Goal: Transaction & Acquisition: Book appointment/travel/reservation

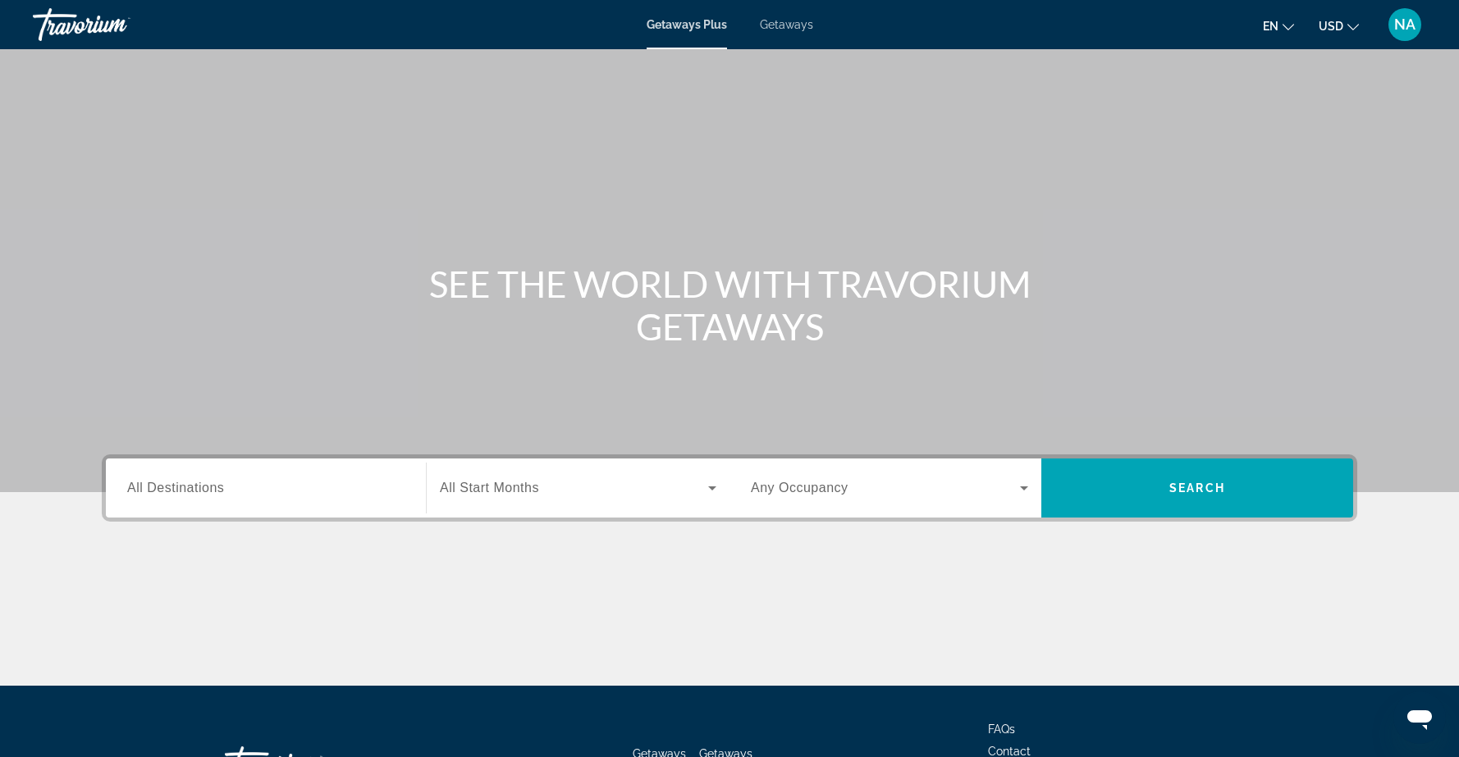
click at [790, 24] on span "Getaways" at bounding box center [786, 24] width 53 height 13
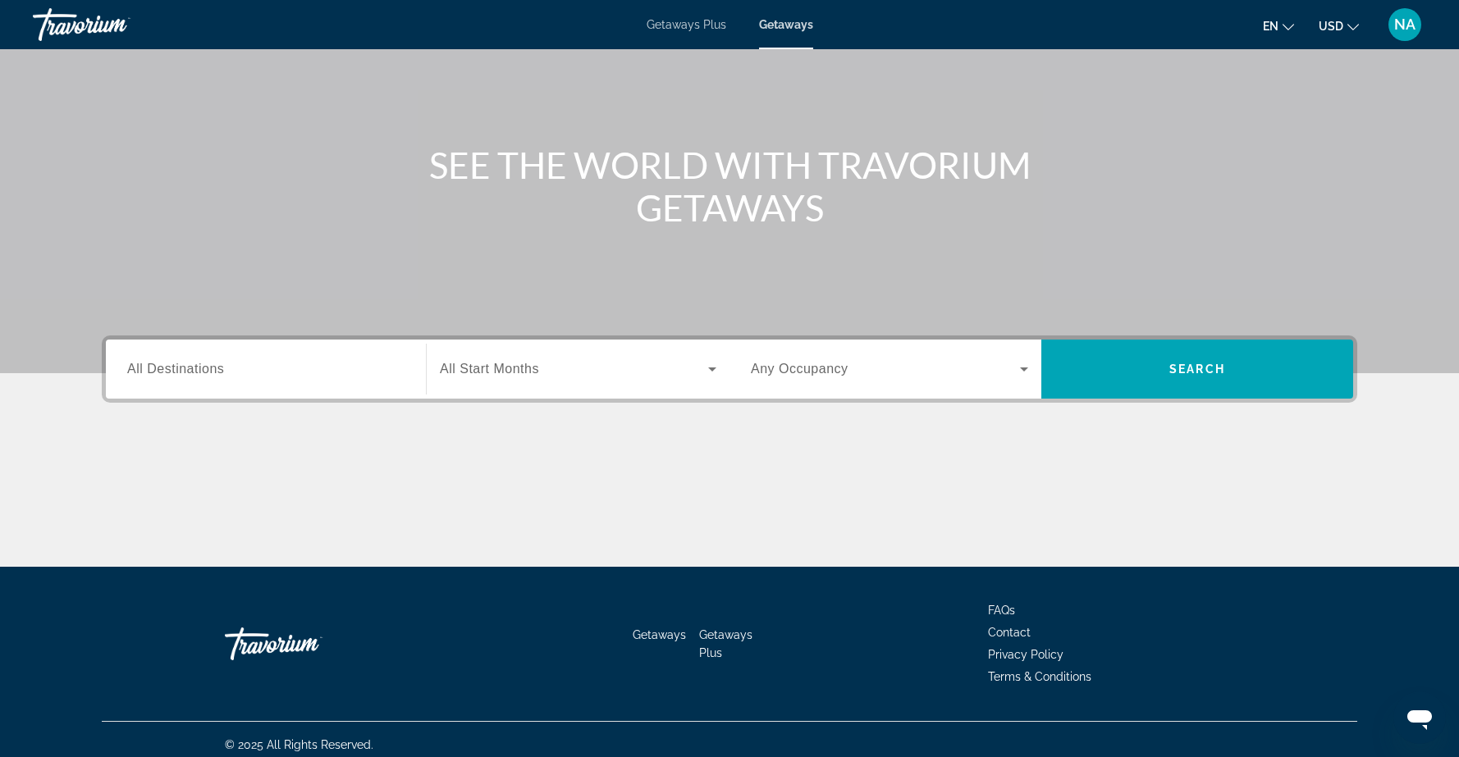
scroll to position [123, 0]
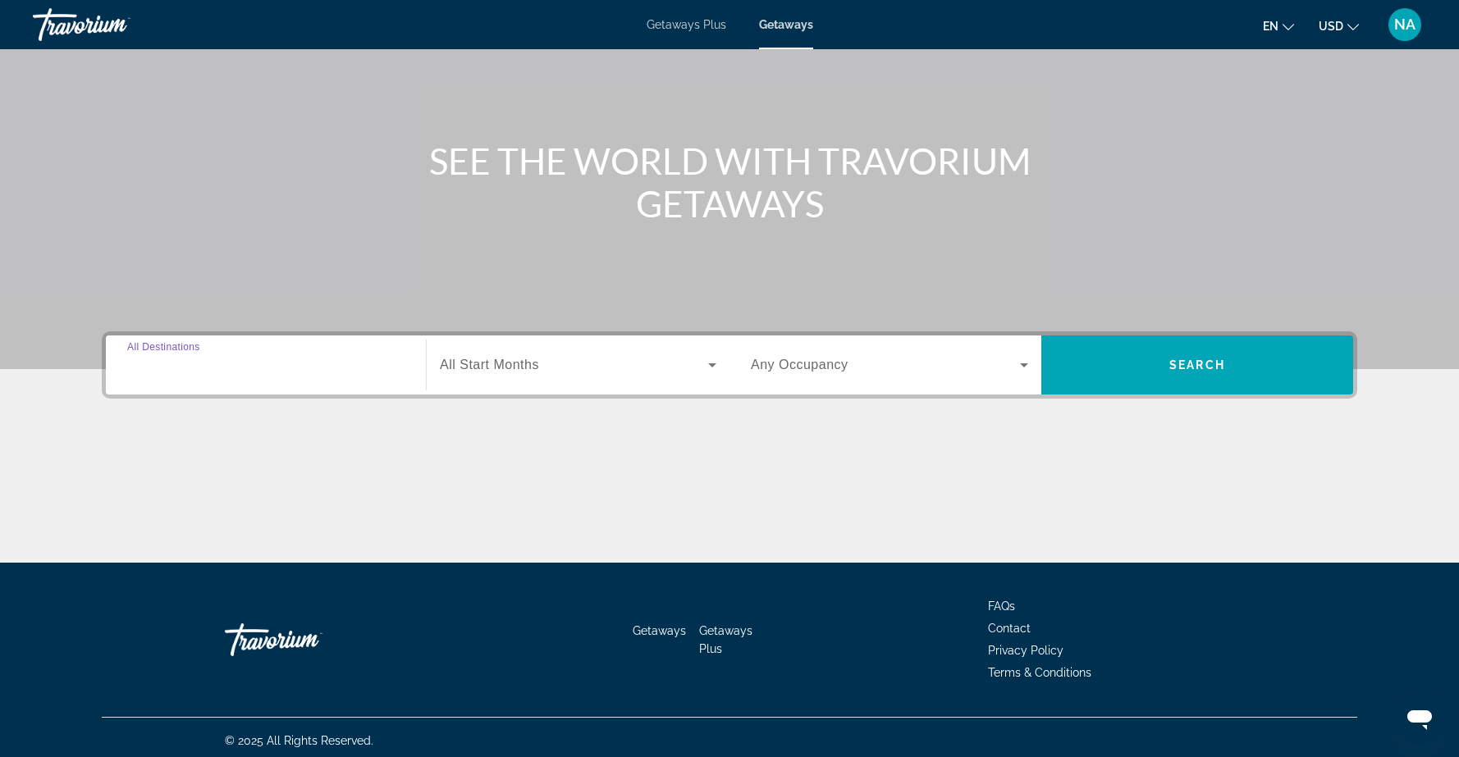
click at [396, 368] on input "Destination All Destinations" at bounding box center [265, 366] width 277 height 20
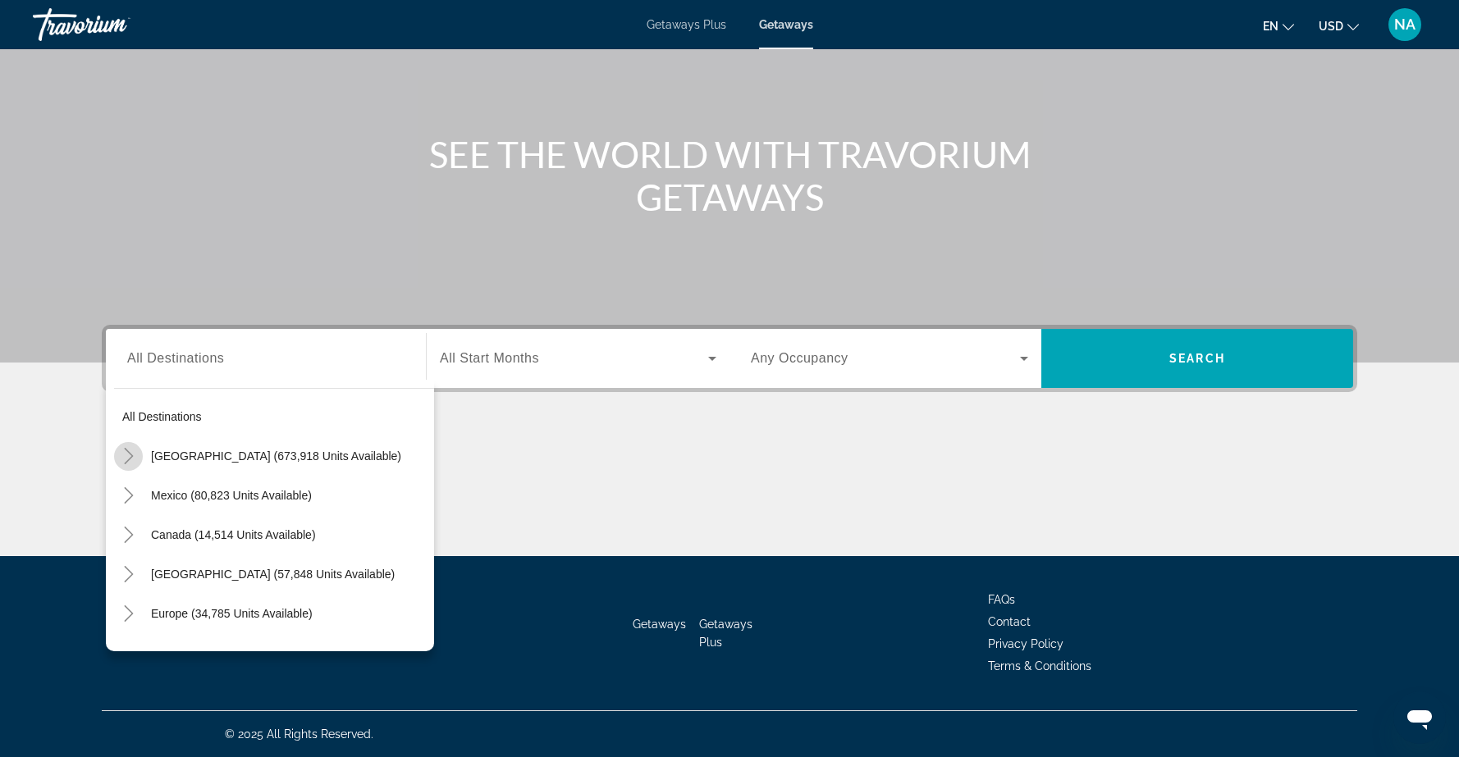
click at [130, 455] on icon "Toggle United States (673,918 units available)" at bounding box center [129, 456] width 16 height 16
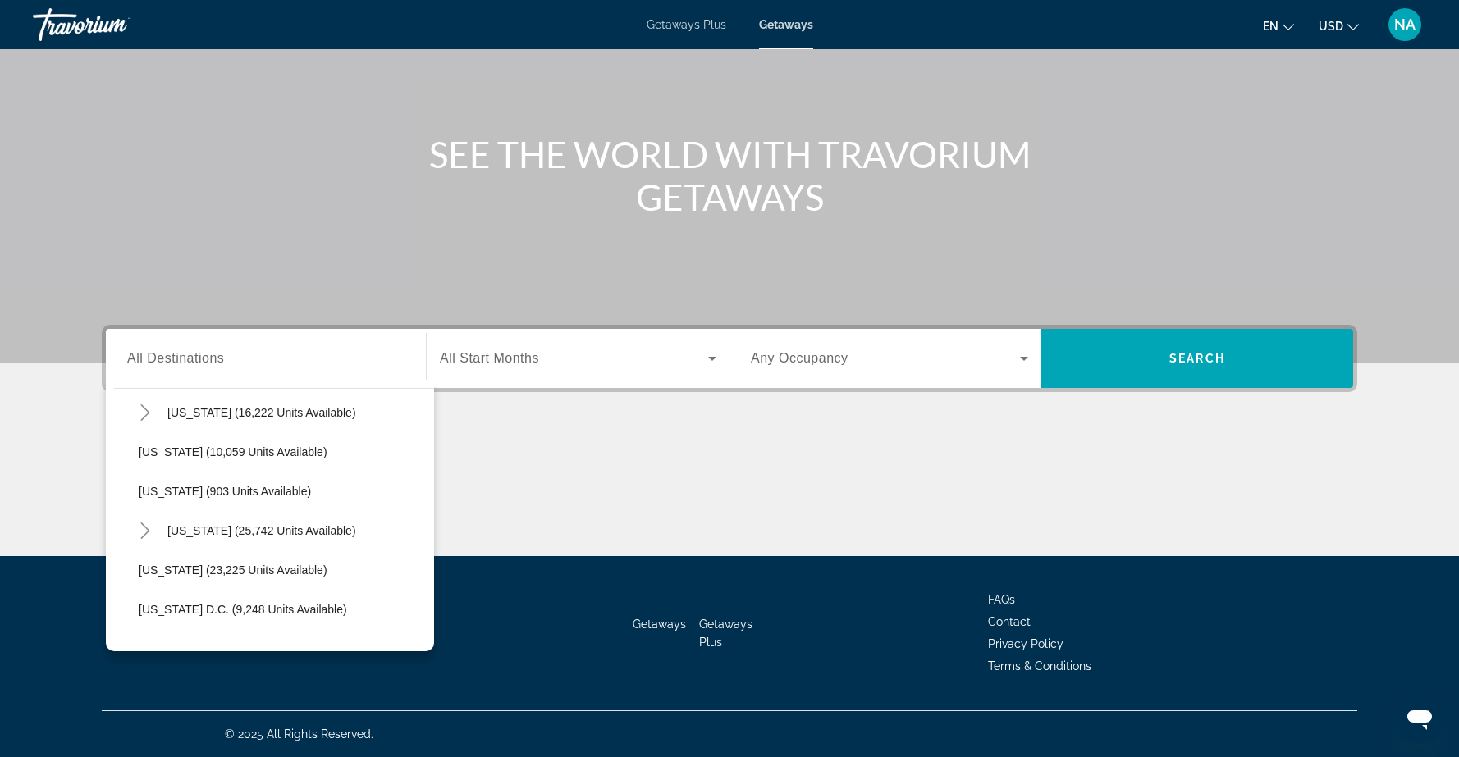
scroll to position [1534, 0]
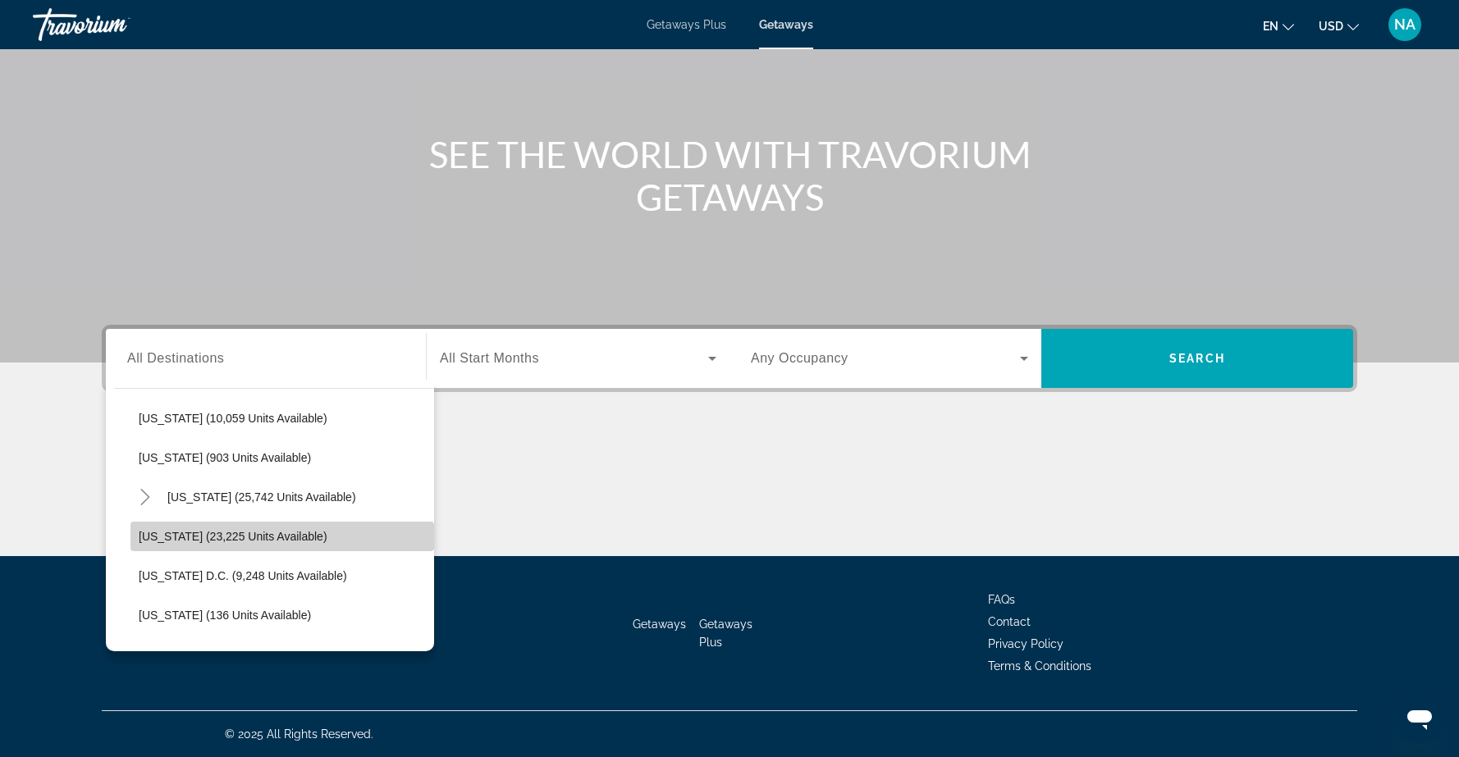
click at [167, 537] on span "Washington (23,225 units available)" at bounding box center [233, 536] width 189 height 13
type input "**********"
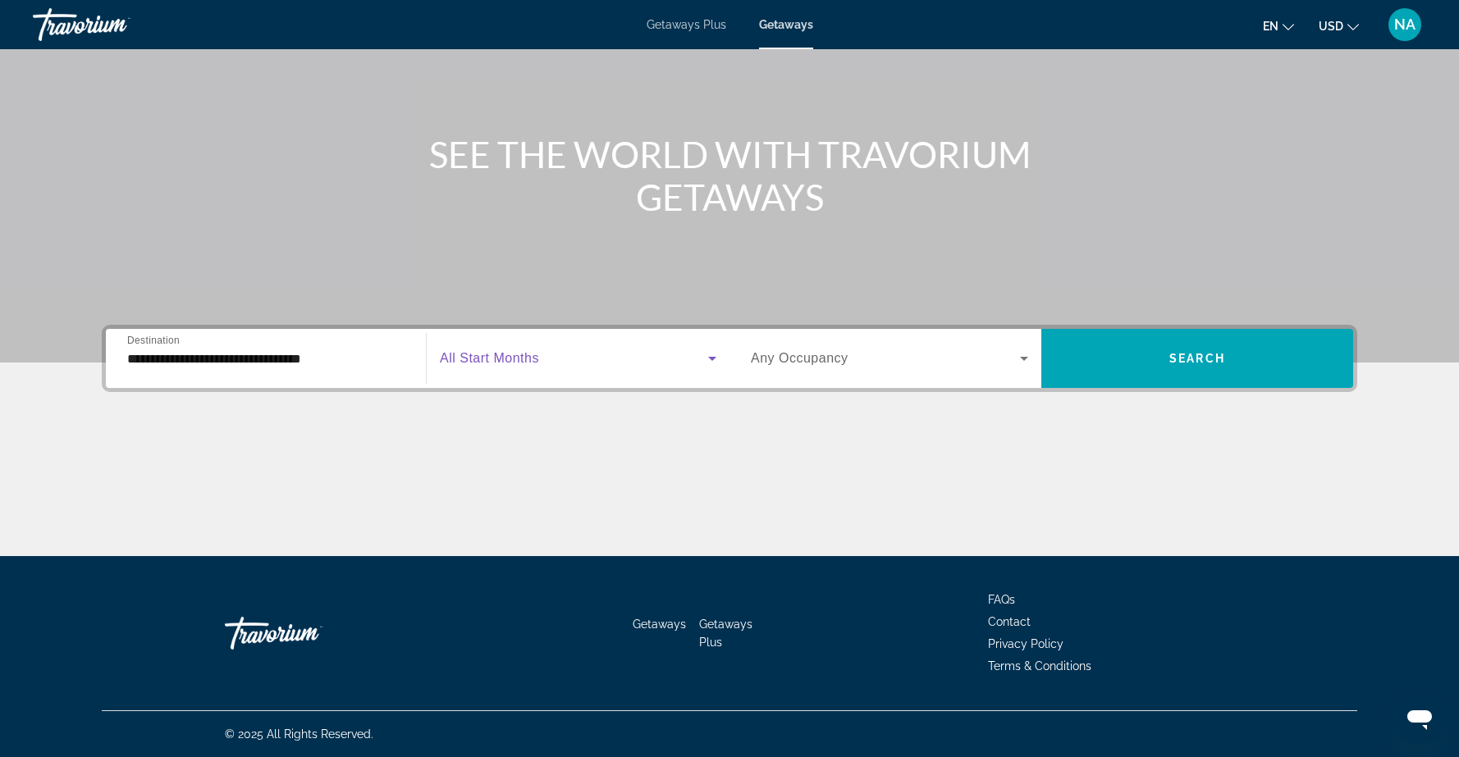
click at [710, 358] on icon "Search widget" at bounding box center [712, 359] width 8 height 4
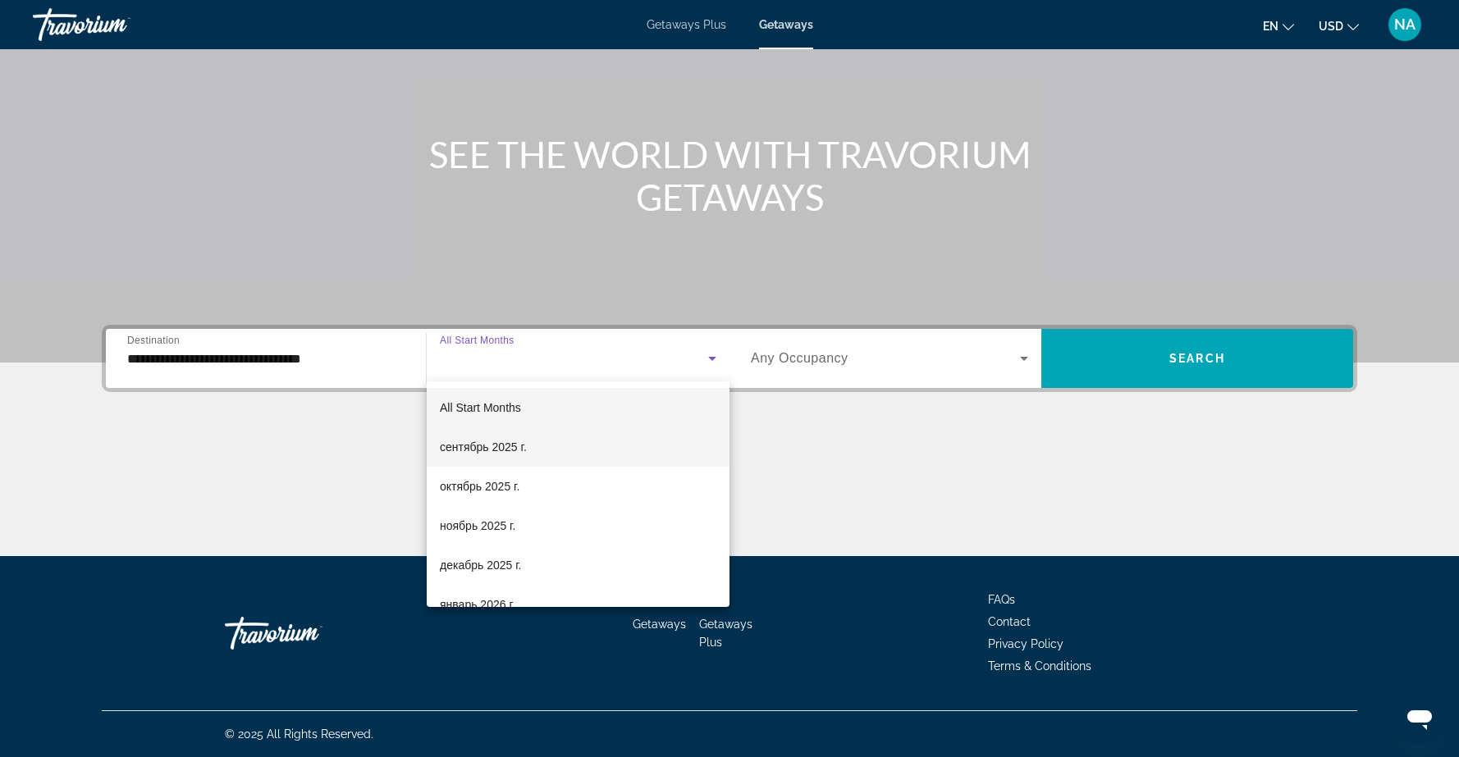
click at [560, 445] on mat-option "сентябрь 2025 г." at bounding box center [578, 446] width 303 height 39
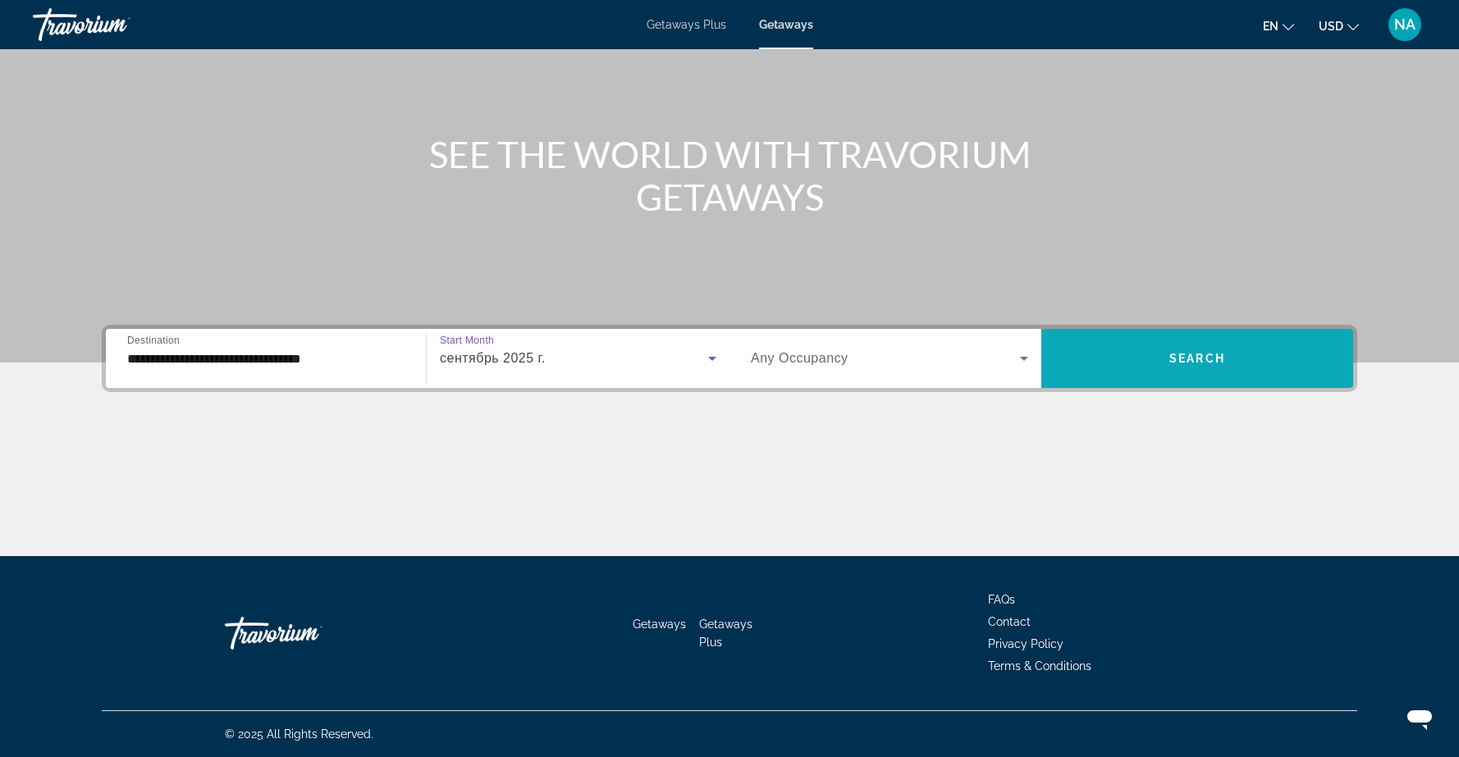
click at [1145, 367] on span "Search widget" at bounding box center [1197, 358] width 312 height 39
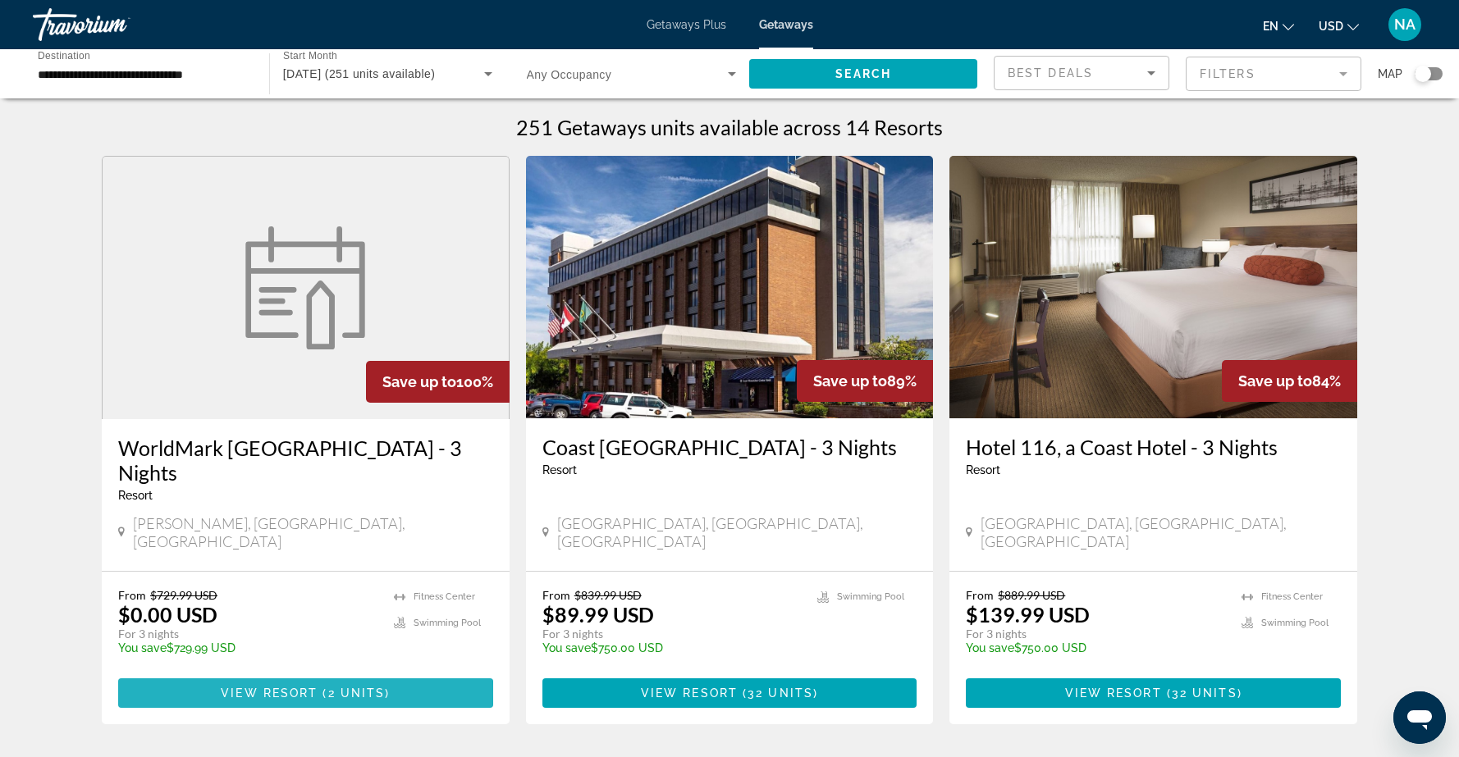
click at [267, 687] on span "View Resort" at bounding box center [269, 693] width 97 height 13
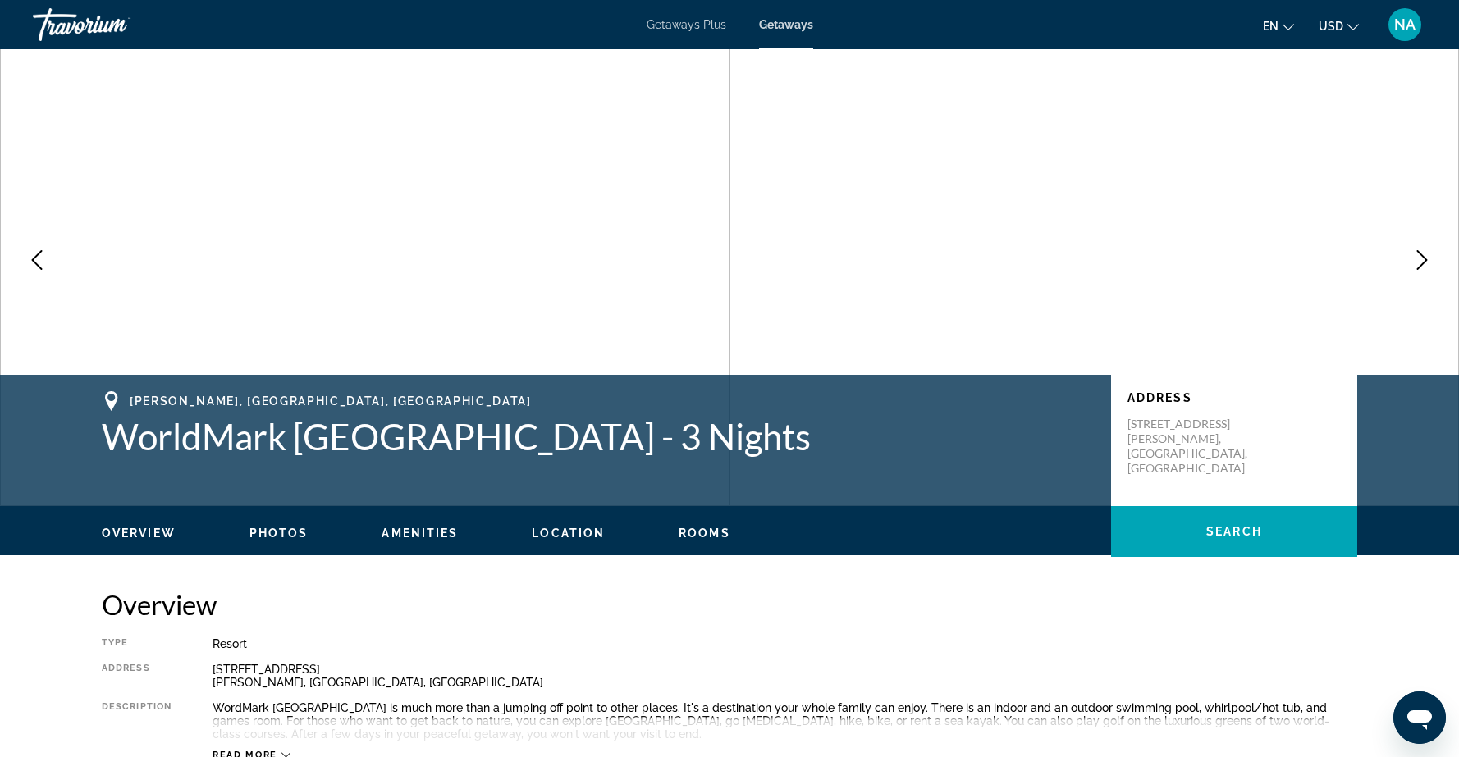
scroll to position [41, 0]
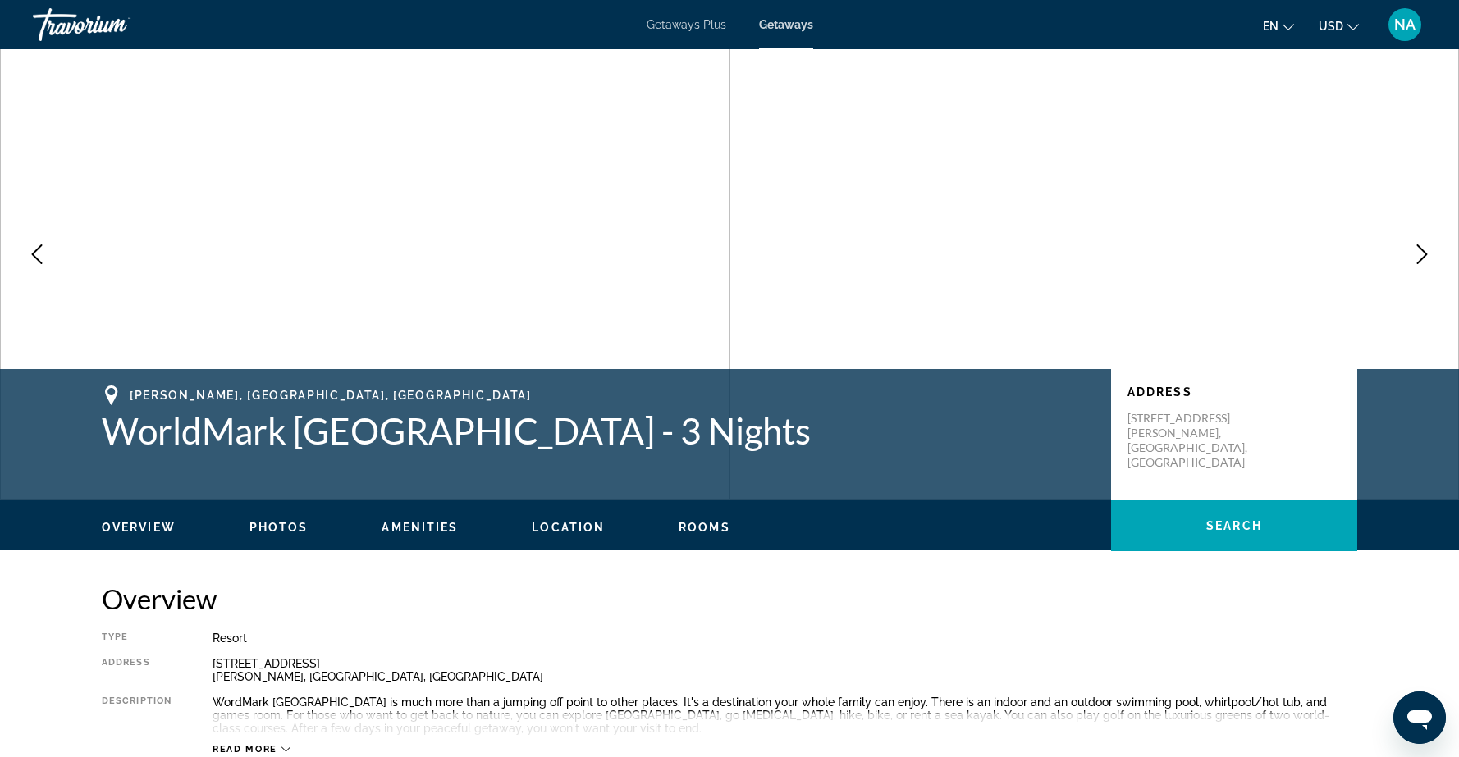
click at [112, 395] on icon "Main content" at bounding box center [112, 396] width 20 height 20
click at [148, 394] on span "Blaine, WA, USA" at bounding box center [331, 395] width 402 height 13
click at [151, 398] on span "Blaine, WA, USA" at bounding box center [331, 395] width 402 height 13
click at [151, 398] on span "[PERSON_NAME], [GEOGRAPHIC_DATA], [GEOGRAPHIC_DATA]" at bounding box center [331, 395] width 402 height 13
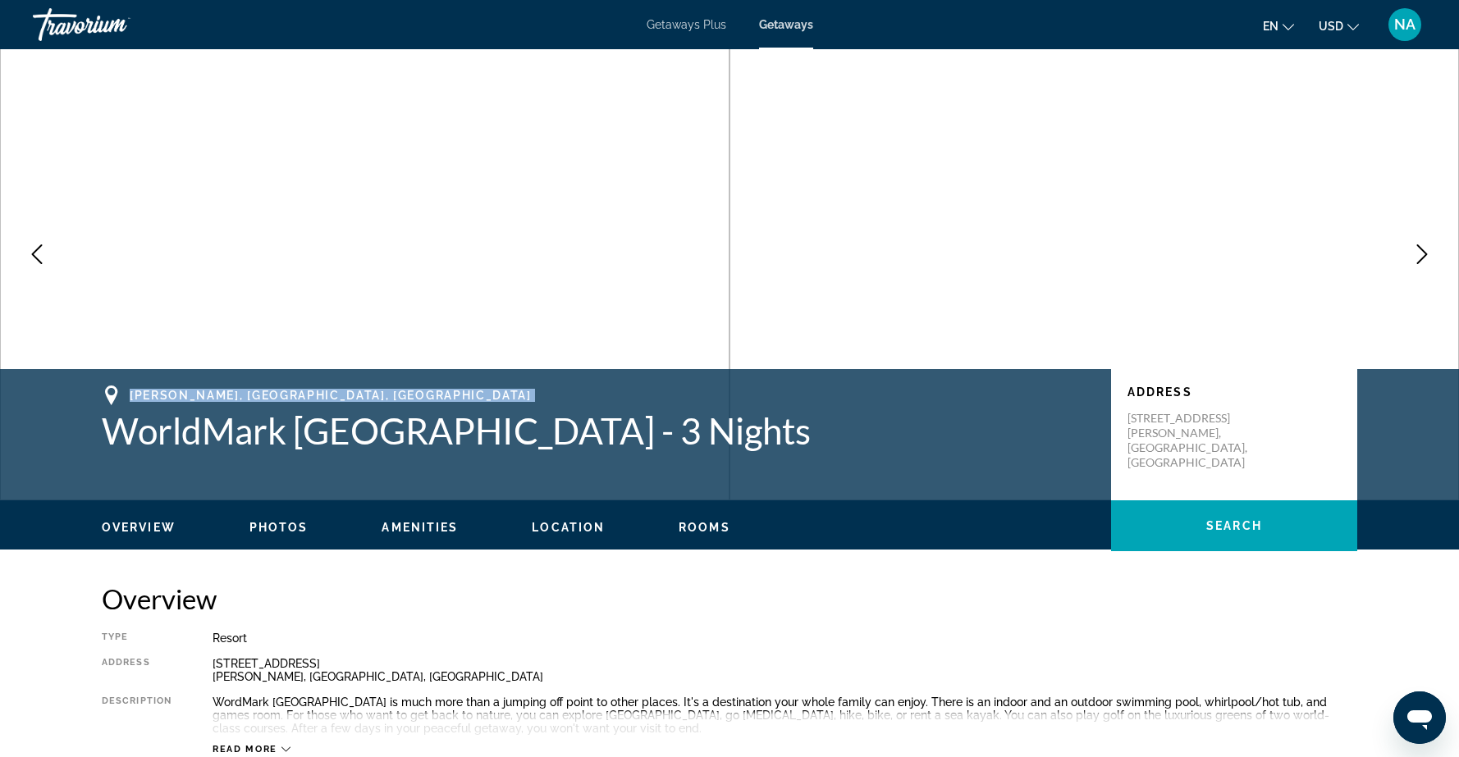
copy span "[PERSON_NAME], [GEOGRAPHIC_DATA], [GEOGRAPHIC_DATA]"
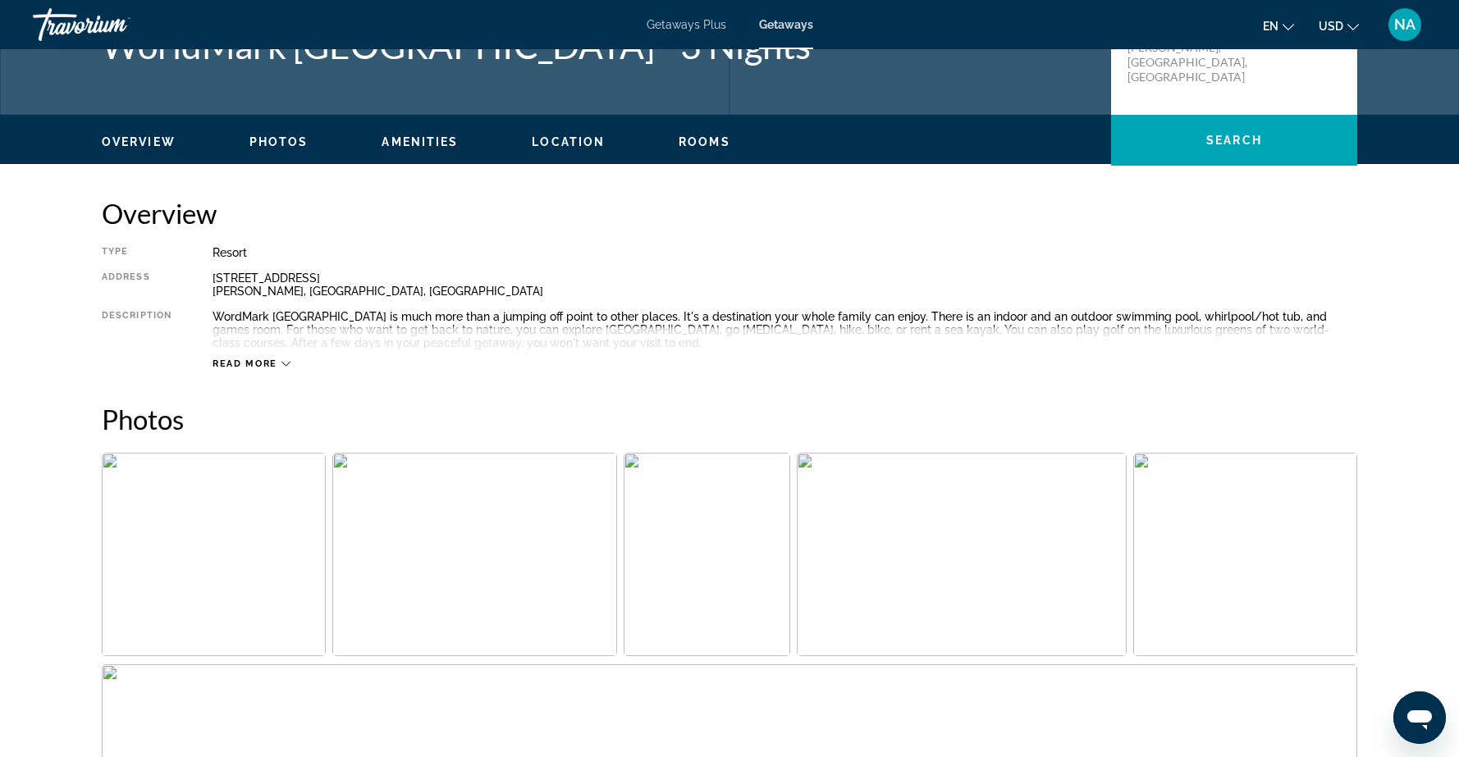
scroll to position [428, 0]
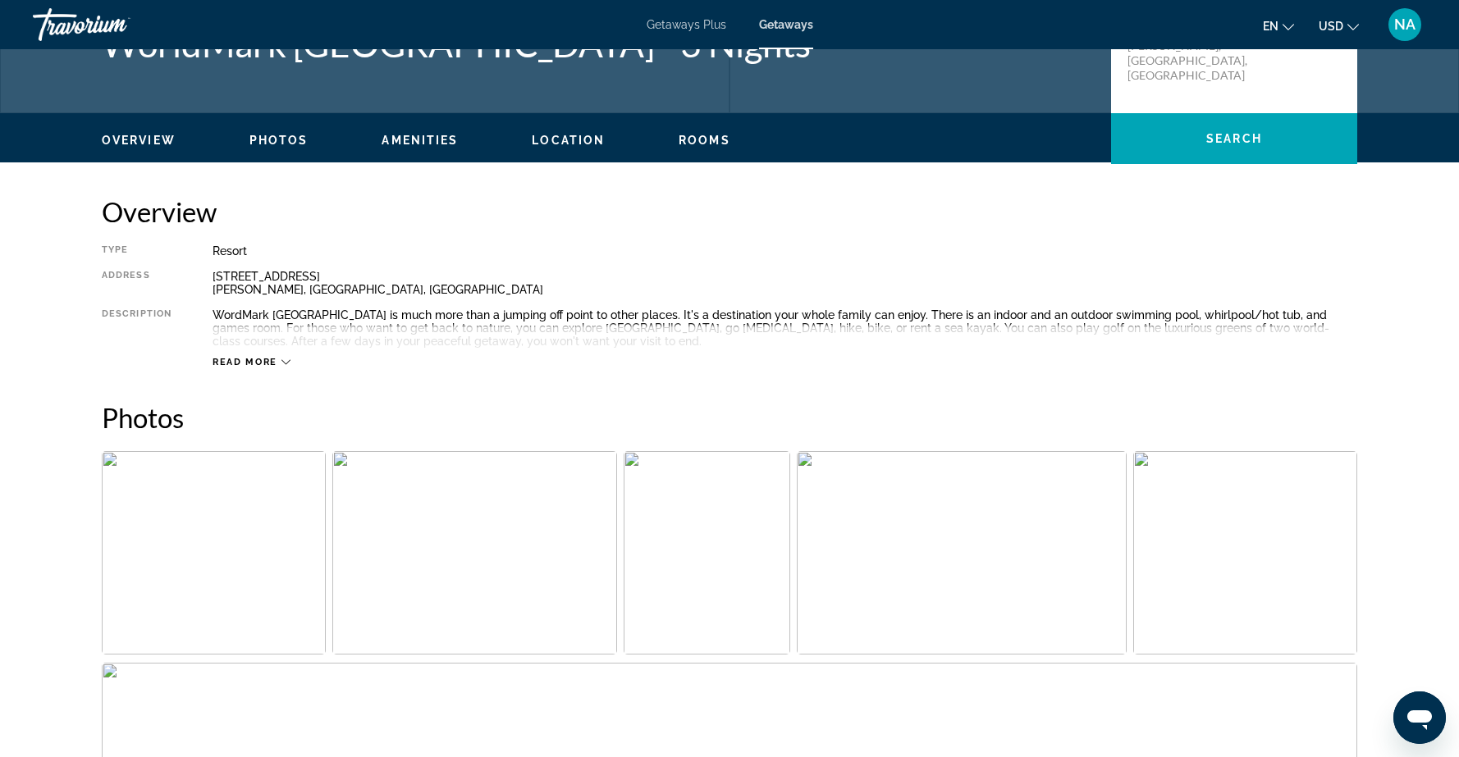
click at [284, 363] on icon "Main content" at bounding box center [285, 362] width 9 height 5
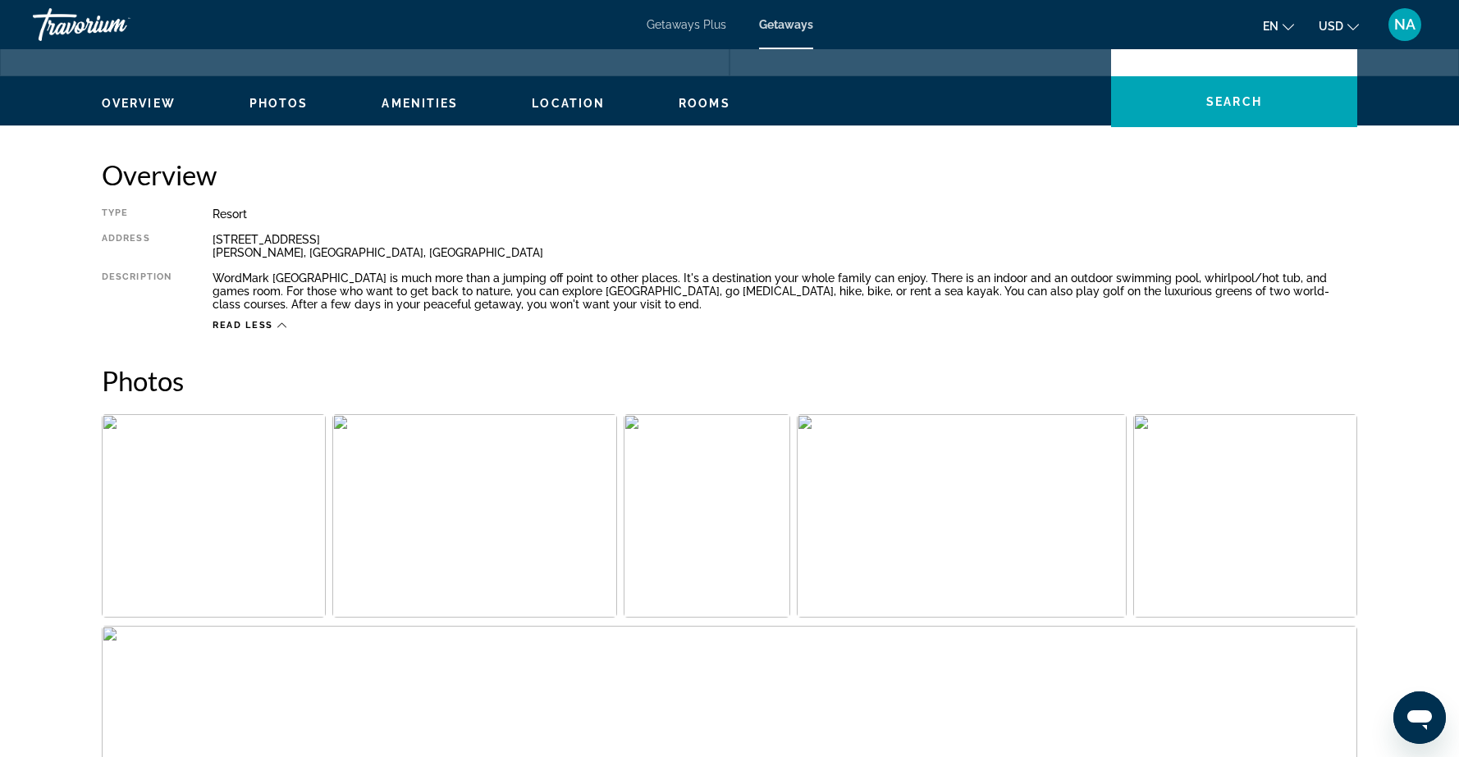
scroll to position [412, 0]
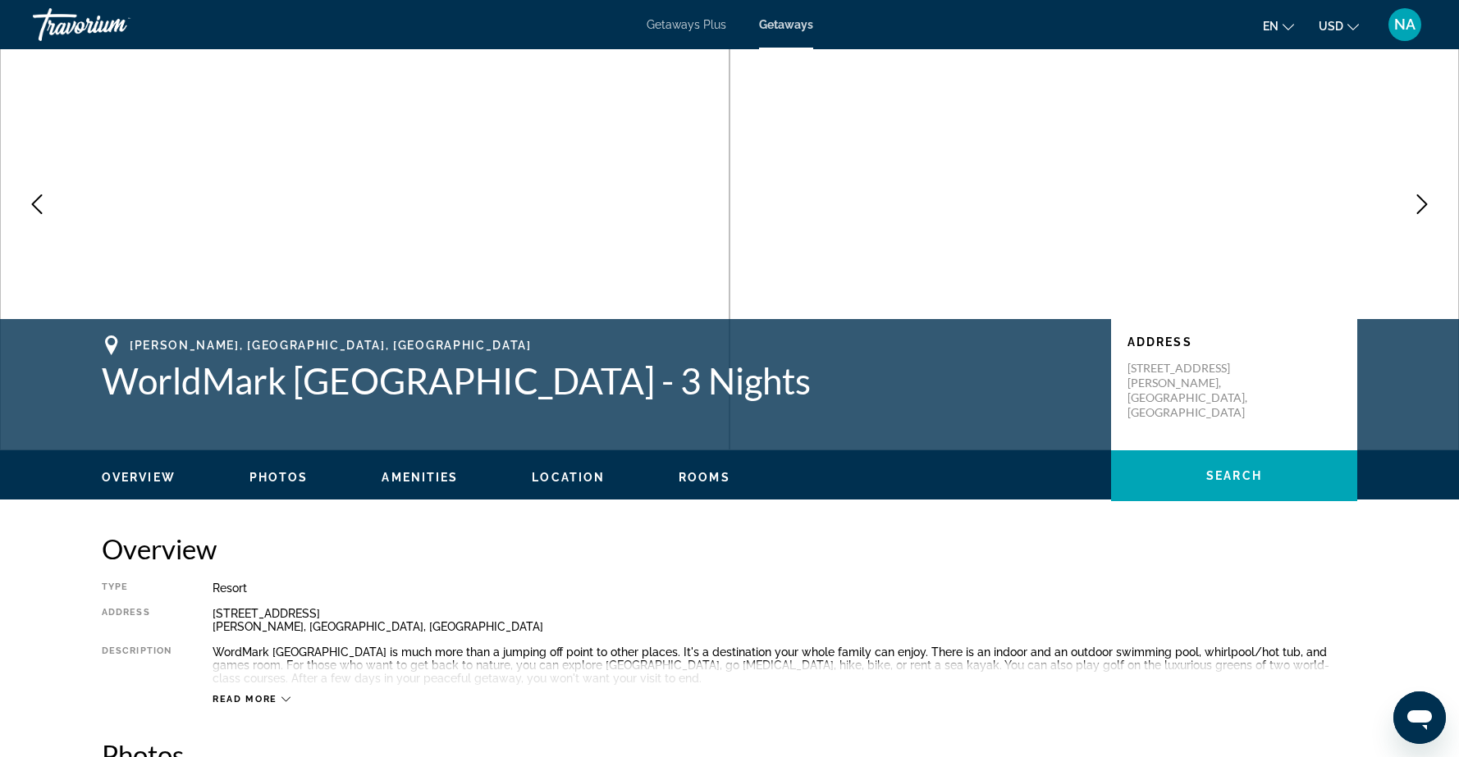
scroll to position [109, 0]
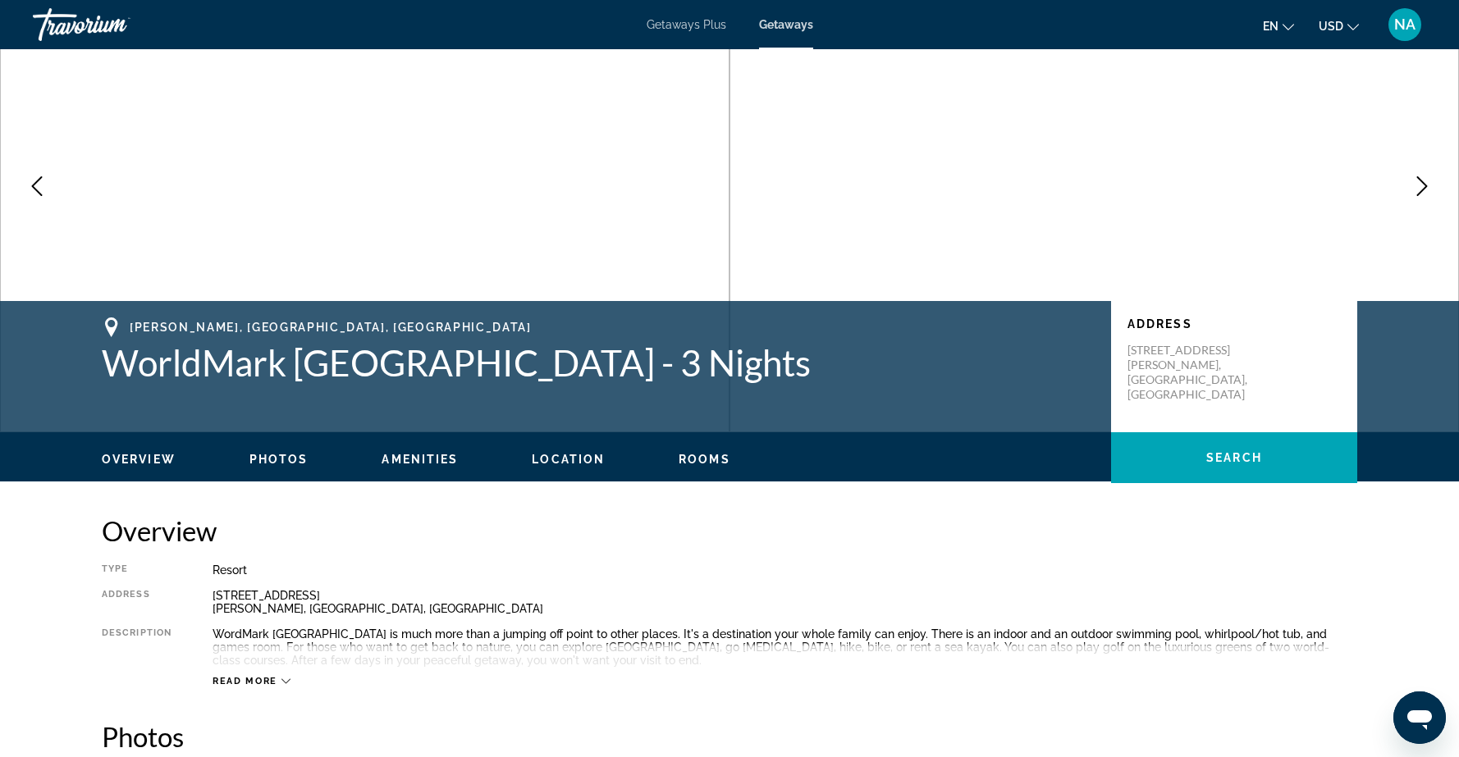
click at [277, 458] on span "Photos" at bounding box center [278, 459] width 59 height 13
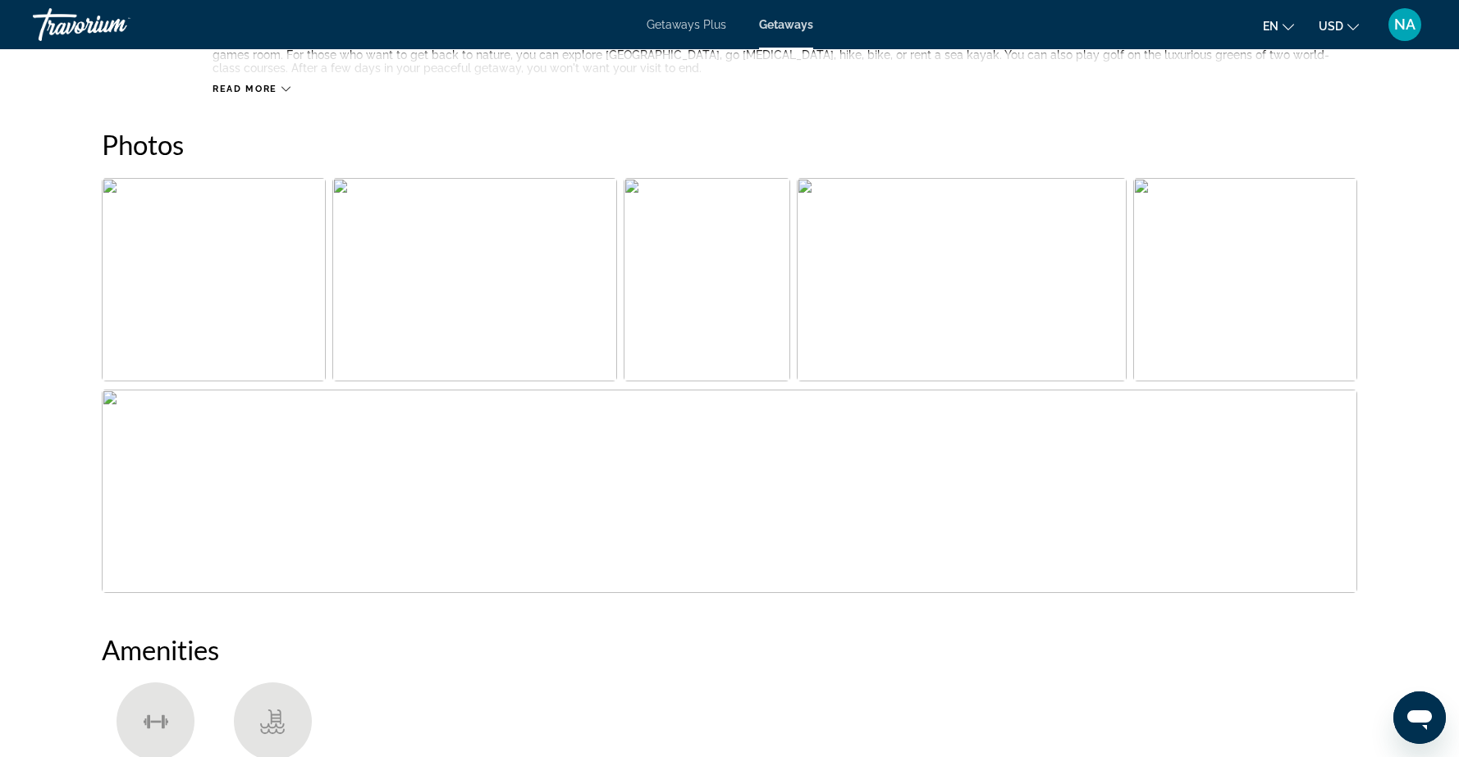
scroll to position [731, 0]
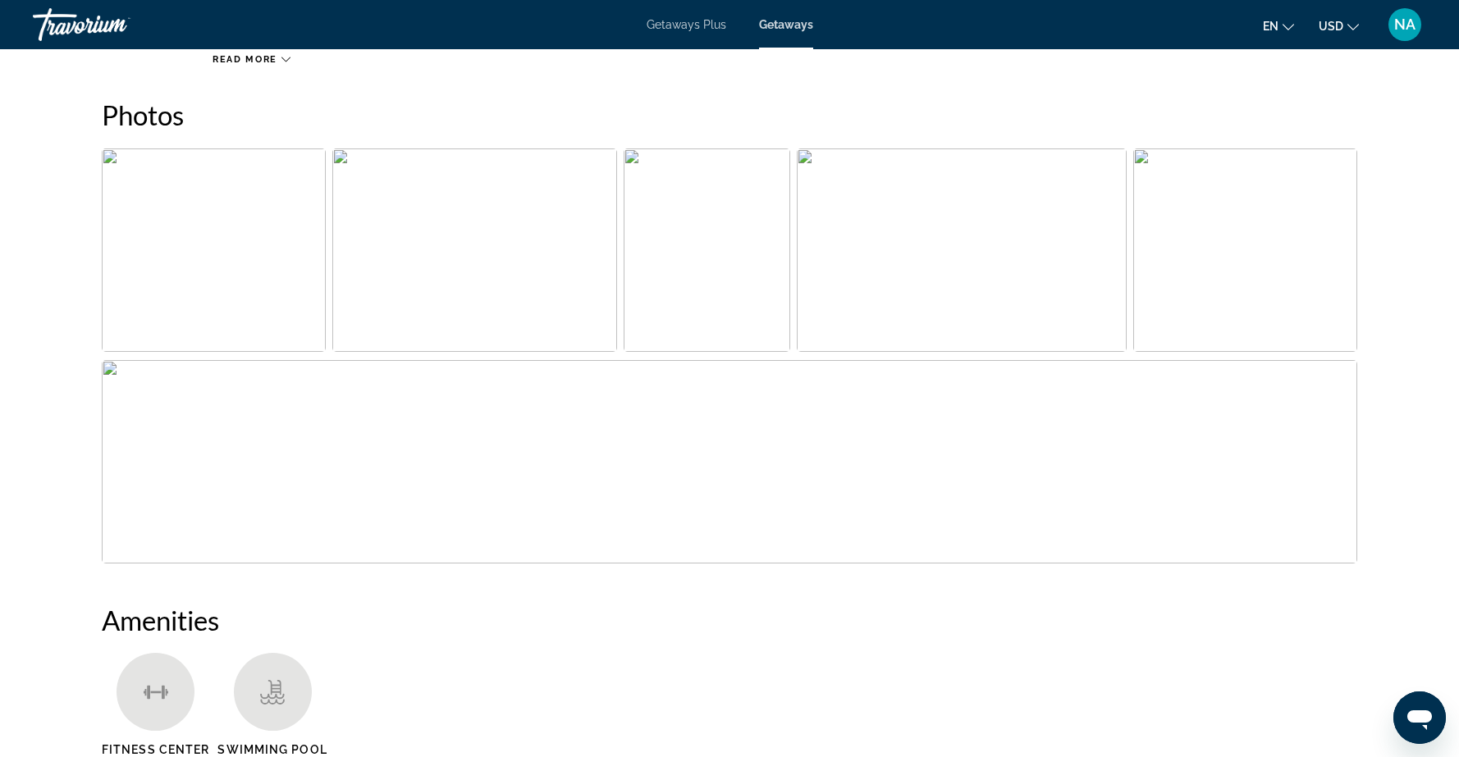
click at [111, 370] on img "Open full-screen image slider" at bounding box center [729, 461] width 1255 height 203
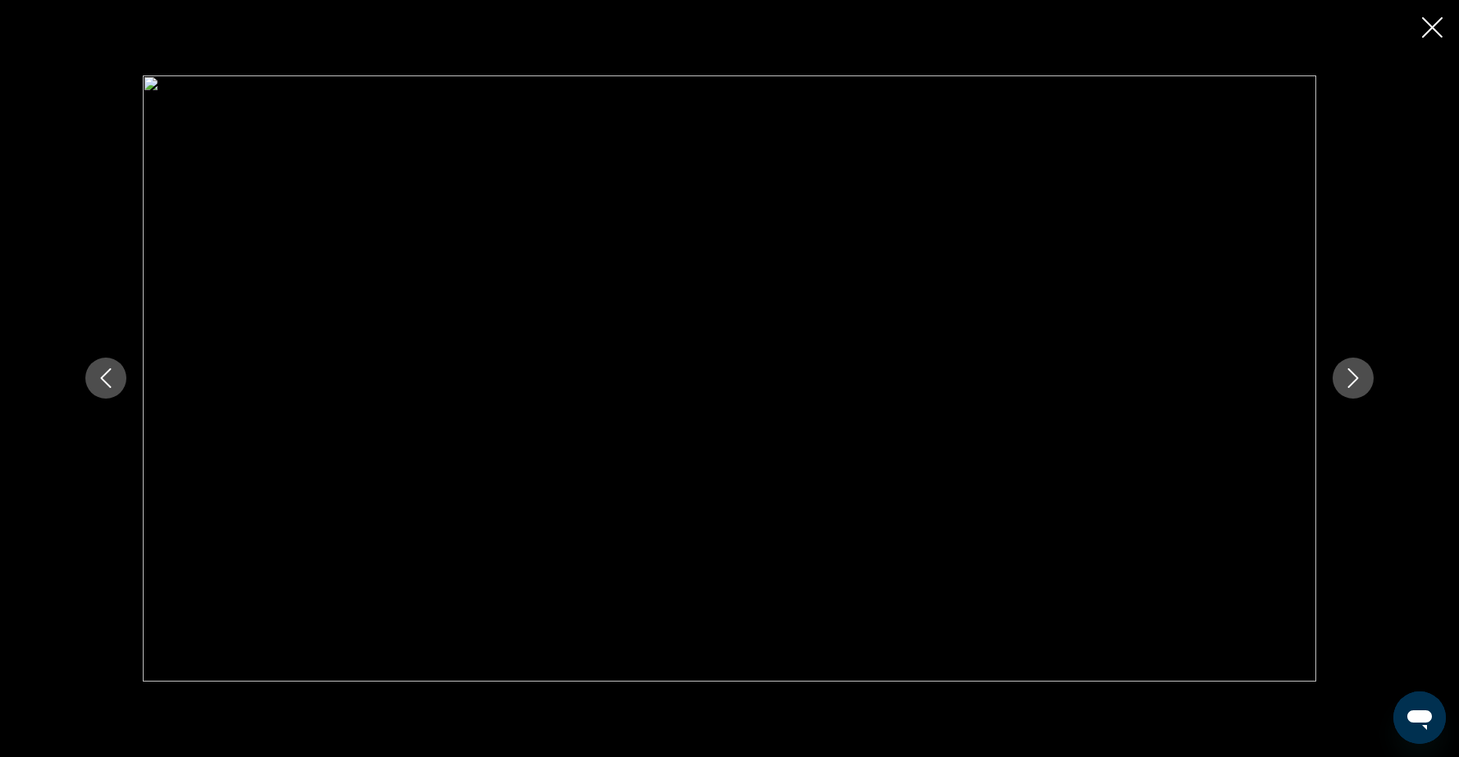
click at [1428, 25] on icon "Close slideshow" at bounding box center [1432, 27] width 21 height 21
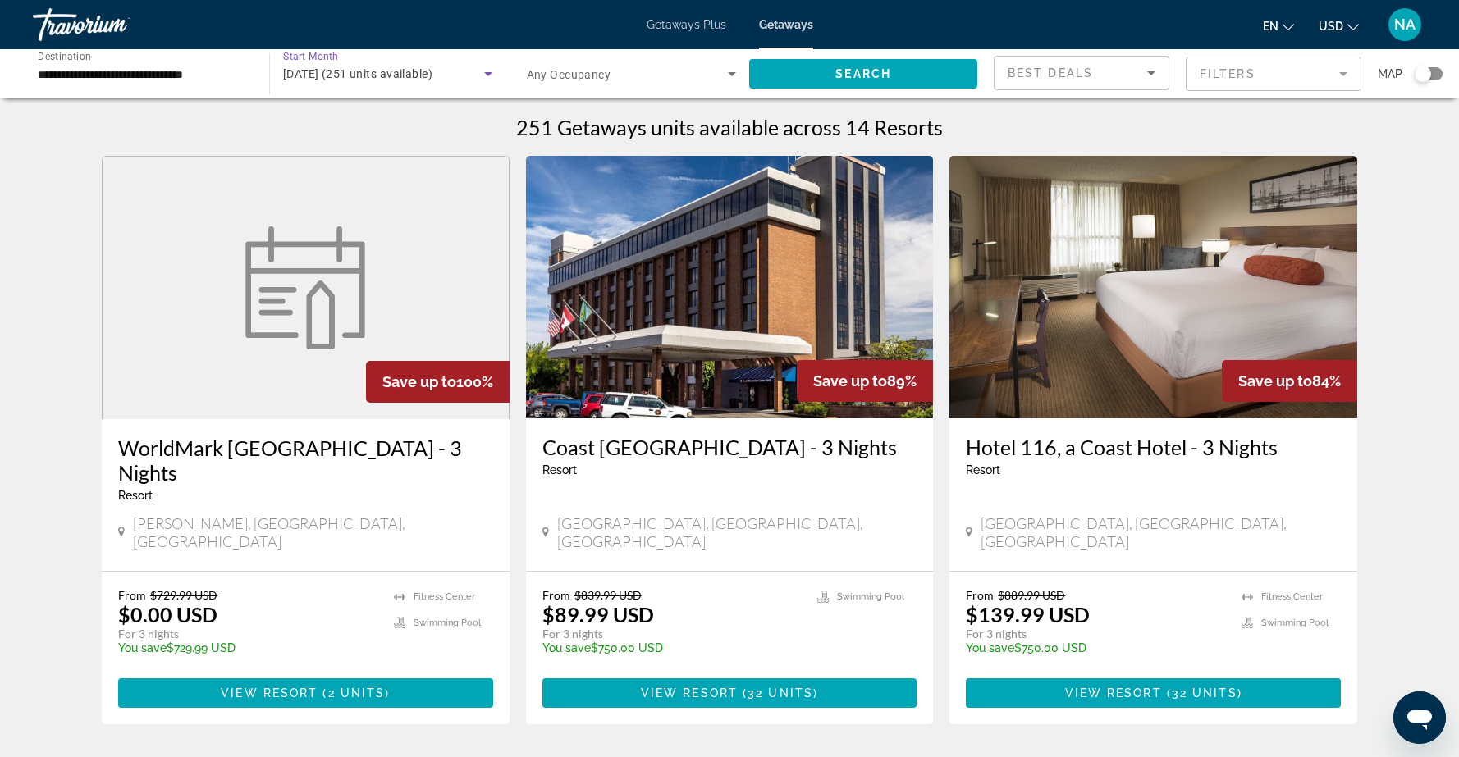
click at [490, 75] on icon "Search widget" at bounding box center [488, 74] width 20 height 20
click at [343, 126] on span "All Start Months" at bounding box center [324, 122] width 82 height 13
click at [831, 71] on span "Search widget" at bounding box center [863, 73] width 228 height 39
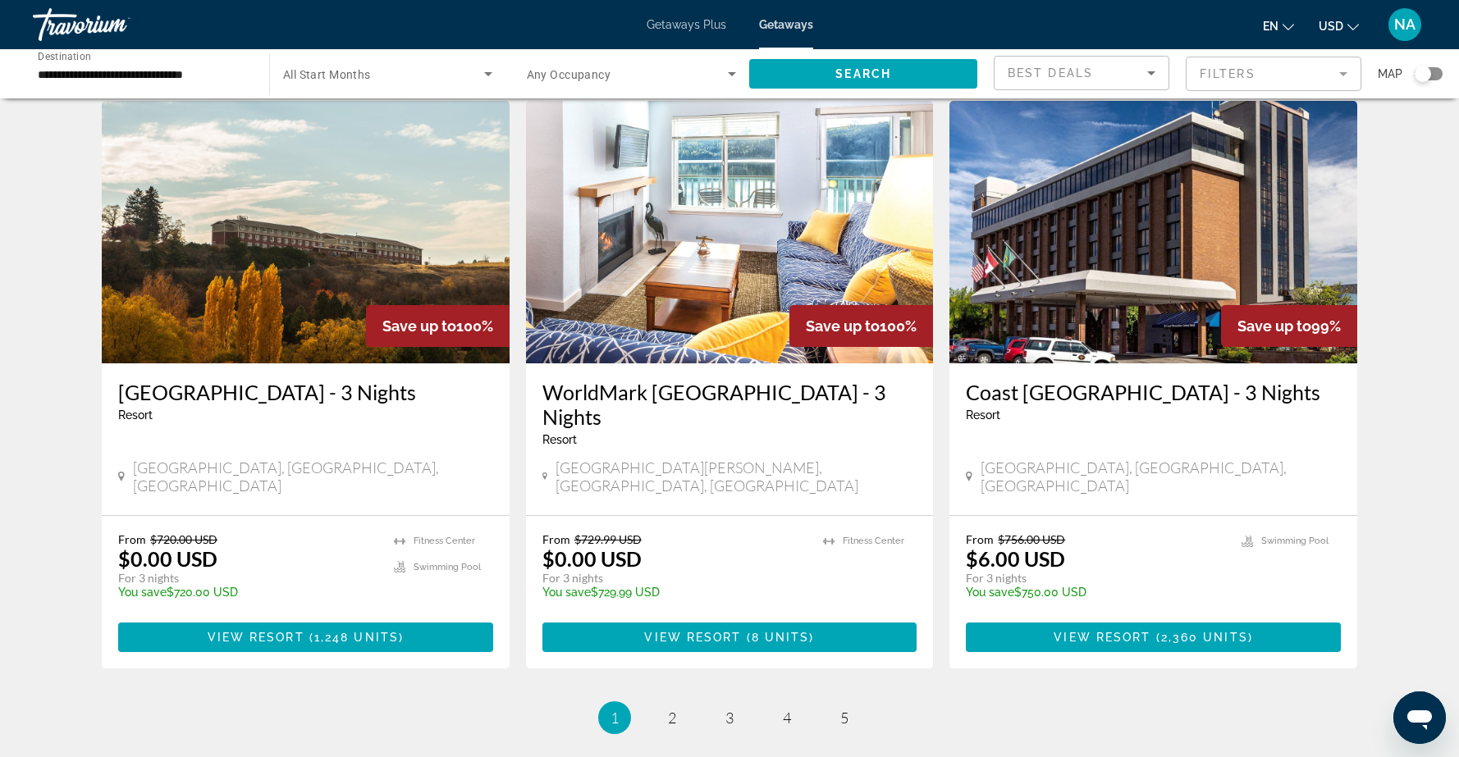
scroll to position [1861, 0]
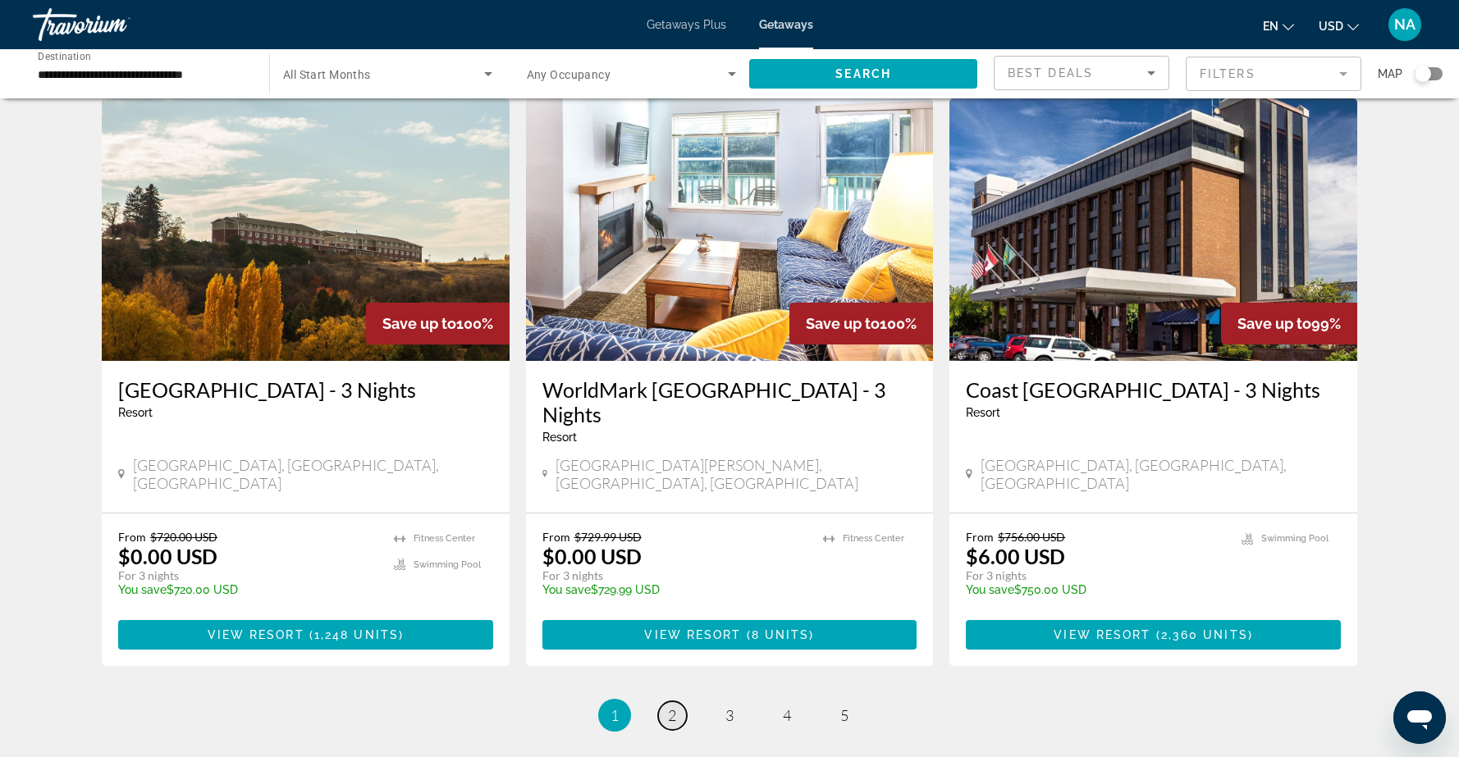
click at [670, 706] on span "2" at bounding box center [672, 715] width 8 height 18
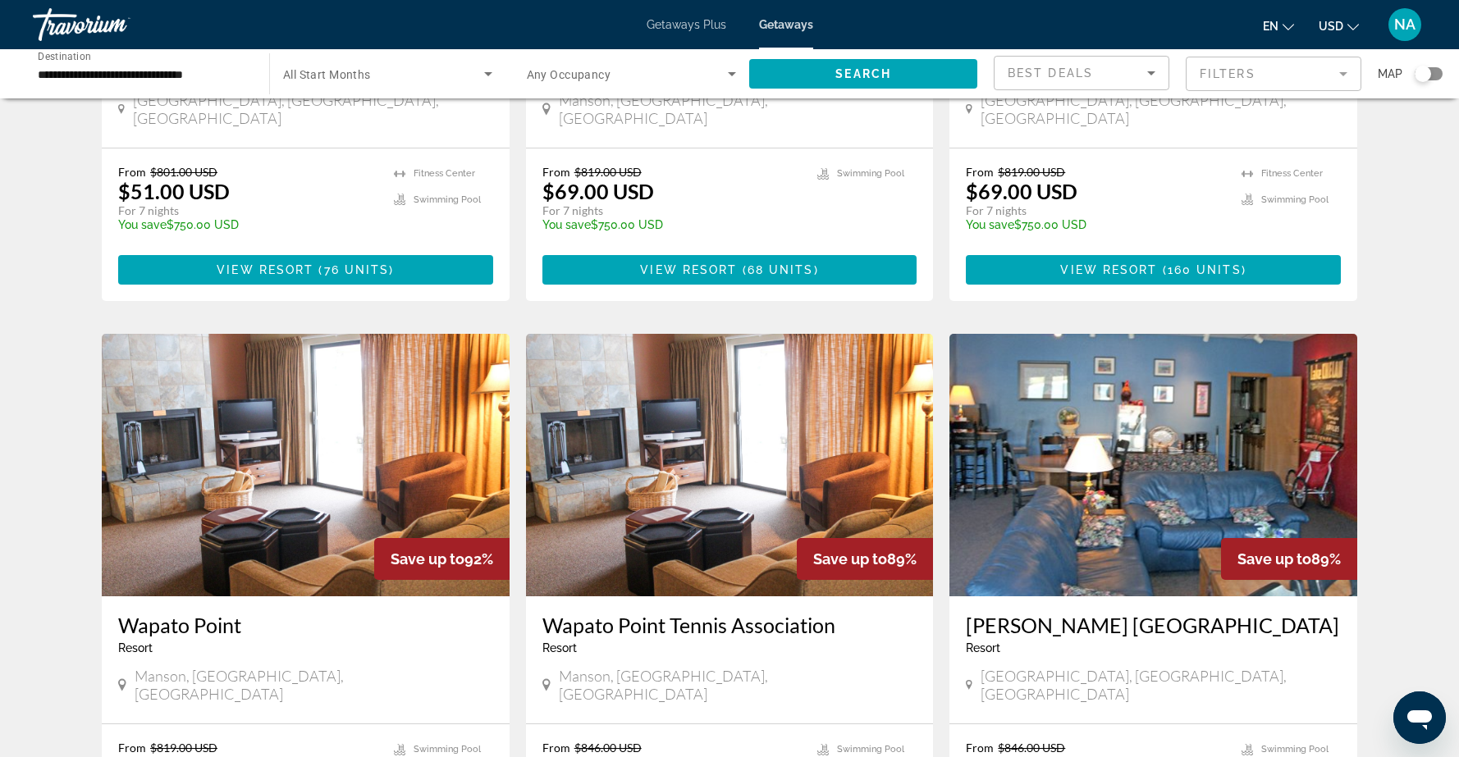
scroll to position [1898, 0]
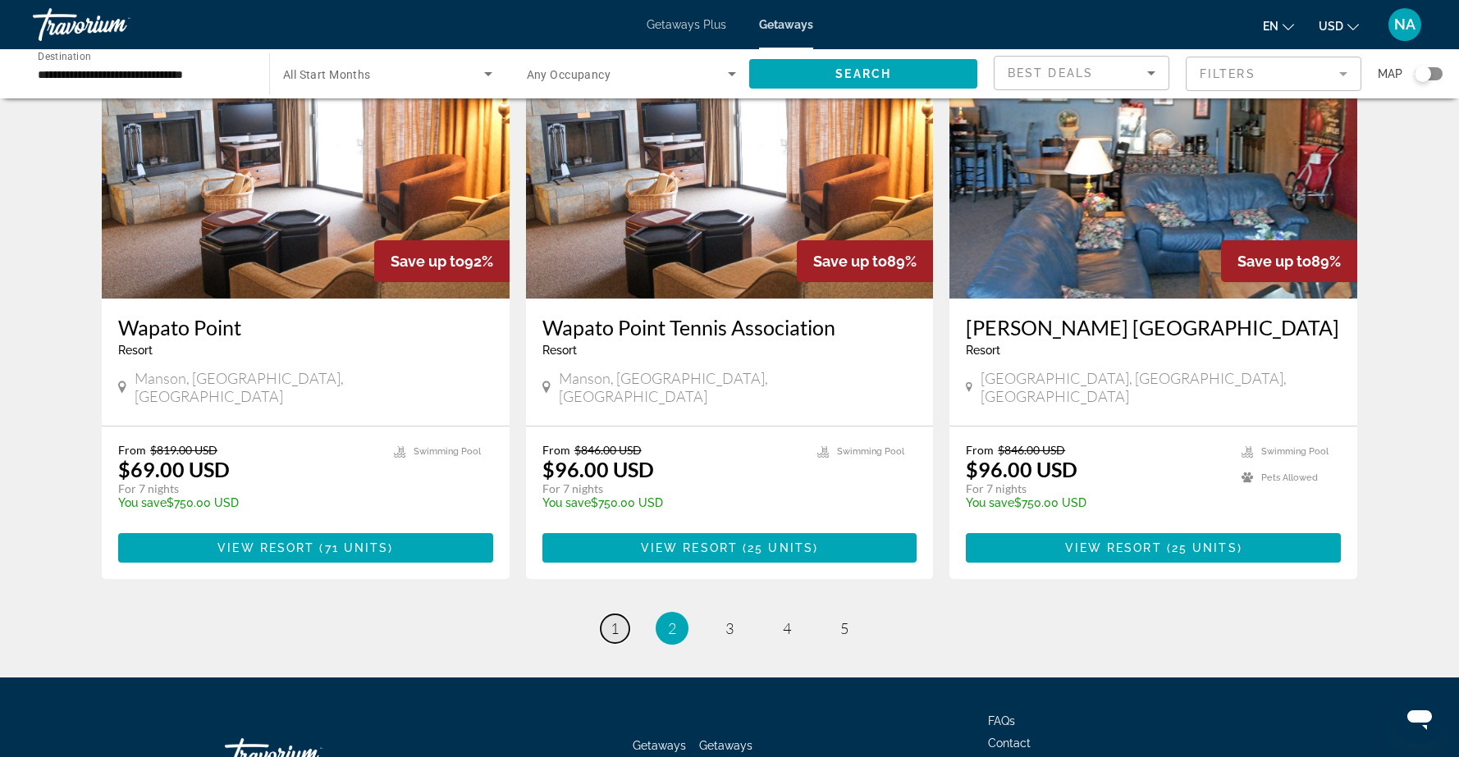
click at [614, 619] on span "1" at bounding box center [614, 628] width 8 height 18
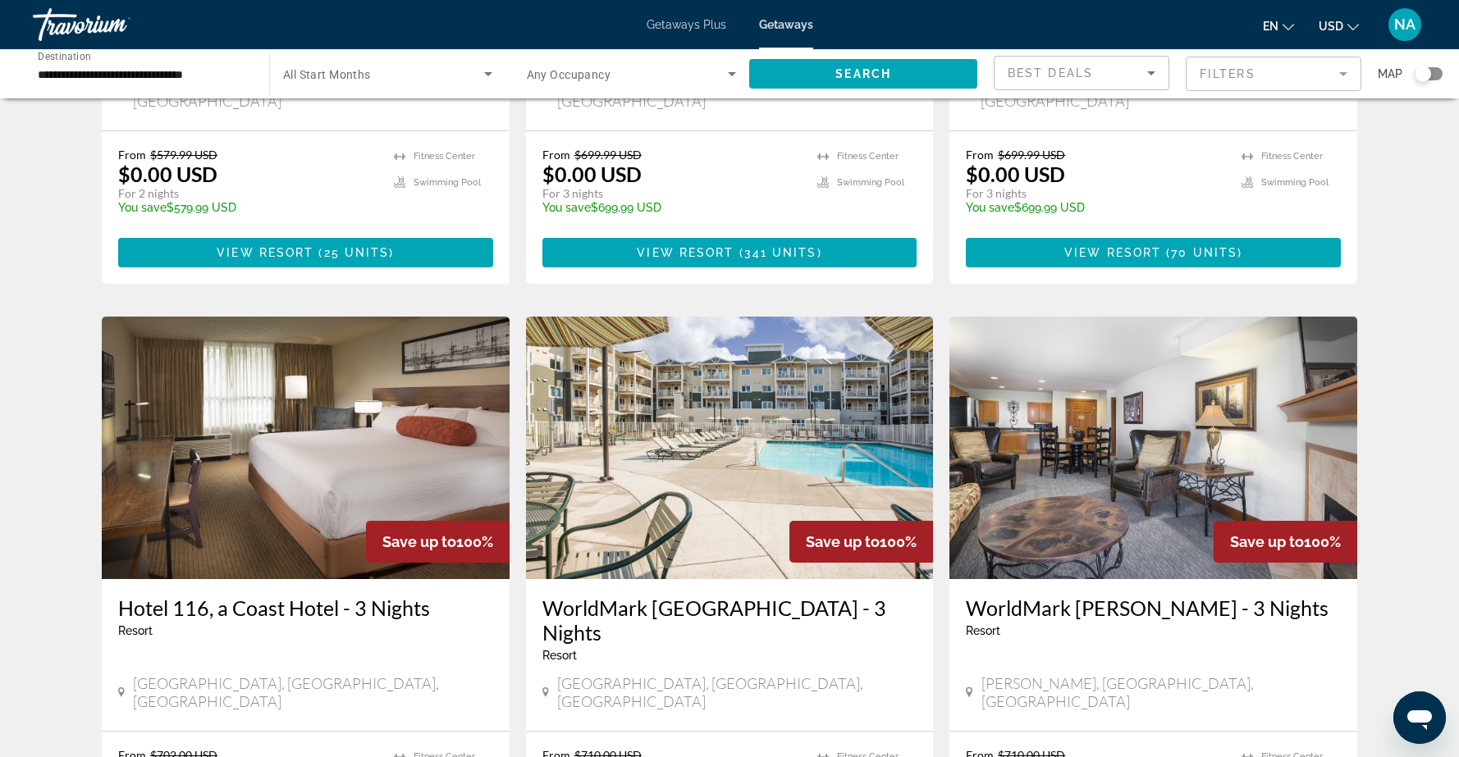
scroll to position [1027, 0]
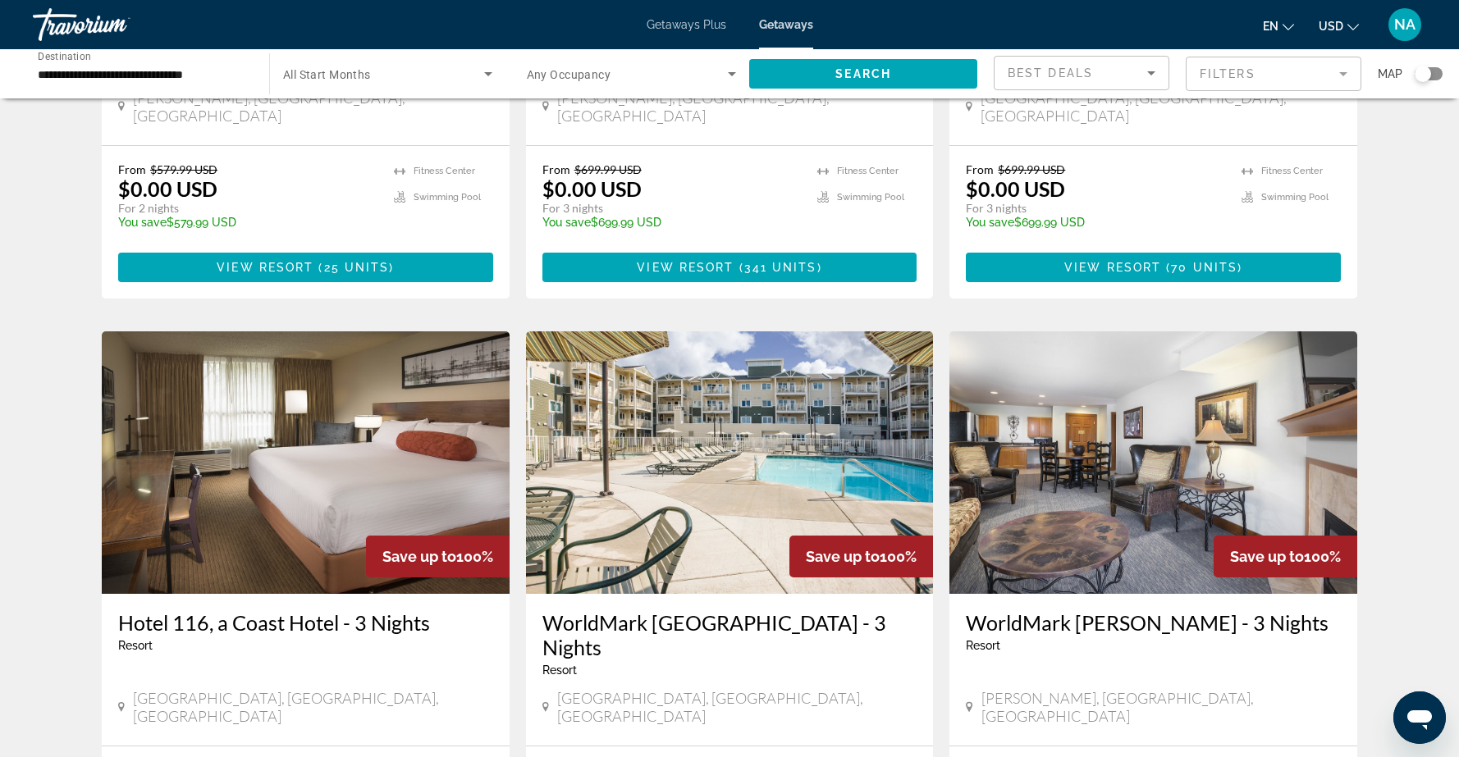
click at [616, 413] on img "Main content" at bounding box center [730, 462] width 408 height 263
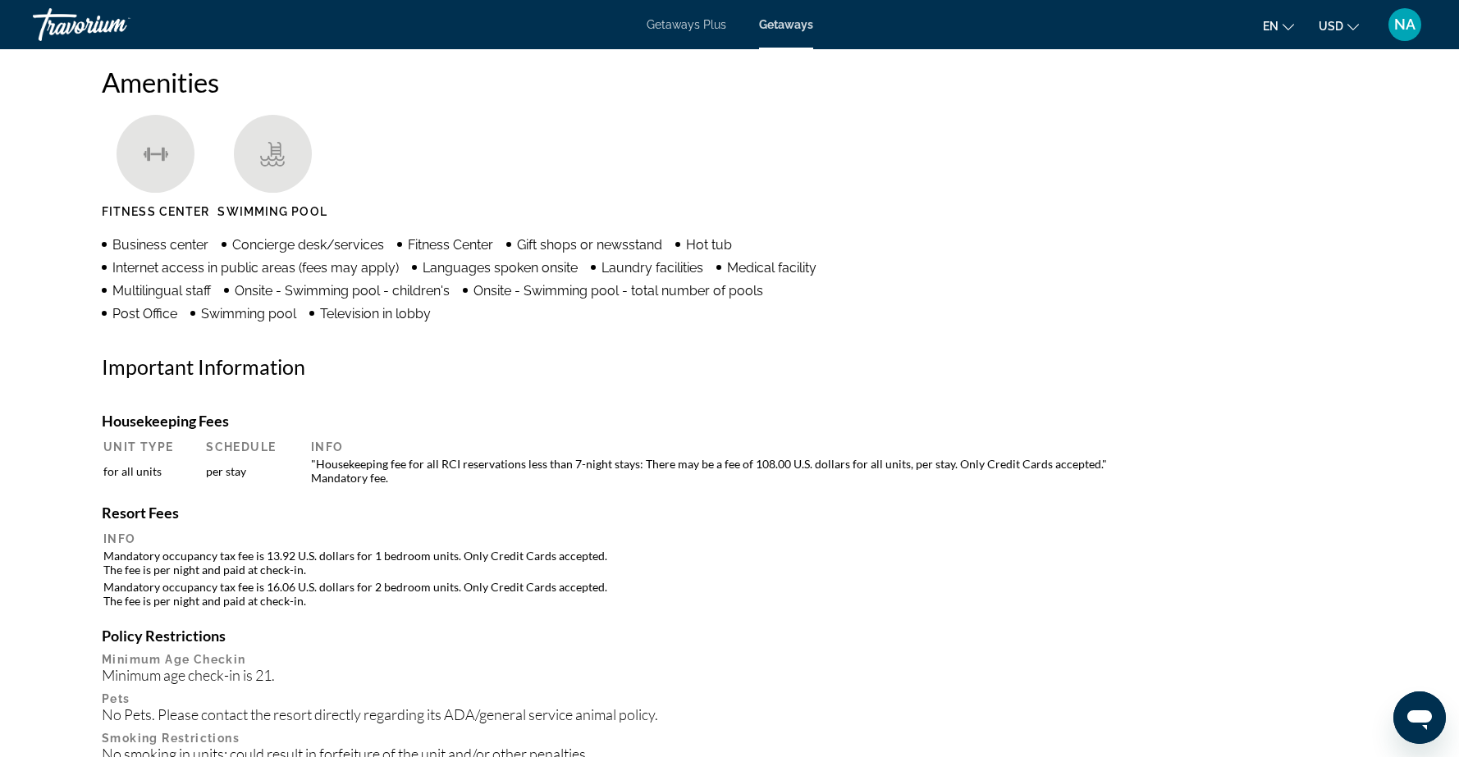
scroll to position [1242, 0]
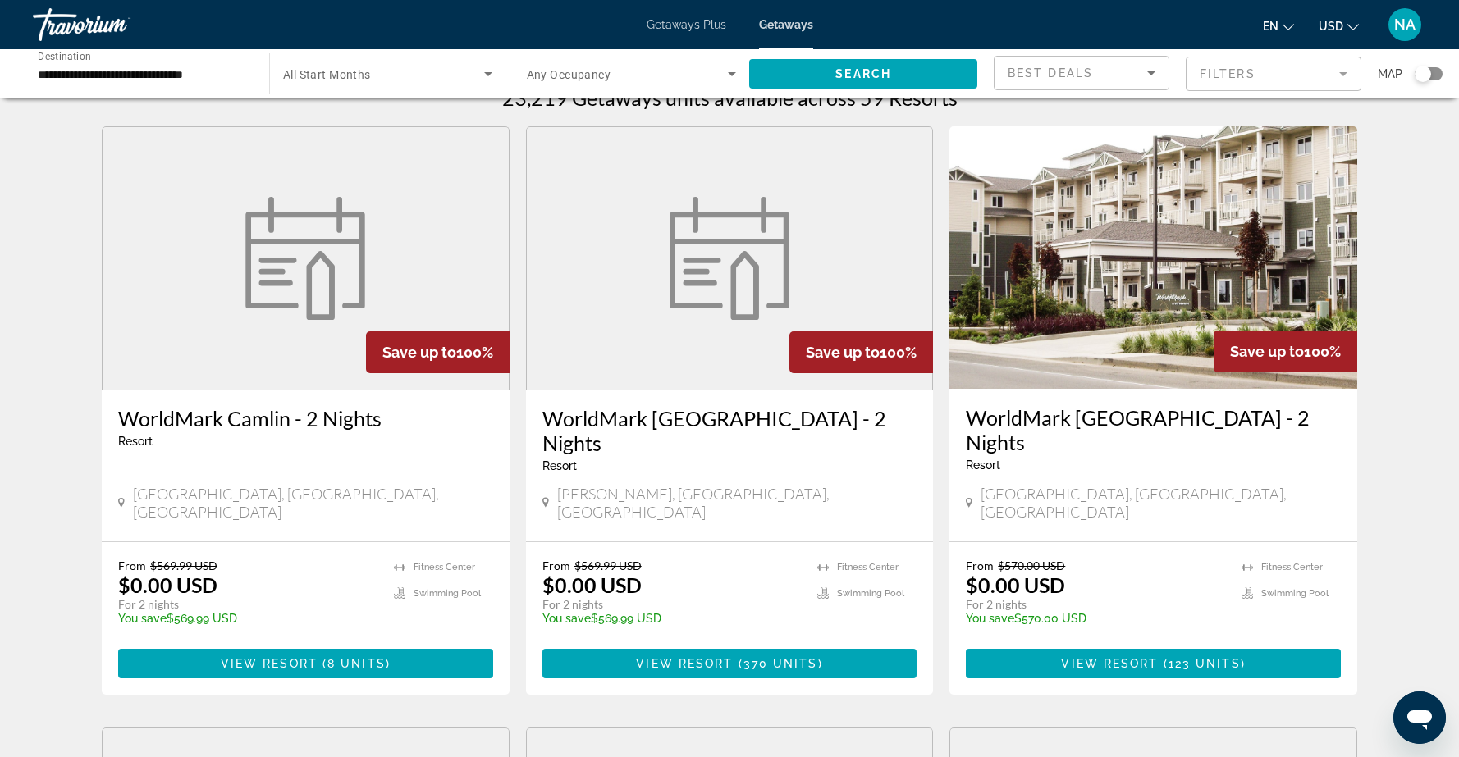
scroll to position [32, 0]
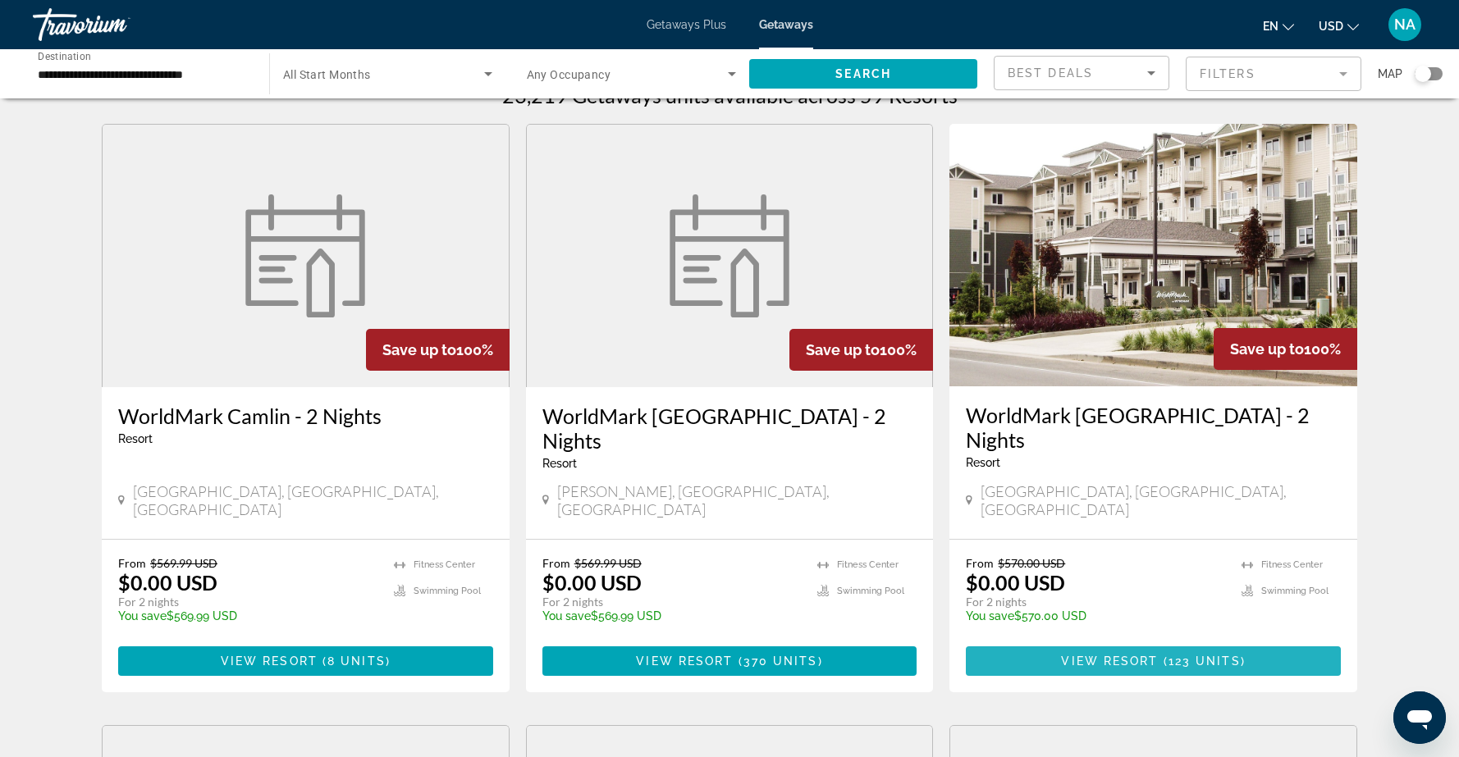
click at [1018, 642] on span "Main content" at bounding box center [1153, 661] width 375 height 39
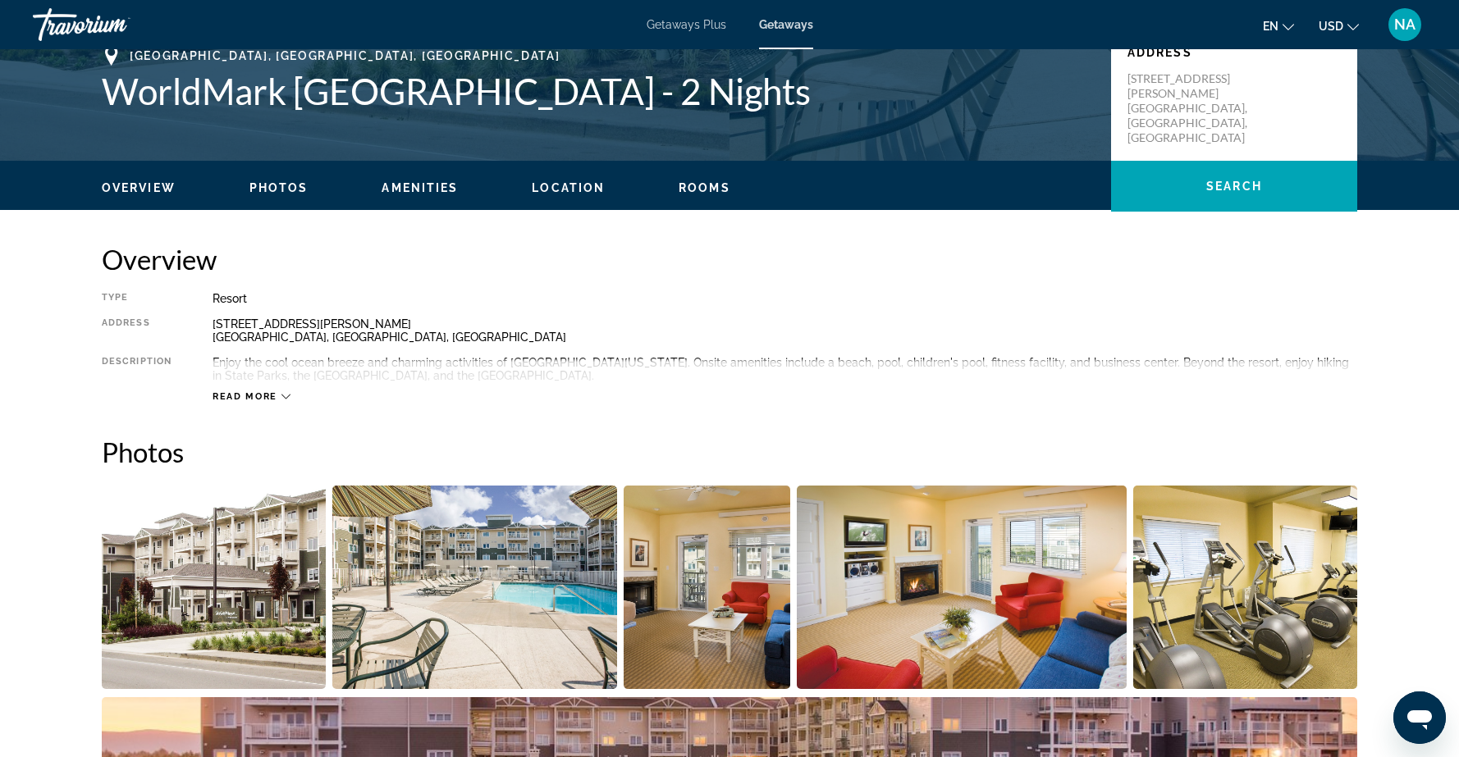
scroll to position [369, 0]
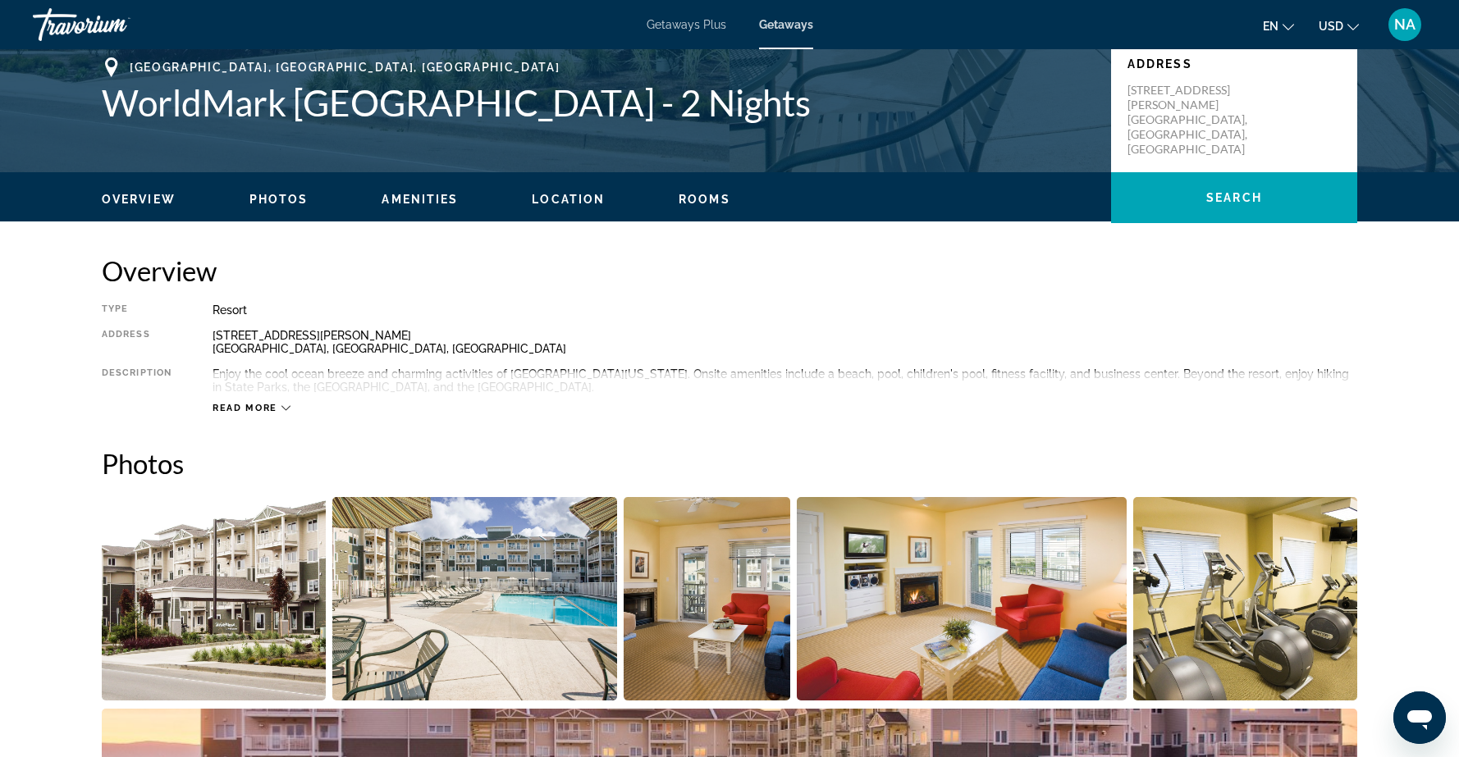
click at [282, 404] on icon "Main content" at bounding box center [285, 408] width 9 height 9
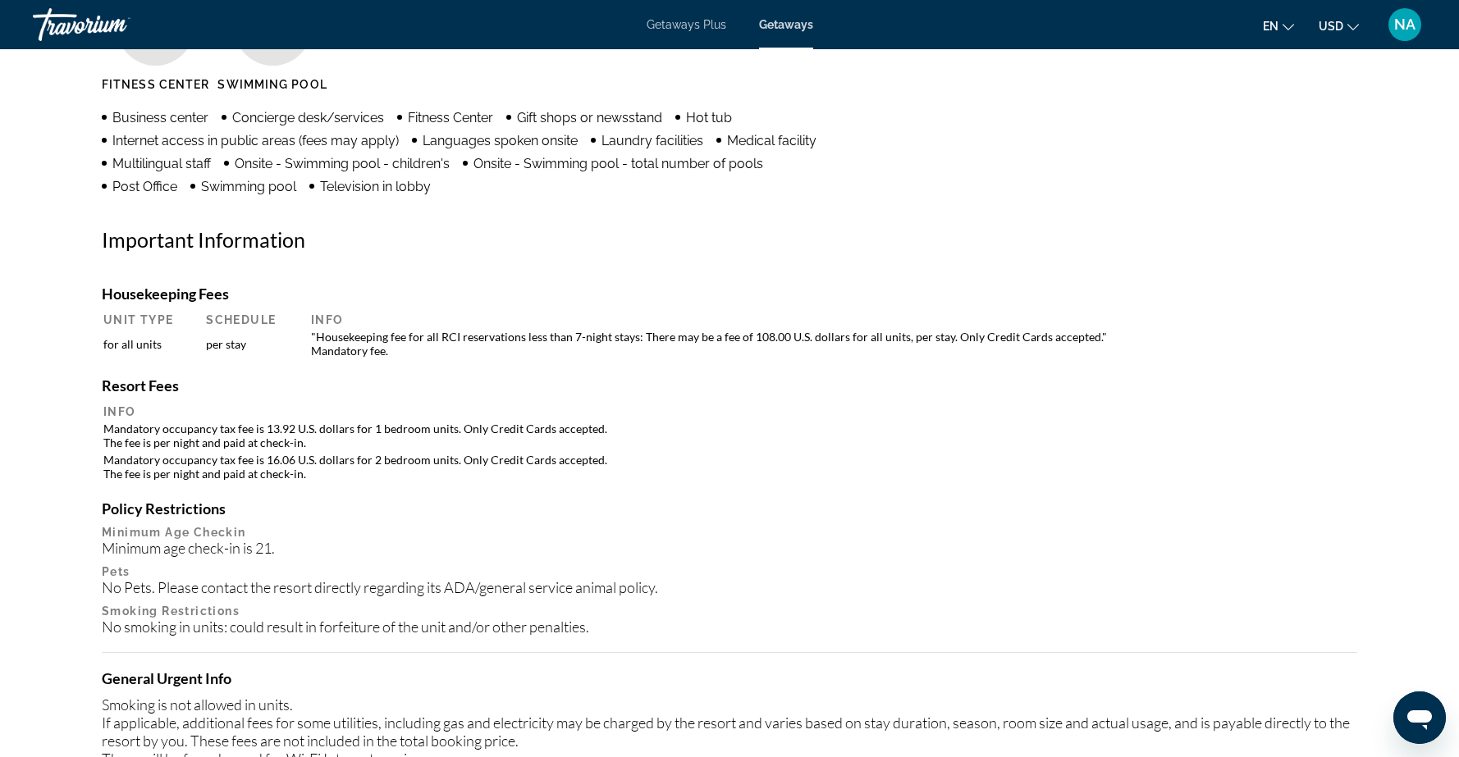
scroll to position [1385, 0]
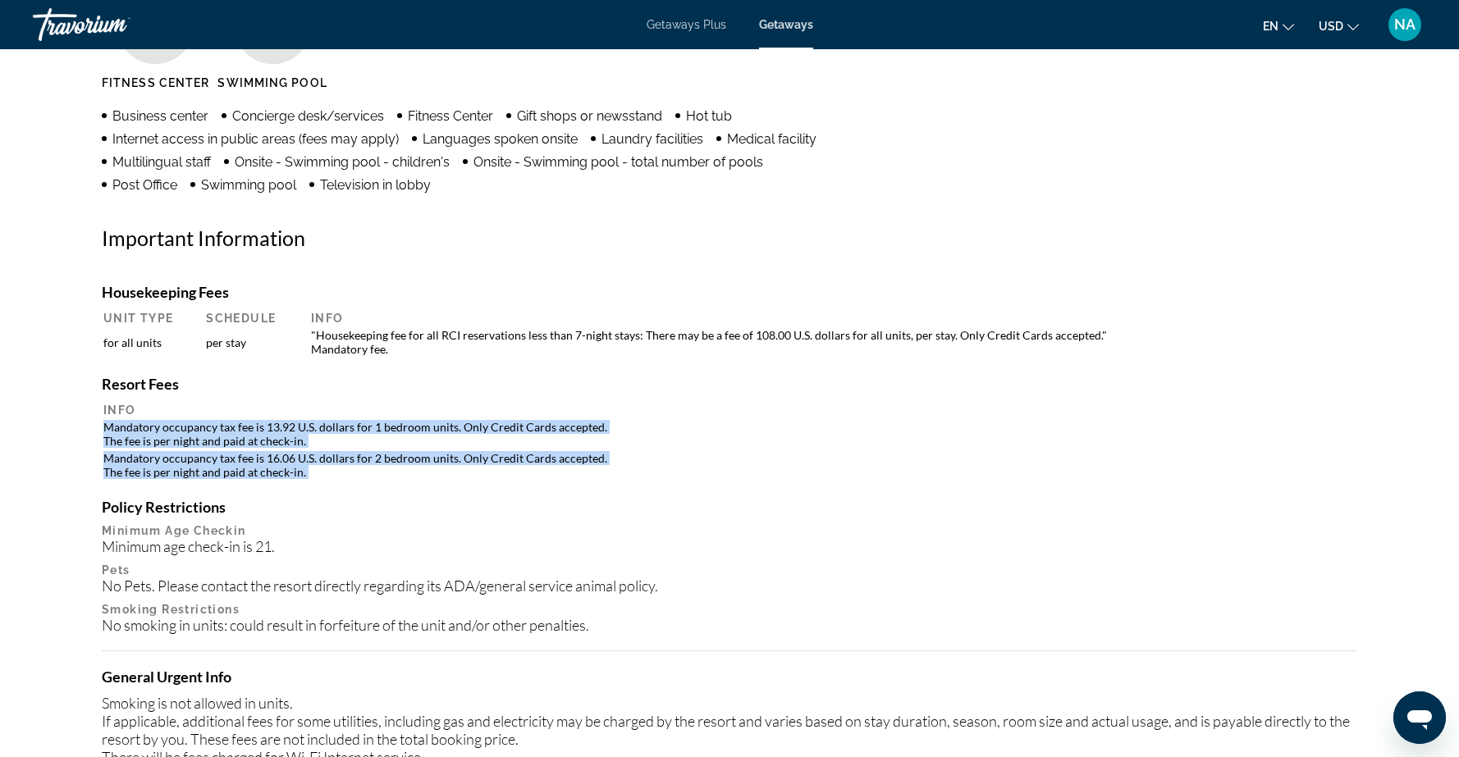
drag, startPoint x: 106, startPoint y: 428, endPoint x: 292, endPoint y: 482, distance: 193.7
click at [292, 482] on div "Housekeeping Fees Unit Type Schedule Info for all units per stay "Housekeeping …" at bounding box center [729, 623] width 1255 height 681
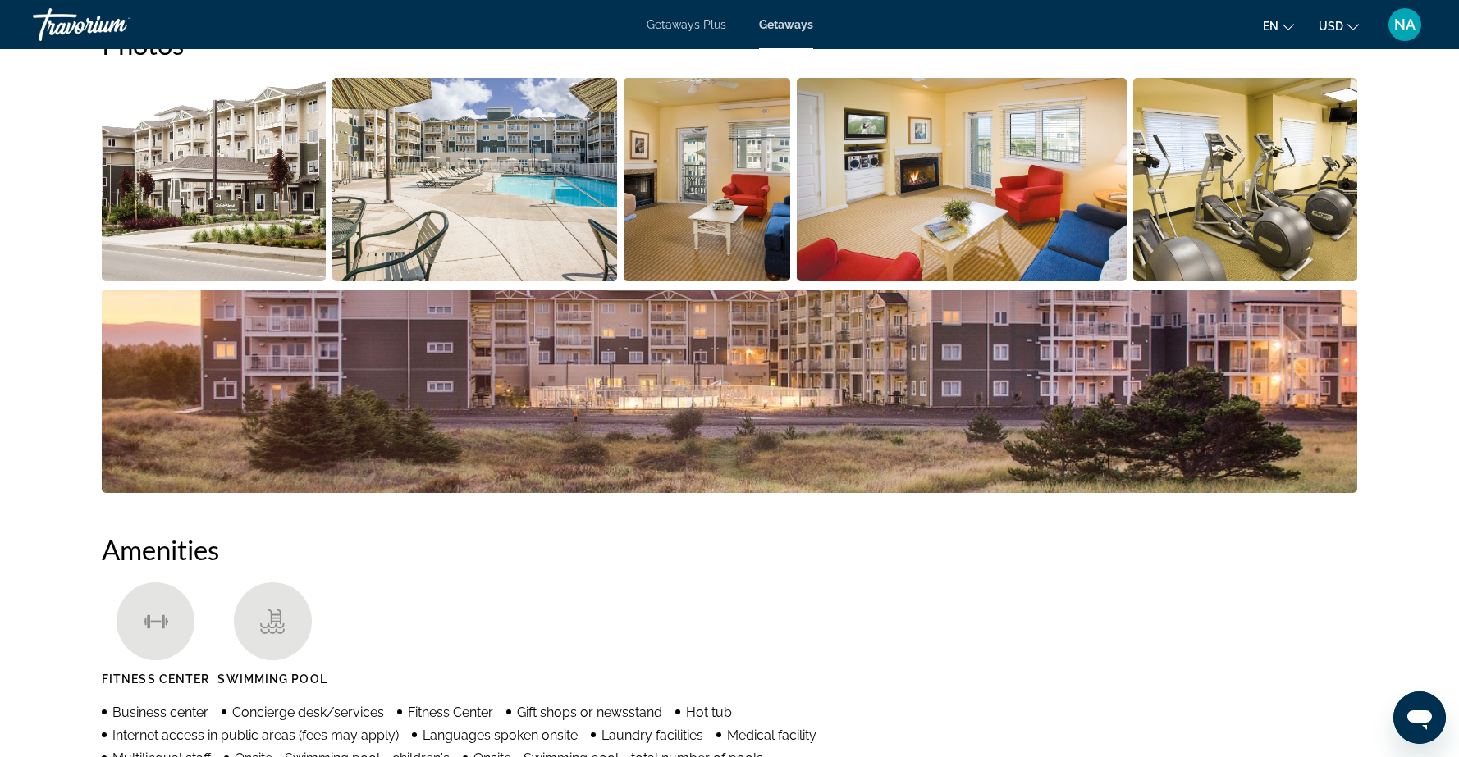
scroll to position [772, 0]
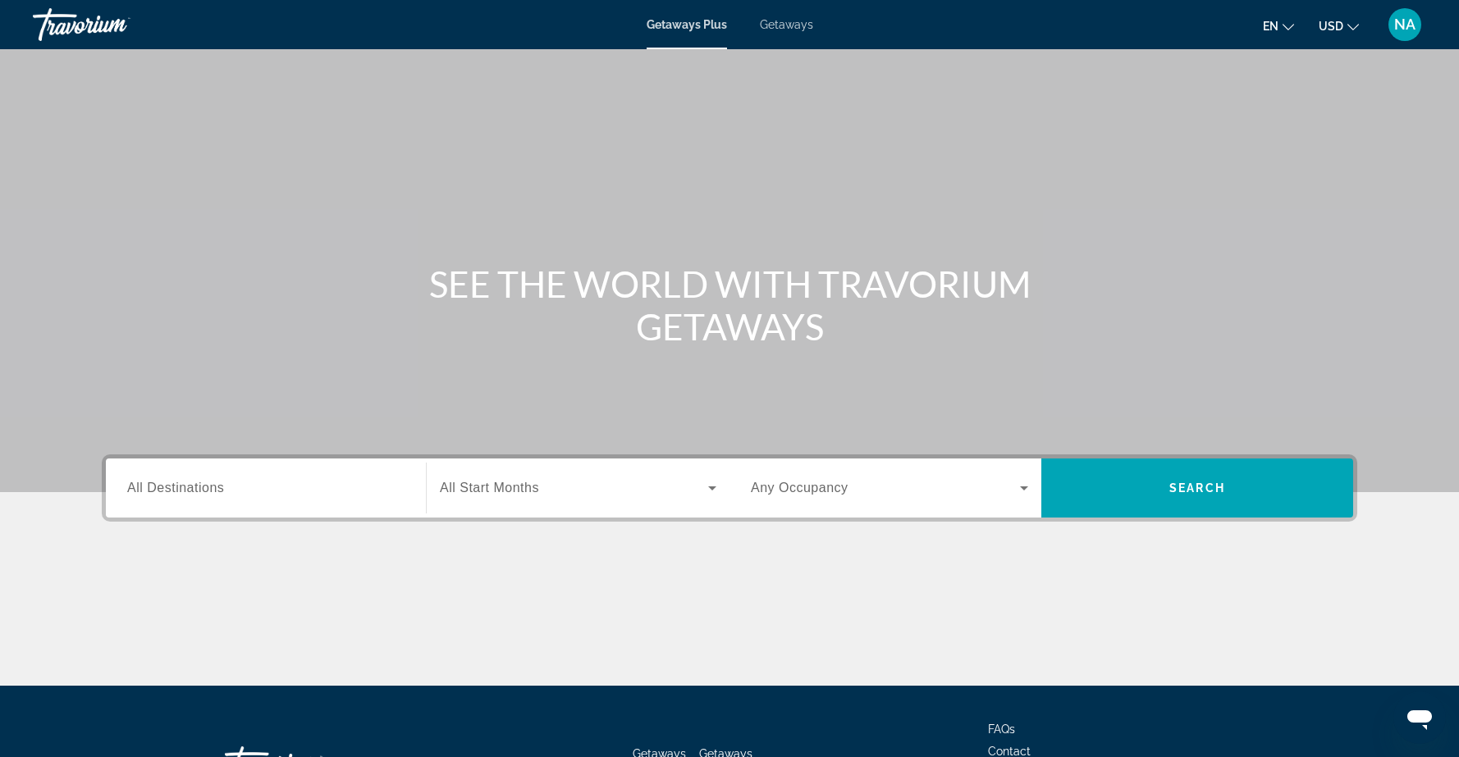
click at [795, 27] on span "Getaways" at bounding box center [786, 24] width 53 height 13
click at [332, 493] on input "Destination All Destinations" at bounding box center [265, 489] width 277 height 20
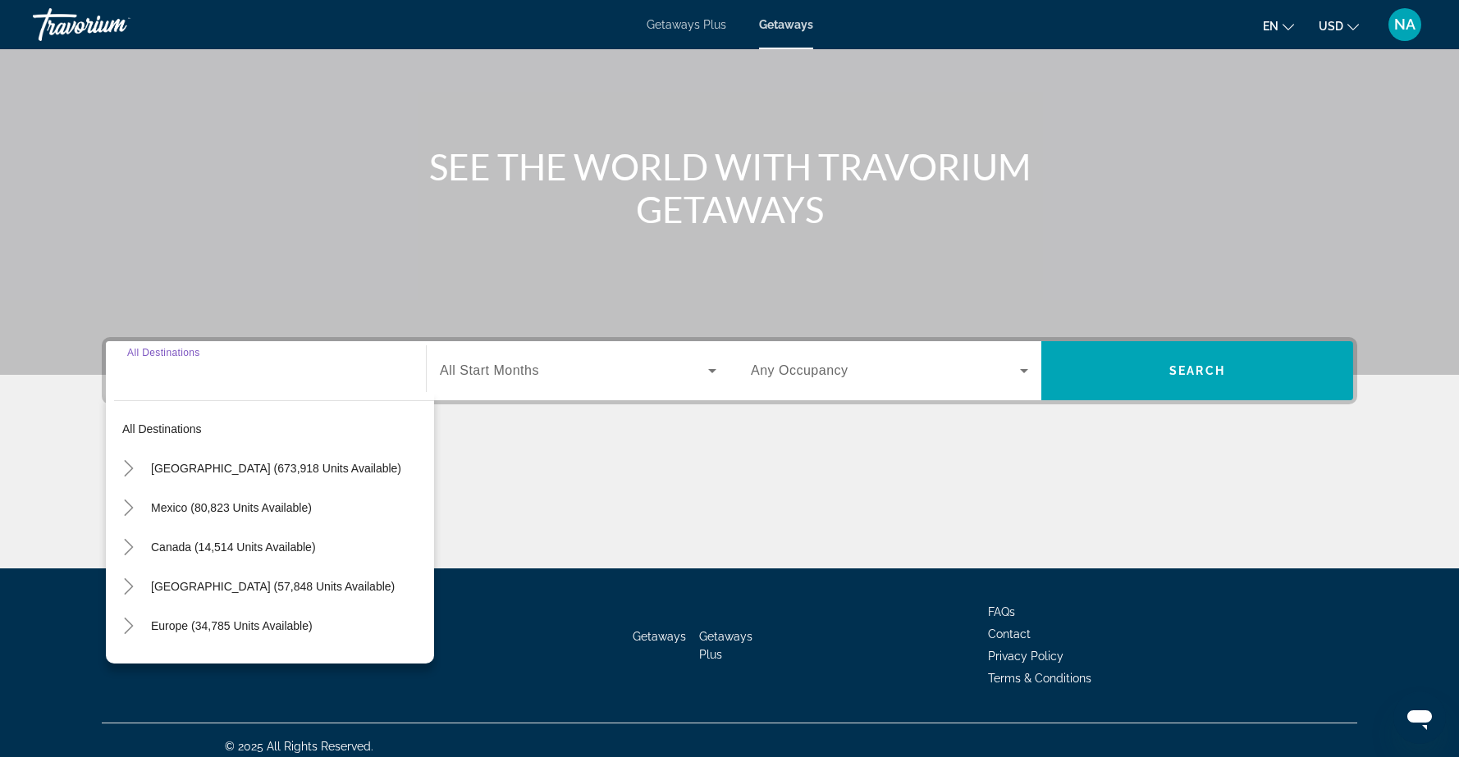
scroll to position [130, 0]
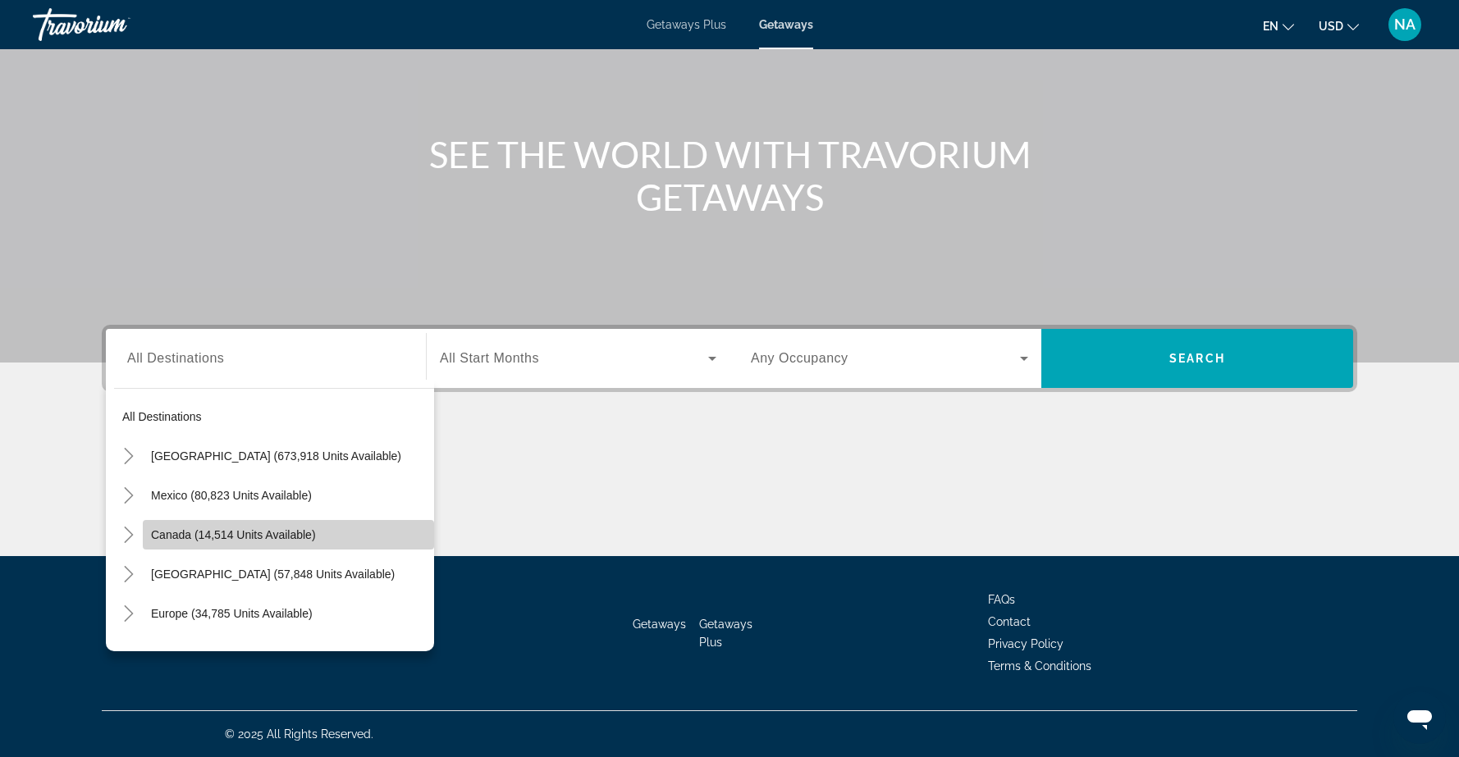
click at [216, 532] on span "Canada (14,514 units available)" at bounding box center [233, 534] width 165 height 13
type input "**********"
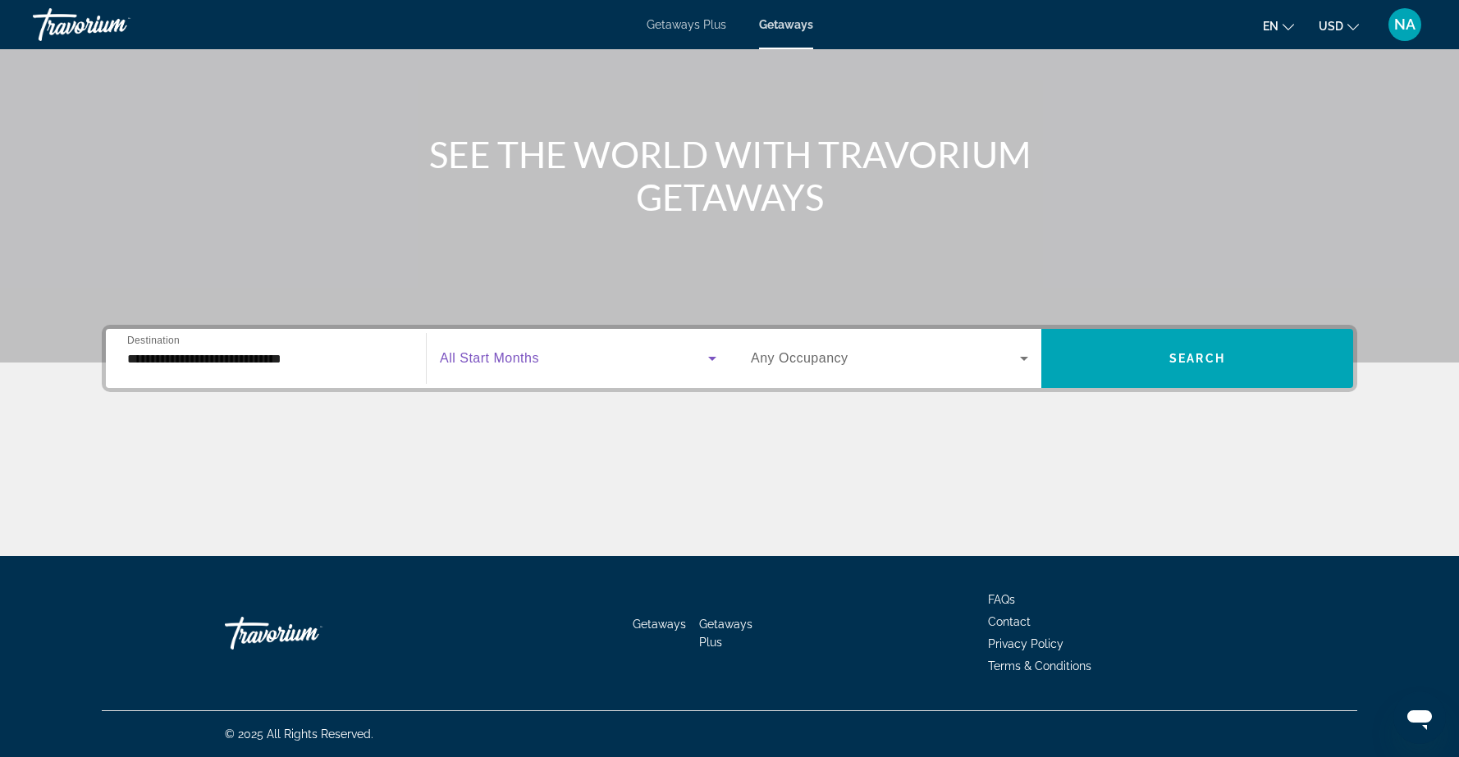
click at [718, 358] on icon "Search widget" at bounding box center [712, 359] width 20 height 20
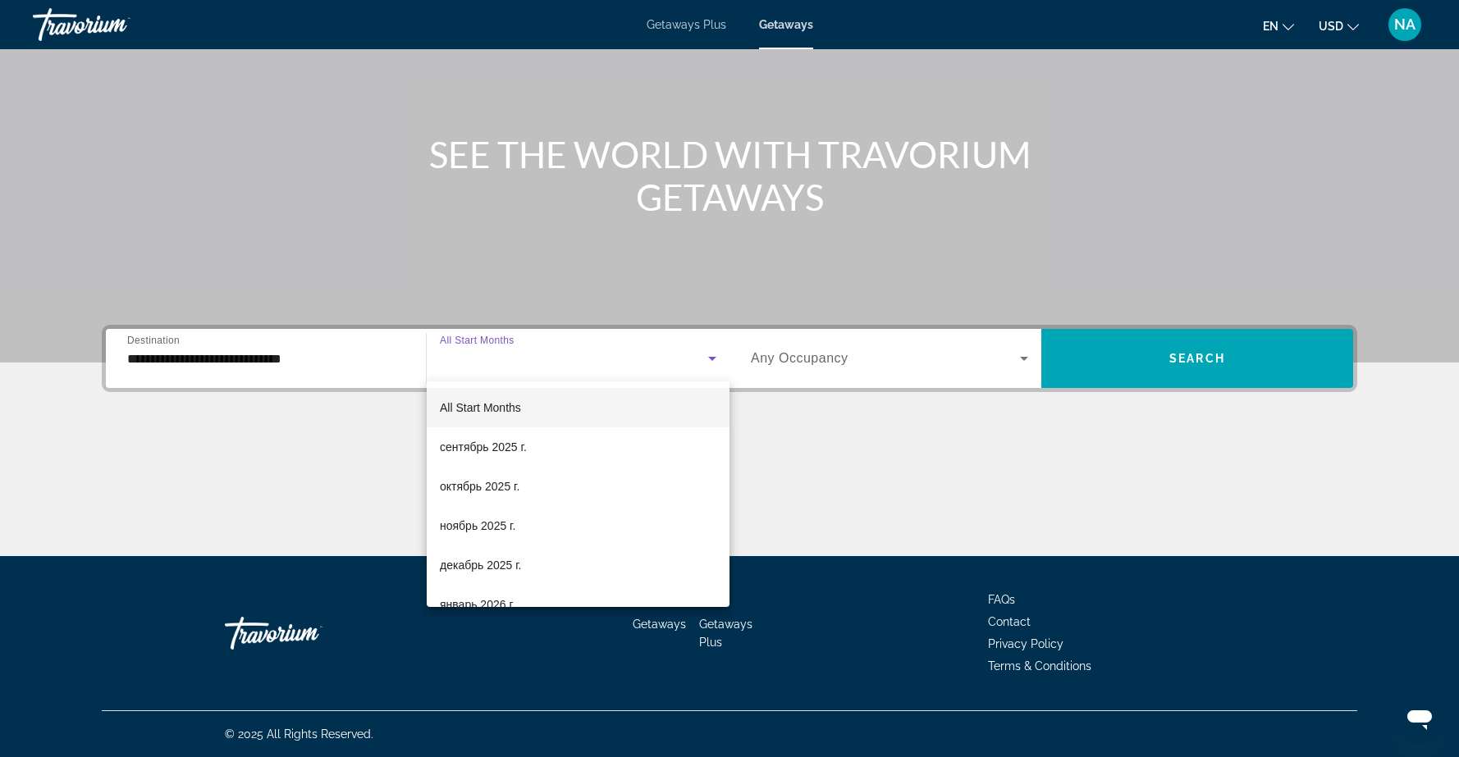
click at [718, 358] on div at bounding box center [729, 378] width 1459 height 757
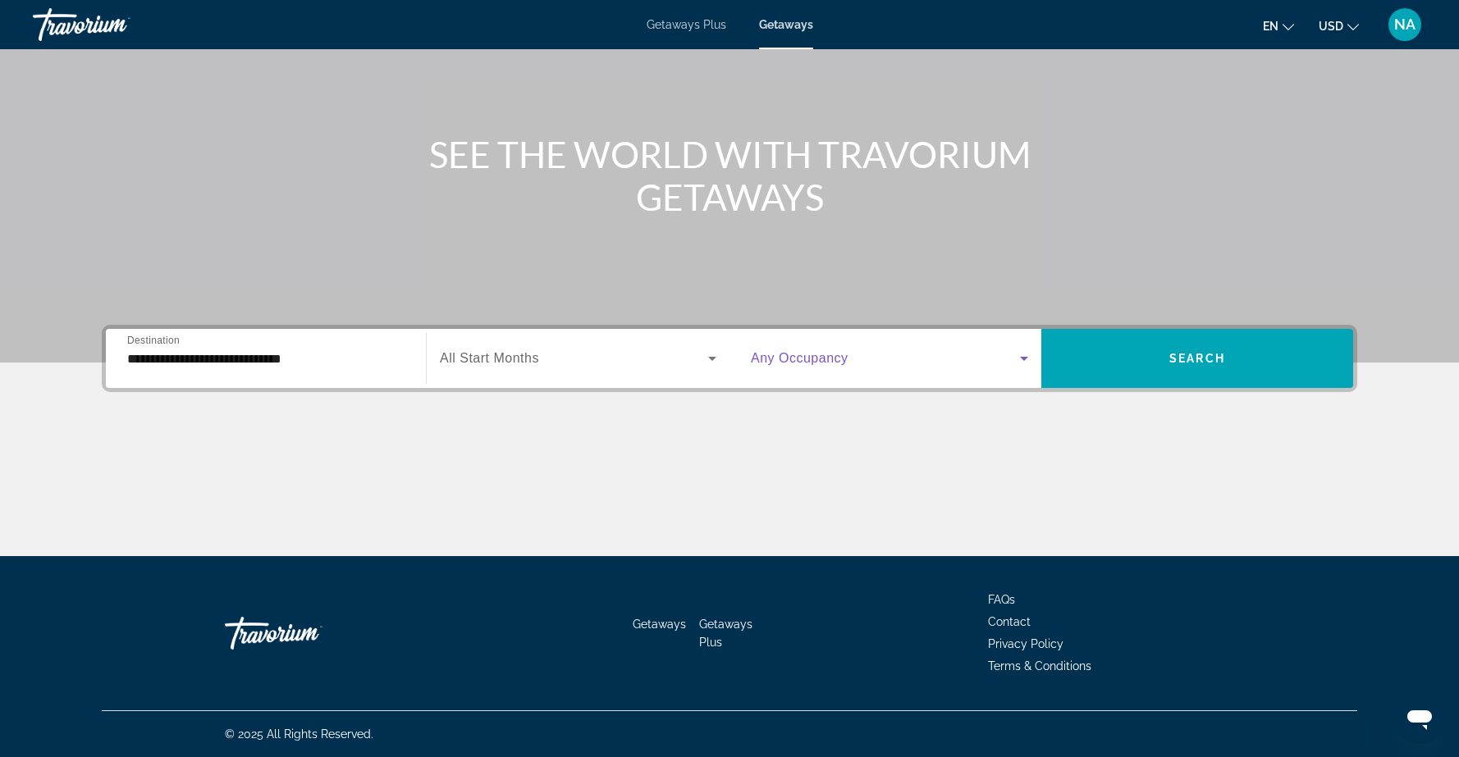
click at [928, 364] on span "Search widget" at bounding box center [885, 359] width 269 height 20
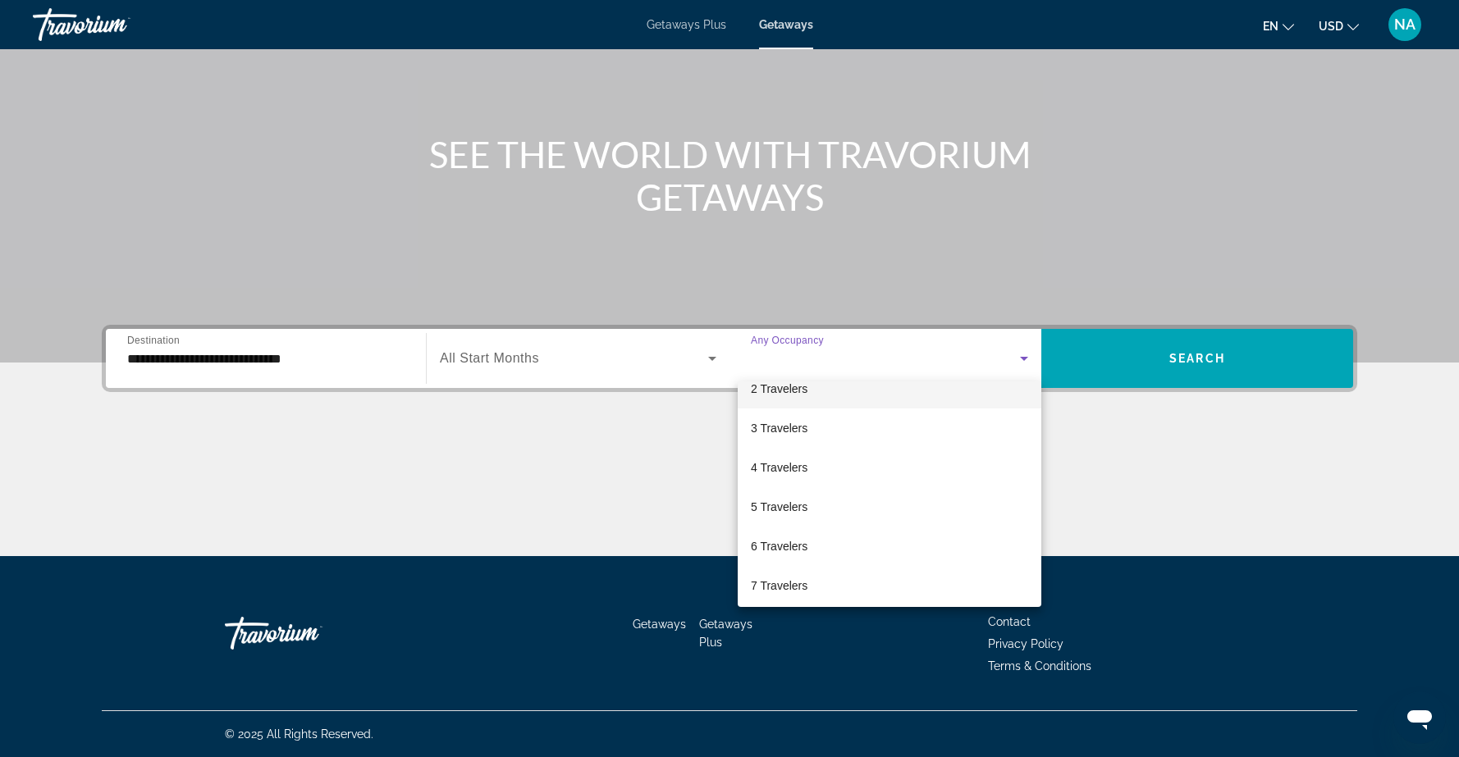
scroll to position [61, 0]
click at [778, 543] on span "6 Travelers" at bounding box center [779, 544] width 57 height 20
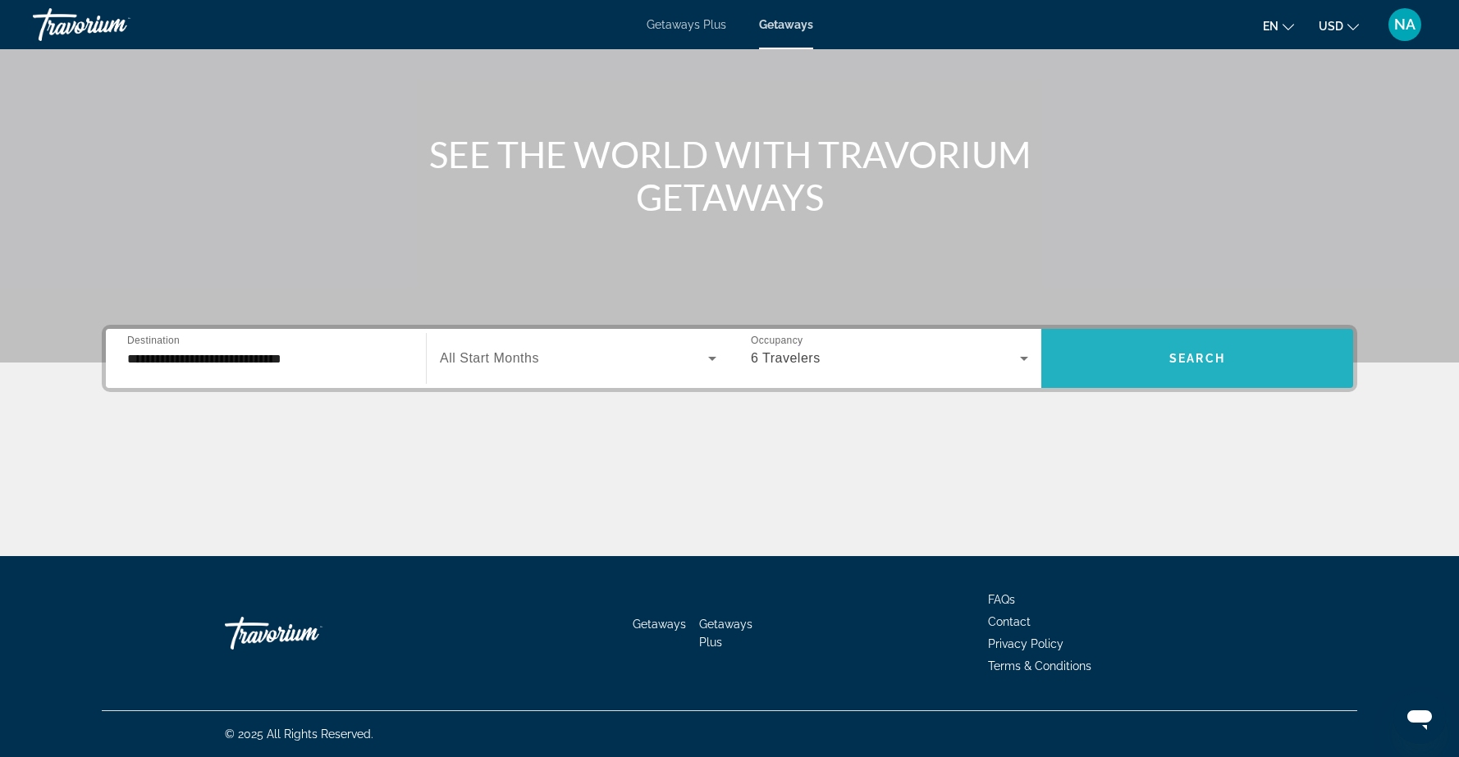
click at [1117, 371] on span "Search widget" at bounding box center [1197, 358] width 312 height 39
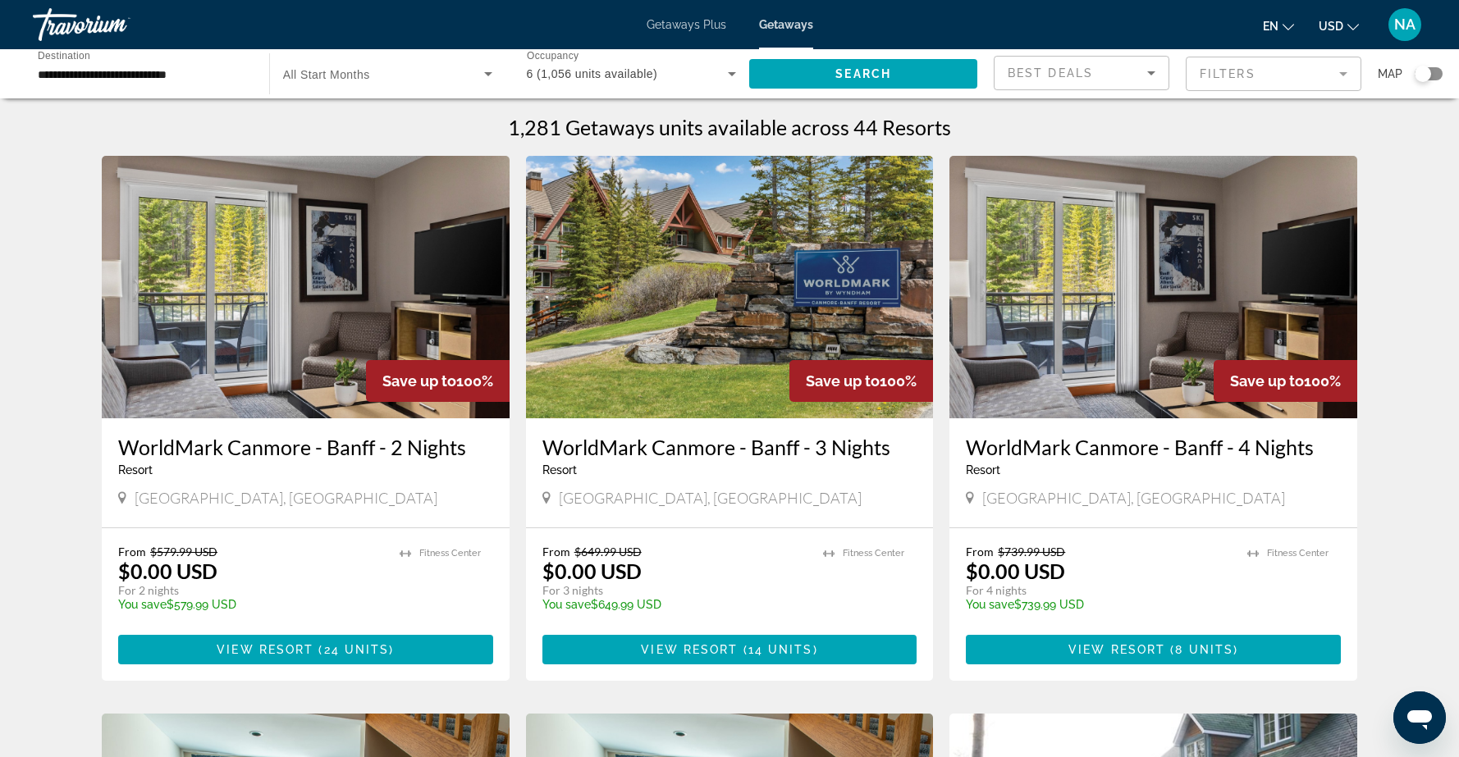
click at [642, 263] on img "Main content" at bounding box center [730, 287] width 408 height 263
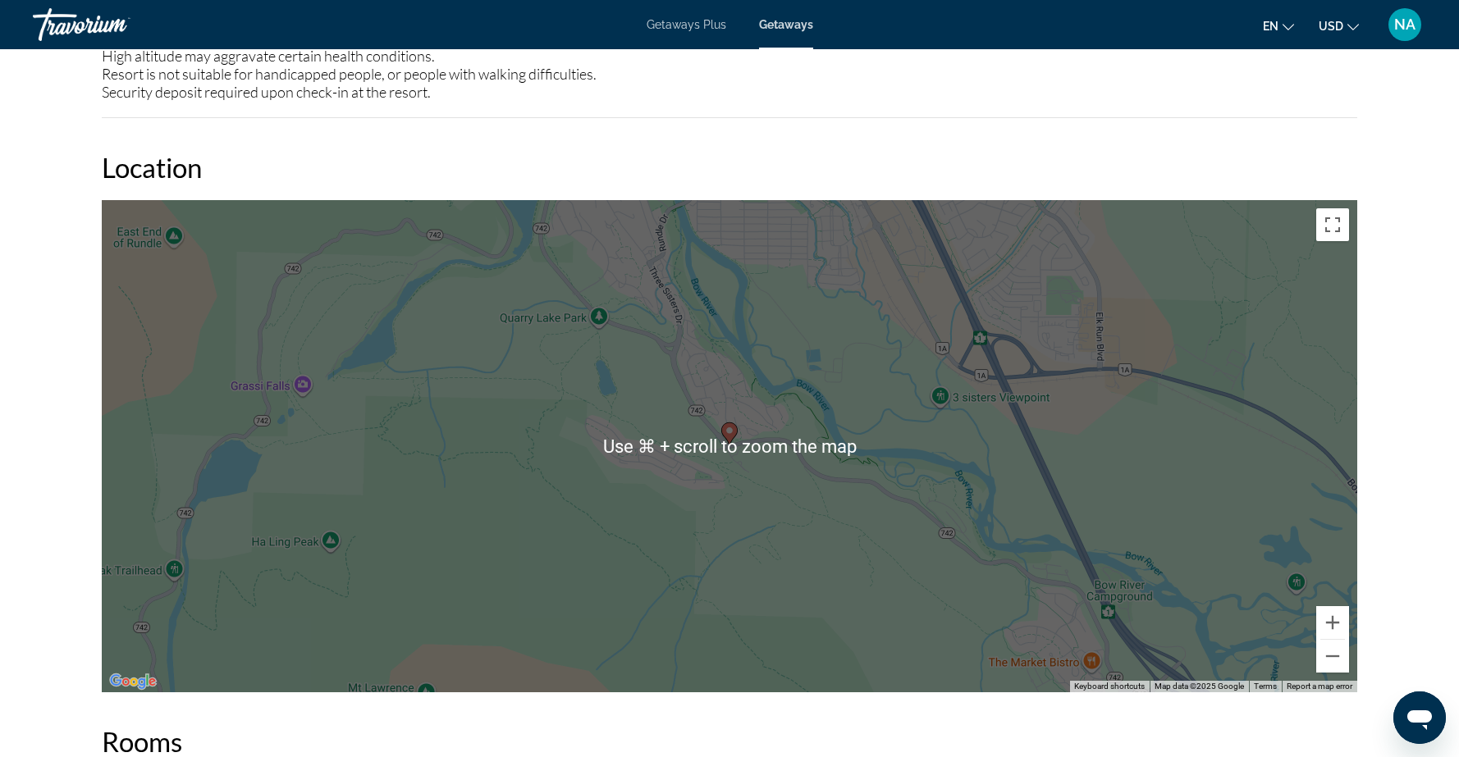
scroll to position [2275, 0]
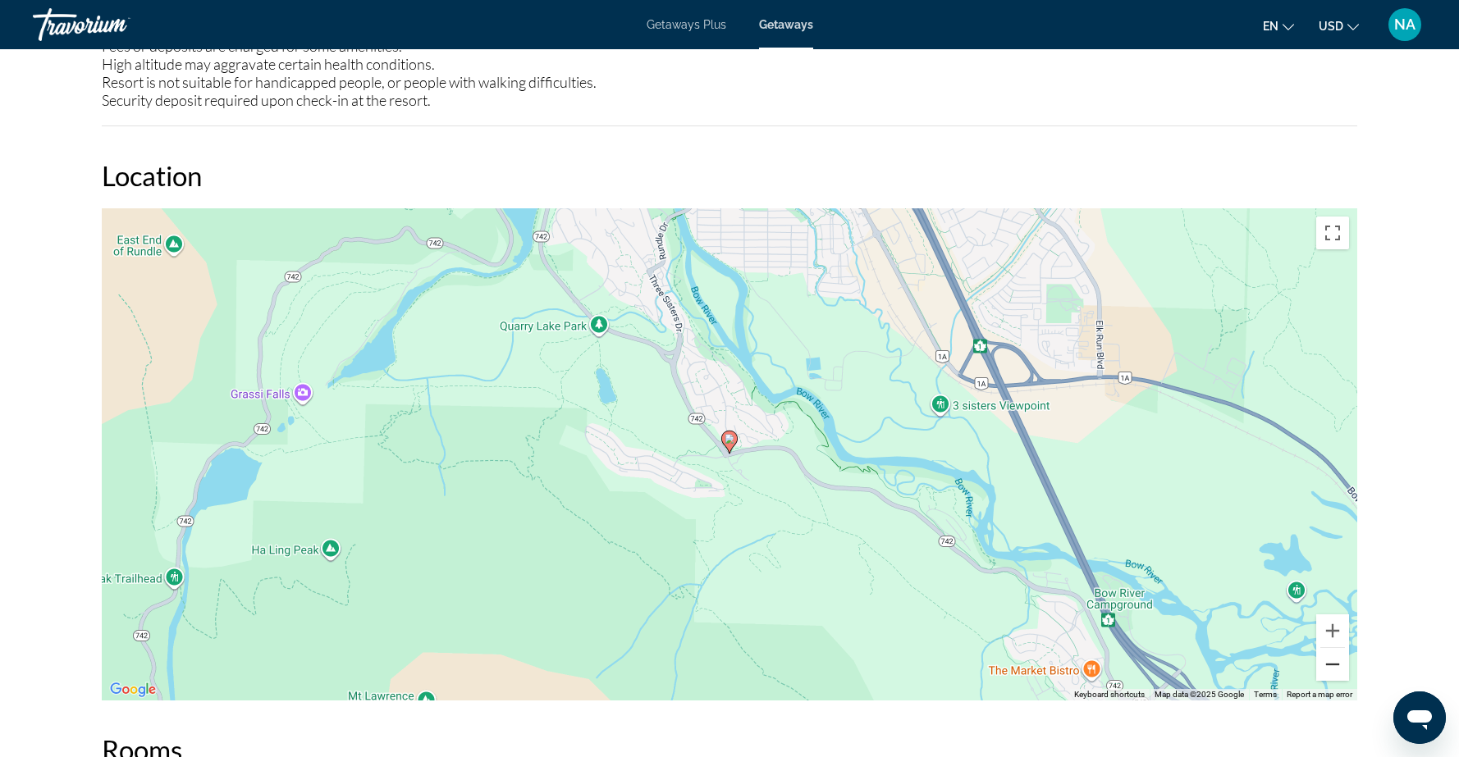
click at [1331, 648] on button "Zoom out" at bounding box center [1332, 664] width 33 height 33
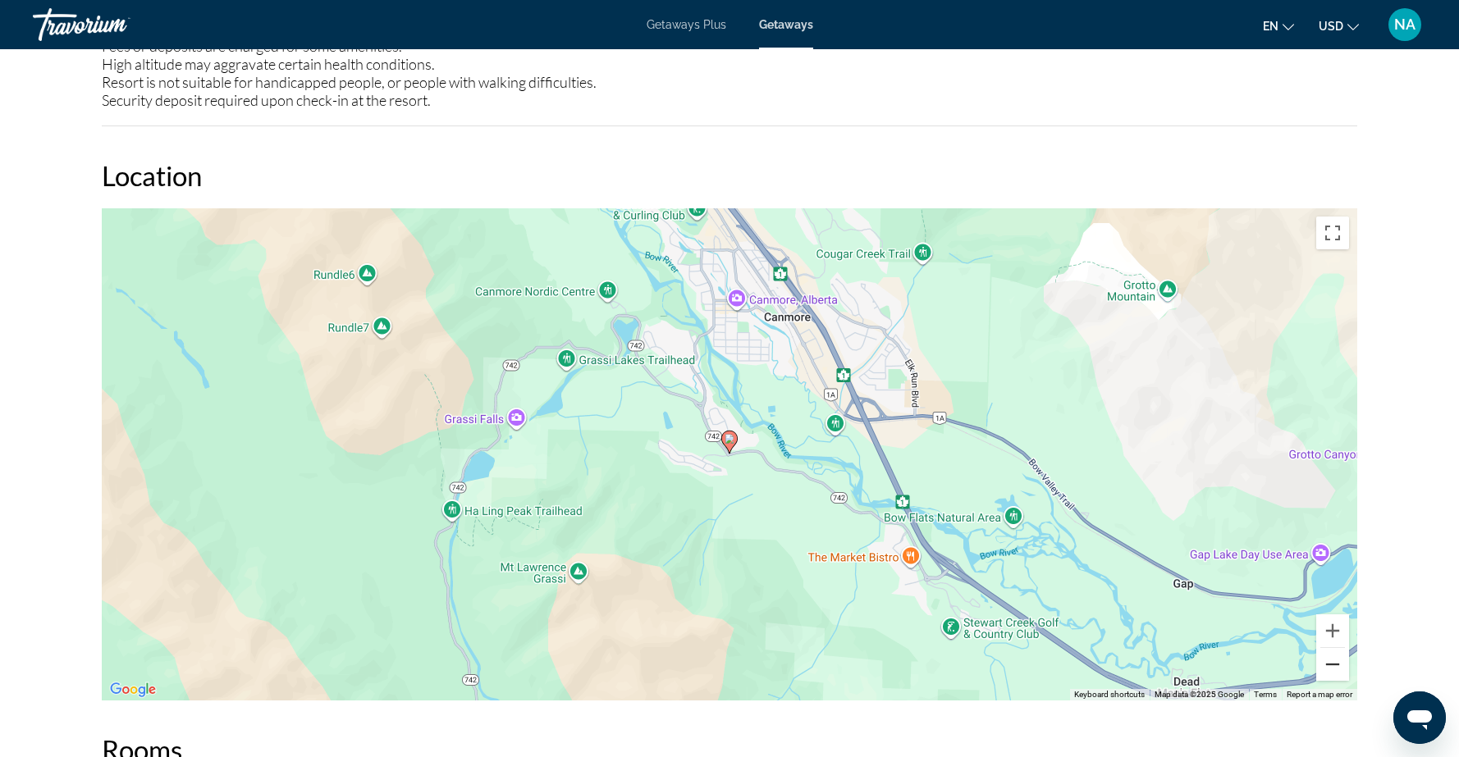
click at [1330, 648] on button "Zoom out" at bounding box center [1332, 664] width 33 height 33
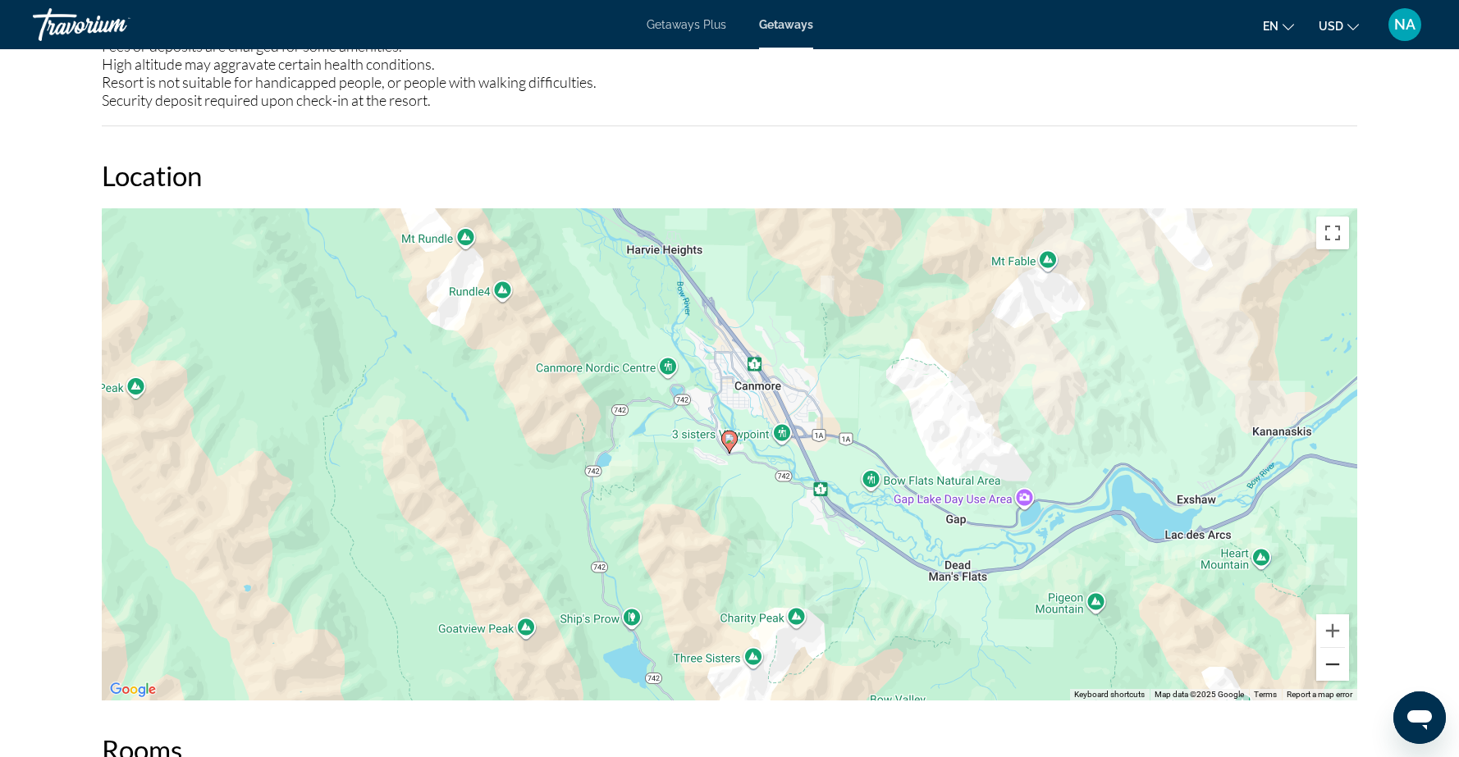
click at [1330, 648] on button "Zoom out" at bounding box center [1332, 664] width 33 height 33
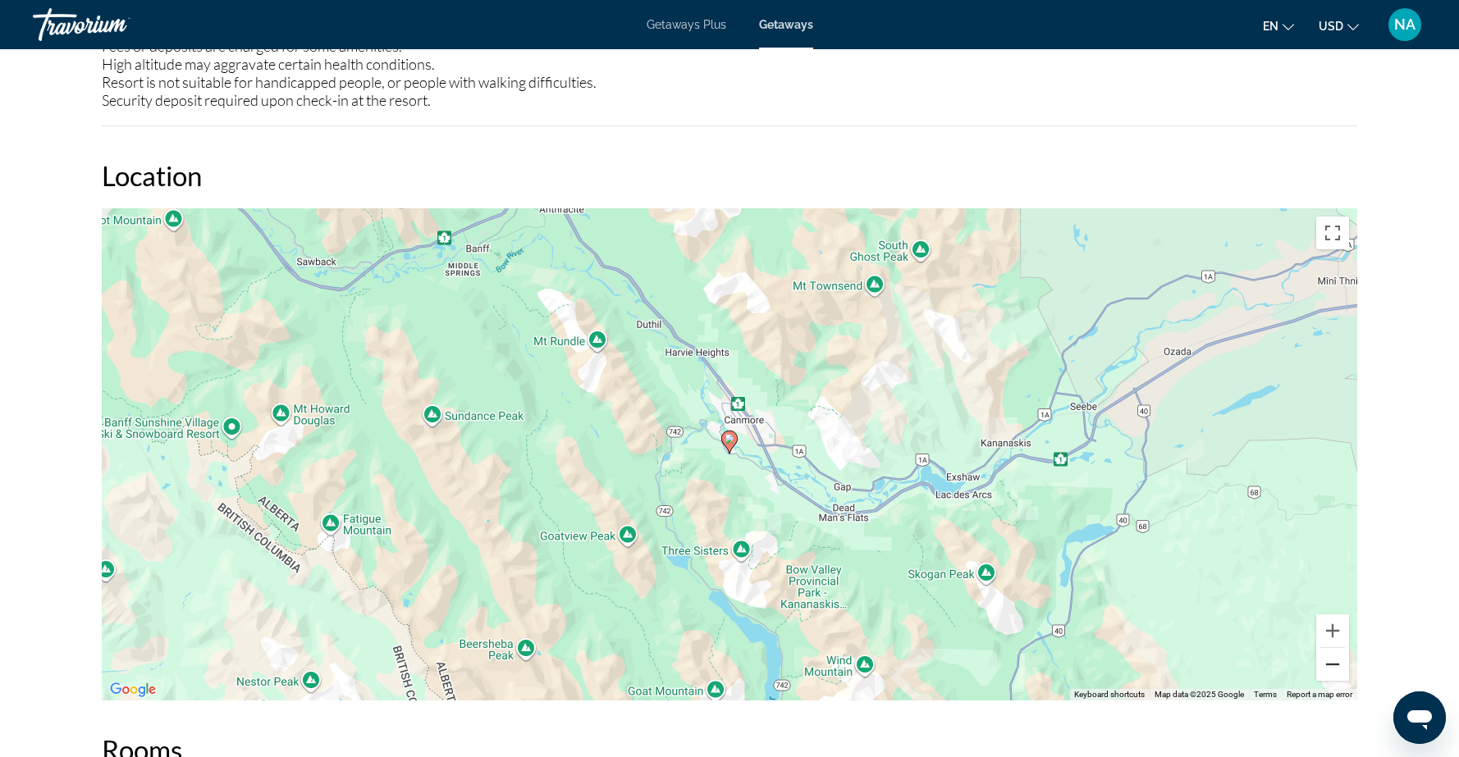
click at [1330, 648] on button "Zoom out" at bounding box center [1332, 664] width 33 height 33
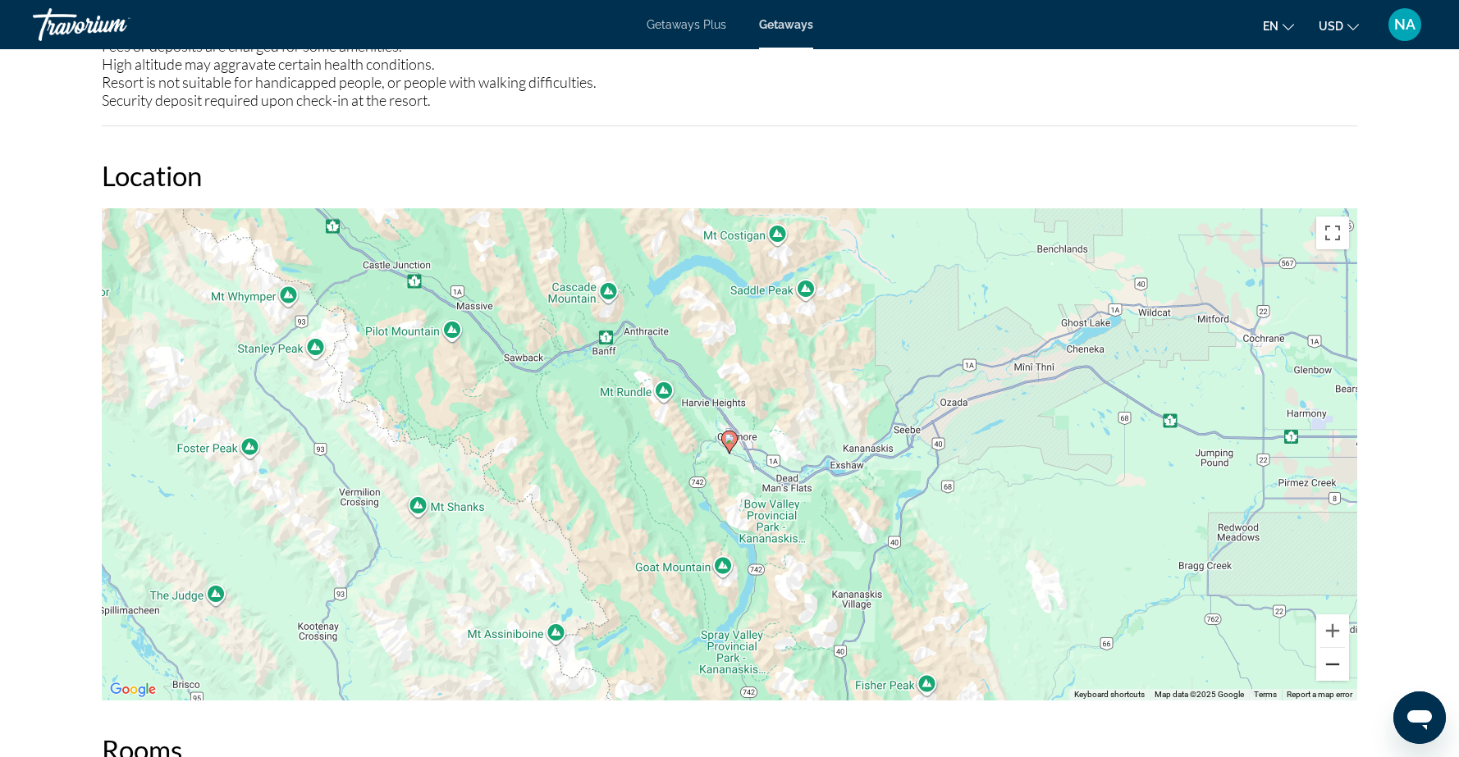
click at [1330, 648] on button "Zoom out" at bounding box center [1332, 664] width 33 height 33
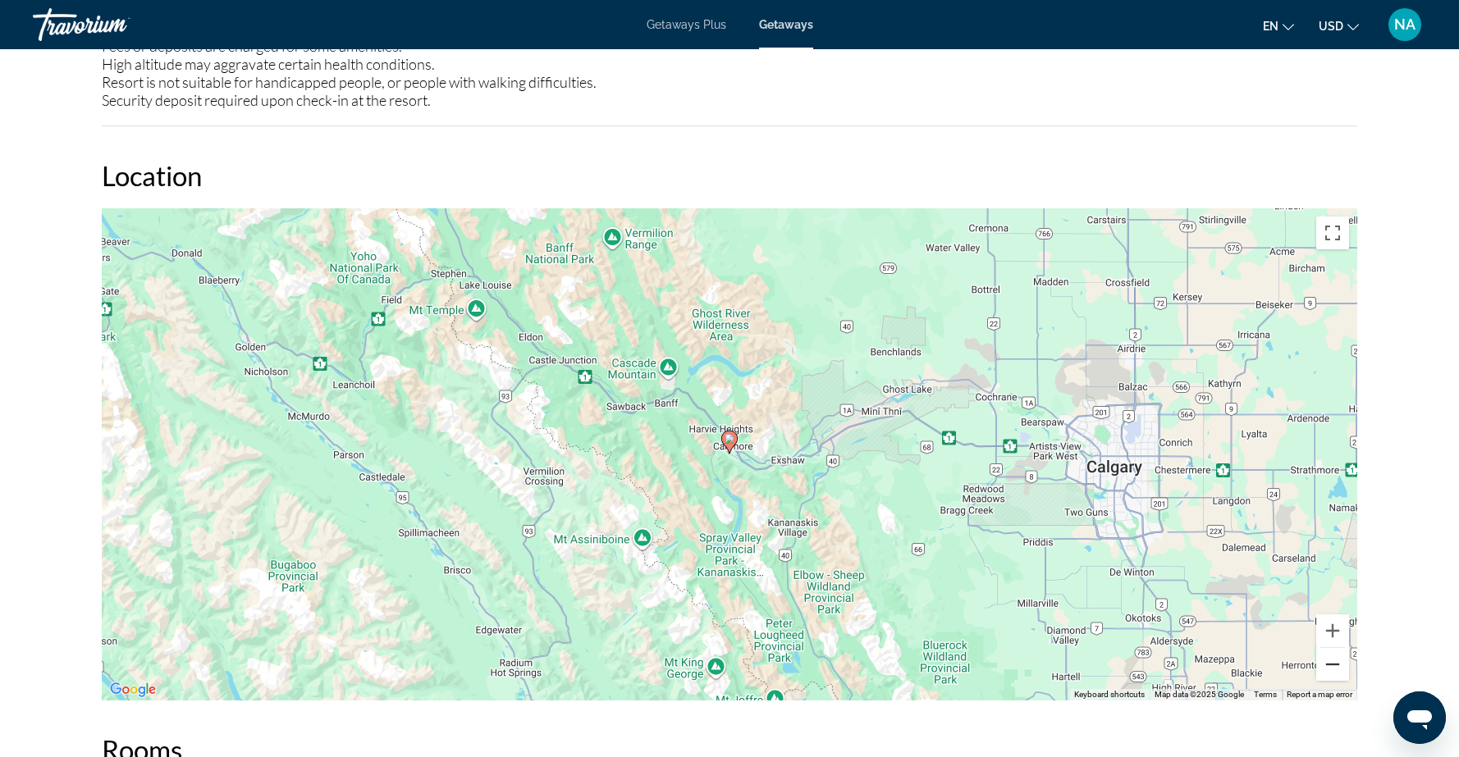
click at [1330, 648] on button "Zoom out" at bounding box center [1332, 664] width 33 height 33
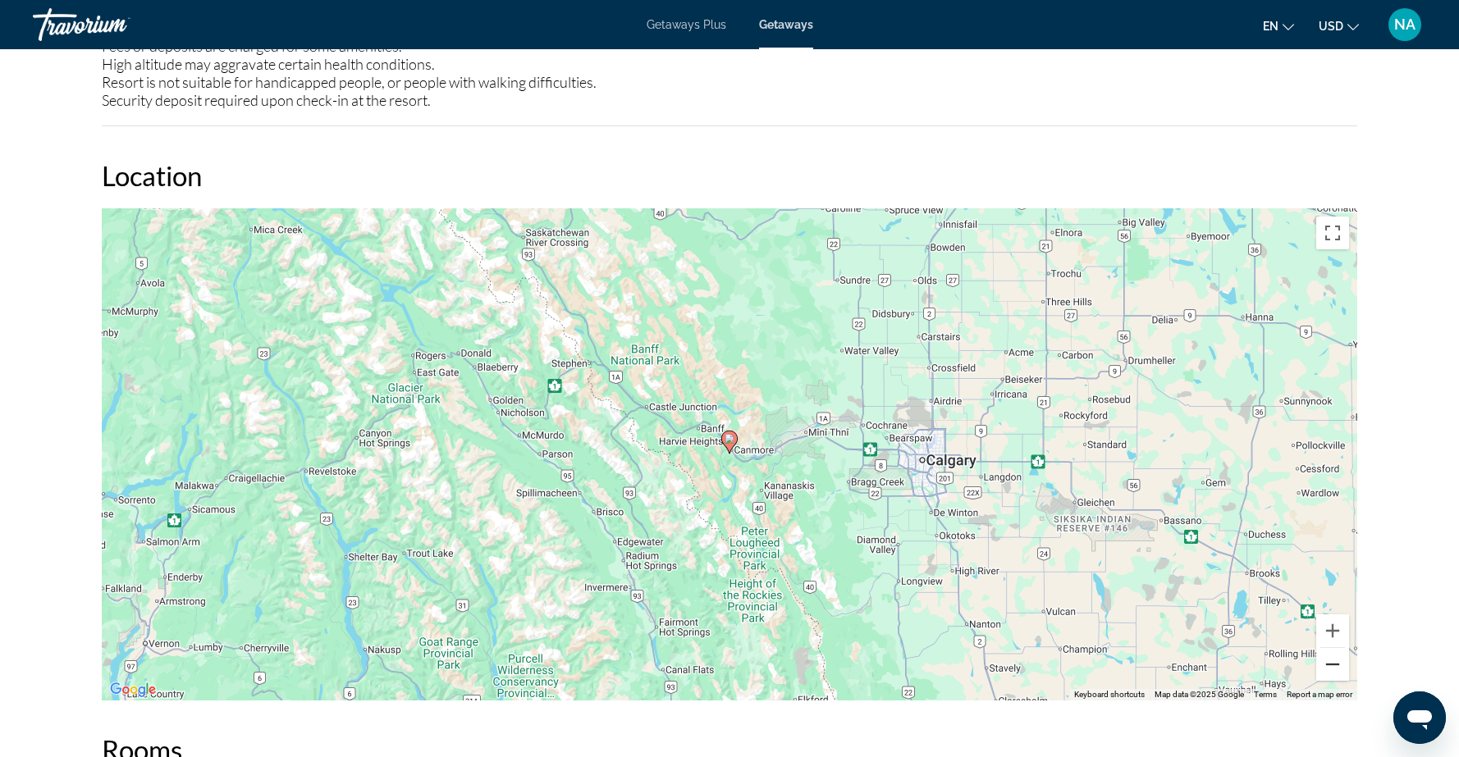
click at [1330, 648] on button "Zoom out" at bounding box center [1332, 664] width 33 height 33
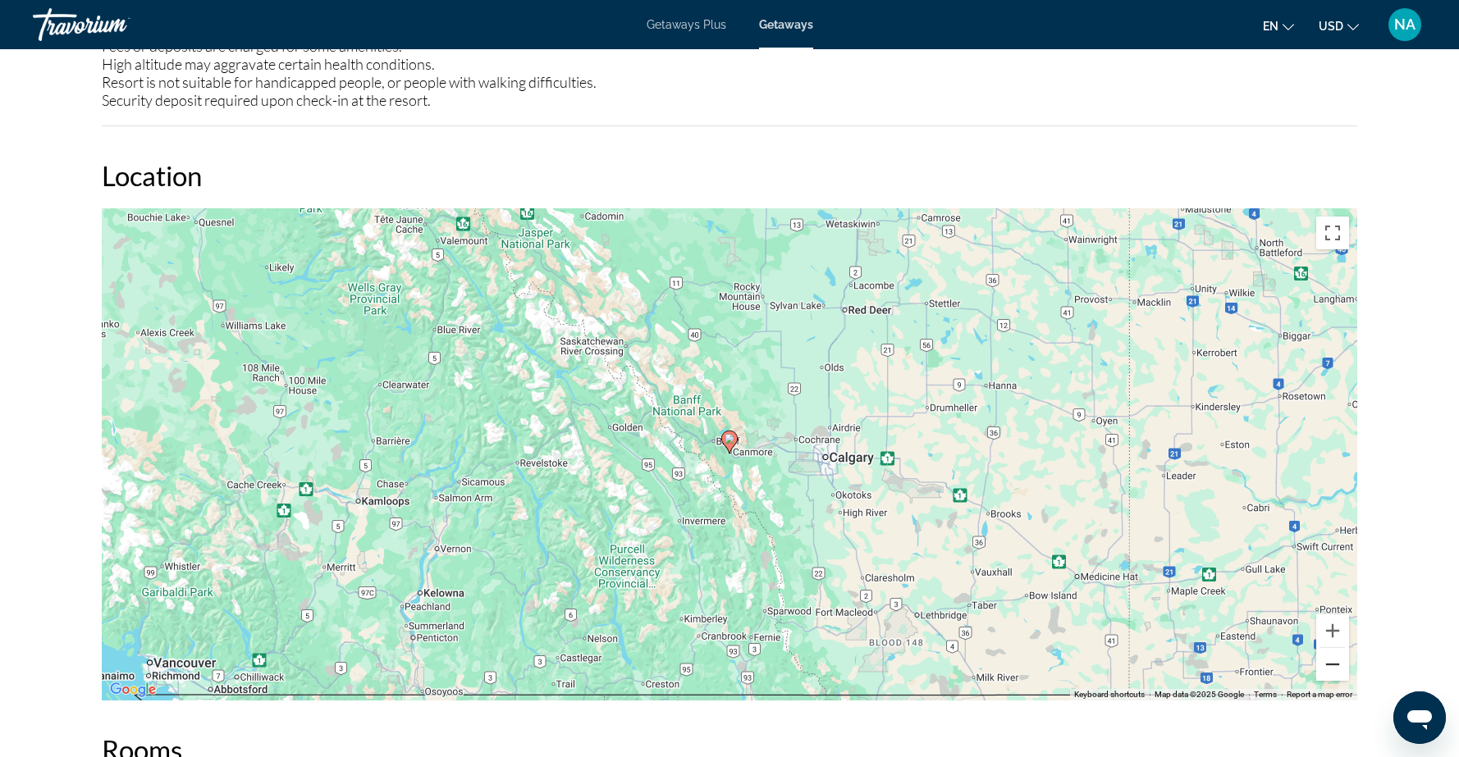
click at [1330, 648] on button "Zoom out" at bounding box center [1332, 664] width 33 height 33
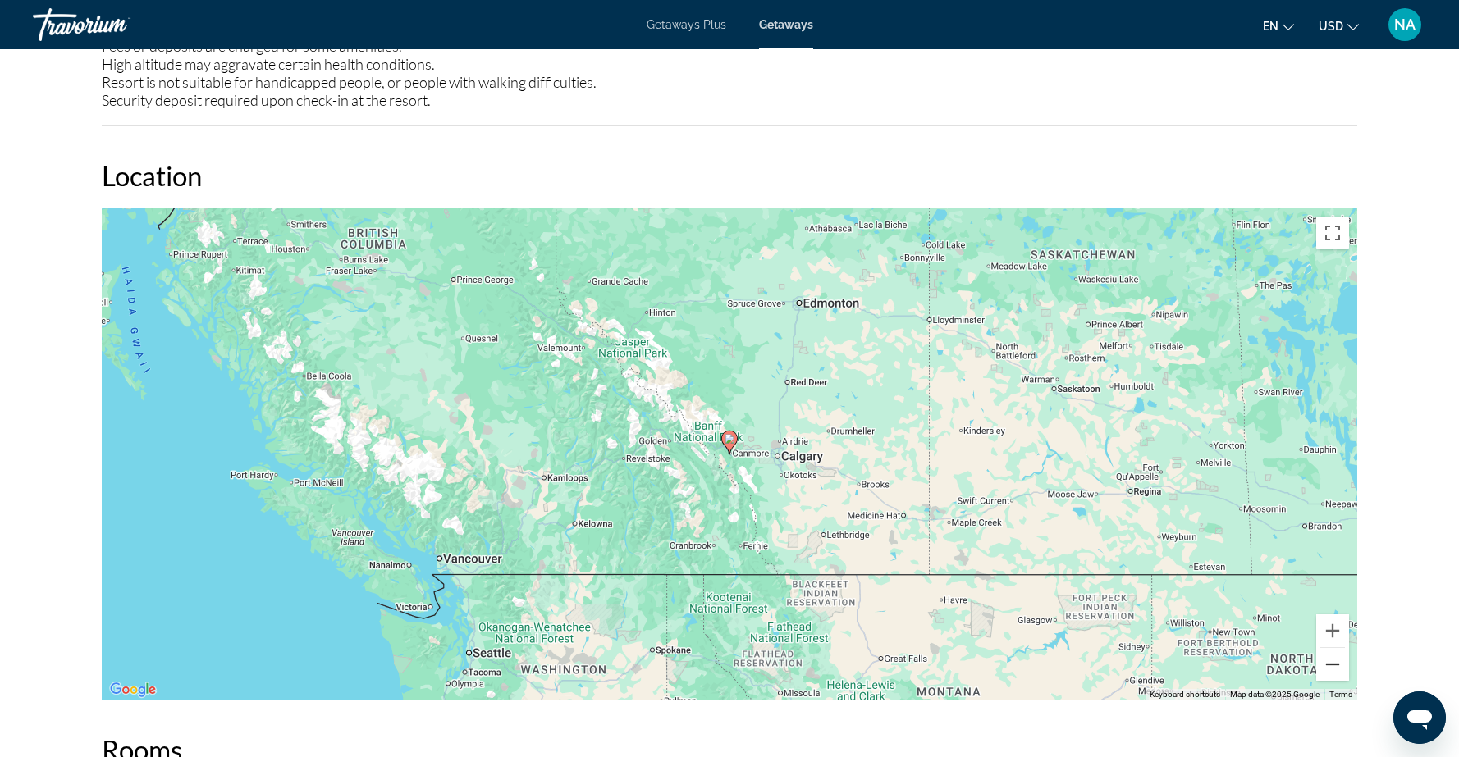
click at [1330, 648] on button "Zoom out" at bounding box center [1332, 664] width 33 height 33
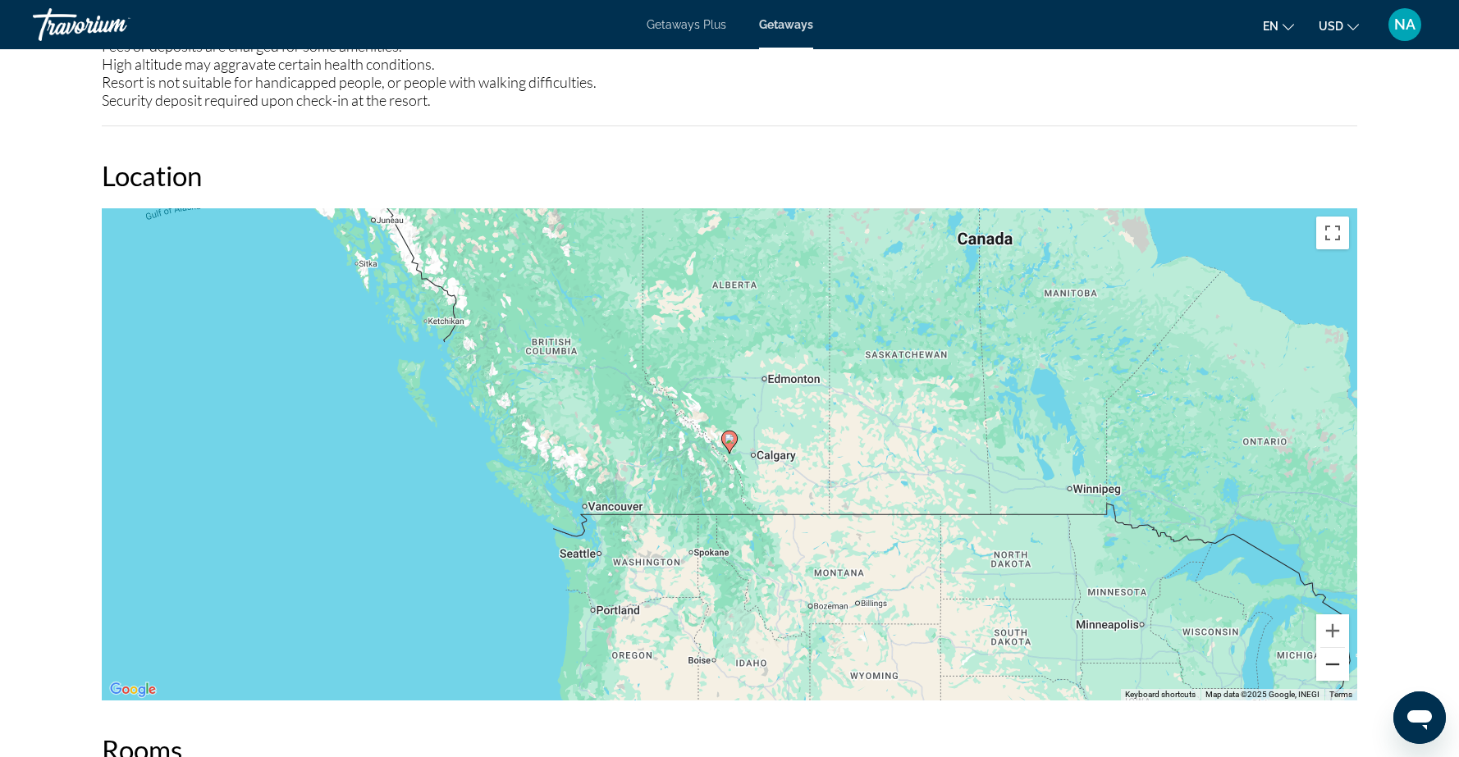
click at [1330, 648] on button "Zoom out" at bounding box center [1332, 664] width 33 height 33
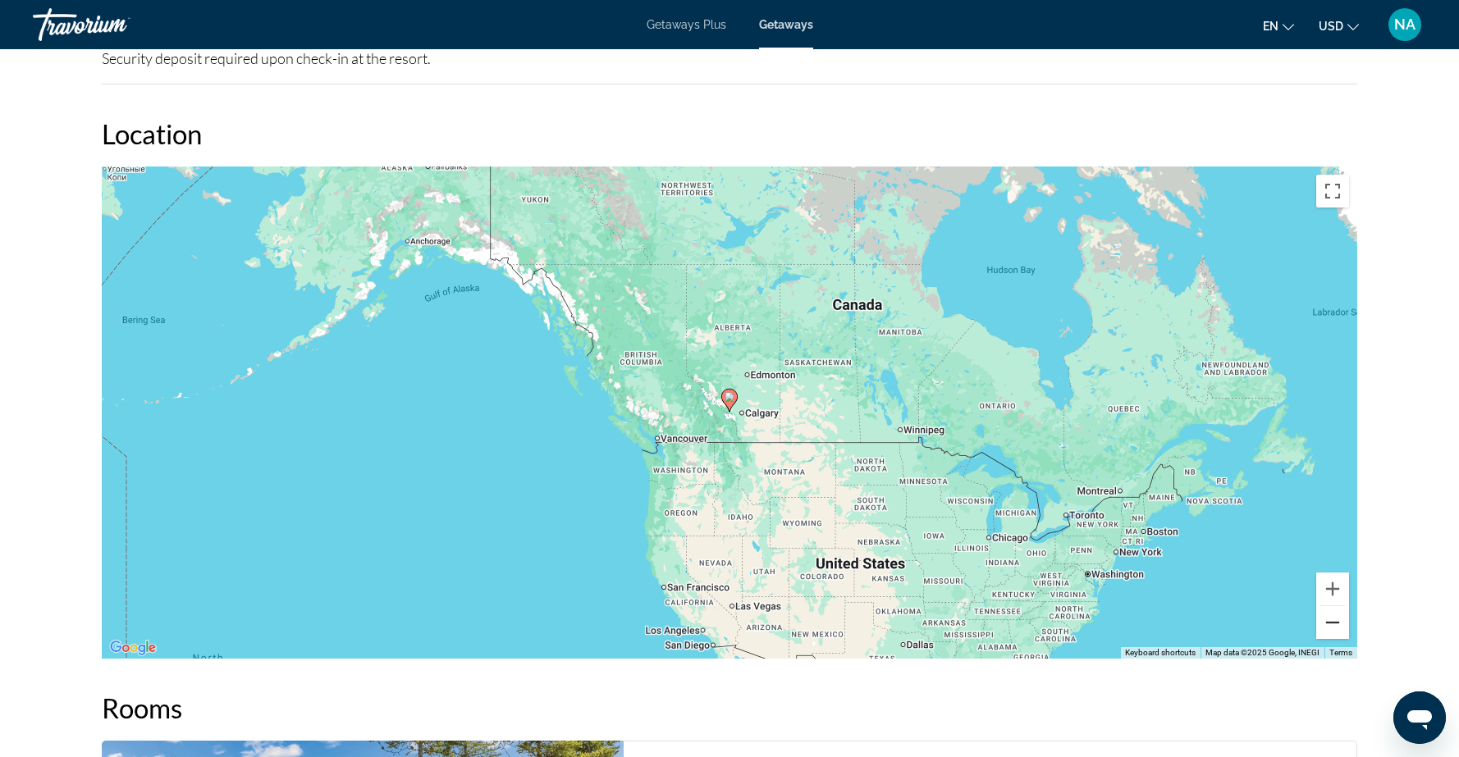
scroll to position [2308, 0]
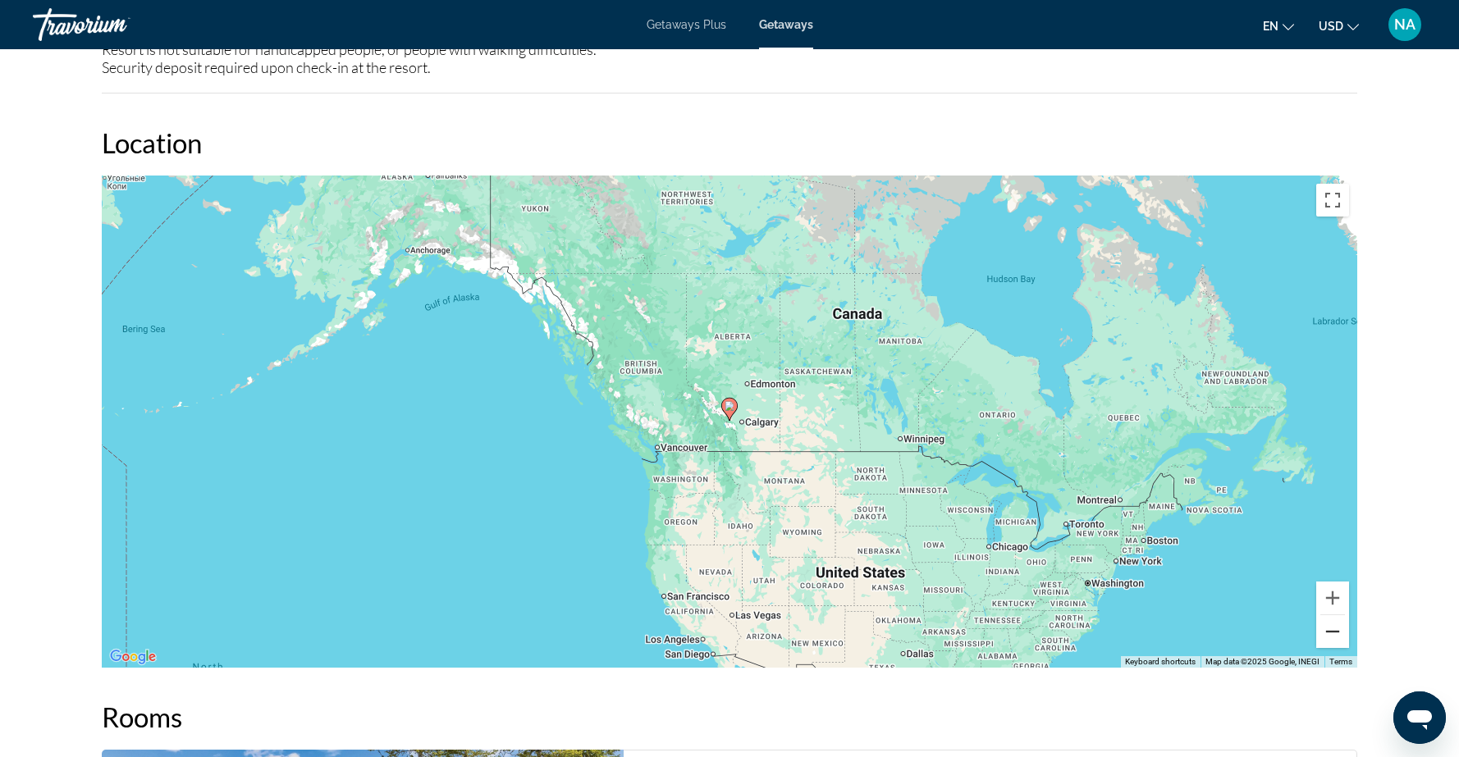
click at [1340, 615] on button "Zoom out" at bounding box center [1332, 631] width 33 height 33
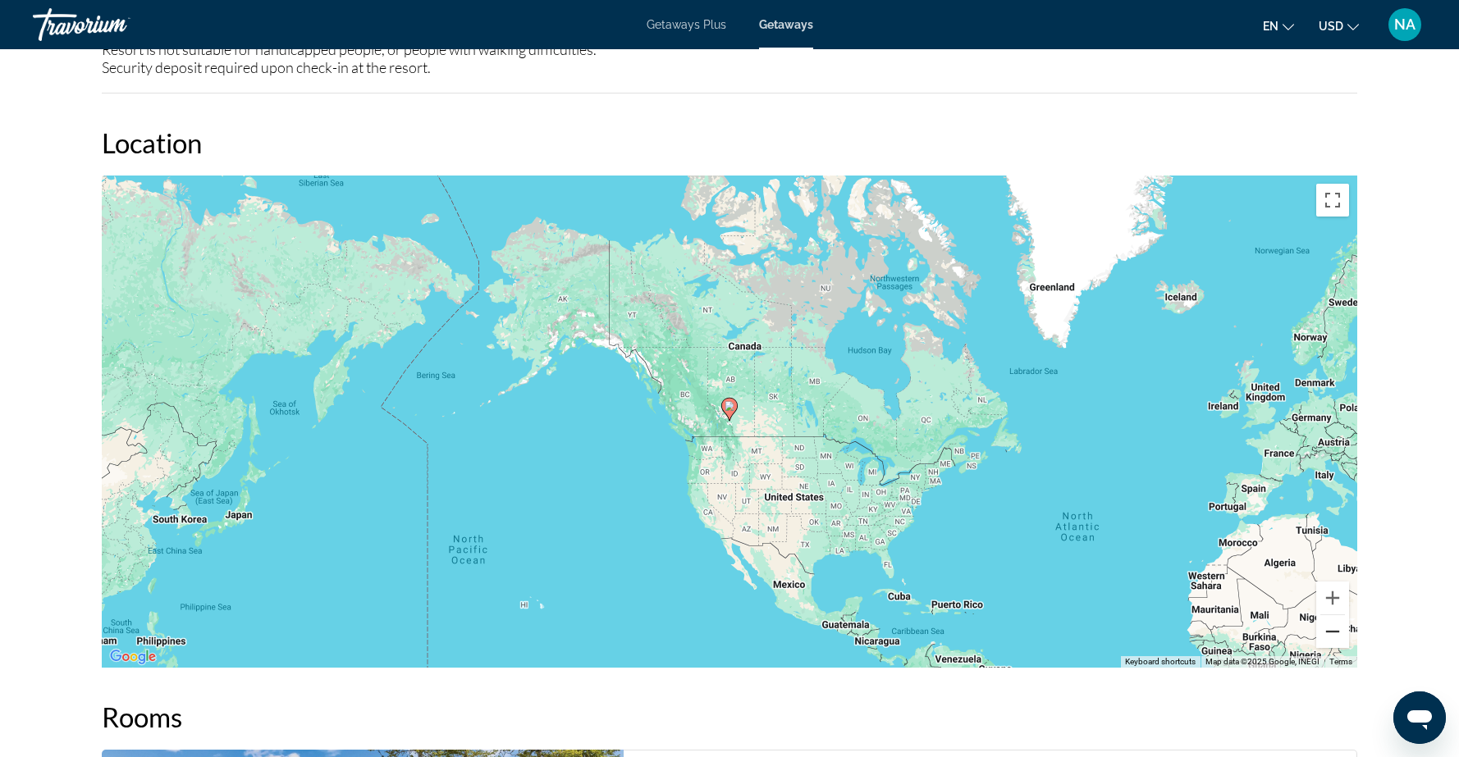
click at [1340, 615] on button "Zoom out" at bounding box center [1332, 631] width 33 height 33
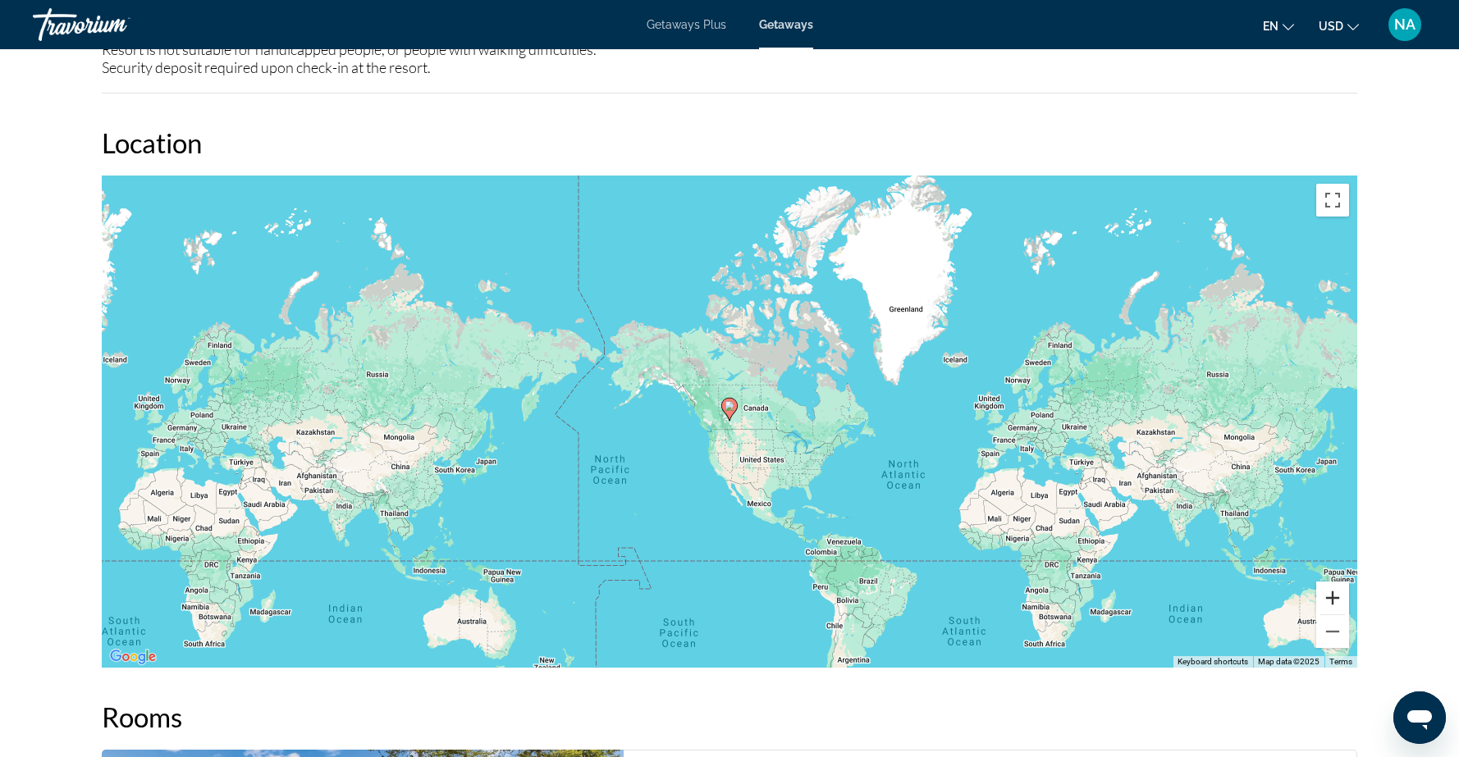
click at [1338, 582] on button "Zoom in" at bounding box center [1332, 598] width 33 height 33
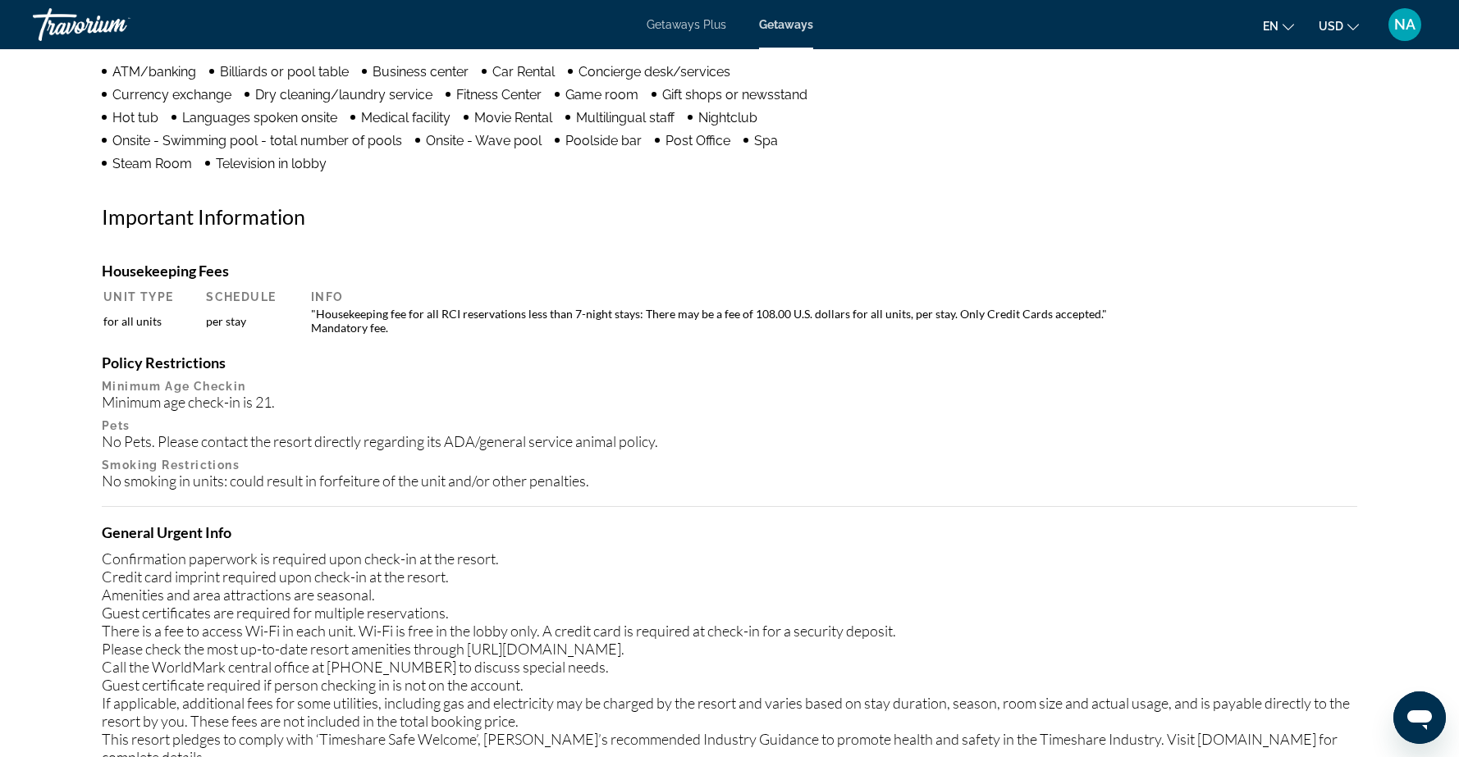
scroll to position [1450, 0]
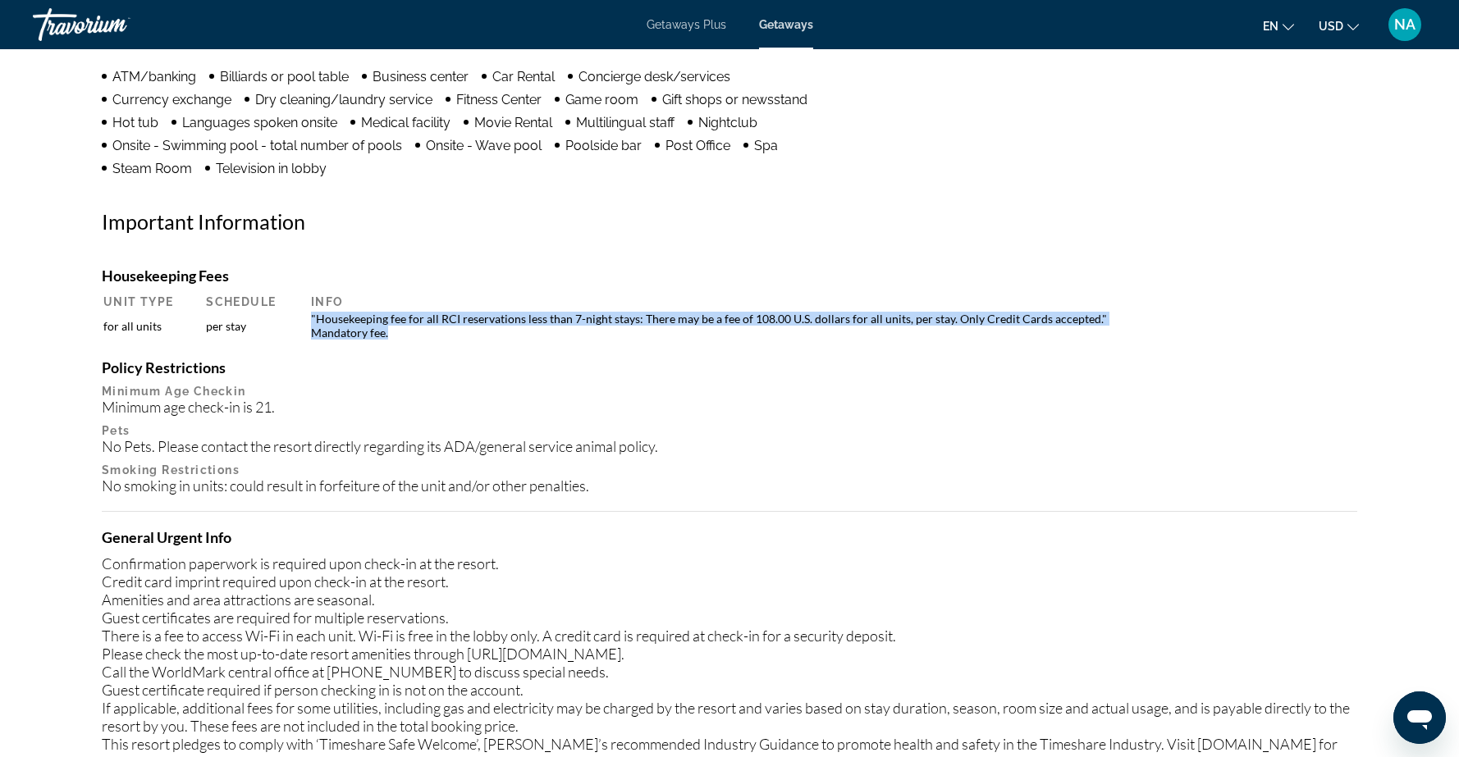
drag, startPoint x: 313, startPoint y: 305, endPoint x: 396, endPoint y: 321, distance: 84.3
click at [396, 321] on td ""Housekeeping fee for all RCI reservations less than 7-night stays: There may b…" at bounding box center [829, 326] width 1053 height 30
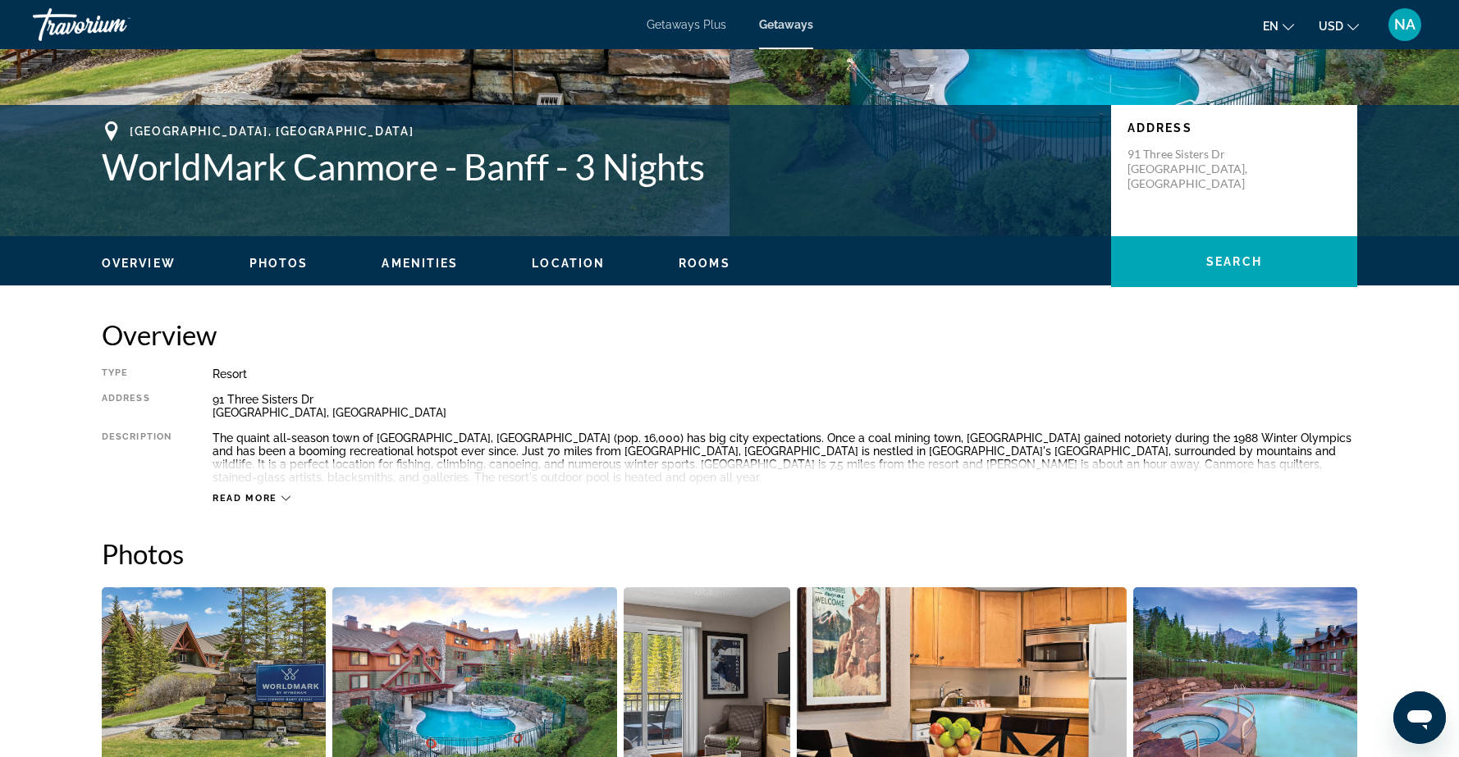
scroll to position [301, 0]
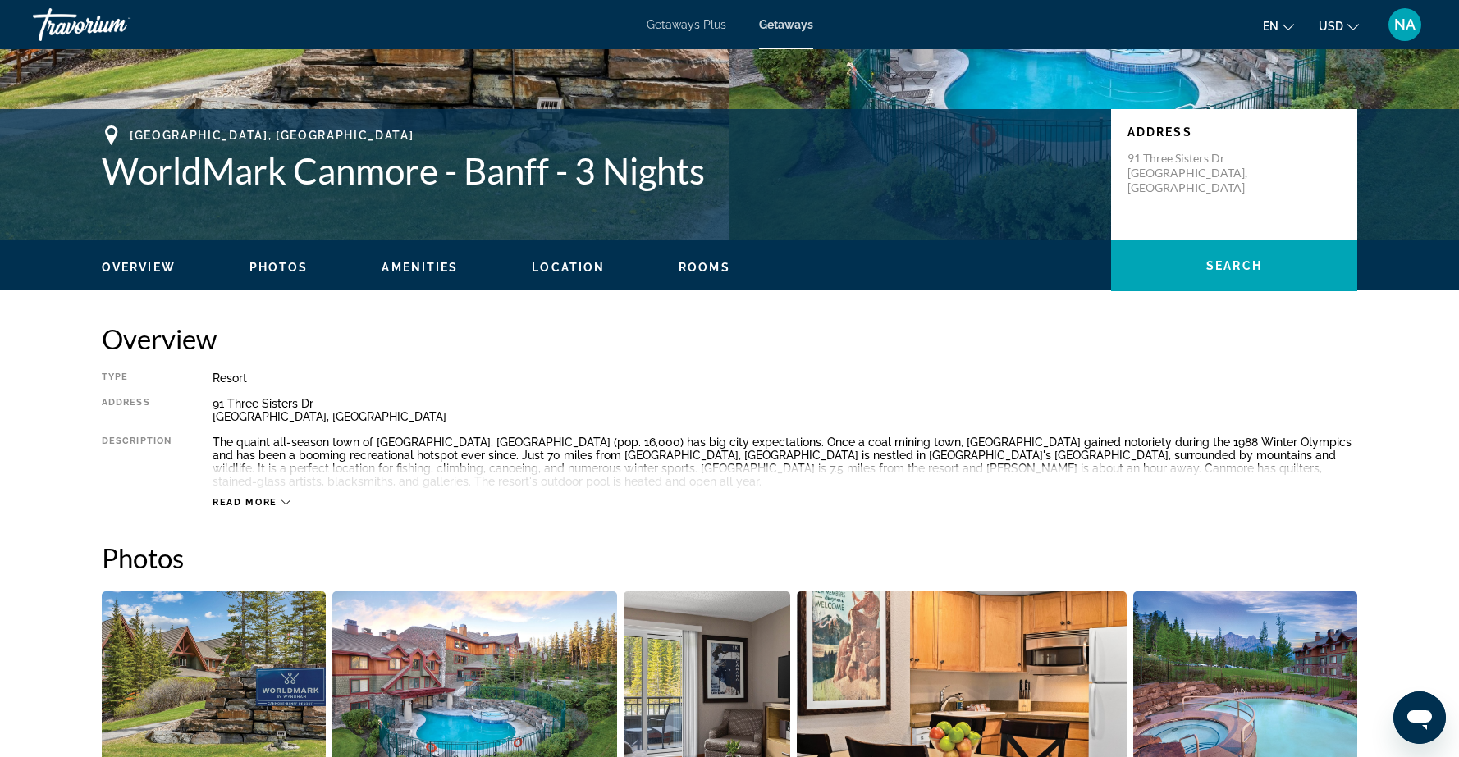
click at [288, 498] on icon "Main content" at bounding box center [285, 502] width 9 height 9
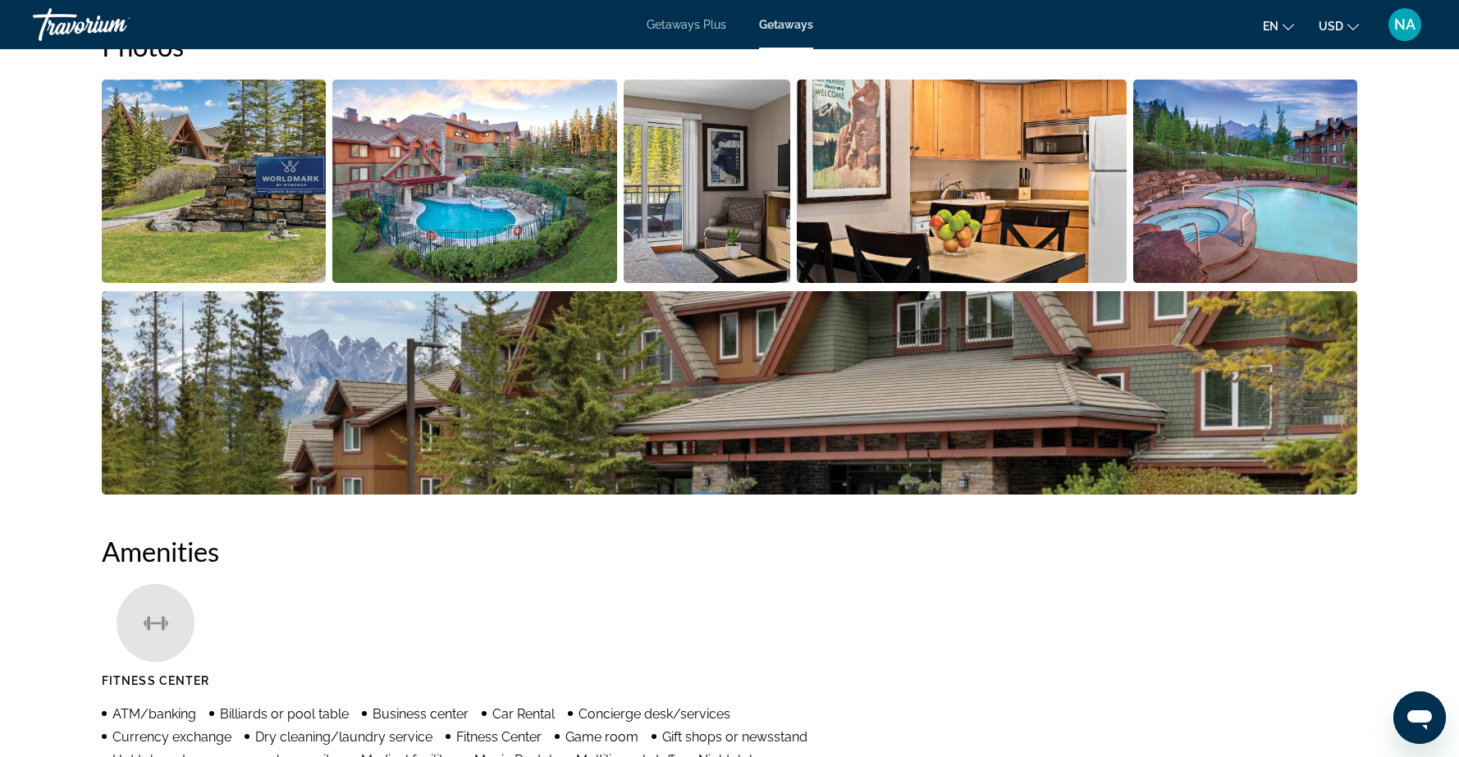
scroll to position [815, 0]
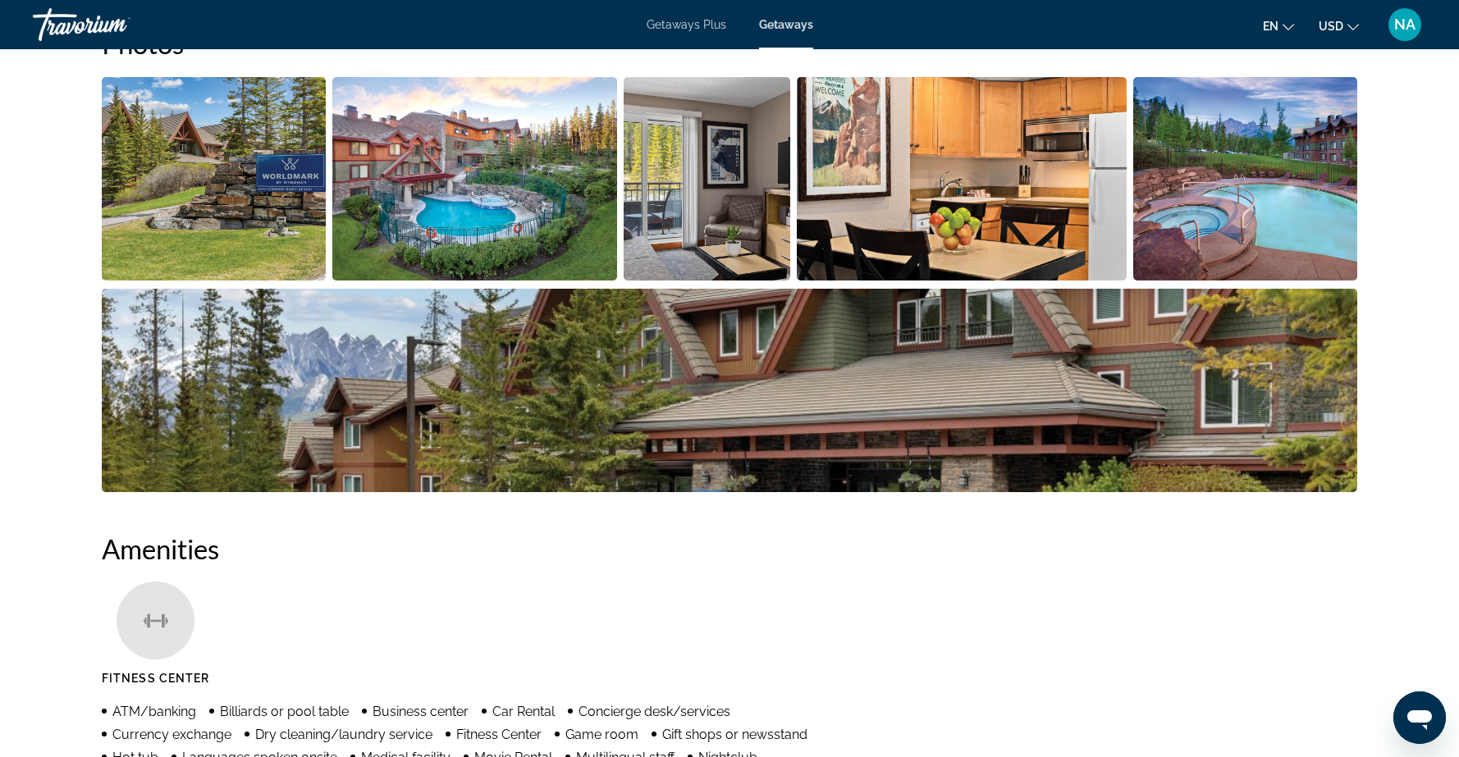
click at [211, 143] on img "Open full-screen image slider" at bounding box center [214, 178] width 224 height 203
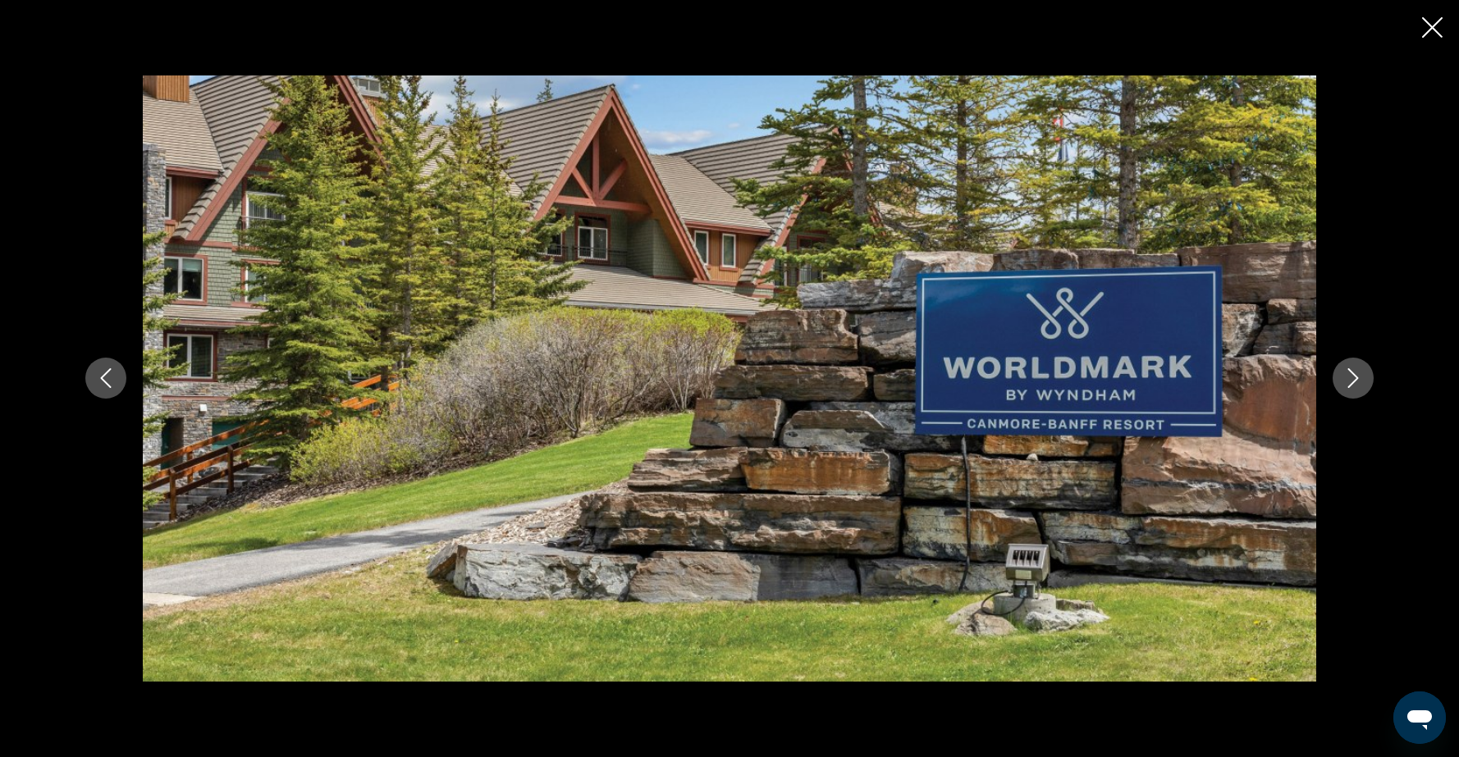
click at [1359, 378] on icon "Next image" at bounding box center [1353, 378] width 20 height 20
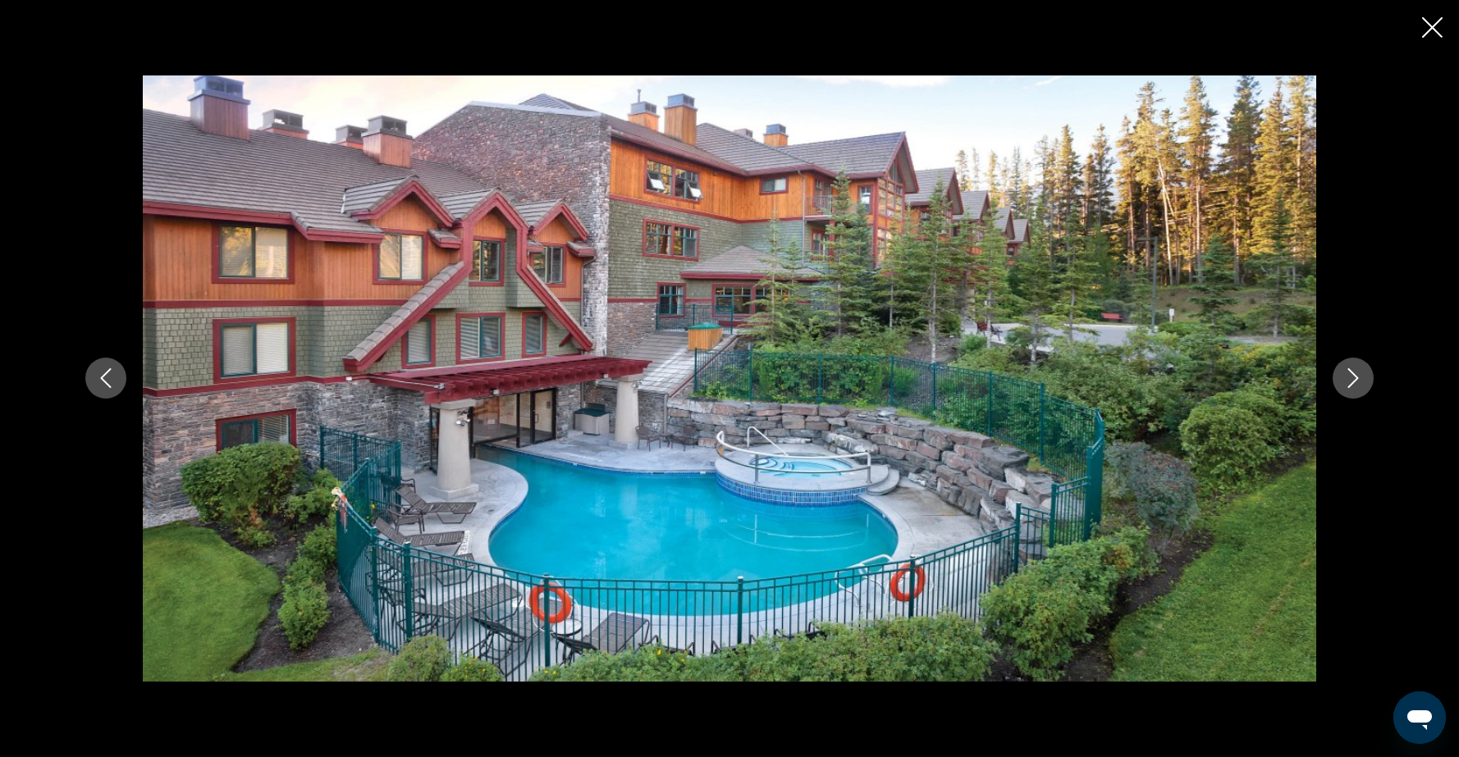
click at [1359, 378] on icon "Next image" at bounding box center [1353, 378] width 20 height 20
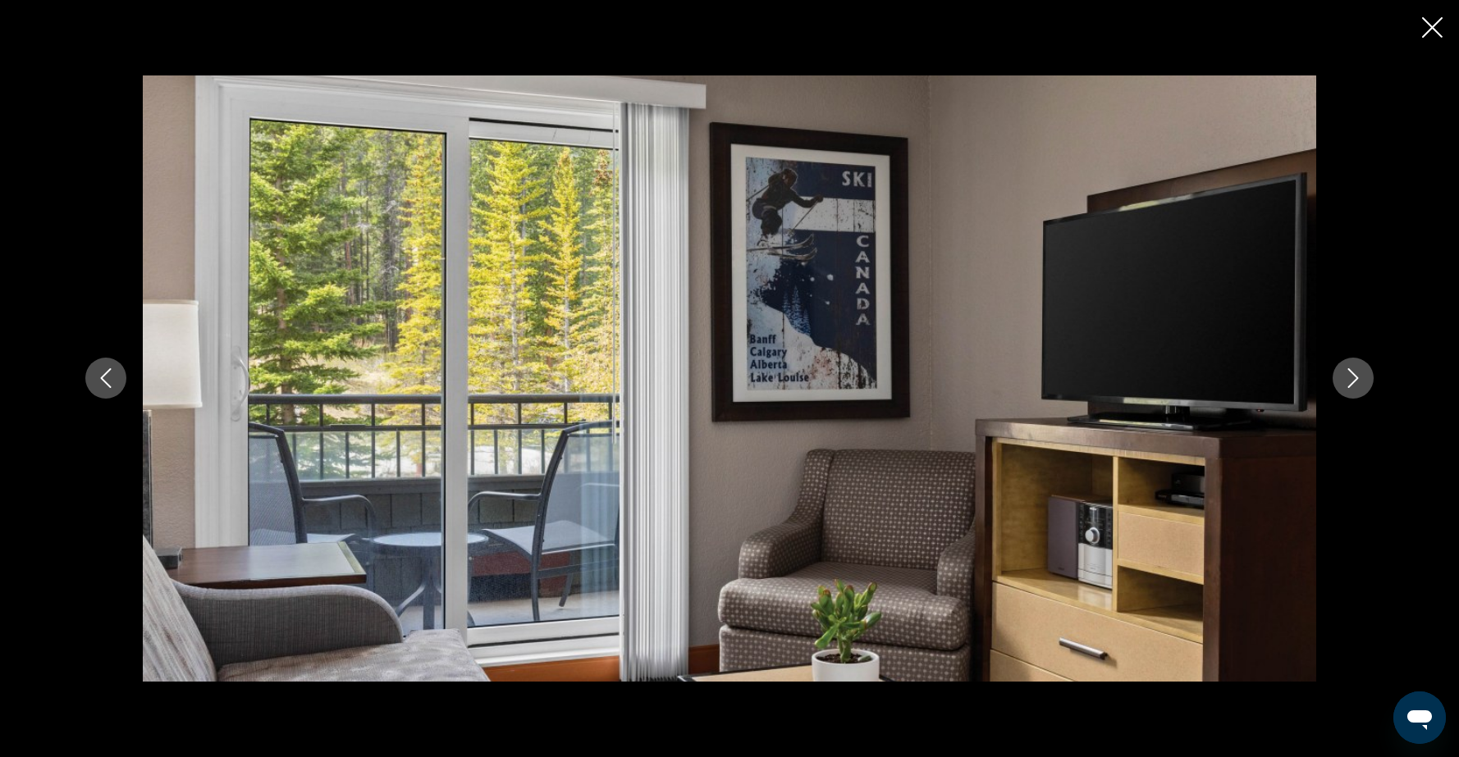
click at [1359, 378] on icon "Next image" at bounding box center [1353, 378] width 20 height 20
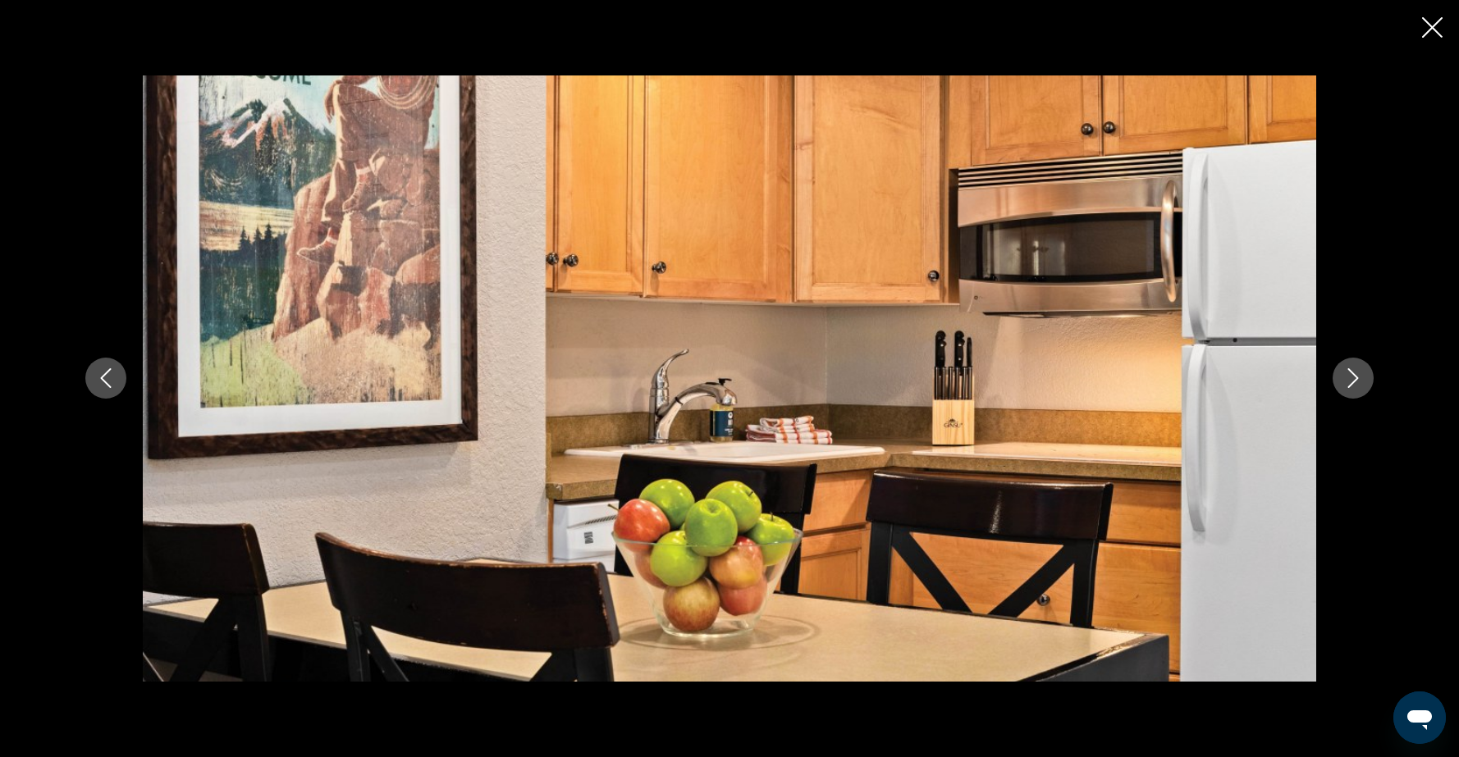
click at [1359, 378] on icon "Next image" at bounding box center [1353, 378] width 20 height 20
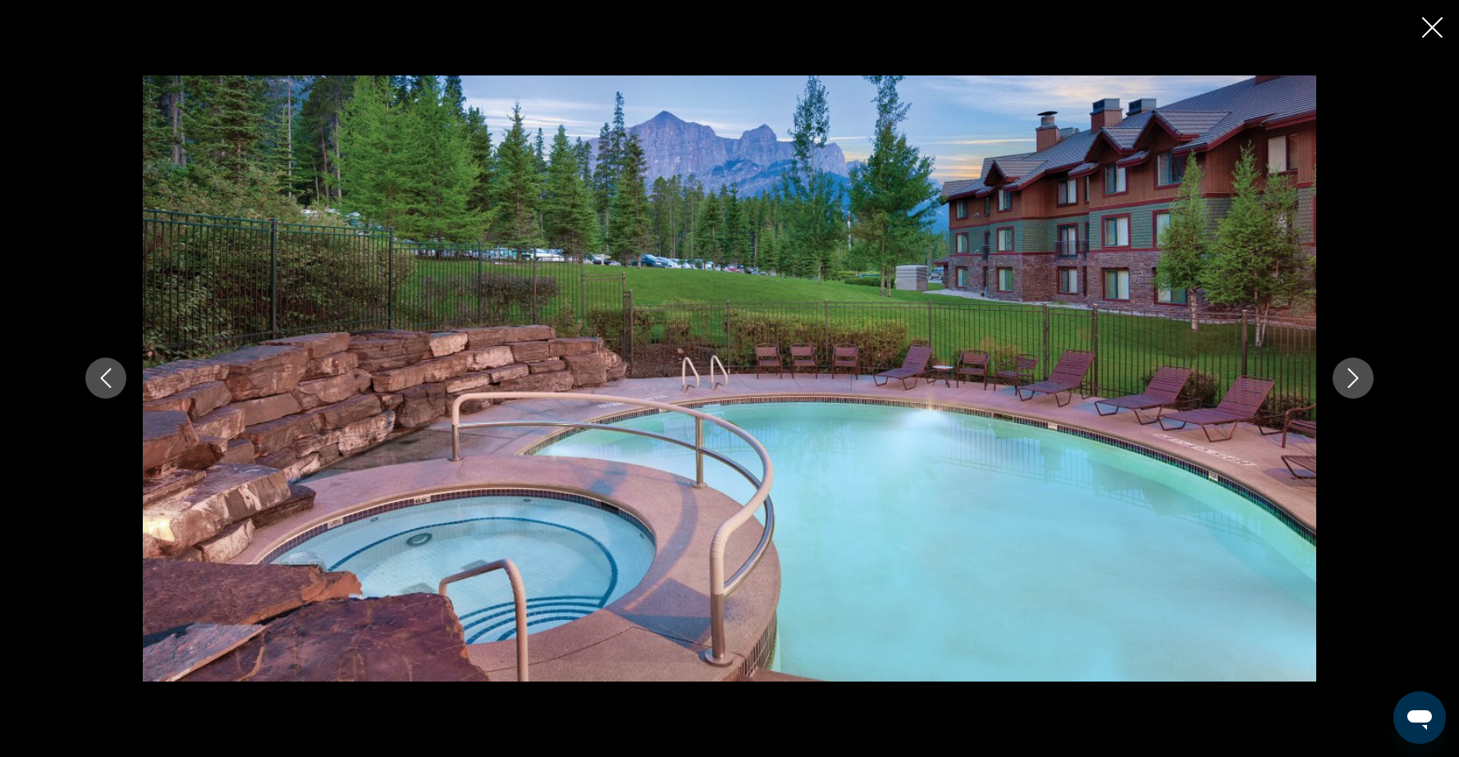
click at [1359, 378] on icon "Next image" at bounding box center [1353, 378] width 20 height 20
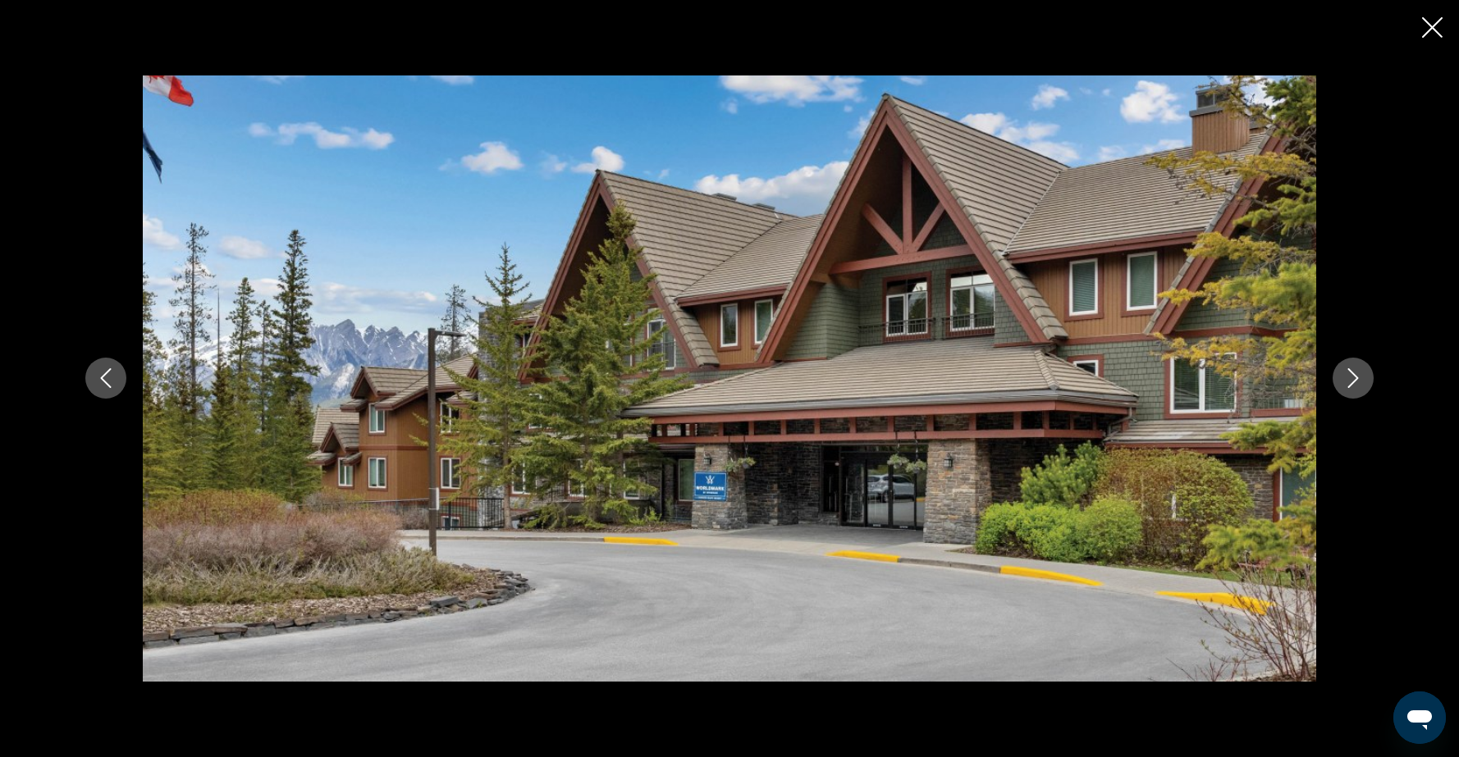
click at [1359, 378] on icon "Next image" at bounding box center [1353, 378] width 20 height 20
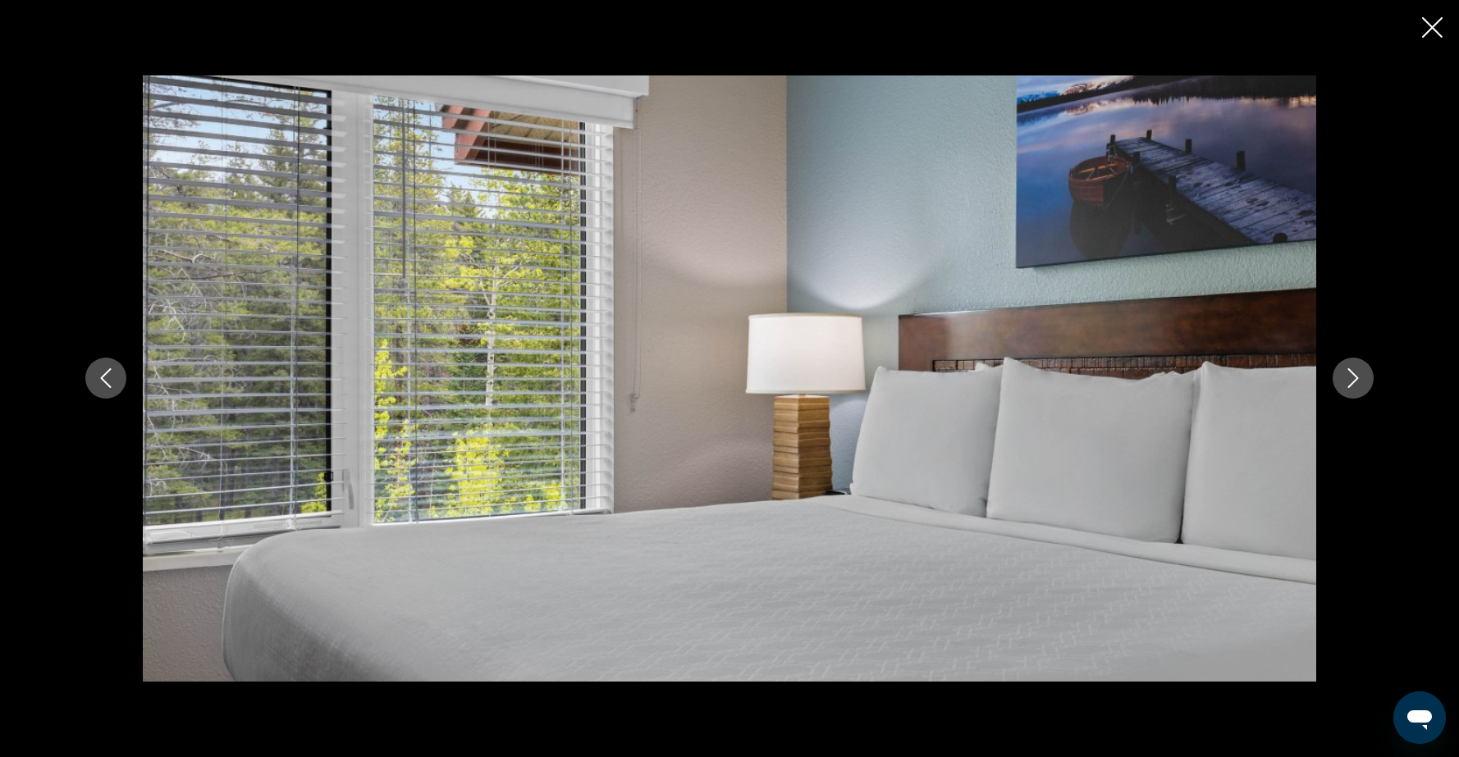
click at [1359, 378] on icon "Next image" at bounding box center [1353, 378] width 20 height 20
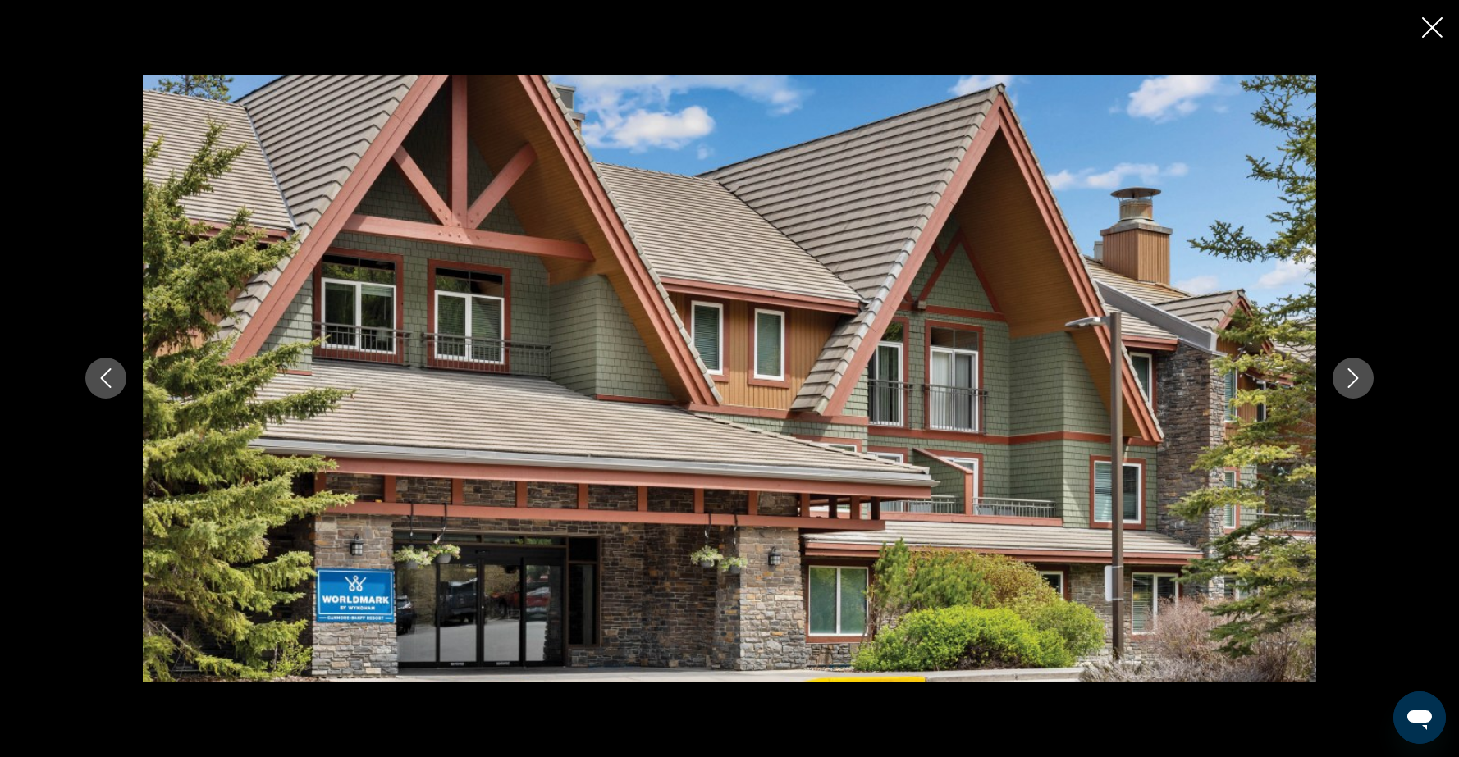
click at [1359, 378] on icon "Next image" at bounding box center [1353, 378] width 20 height 20
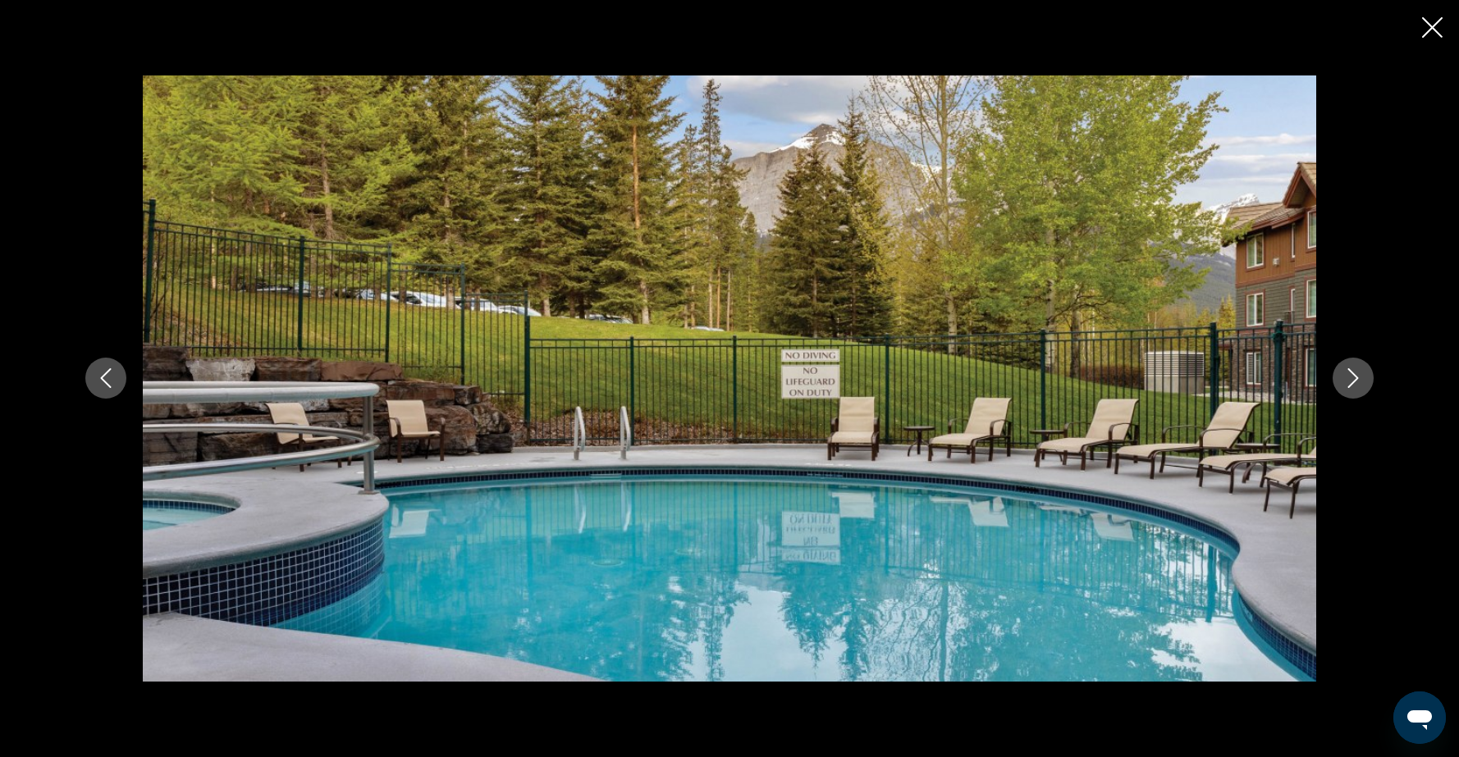
click at [1359, 378] on icon "Next image" at bounding box center [1353, 378] width 20 height 20
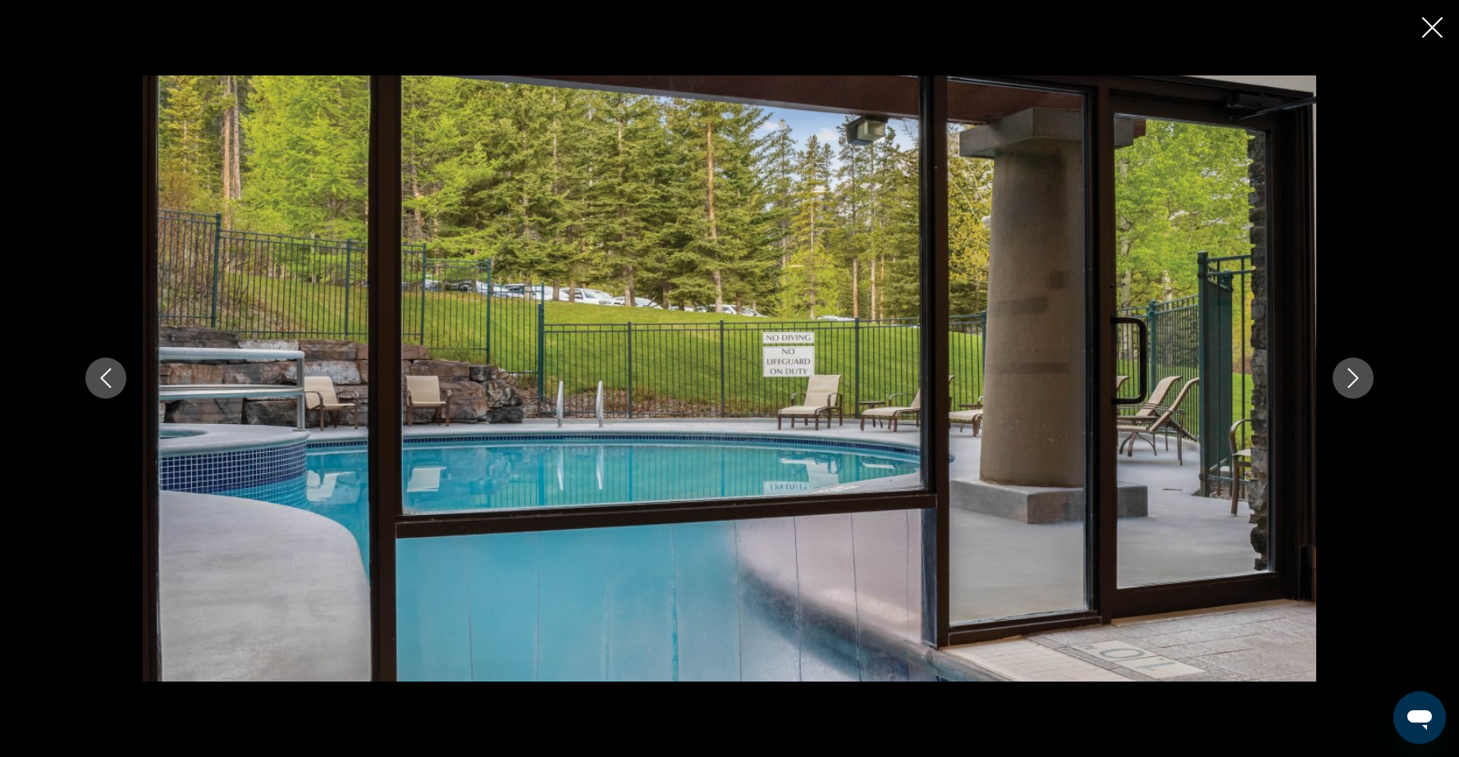
click at [1359, 378] on icon "Next image" at bounding box center [1353, 378] width 20 height 20
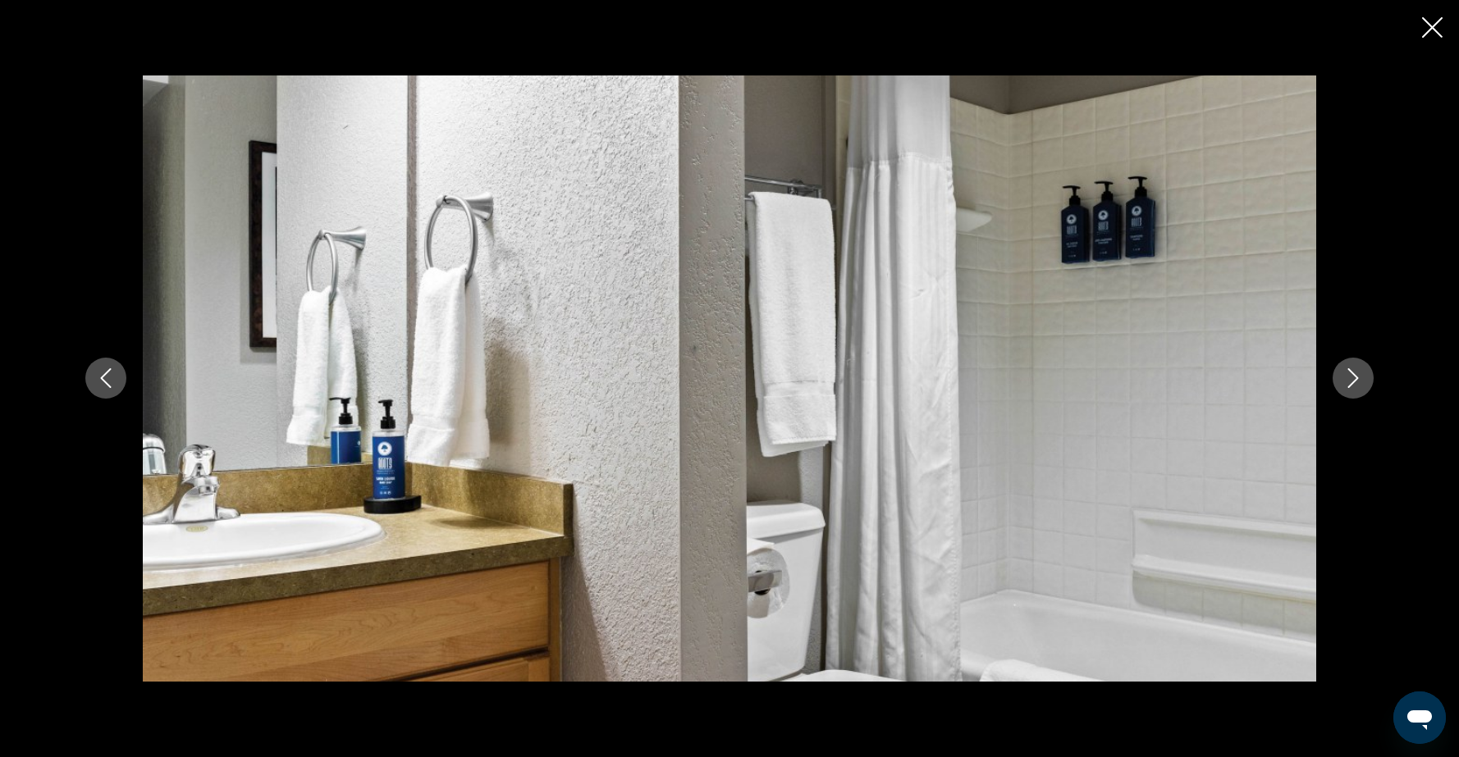
click at [1359, 378] on icon "Next image" at bounding box center [1353, 378] width 20 height 20
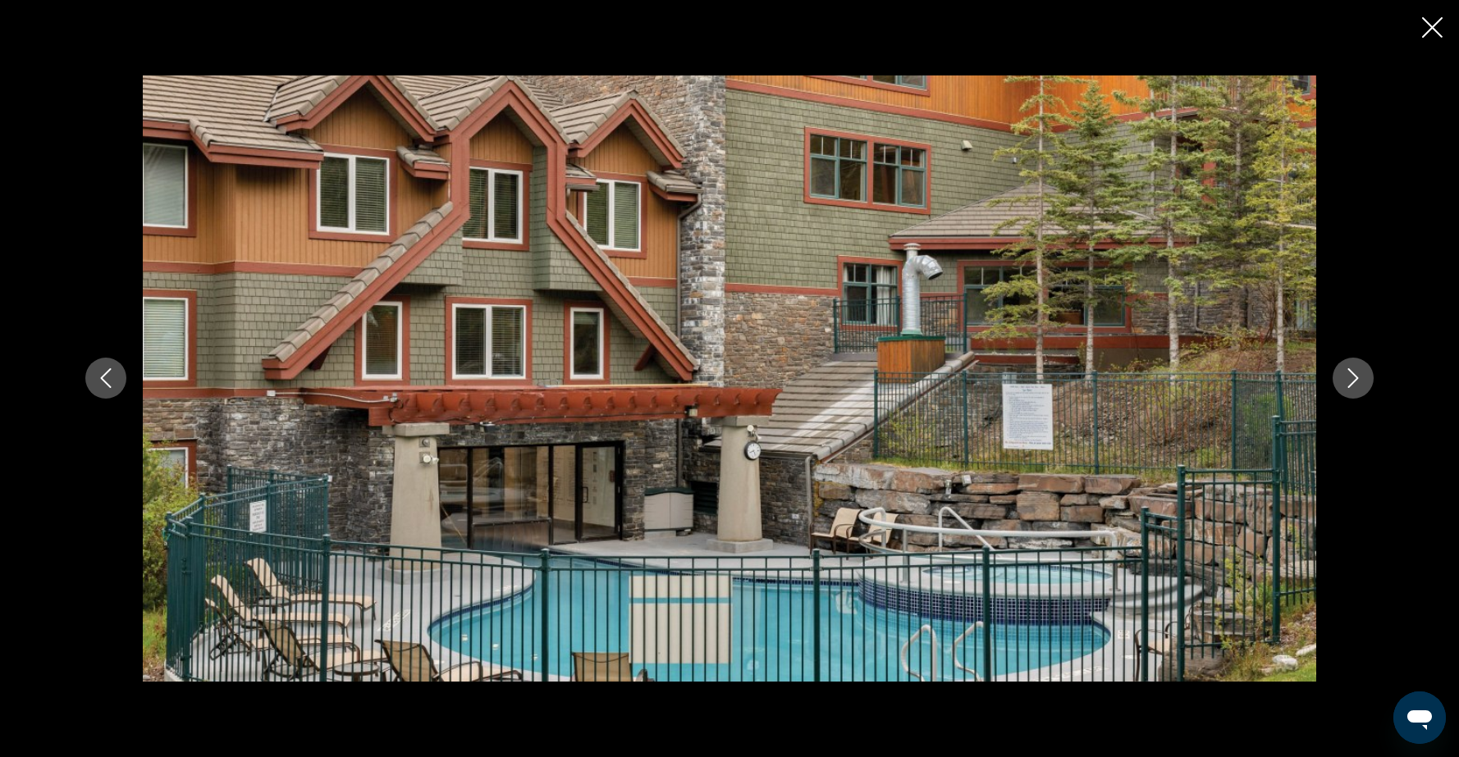
click at [1359, 378] on icon "Next image" at bounding box center [1353, 378] width 20 height 20
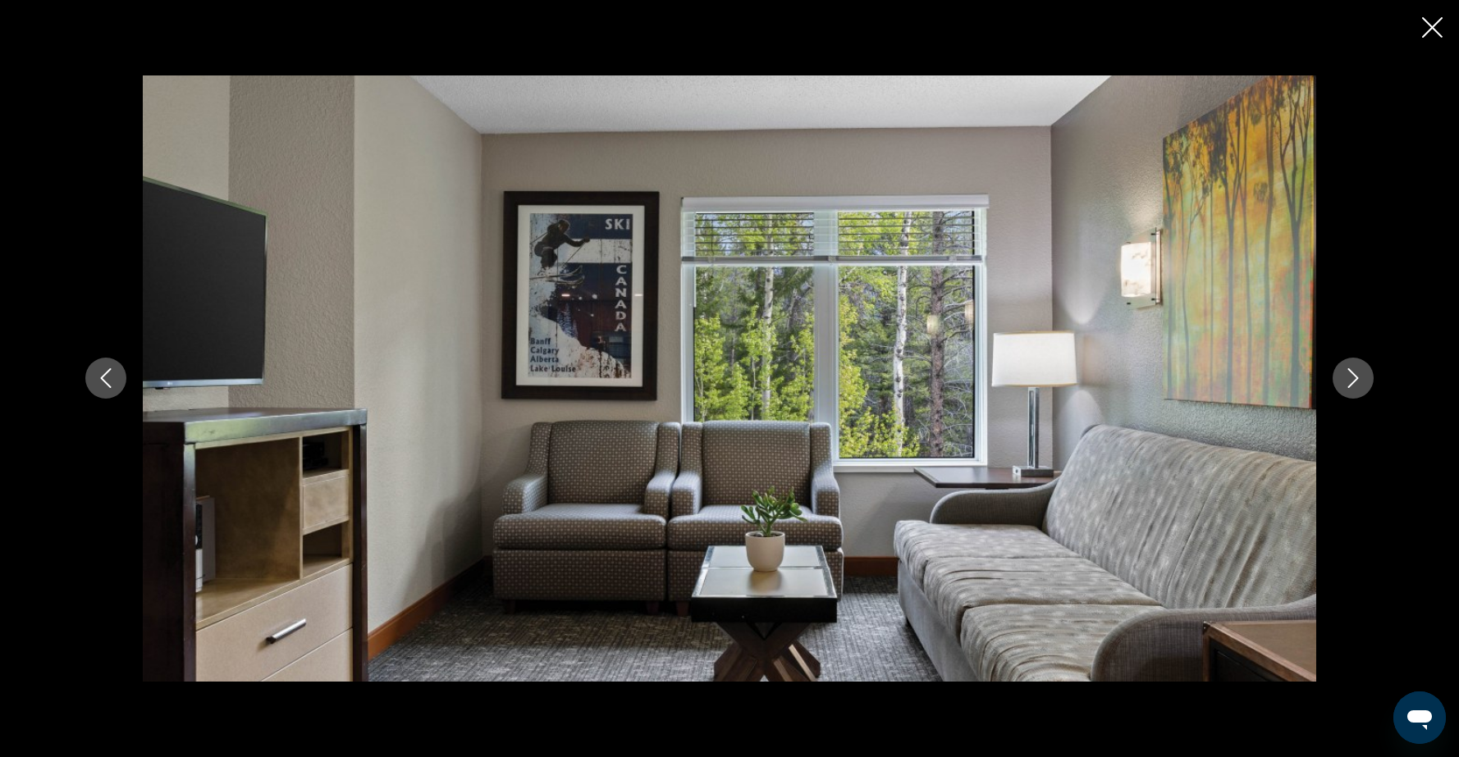
click at [1359, 378] on icon "Next image" at bounding box center [1353, 378] width 20 height 20
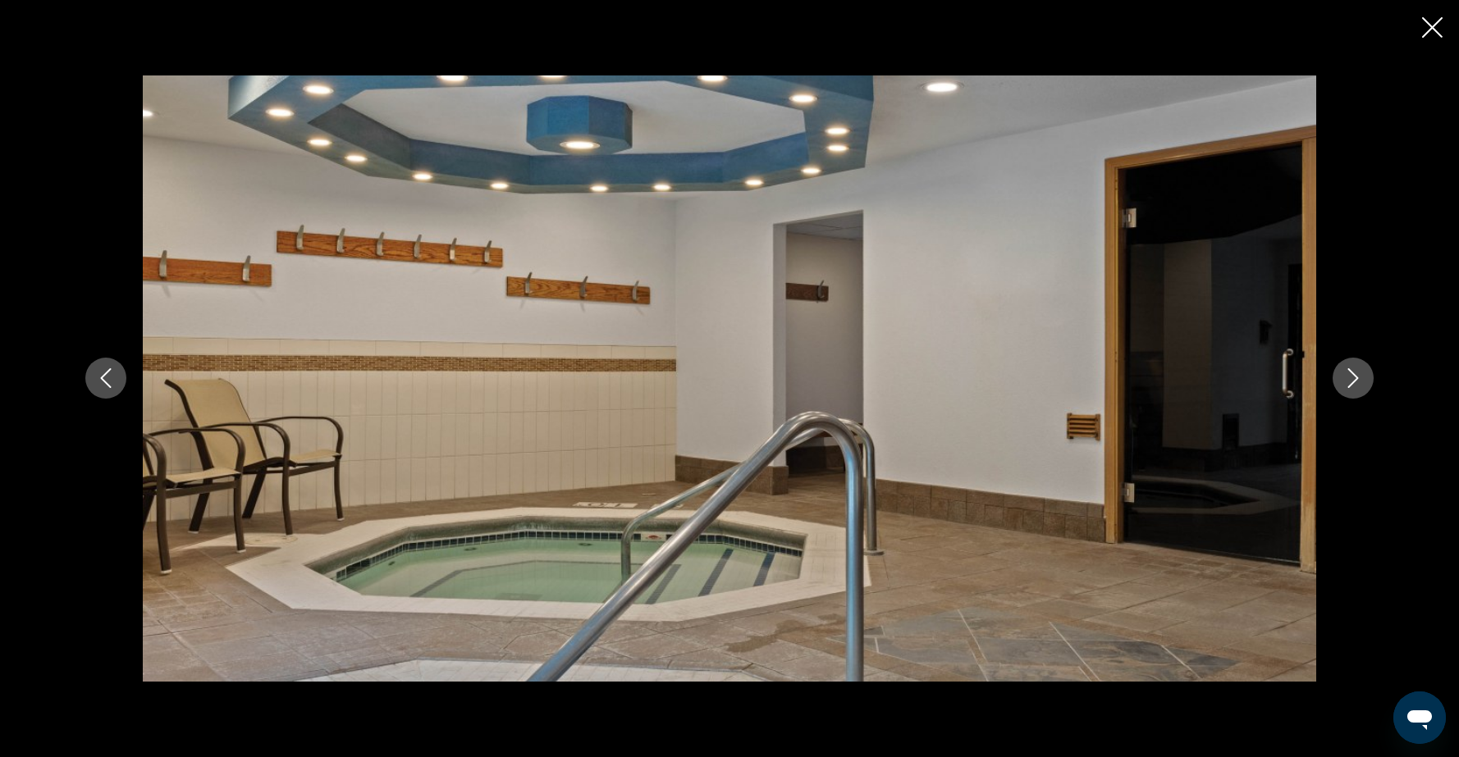
click at [1345, 370] on icon "Next image" at bounding box center [1353, 378] width 20 height 20
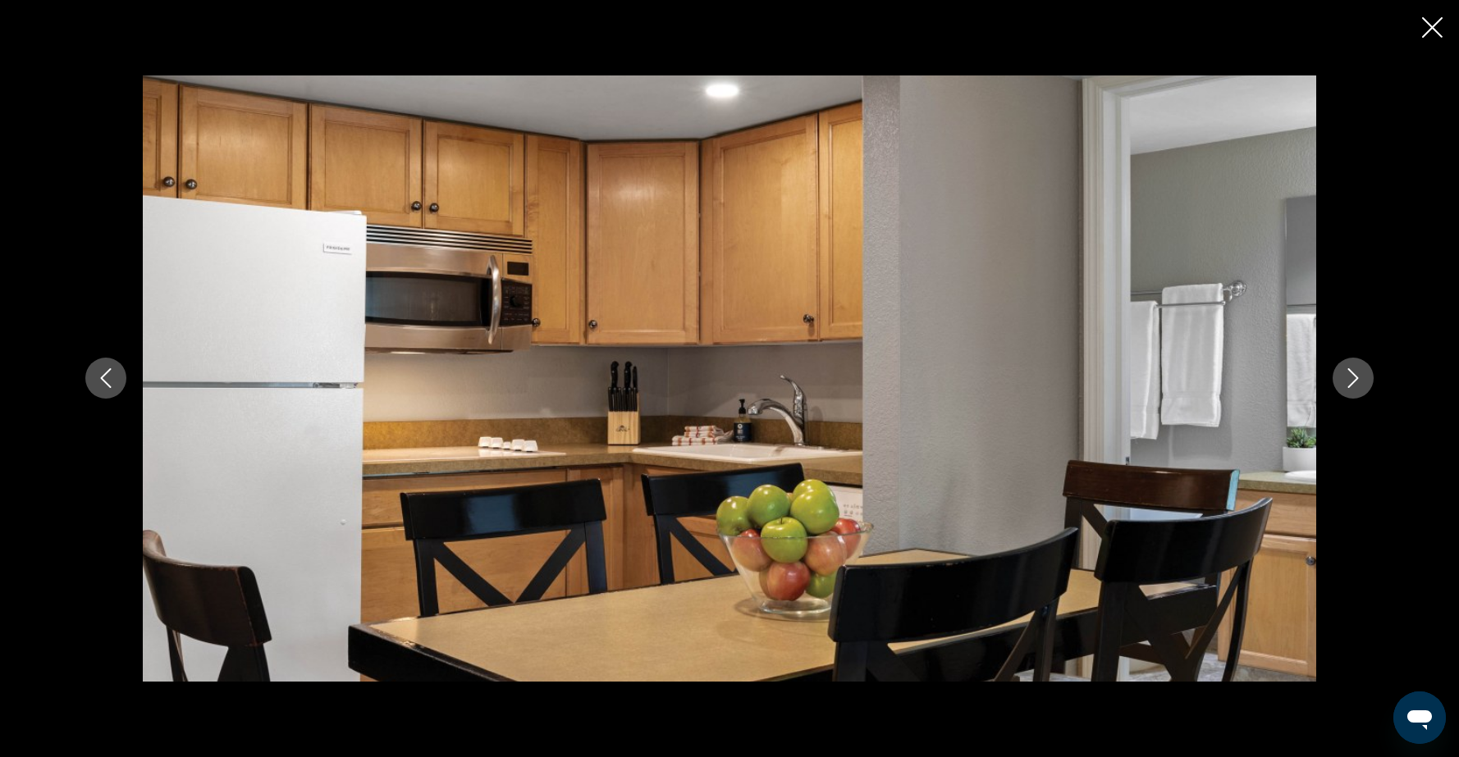
click at [1444, 25] on div "prev next" at bounding box center [729, 378] width 1459 height 757
click at [1423, 28] on icon "Close slideshow" at bounding box center [1432, 27] width 21 height 21
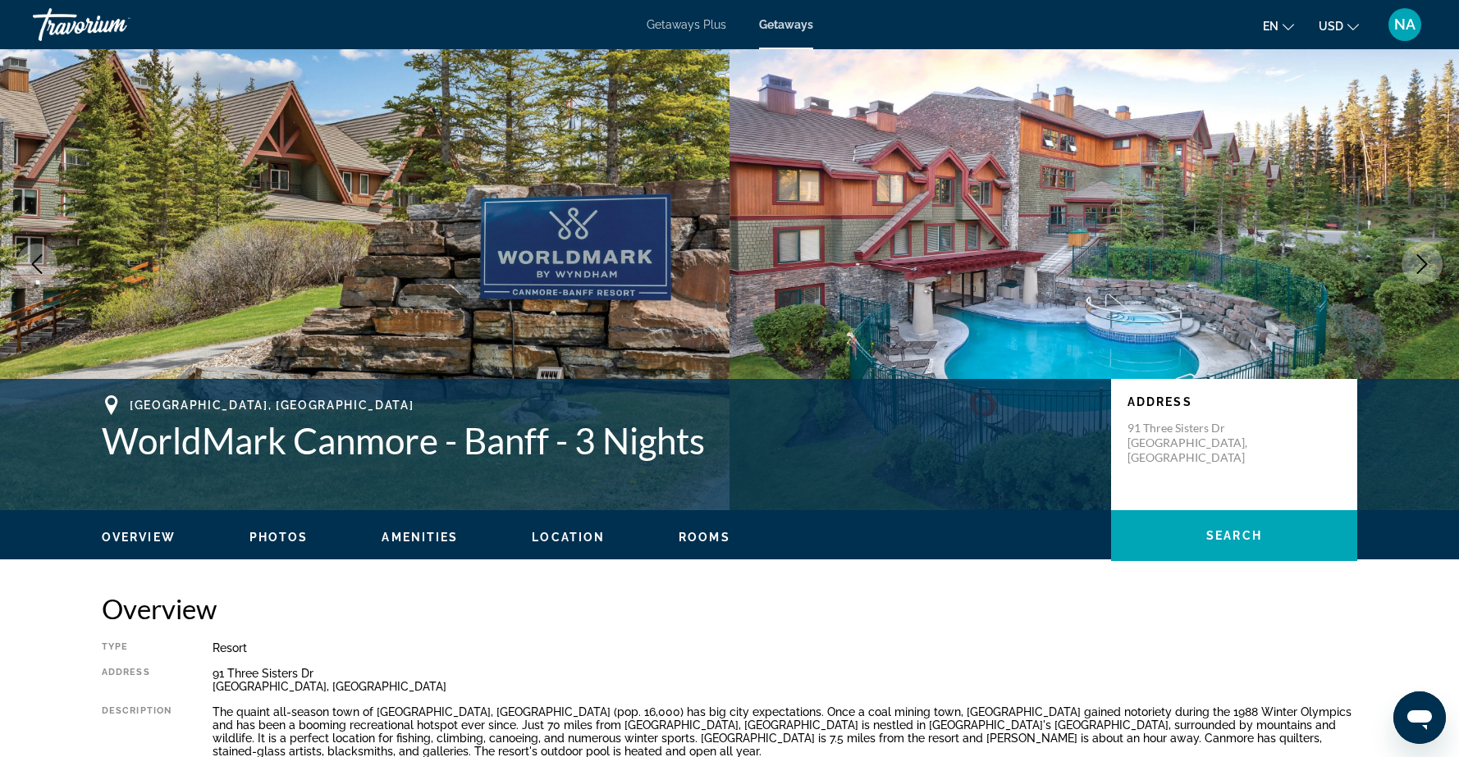
scroll to position [0, 0]
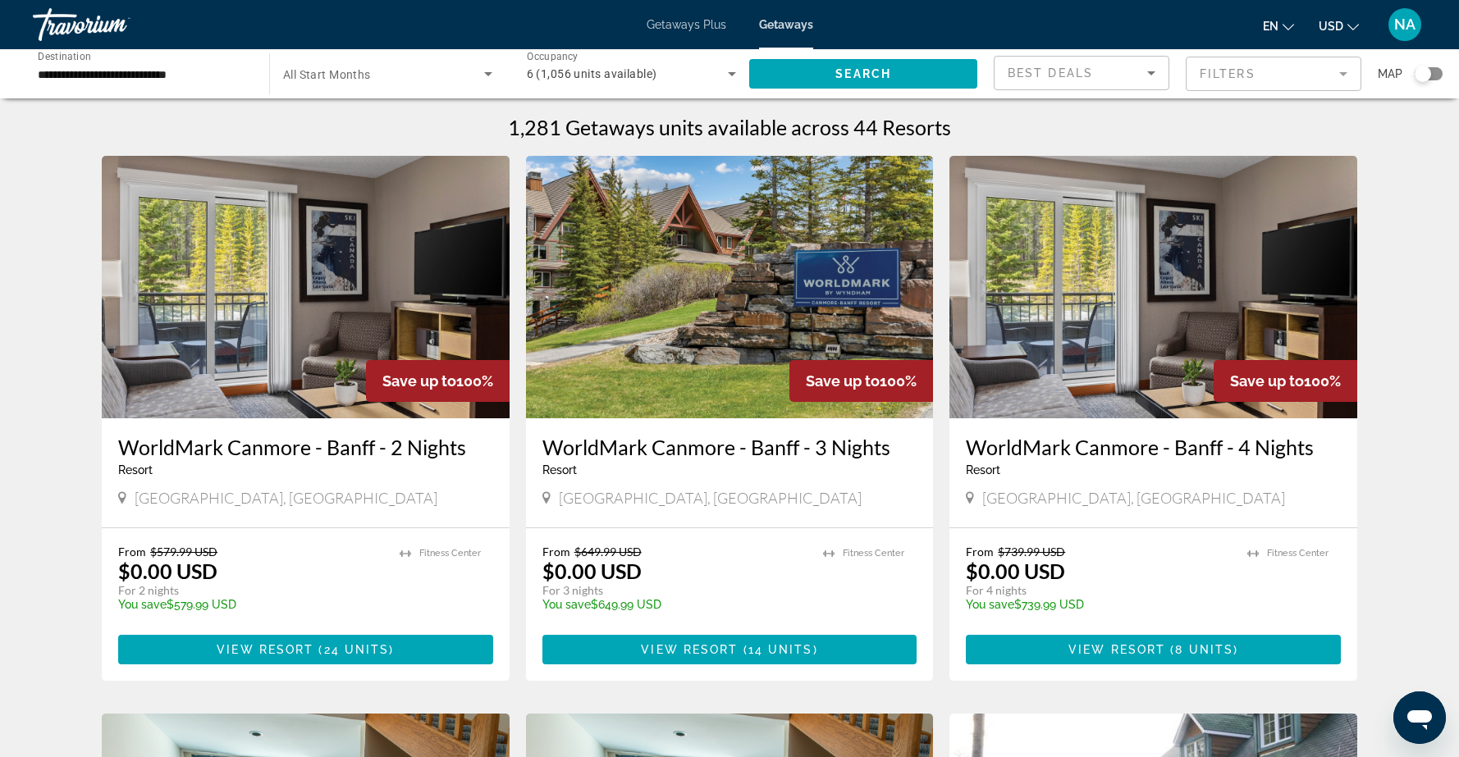
click at [680, 256] on img "Main content" at bounding box center [730, 287] width 408 height 263
click at [1058, 286] on img "Main content" at bounding box center [1153, 287] width 408 height 263
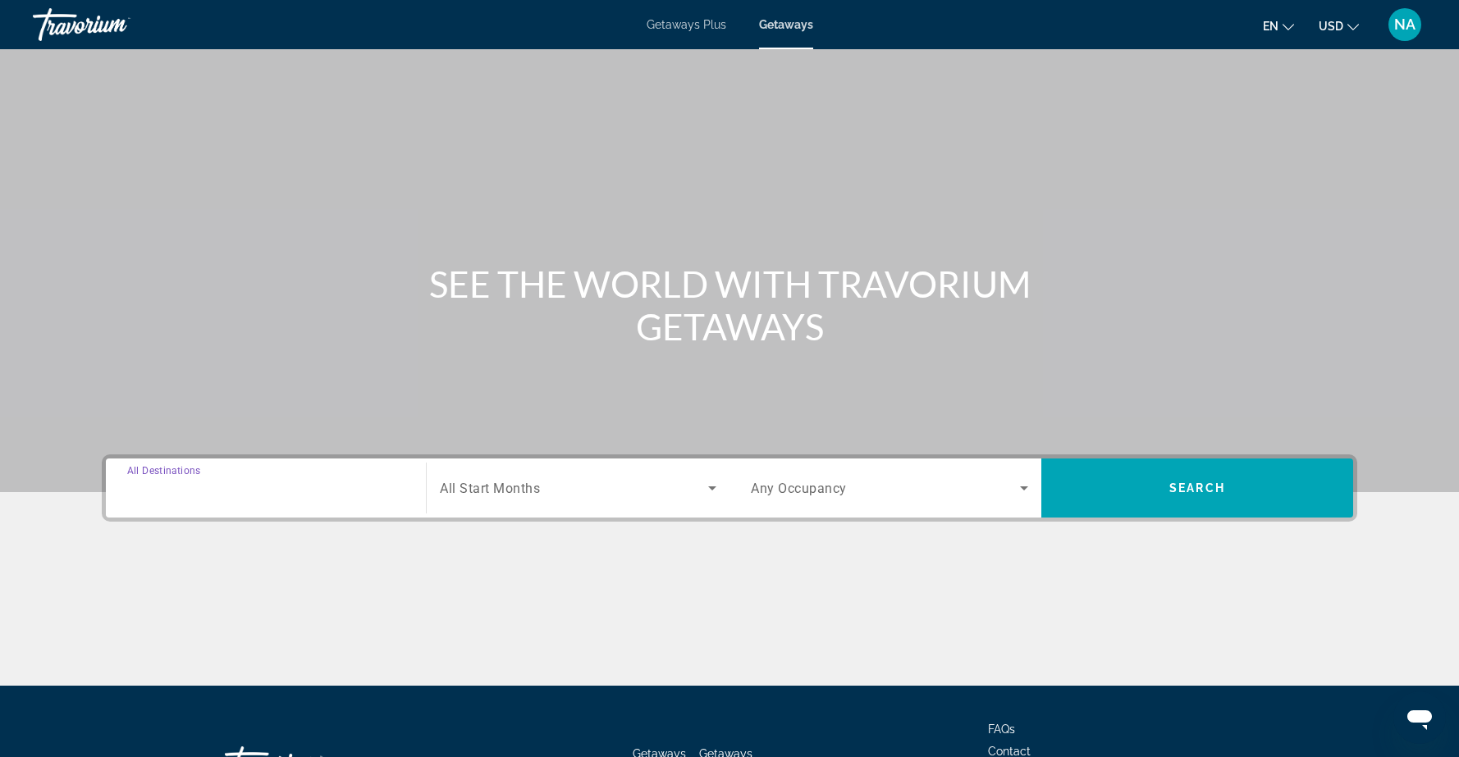
click at [243, 489] on input "Destination All Destinations" at bounding box center [265, 489] width 277 height 20
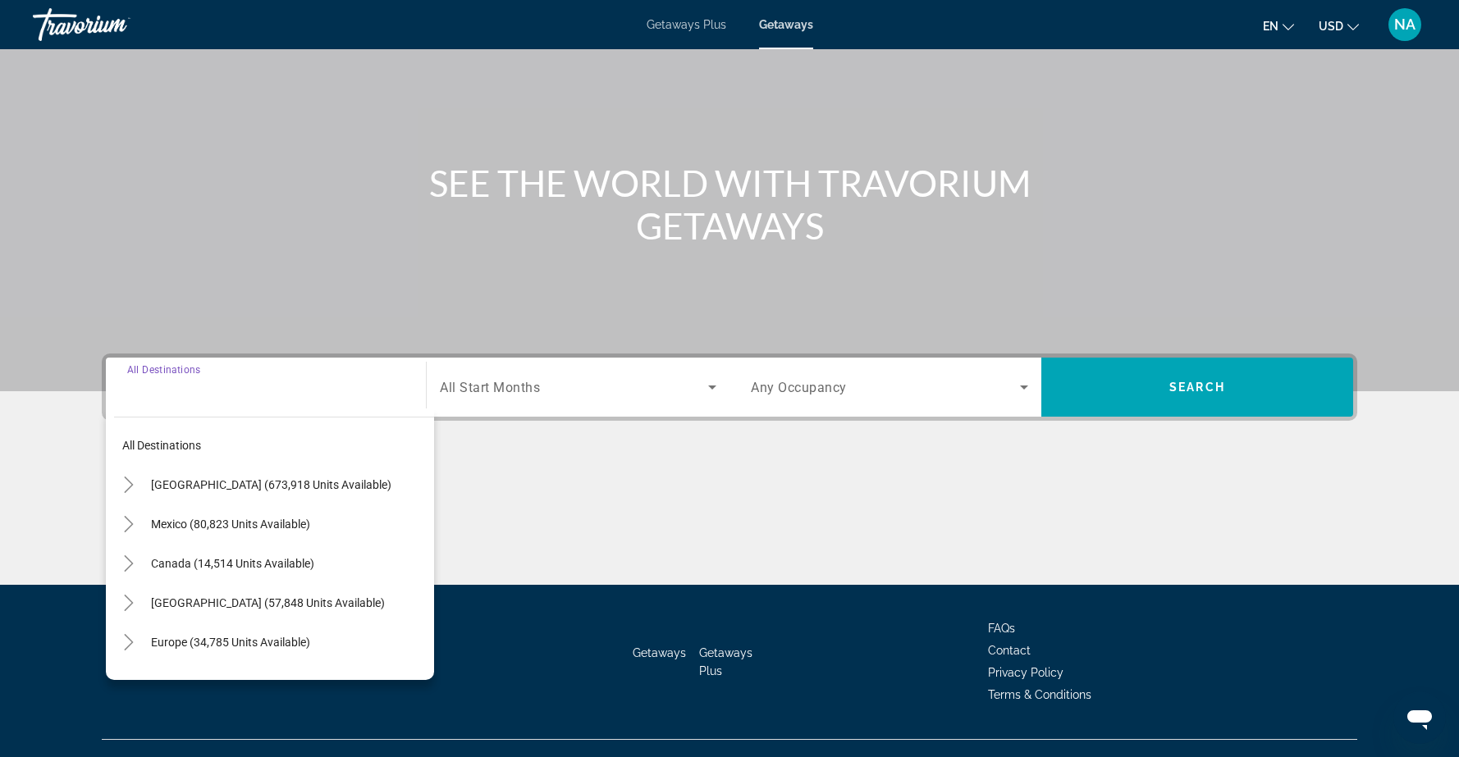
scroll to position [130, 0]
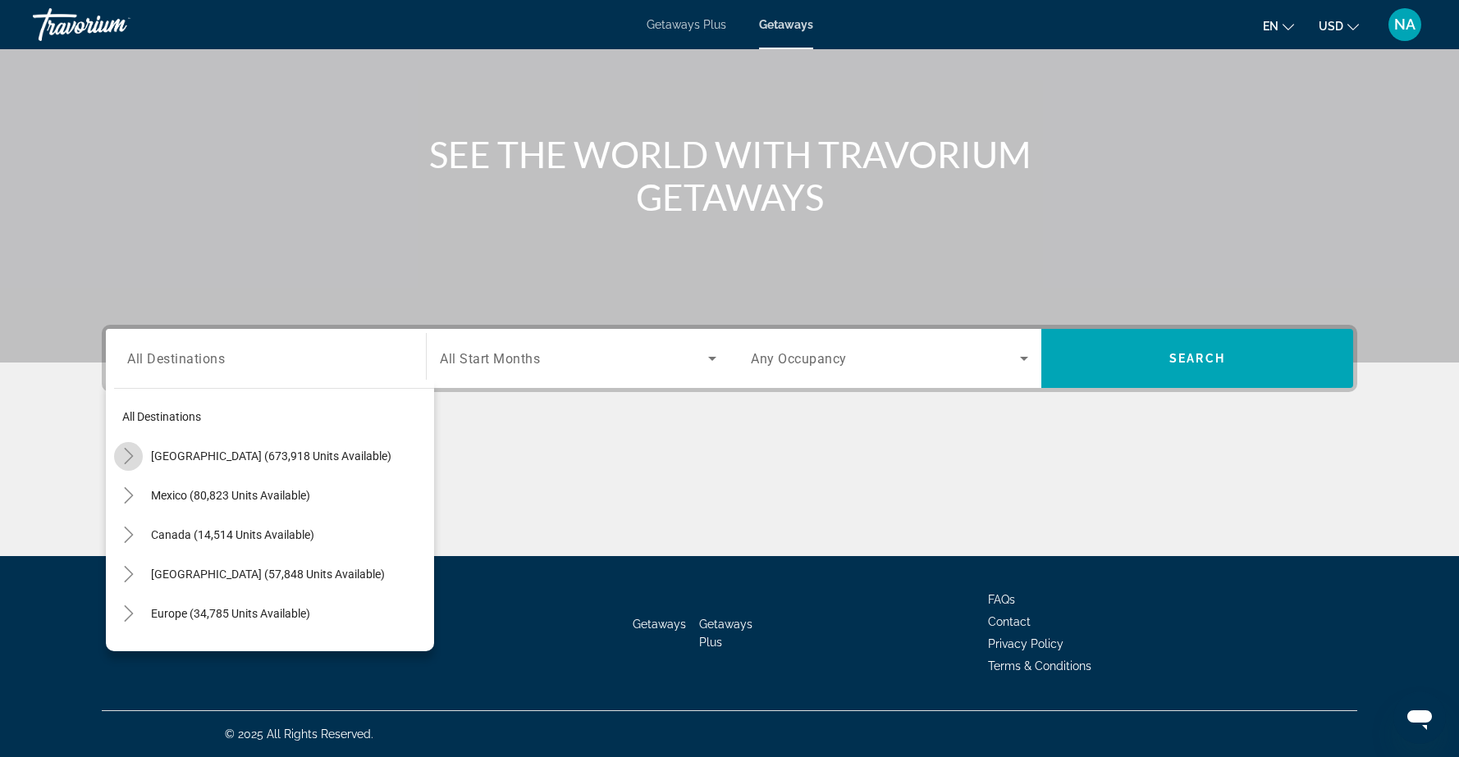
click at [129, 456] on icon "Toggle United States (673,918 units available)" at bounding box center [129, 456] width 16 height 16
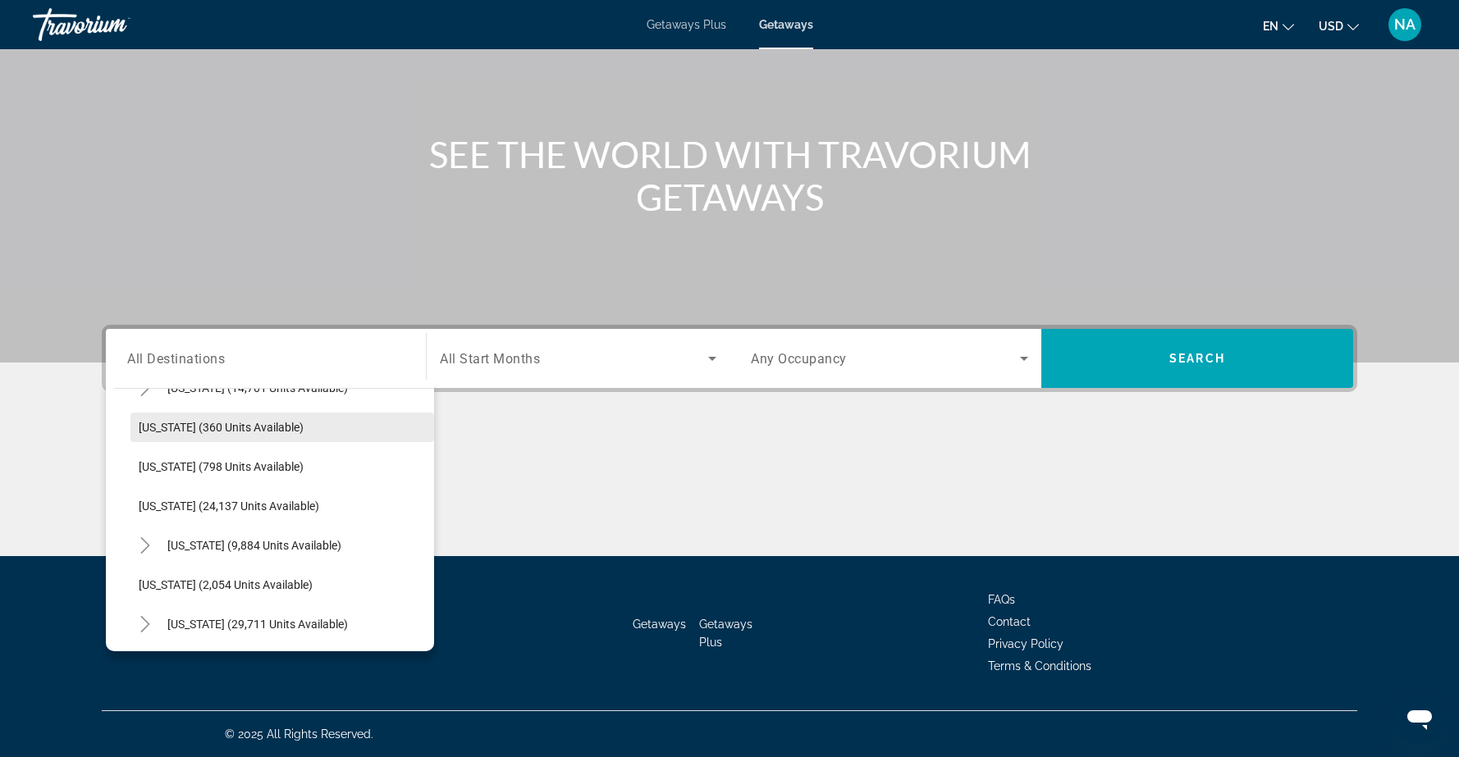
scroll to position [1212, 0]
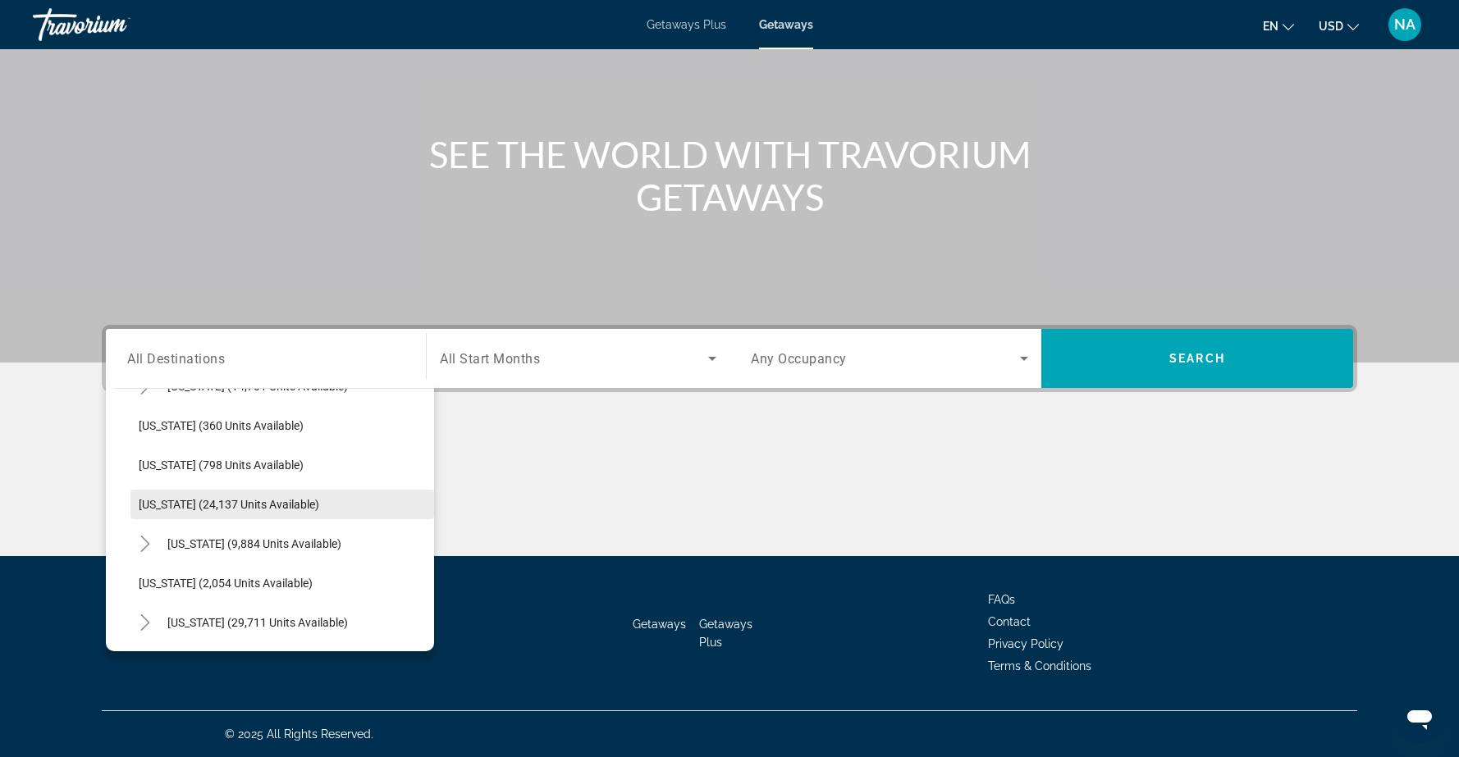
click at [203, 501] on span "Oregon (24,137 units available)" at bounding box center [229, 504] width 180 height 13
type input "**********"
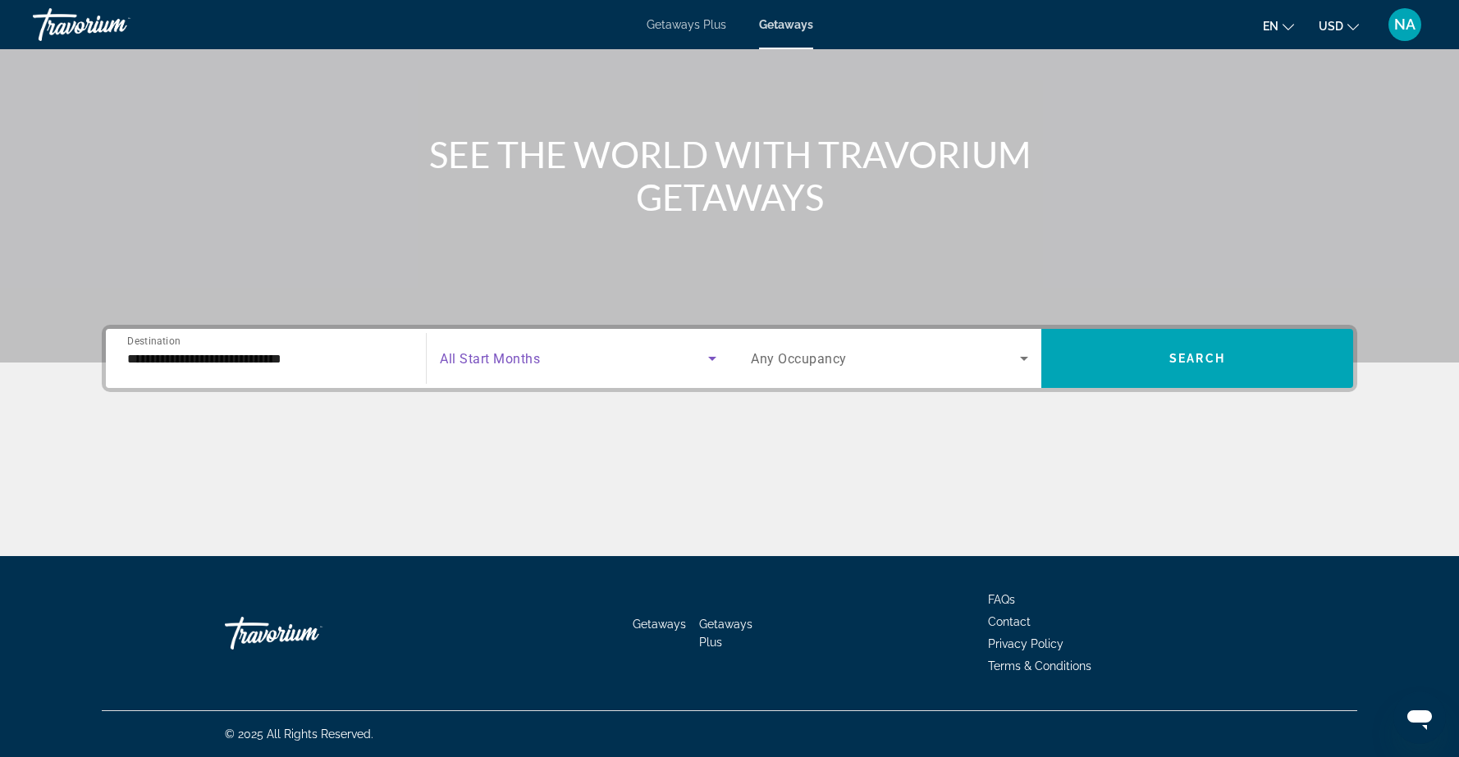
click at [714, 359] on icon "Search widget" at bounding box center [712, 359] width 8 height 4
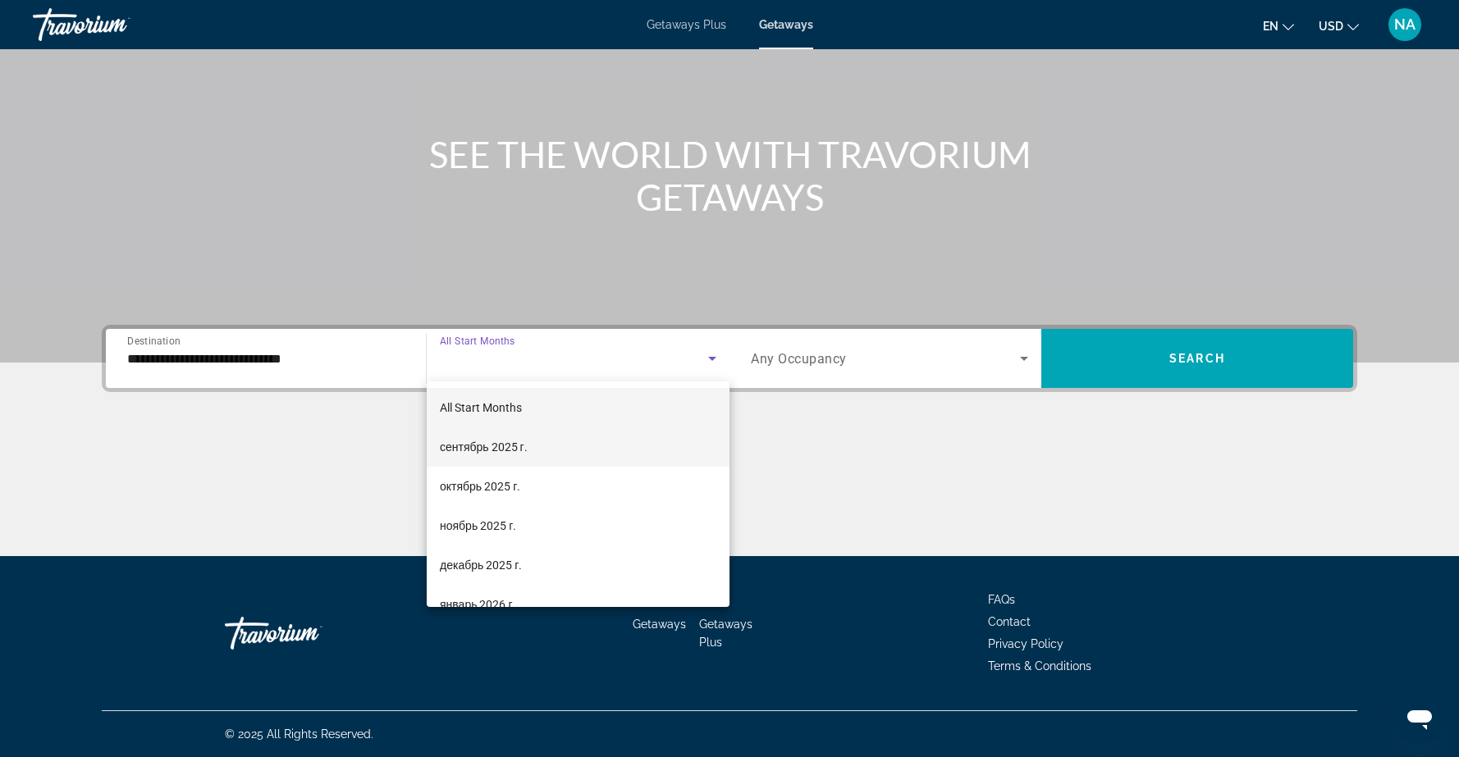
click at [500, 449] on span "сентябрь 2025 г." at bounding box center [484, 447] width 88 height 20
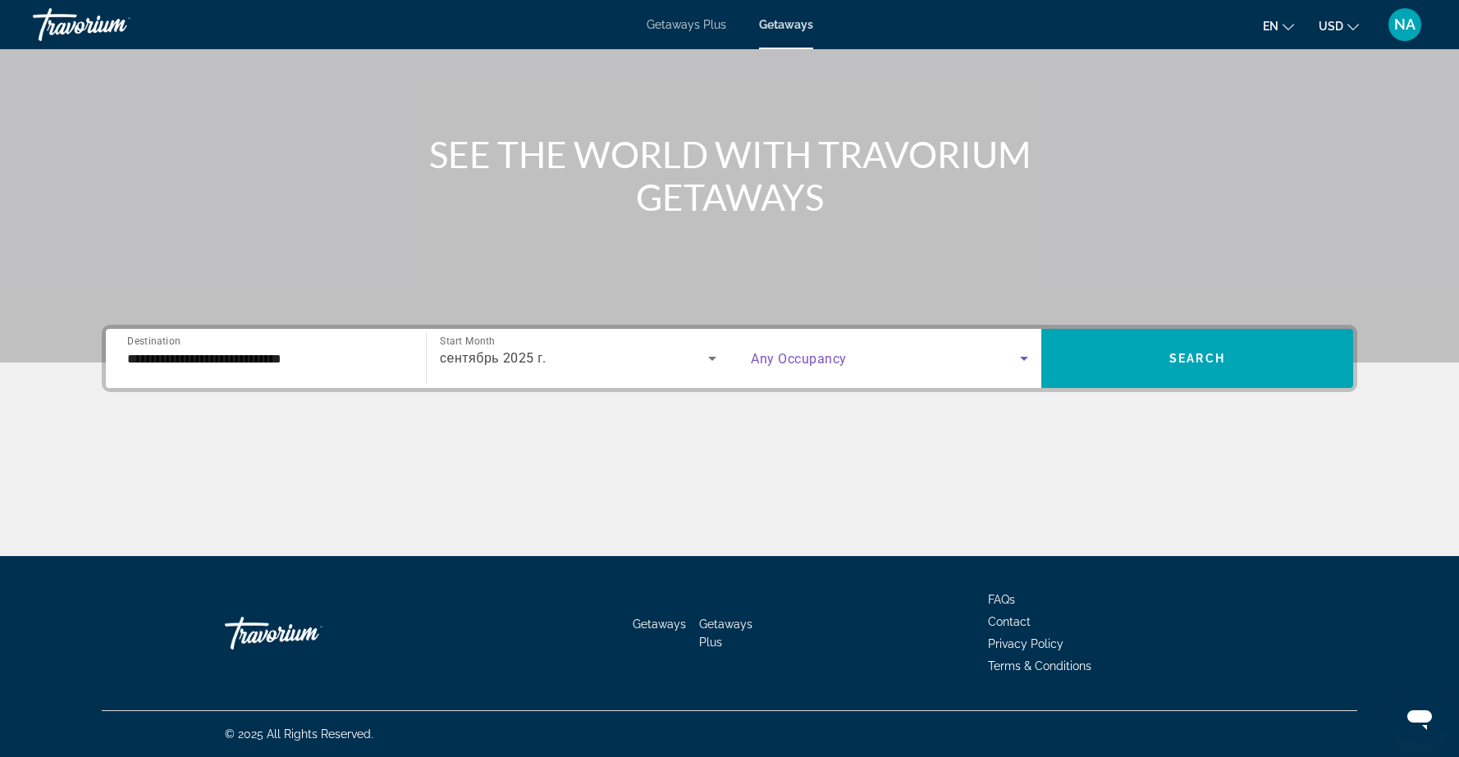
click at [1022, 359] on icon "Search widget" at bounding box center [1024, 359] width 8 height 4
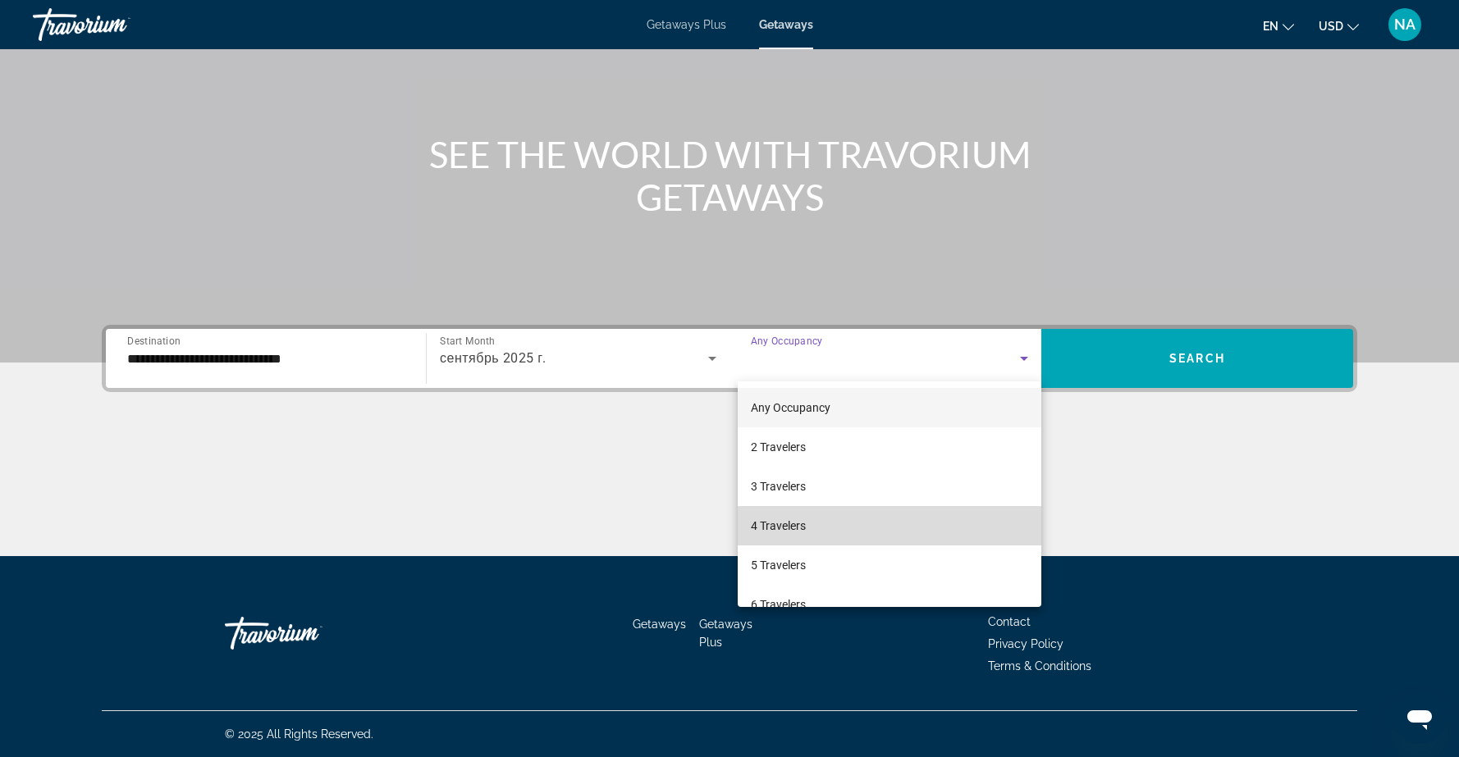
click at [811, 526] on mat-option "4 Travelers" at bounding box center [890, 525] width 304 height 39
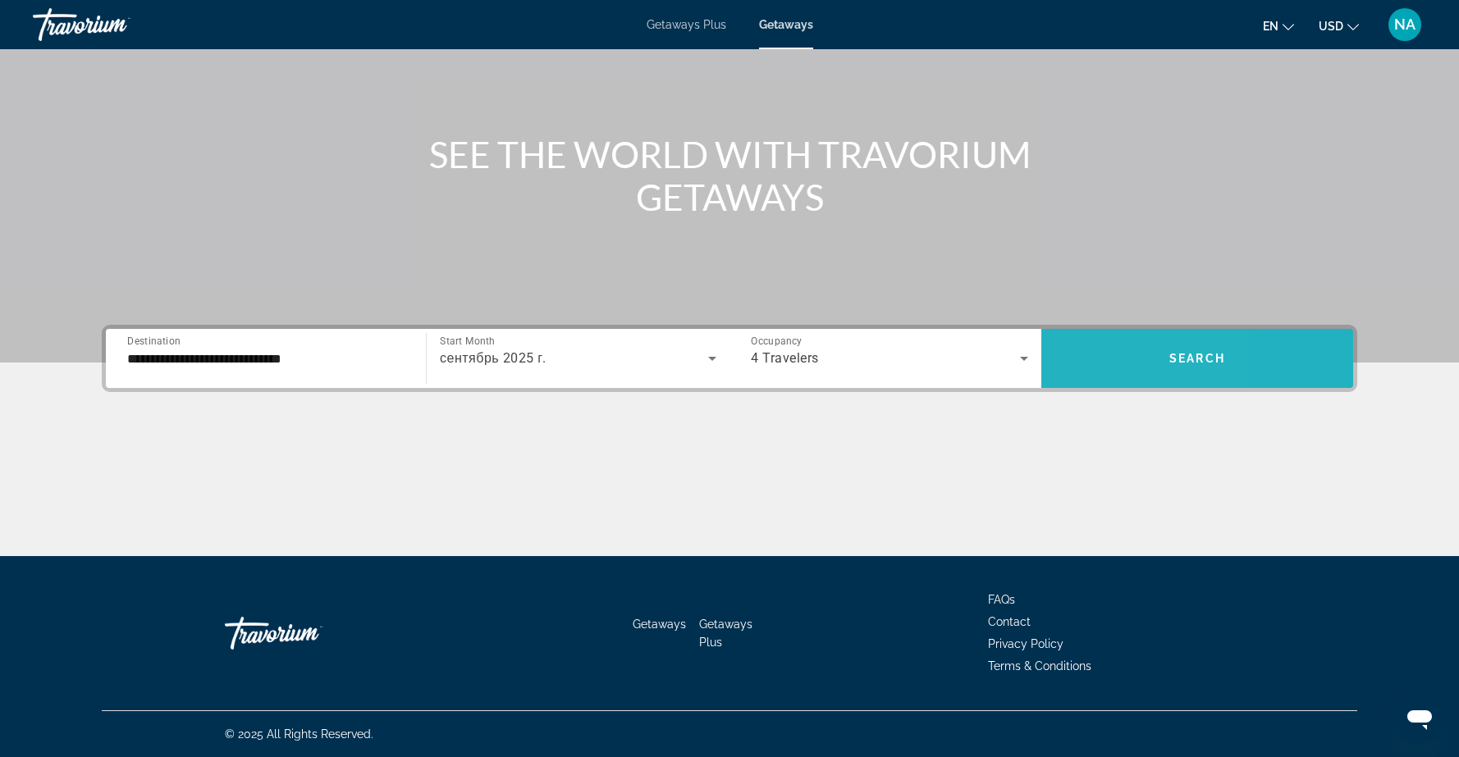
click at [1093, 359] on span "Search widget" at bounding box center [1197, 358] width 312 height 39
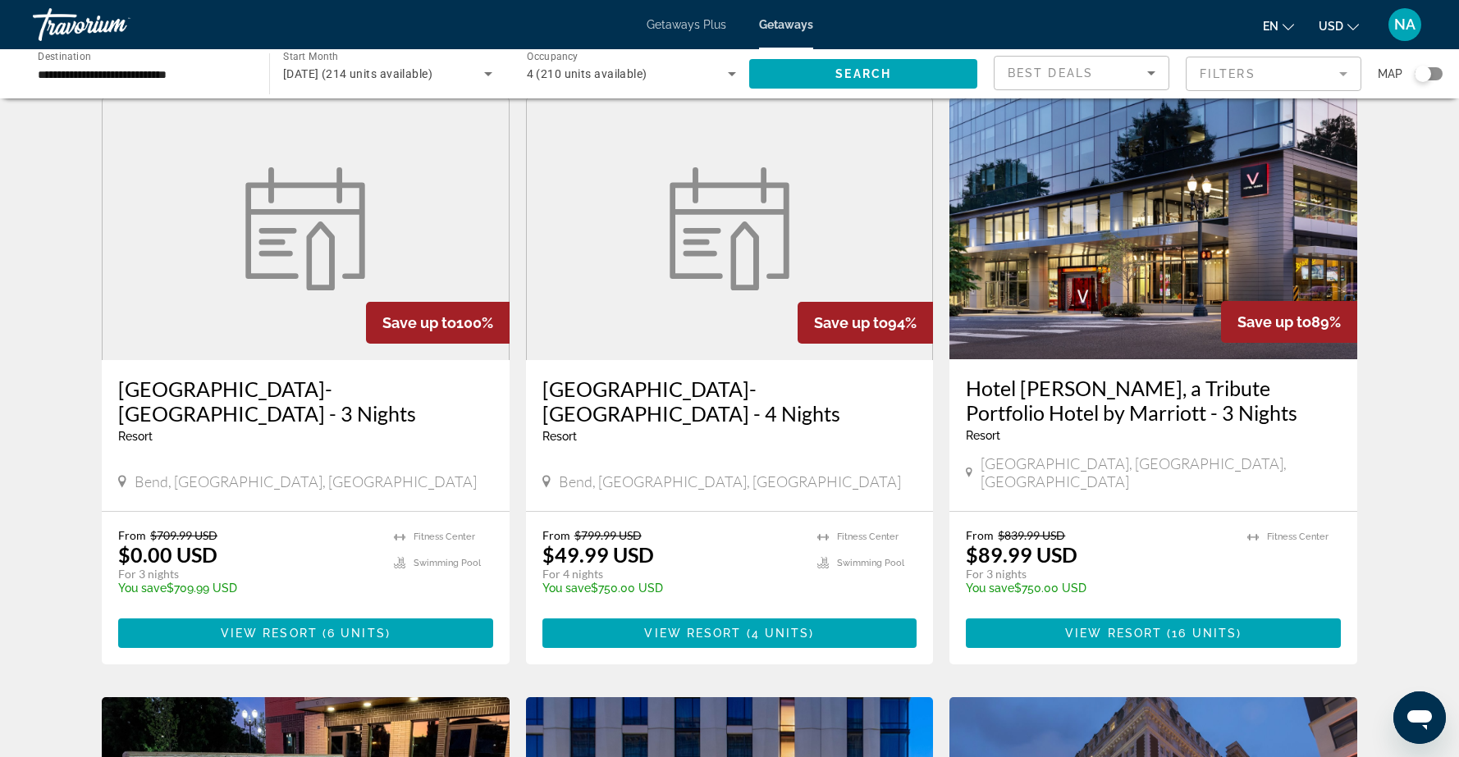
scroll to position [55, 0]
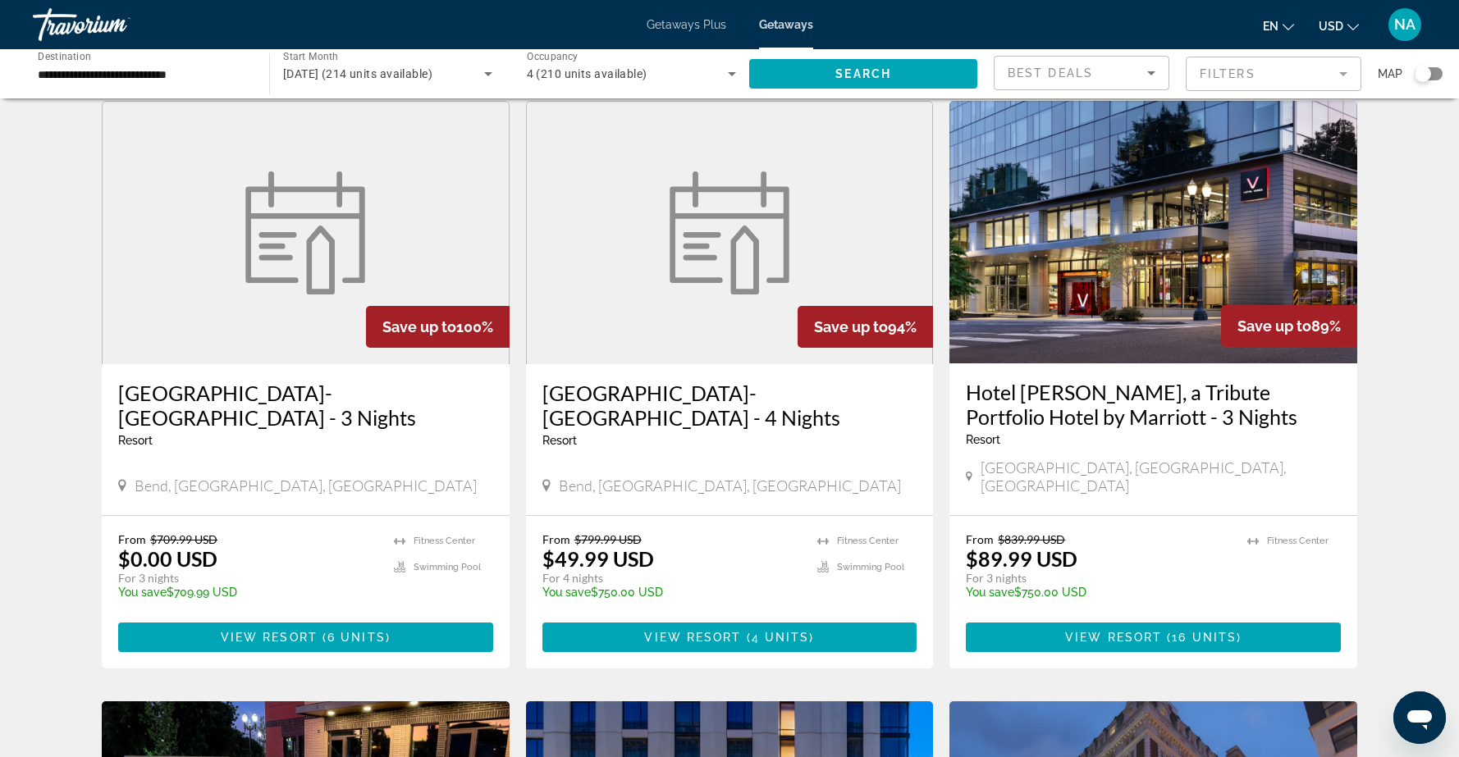
click at [333, 251] on img "Main content" at bounding box center [304, 232] width 139 height 123
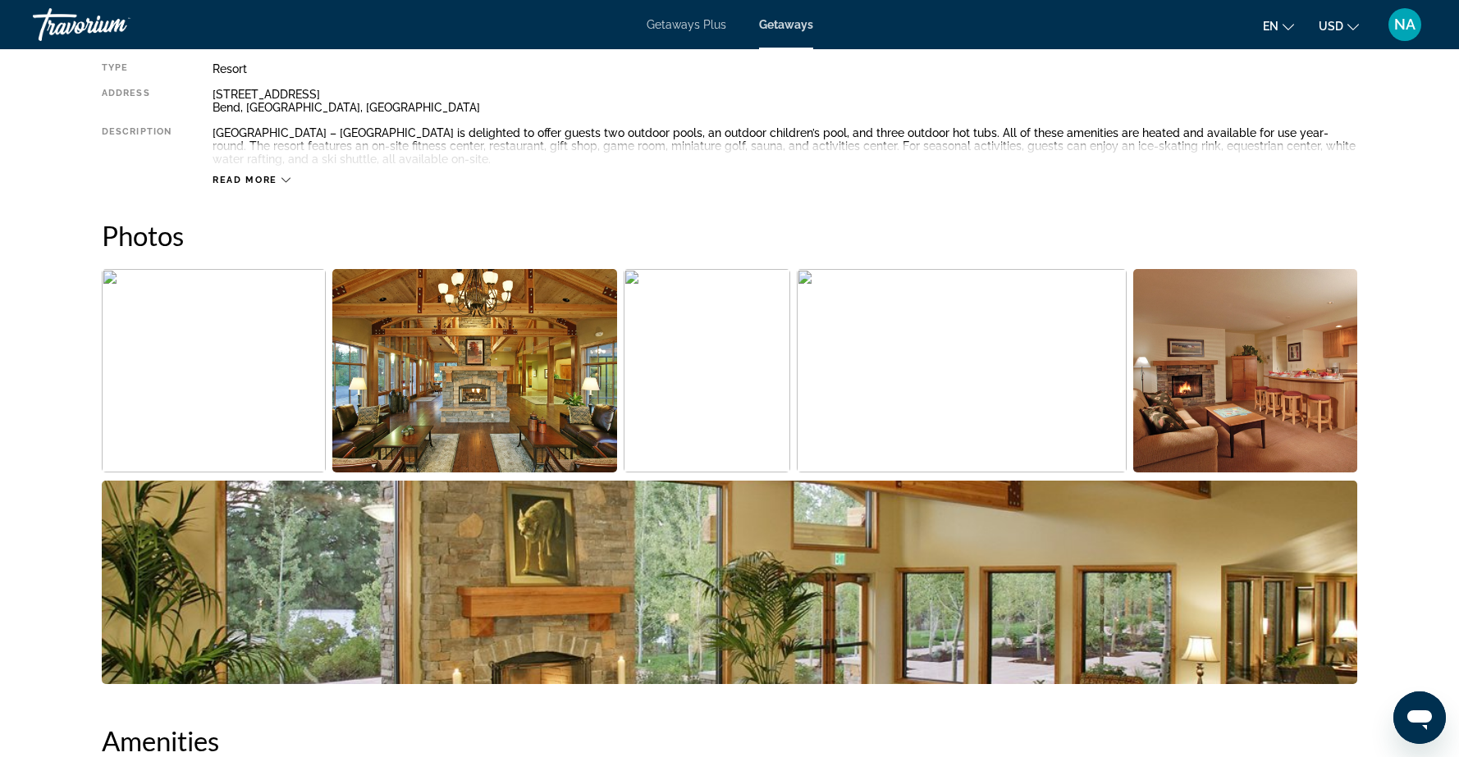
scroll to position [607, 0]
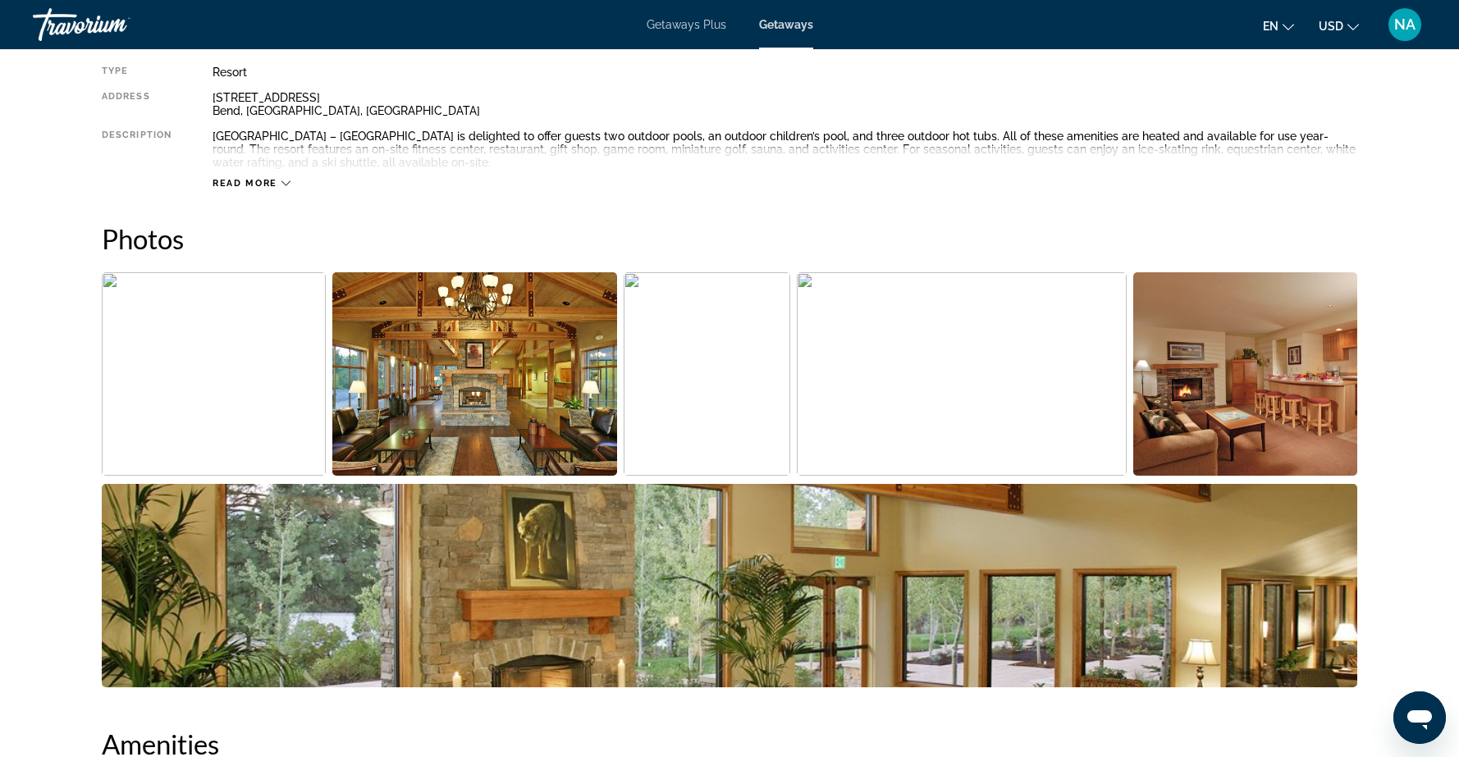
click at [288, 181] on icon "Main content" at bounding box center [285, 183] width 9 height 9
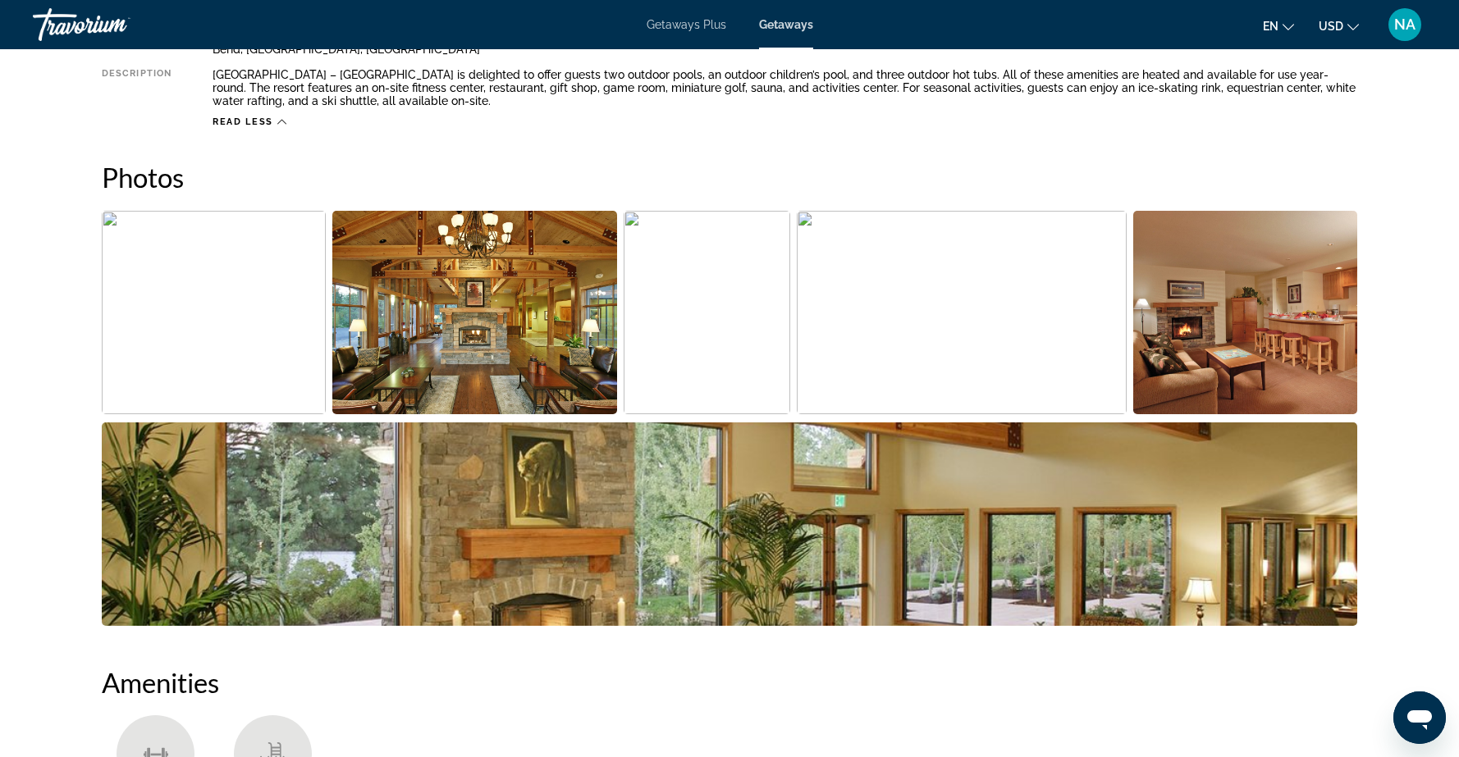
scroll to position [669, 0]
click at [254, 296] on img "Open full-screen image slider" at bounding box center [214, 311] width 224 height 203
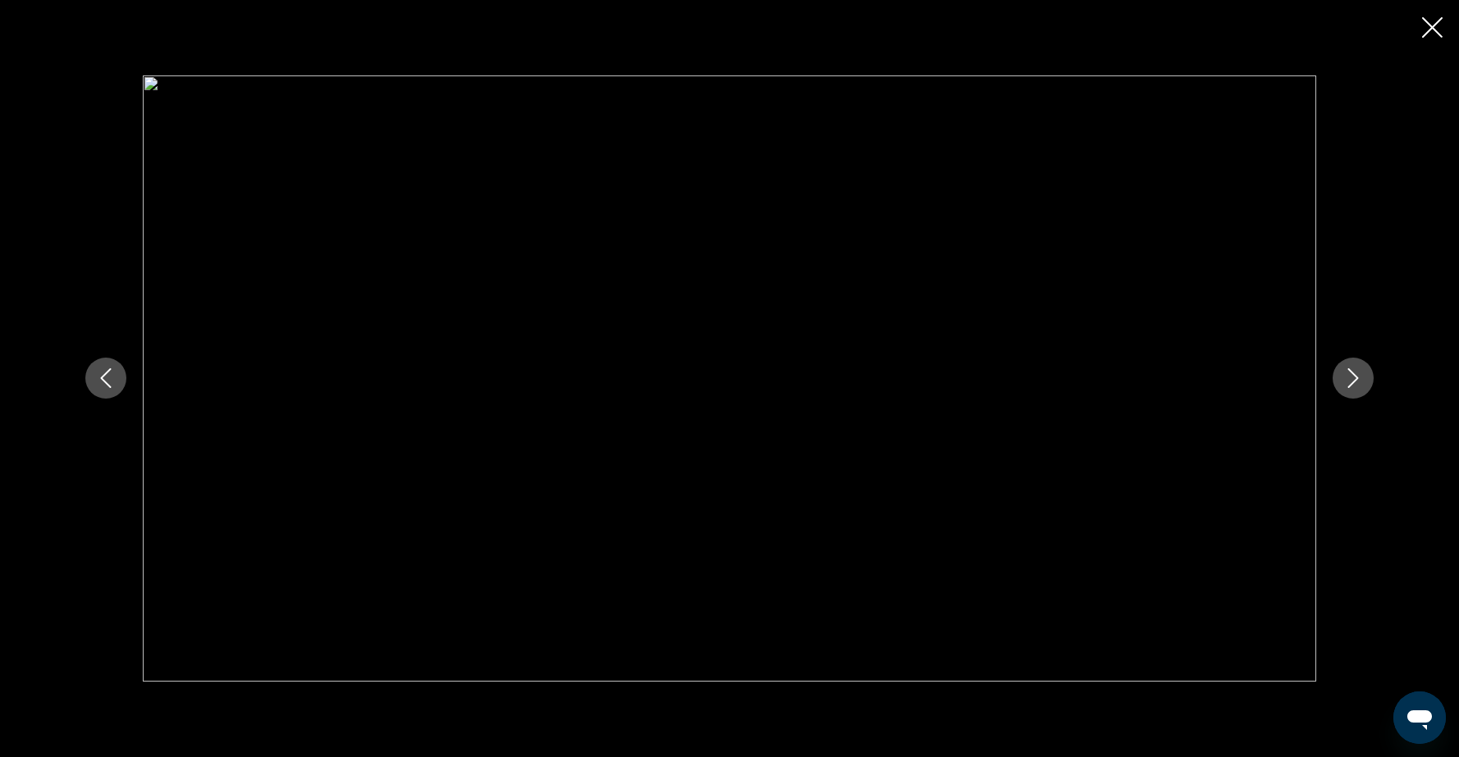
click at [1365, 384] on button "Next image" at bounding box center [1352, 378] width 41 height 41
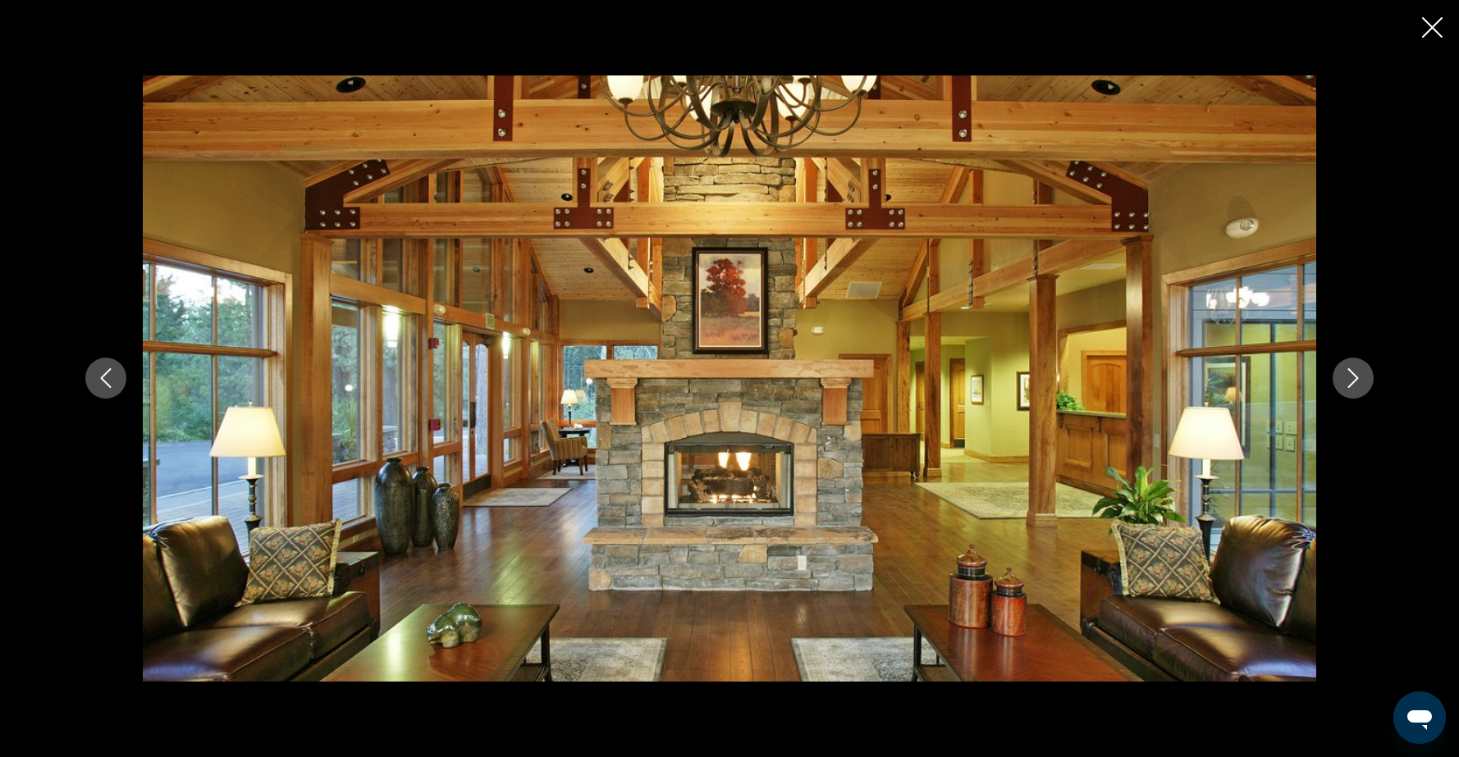
click at [1365, 385] on button "Next image" at bounding box center [1352, 378] width 41 height 41
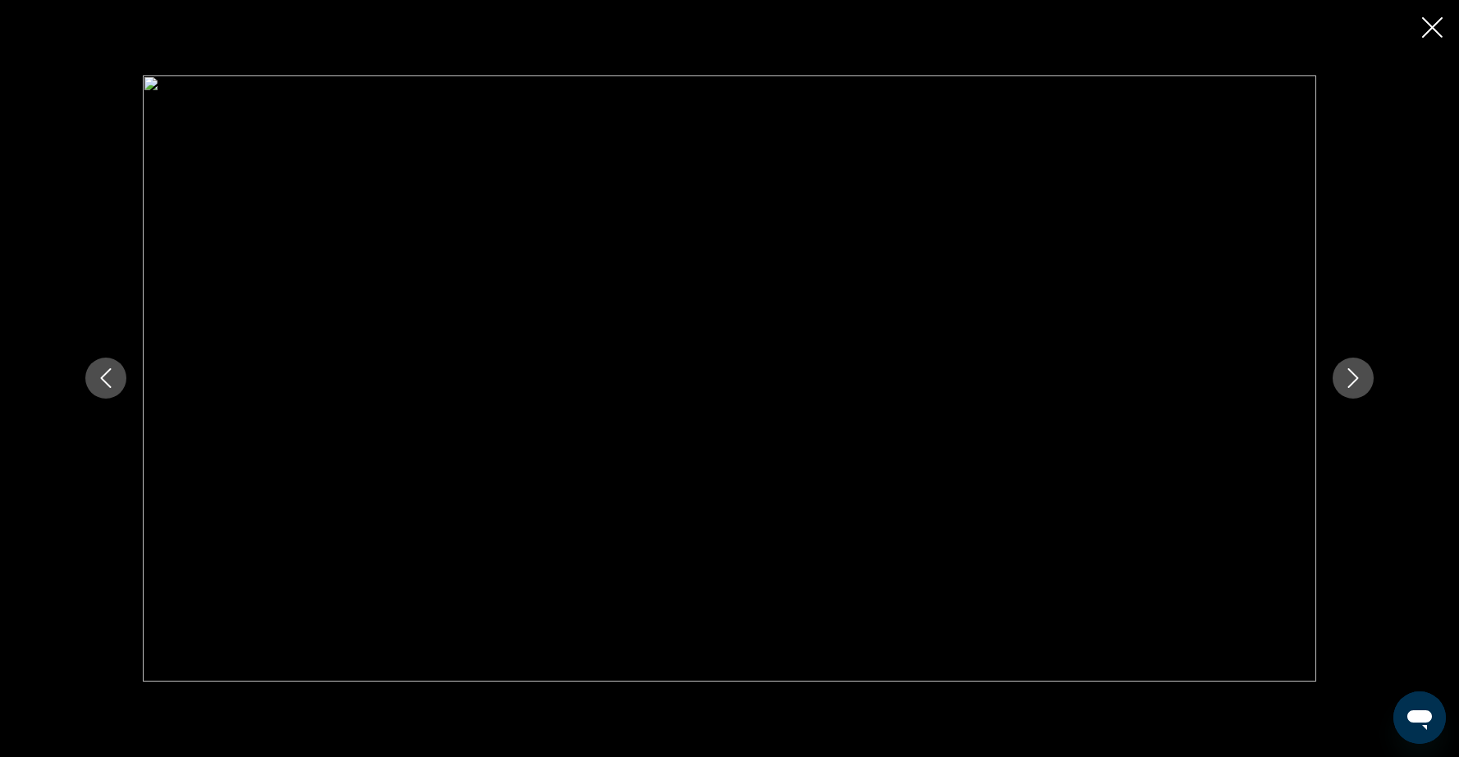
click at [1365, 386] on button "Next image" at bounding box center [1352, 378] width 41 height 41
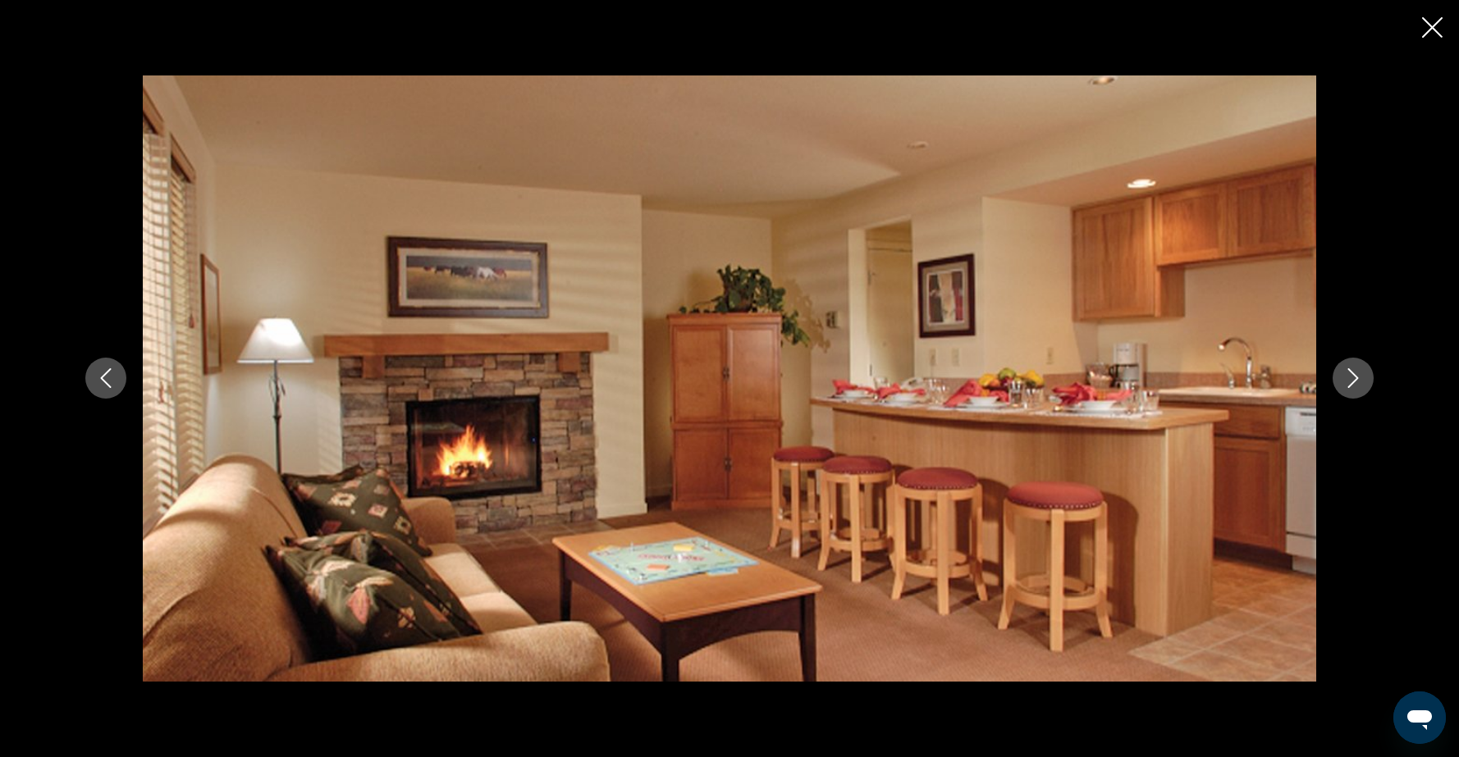
click at [1365, 386] on button "Next image" at bounding box center [1352, 378] width 41 height 41
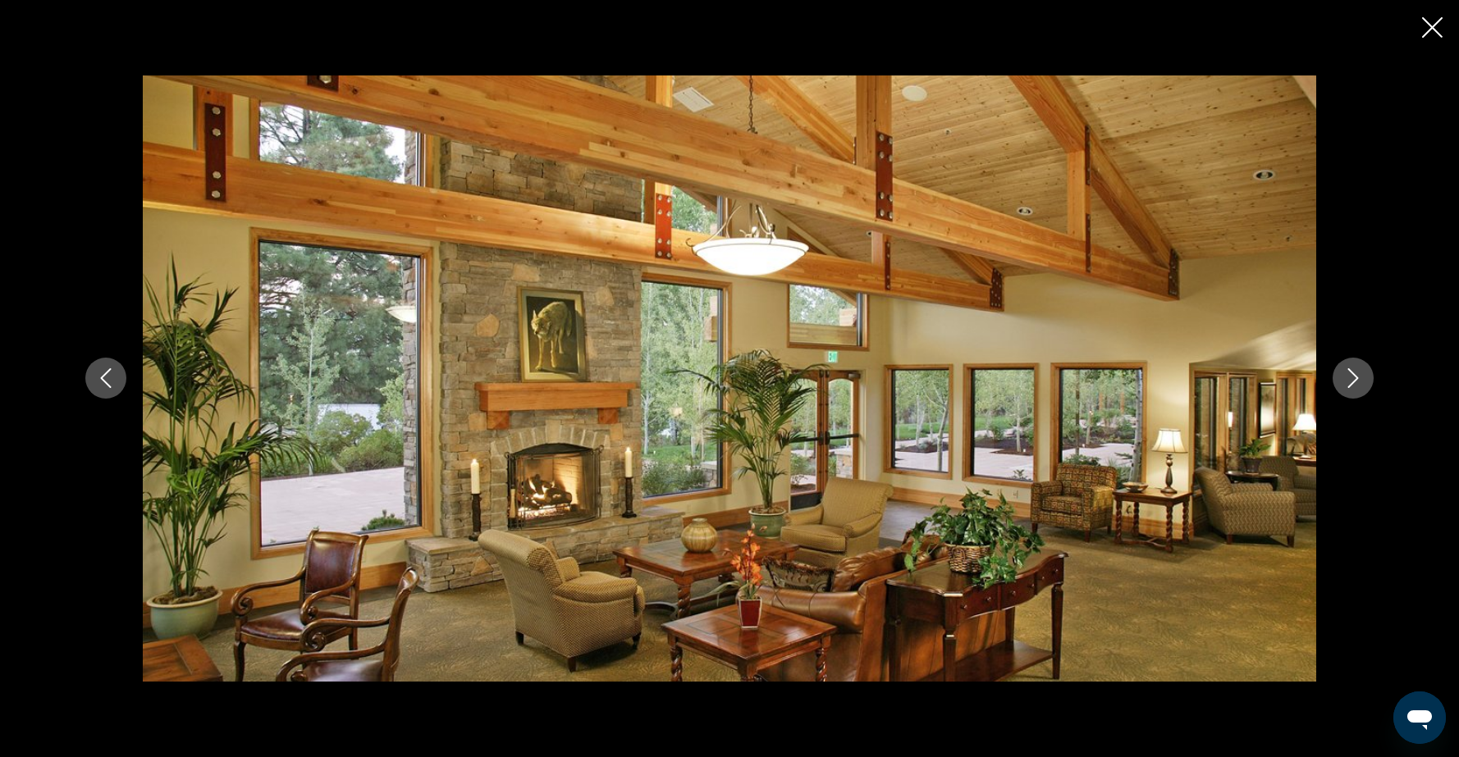
click at [1365, 386] on button "Next image" at bounding box center [1352, 378] width 41 height 41
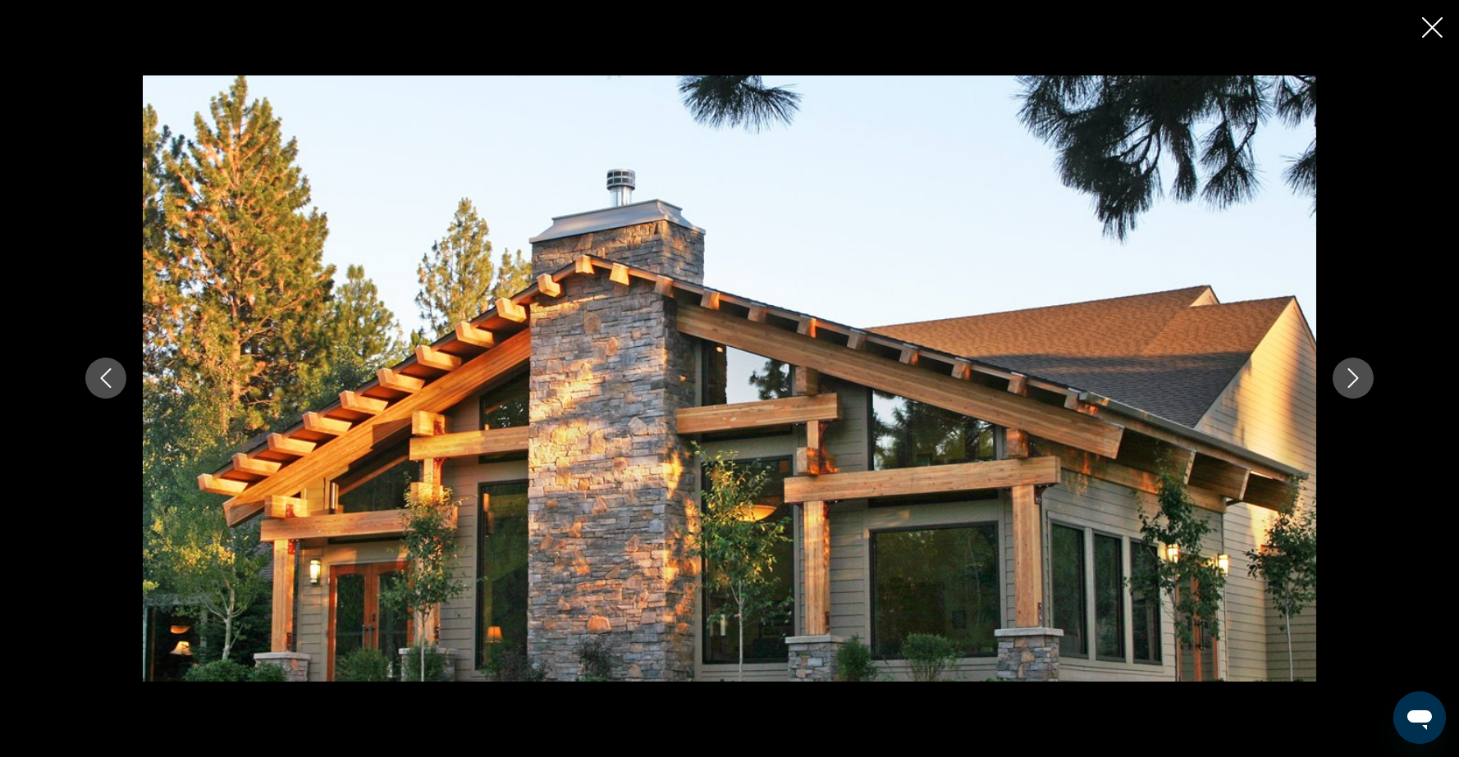
click at [1365, 386] on button "Next image" at bounding box center [1352, 378] width 41 height 41
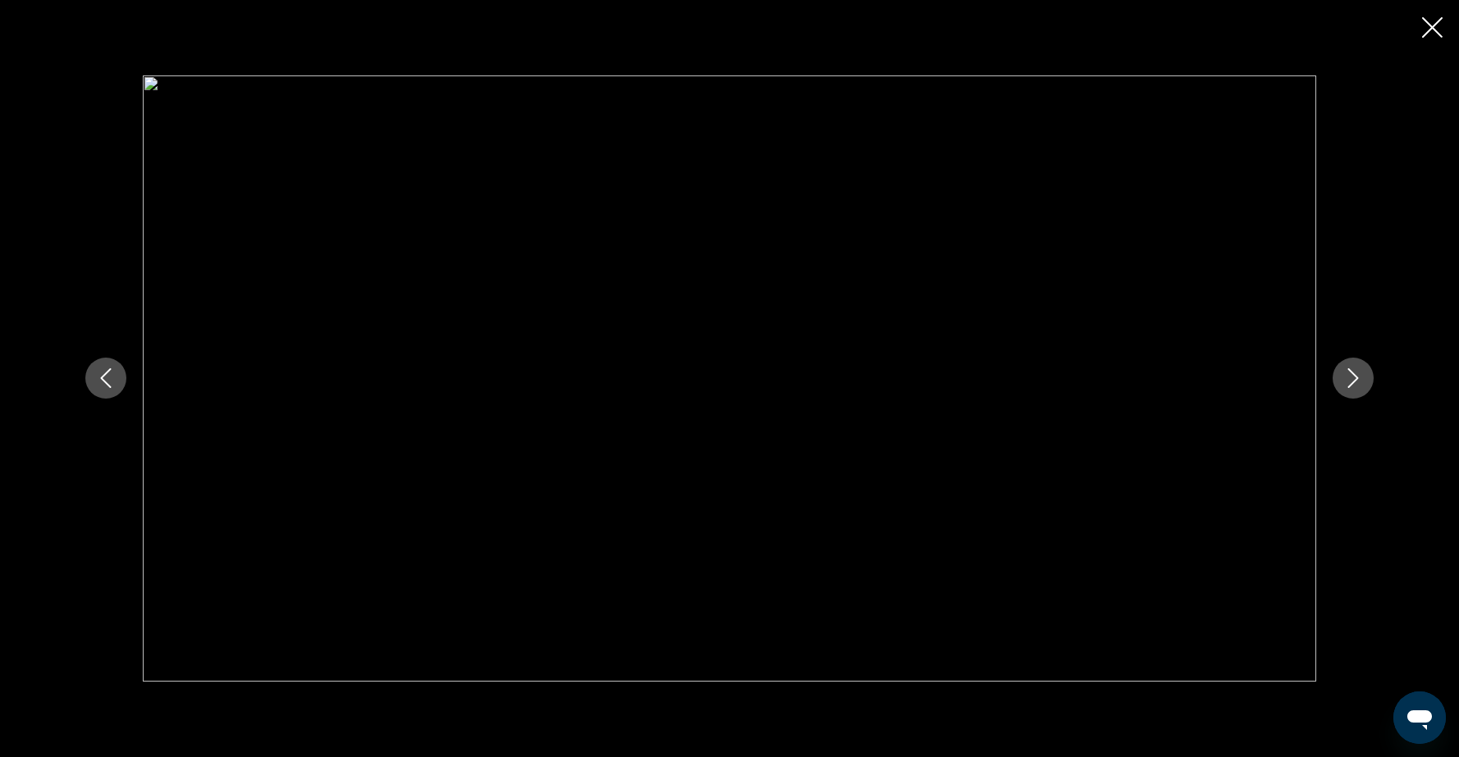
click at [1365, 386] on button "Next image" at bounding box center [1352, 378] width 41 height 41
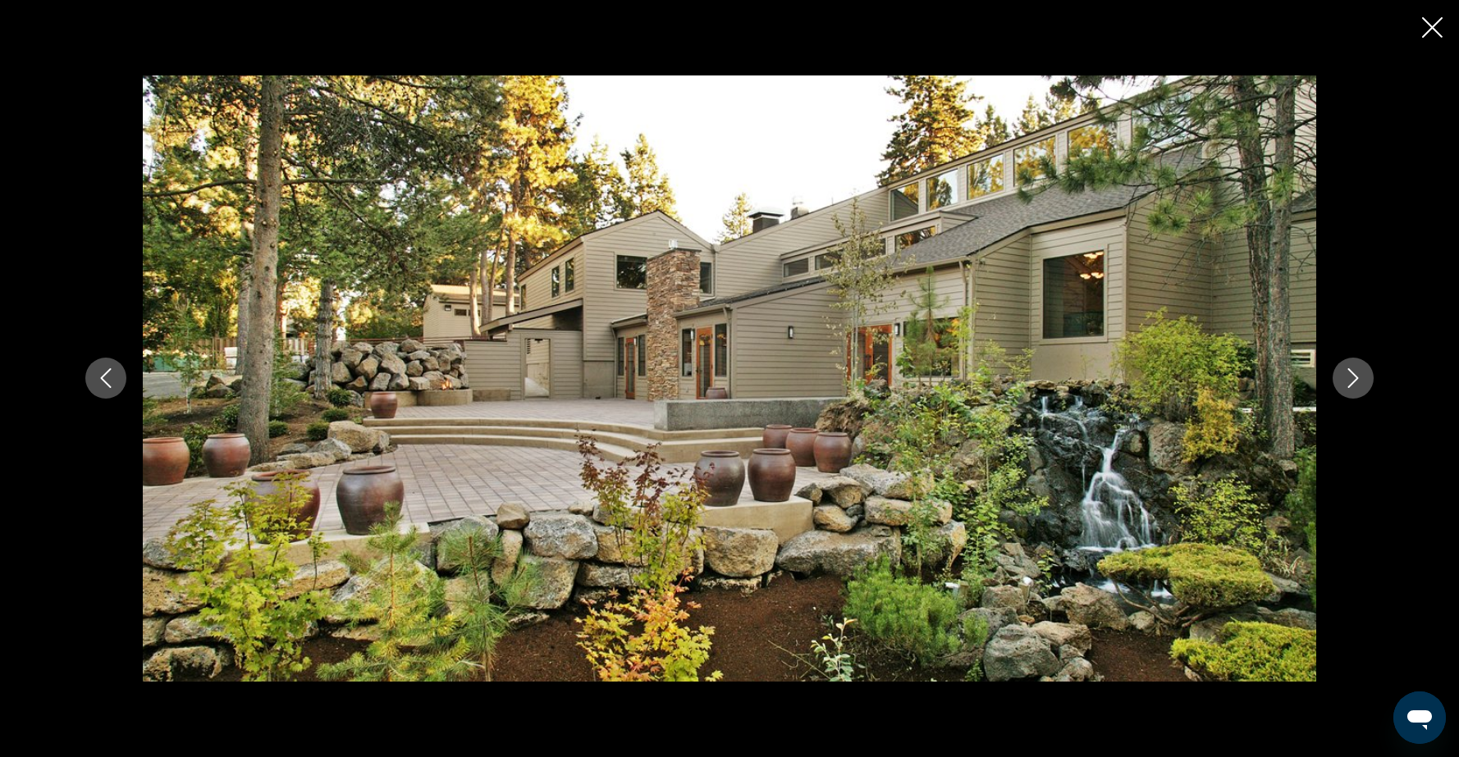
click at [1365, 386] on button "Next image" at bounding box center [1352, 378] width 41 height 41
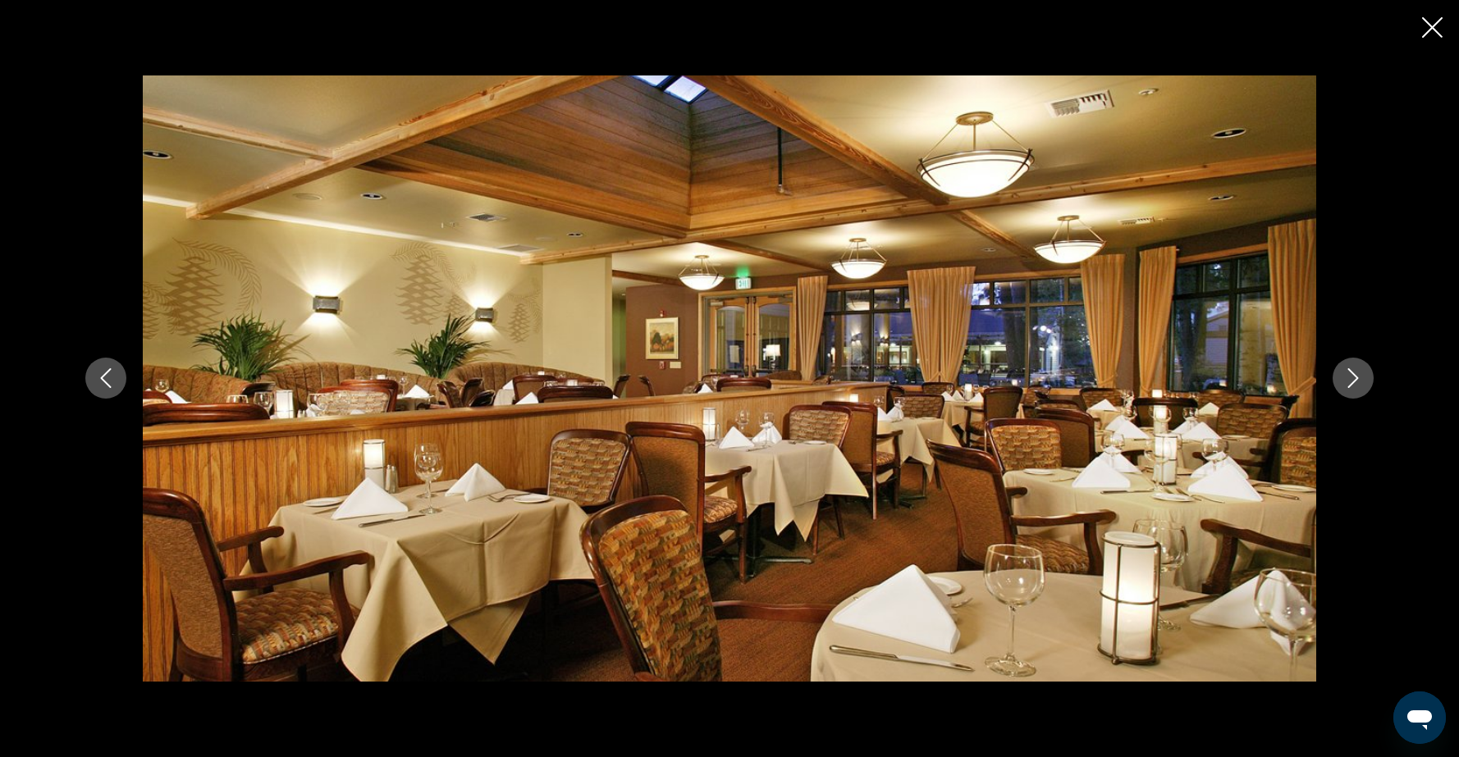
click at [1365, 386] on button "Next image" at bounding box center [1352, 378] width 41 height 41
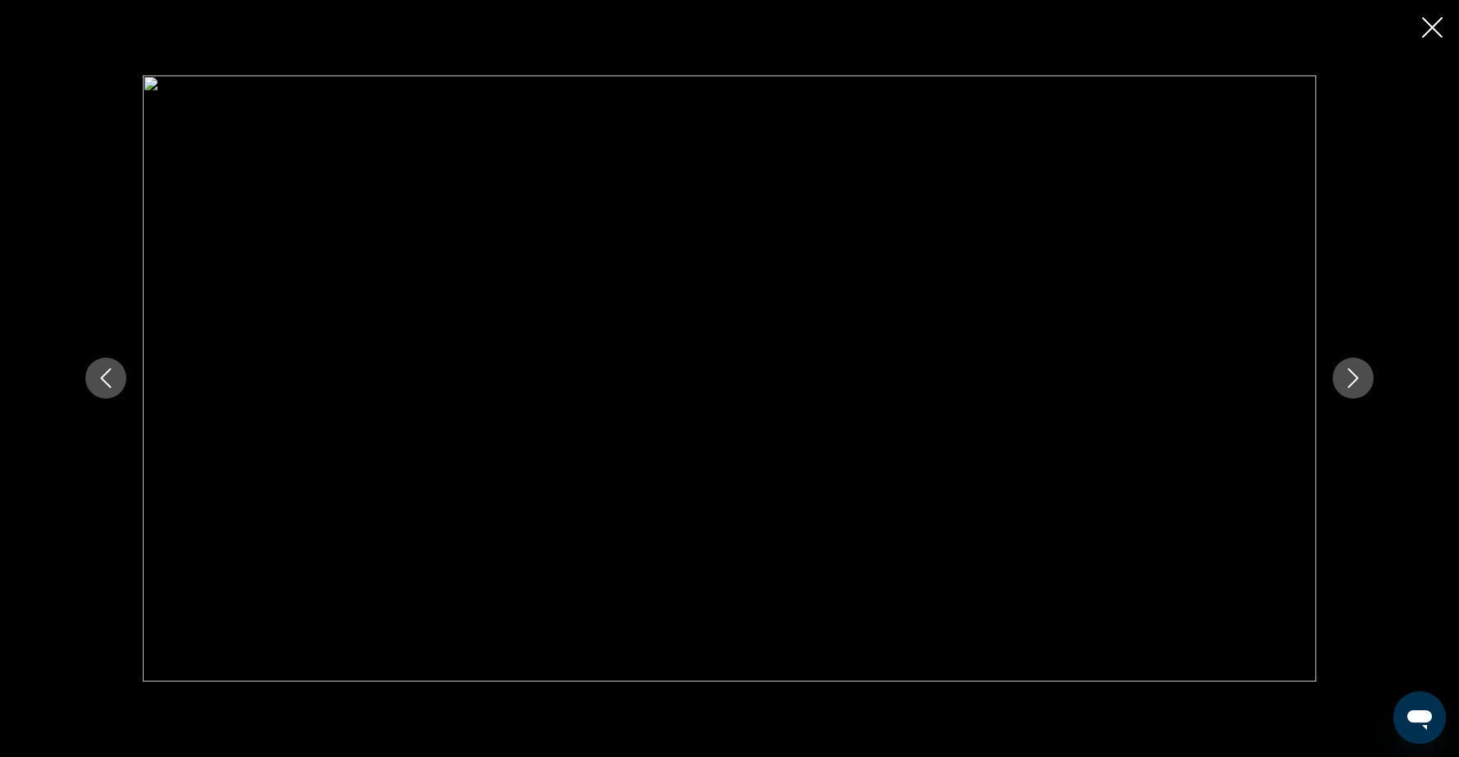
click at [1365, 386] on button "Next image" at bounding box center [1352, 378] width 41 height 41
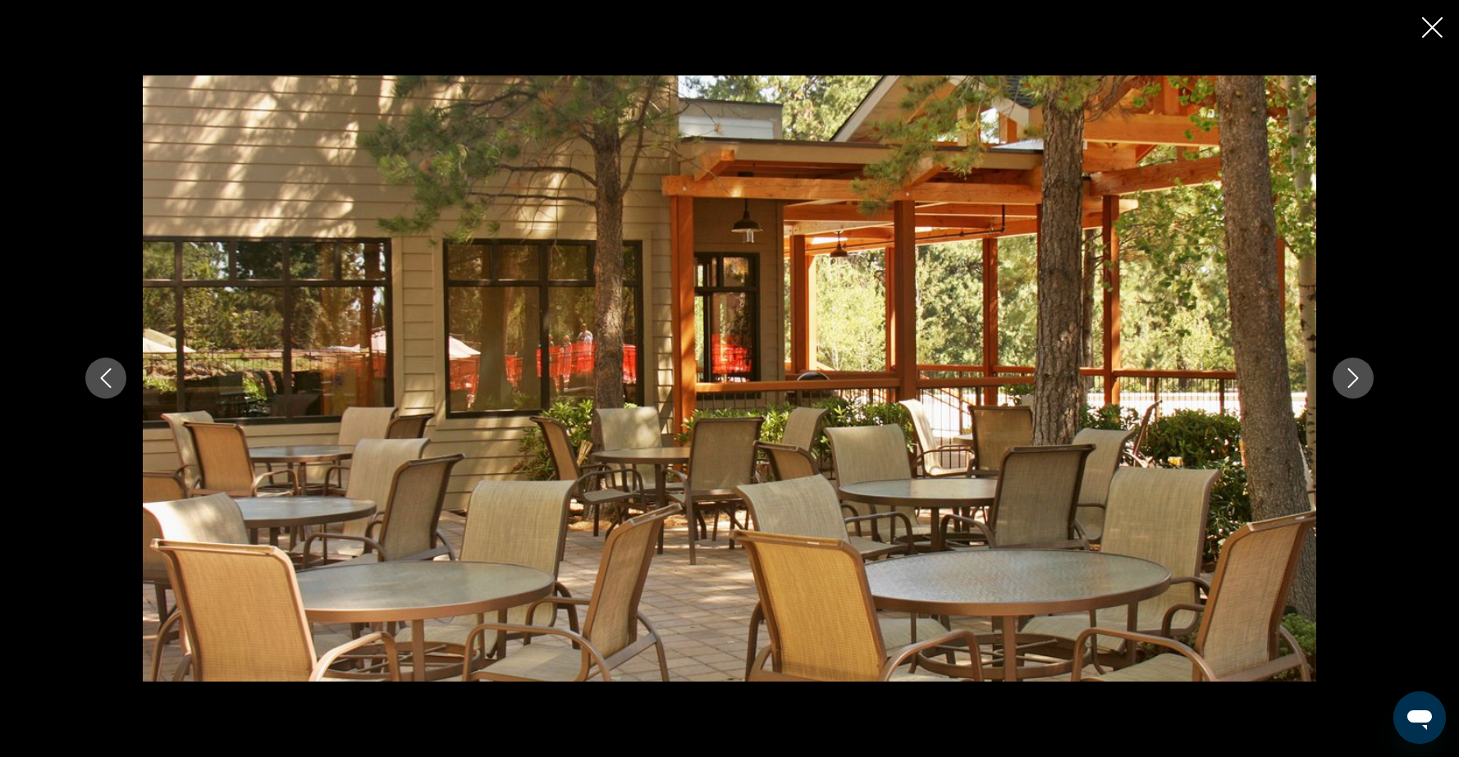
click at [1365, 386] on button "Next image" at bounding box center [1352, 378] width 41 height 41
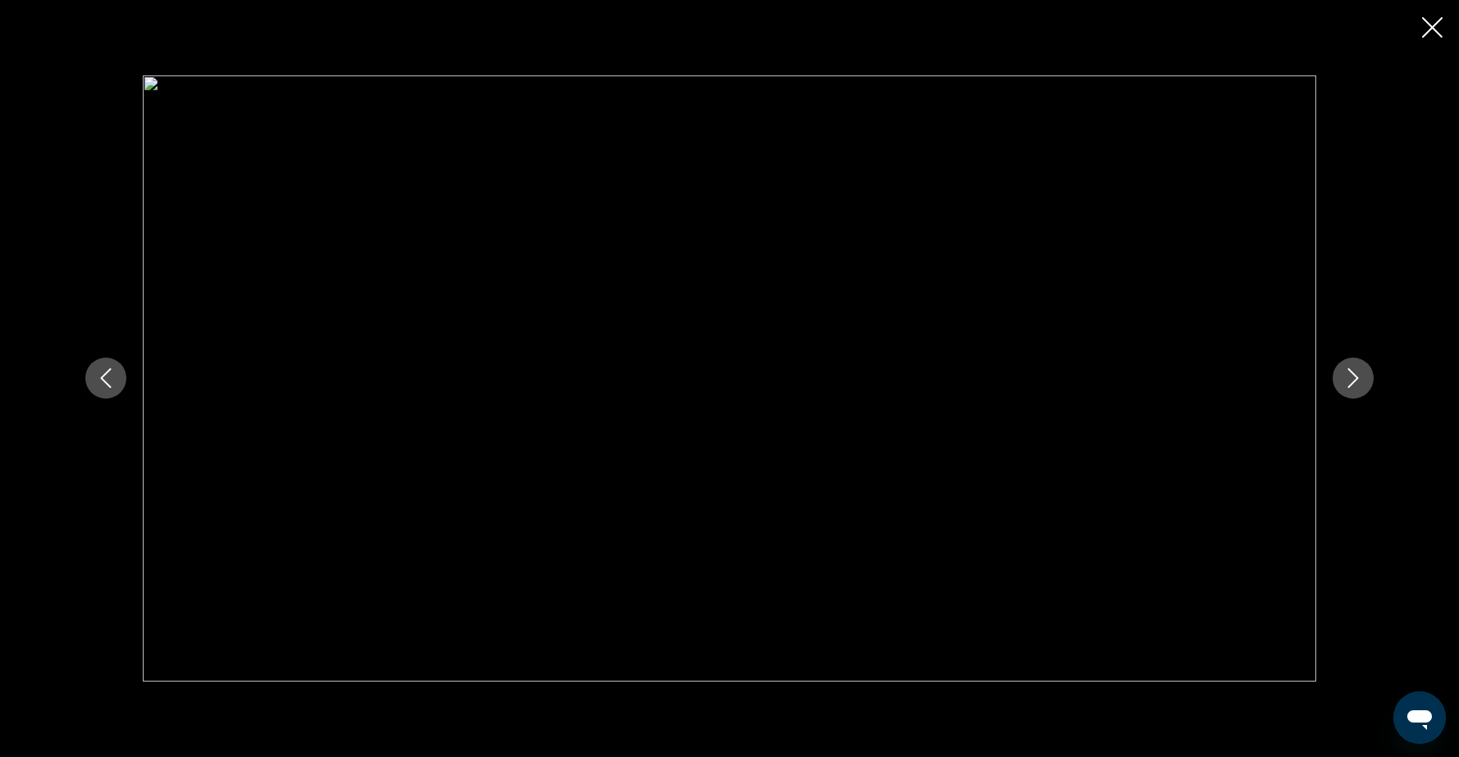
click at [1365, 386] on button "Next image" at bounding box center [1352, 378] width 41 height 41
click at [1365, 387] on button "Next image" at bounding box center [1352, 378] width 41 height 41
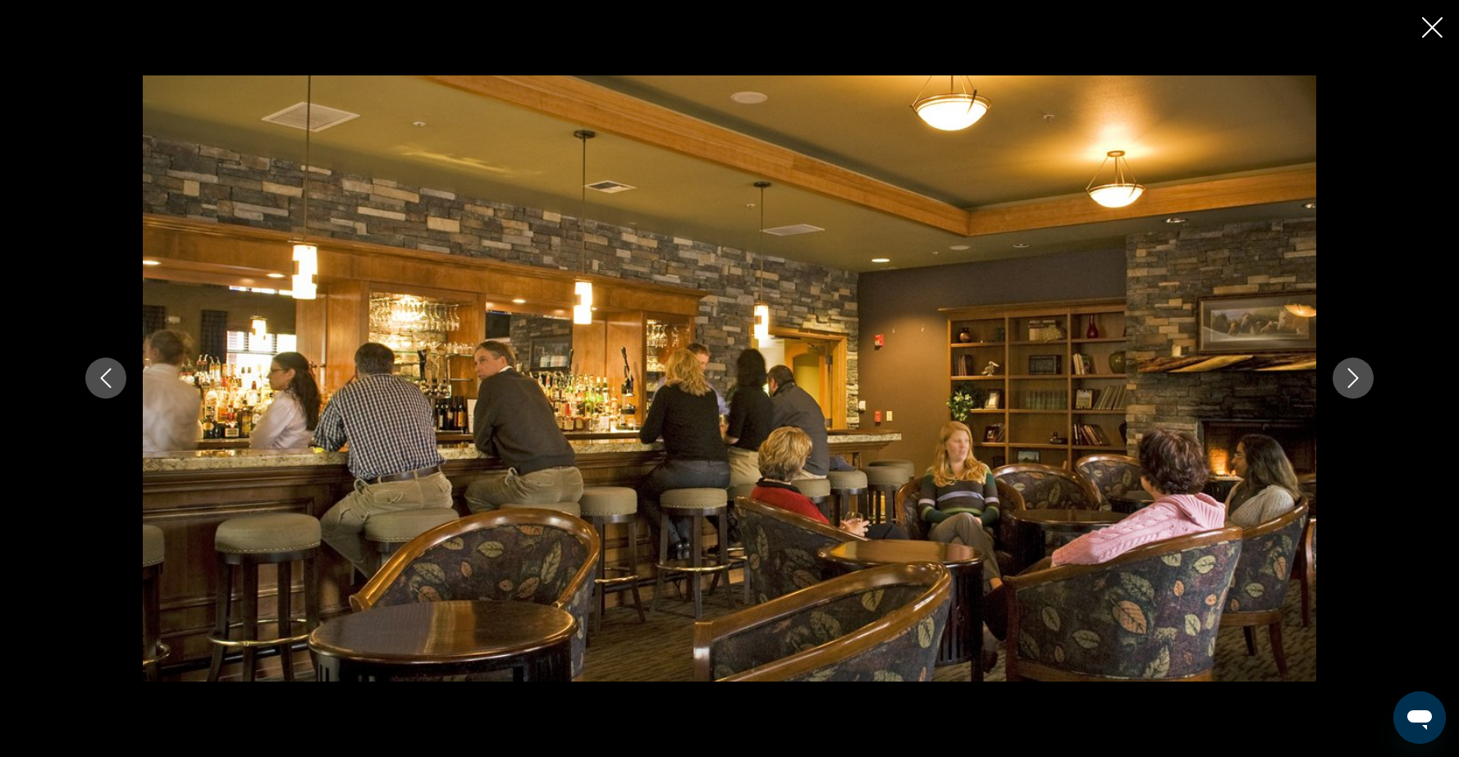
click at [1365, 388] on button "Next image" at bounding box center [1352, 378] width 41 height 41
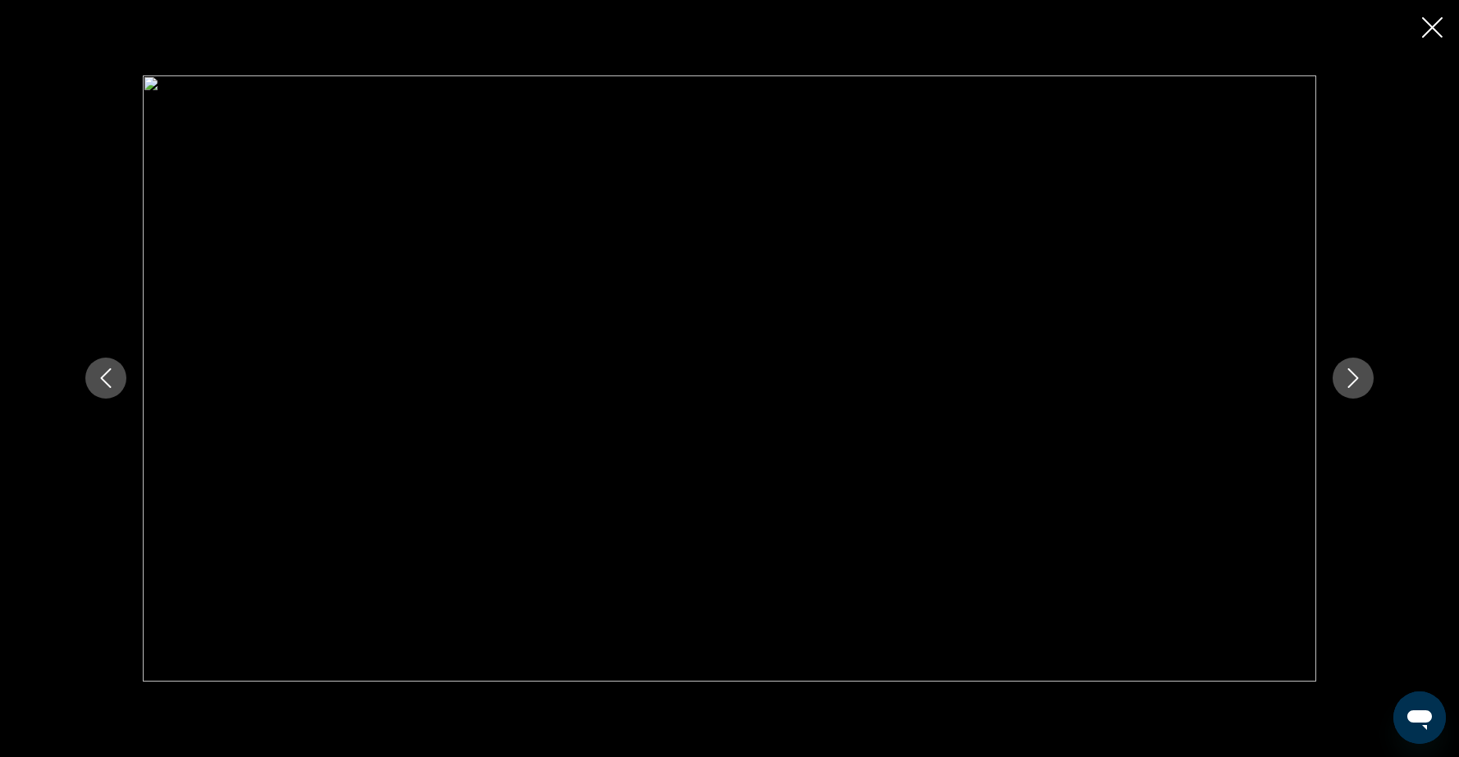
click at [1365, 388] on button "Next image" at bounding box center [1352, 378] width 41 height 41
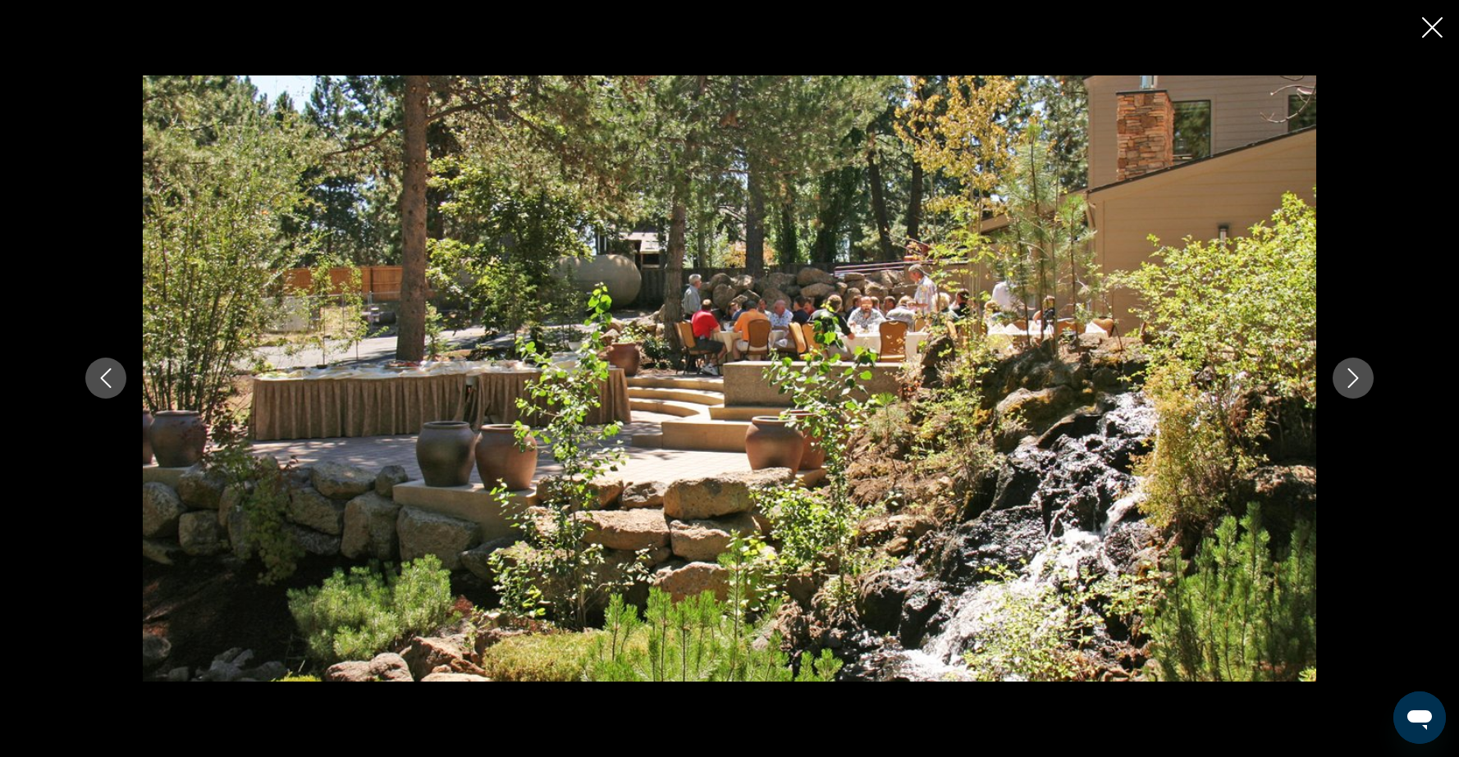
click at [1442, 30] on div "prev next" at bounding box center [729, 378] width 1459 height 757
click at [1426, 29] on icon "Close slideshow" at bounding box center [1432, 27] width 21 height 21
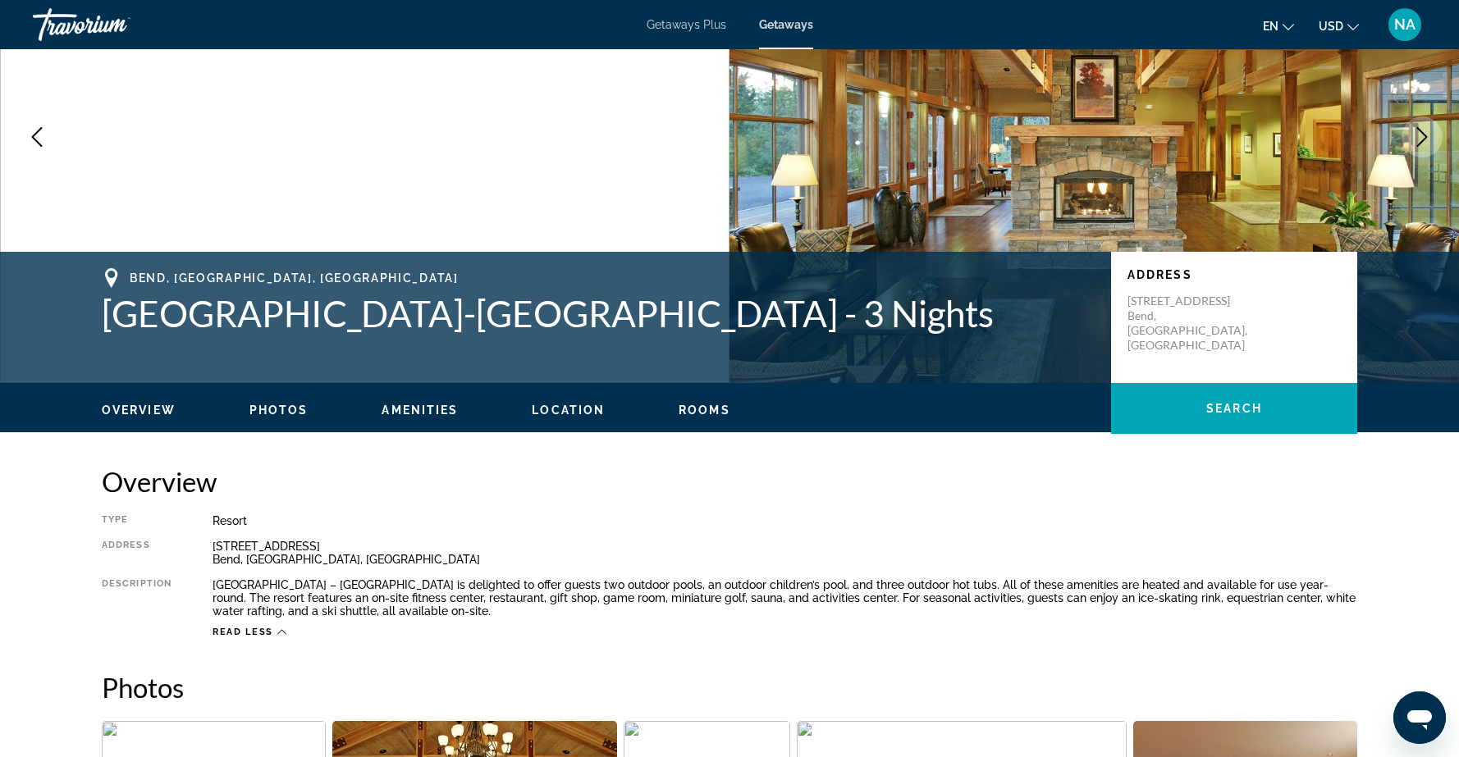
scroll to position [0, 0]
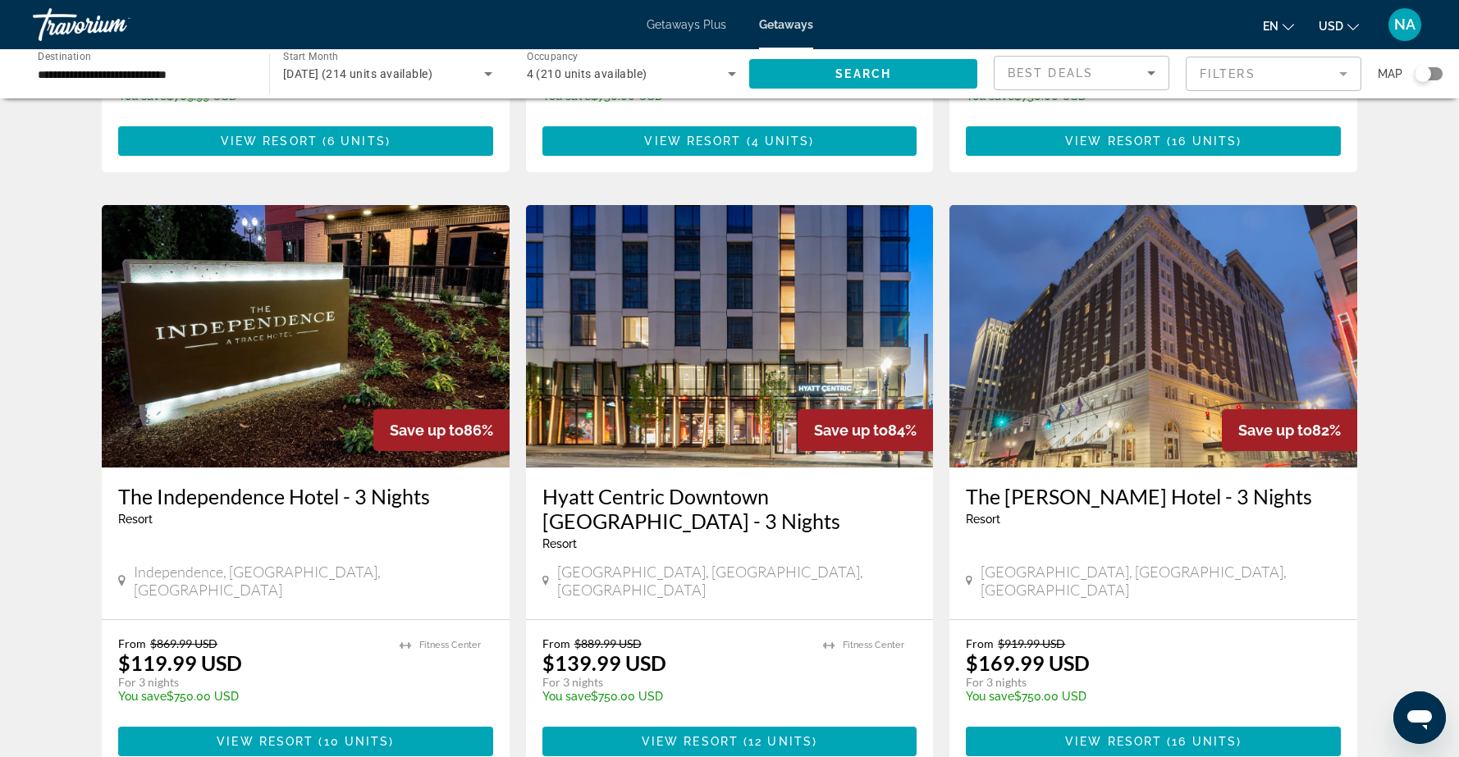
scroll to position [556, 0]
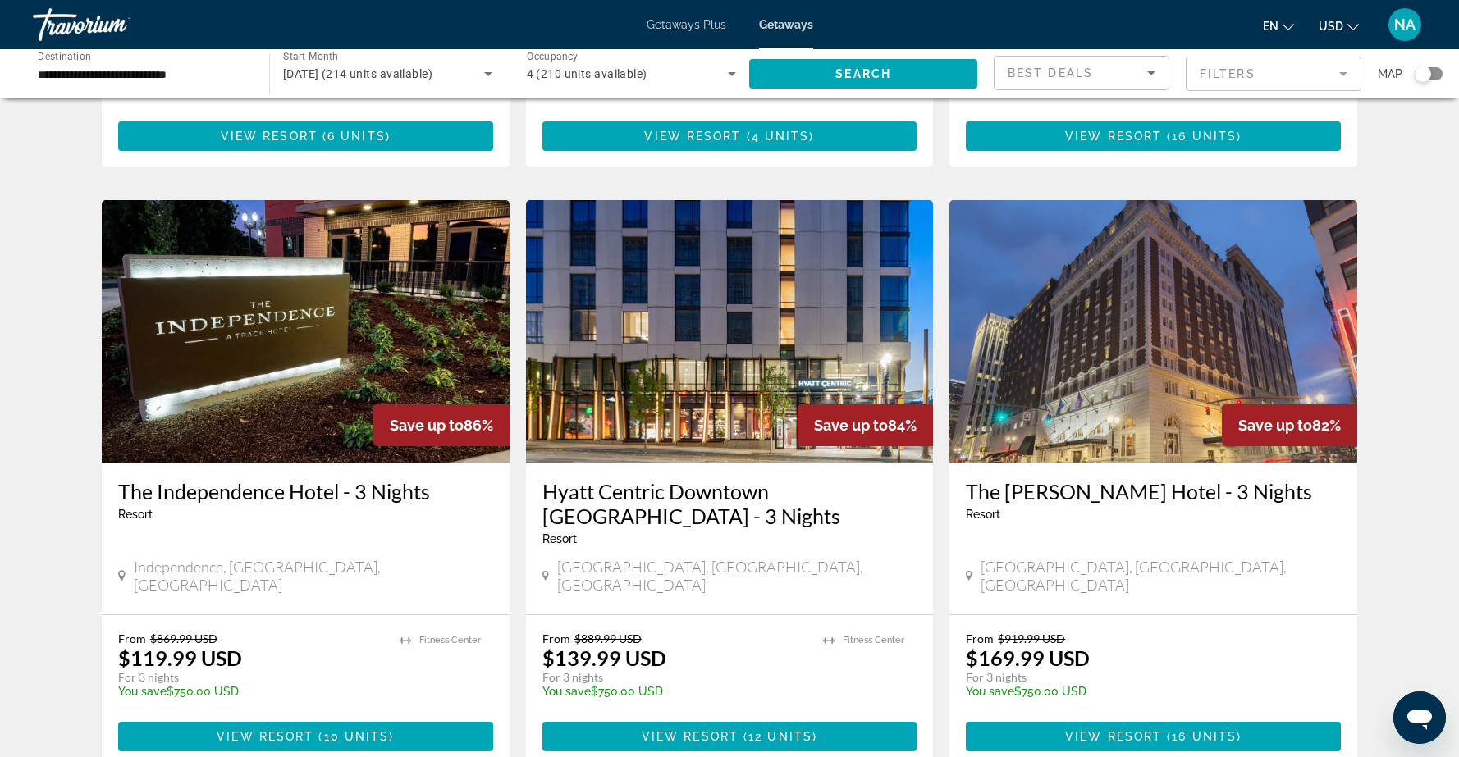
click at [642, 349] on img "Main content" at bounding box center [730, 331] width 408 height 263
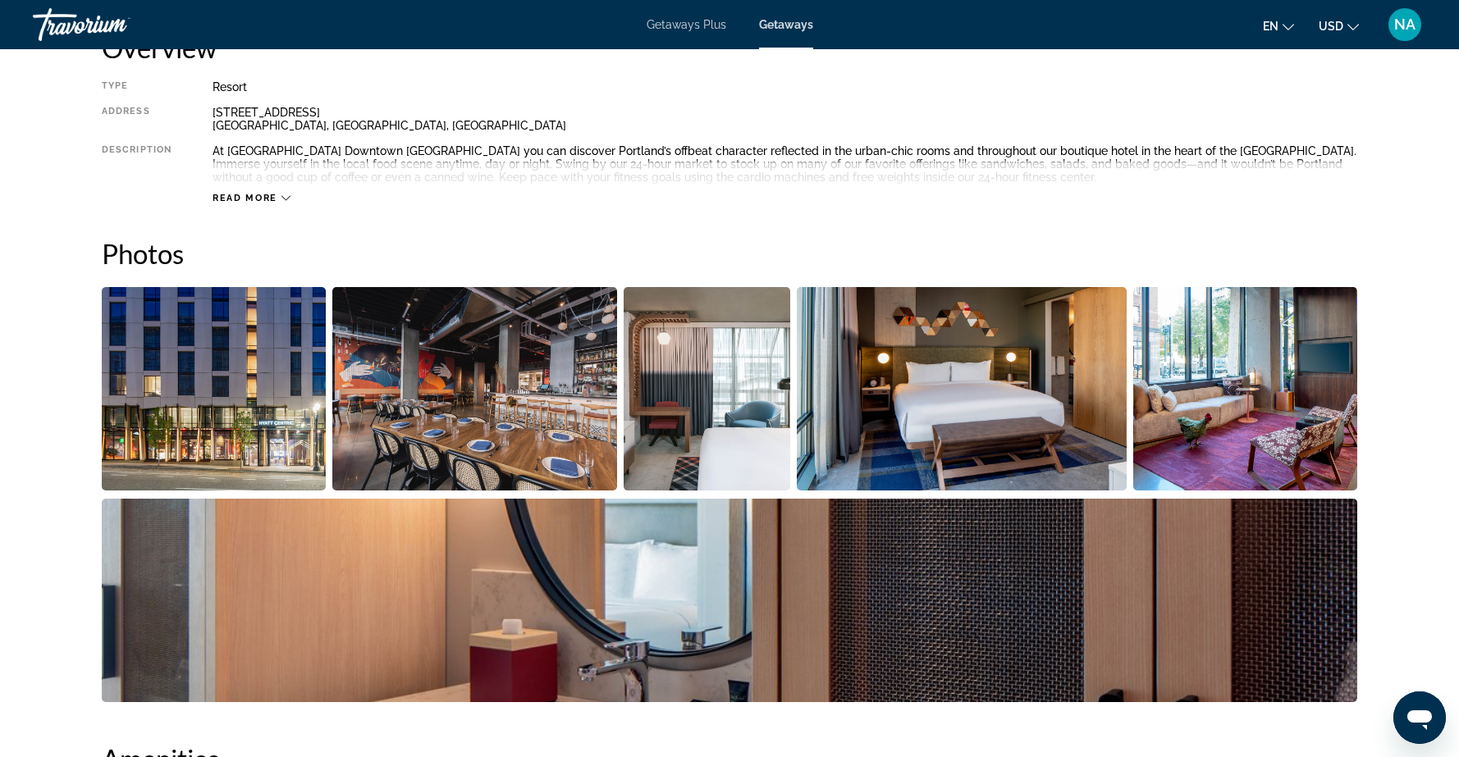
scroll to position [614, 0]
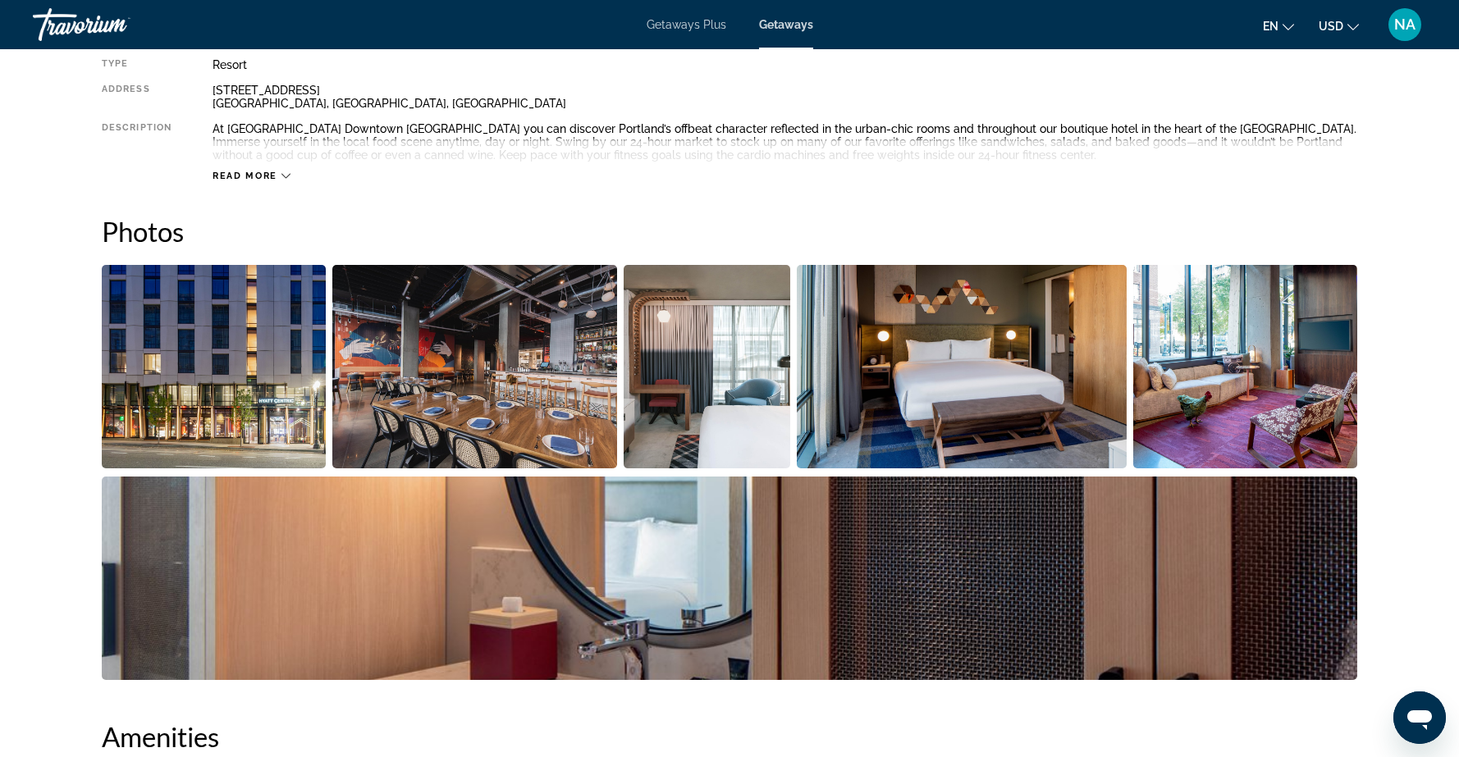
click at [232, 378] on img "Open full-screen image slider" at bounding box center [214, 366] width 224 height 203
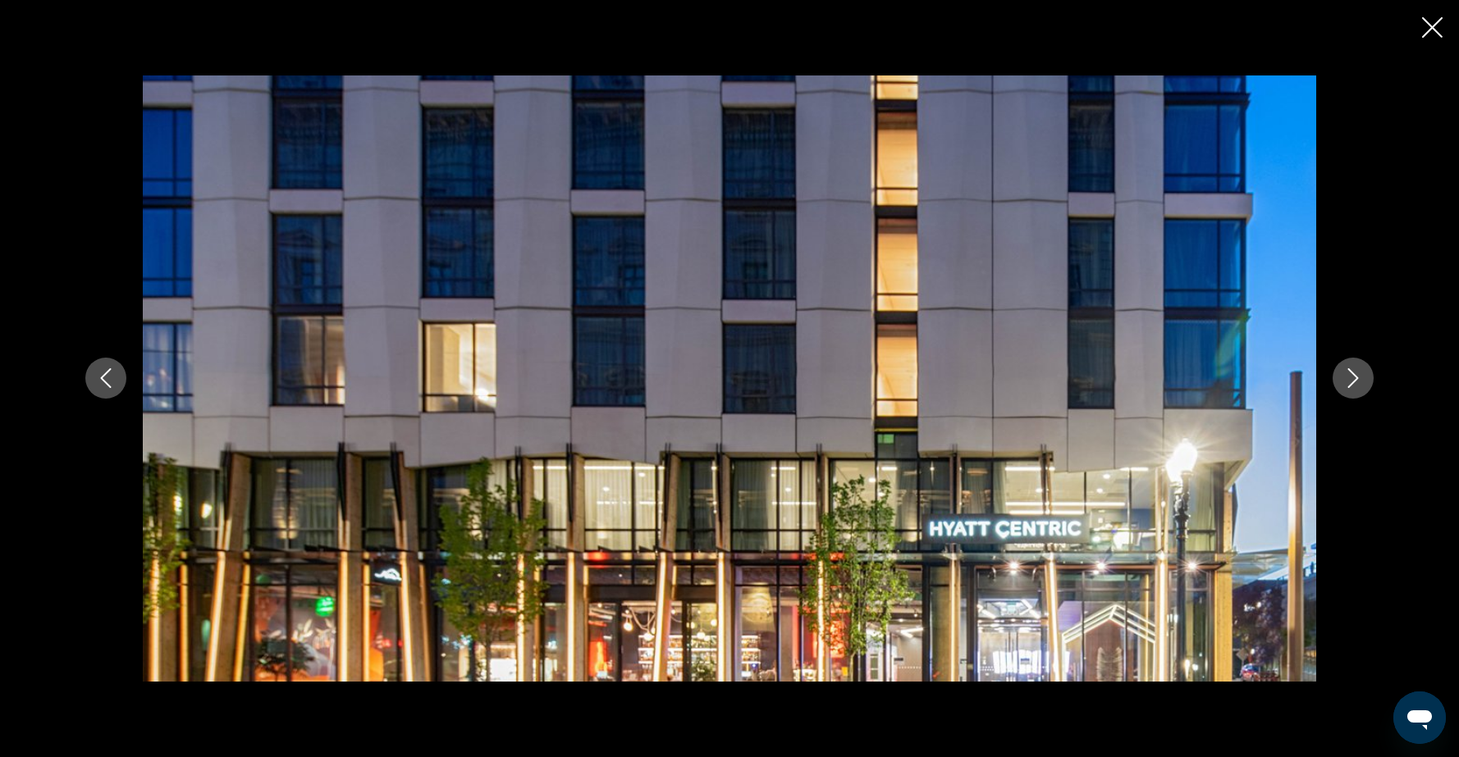
click at [1349, 375] on icon "Next image" at bounding box center [1353, 378] width 20 height 20
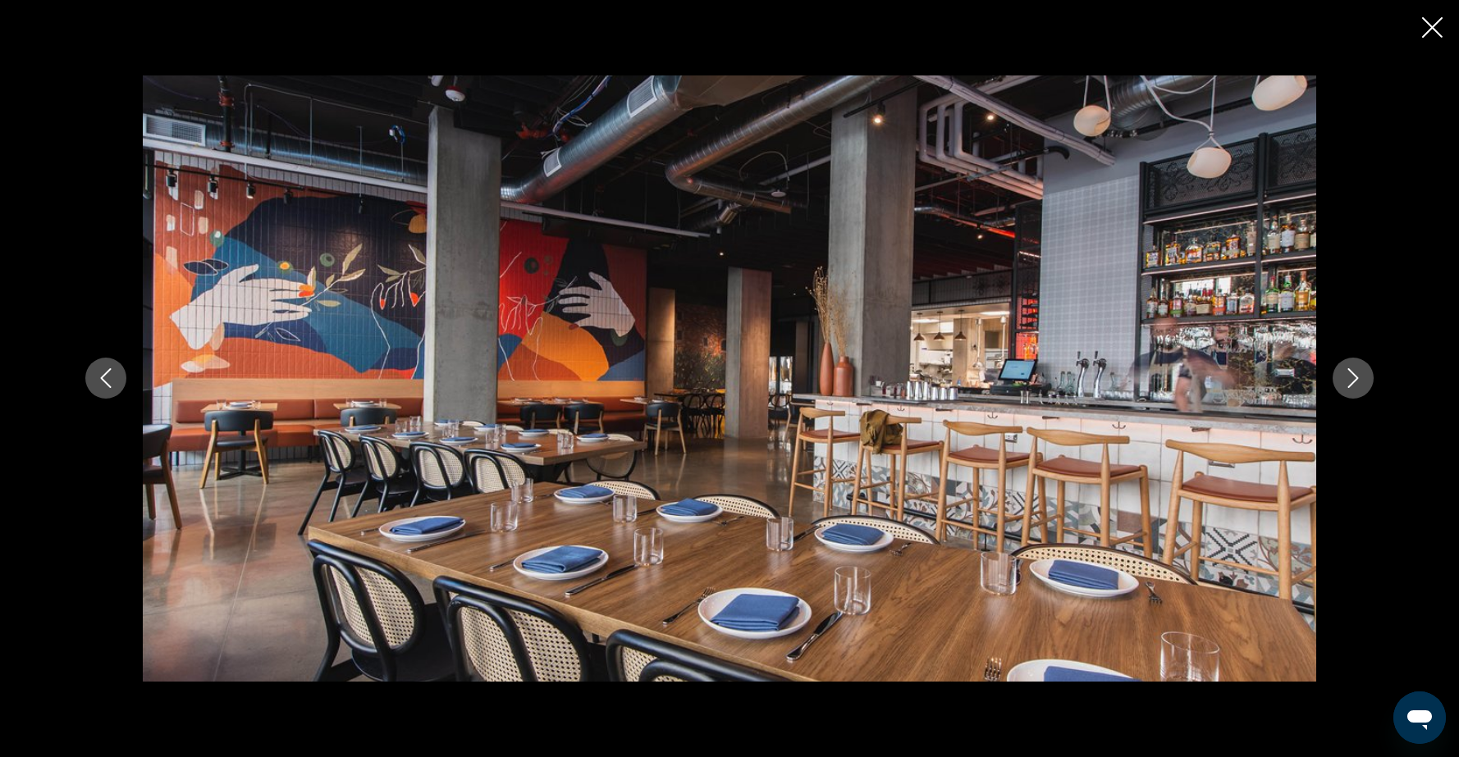
click at [1349, 375] on icon "Next image" at bounding box center [1353, 378] width 20 height 20
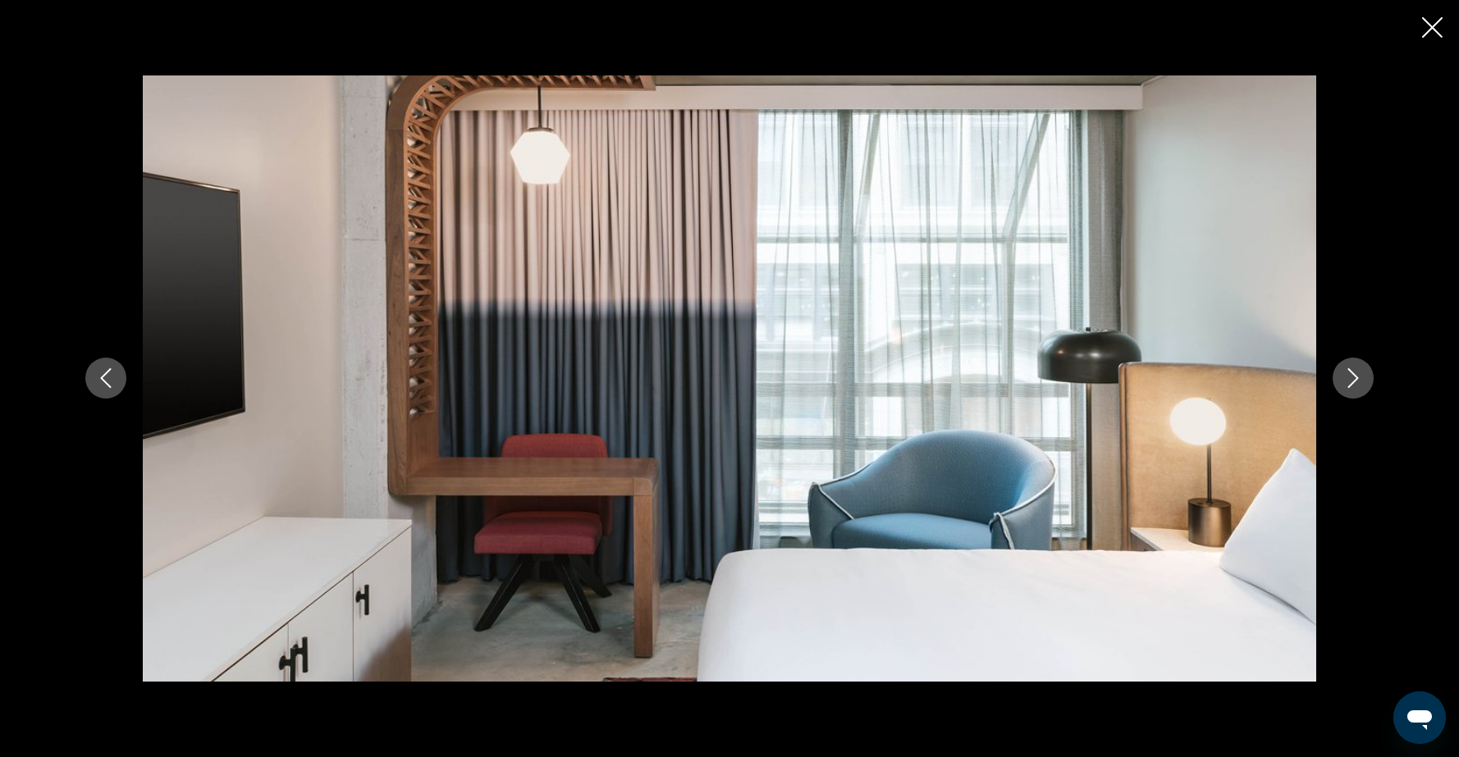
click at [1349, 375] on icon "Next image" at bounding box center [1353, 378] width 20 height 20
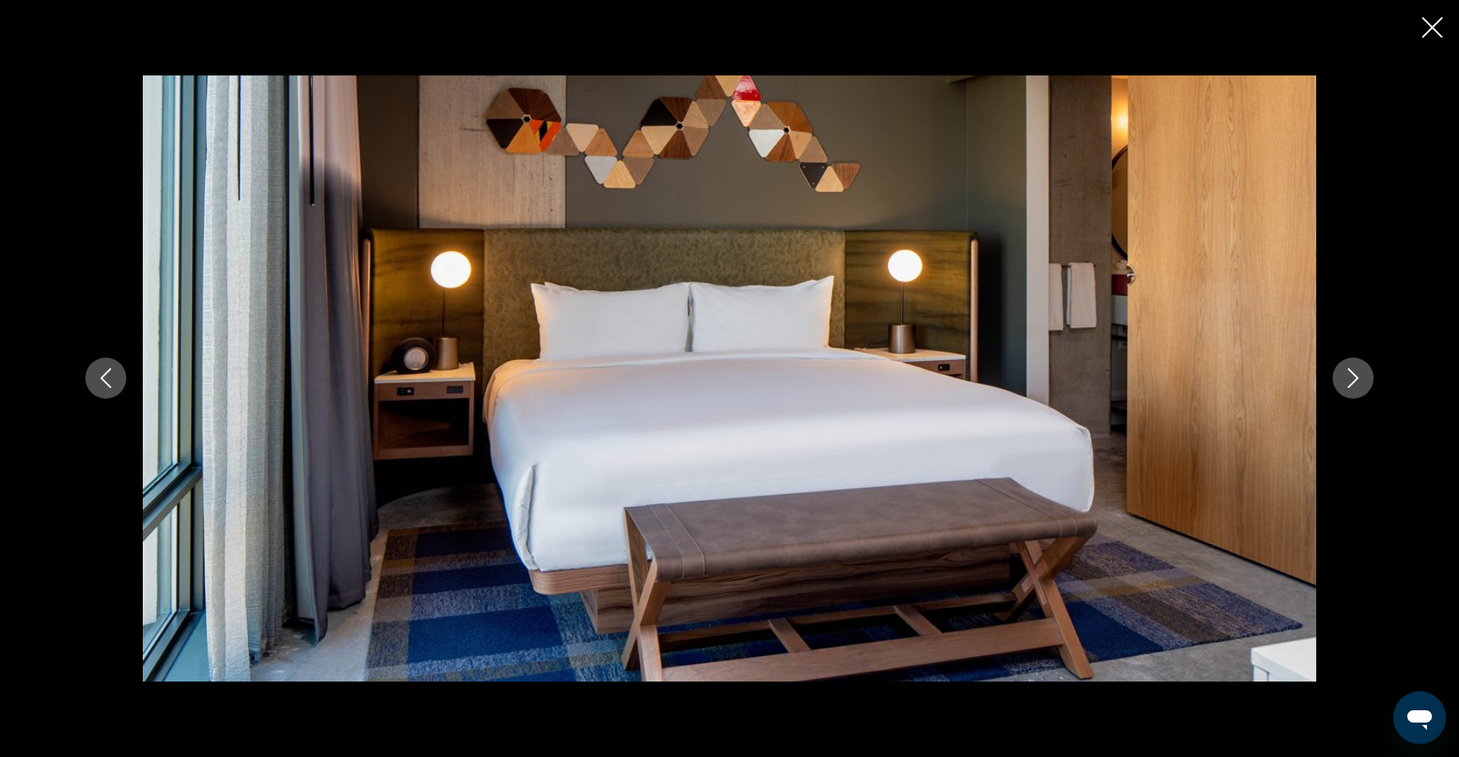
click at [1349, 375] on icon "Next image" at bounding box center [1353, 378] width 20 height 20
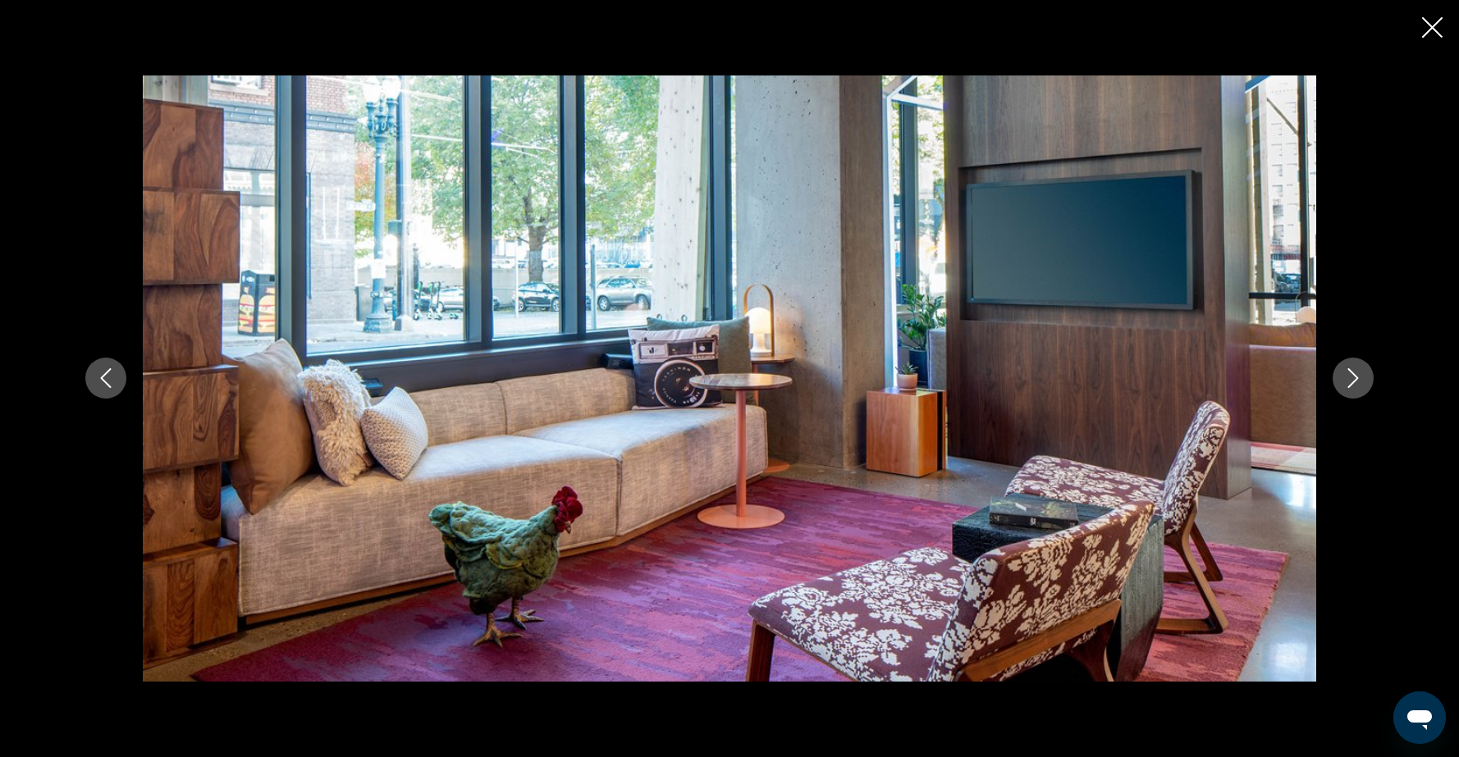
click at [1349, 375] on icon "Next image" at bounding box center [1353, 378] width 20 height 20
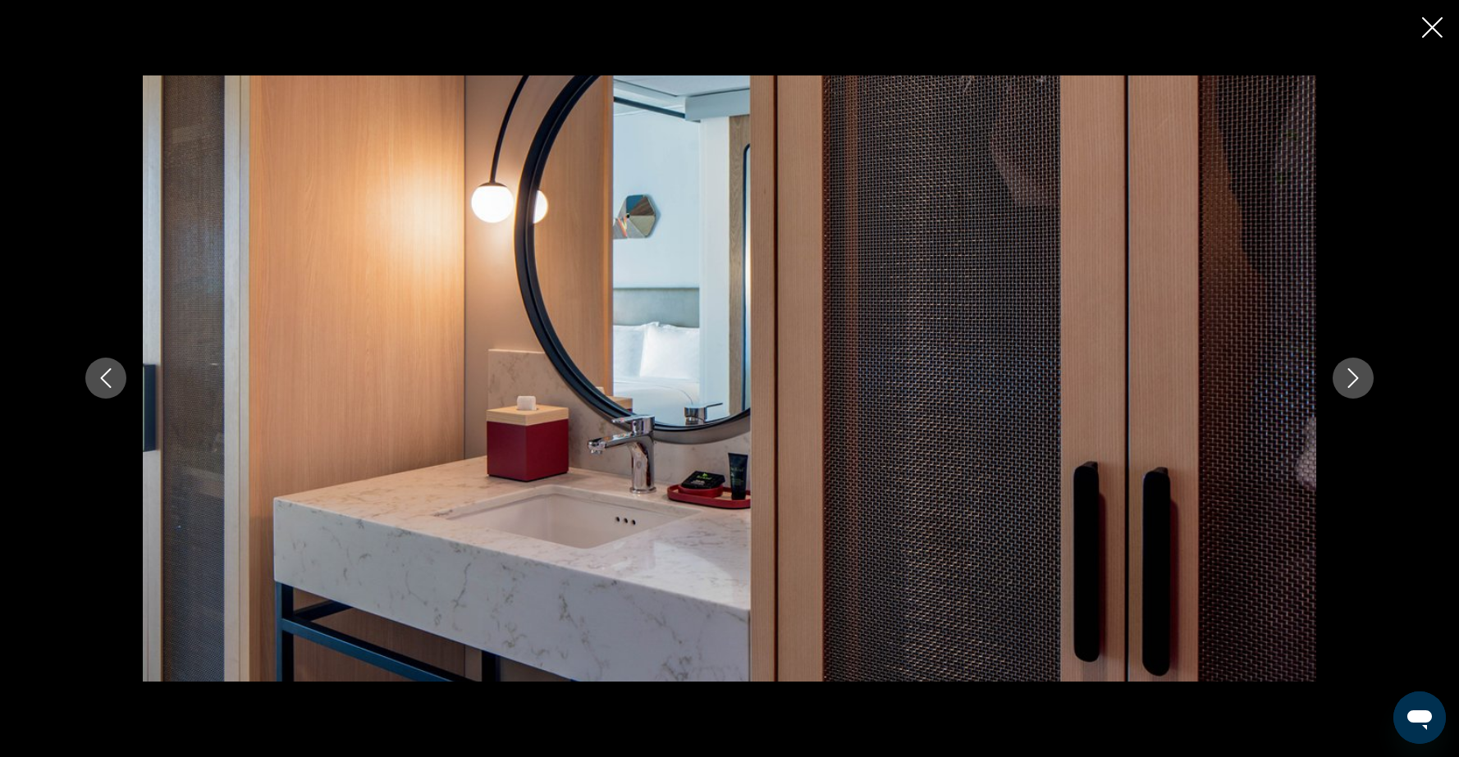
click at [1349, 375] on icon "Next image" at bounding box center [1353, 378] width 20 height 20
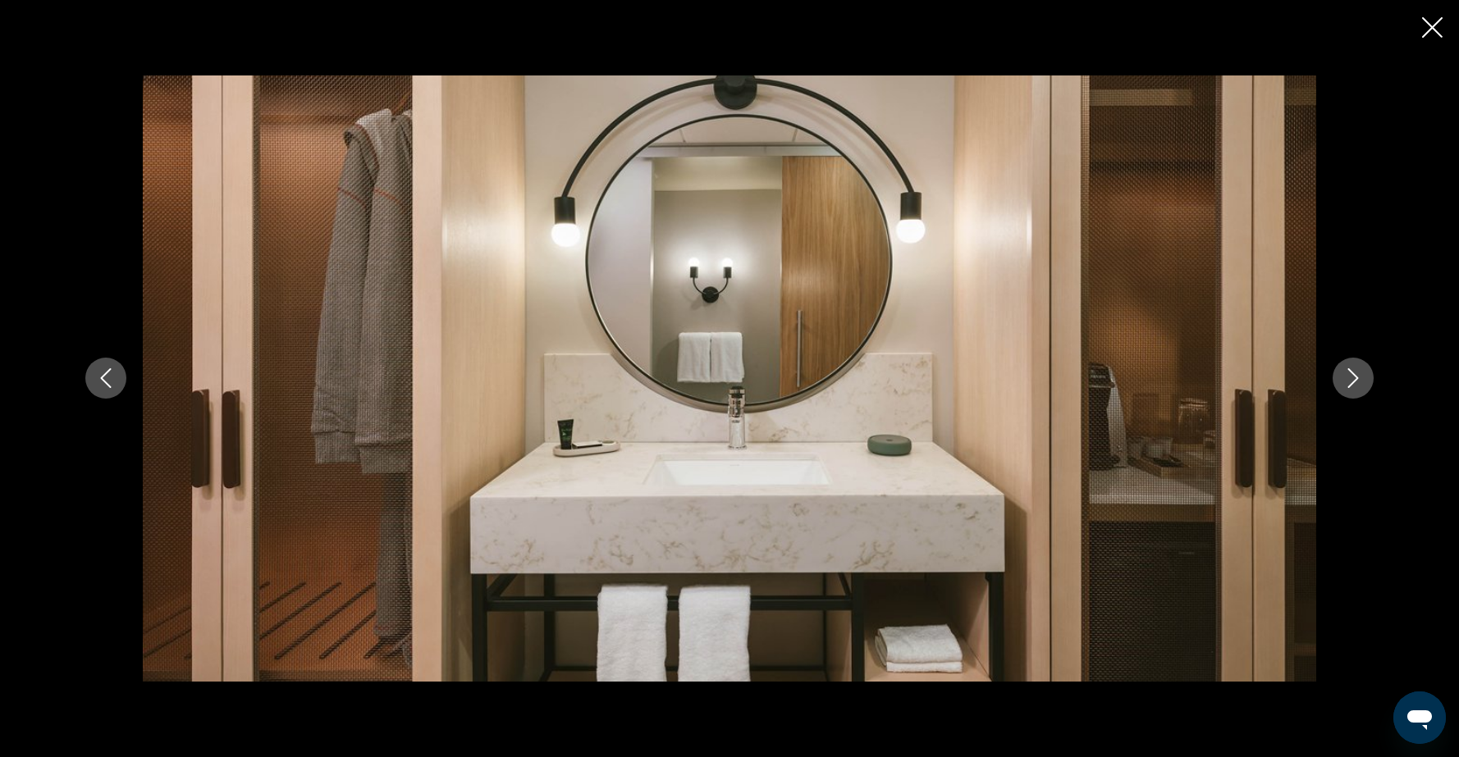
click at [1349, 375] on icon "Next image" at bounding box center [1353, 378] width 20 height 20
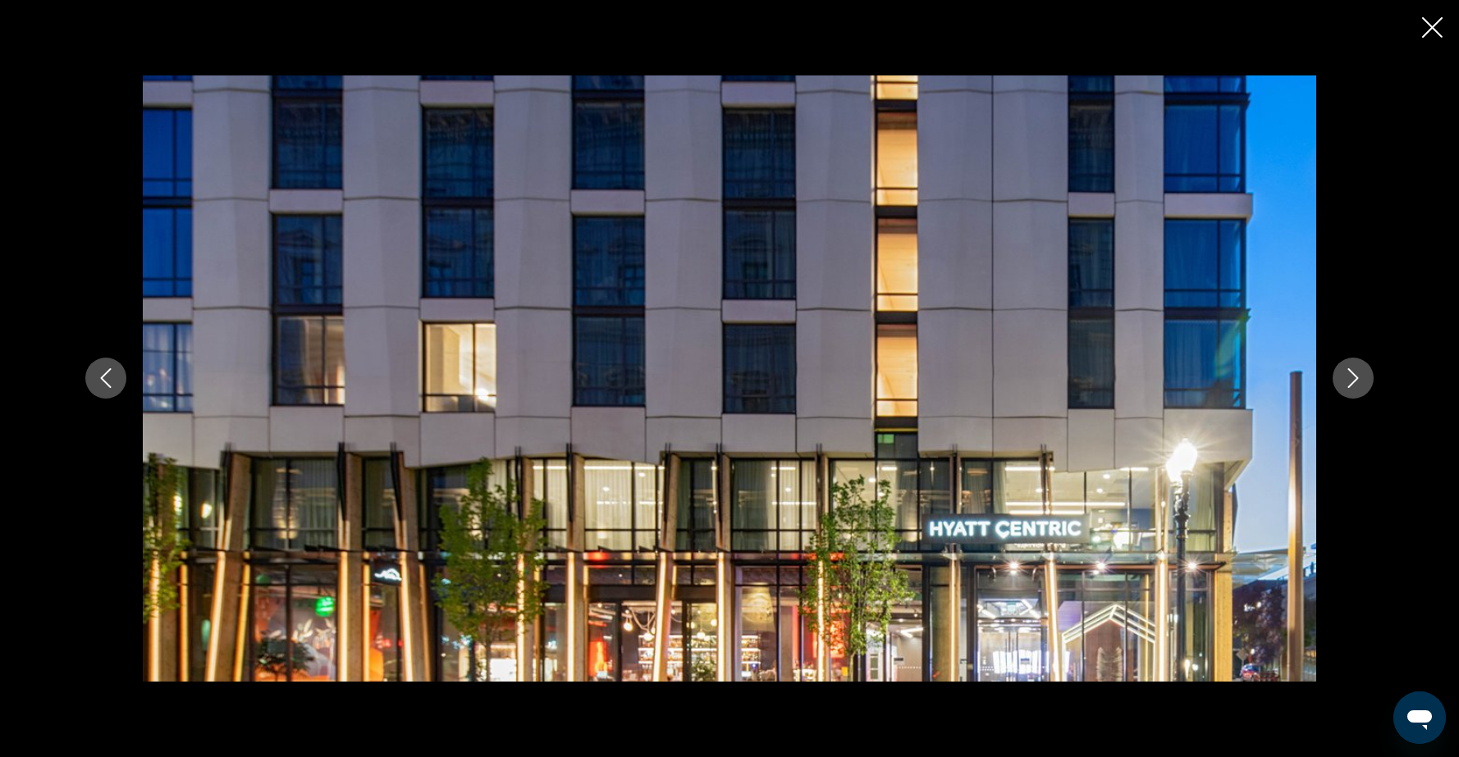
click at [1349, 375] on icon "Next image" at bounding box center [1353, 378] width 20 height 20
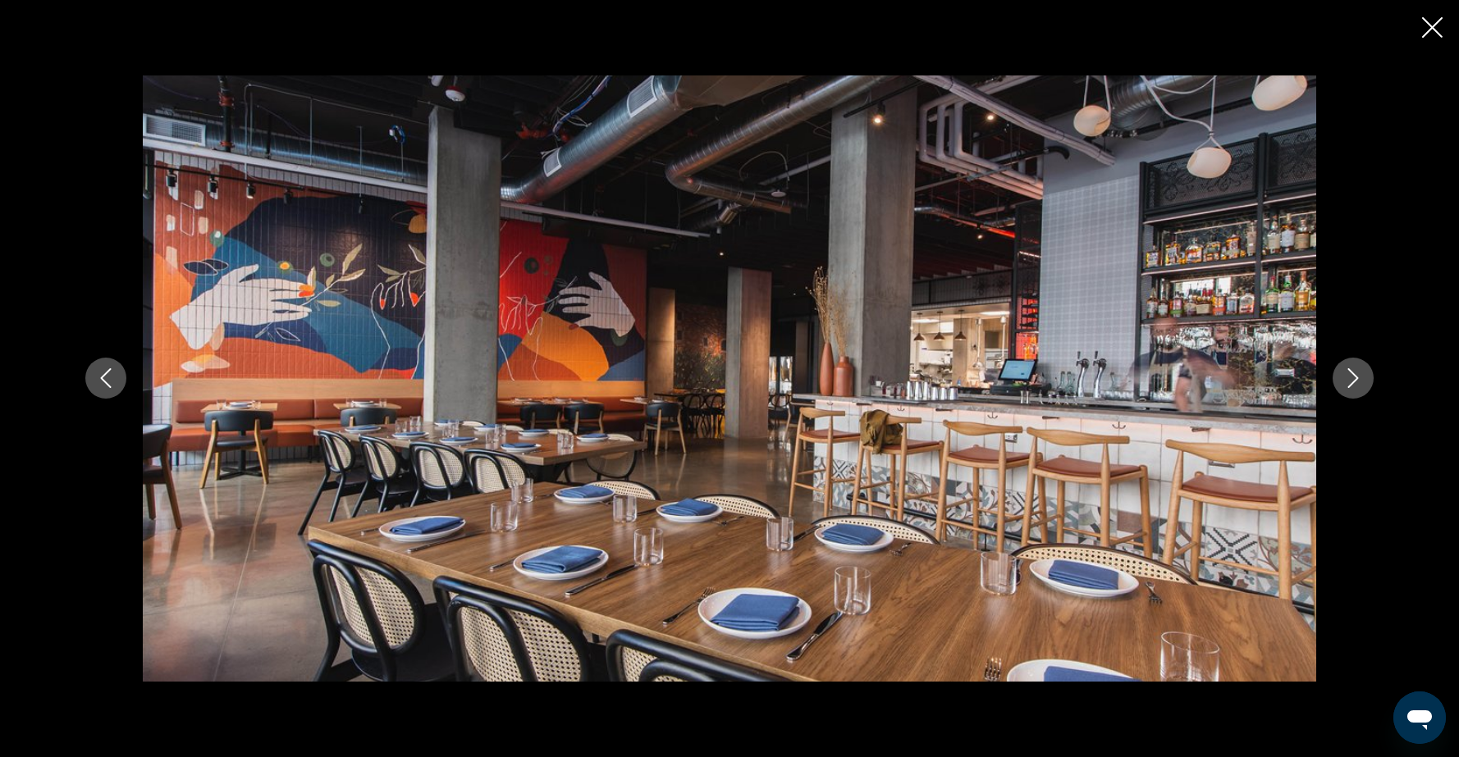
click at [1349, 375] on icon "Next image" at bounding box center [1353, 378] width 20 height 20
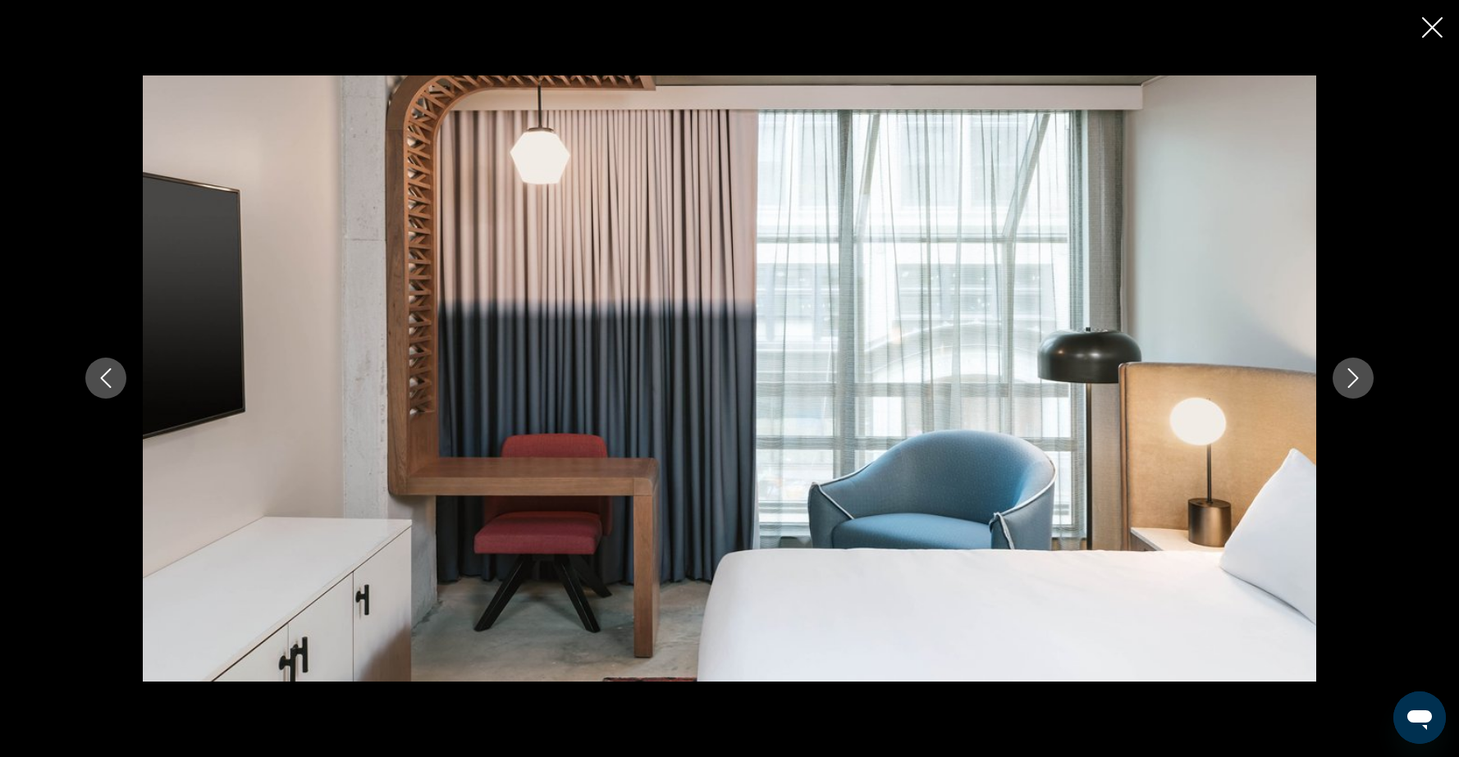
click at [1349, 375] on icon "Next image" at bounding box center [1353, 378] width 20 height 20
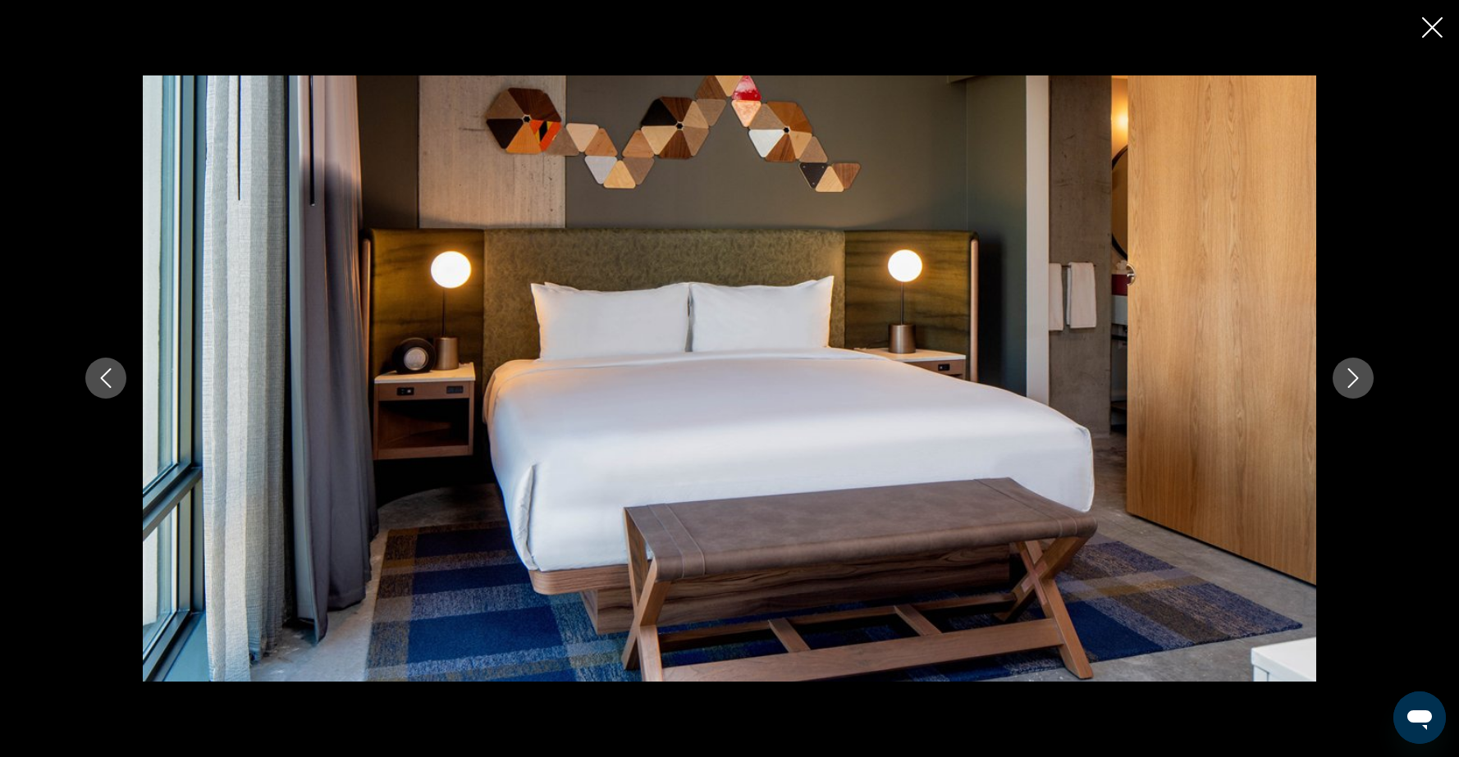
click at [1349, 375] on icon "Next image" at bounding box center [1353, 378] width 20 height 20
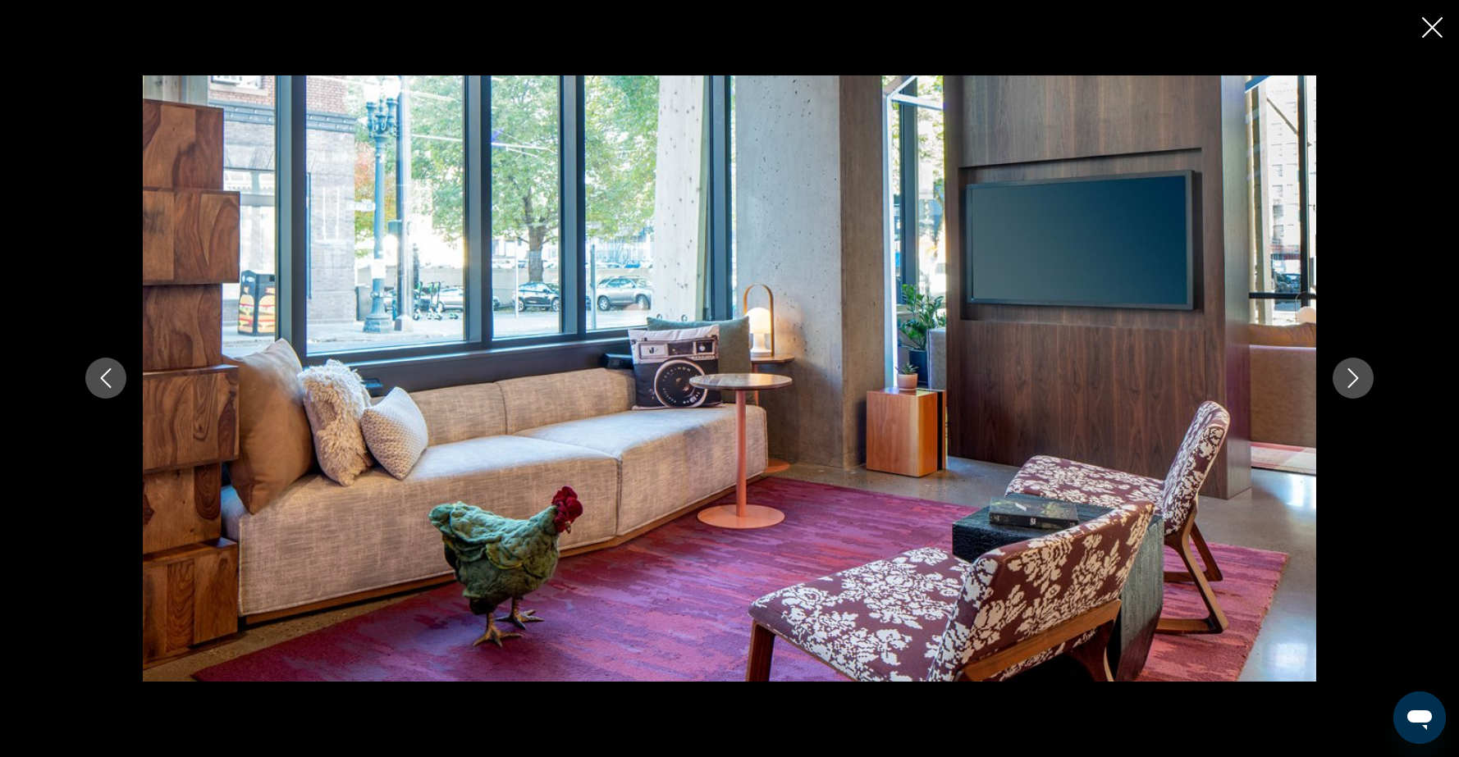
click at [1349, 375] on icon "Next image" at bounding box center [1353, 378] width 20 height 20
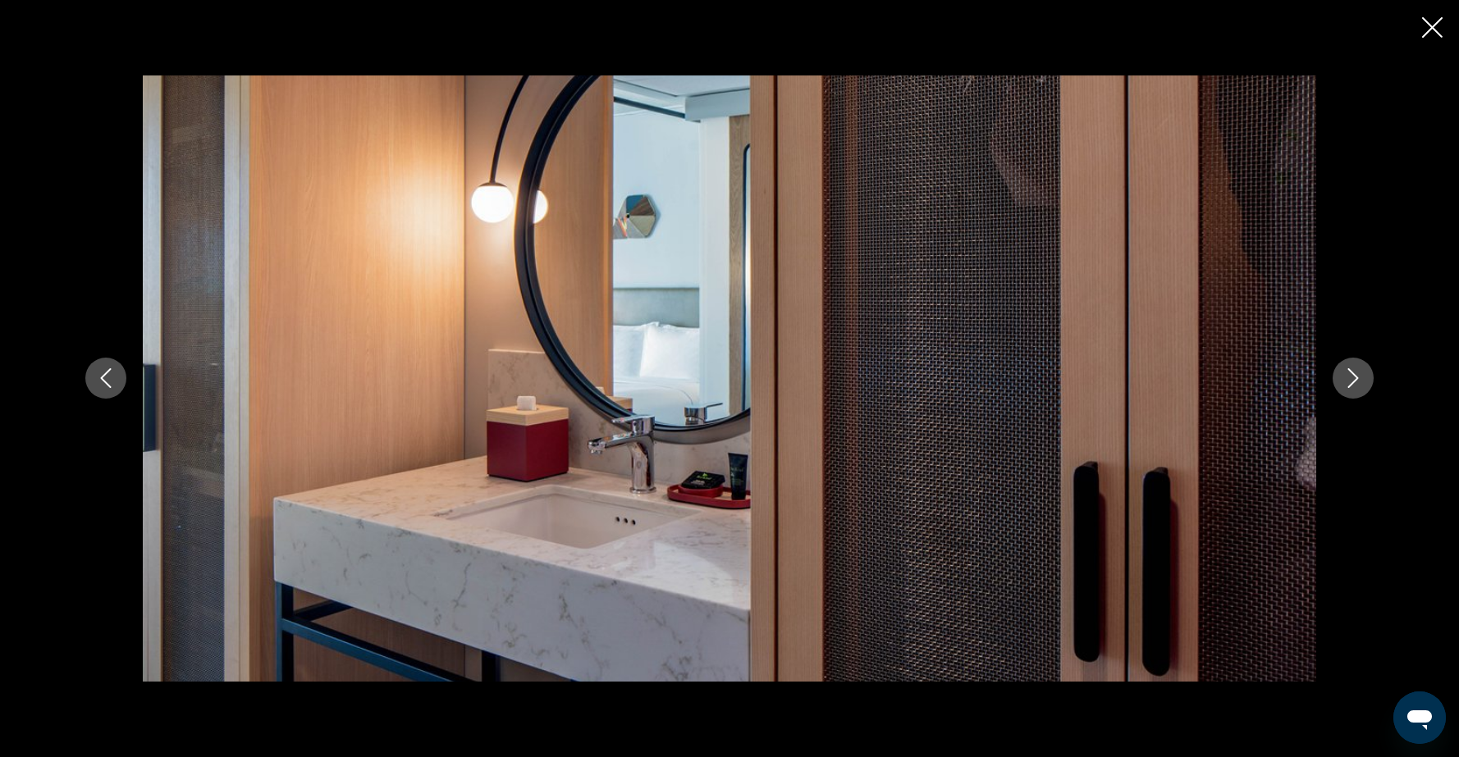
click at [1435, 35] on icon "Close slideshow" at bounding box center [1432, 27] width 21 height 21
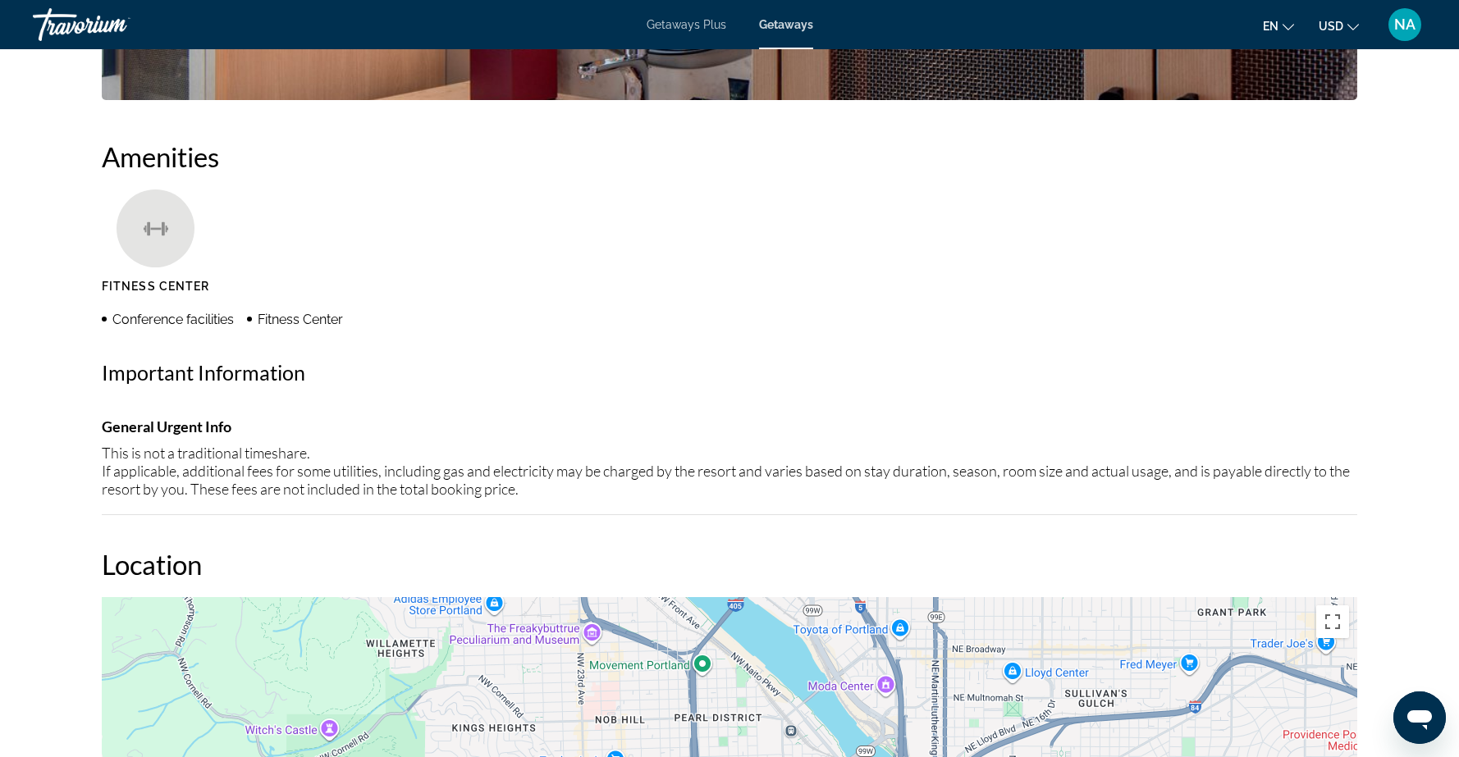
scroll to position [1195, 0]
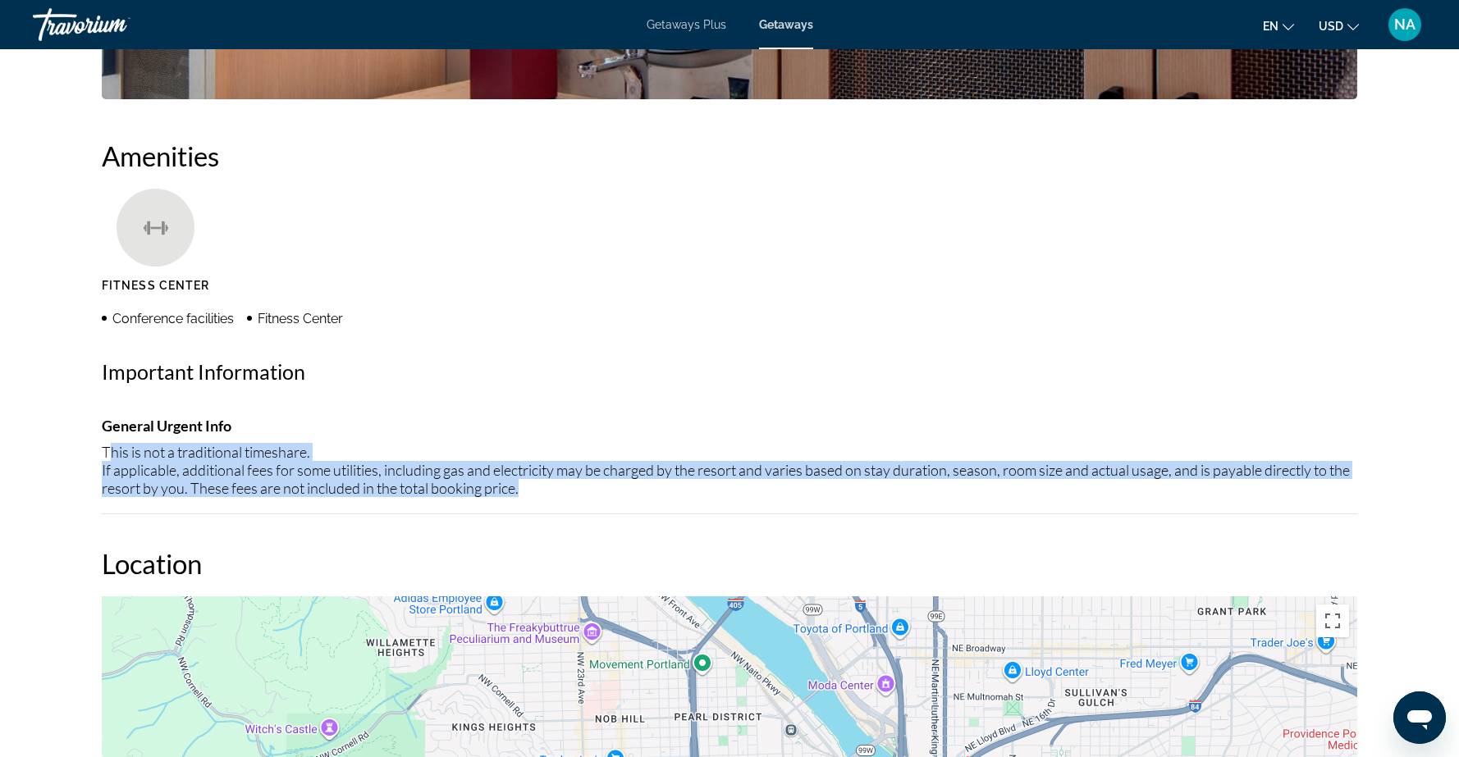
drag, startPoint x: 107, startPoint y: 450, endPoint x: 538, endPoint y: 497, distance: 434.2
click at [538, 497] on div "General Urgent Info This is not a traditional timeshare. If applicable, additio…" at bounding box center [729, 466] width 1255 height 98
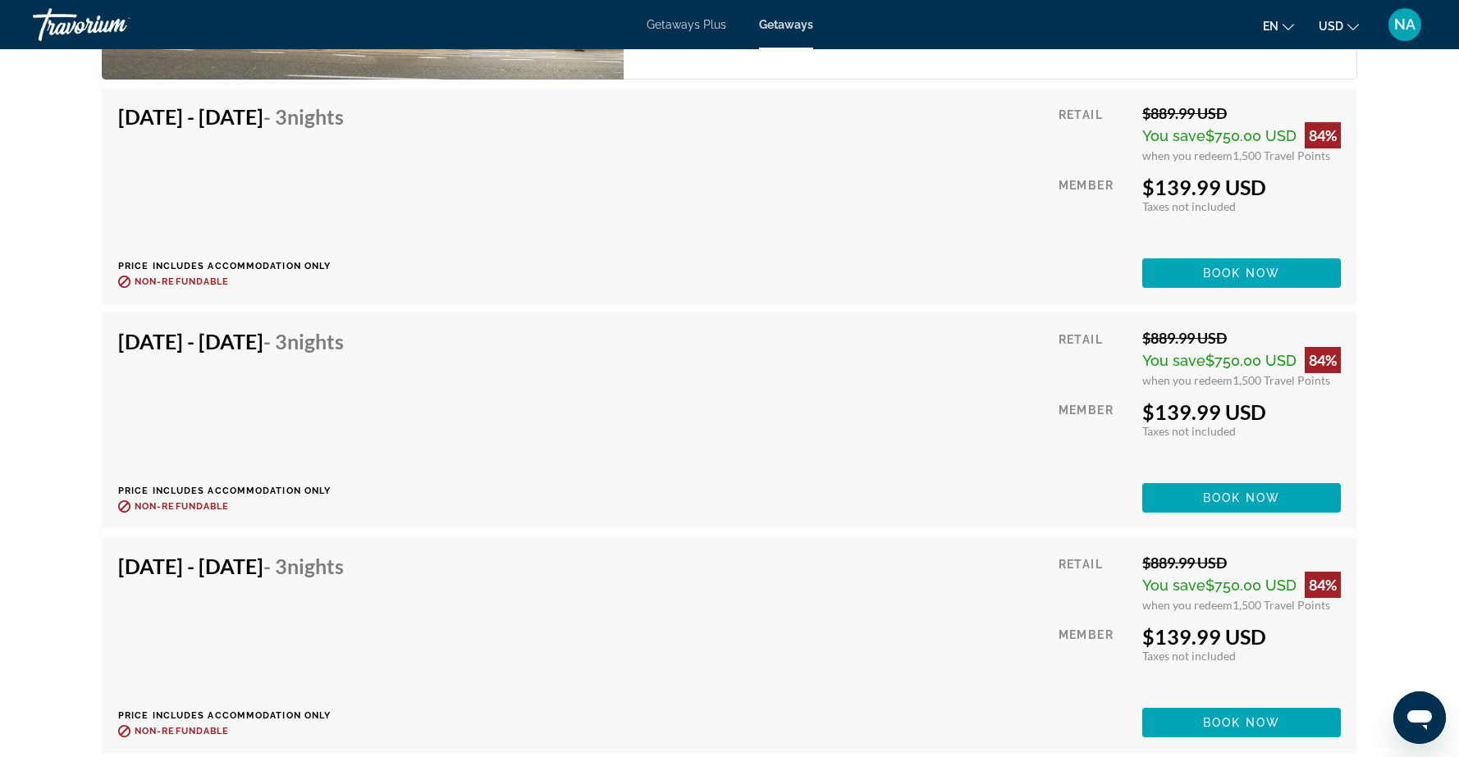
scroll to position [2688, 0]
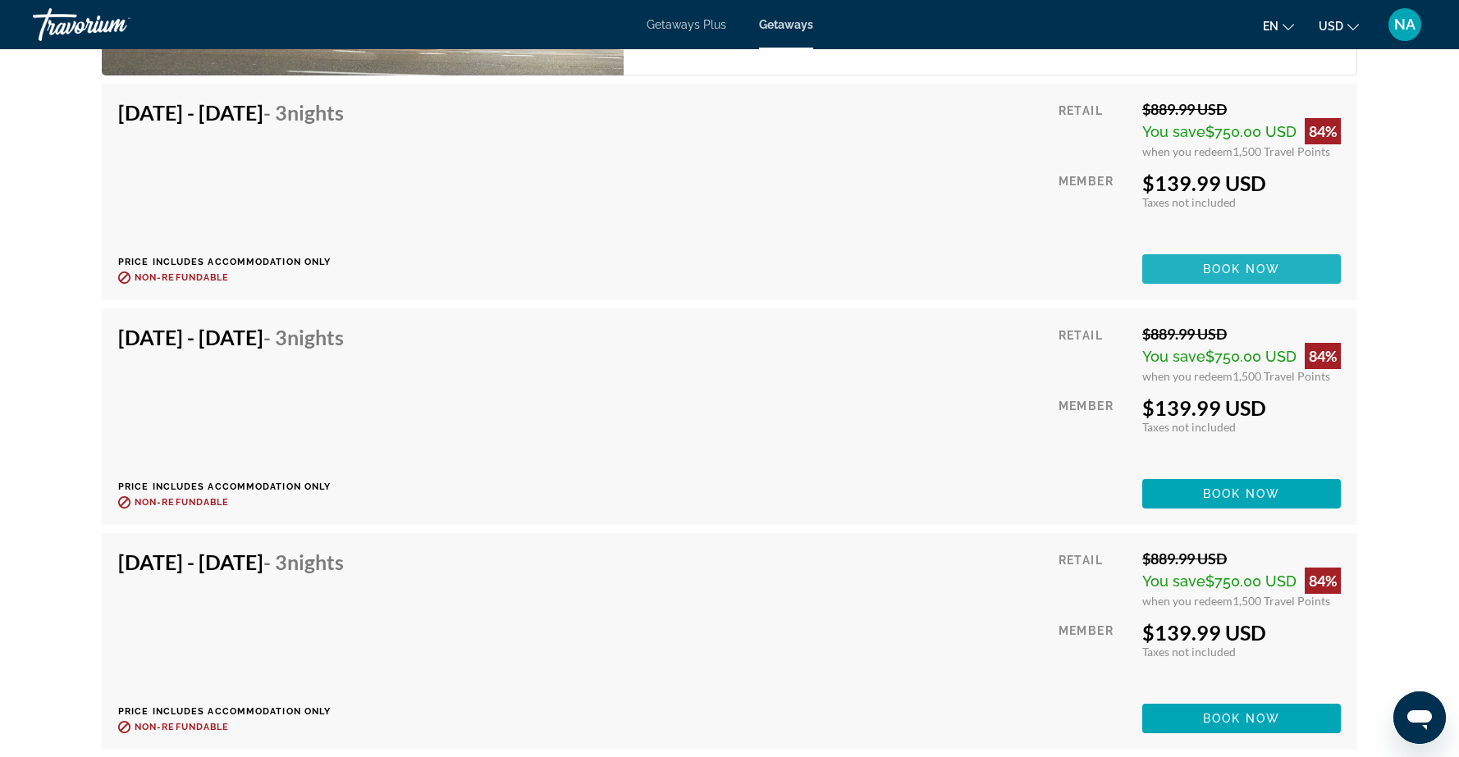
click at [1229, 265] on span "Book now" at bounding box center [1242, 269] width 78 height 13
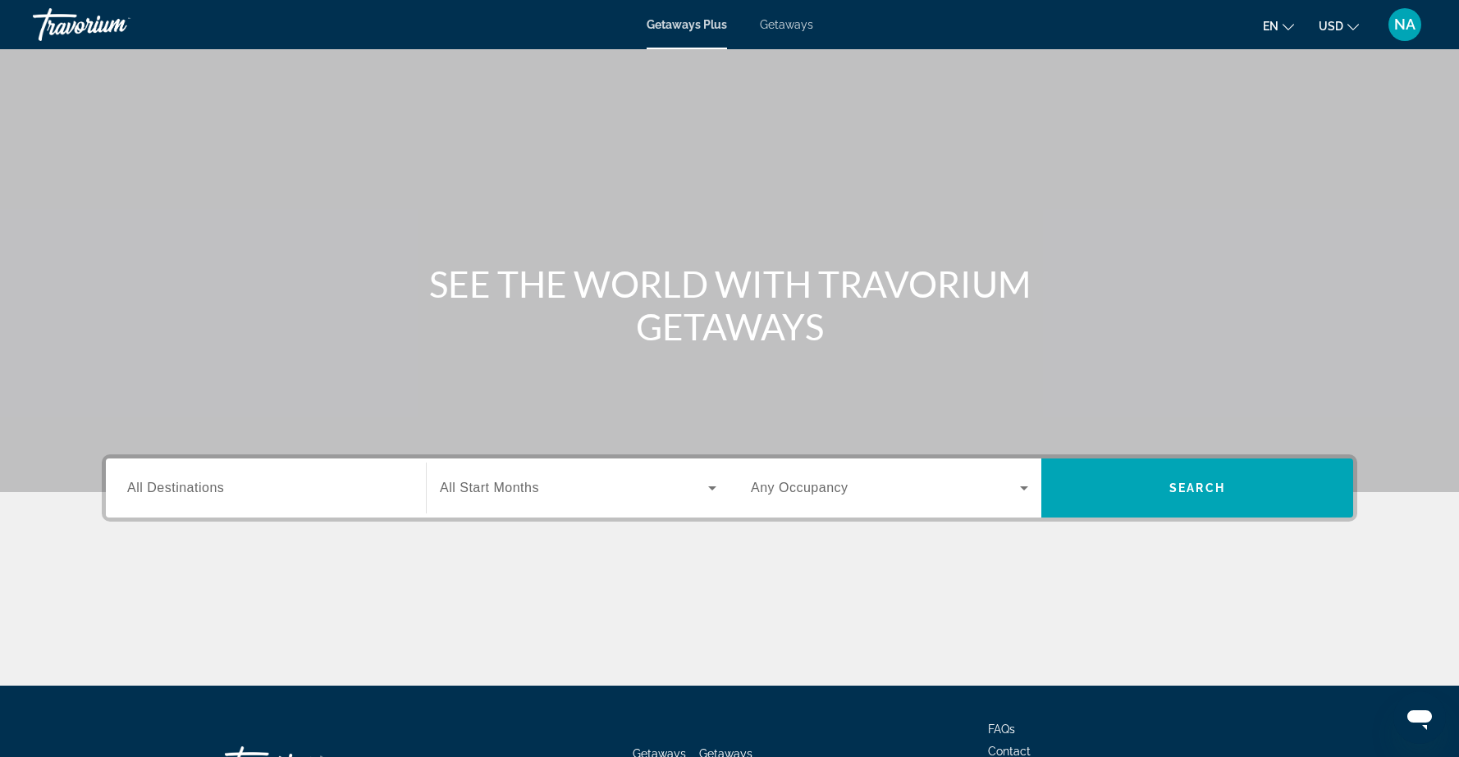
click at [213, 494] on span "All Destinations" at bounding box center [175, 488] width 97 height 14
click at [213, 494] on input "Destination All Destinations" at bounding box center [265, 489] width 277 height 20
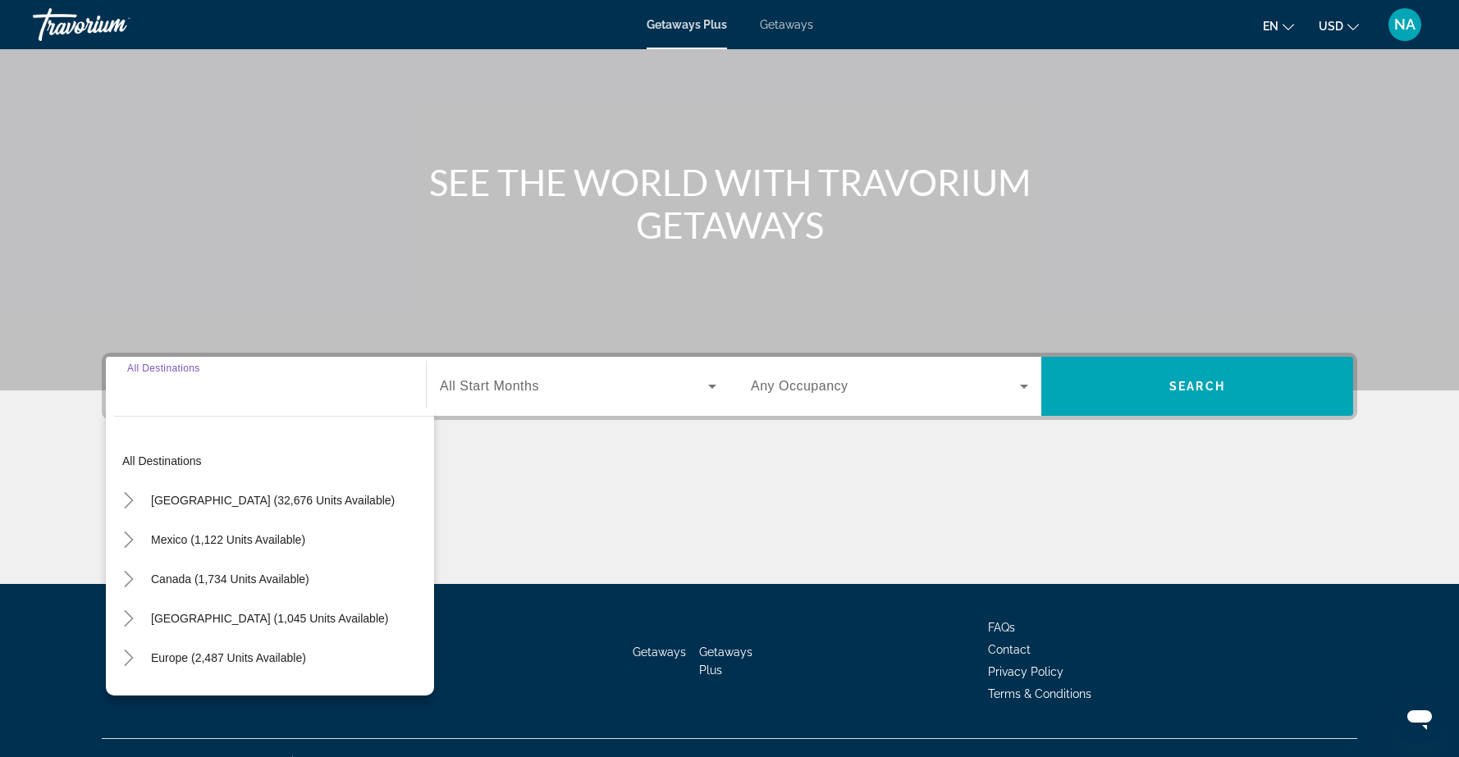
scroll to position [130, 0]
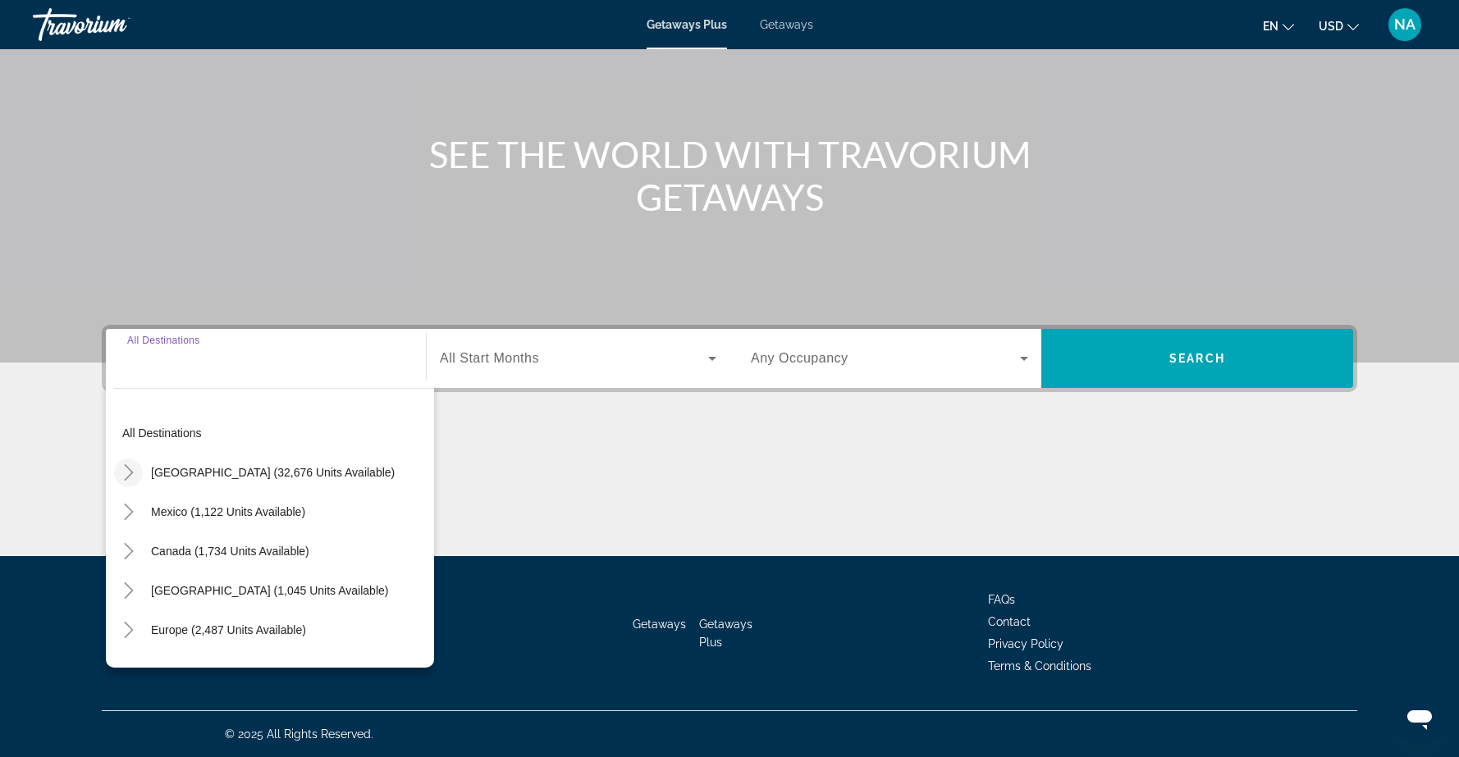
click at [131, 471] on icon "Toggle United States (32,676 units available)" at bounding box center [129, 472] width 16 height 16
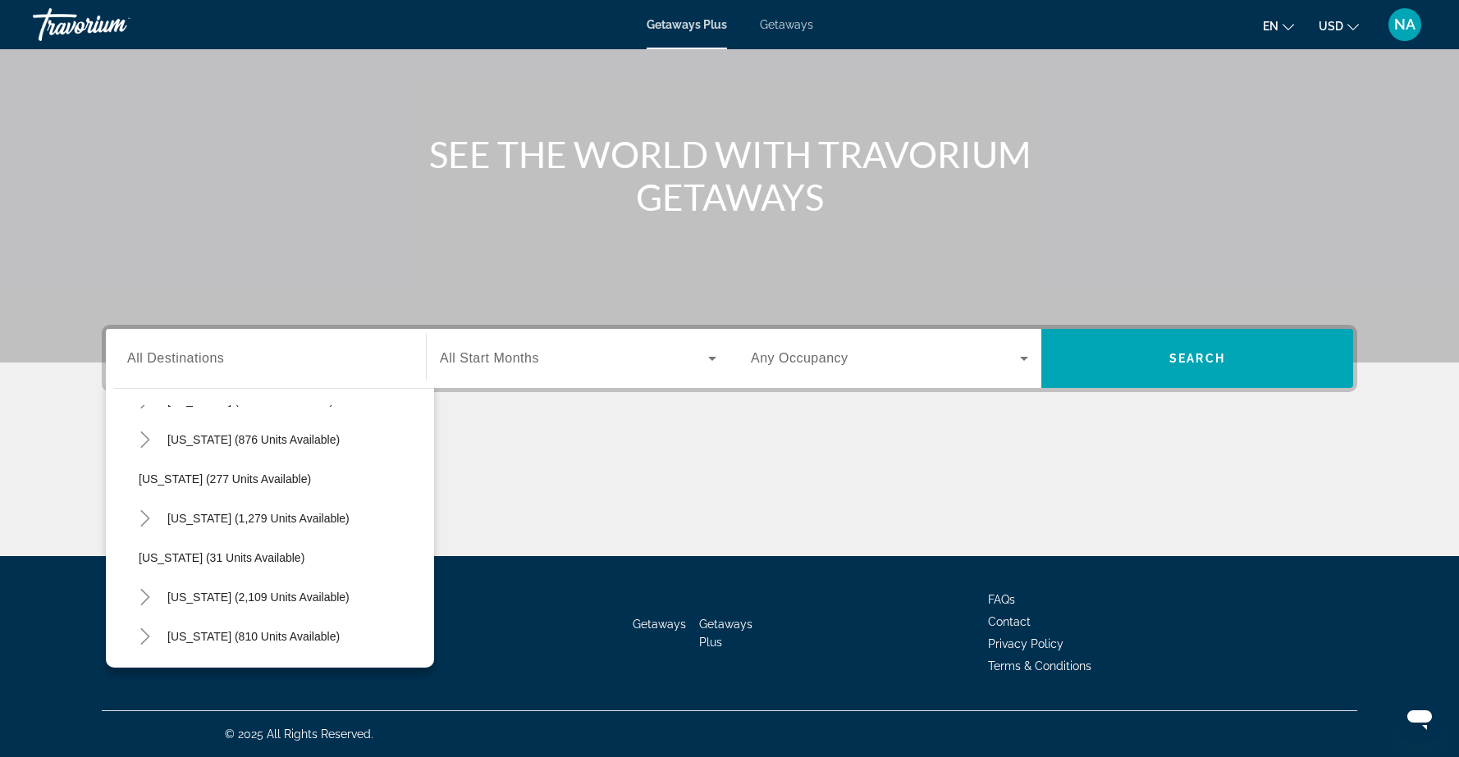
scroll to position [1055, 0]
click at [209, 476] on span "Oregon (277 units available)" at bounding box center [225, 480] width 172 height 13
type input "**********"
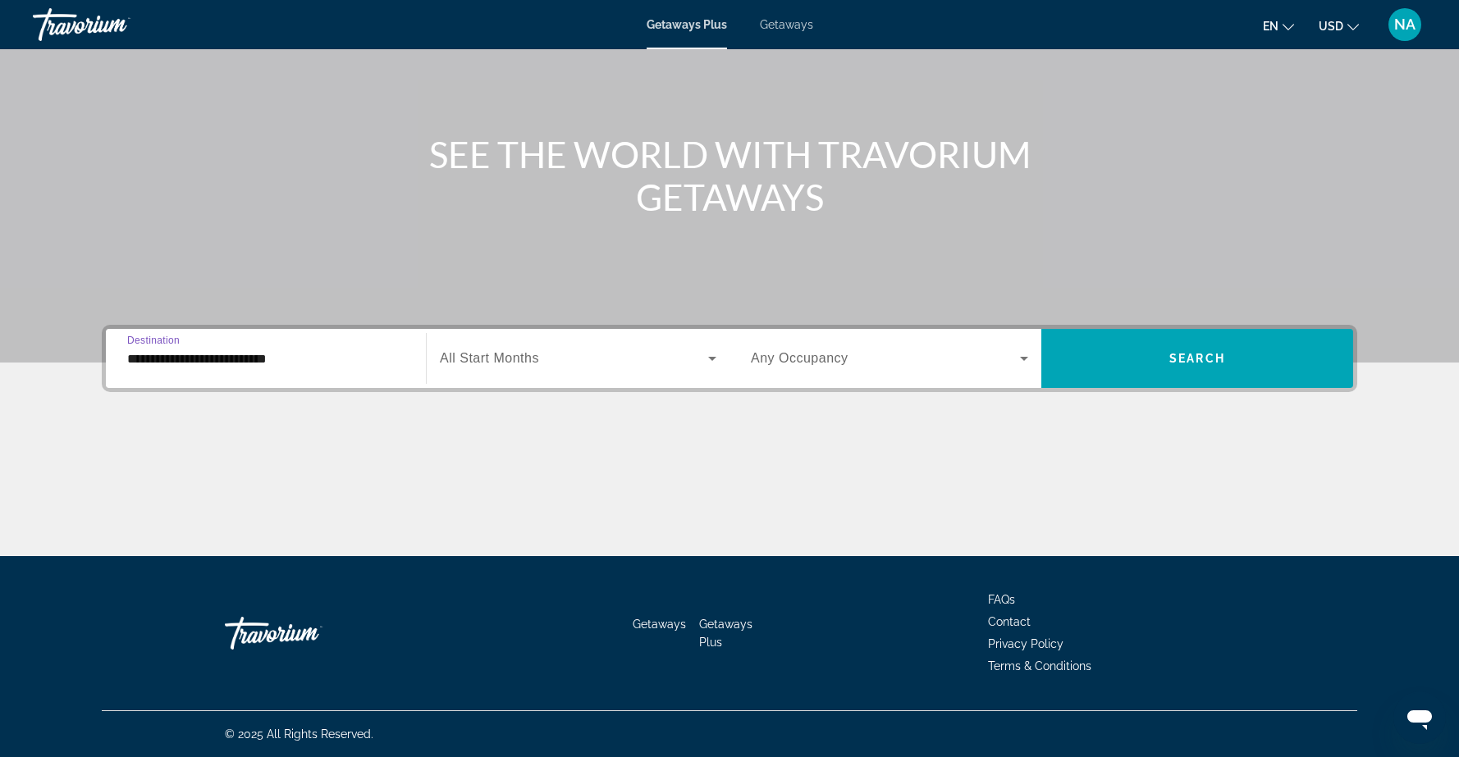
click at [714, 363] on icon "Search widget" at bounding box center [712, 359] width 20 height 20
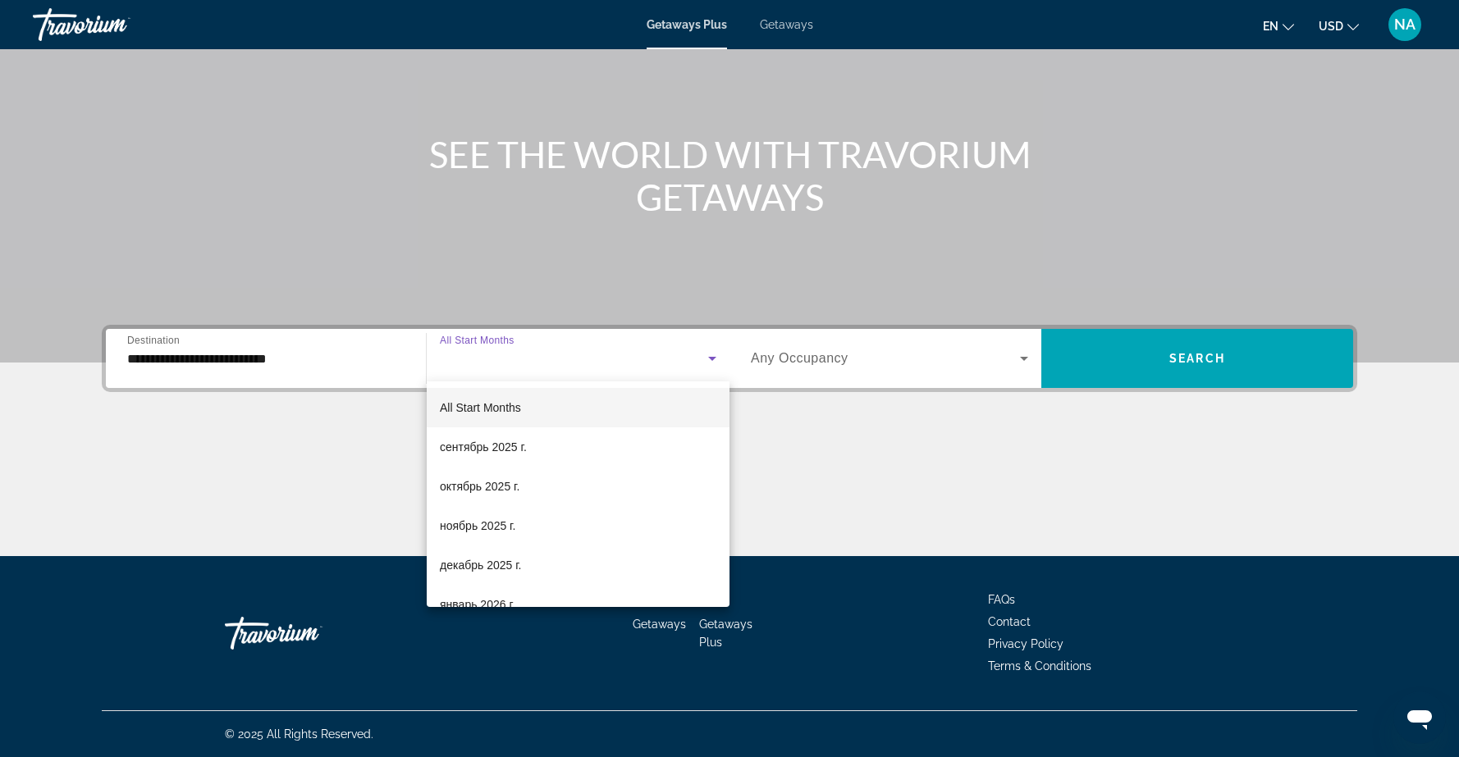
click at [522, 408] on mat-option "All Start Months" at bounding box center [578, 407] width 303 height 39
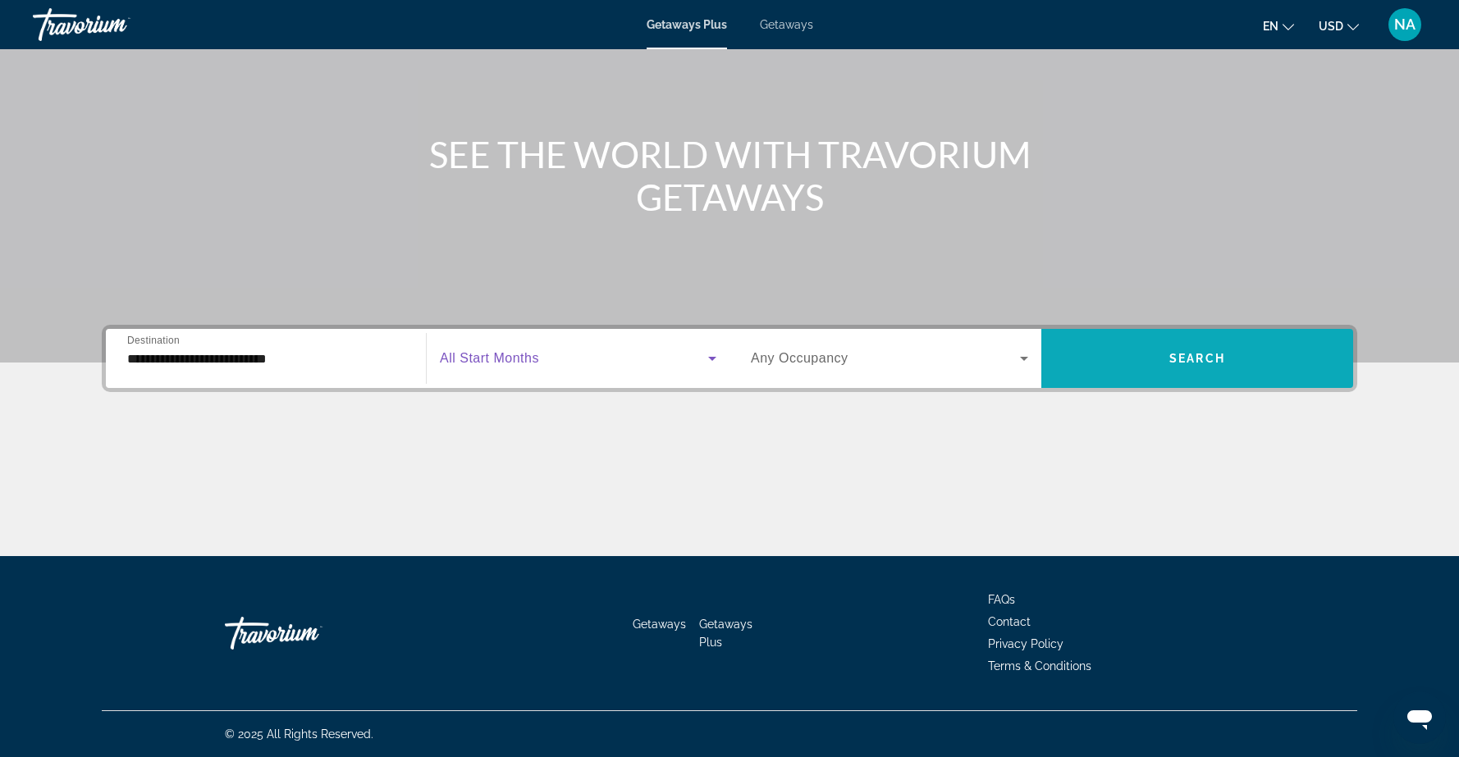
click at [1180, 366] on span "Search widget" at bounding box center [1197, 358] width 312 height 39
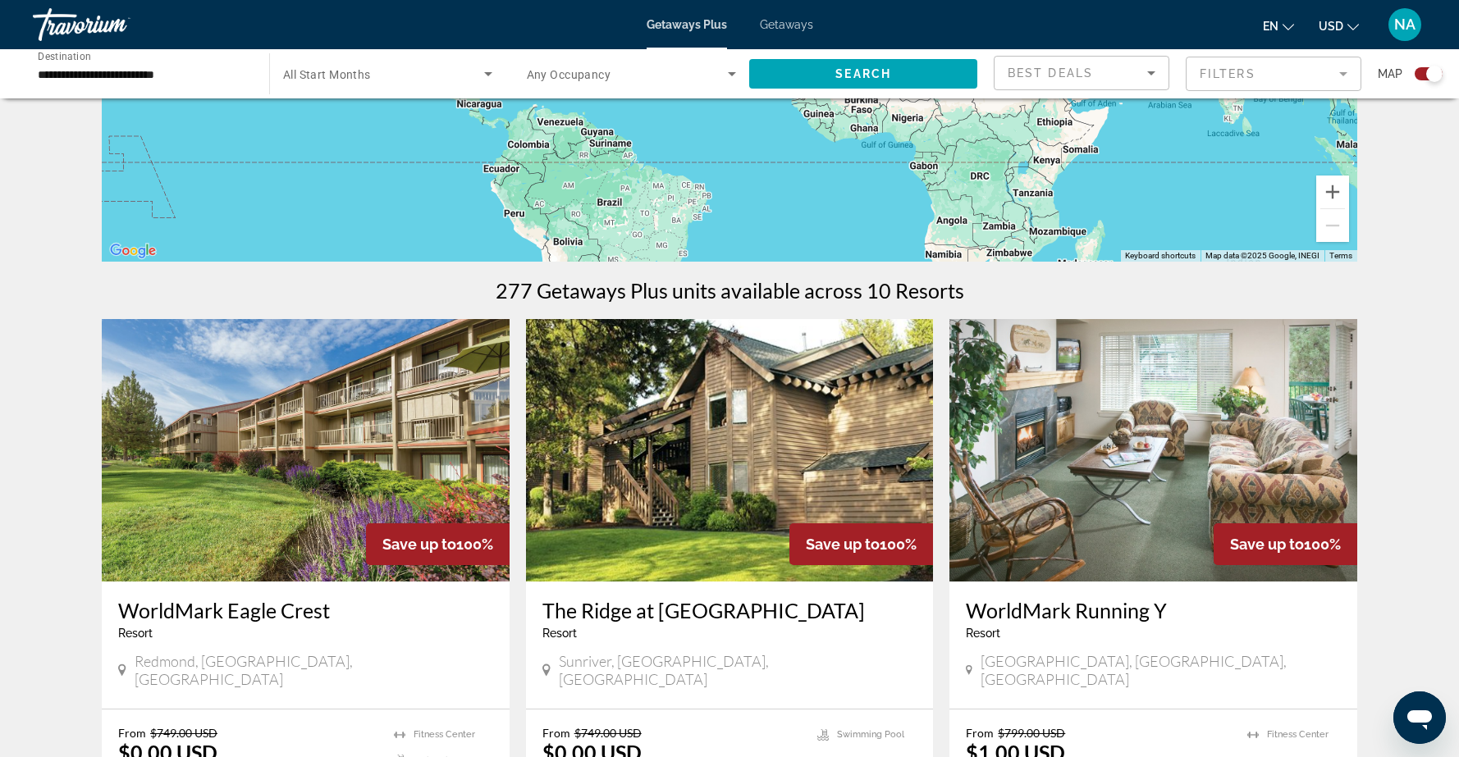
scroll to position [346, 0]
click at [724, 445] on img "Main content" at bounding box center [730, 449] width 408 height 263
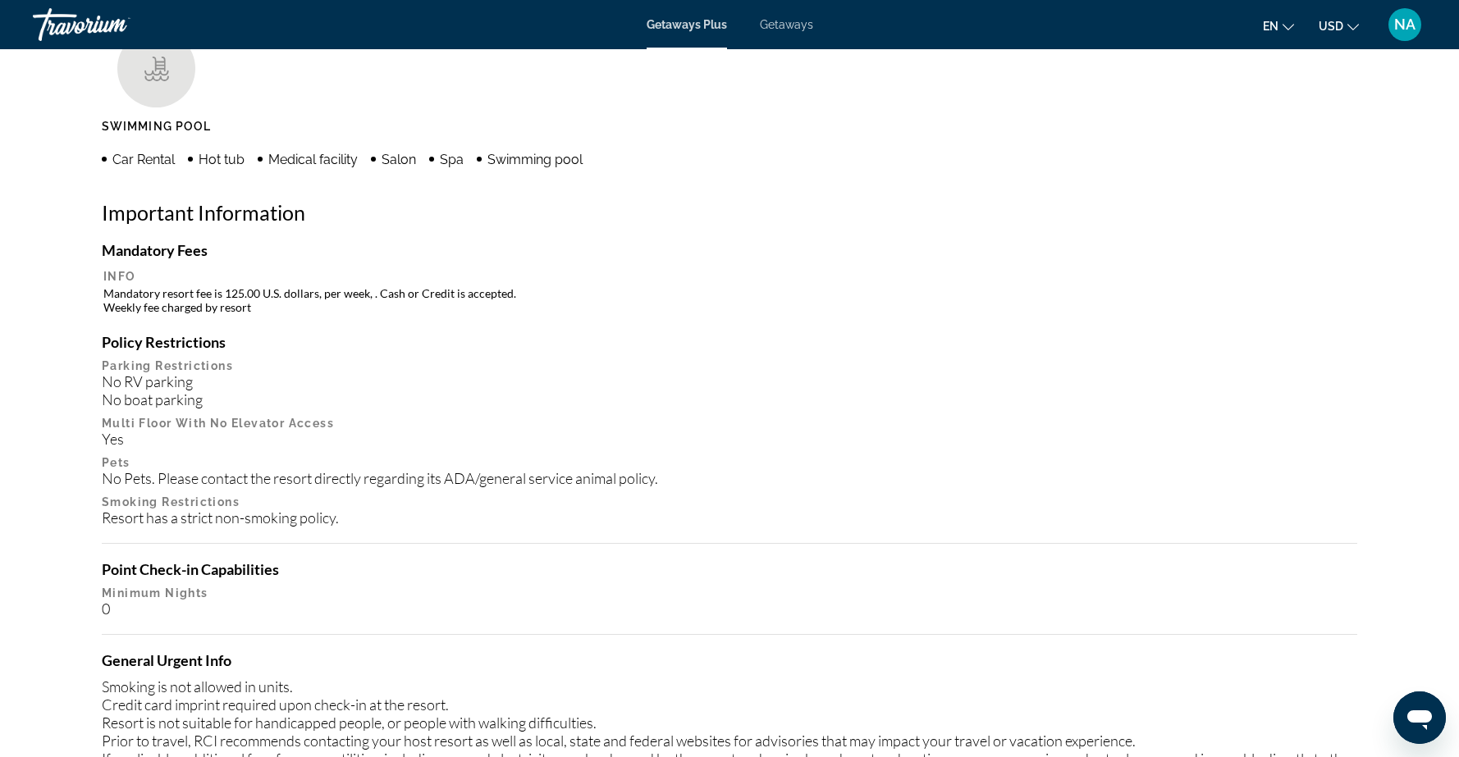
scroll to position [1373, 0]
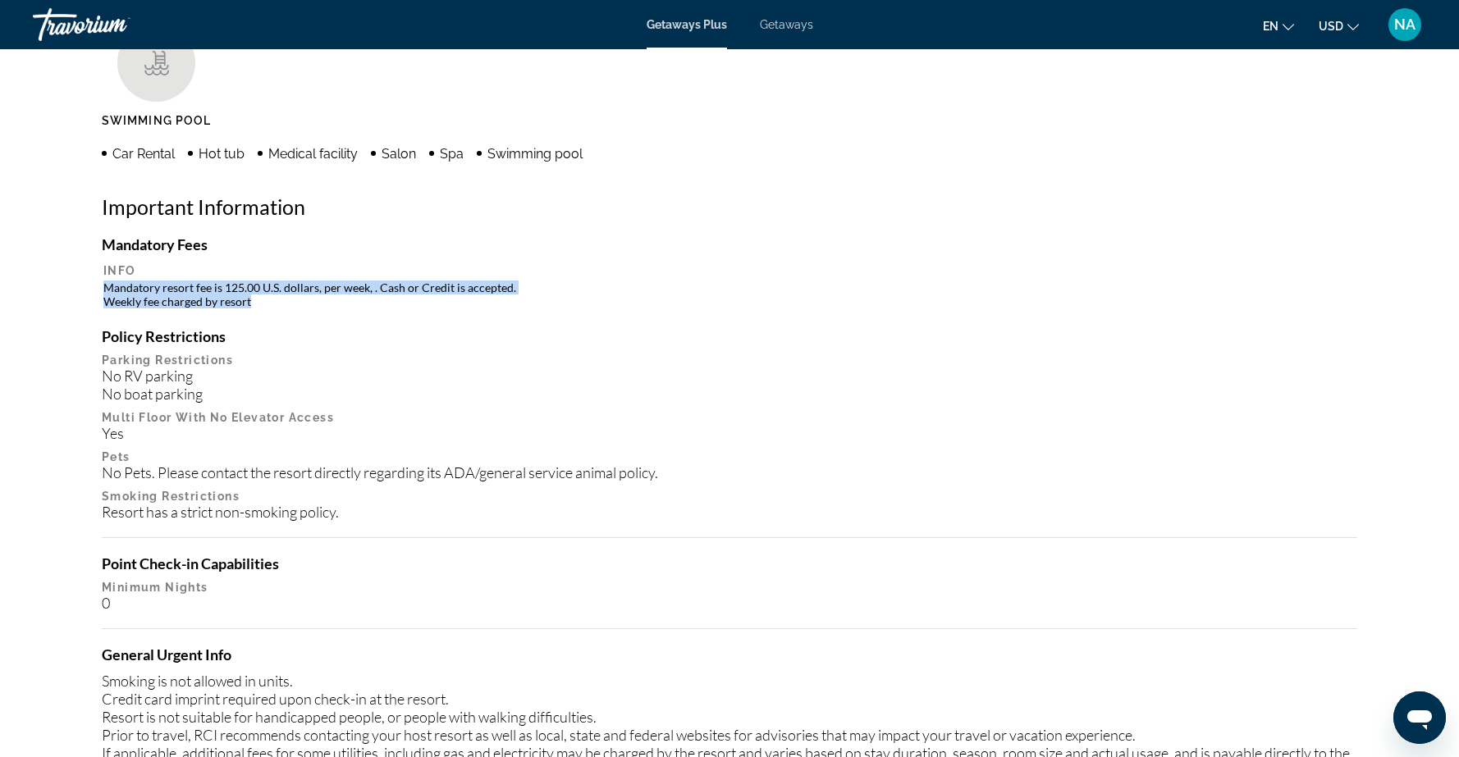
drag, startPoint x: 105, startPoint y: 287, endPoint x: 260, endPoint y: 308, distance: 156.4
click at [260, 308] on td "Mandatory resort fee is 125.00 U.S. dollars, per week, . Cash or Credit is acce…" at bounding box center [729, 295] width 1252 height 30
copy td "Mandatory resort fee is 125.00 U.S. dollars, per week, . Cash or Credit is acce…"
click at [260, 308] on td "Mandatory resort fee is 125.00 U.S. dollars, per week, . Cash or Credit is acce…" at bounding box center [729, 295] width 1252 height 30
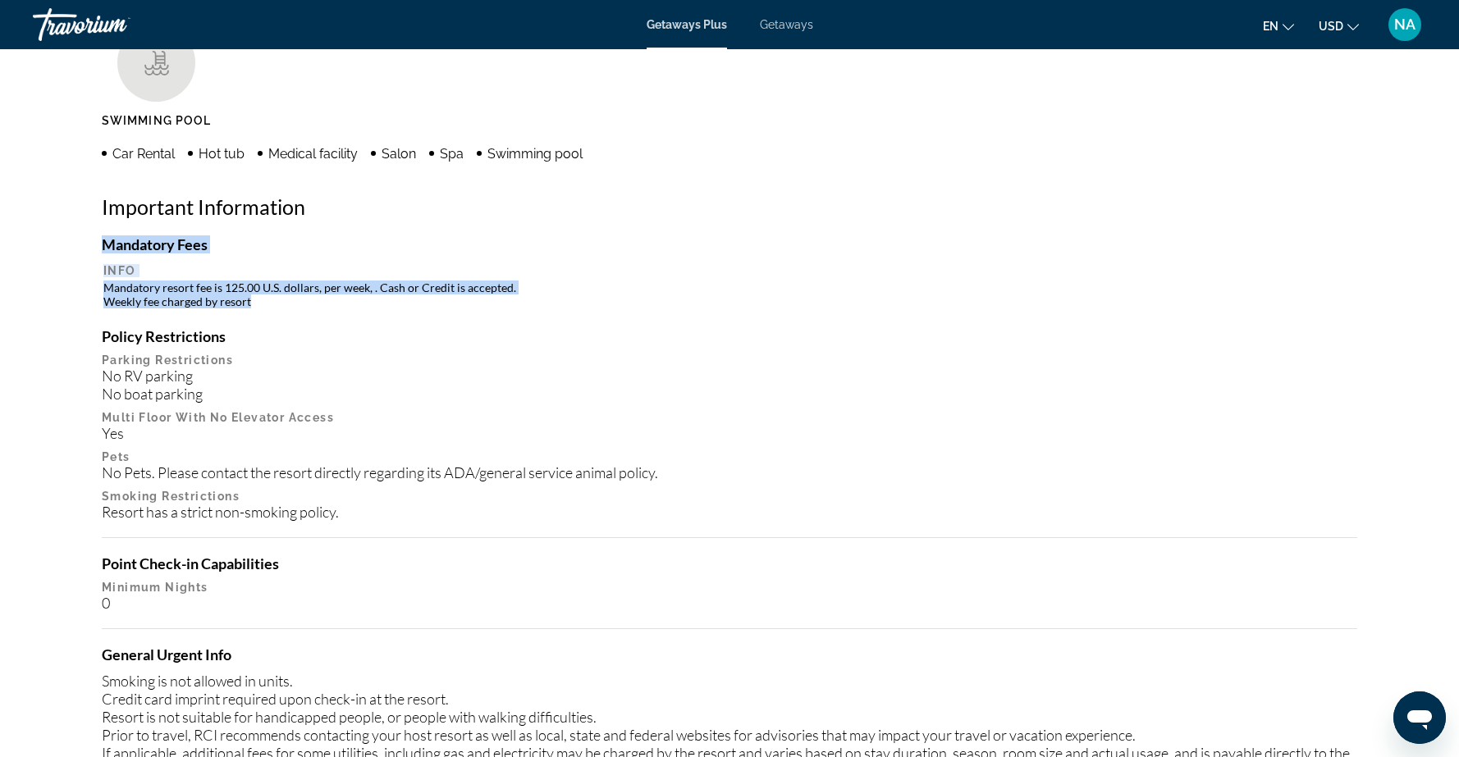
drag, startPoint x: 101, startPoint y: 289, endPoint x: 260, endPoint y: 306, distance: 160.1
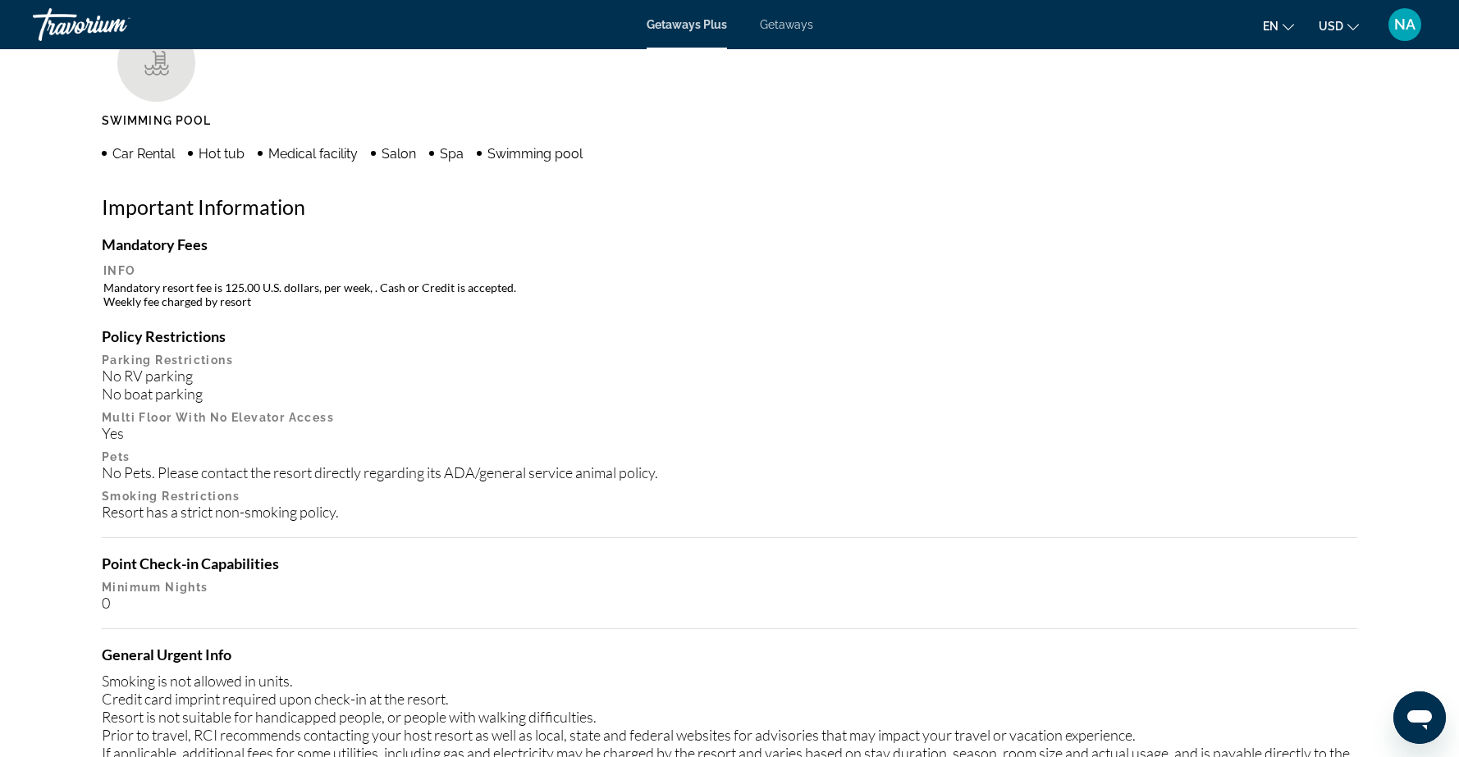
click at [213, 290] on td "Mandatory resort fee is 125.00 U.S. dollars, per week, . Cash or Credit is acce…" at bounding box center [729, 295] width 1252 height 30
drag, startPoint x: 102, startPoint y: 283, endPoint x: 258, endPoint y: 304, distance: 158.1
click at [258, 304] on table "Info Mandatory resort fee is 125.00 U.S. dollars, per week, . Cash or Credit is…" at bounding box center [729, 286] width 1255 height 49
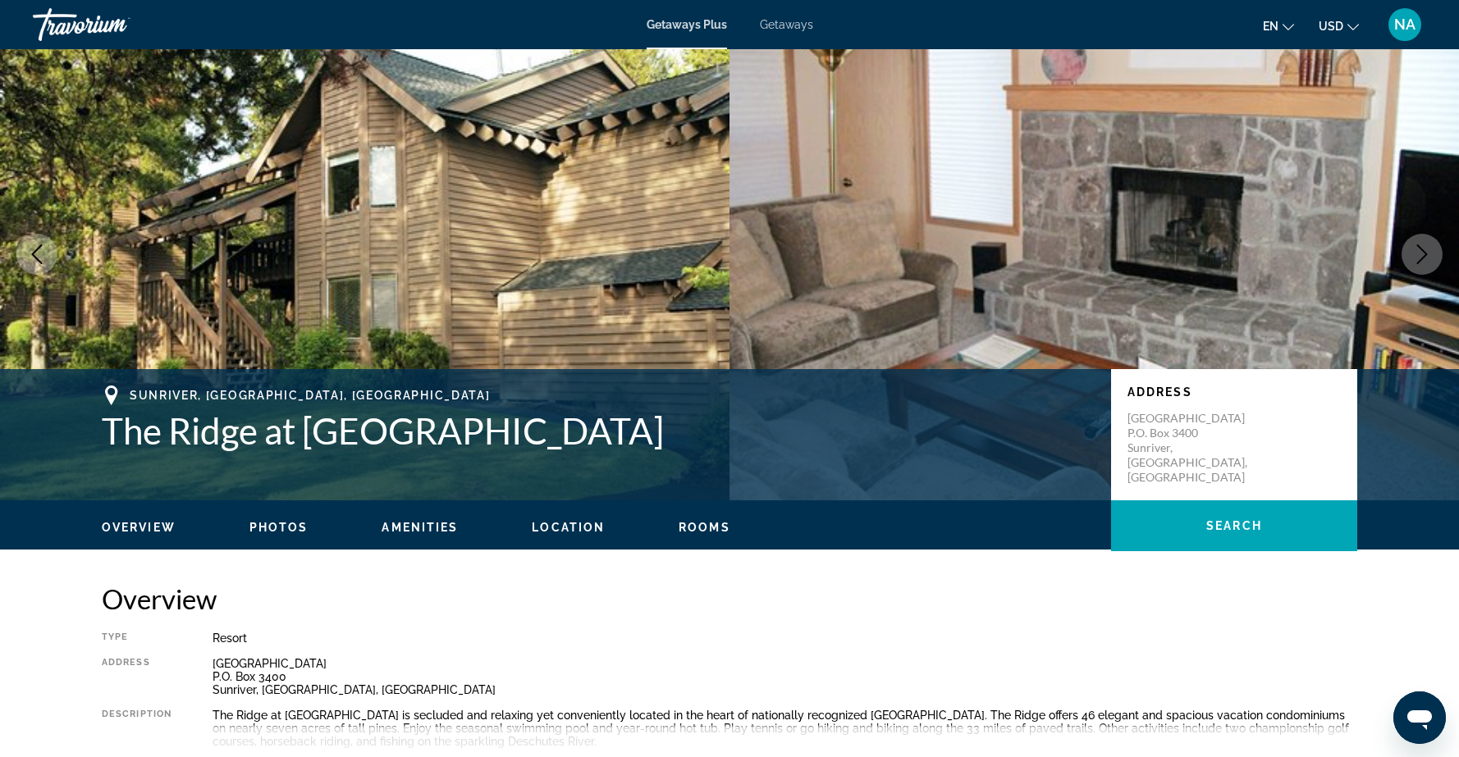
scroll to position [0, 0]
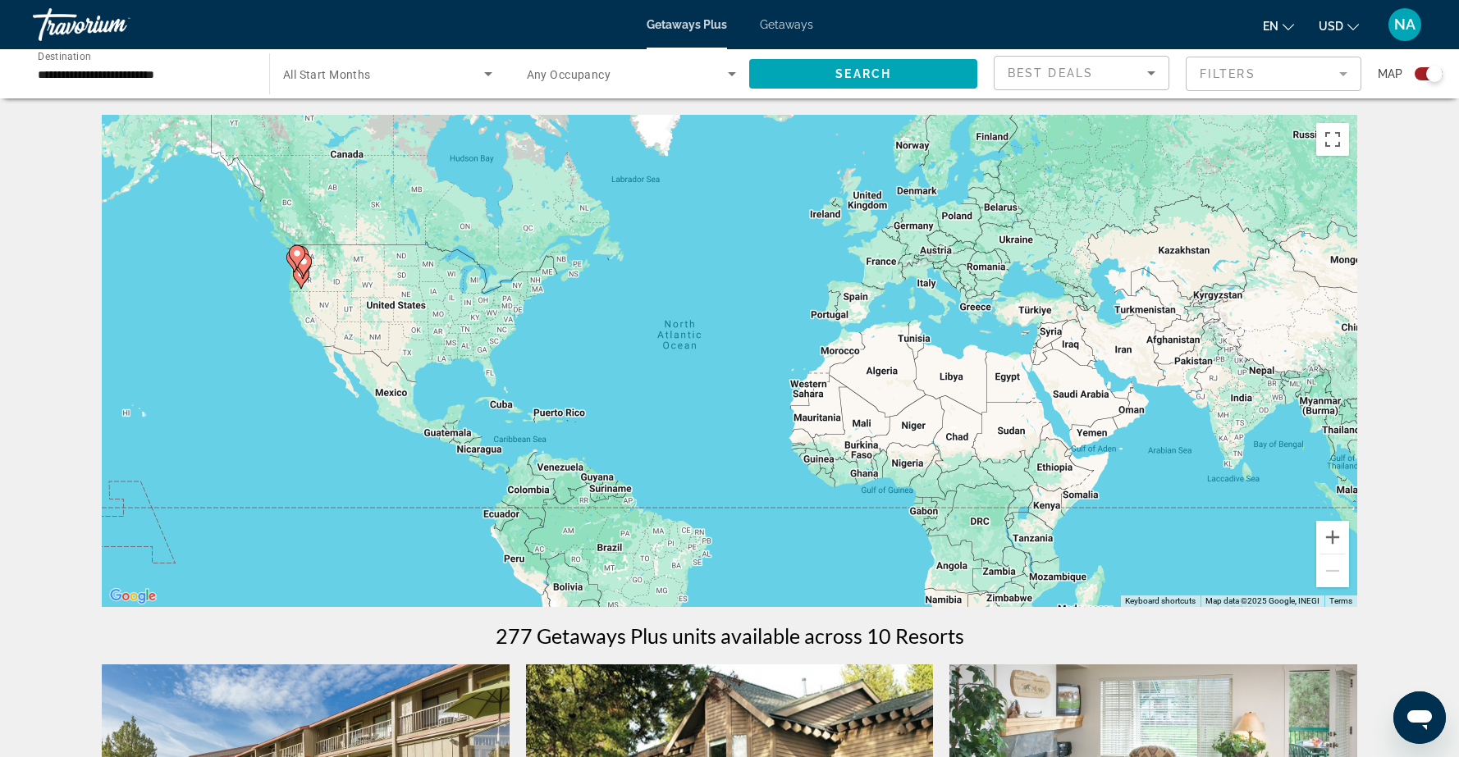
click at [223, 78] on input "**********" at bounding box center [143, 75] width 210 height 20
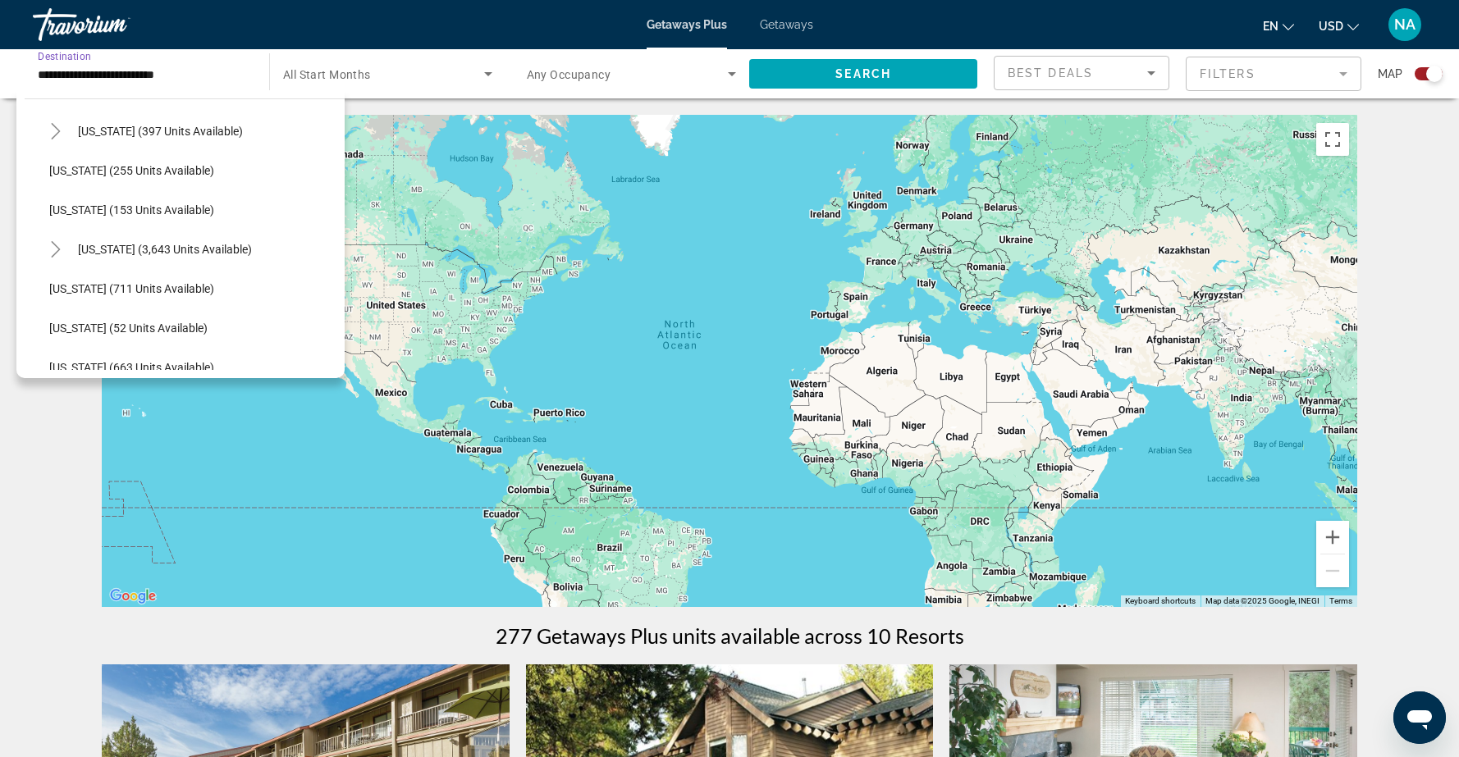
scroll to position [1322, 0]
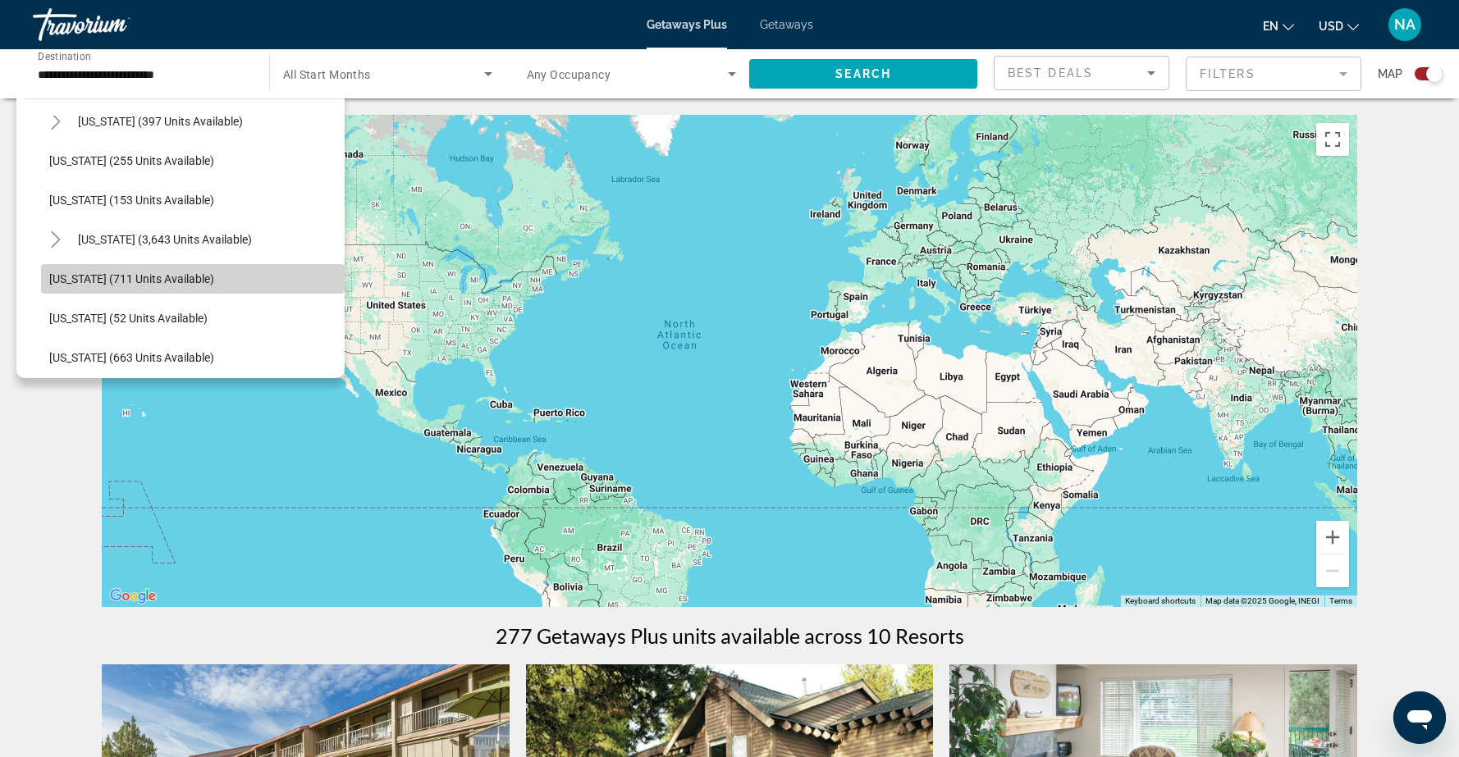
click at [140, 276] on span "Washington (711 units available)" at bounding box center [131, 278] width 165 height 13
type input "**********"
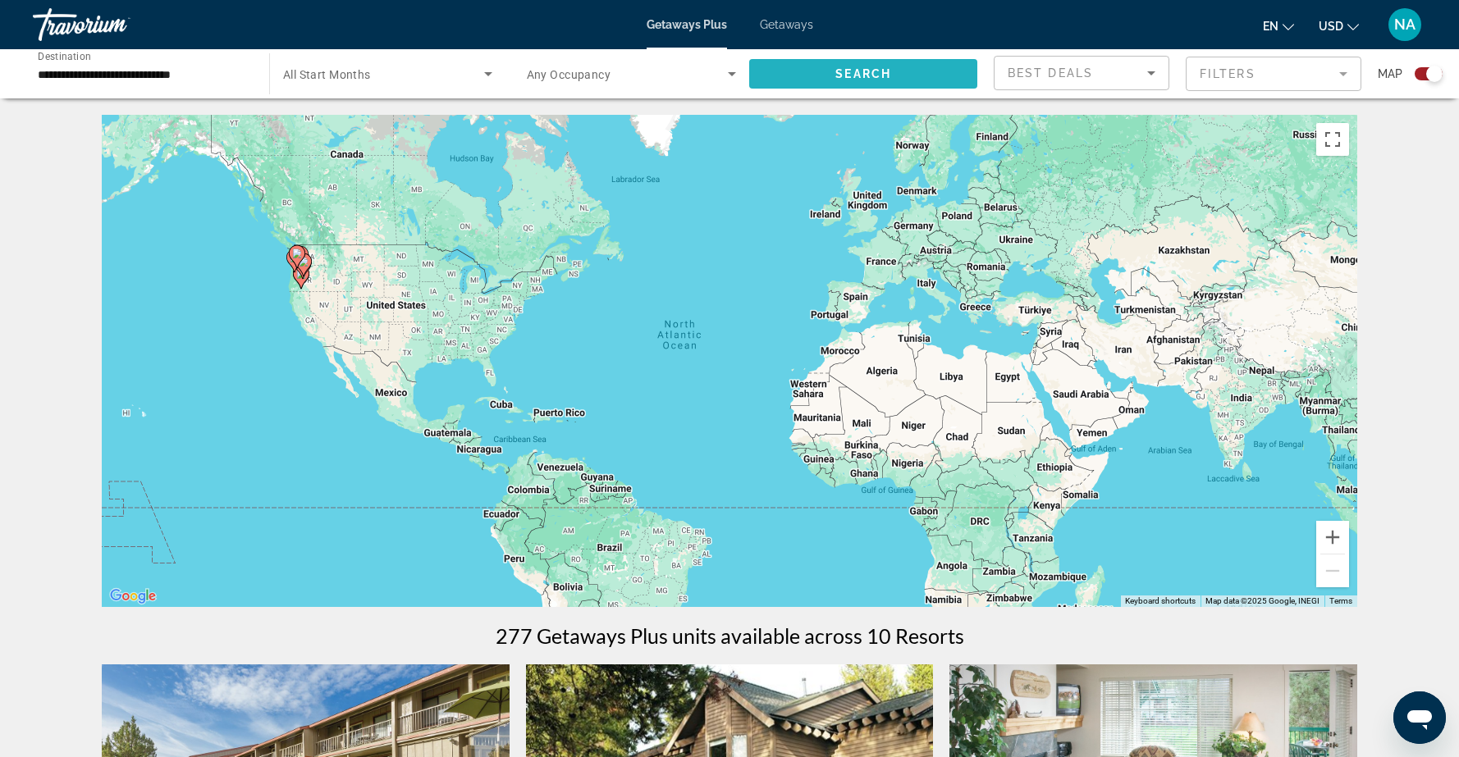
click at [880, 71] on span "Search" at bounding box center [863, 73] width 56 height 13
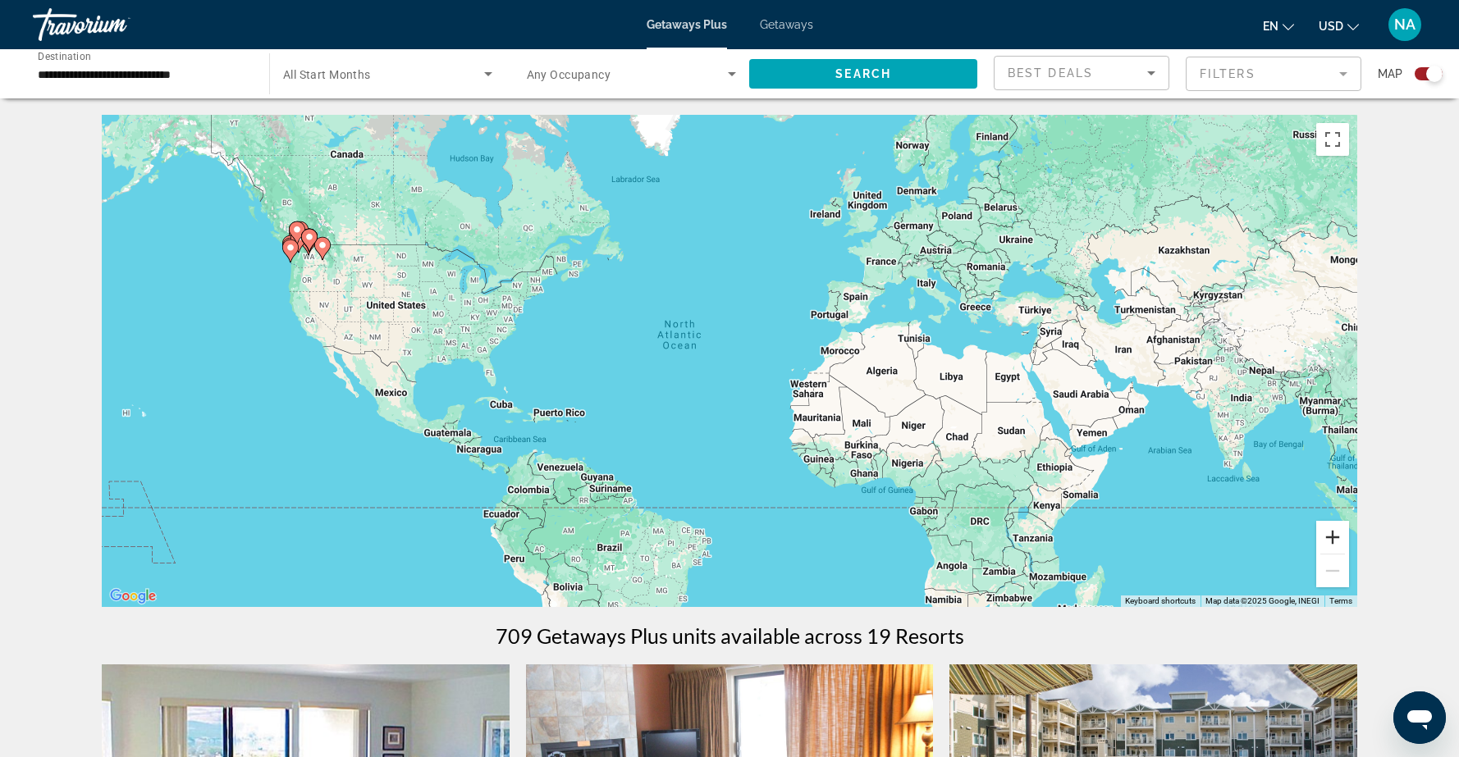
click at [1328, 541] on button "Zoom in" at bounding box center [1332, 537] width 33 height 33
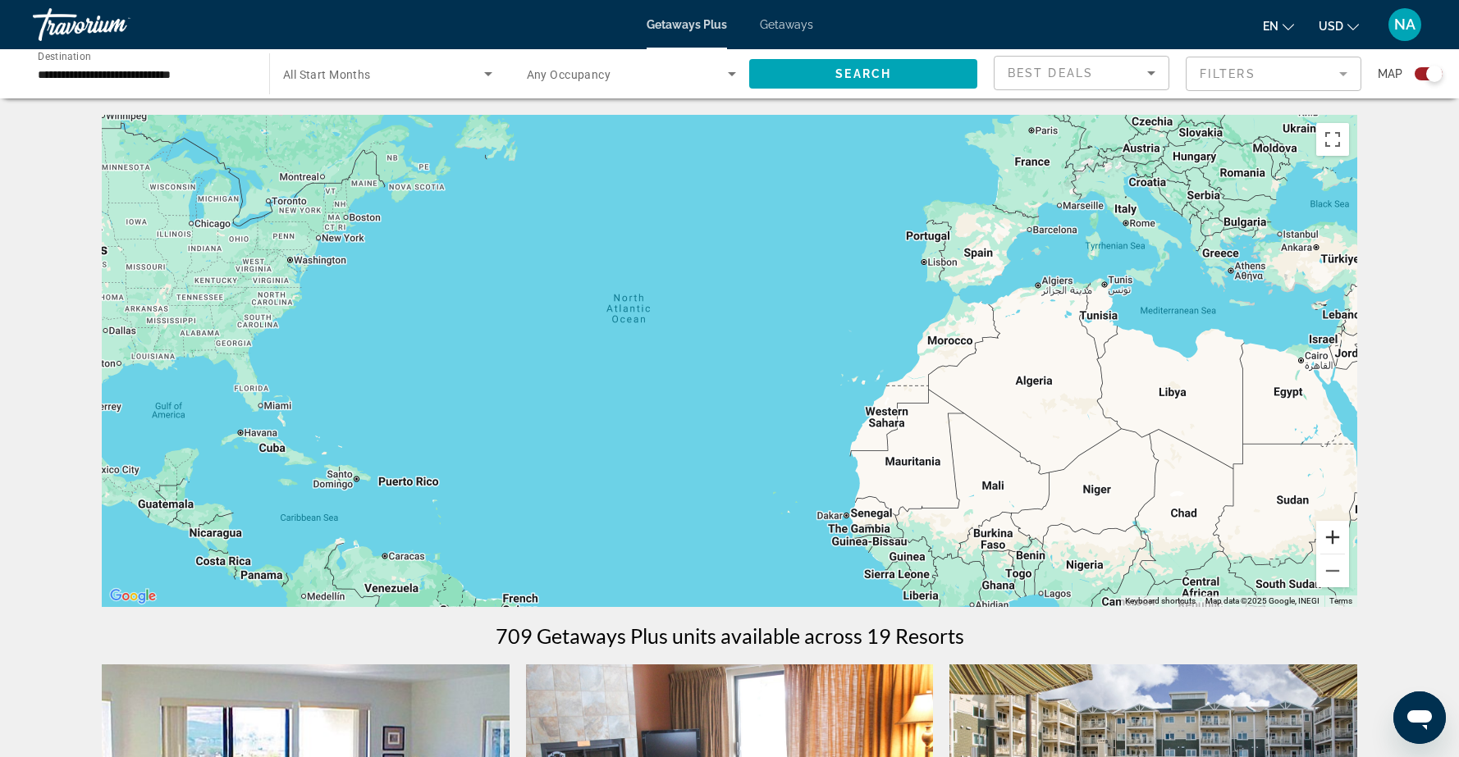
click at [1328, 541] on button "Zoom in" at bounding box center [1332, 537] width 33 height 33
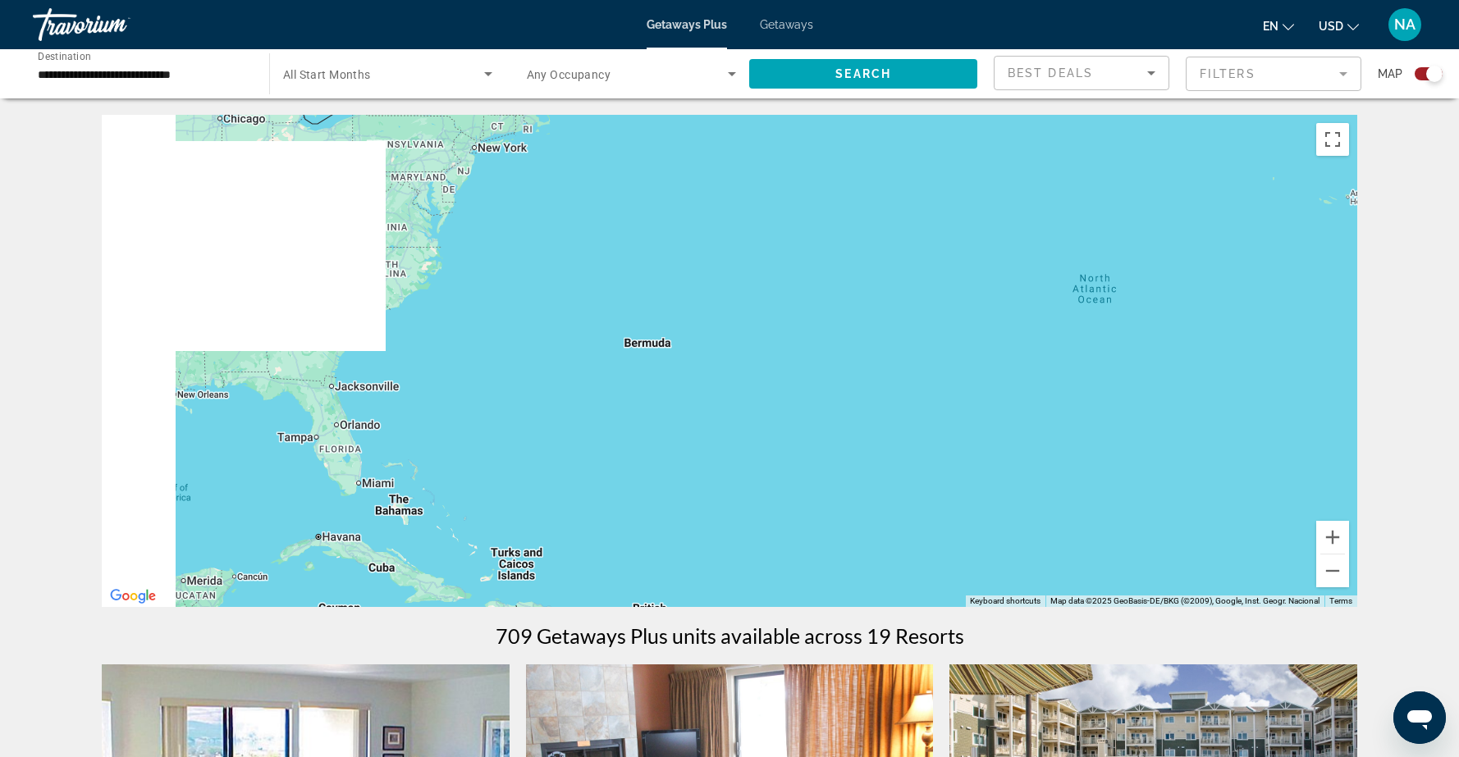
drag, startPoint x: 783, startPoint y: 317, endPoint x: 1379, endPoint y: 351, distance: 596.6
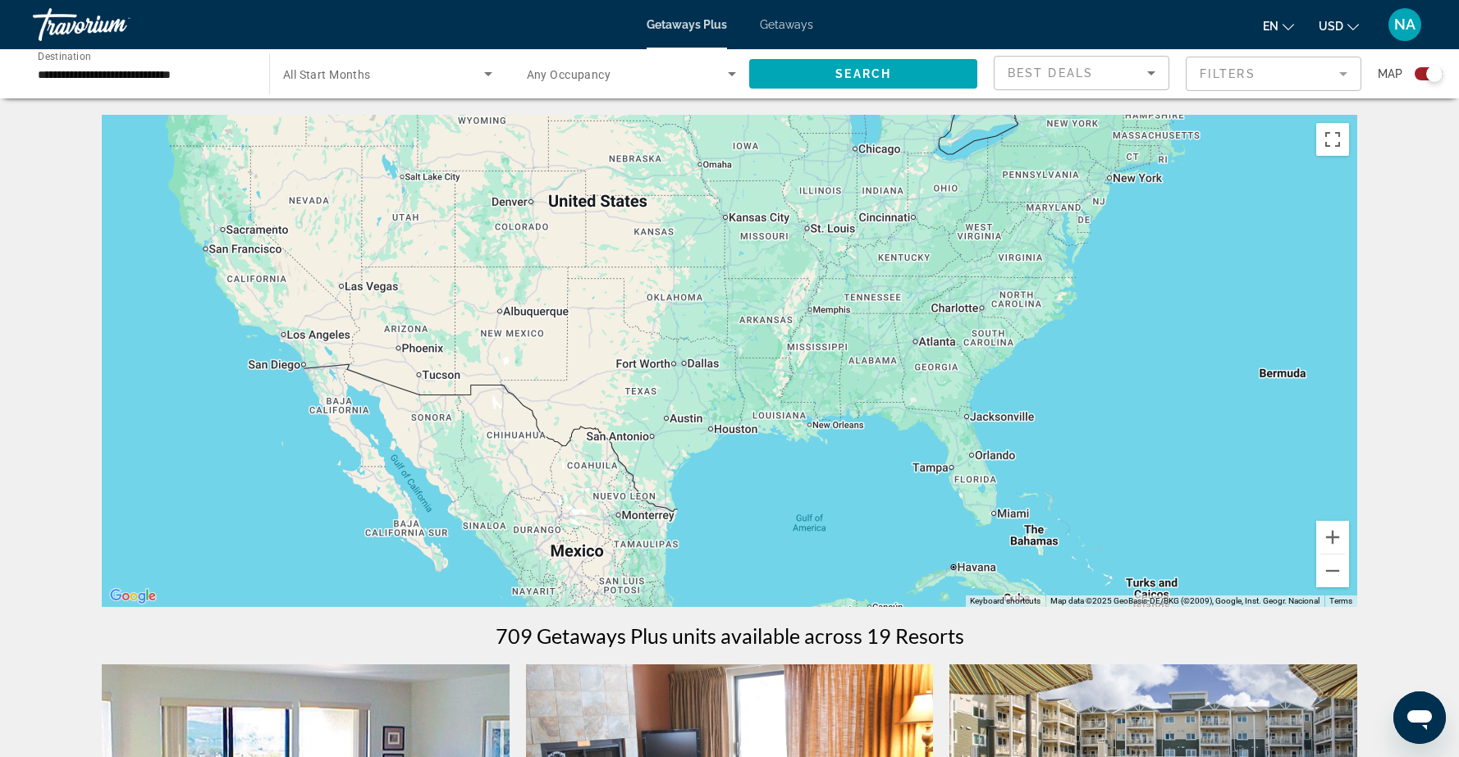
drag, startPoint x: 685, startPoint y: 317, endPoint x: 1226, endPoint y: 341, distance: 541.2
click at [1226, 341] on div "Main content" at bounding box center [729, 361] width 1255 height 492
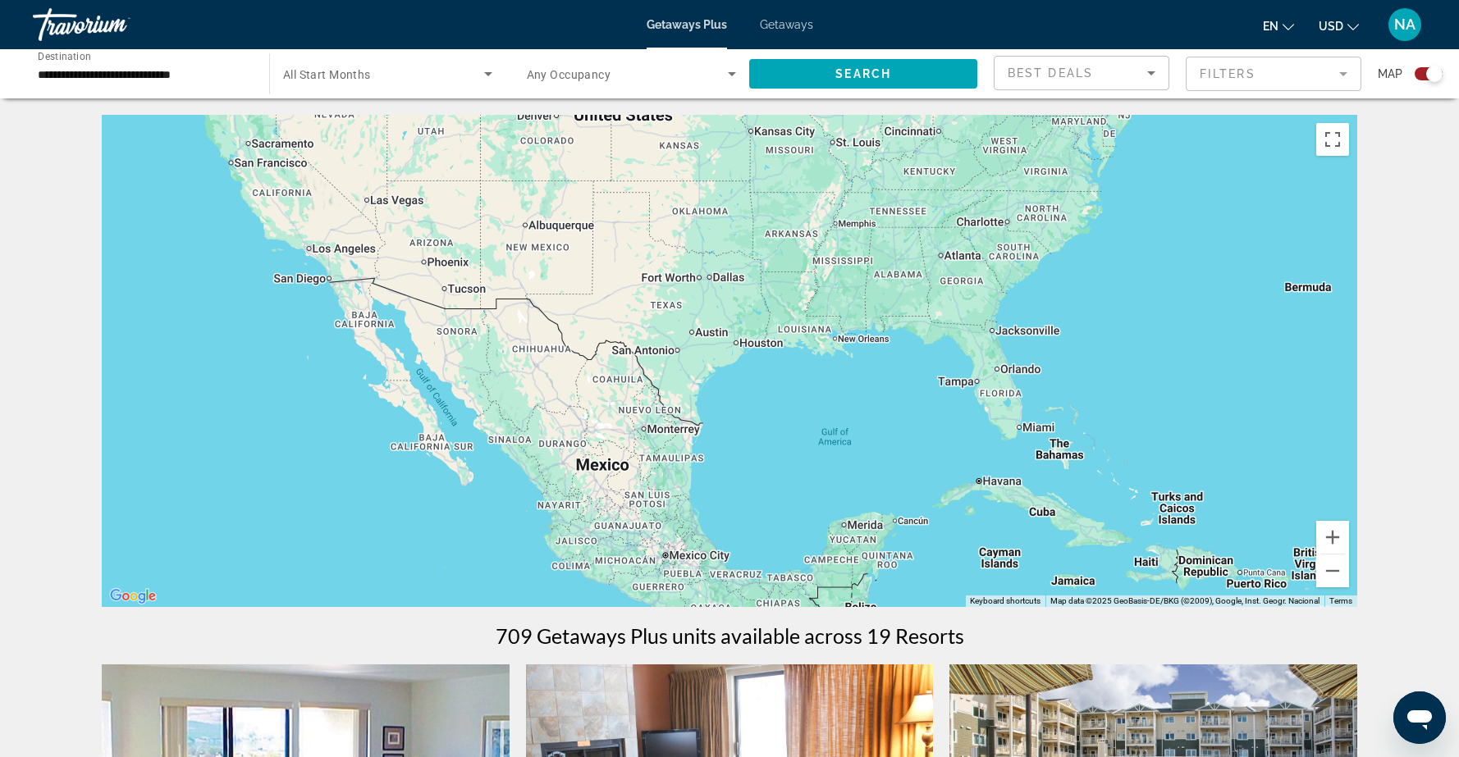
drag, startPoint x: 470, startPoint y: 395, endPoint x: 537, endPoint y: 158, distance: 246.5
click at [537, 157] on div "To activate drag with keyboard, press Alt + Enter. Once in keyboard drag state,…" at bounding box center [729, 361] width 1255 height 492
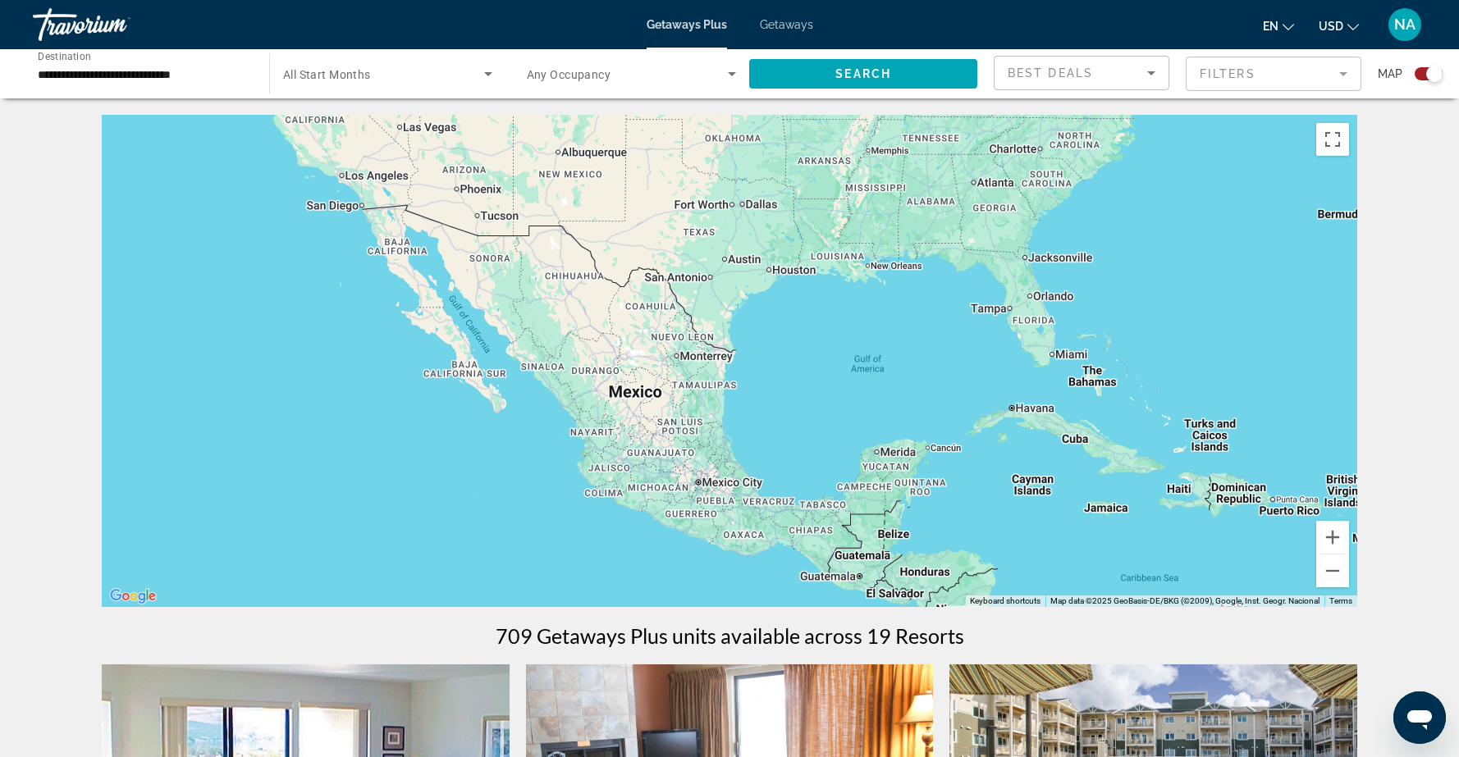
drag, startPoint x: 539, startPoint y: 158, endPoint x: 484, endPoint y: 404, distance: 251.4
click at [484, 404] on div "Main content" at bounding box center [729, 361] width 1255 height 492
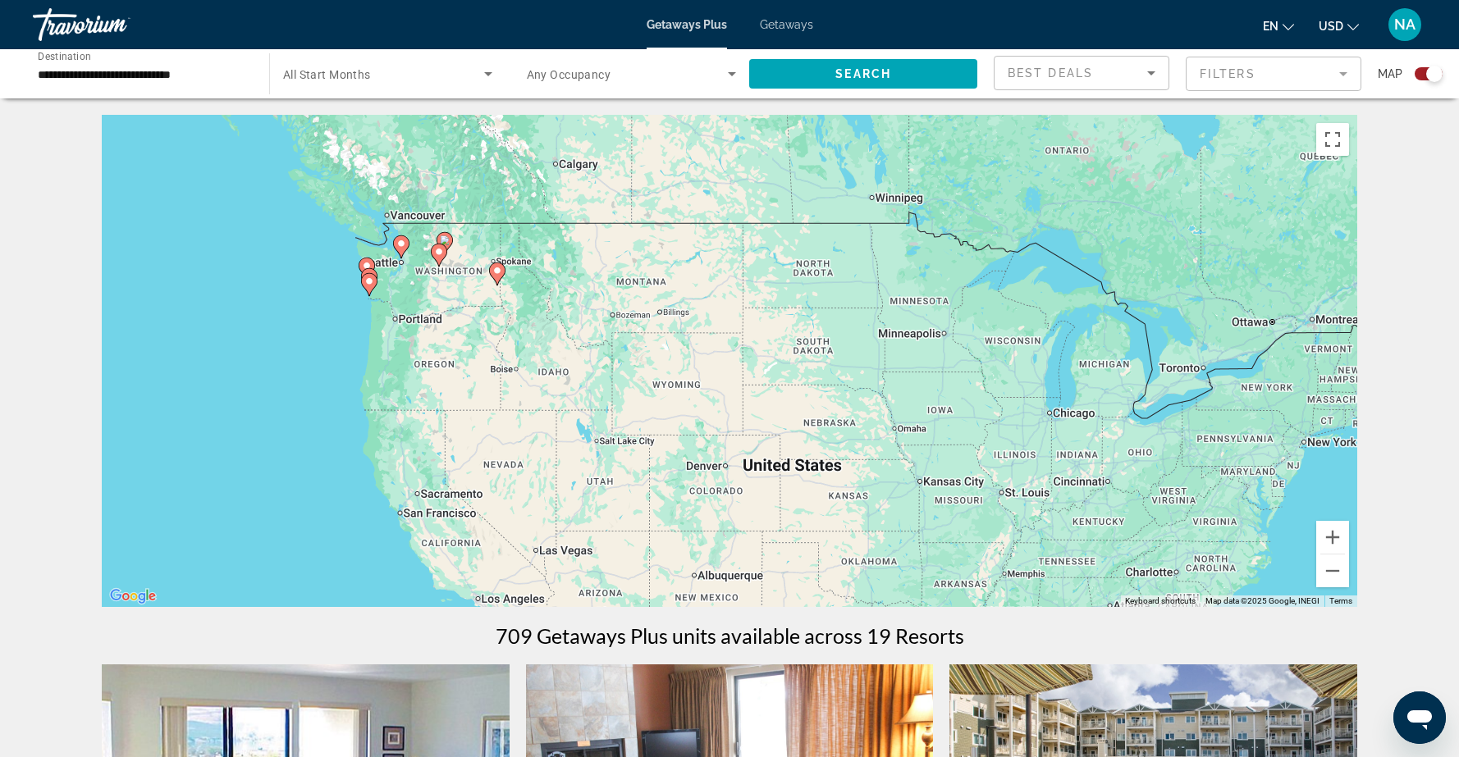
drag, startPoint x: 374, startPoint y: 239, endPoint x: 565, endPoint y: 509, distance: 330.7
click at [565, 509] on div "To activate drag with keyboard, press Alt + Enter. Once in keyboard drag state,…" at bounding box center [729, 361] width 1255 height 492
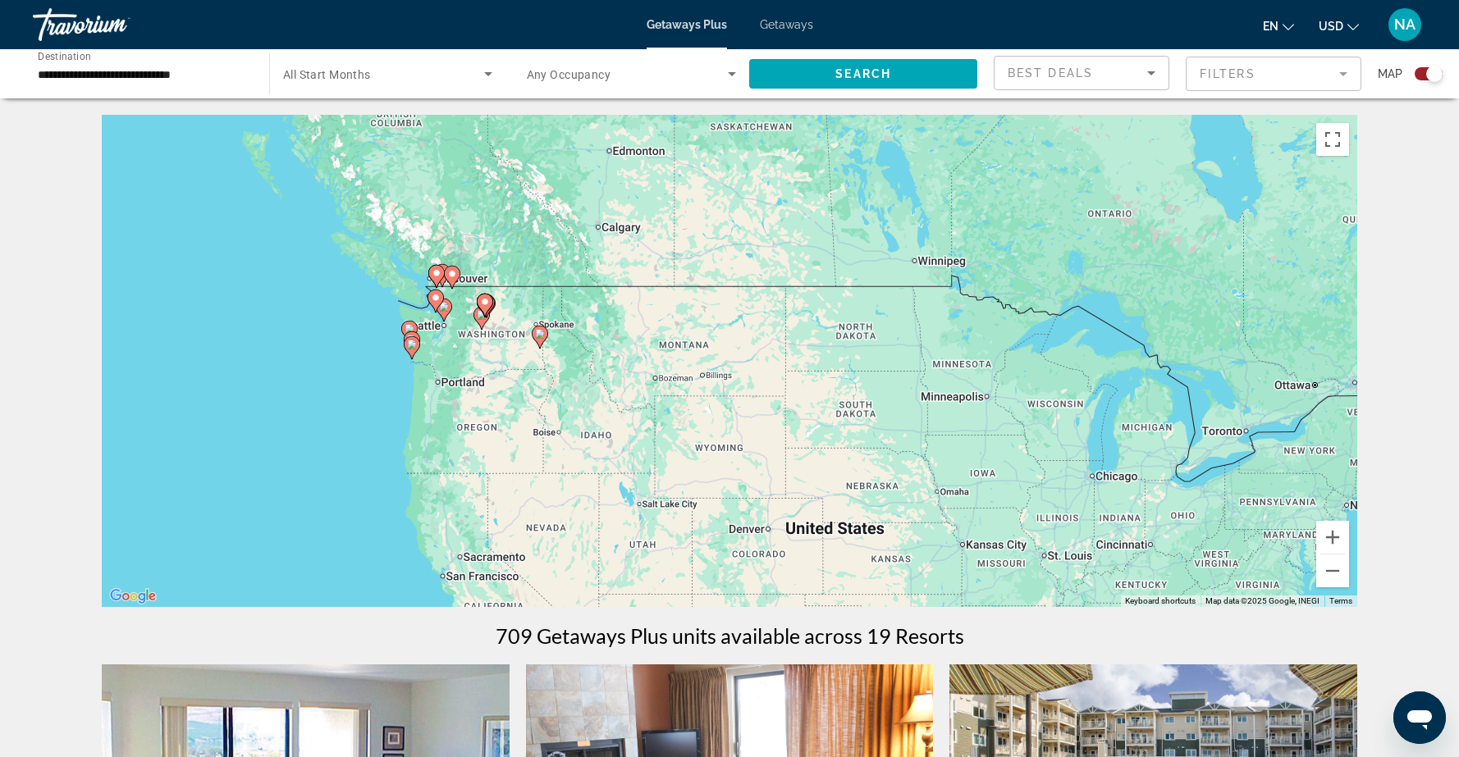
drag, startPoint x: 427, startPoint y: 311, endPoint x: 445, endPoint y: 354, distance: 46.3
click at [446, 354] on div "To activate drag with keyboard, press Alt + Enter. Once in keyboard drag state,…" at bounding box center [729, 361] width 1255 height 492
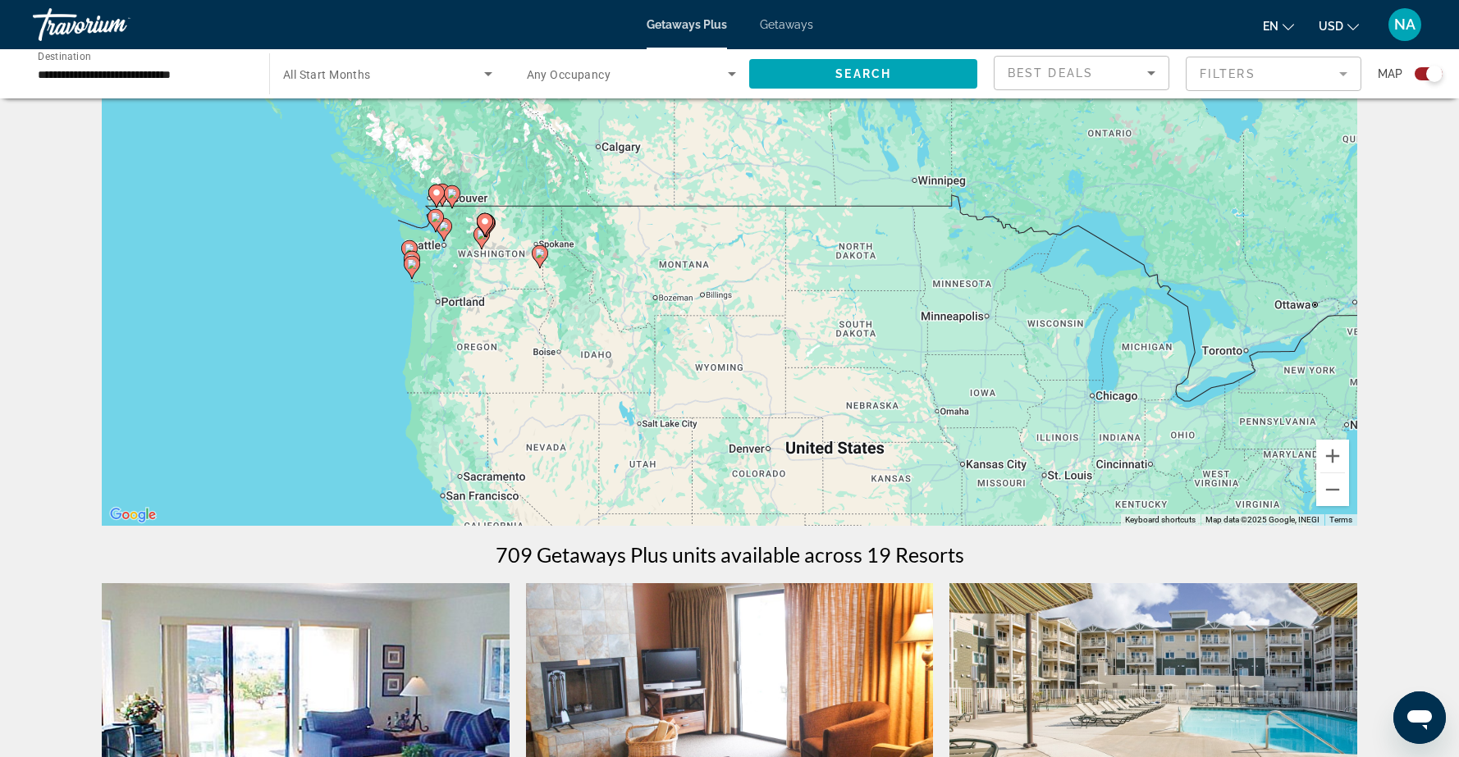
scroll to position [107, 0]
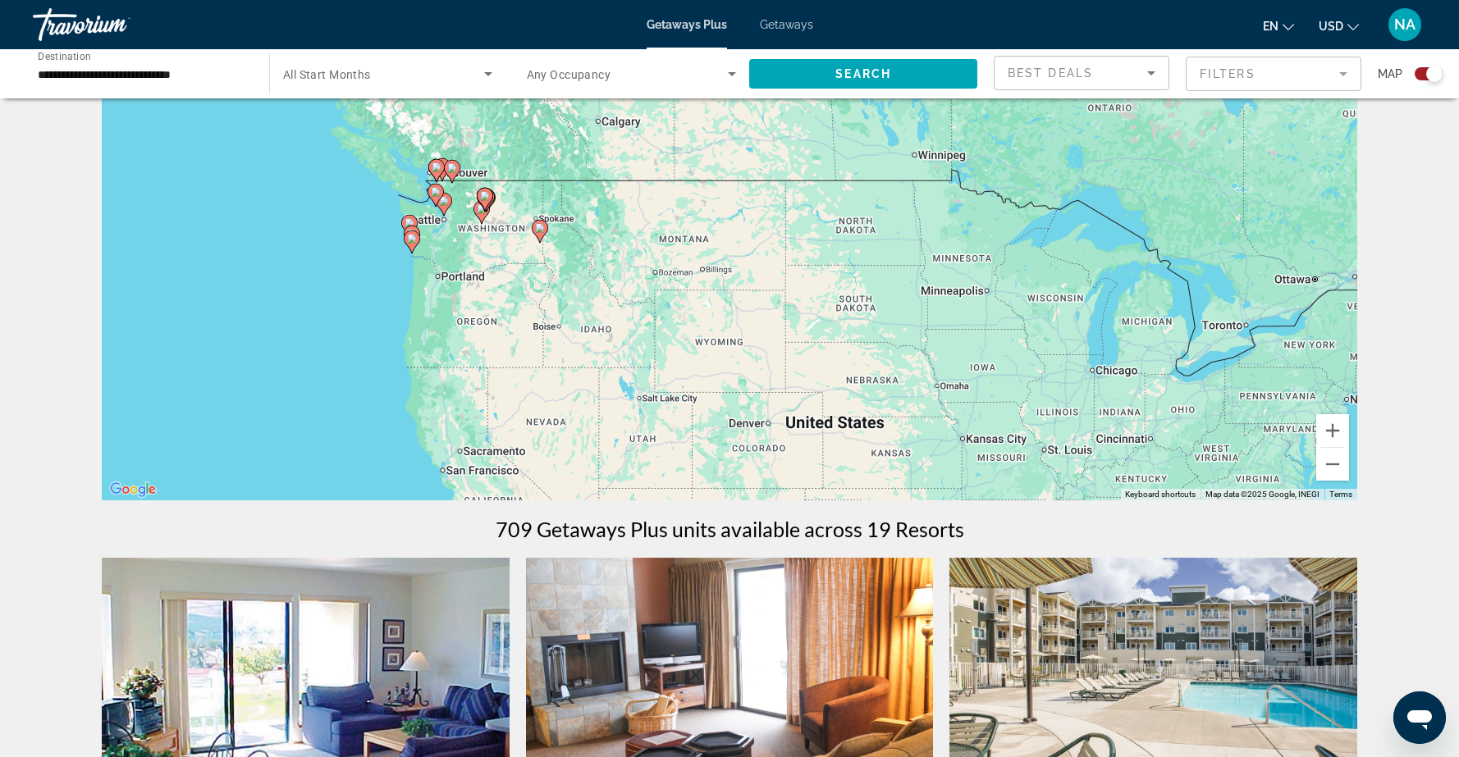
click at [436, 238] on div "To activate drag with keyboard, press Alt + Enter. Once in keyboard drag state,…" at bounding box center [729, 254] width 1255 height 492
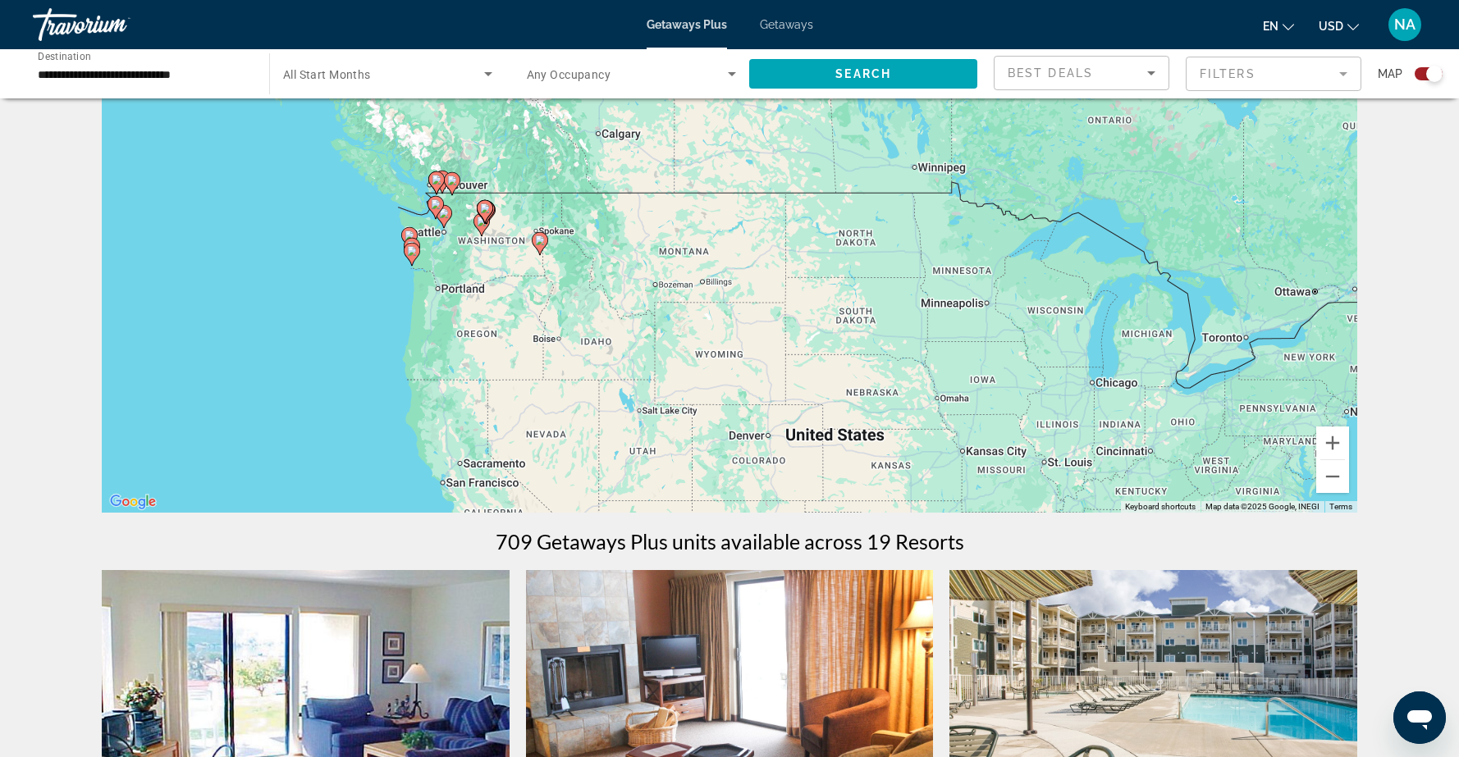
scroll to position [89, 0]
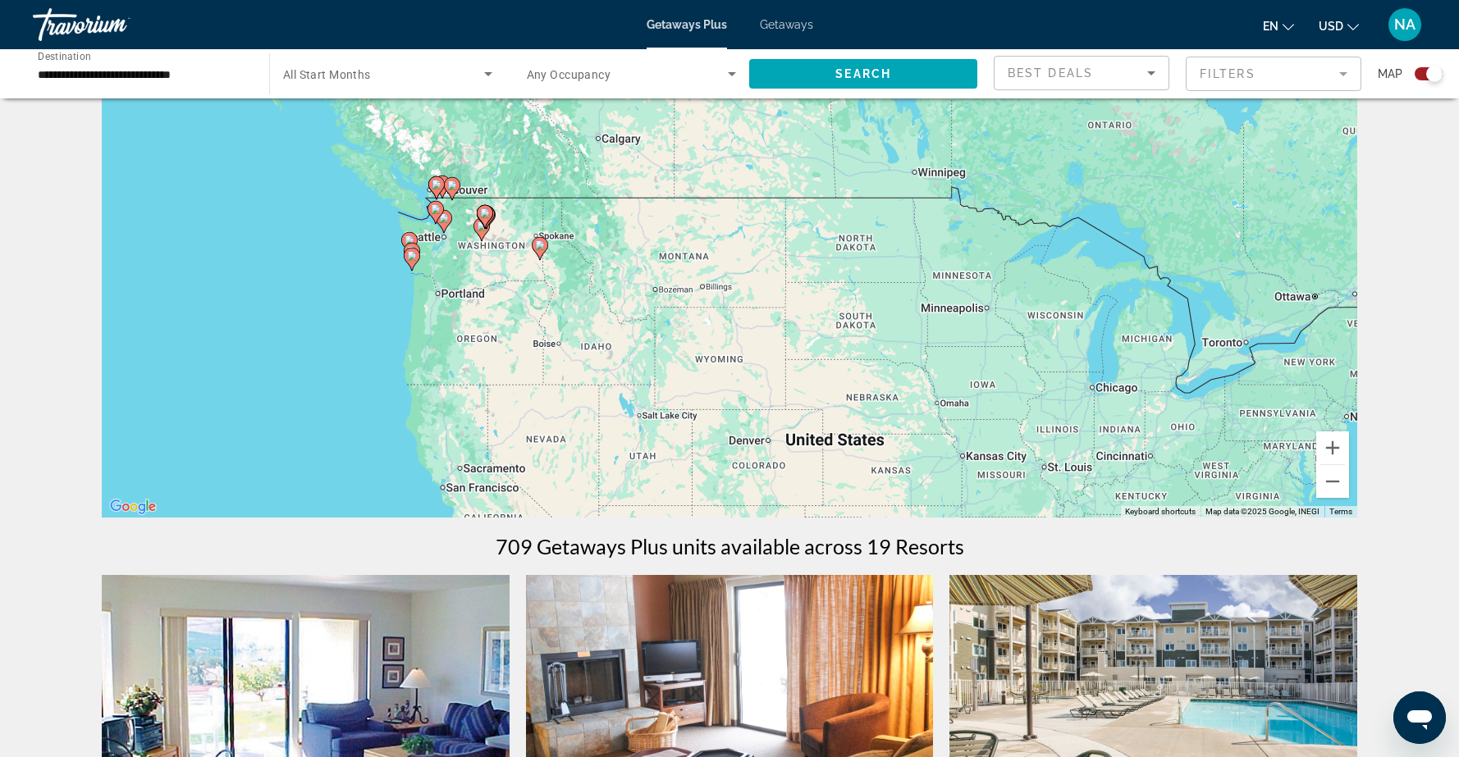
click at [436, 241] on div "To activate drag with keyboard, press Alt + Enter. Once in keyboard drag state,…" at bounding box center [729, 271] width 1255 height 492
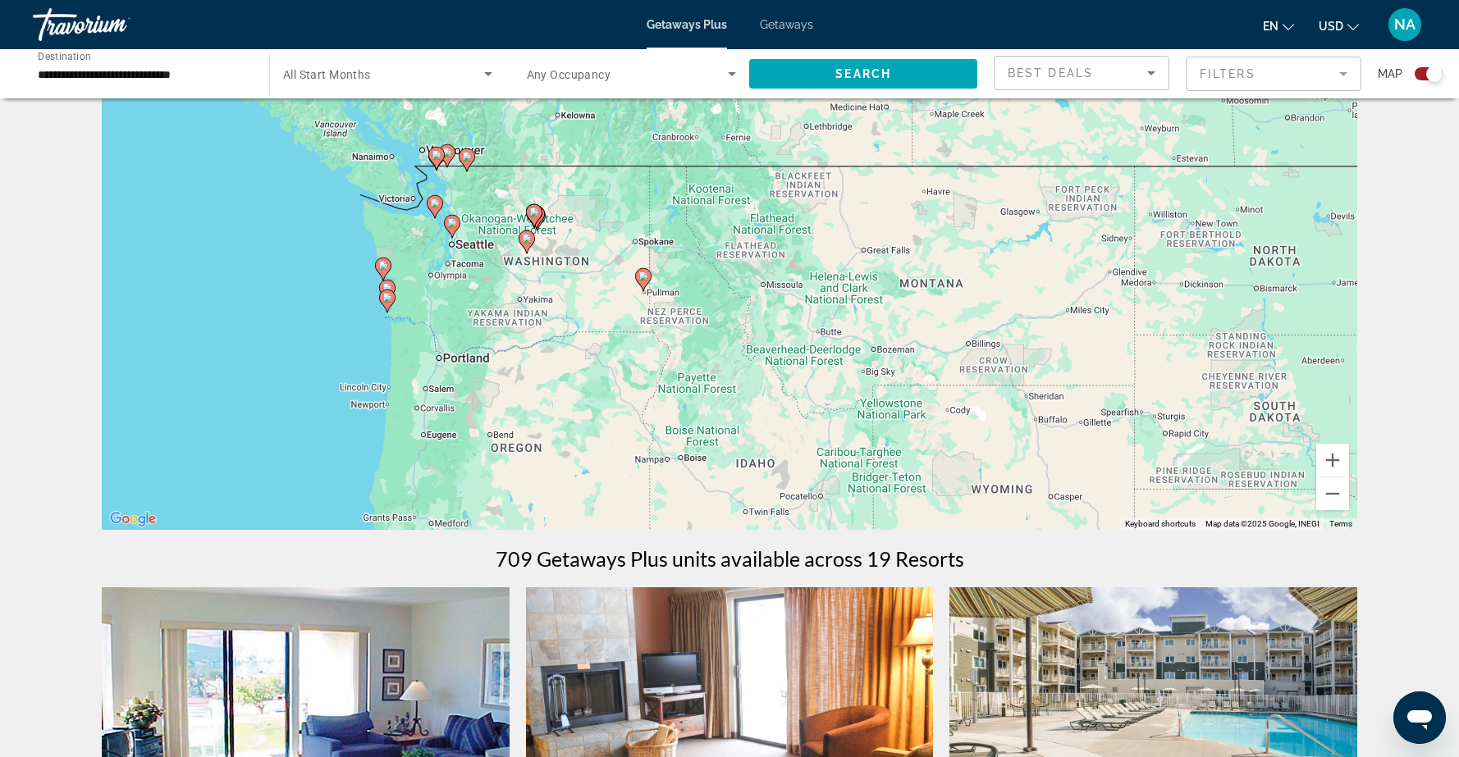
scroll to position [75, 0]
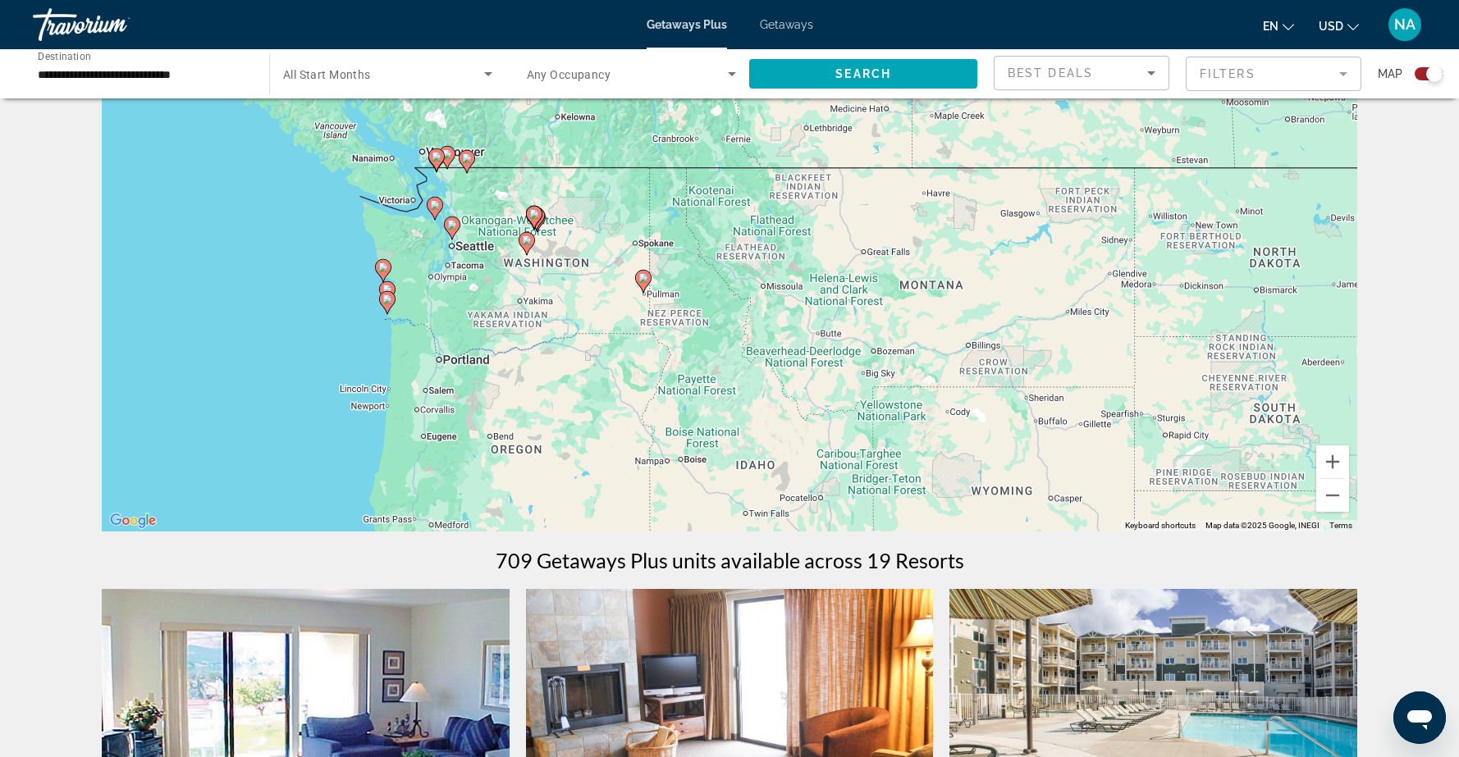
click at [458, 267] on div "To activate drag with keyboard, press Alt + Enter. Once in keyboard drag state,…" at bounding box center [729, 285] width 1255 height 492
click at [439, 281] on div "To activate drag with keyboard, press Alt + Enter. Once in keyboard drag state,…" at bounding box center [729, 285] width 1255 height 492
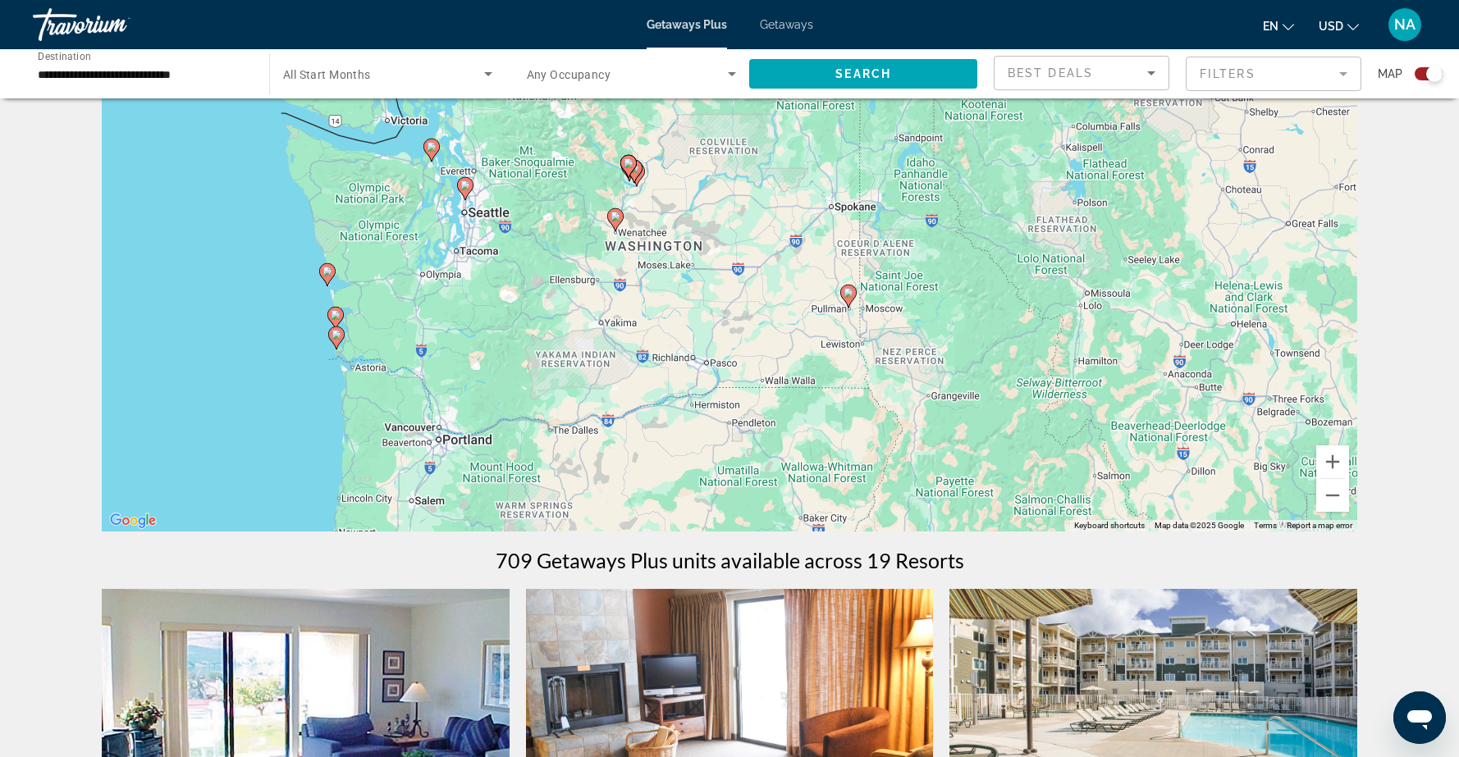
click at [439, 281] on div "To activate drag with keyboard, press Alt + Enter. Once in keyboard drag state,…" at bounding box center [729, 285] width 1255 height 492
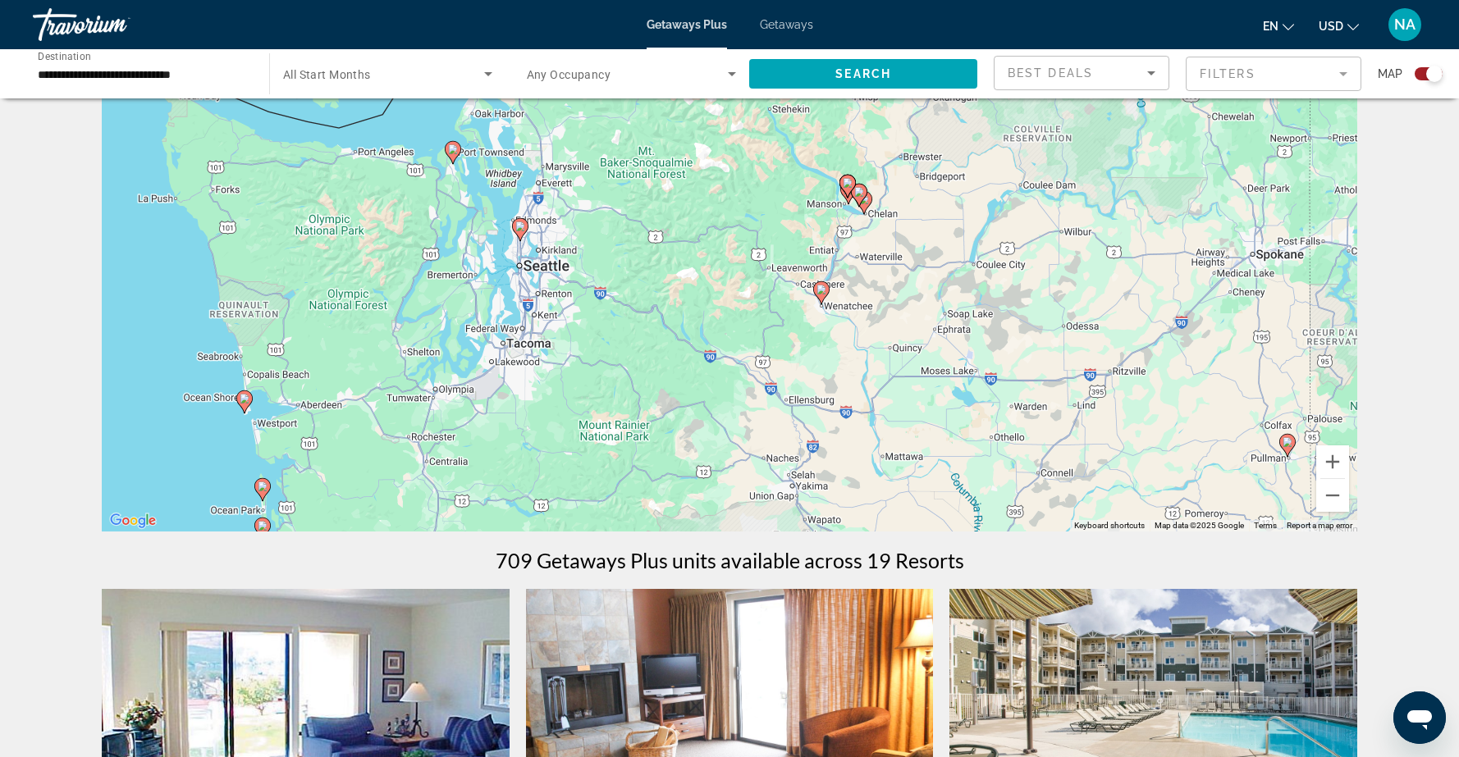
drag, startPoint x: 535, startPoint y: 286, endPoint x: 564, endPoint y: 410, distance: 127.4
click at [564, 410] on div "To activate drag with keyboard, press Alt + Enter. Once in keyboard drag state,…" at bounding box center [729, 285] width 1255 height 492
click at [243, 396] on image "Main content" at bounding box center [245, 399] width 10 height 10
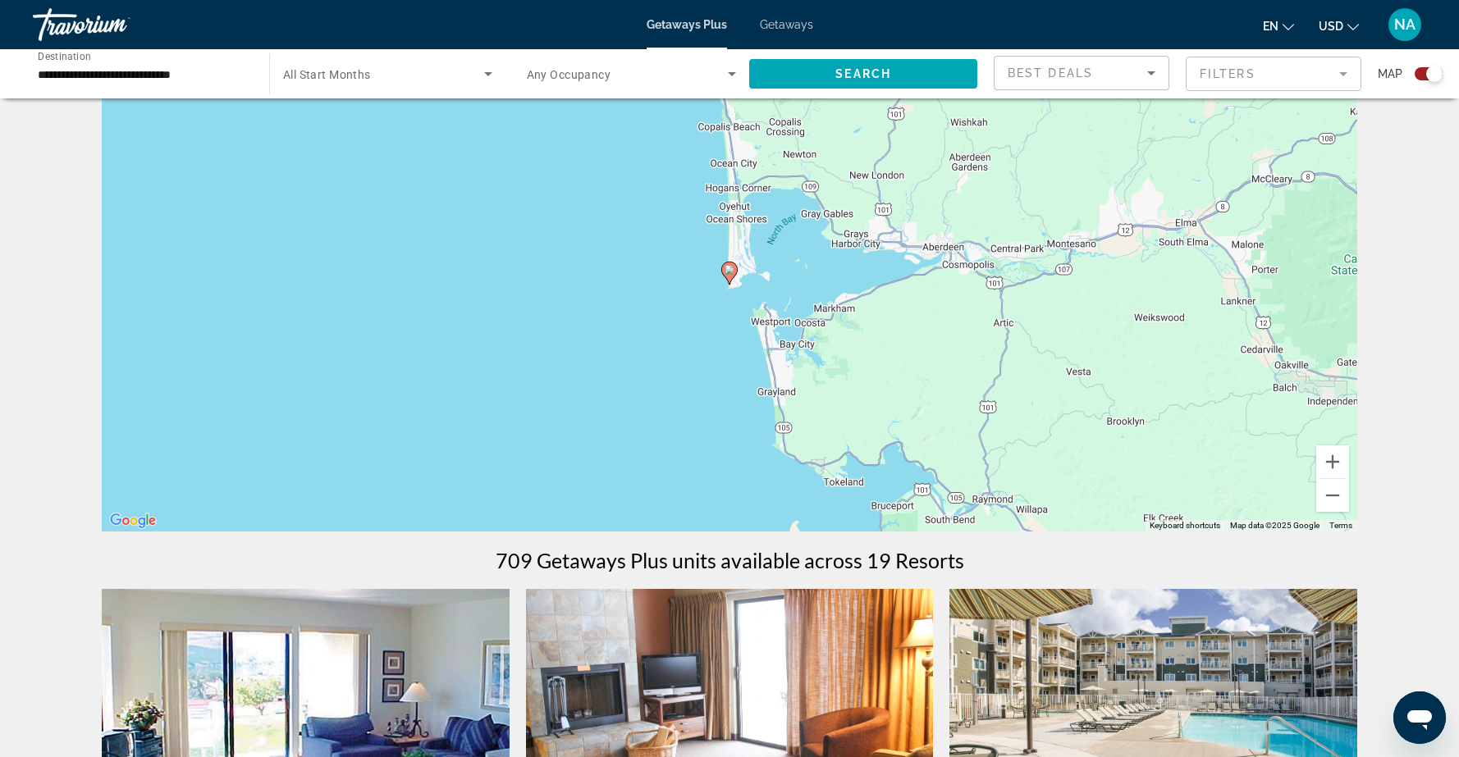
click at [730, 268] on image "Main content" at bounding box center [729, 270] width 10 height 10
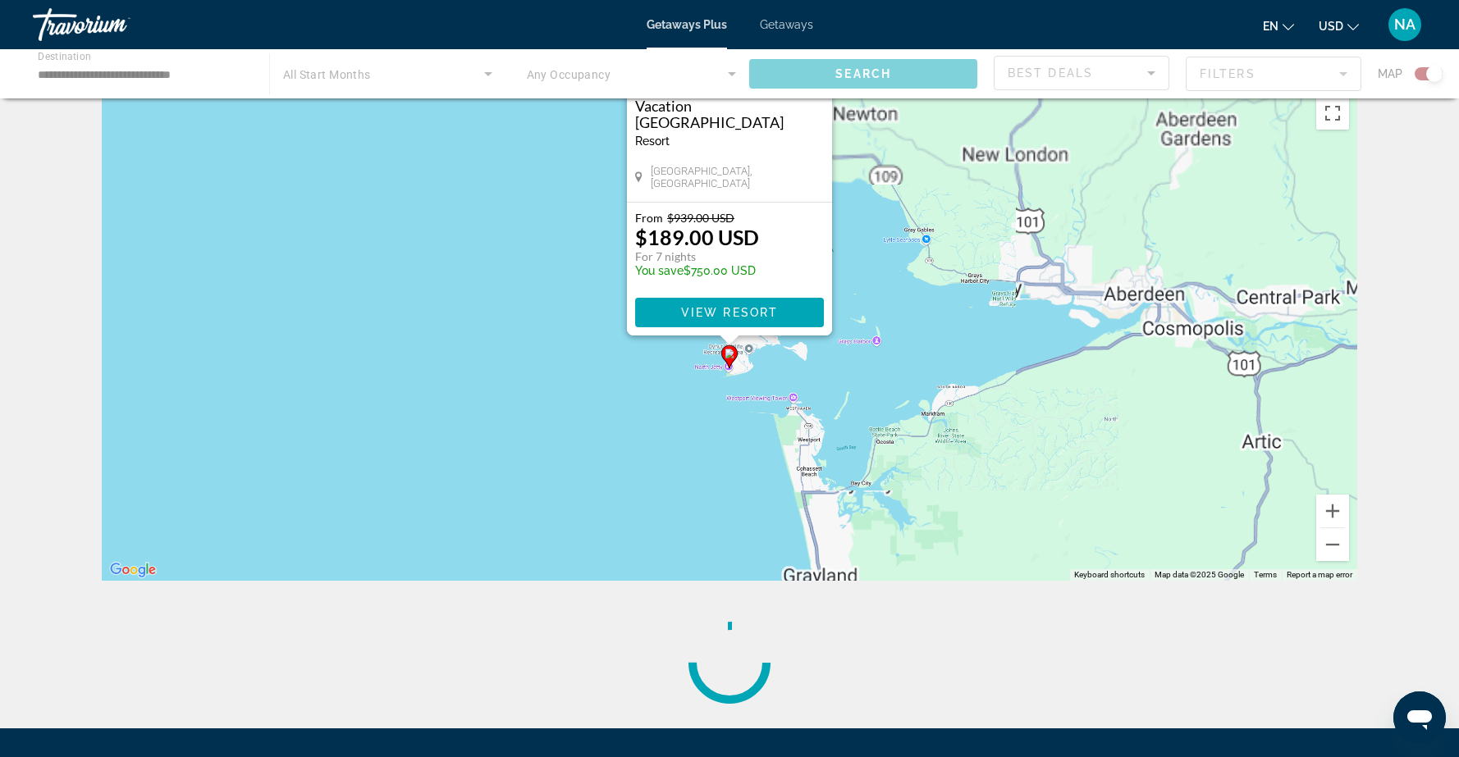
scroll to position [0, 0]
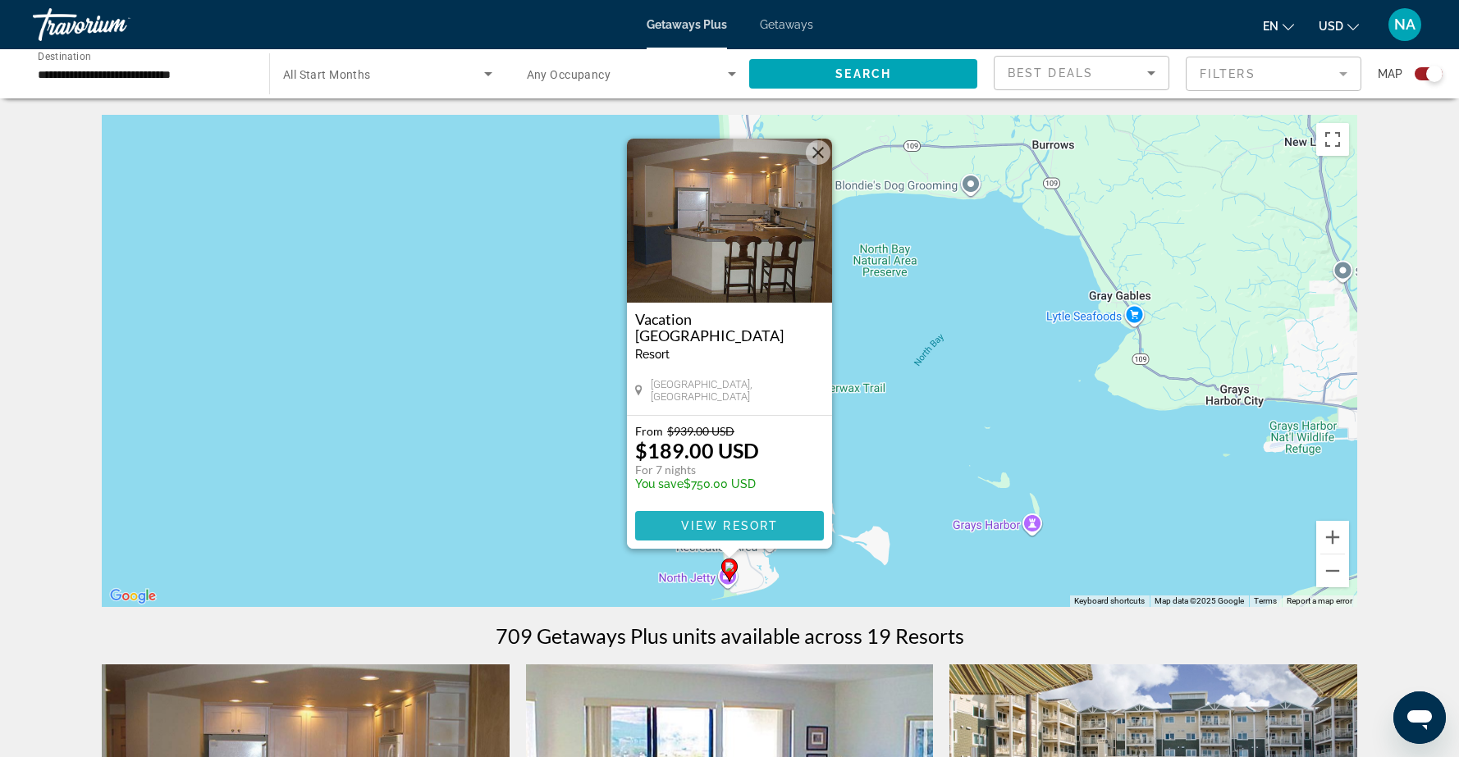
click at [719, 523] on span "View Resort" at bounding box center [729, 525] width 97 height 13
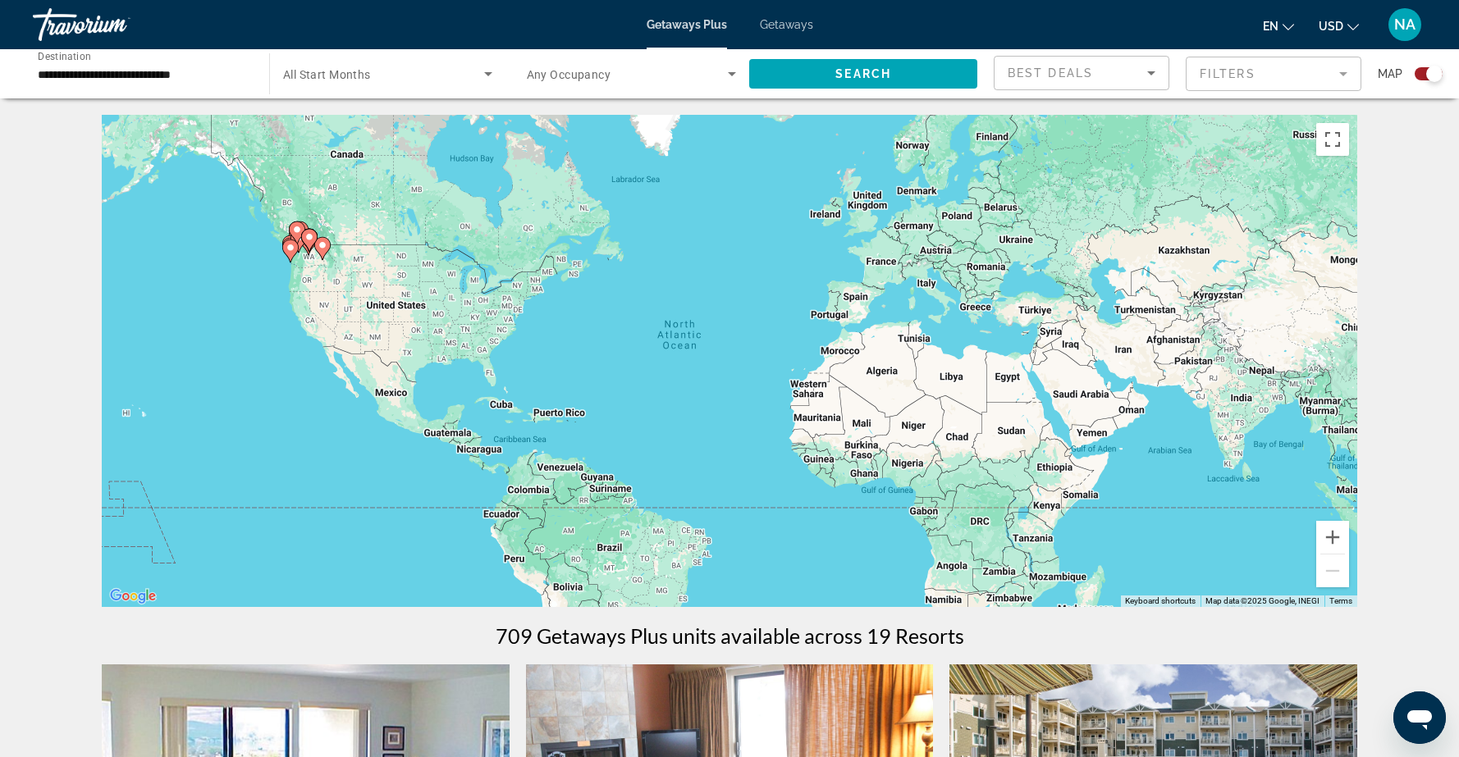
click at [491, 75] on icon "Search widget" at bounding box center [488, 74] width 20 height 20
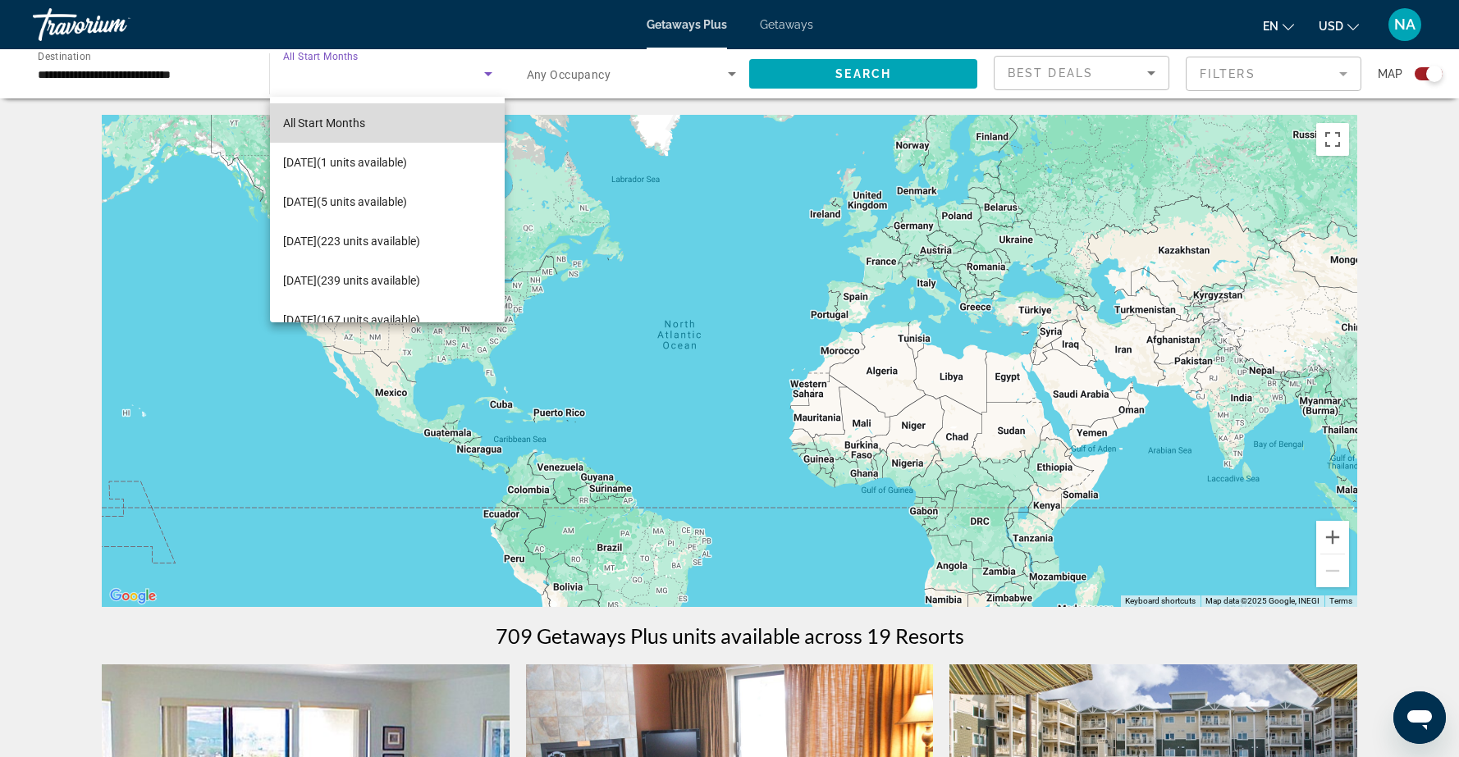
click at [352, 118] on span "All Start Months" at bounding box center [324, 122] width 82 height 13
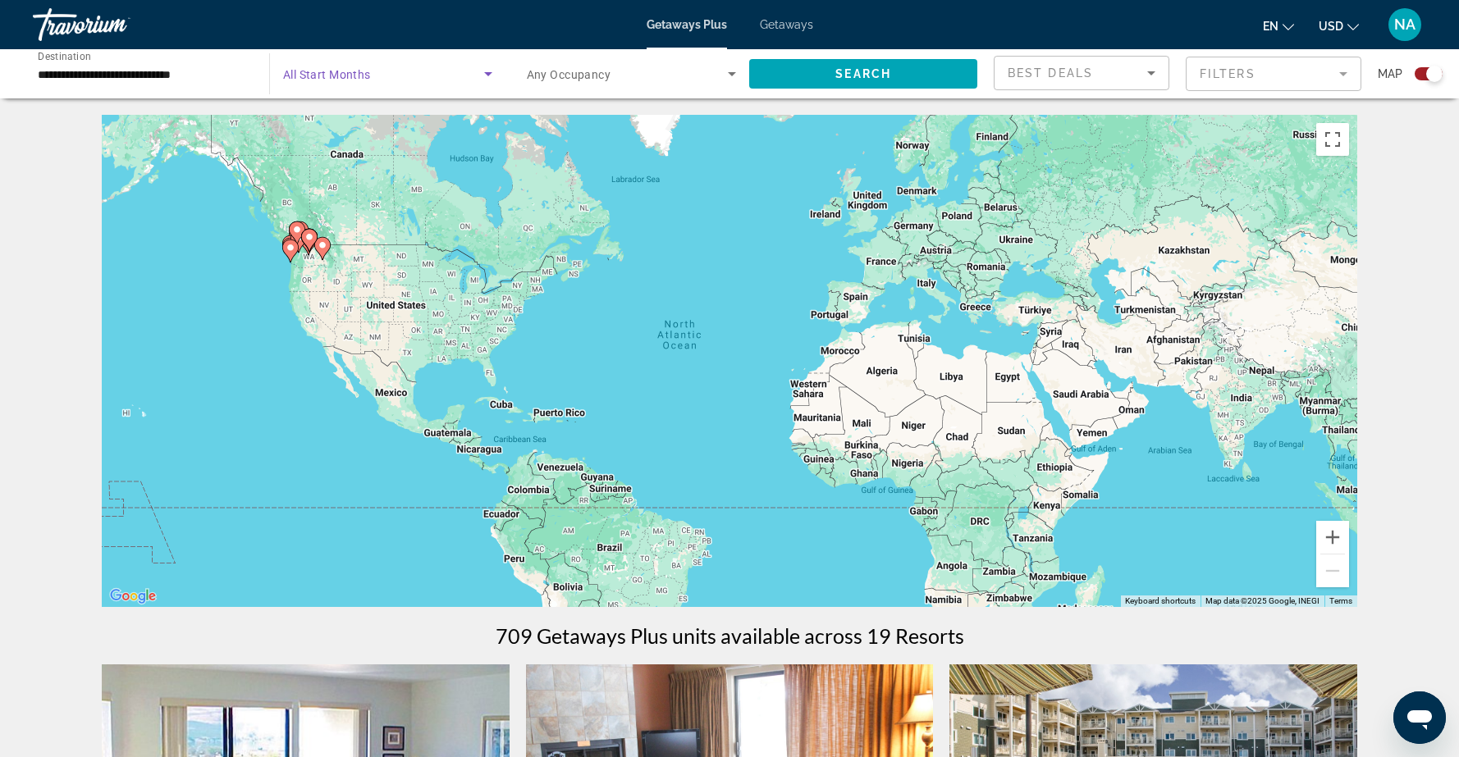
click at [489, 76] on icon "Search widget" at bounding box center [488, 74] width 20 height 20
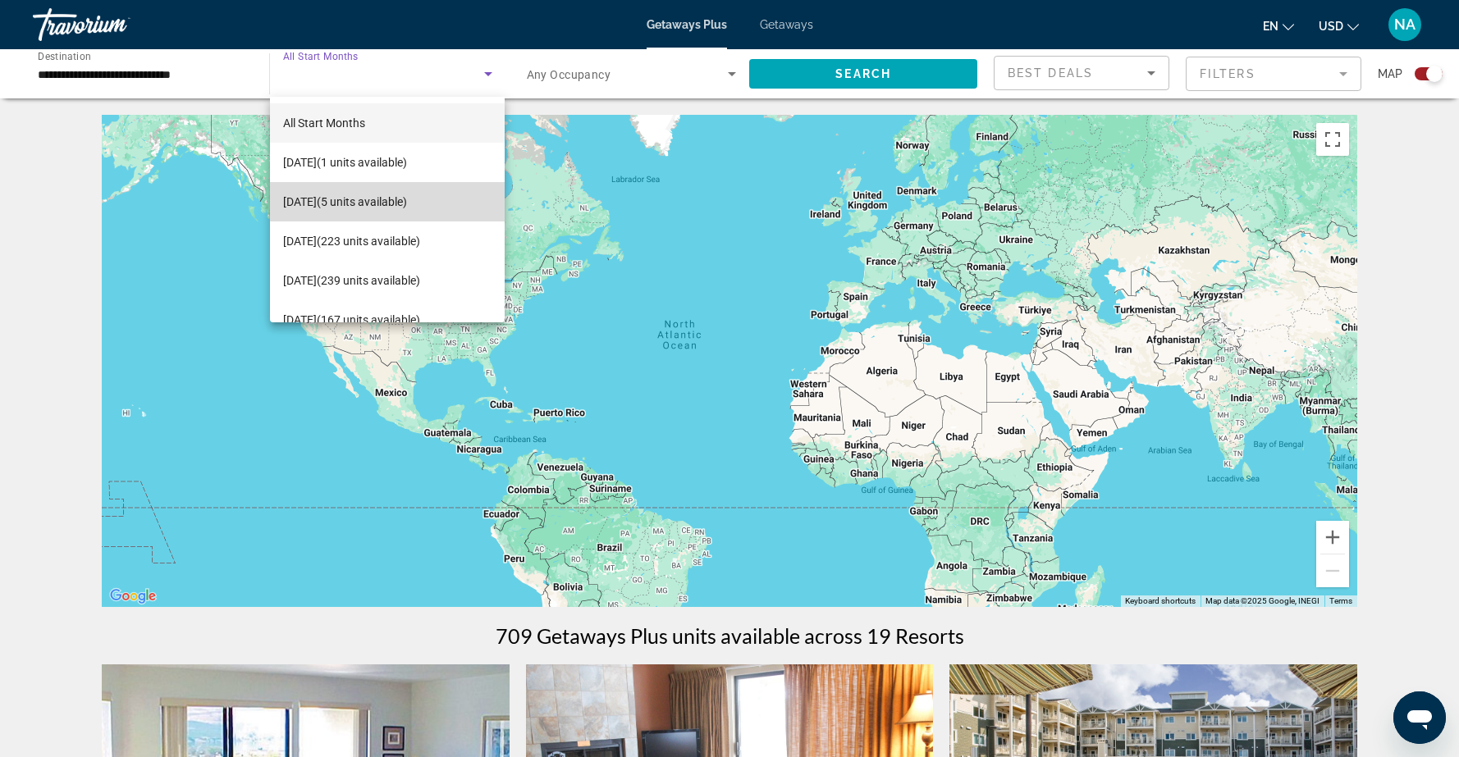
click at [407, 200] on span "October 2025 (5 units available)" at bounding box center [345, 202] width 124 height 20
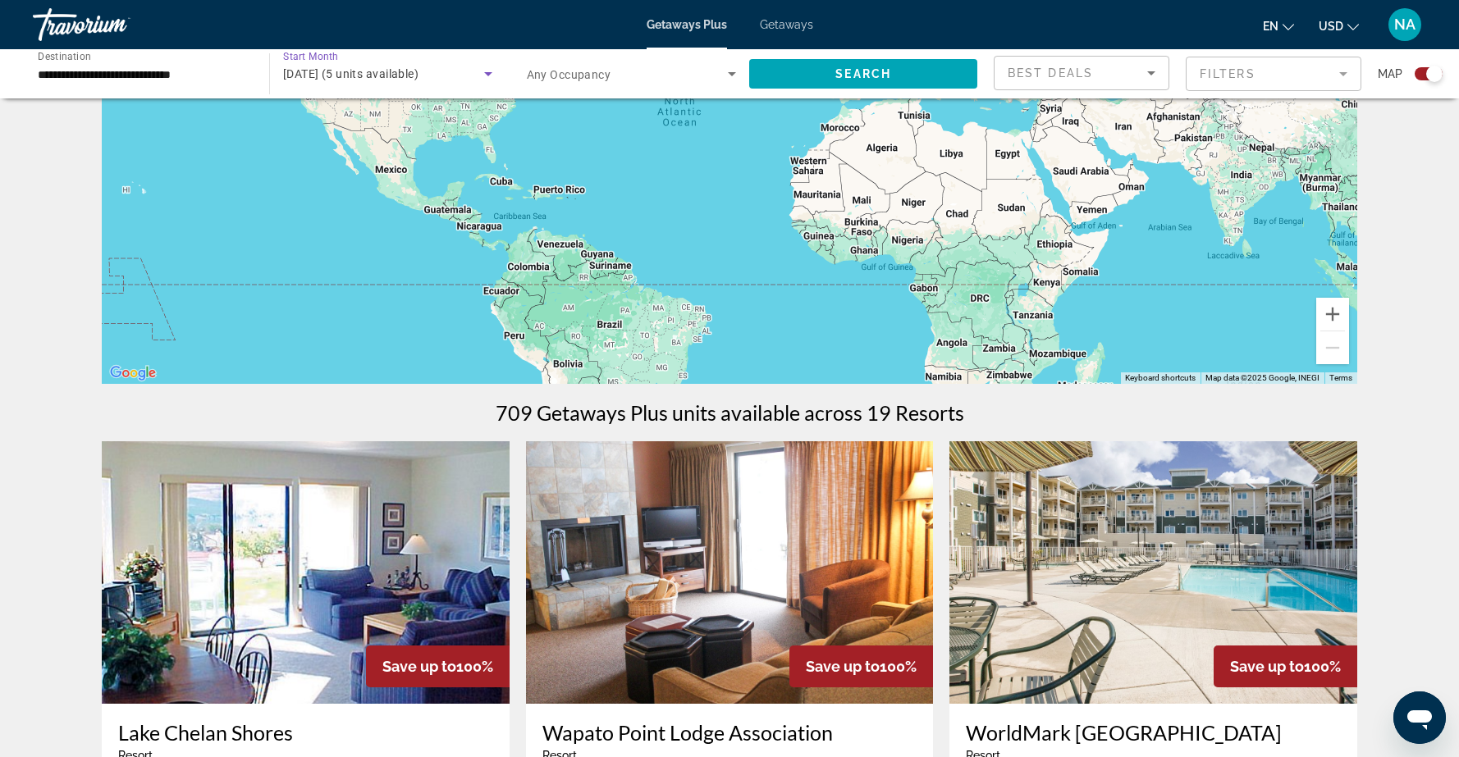
scroll to position [211, 0]
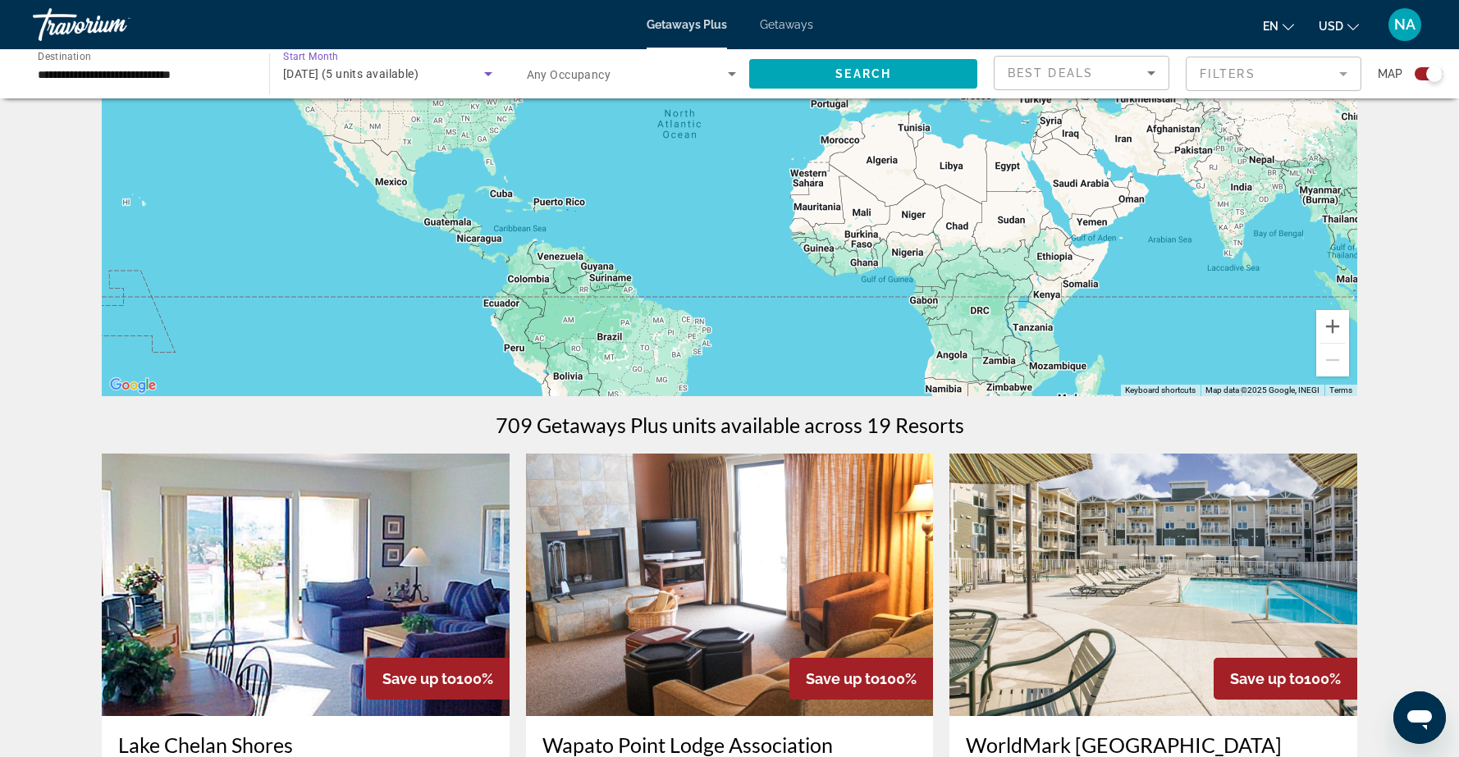
click at [486, 75] on icon "Search widget" at bounding box center [488, 74] width 20 height 20
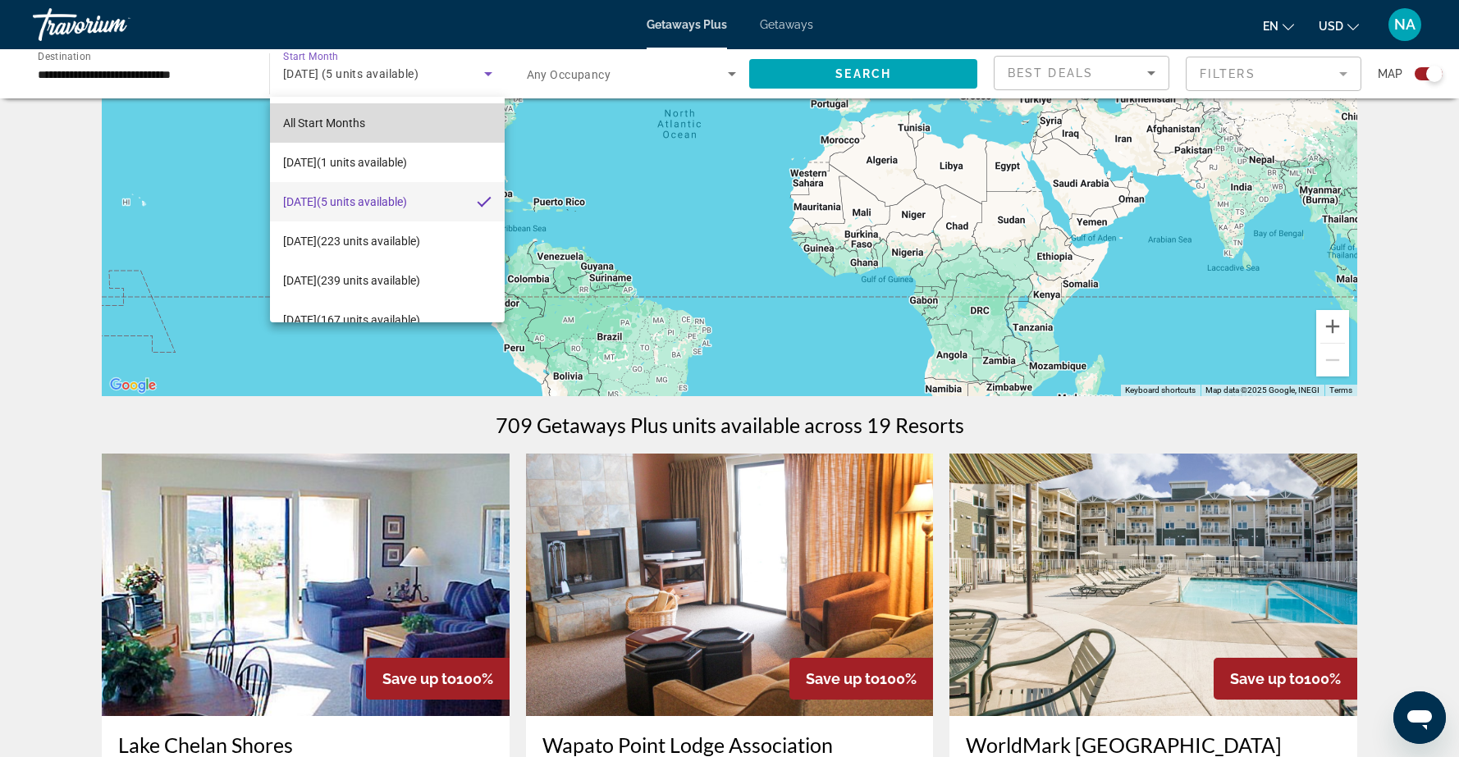
click at [362, 125] on span "All Start Months" at bounding box center [324, 122] width 82 height 13
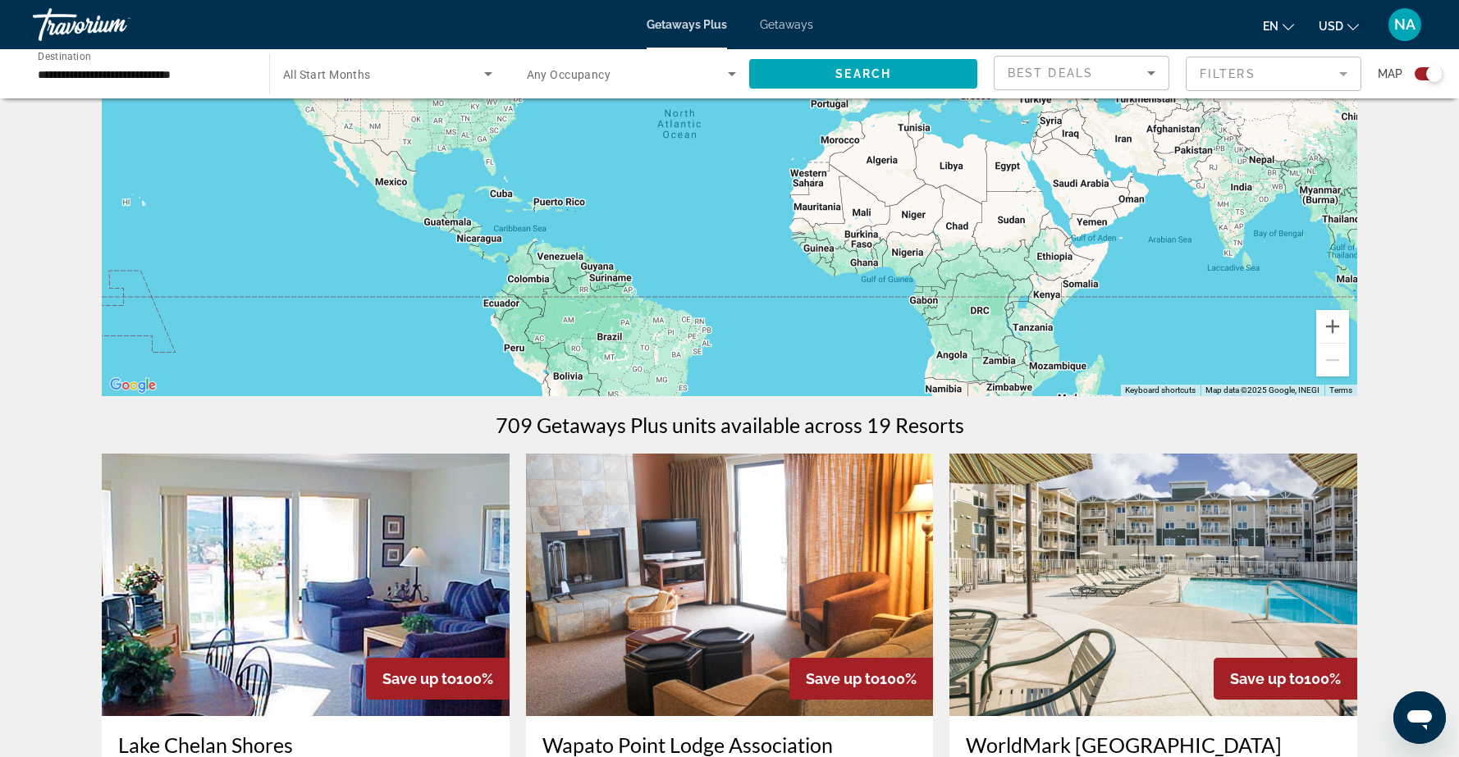
click at [790, 22] on span "Getaways" at bounding box center [786, 24] width 53 height 13
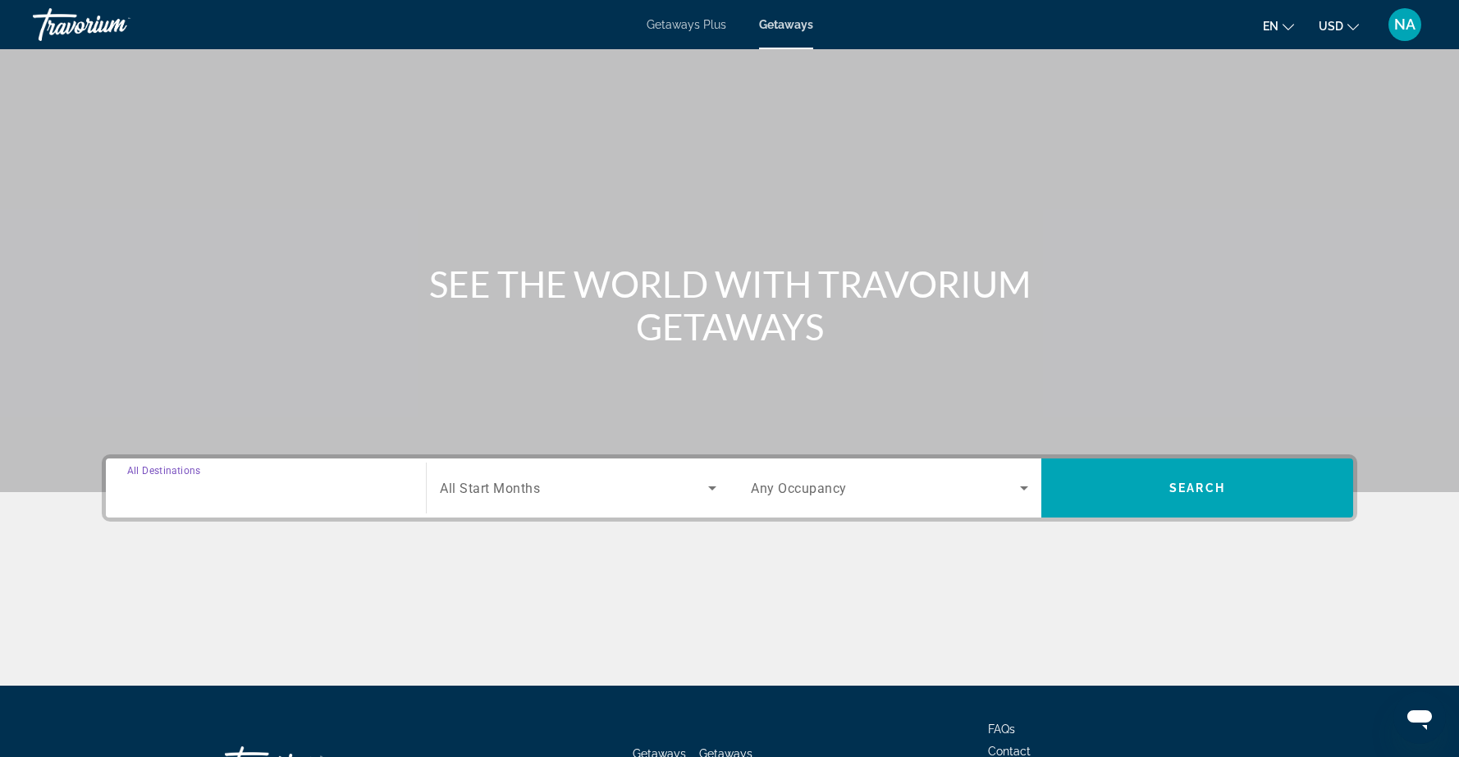
click at [374, 495] on input "Destination All Destinations" at bounding box center [265, 489] width 277 height 20
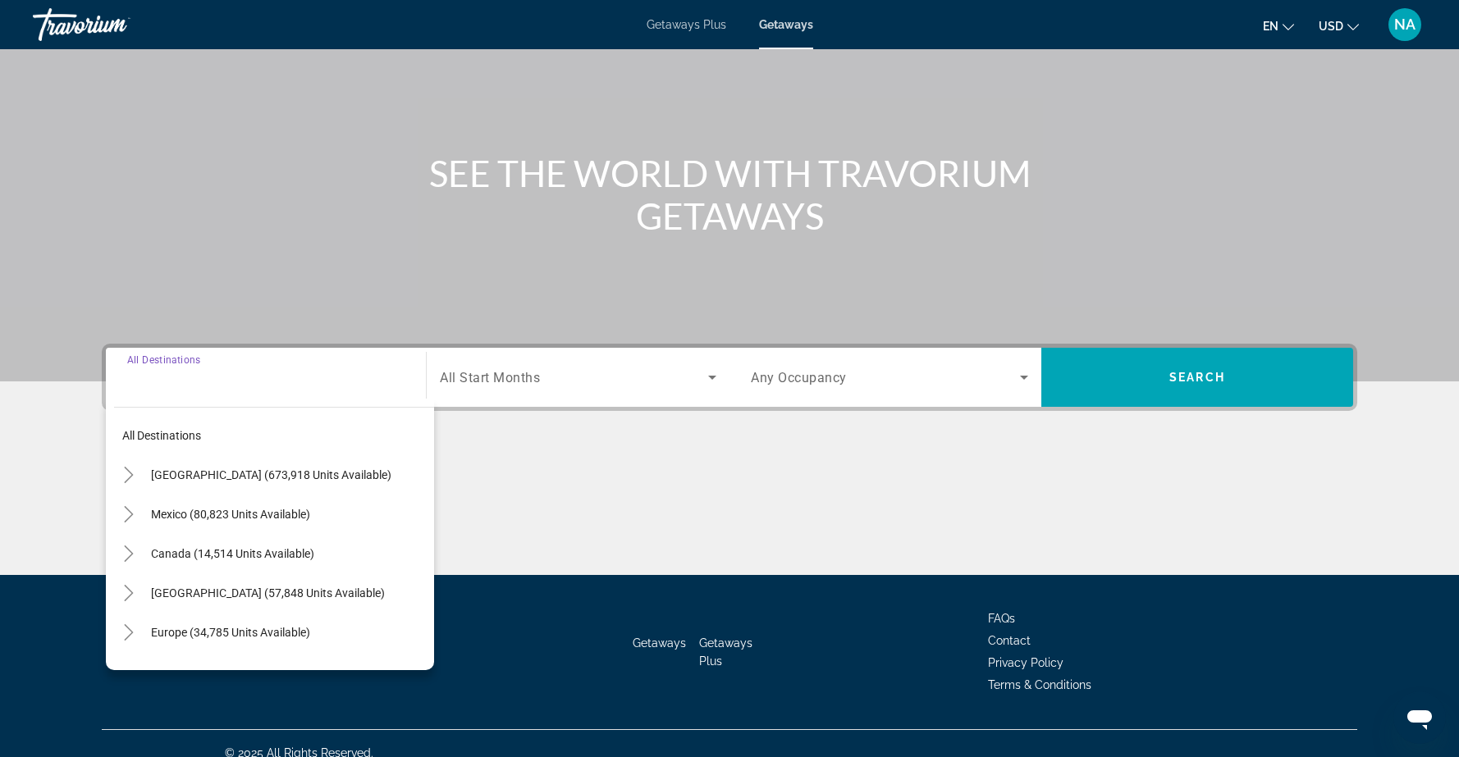
scroll to position [130, 0]
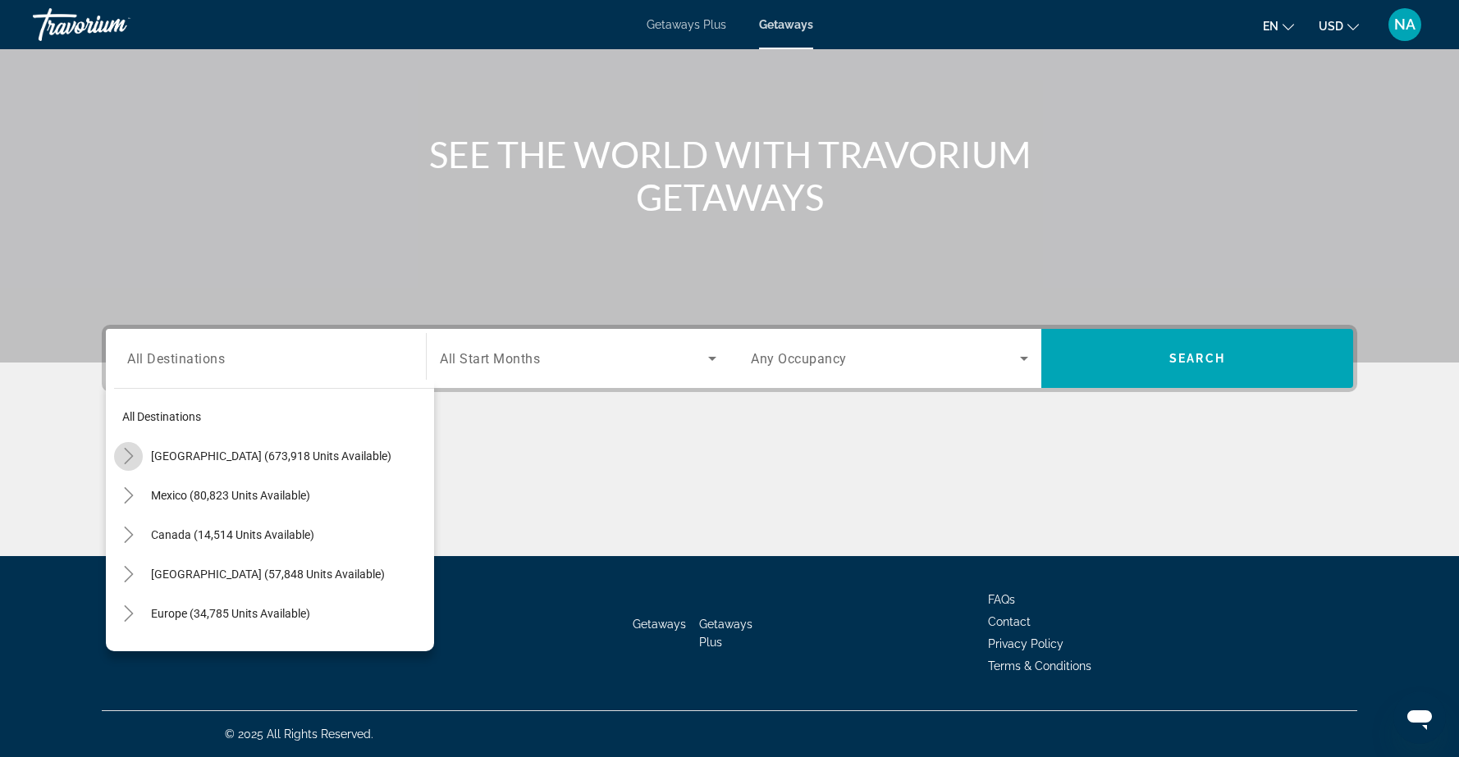
click at [133, 456] on icon "Toggle United States (673,918 units available)" at bounding box center [129, 456] width 16 height 16
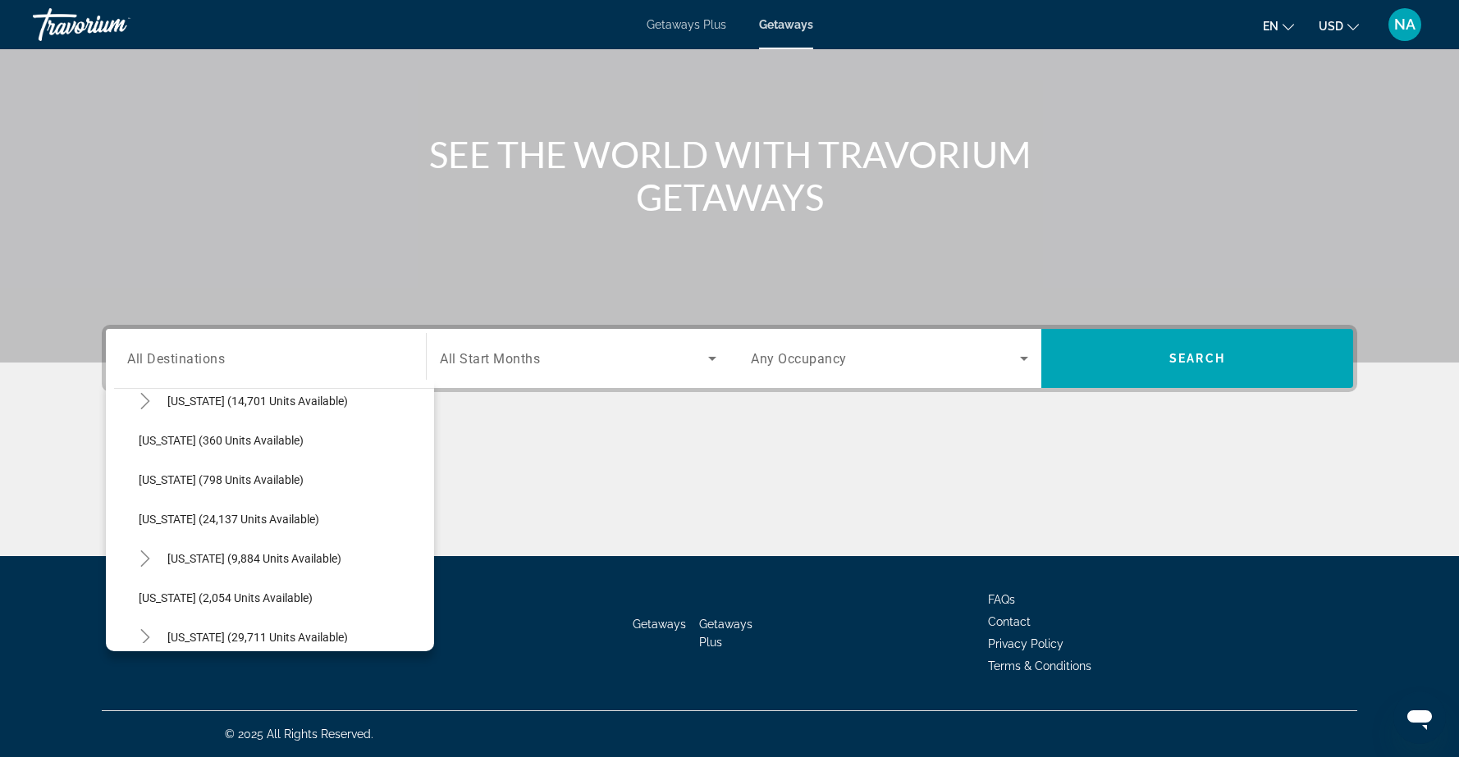
scroll to position [1214, 0]
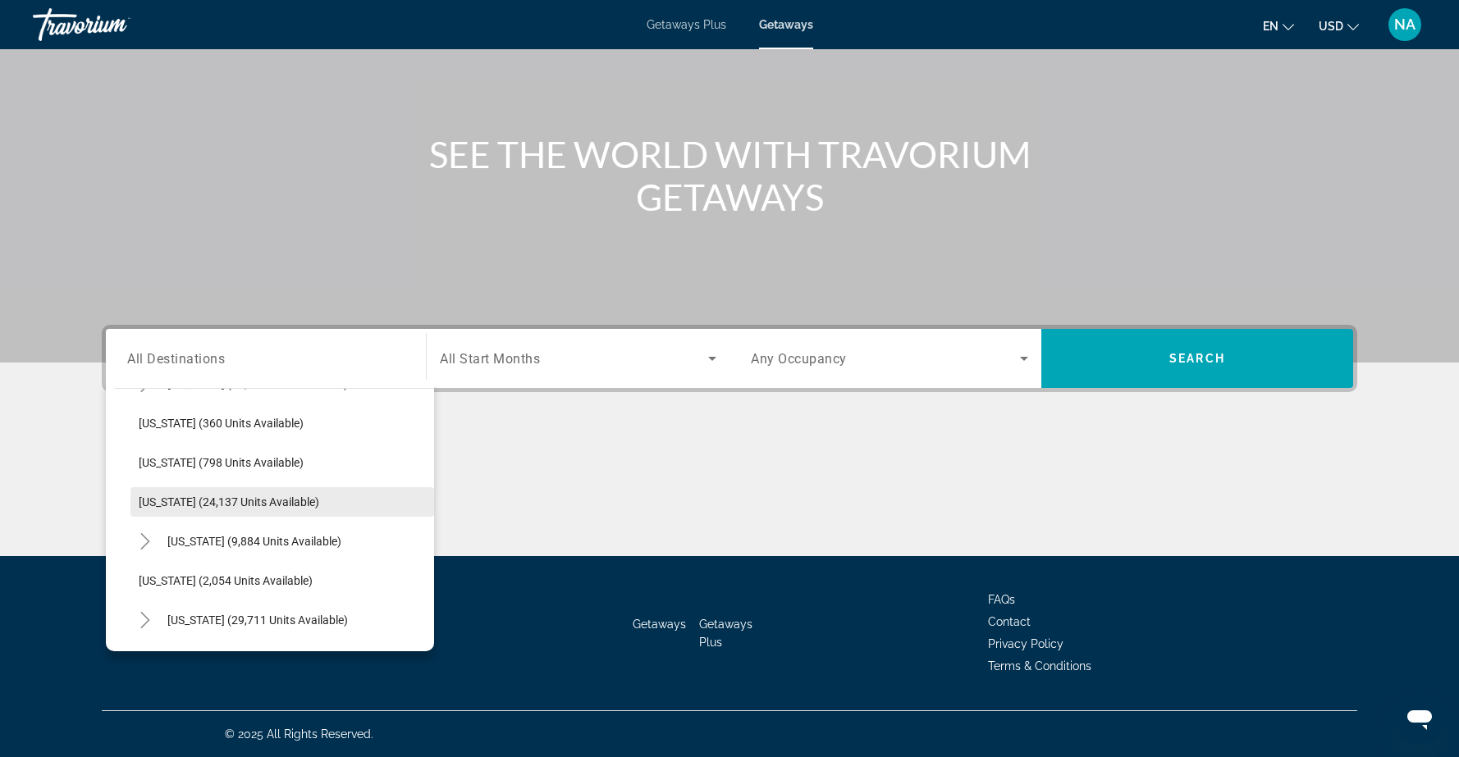
click at [231, 499] on span "Oregon (24,137 units available)" at bounding box center [229, 502] width 180 height 13
type input "**********"
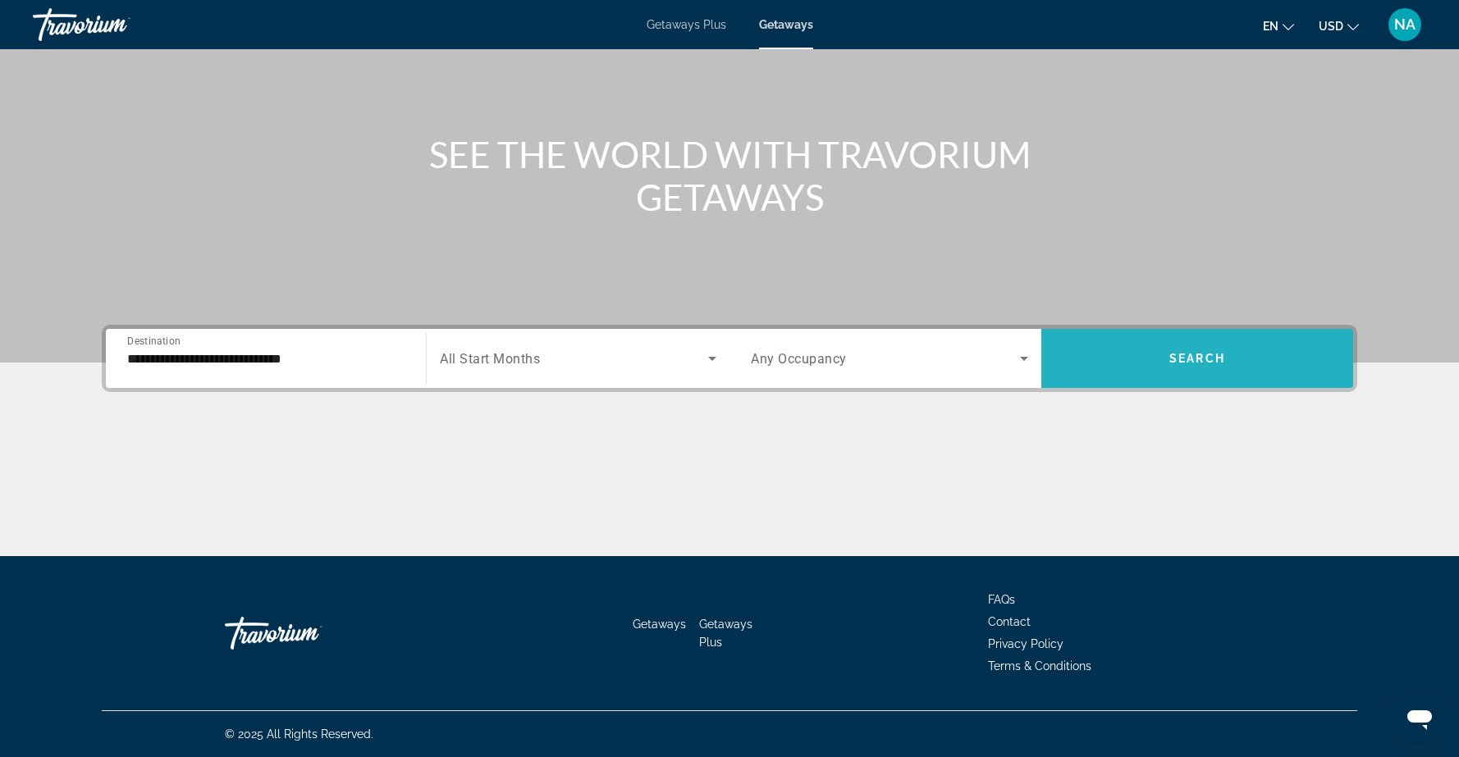
click at [1169, 357] on span "Search" at bounding box center [1197, 358] width 56 height 13
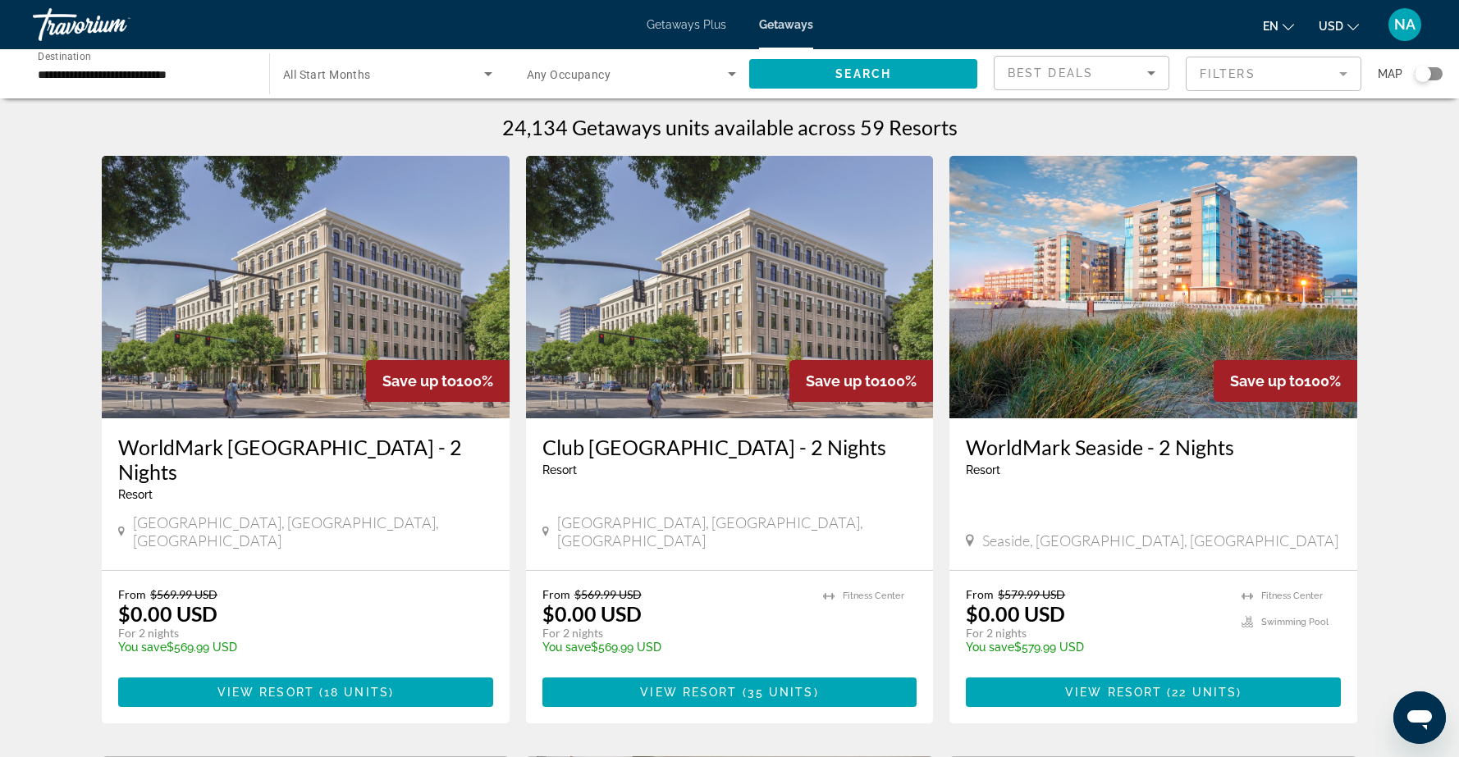
click at [719, 269] on img "Main content" at bounding box center [730, 287] width 408 height 263
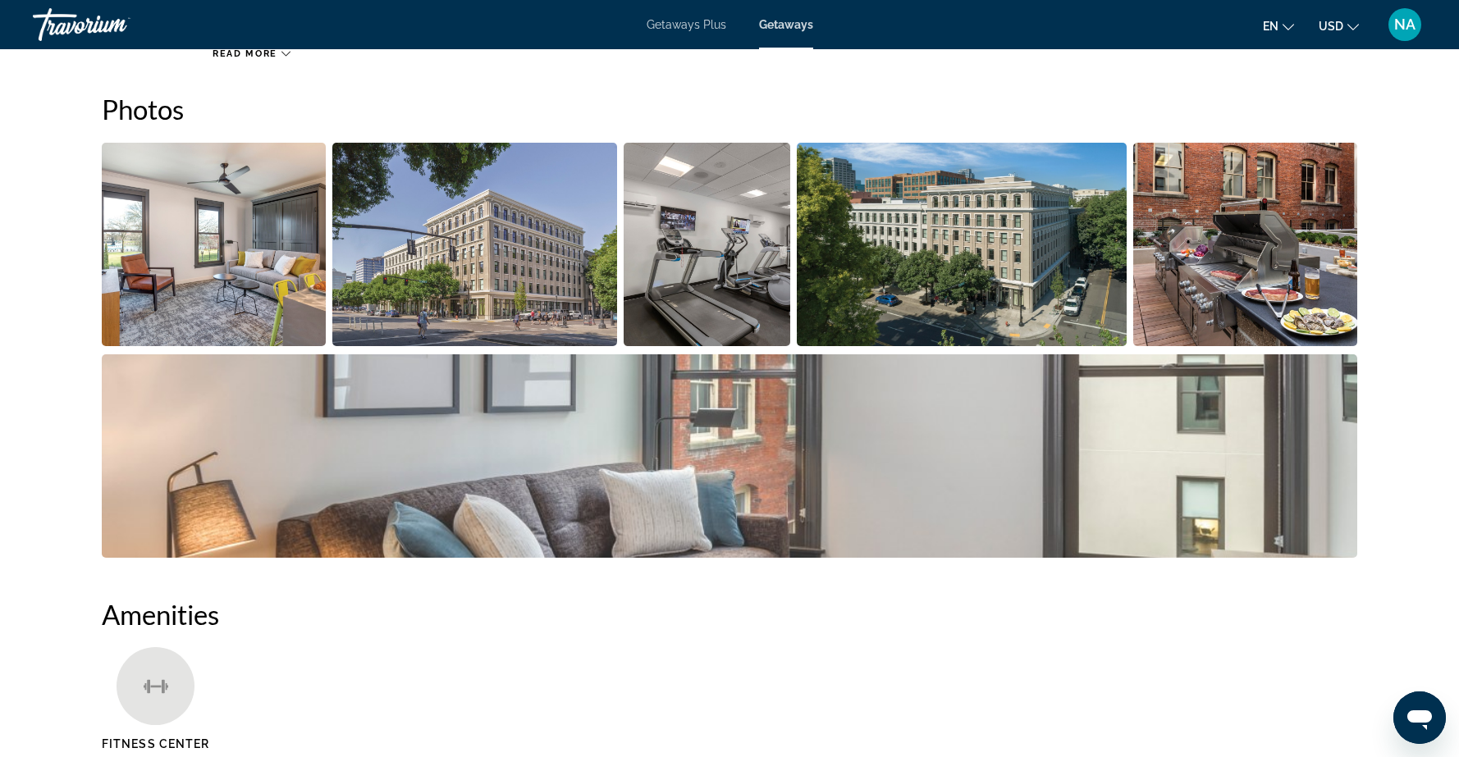
scroll to position [711, 0]
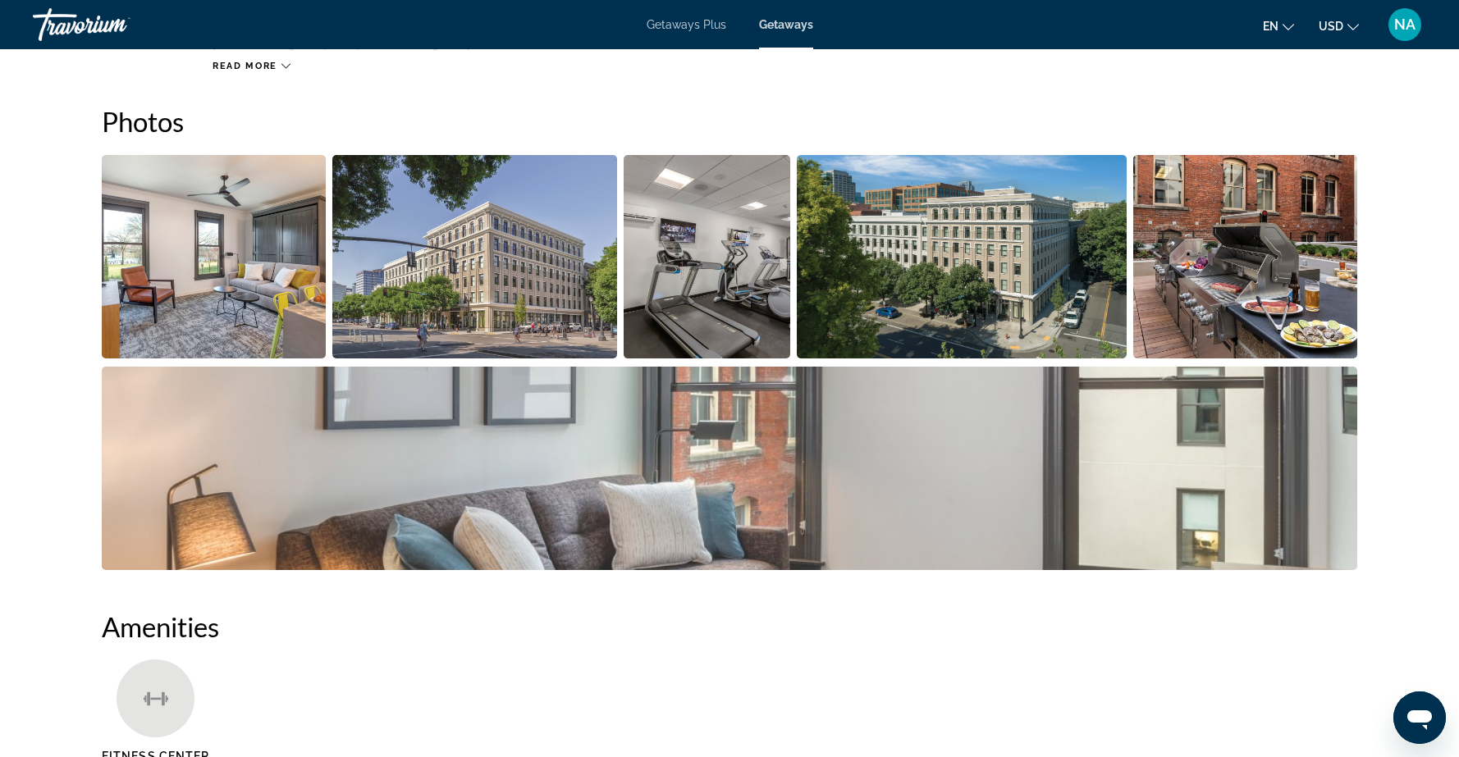
click at [212, 255] on img "Open full-screen image slider" at bounding box center [214, 256] width 224 height 203
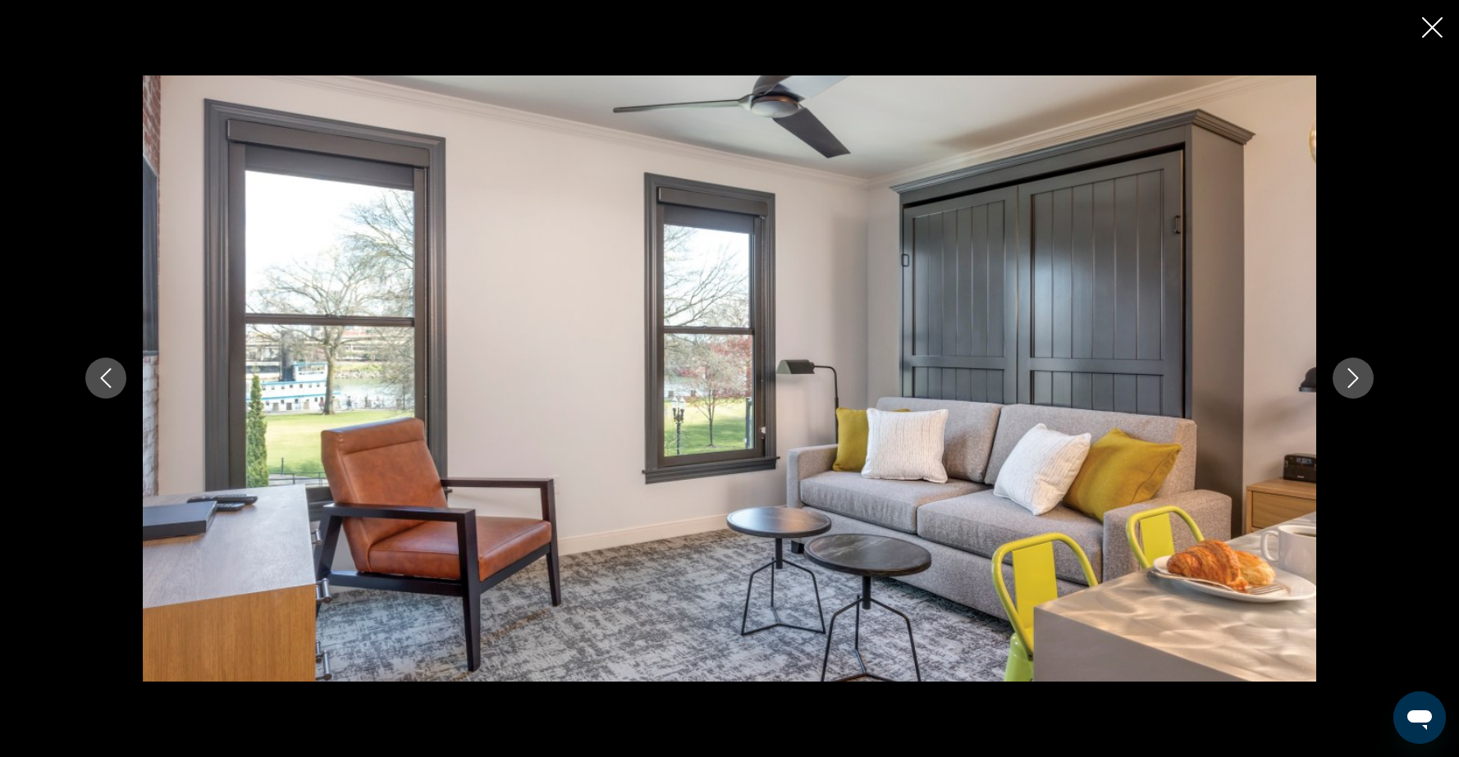
click at [1347, 380] on icon "Next image" at bounding box center [1353, 378] width 20 height 20
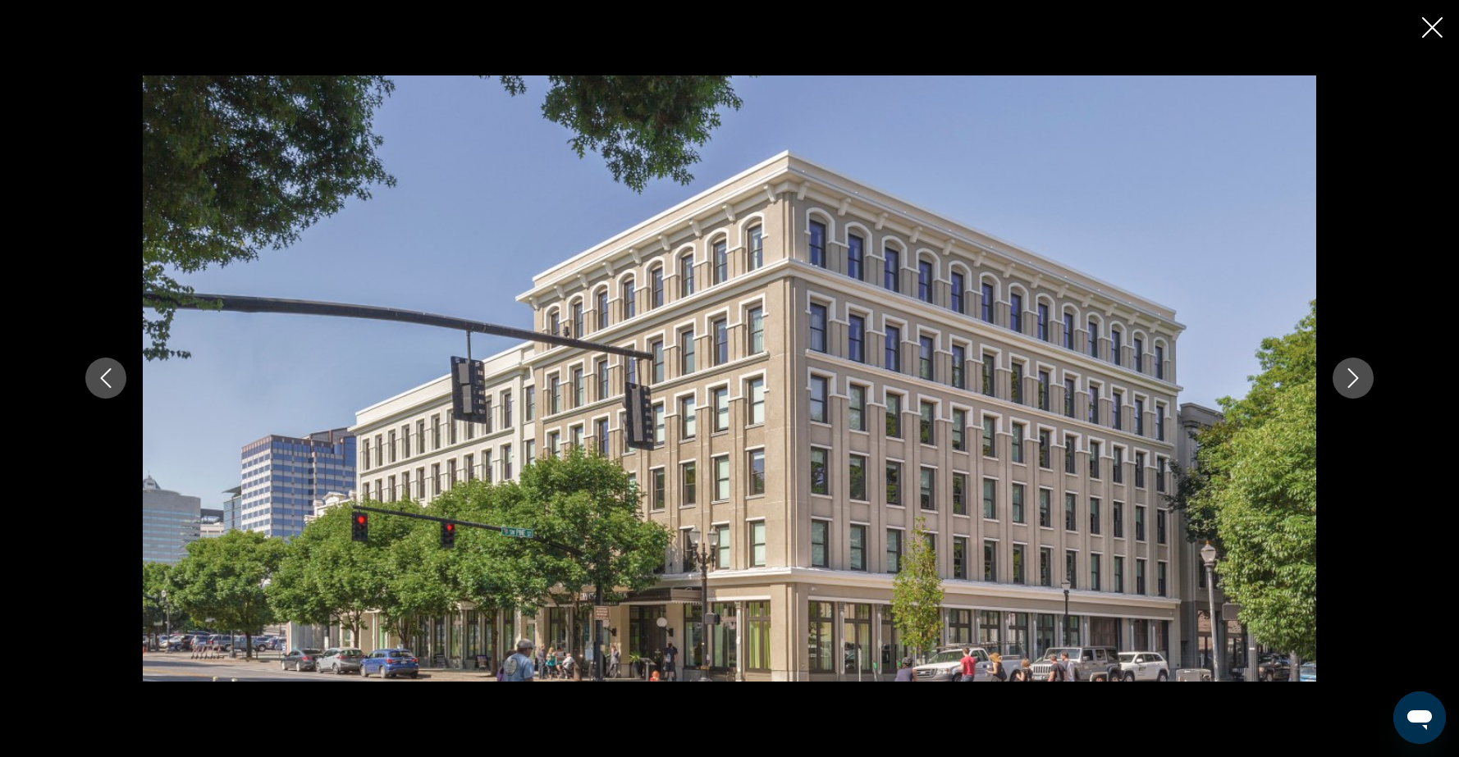
click at [1347, 380] on icon "Next image" at bounding box center [1353, 378] width 20 height 20
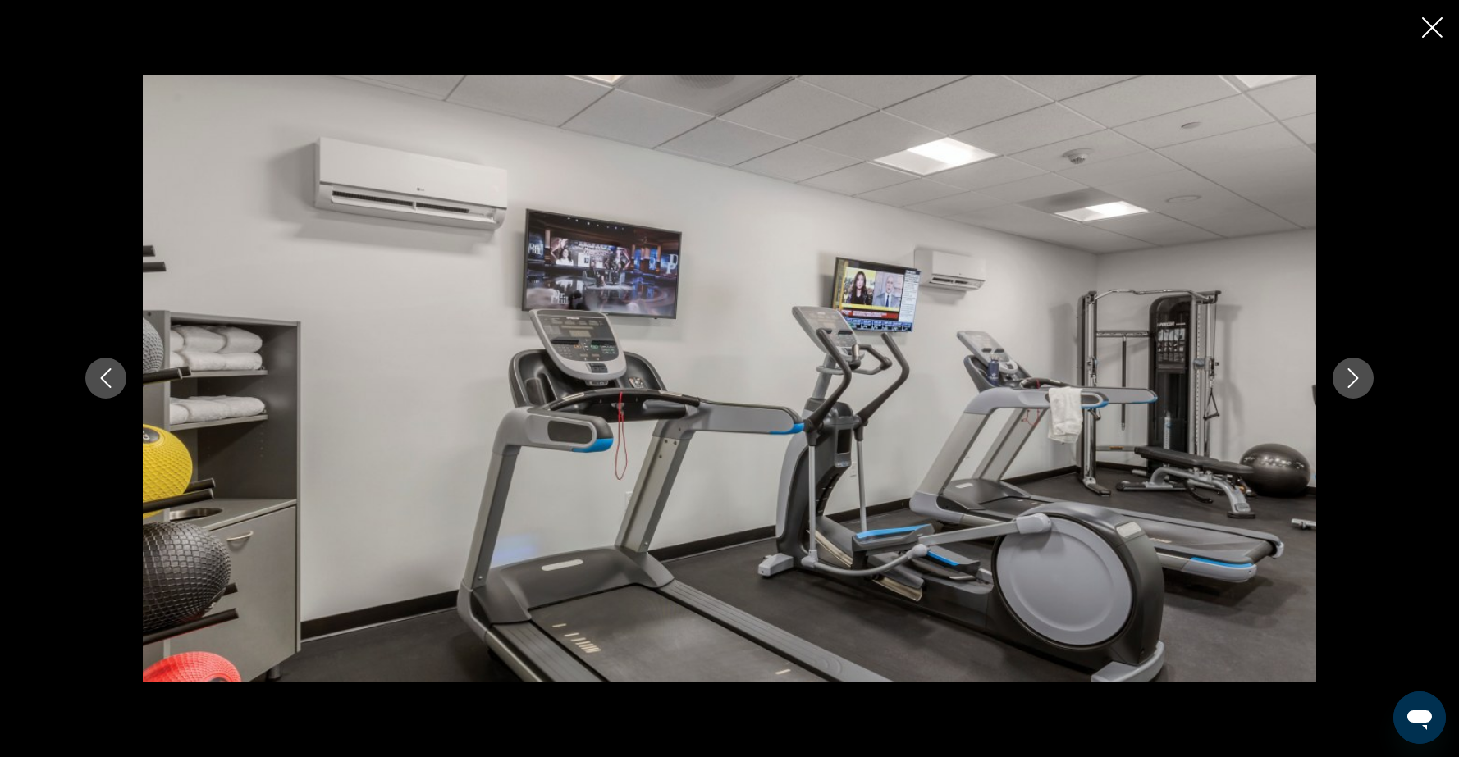
click at [1347, 380] on icon "Next image" at bounding box center [1353, 378] width 20 height 20
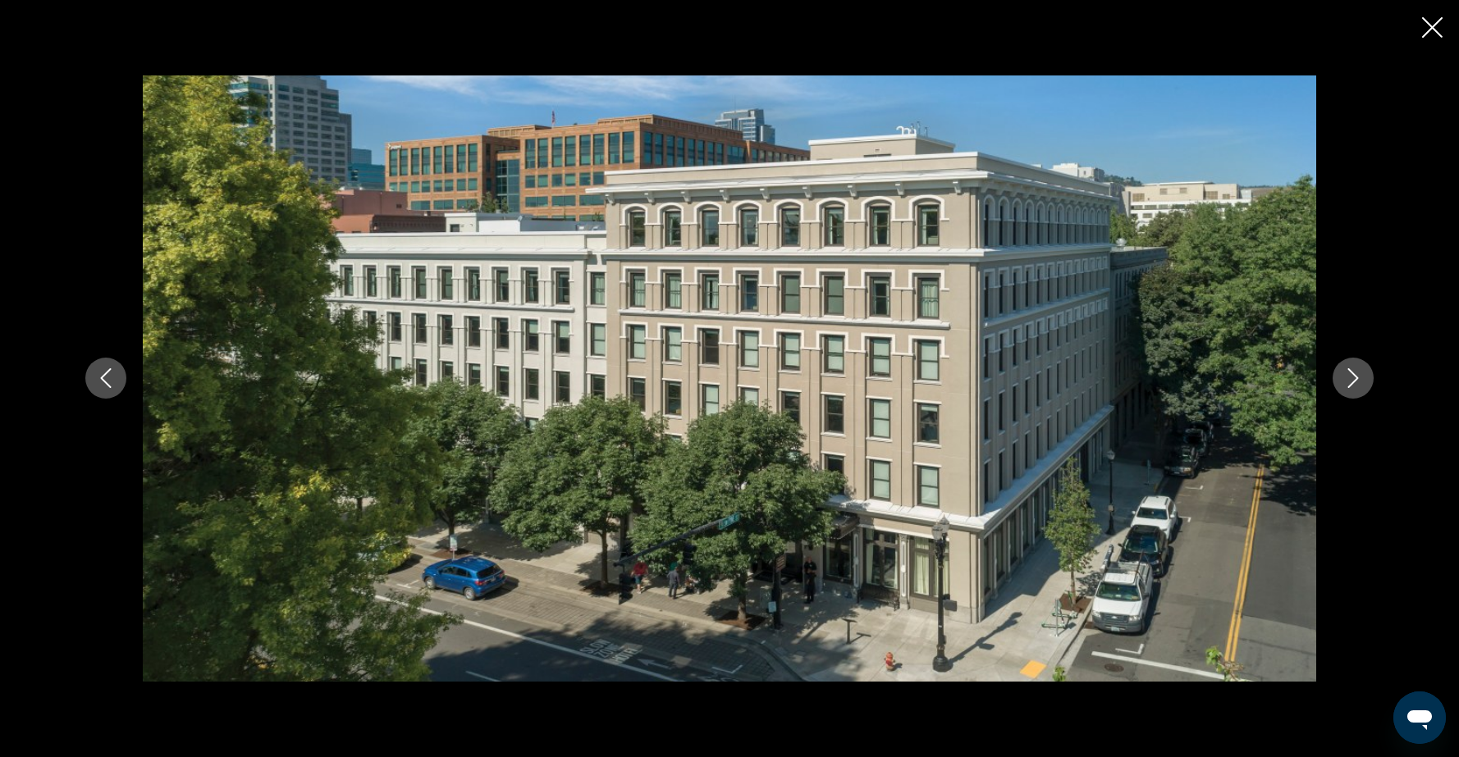
click at [1347, 380] on icon "Next image" at bounding box center [1353, 378] width 20 height 20
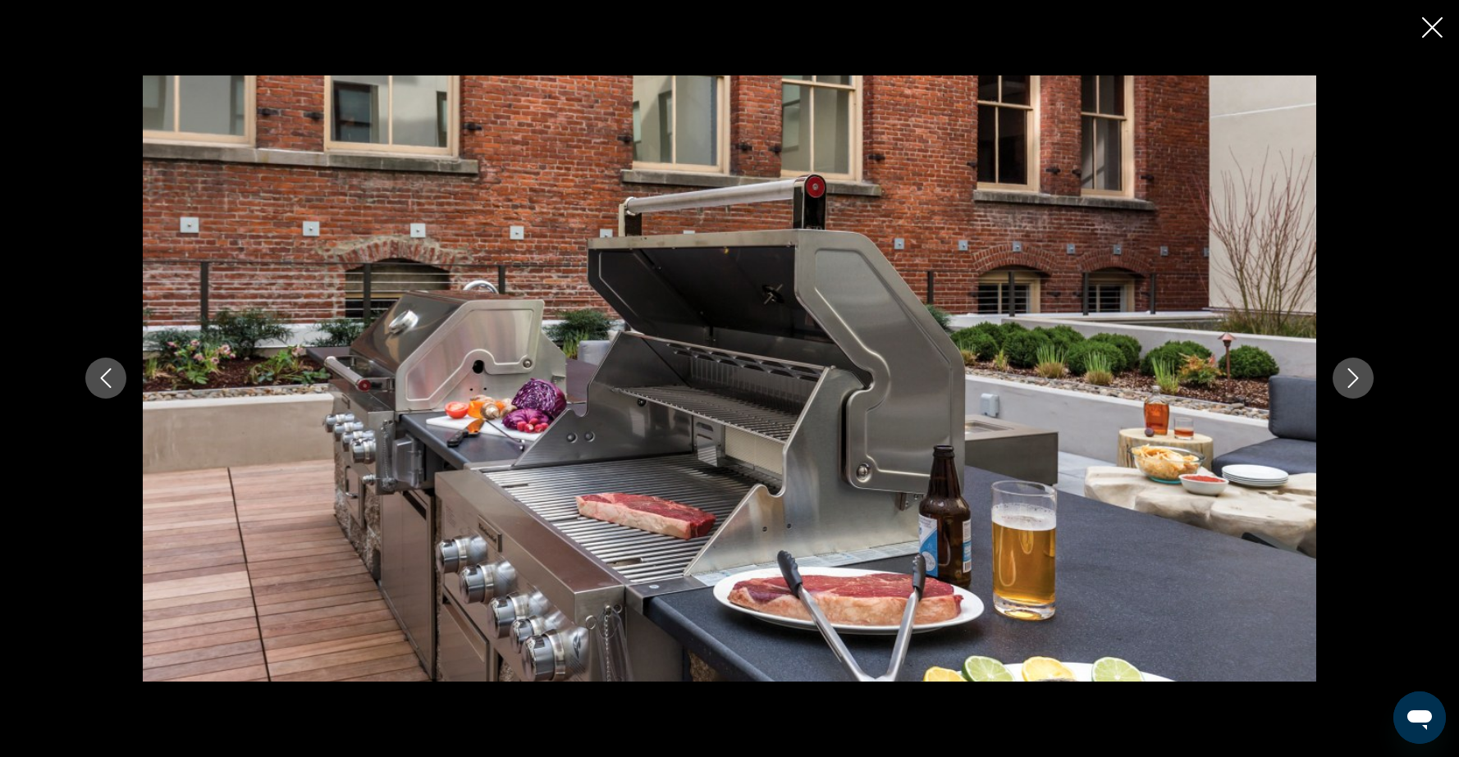
click at [1347, 380] on icon "Next image" at bounding box center [1353, 378] width 20 height 20
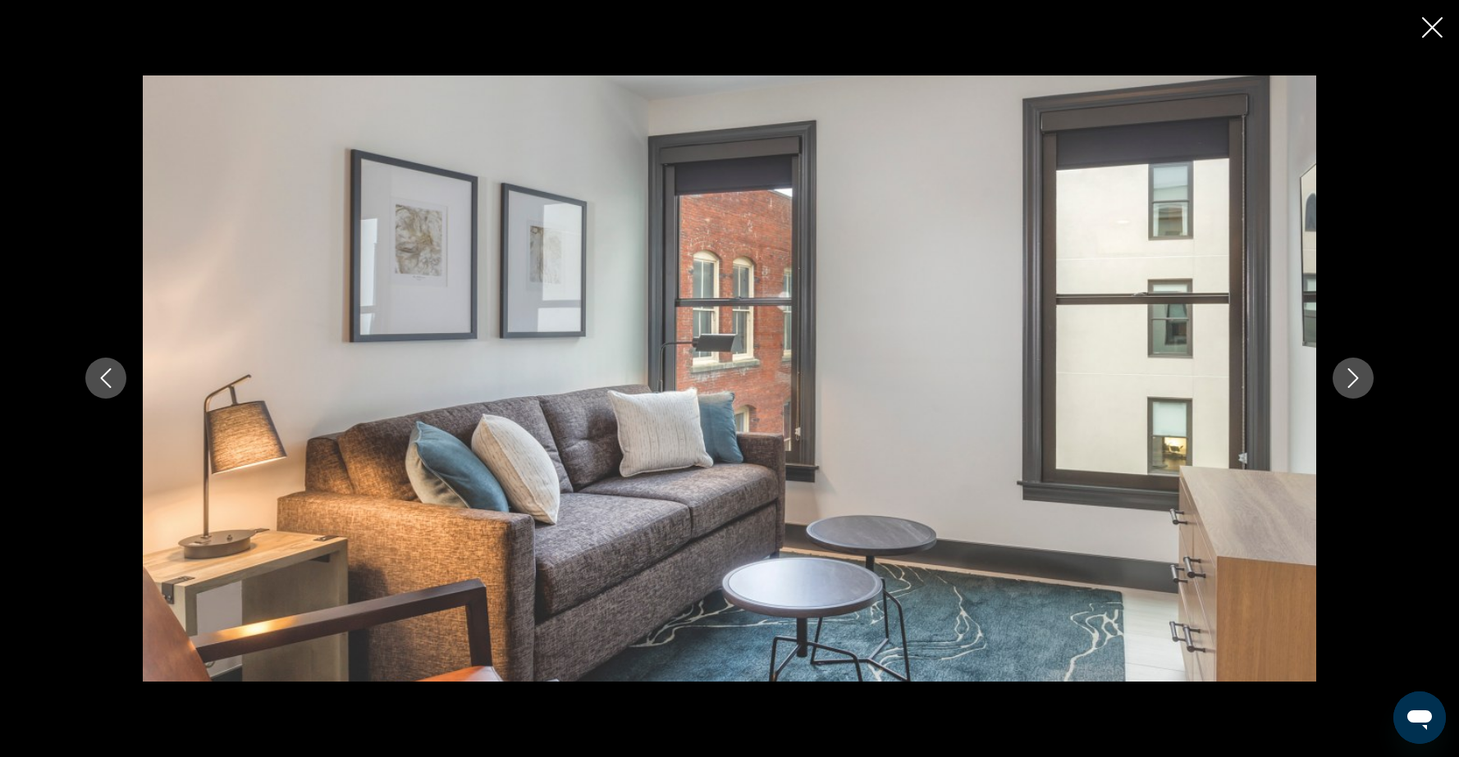
click at [1347, 380] on icon "Next image" at bounding box center [1353, 378] width 20 height 20
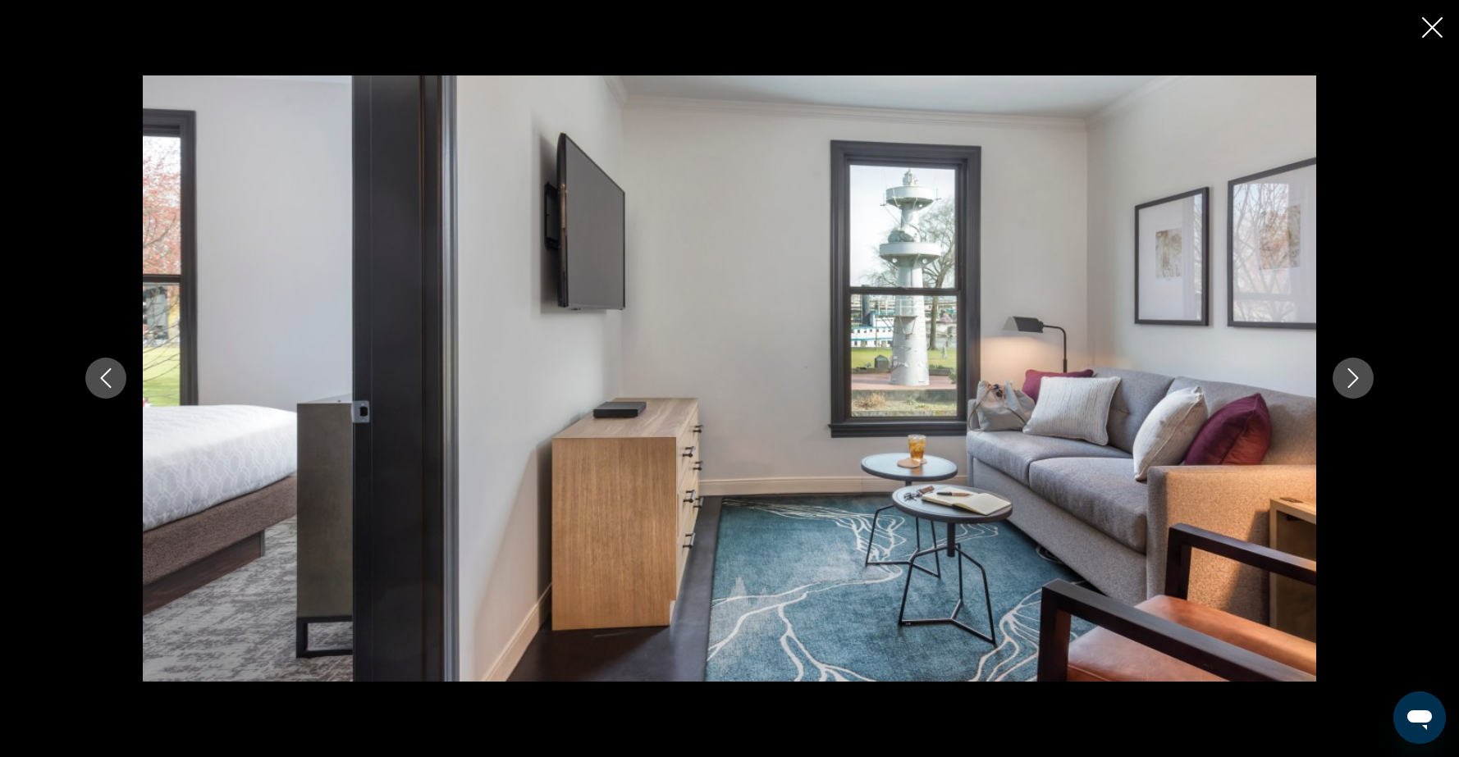
click at [1347, 380] on icon "Next image" at bounding box center [1353, 378] width 20 height 20
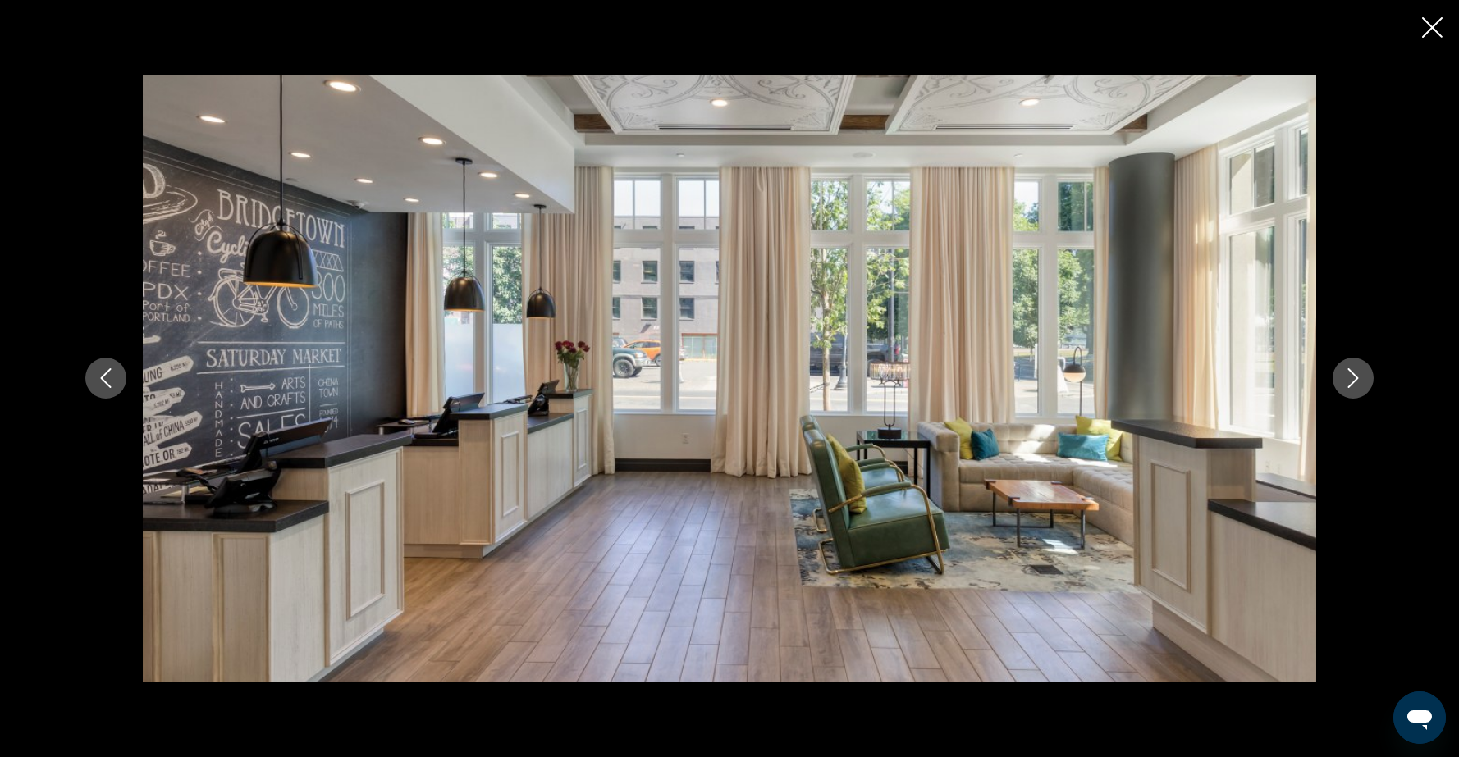
click at [1347, 380] on icon "Next image" at bounding box center [1353, 378] width 20 height 20
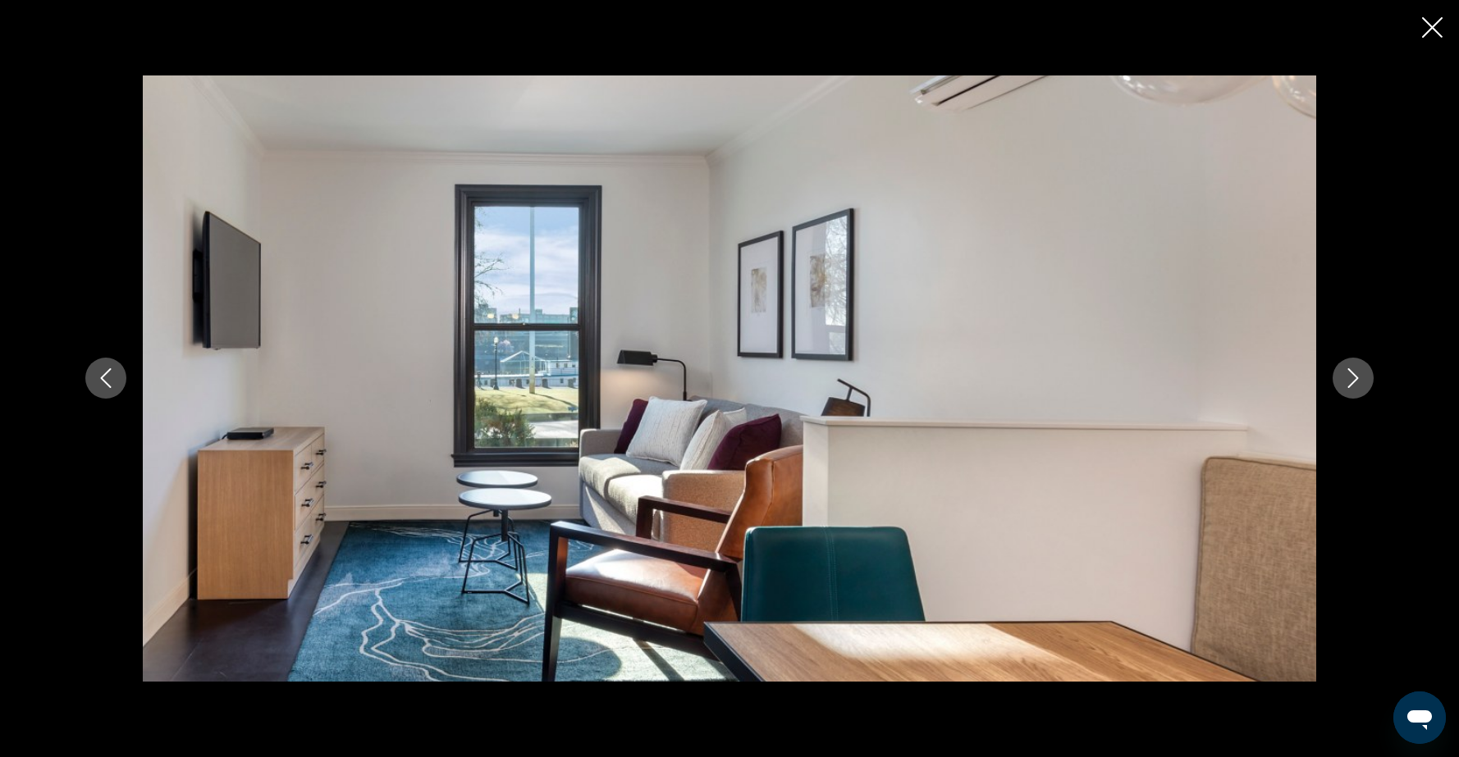
click at [1347, 380] on icon "Next image" at bounding box center [1353, 378] width 20 height 20
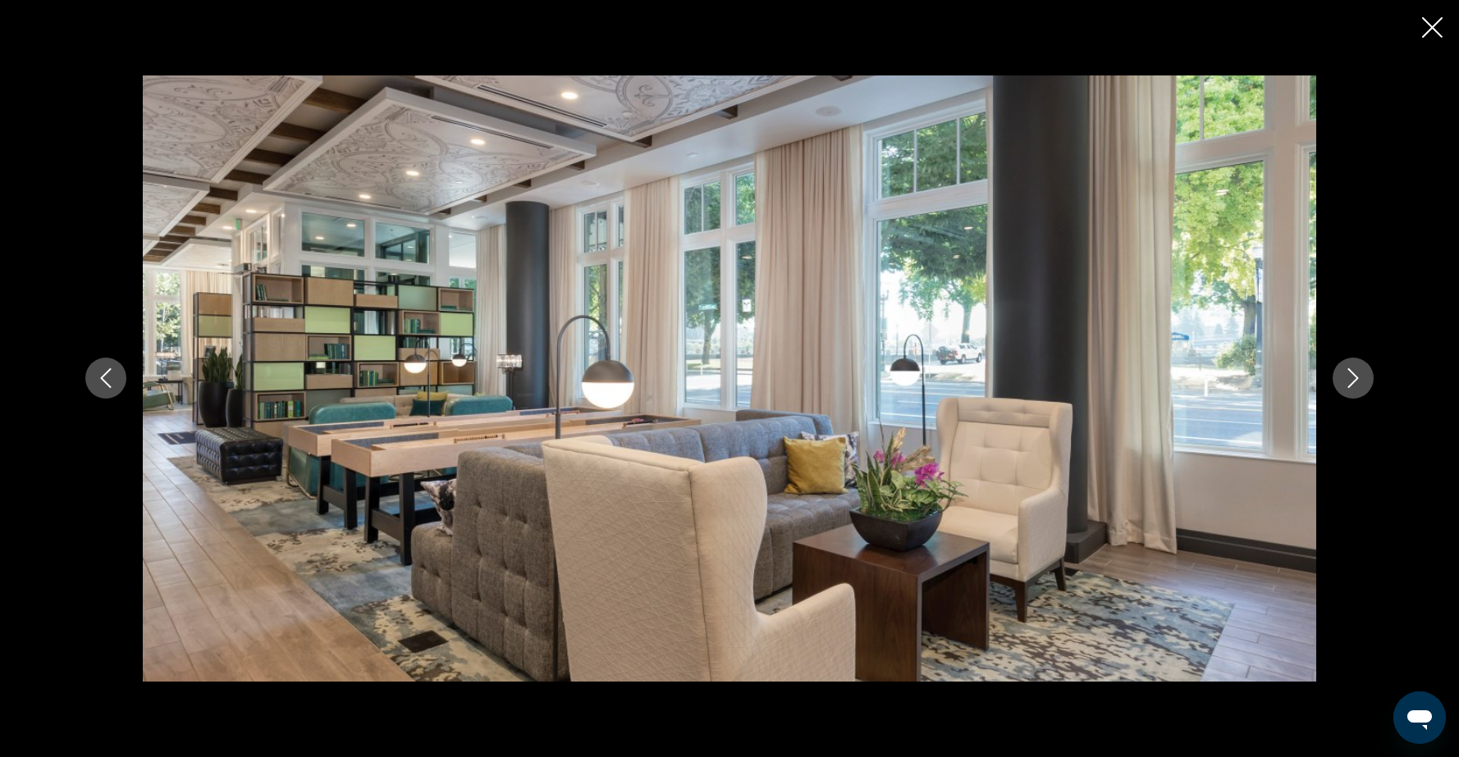
click at [1347, 380] on icon "Next image" at bounding box center [1353, 378] width 20 height 20
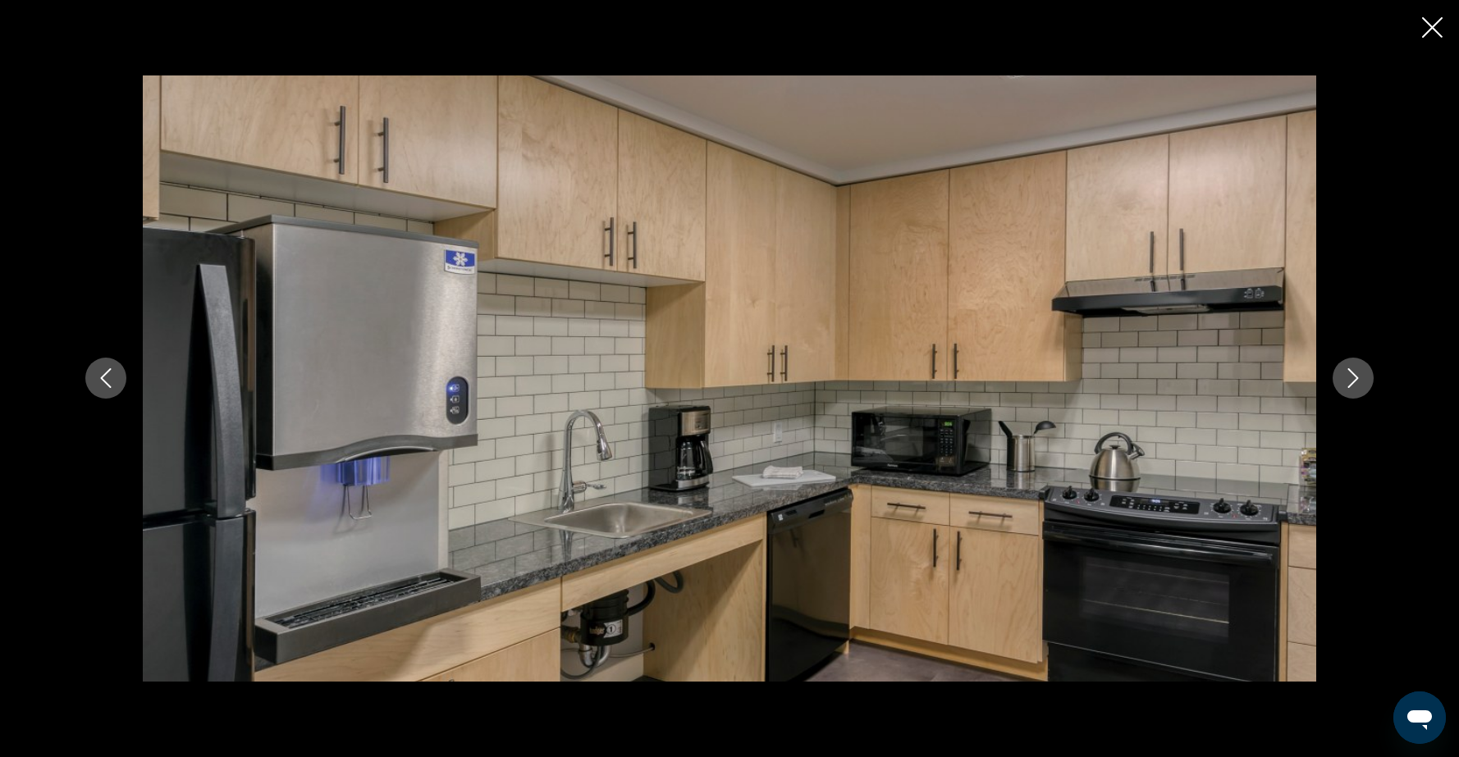
click at [1347, 380] on icon "Next image" at bounding box center [1353, 378] width 20 height 20
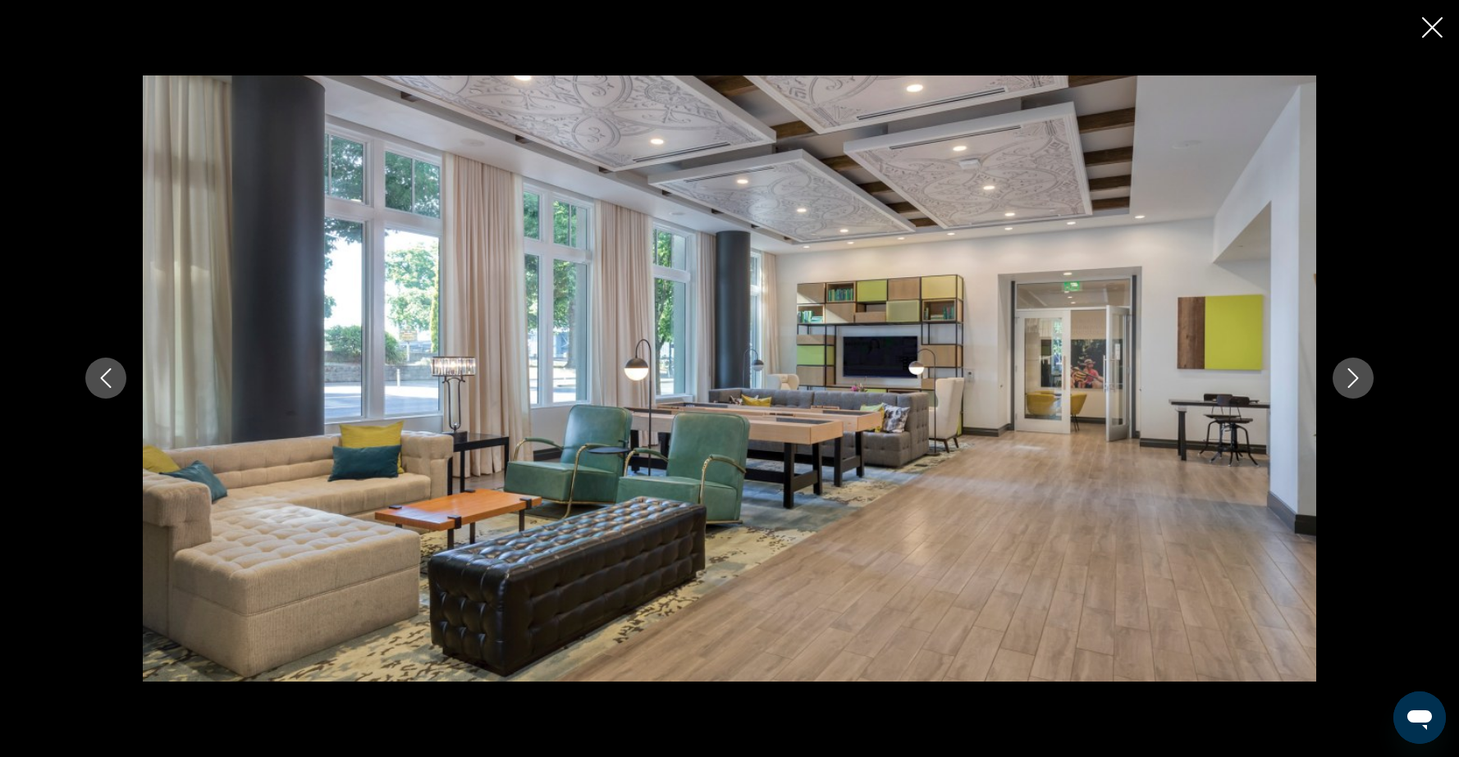
click at [1347, 380] on icon "Next image" at bounding box center [1353, 378] width 20 height 20
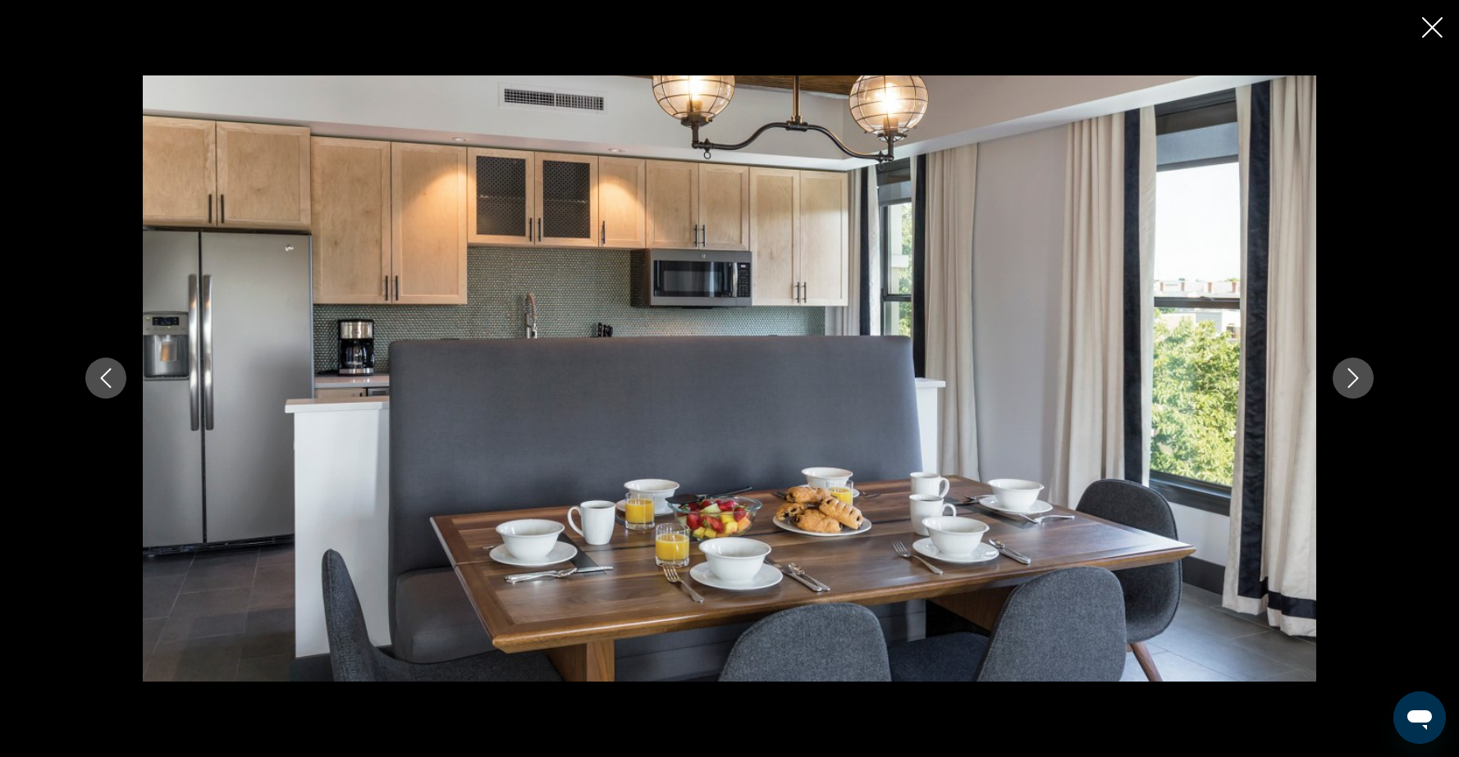
click at [1347, 380] on icon "Next image" at bounding box center [1353, 378] width 20 height 20
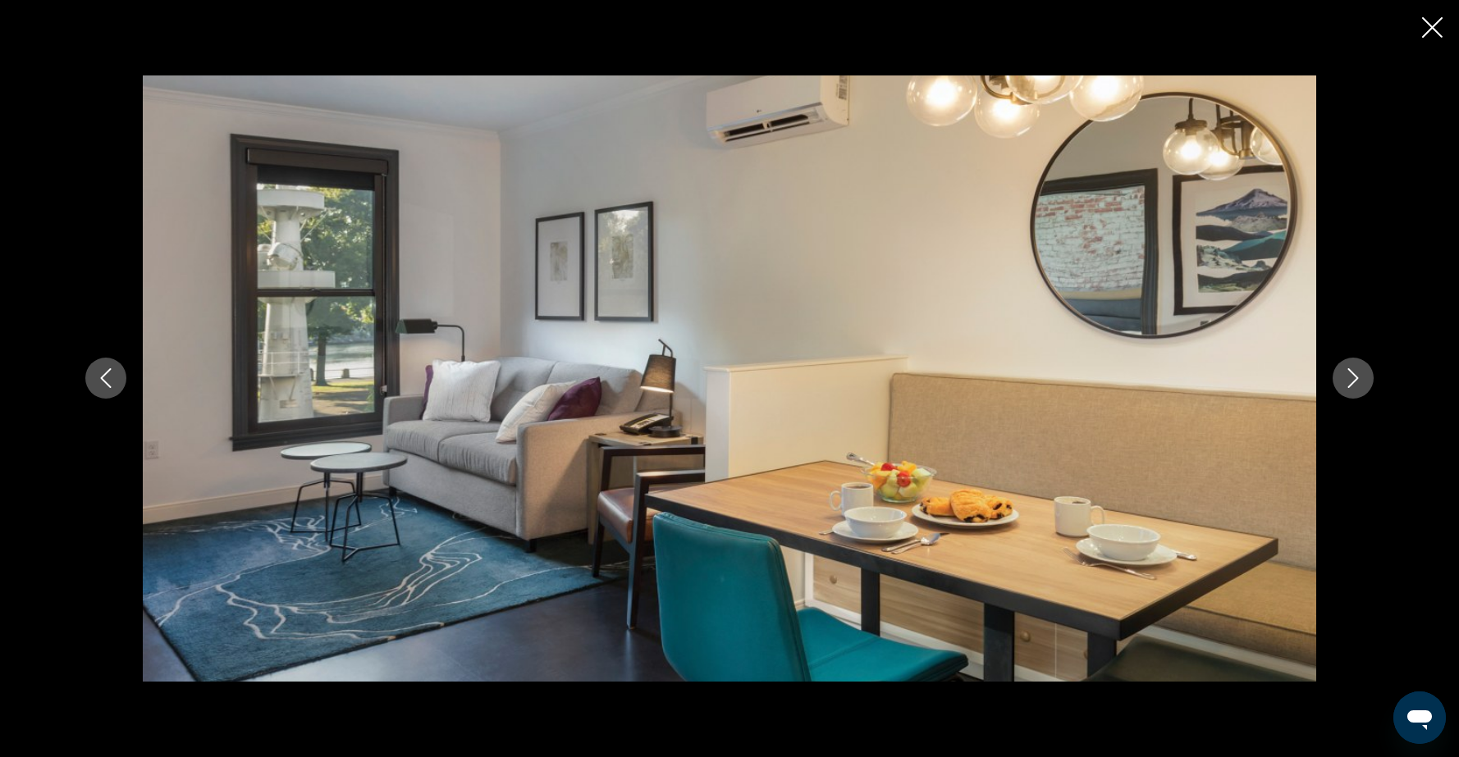
click at [1347, 380] on icon "Next image" at bounding box center [1353, 378] width 20 height 20
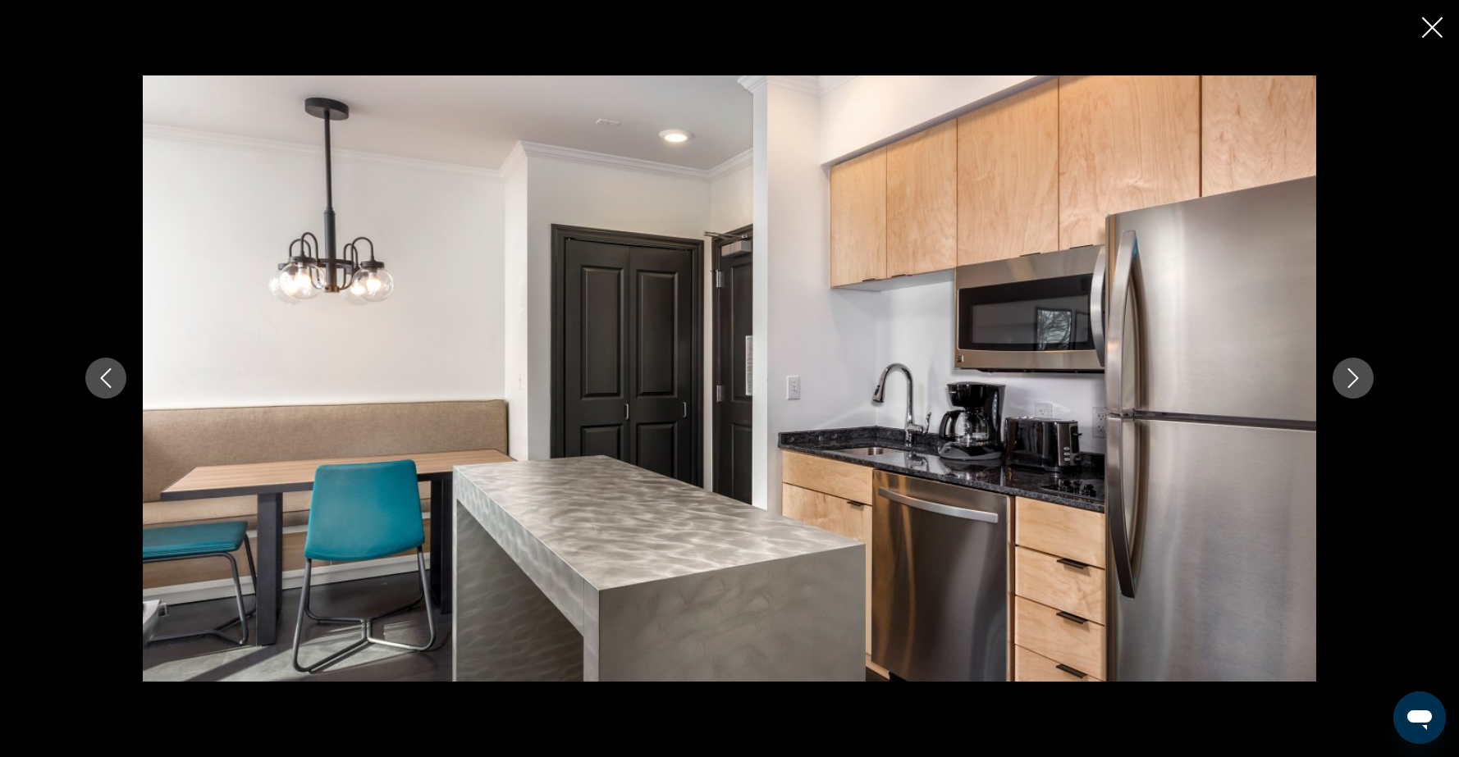
click at [1347, 380] on icon "Next image" at bounding box center [1353, 378] width 20 height 20
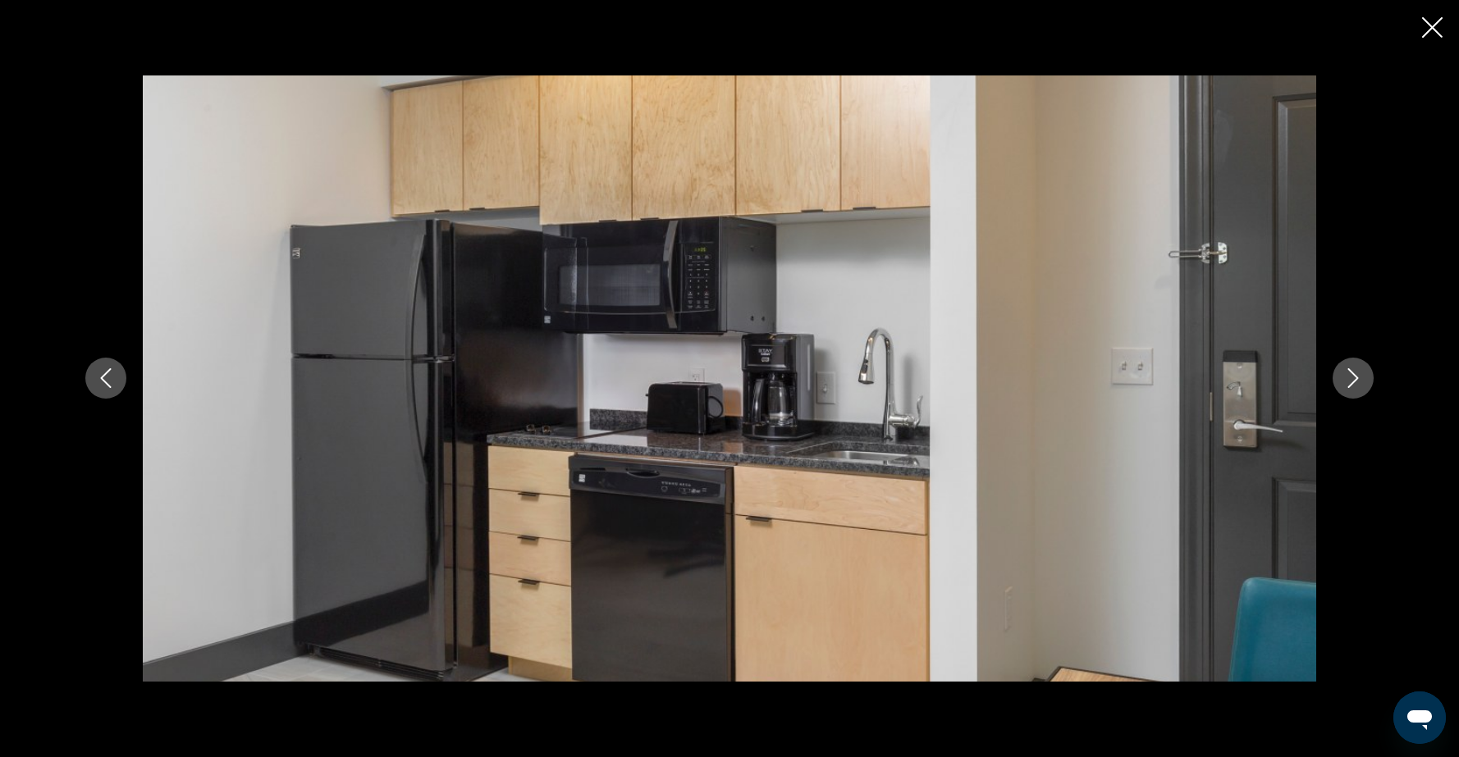
click at [1347, 380] on icon "Next image" at bounding box center [1353, 378] width 20 height 20
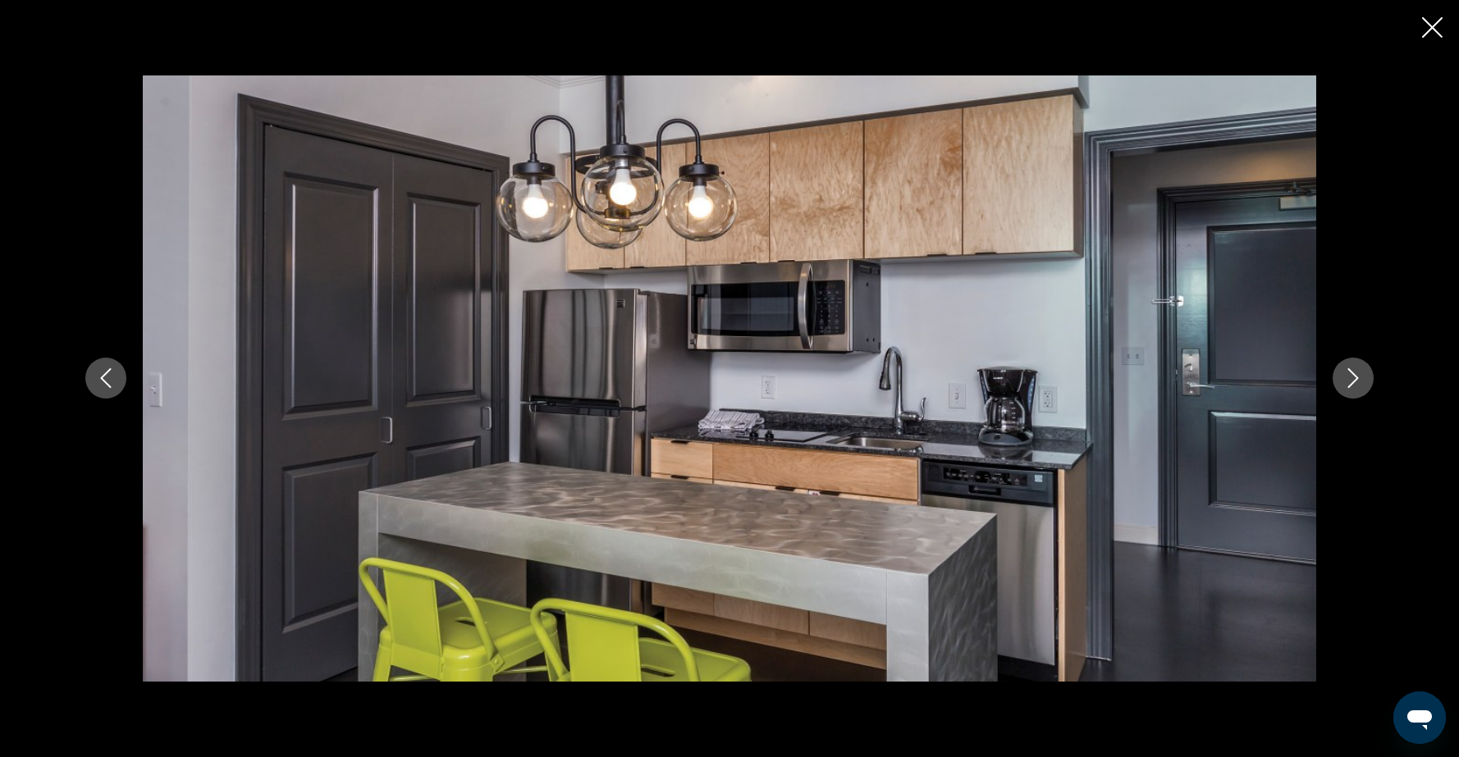
click at [1347, 380] on icon "Next image" at bounding box center [1353, 378] width 20 height 20
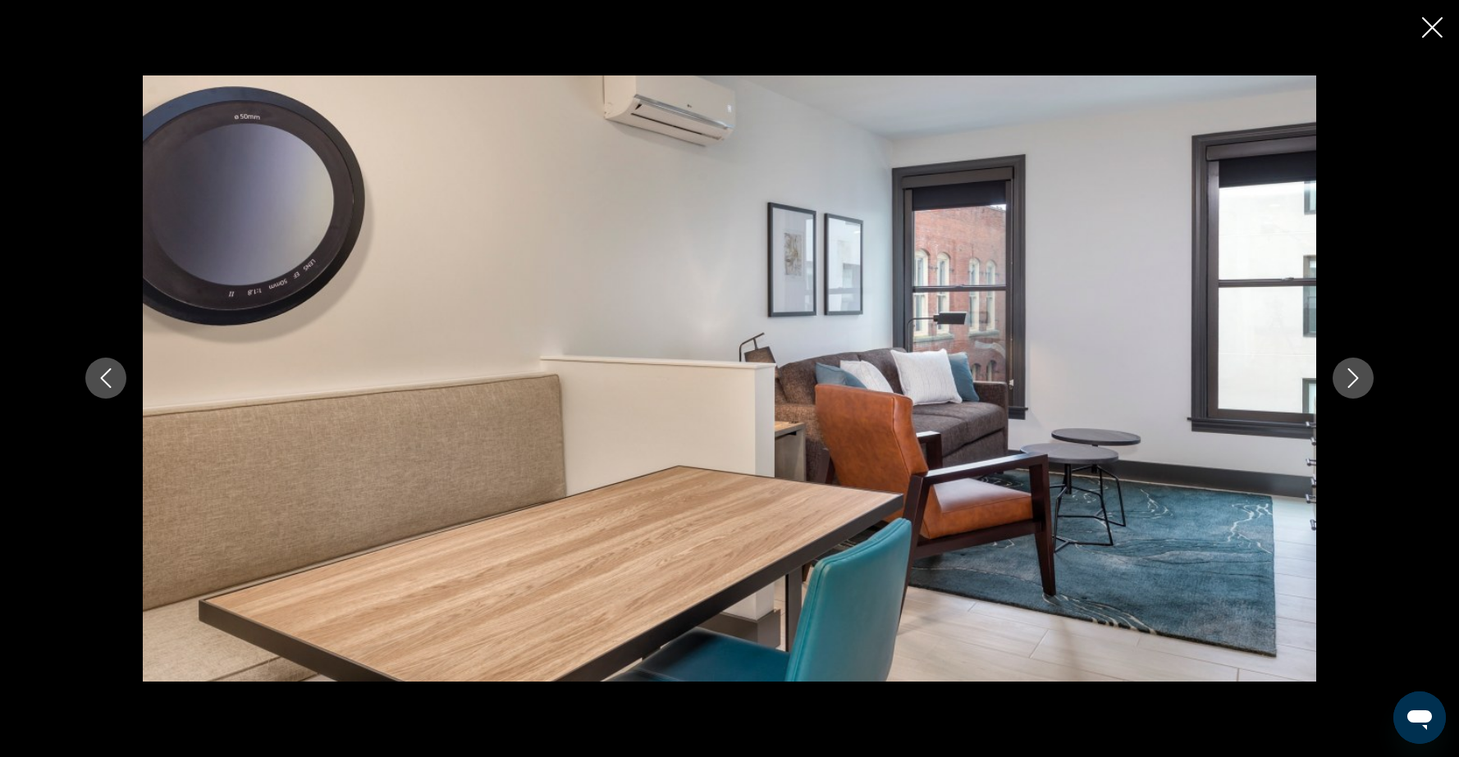
click at [1347, 380] on icon "Next image" at bounding box center [1353, 378] width 20 height 20
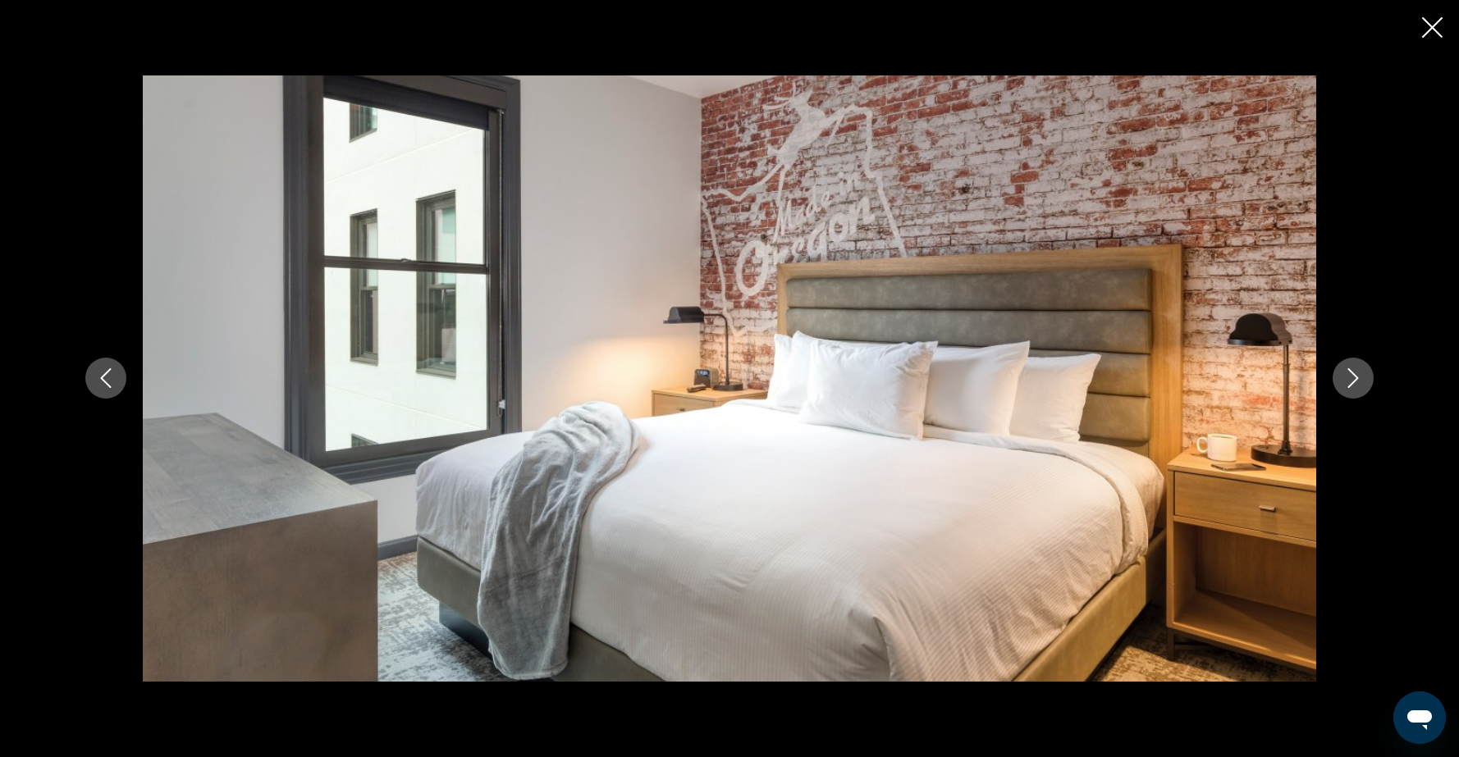
click at [1347, 380] on icon "Next image" at bounding box center [1353, 378] width 20 height 20
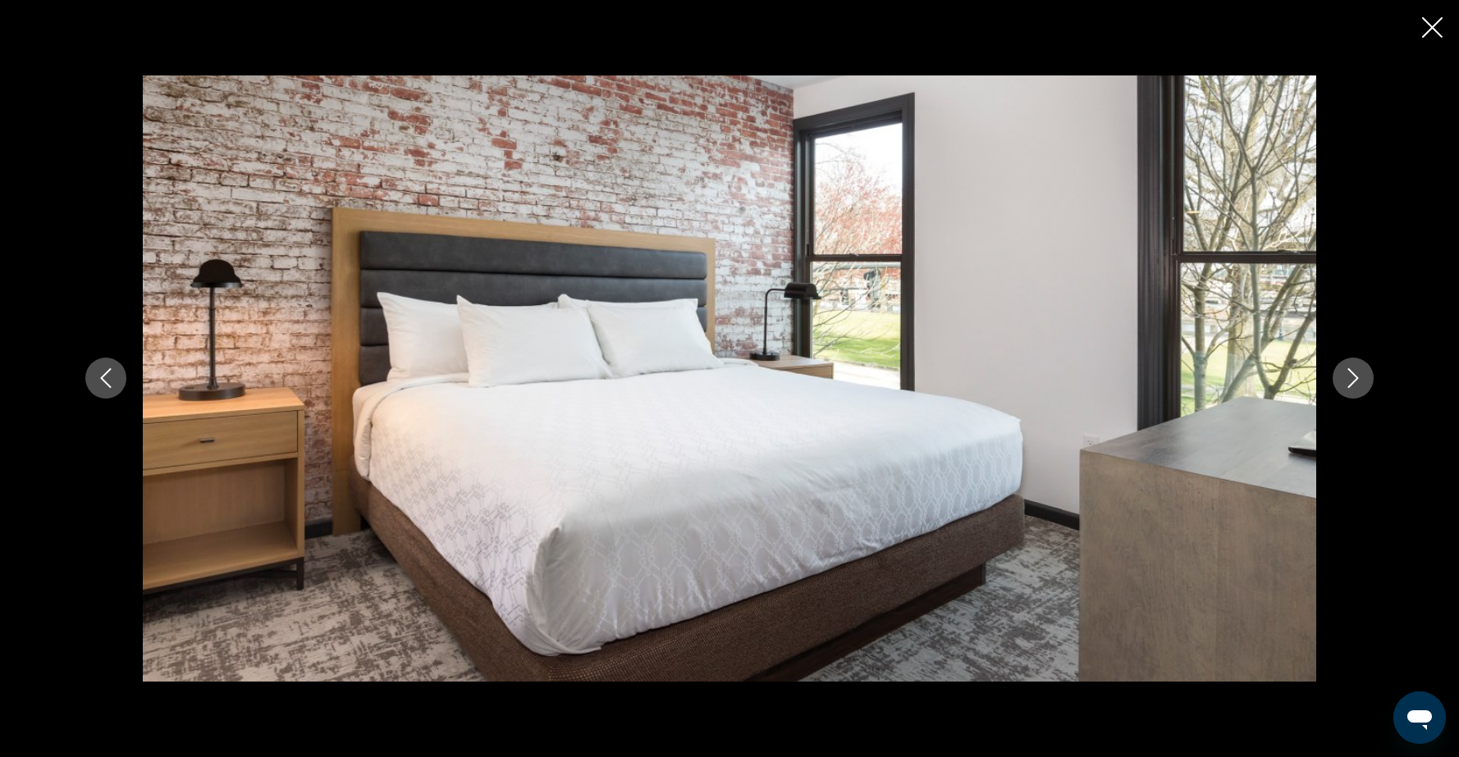
click at [1347, 380] on icon "Next image" at bounding box center [1353, 378] width 20 height 20
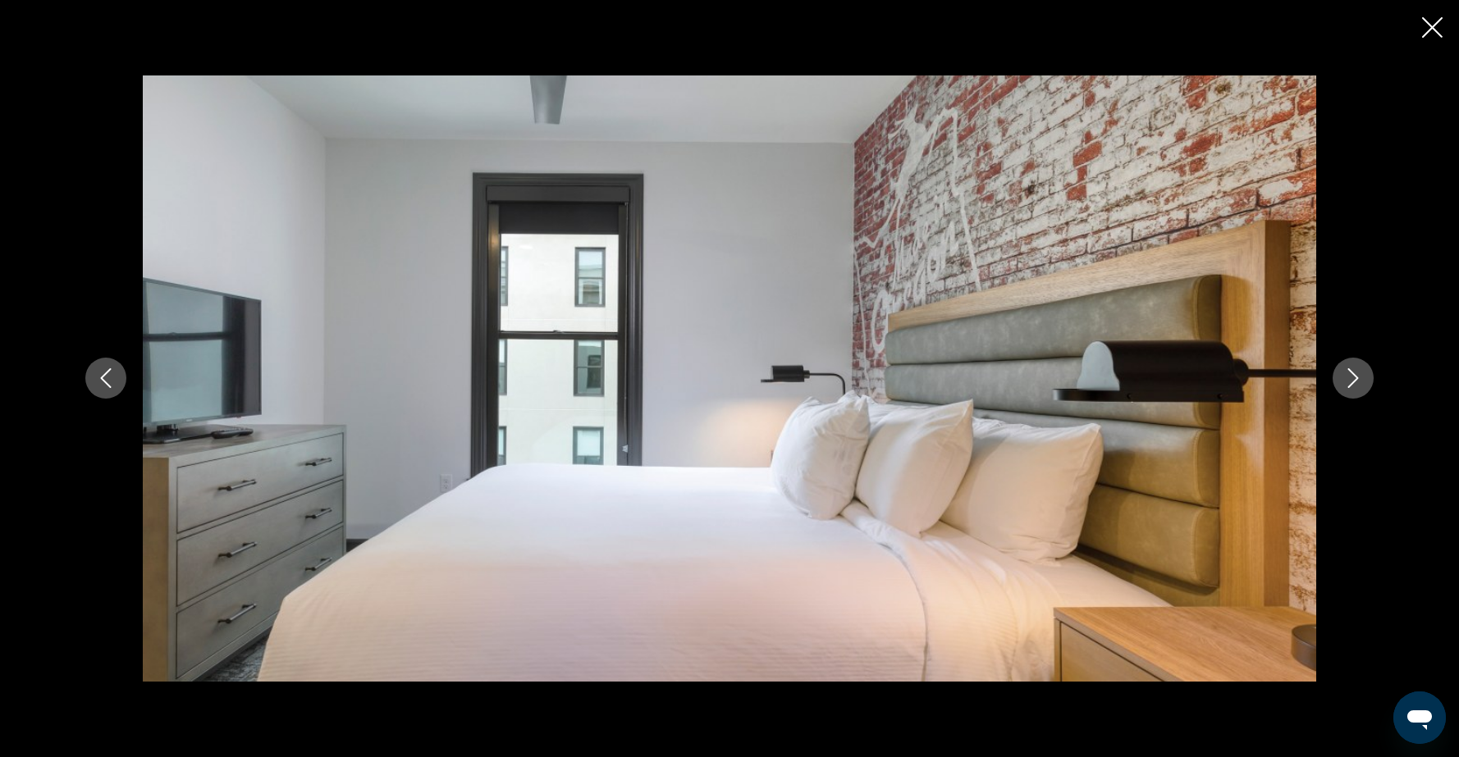
click at [1347, 380] on icon "Next image" at bounding box center [1353, 378] width 20 height 20
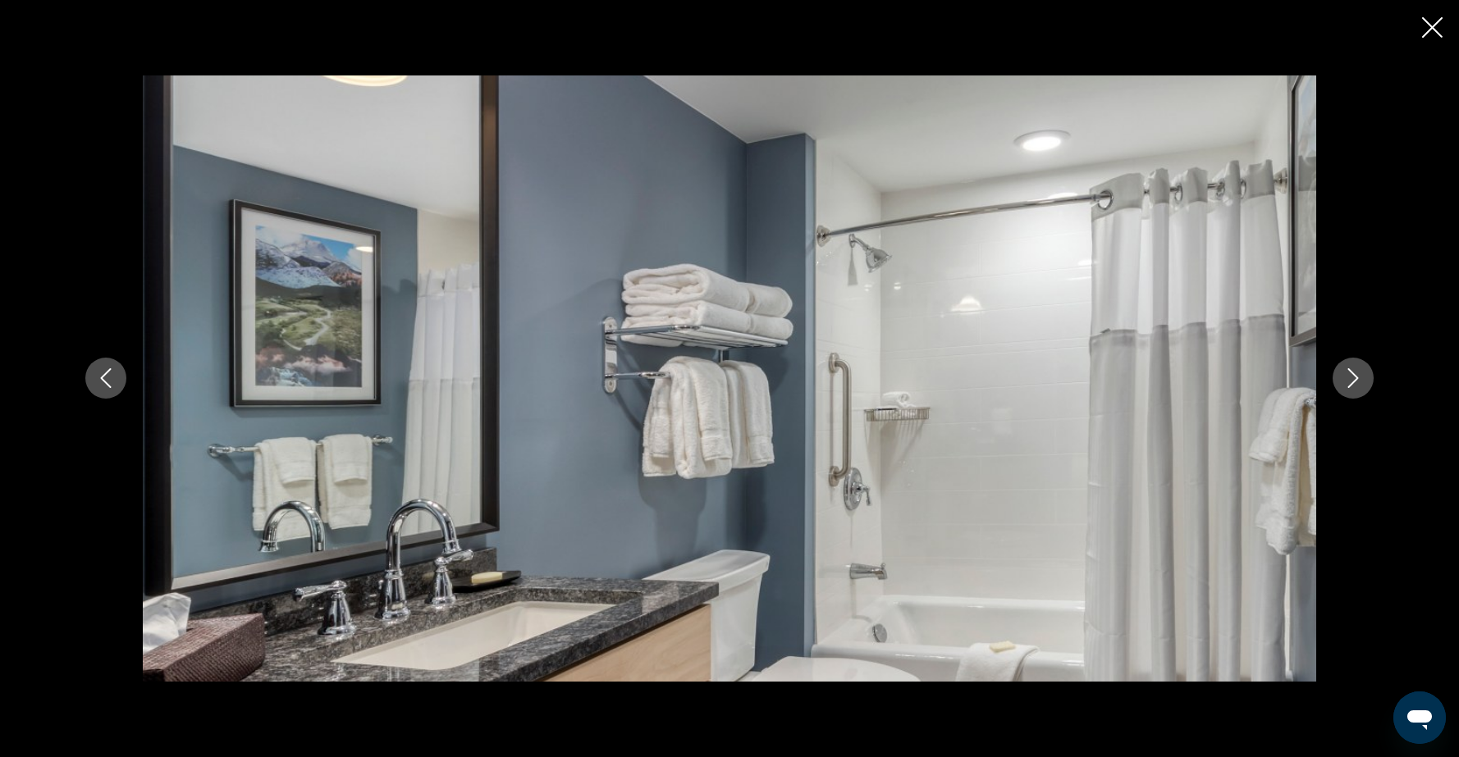
click at [1347, 380] on icon "Next image" at bounding box center [1353, 378] width 20 height 20
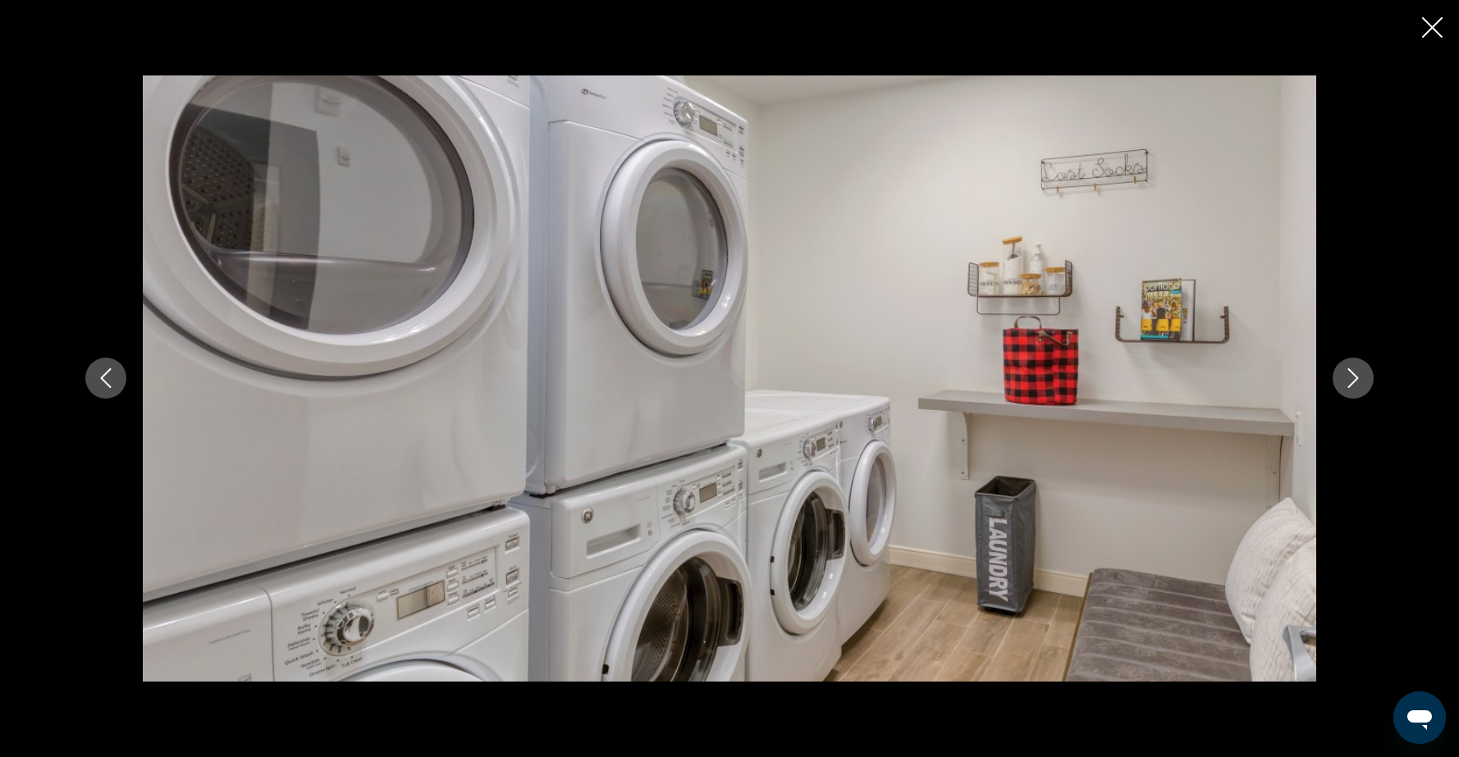
click at [1347, 380] on icon "Next image" at bounding box center [1353, 378] width 20 height 20
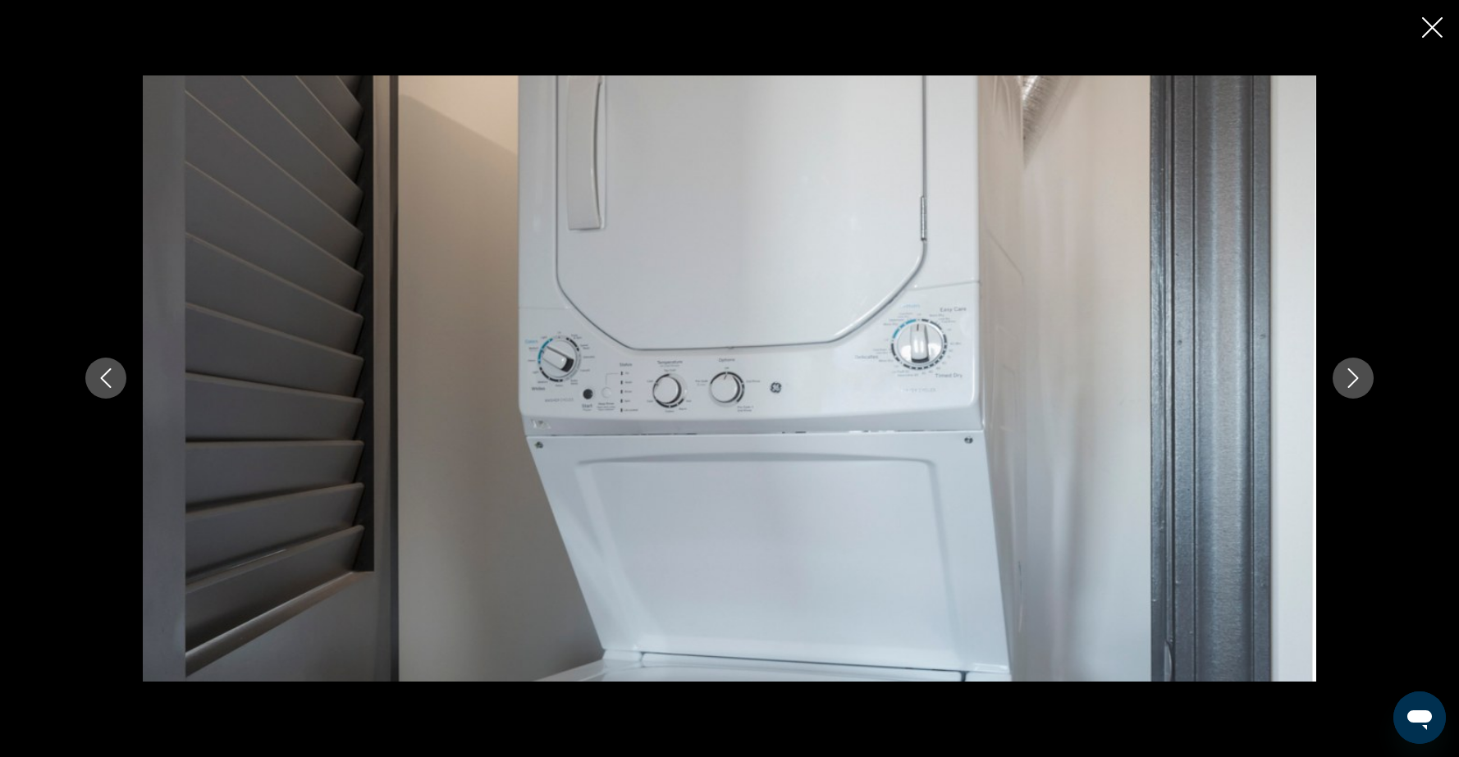
click at [1347, 380] on icon "Next image" at bounding box center [1353, 378] width 20 height 20
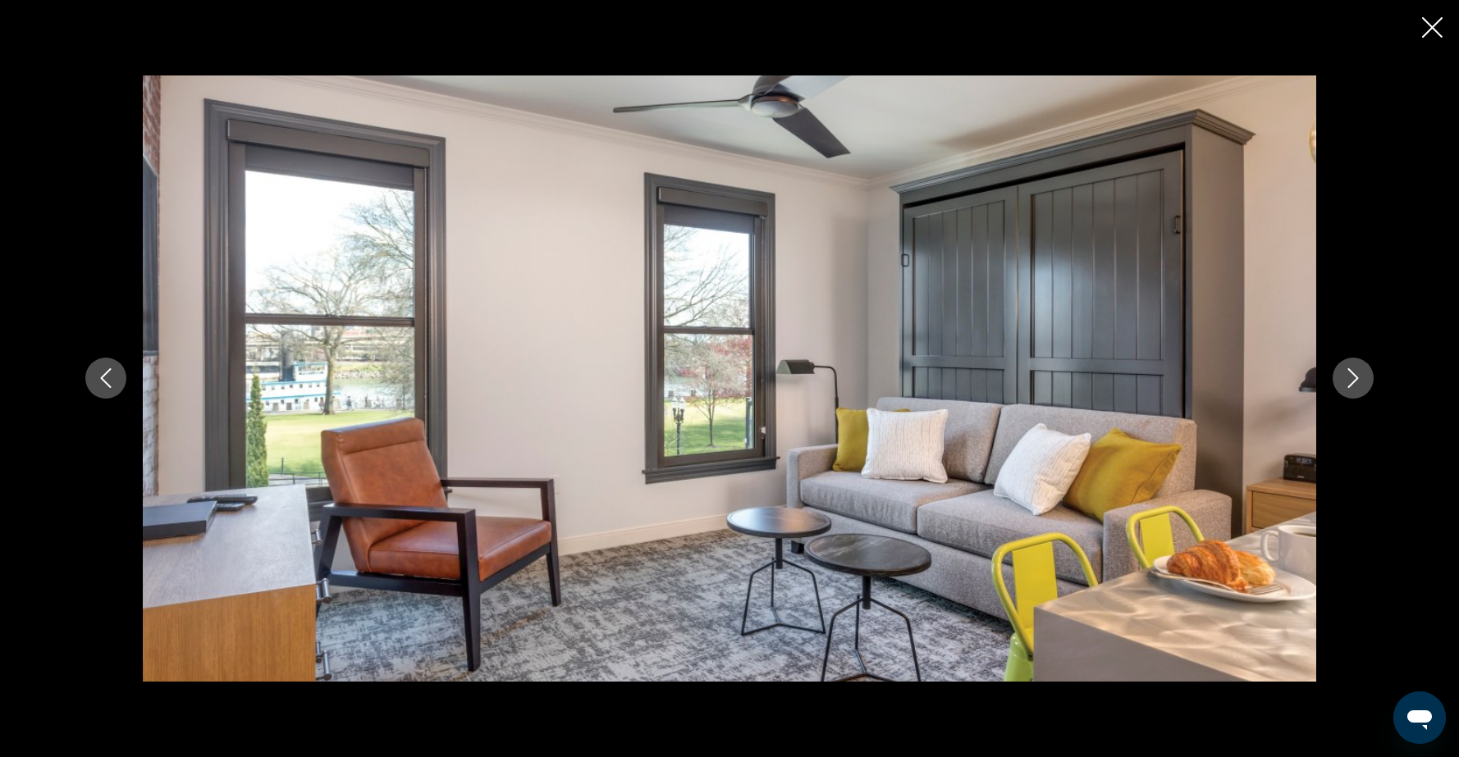
click at [1347, 380] on icon "Next image" at bounding box center [1353, 378] width 20 height 20
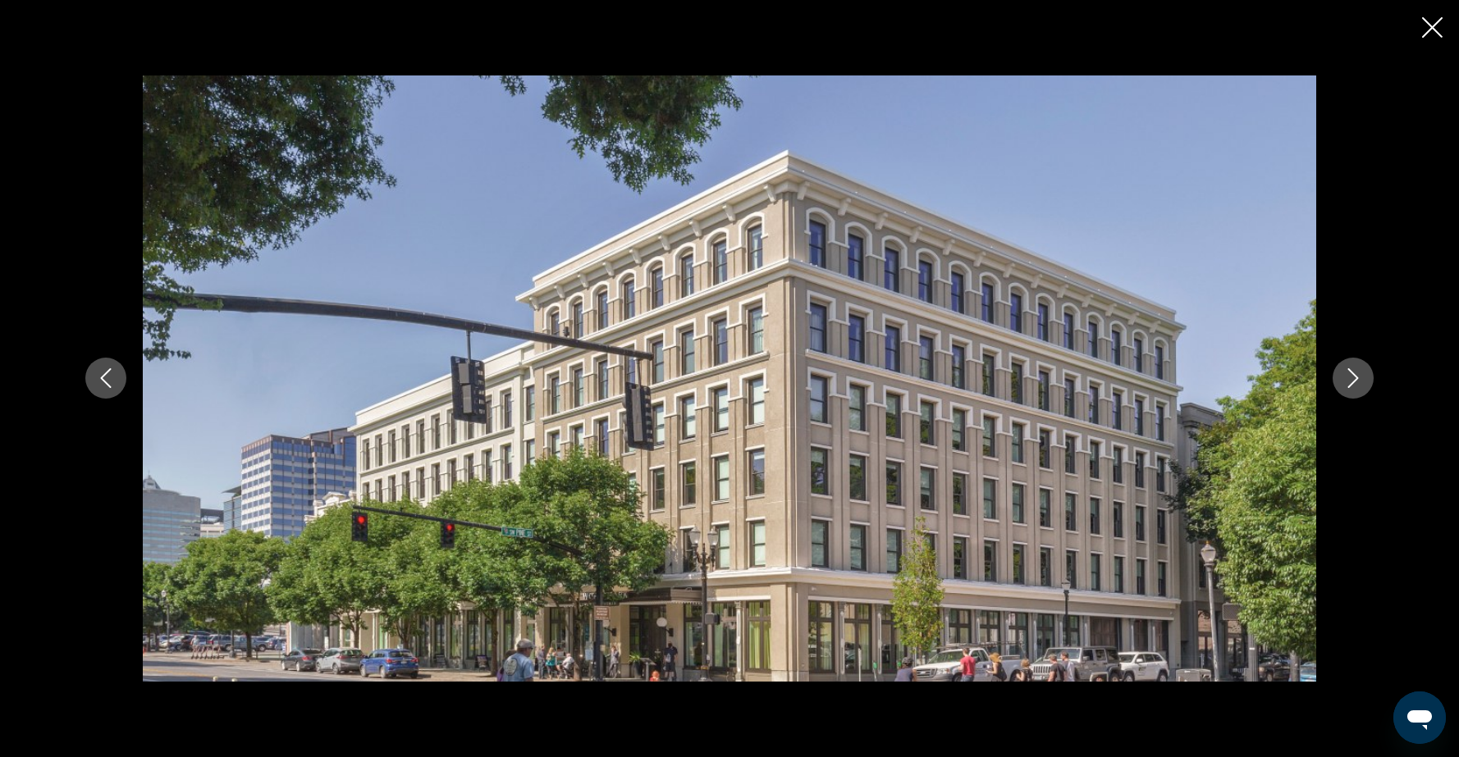
click at [1440, 33] on icon "Close slideshow" at bounding box center [1432, 27] width 21 height 21
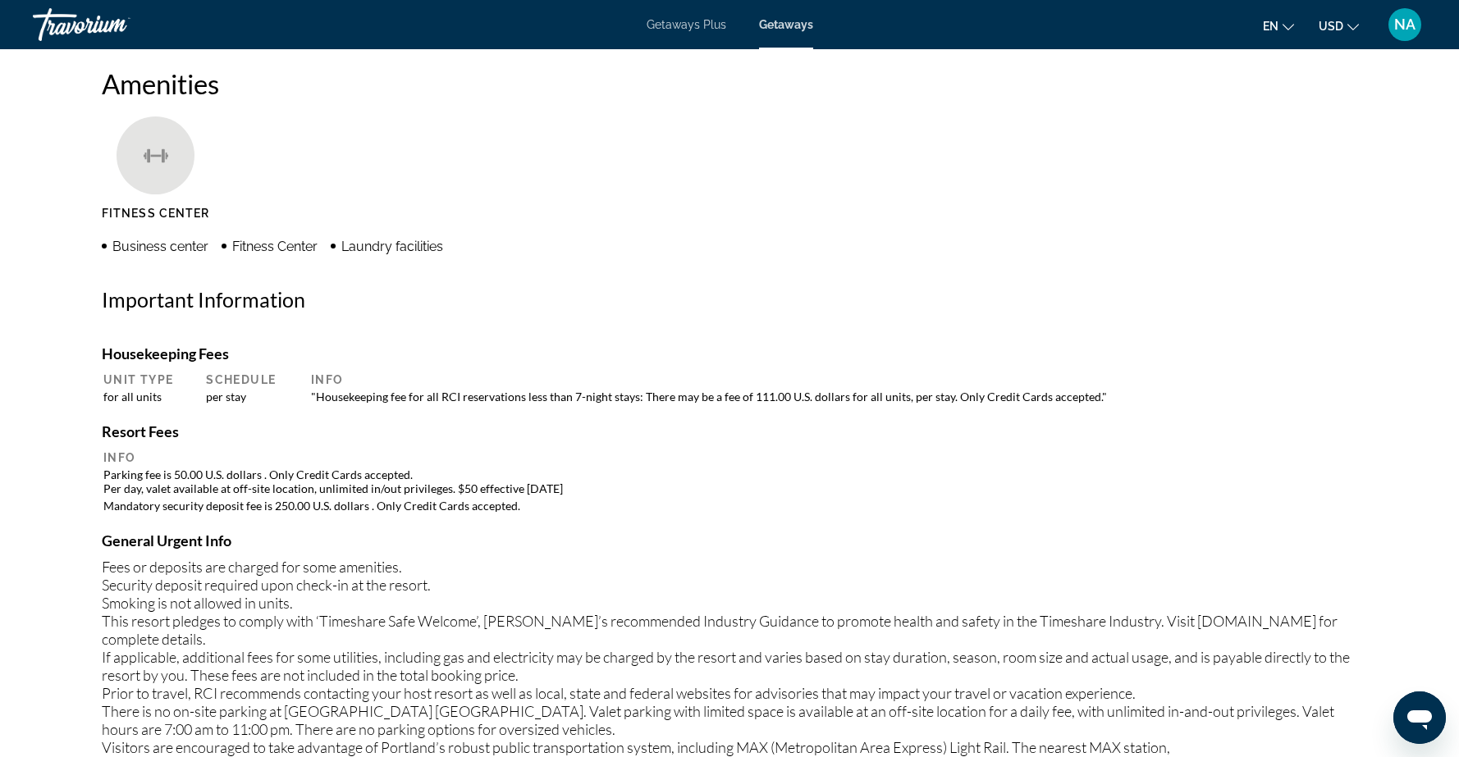
scroll to position [1286, 0]
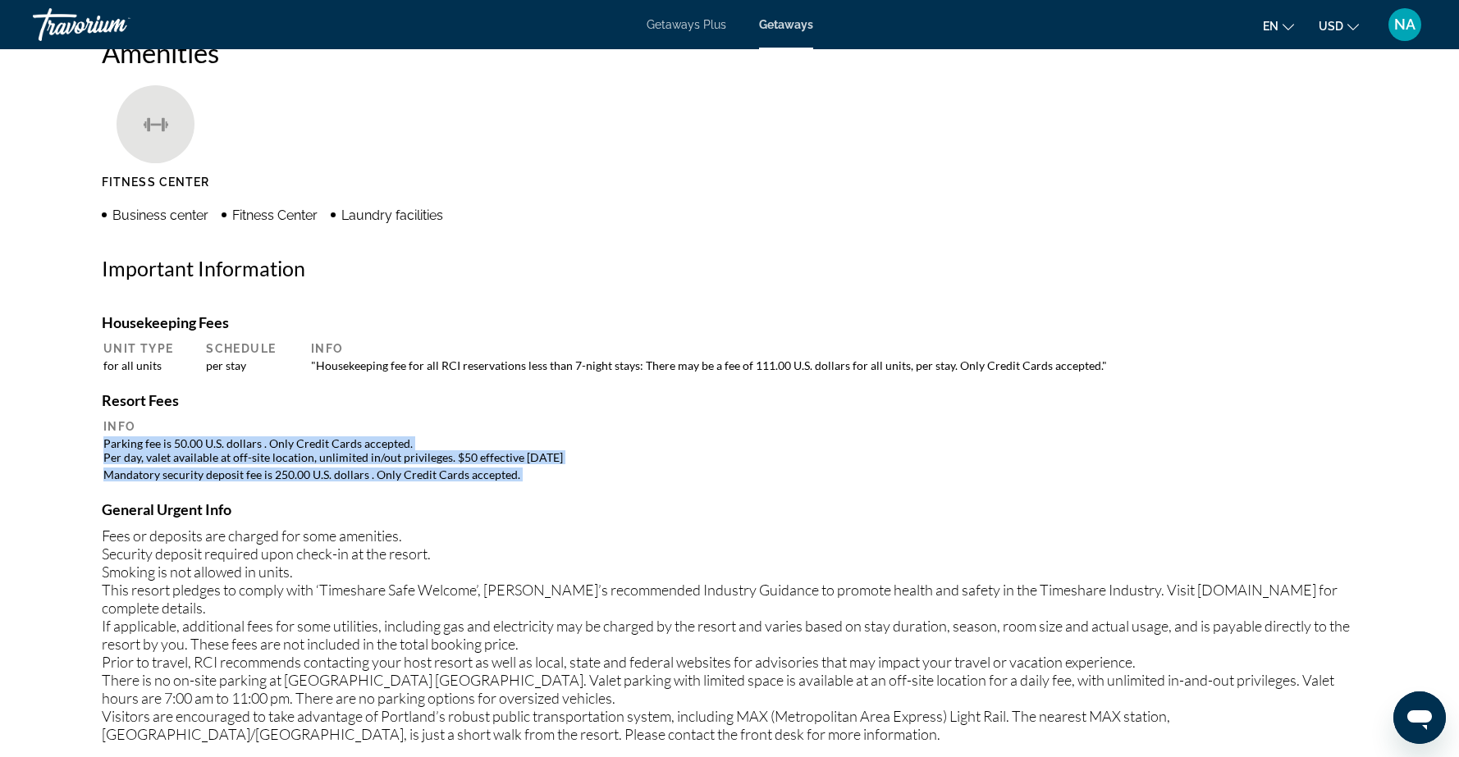
drag, startPoint x: 103, startPoint y: 429, endPoint x: 521, endPoint y: 476, distance: 420.2
click at [521, 476] on div "Housekeeping Fees Unit Type Schedule Info for all units per stay "Housekeeping …" at bounding box center [729, 536] width 1255 height 447
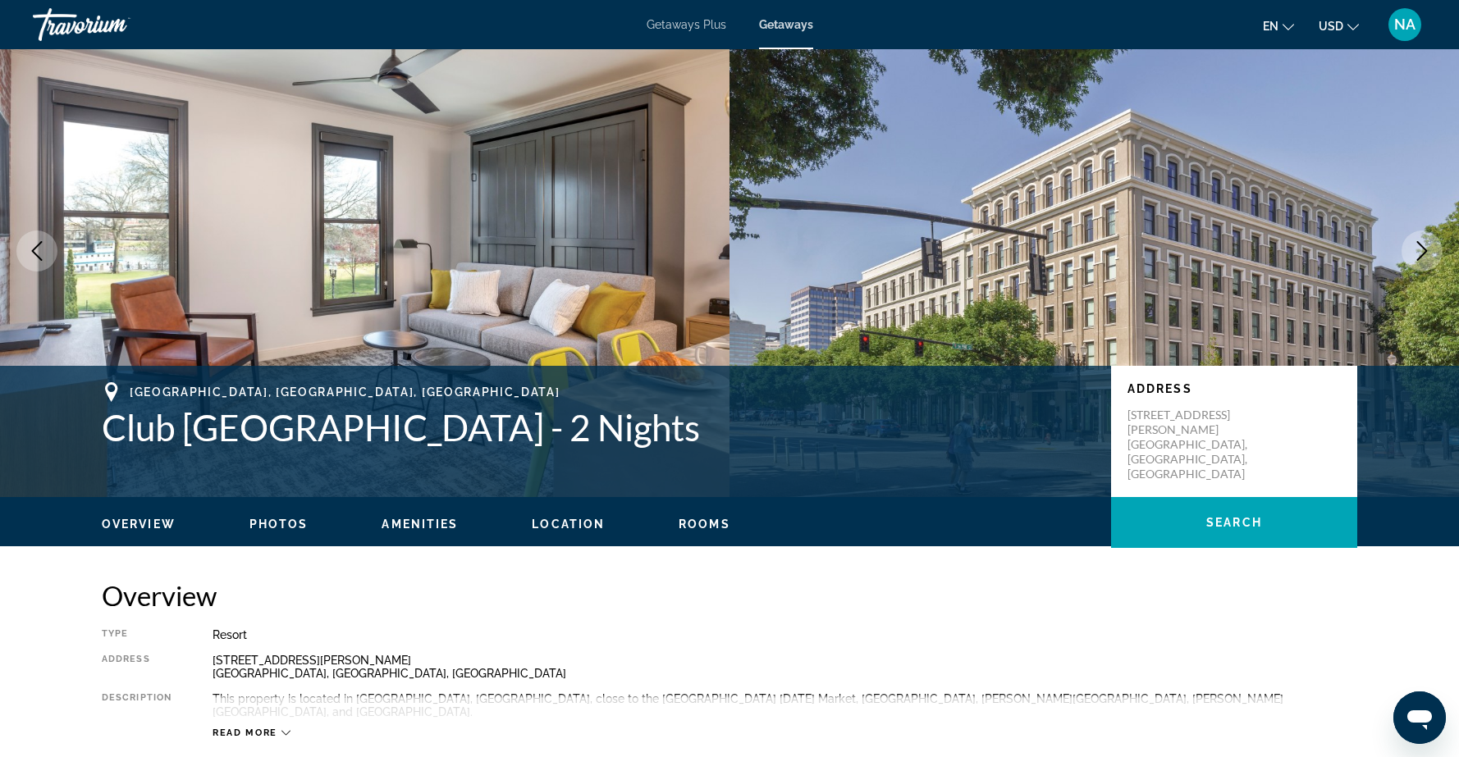
scroll to position [0, 0]
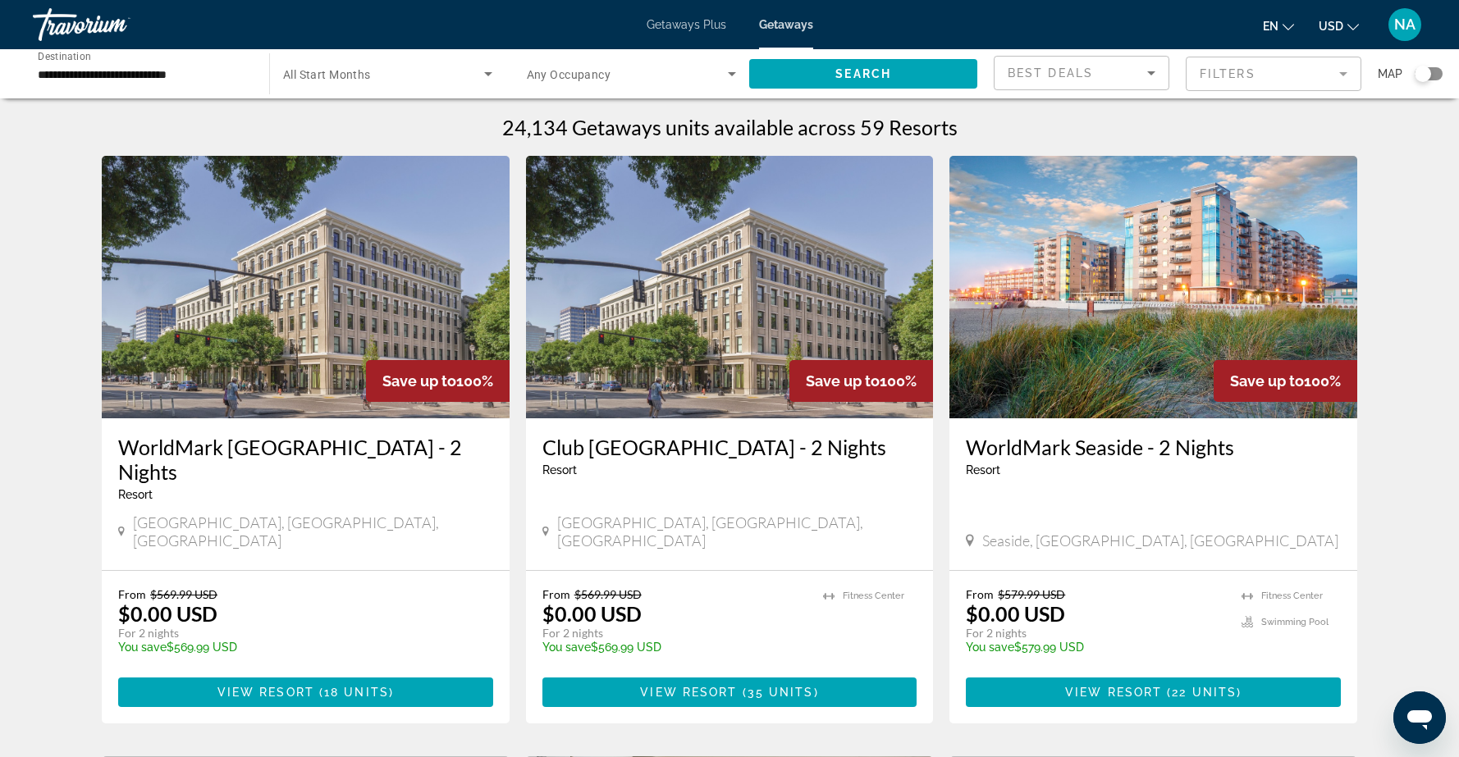
click at [1124, 246] on img "Main content" at bounding box center [1153, 287] width 408 height 263
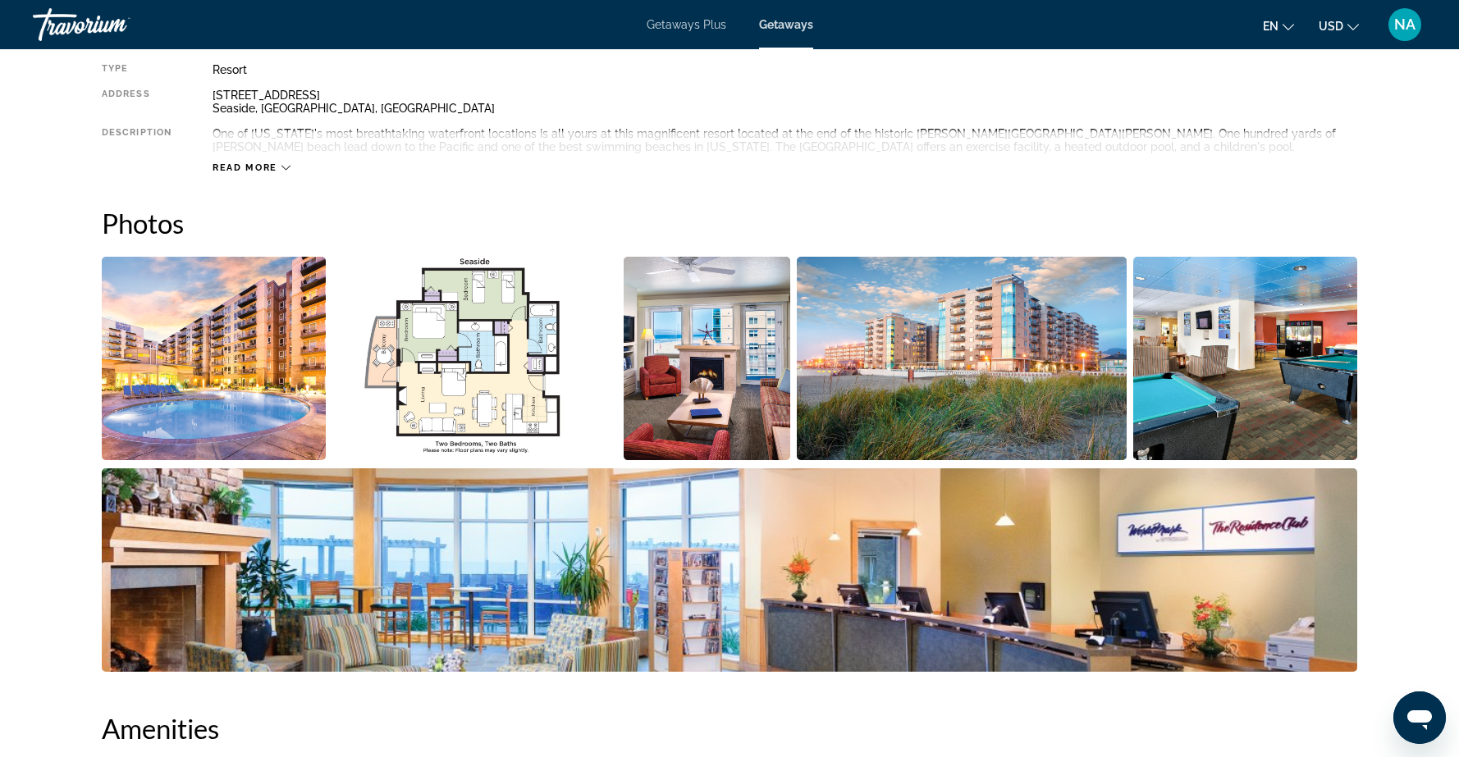
scroll to position [611, 0]
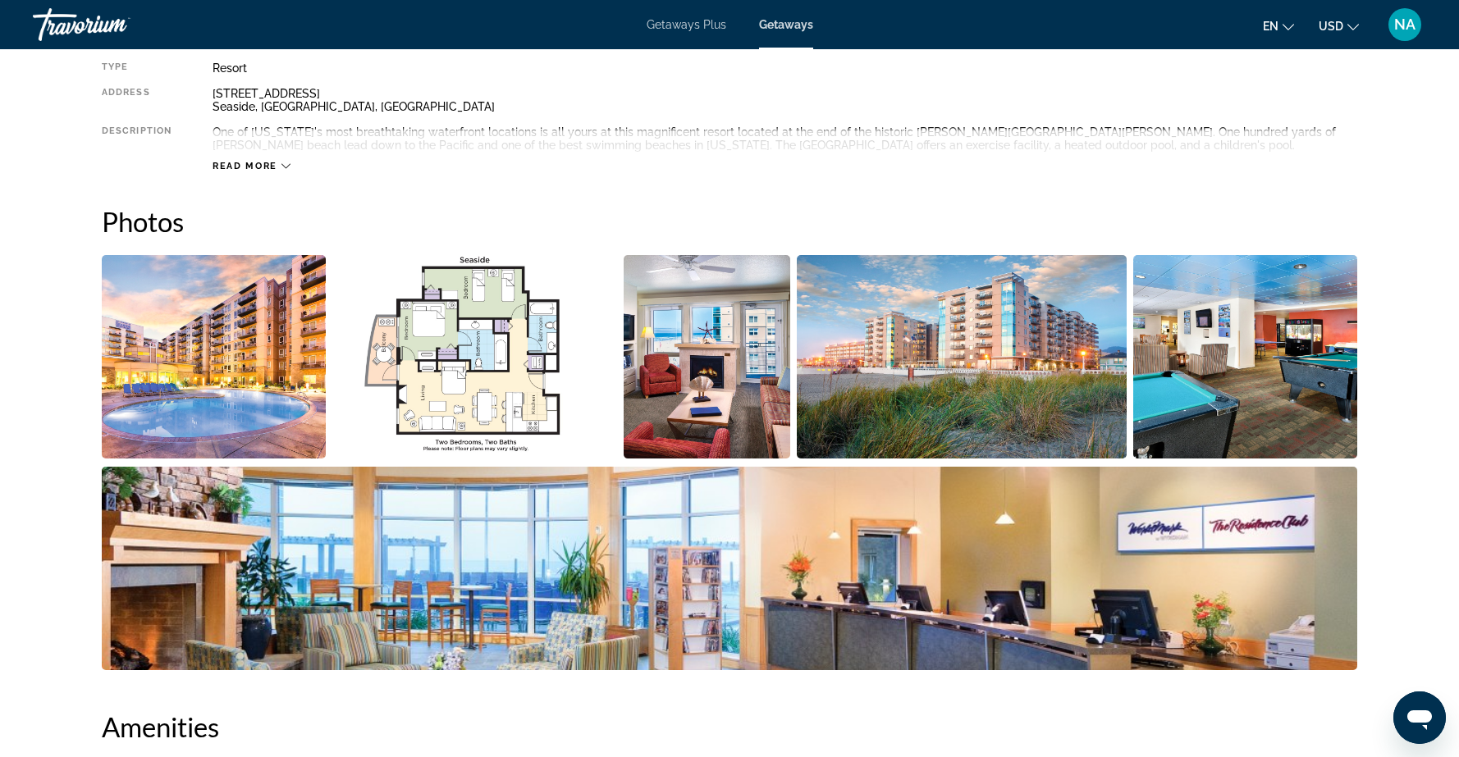
click at [208, 346] on img "Open full-screen image slider" at bounding box center [214, 356] width 224 height 203
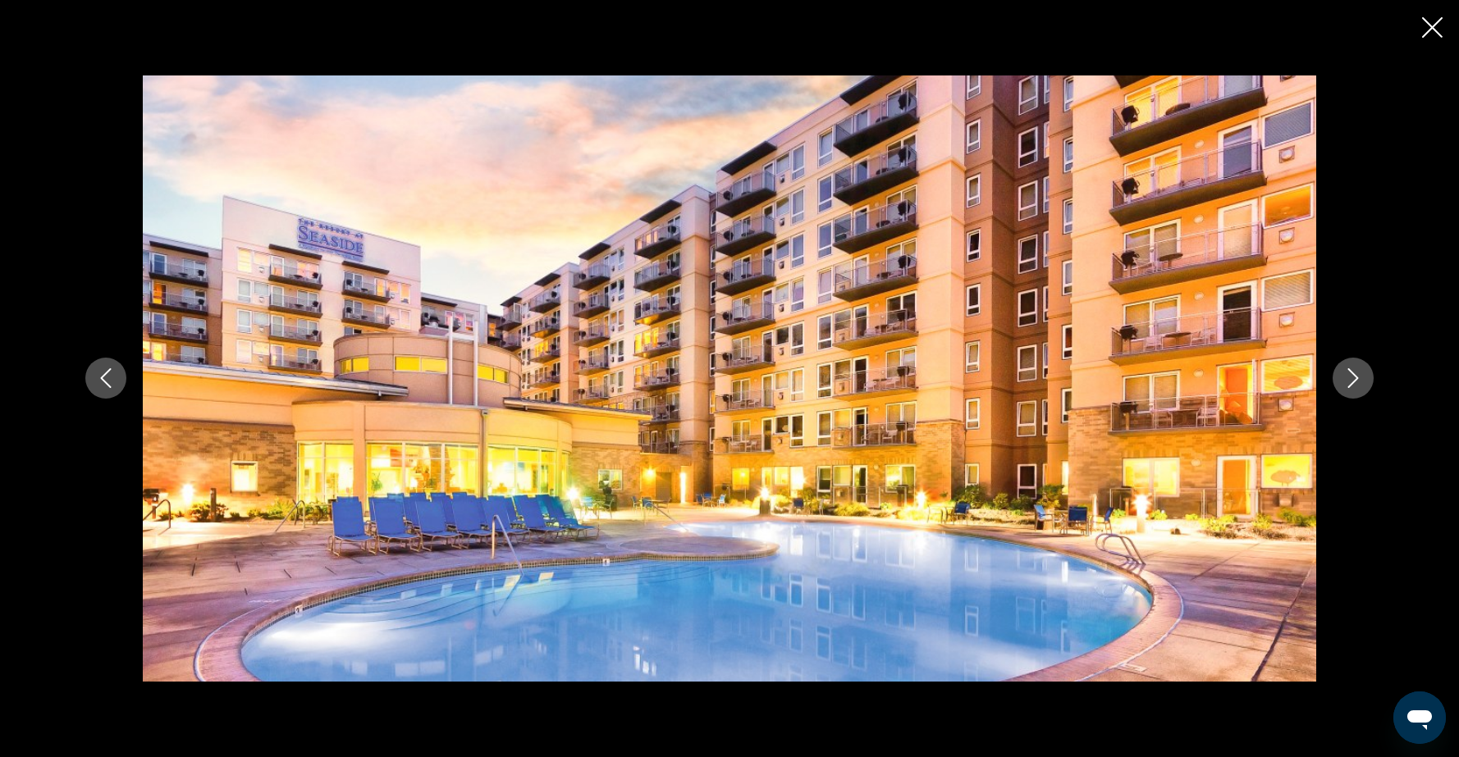
click at [1353, 382] on icon "Next image" at bounding box center [1353, 379] width 11 height 20
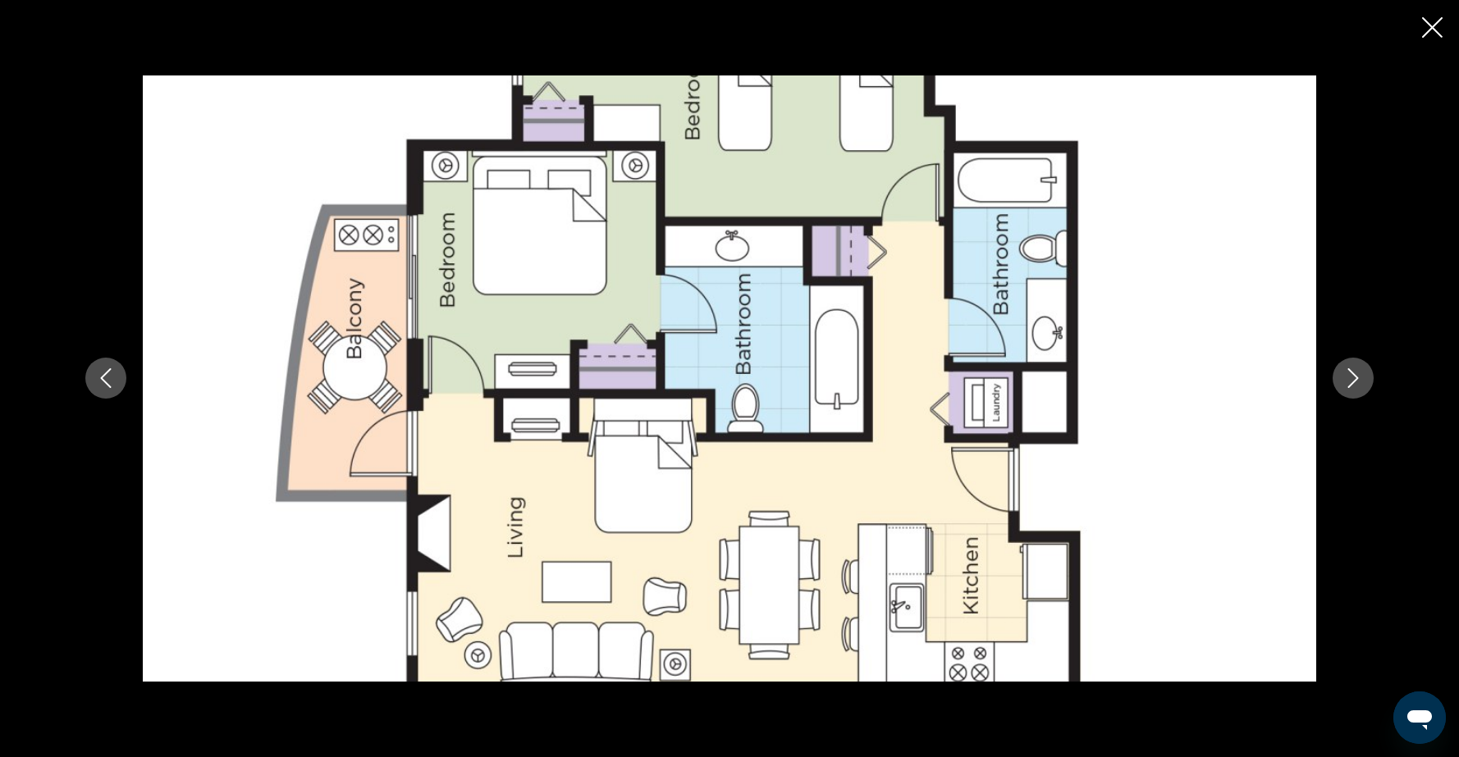
click at [1353, 382] on icon "Next image" at bounding box center [1353, 379] width 11 height 20
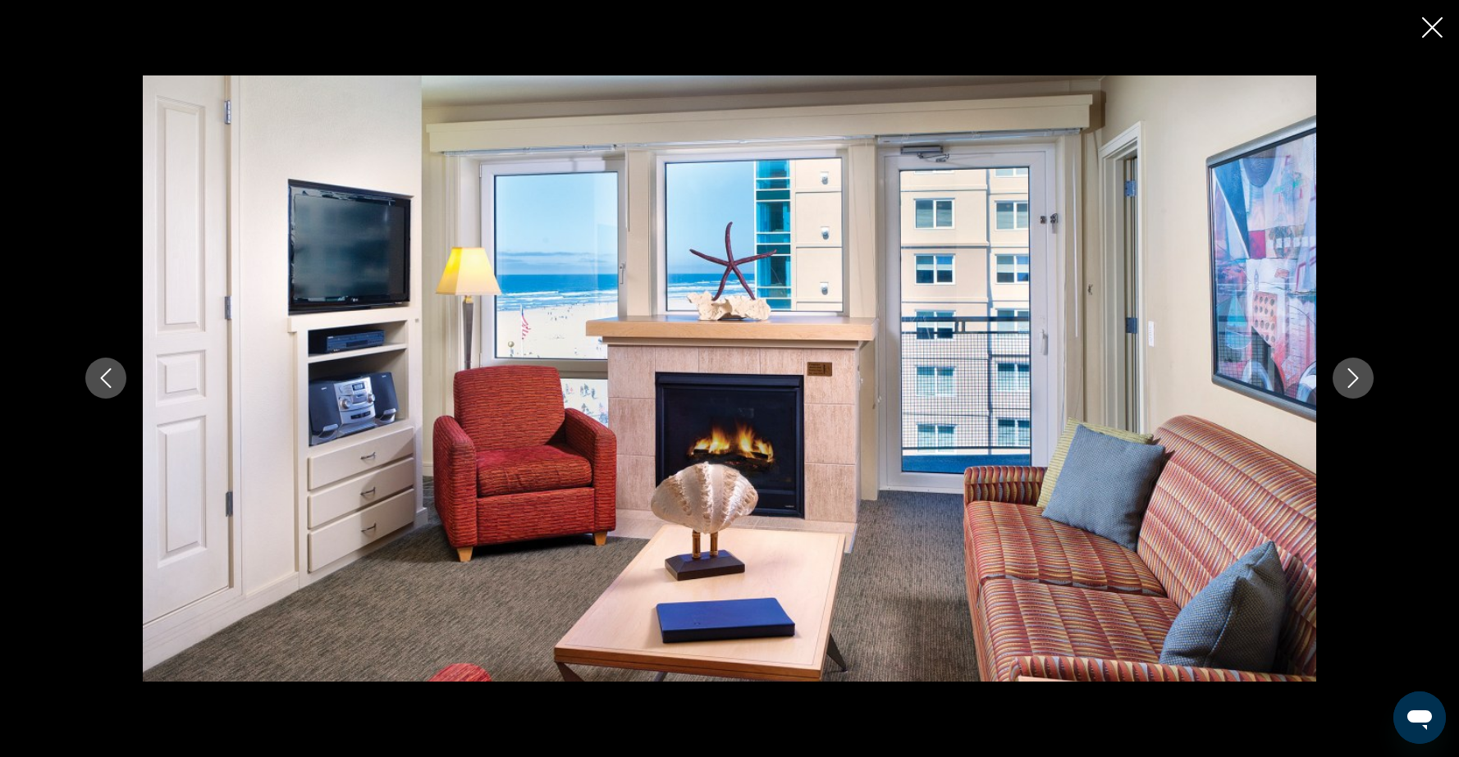
click at [1353, 382] on icon "Next image" at bounding box center [1353, 379] width 11 height 20
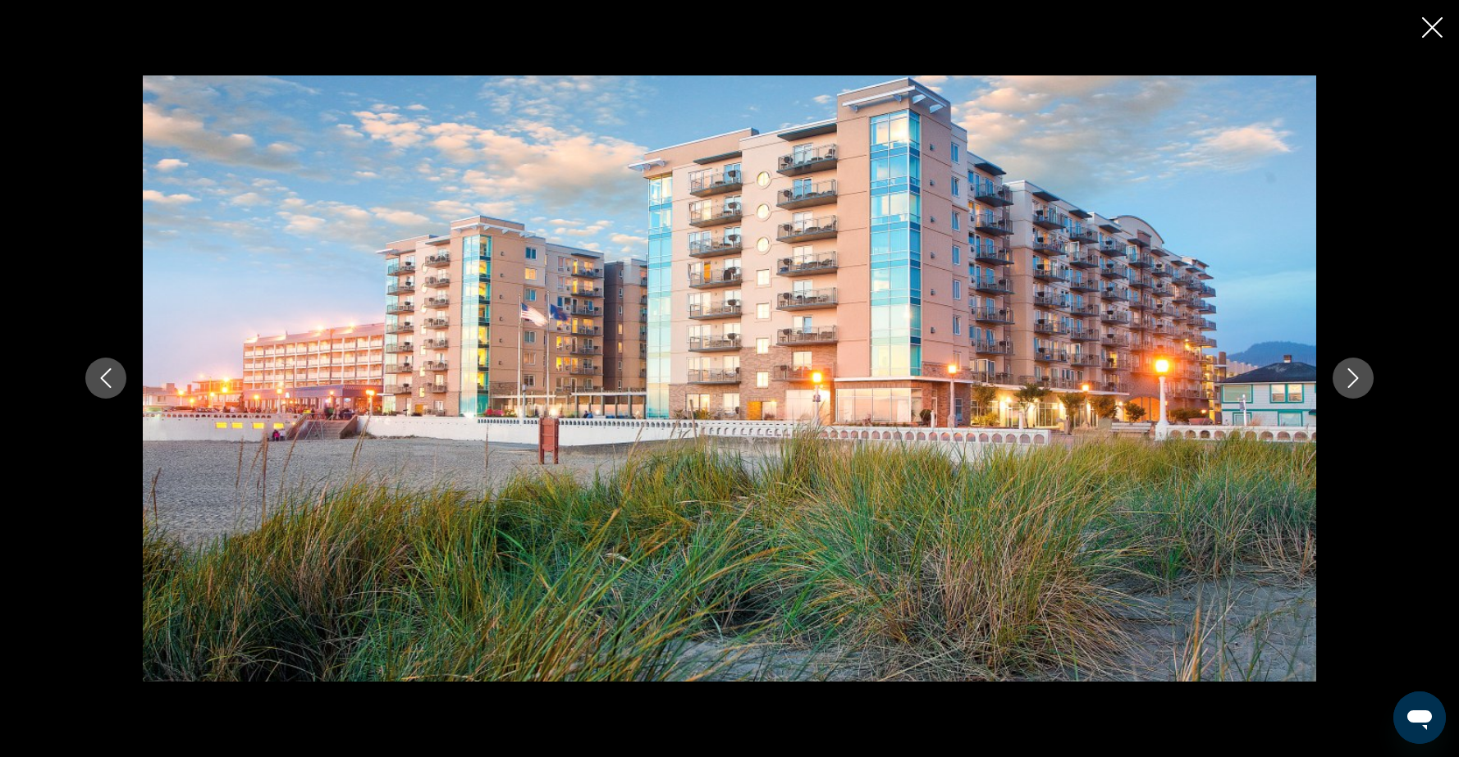
click at [1353, 382] on icon "Next image" at bounding box center [1353, 379] width 11 height 20
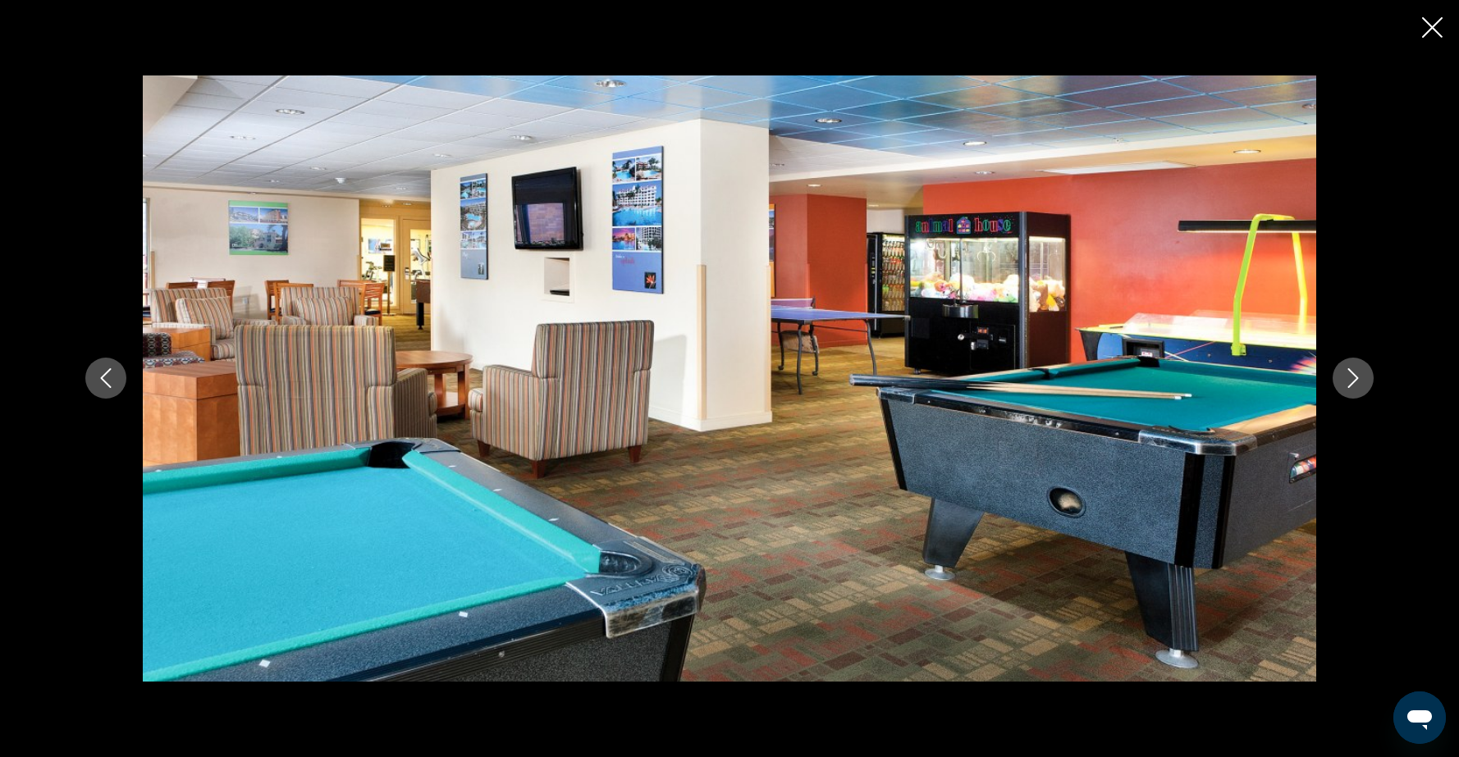
click at [1353, 382] on icon "Next image" at bounding box center [1353, 379] width 11 height 20
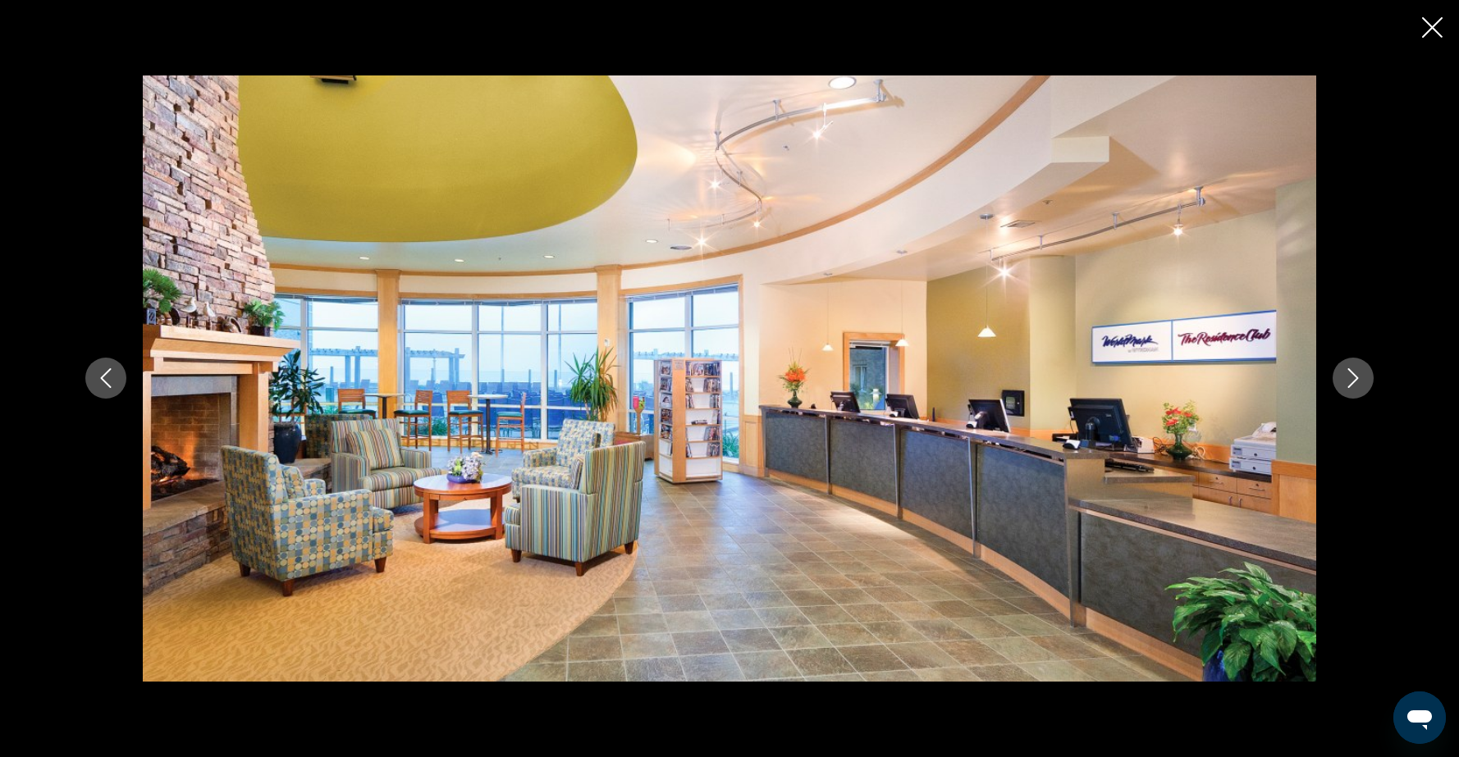
click at [1353, 382] on icon "Next image" at bounding box center [1353, 379] width 11 height 20
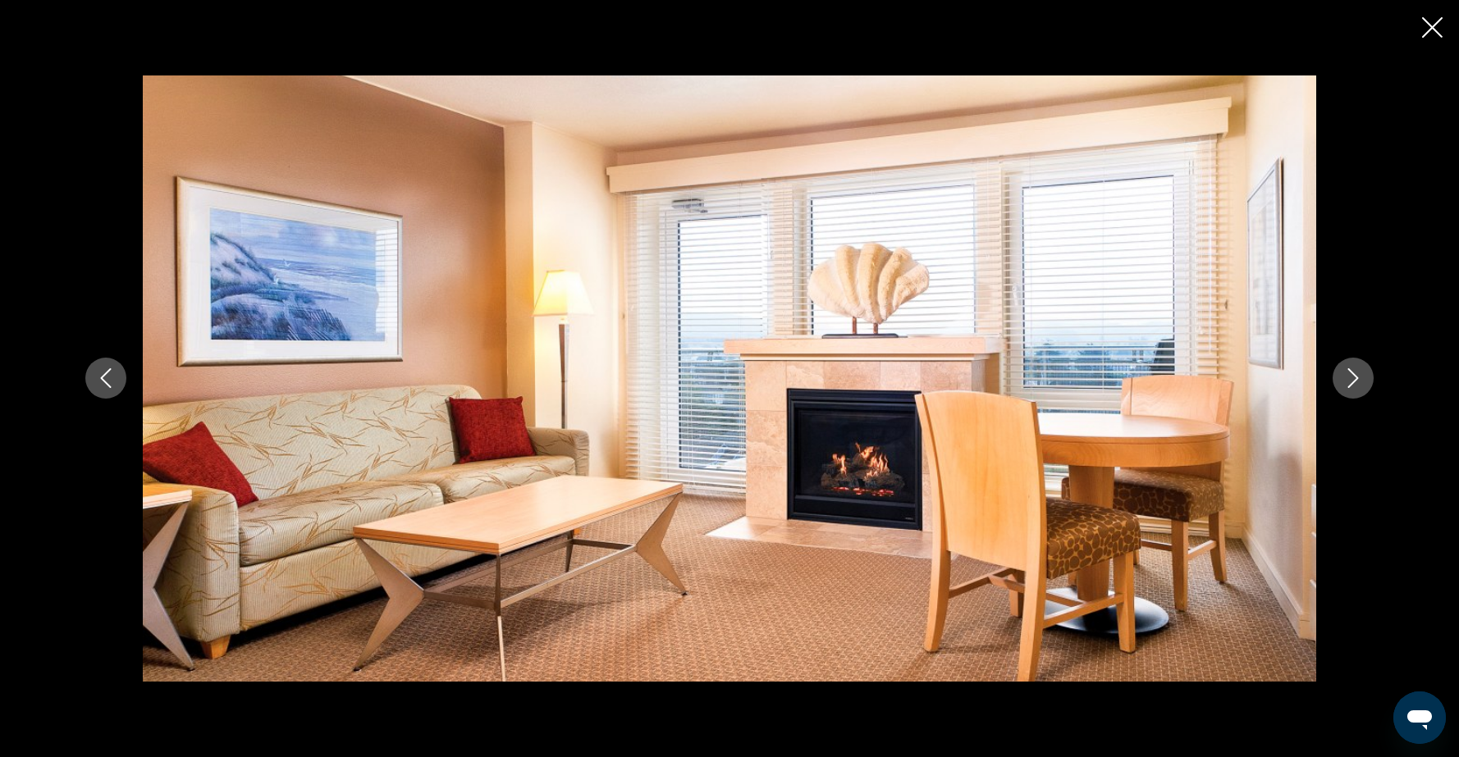
click at [1353, 382] on icon "Next image" at bounding box center [1353, 379] width 11 height 20
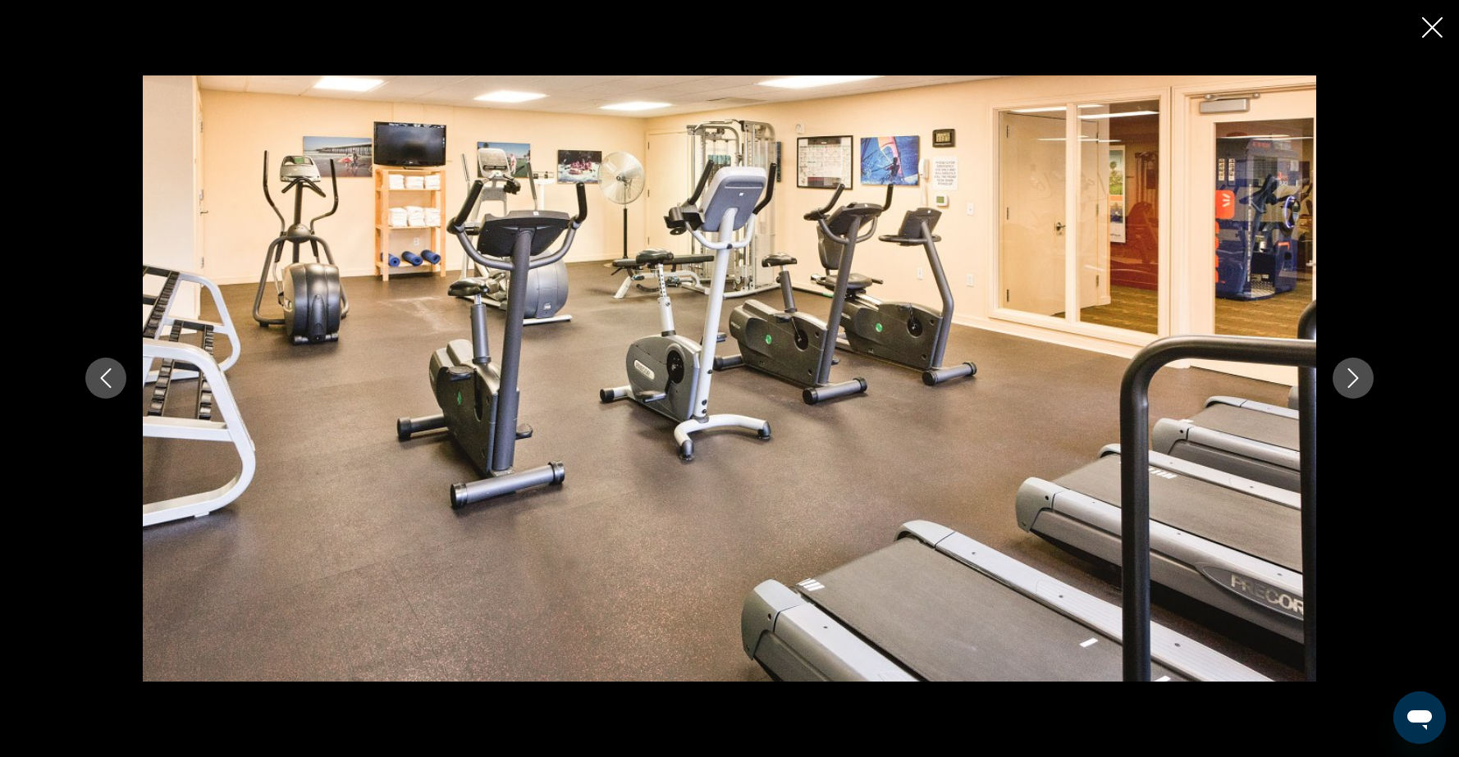
click at [1353, 382] on icon "Next image" at bounding box center [1353, 379] width 11 height 20
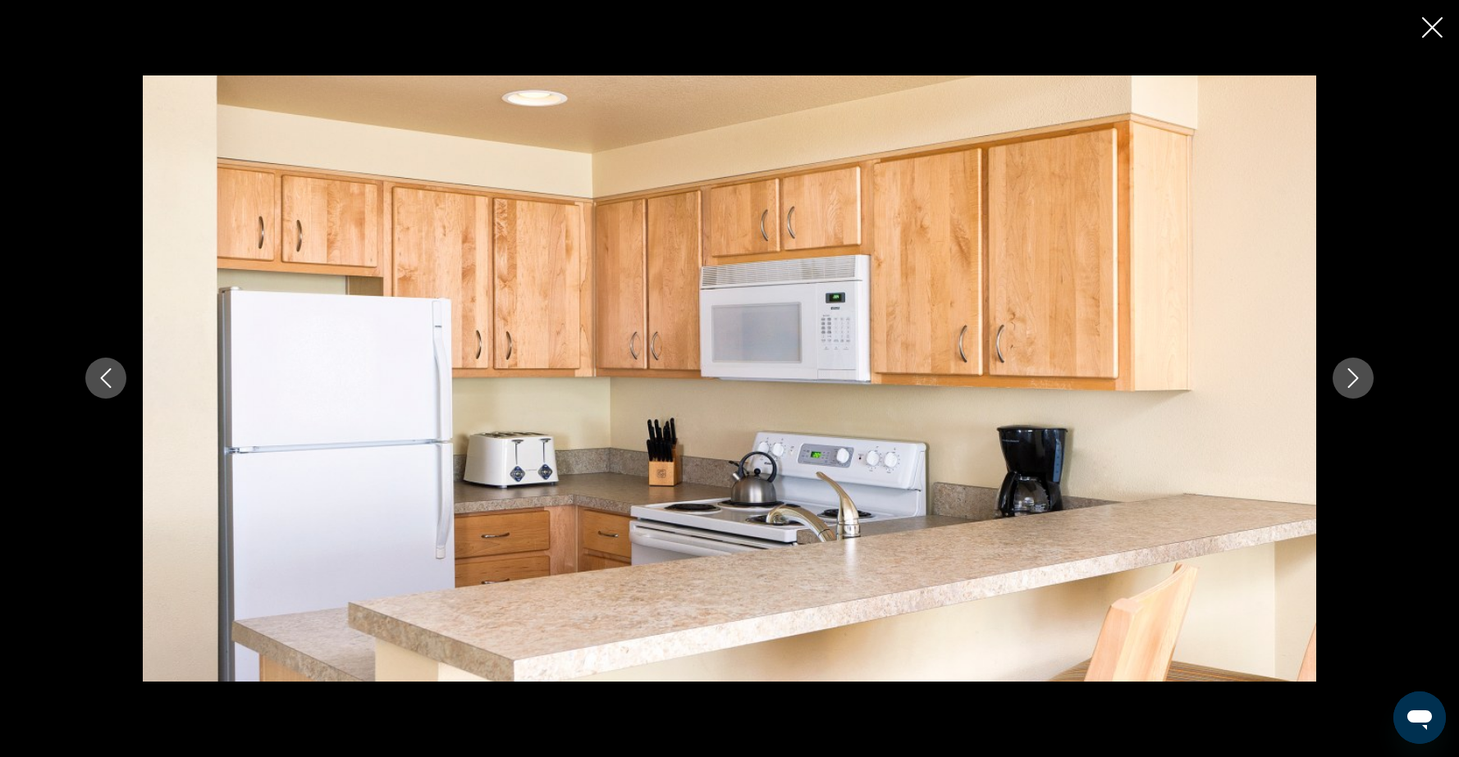
click at [1353, 382] on icon "Next image" at bounding box center [1353, 379] width 11 height 20
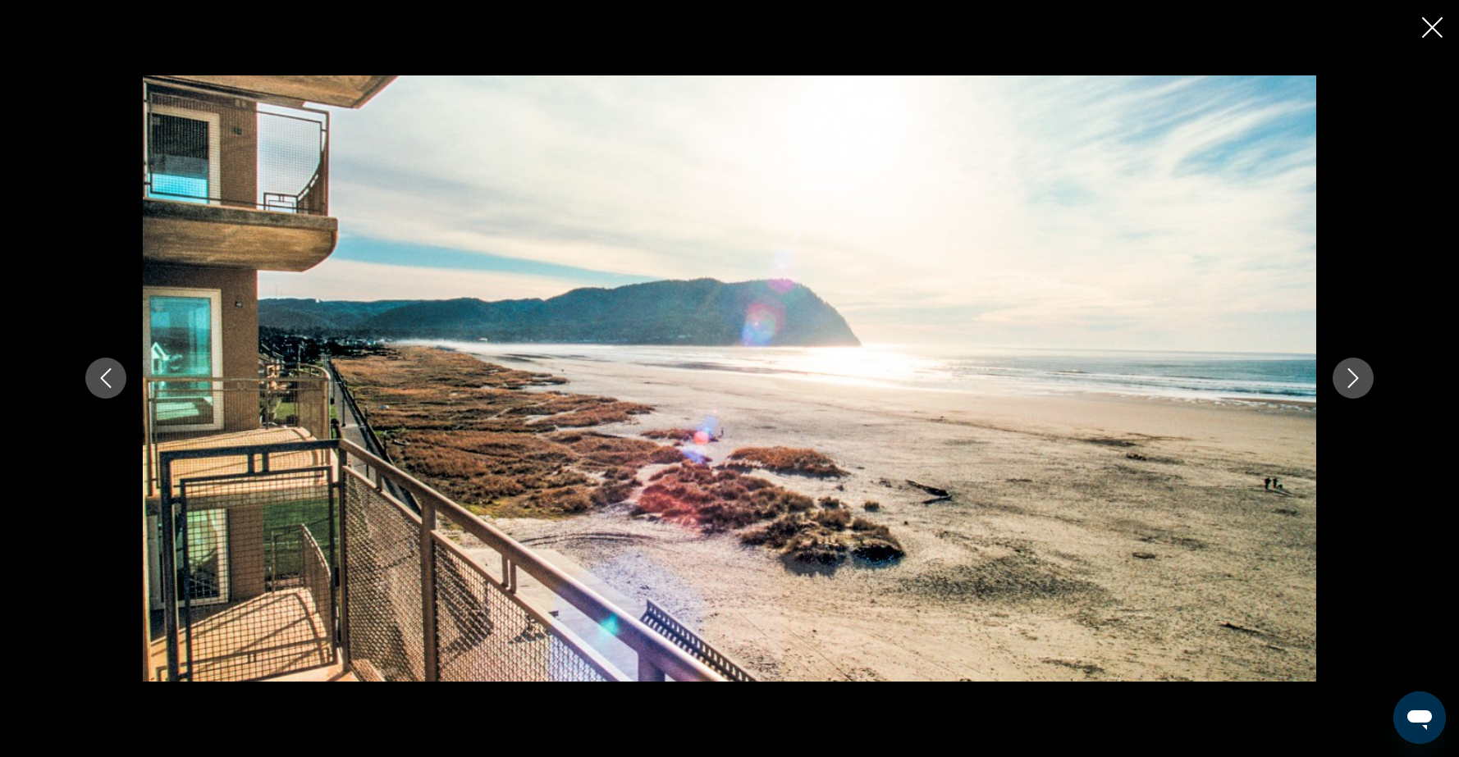
click at [1353, 382] on icon "Next image" at bounding box center [1353, 379] width 11 height 20
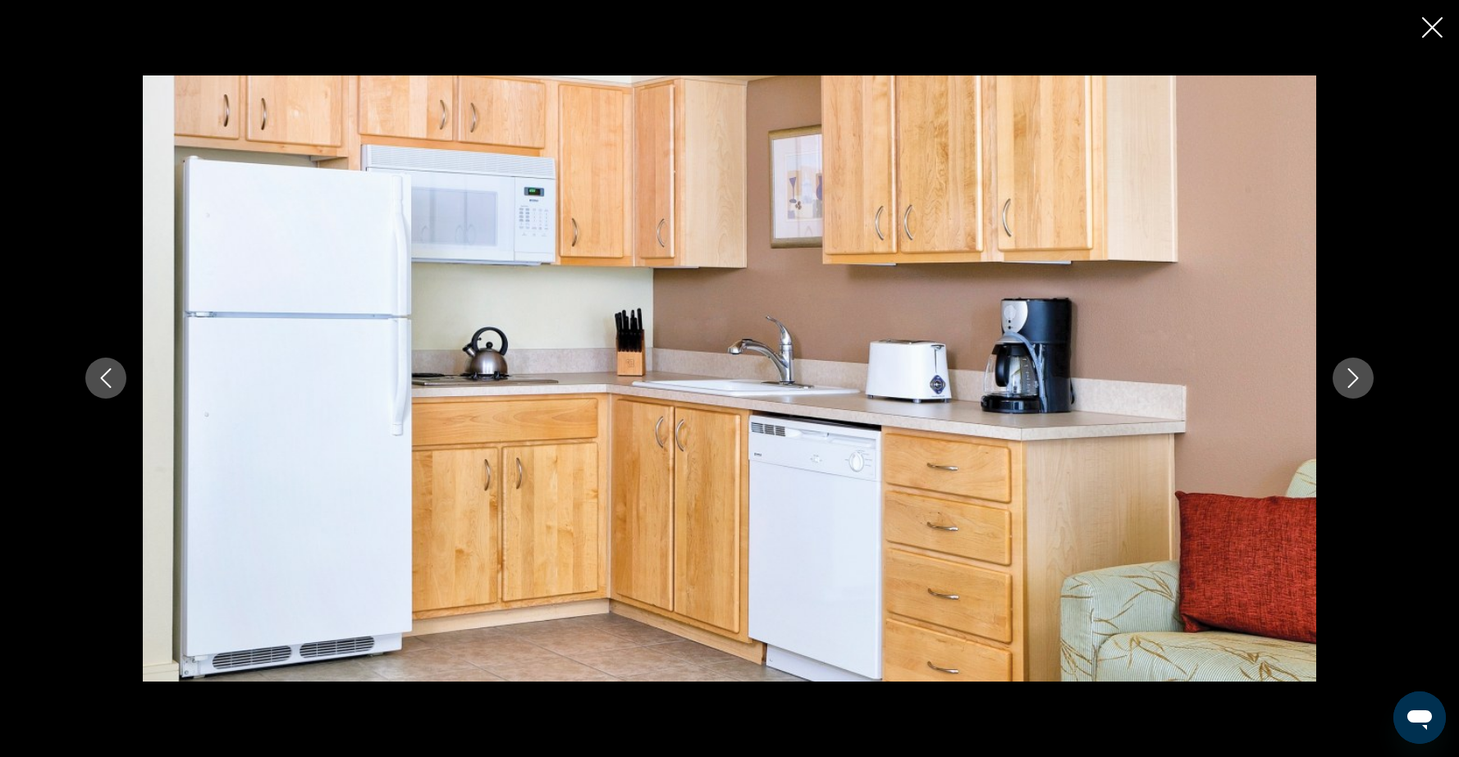
click at [1353, 382] on icon "Next image" at bounding box center [1353, 379] width 11 height 20
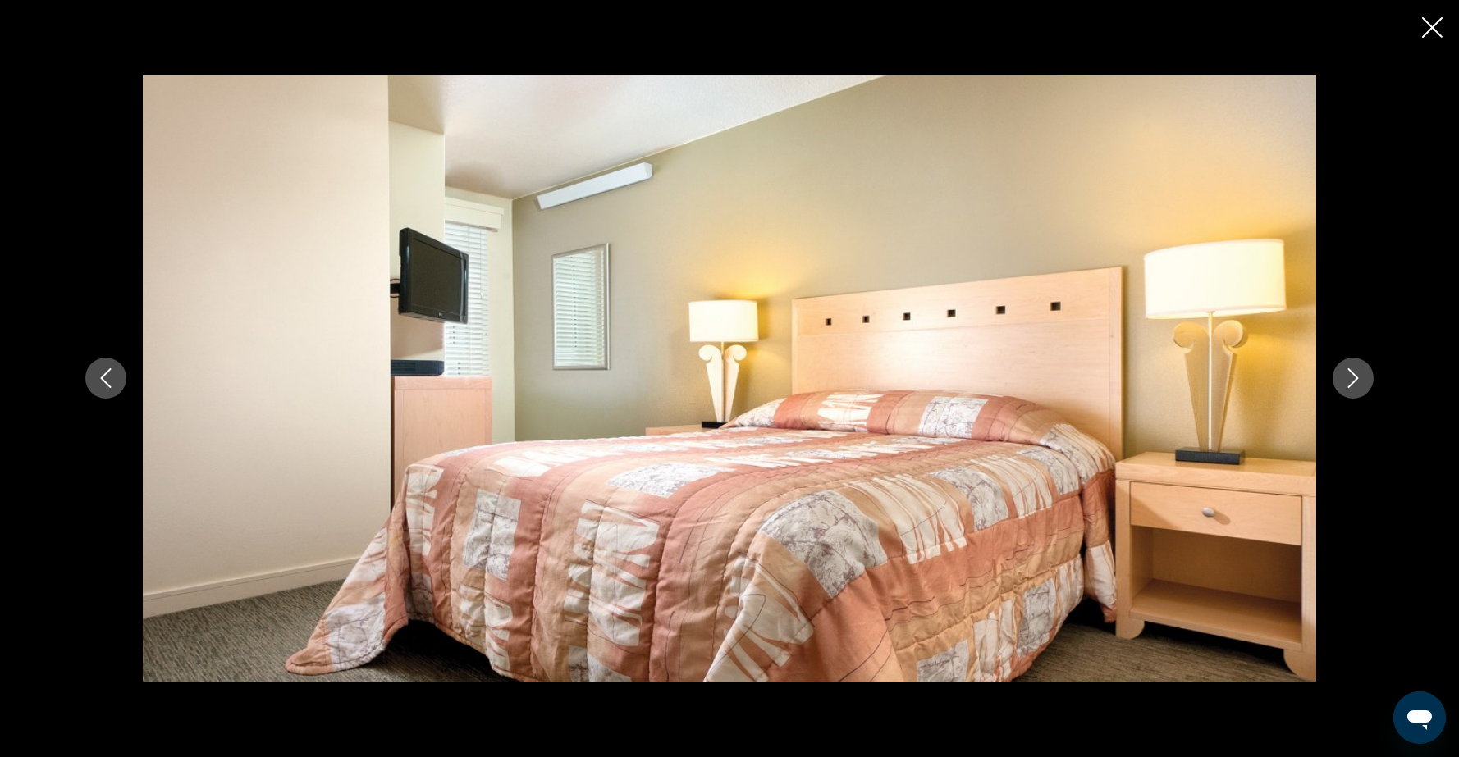
click at [1353, 382] on icon "Next image" at bounding box center [1353, 379] width 11 height 20
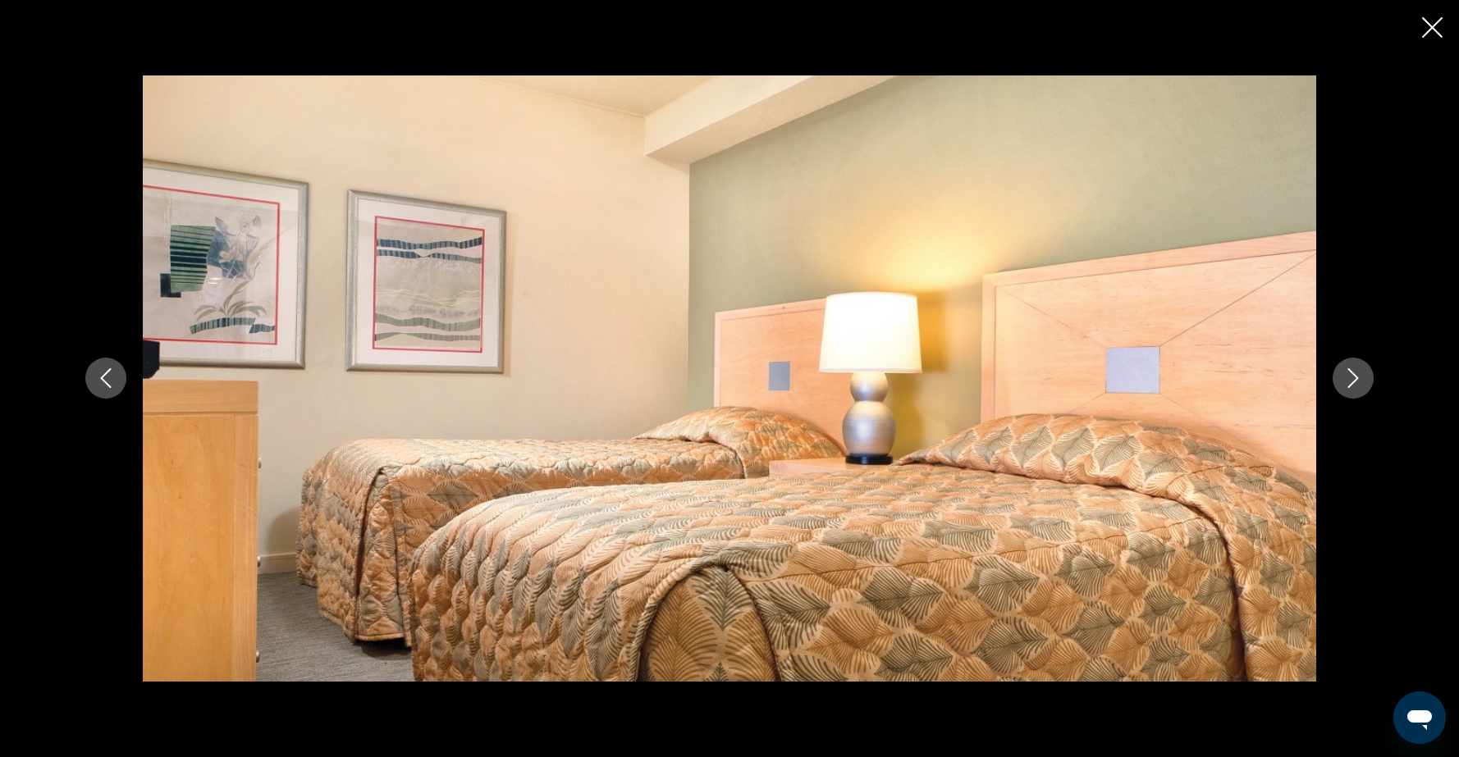
click at [1353, 382] on icon "Next image" at bounding box center [1353, 379] width 11 height 20
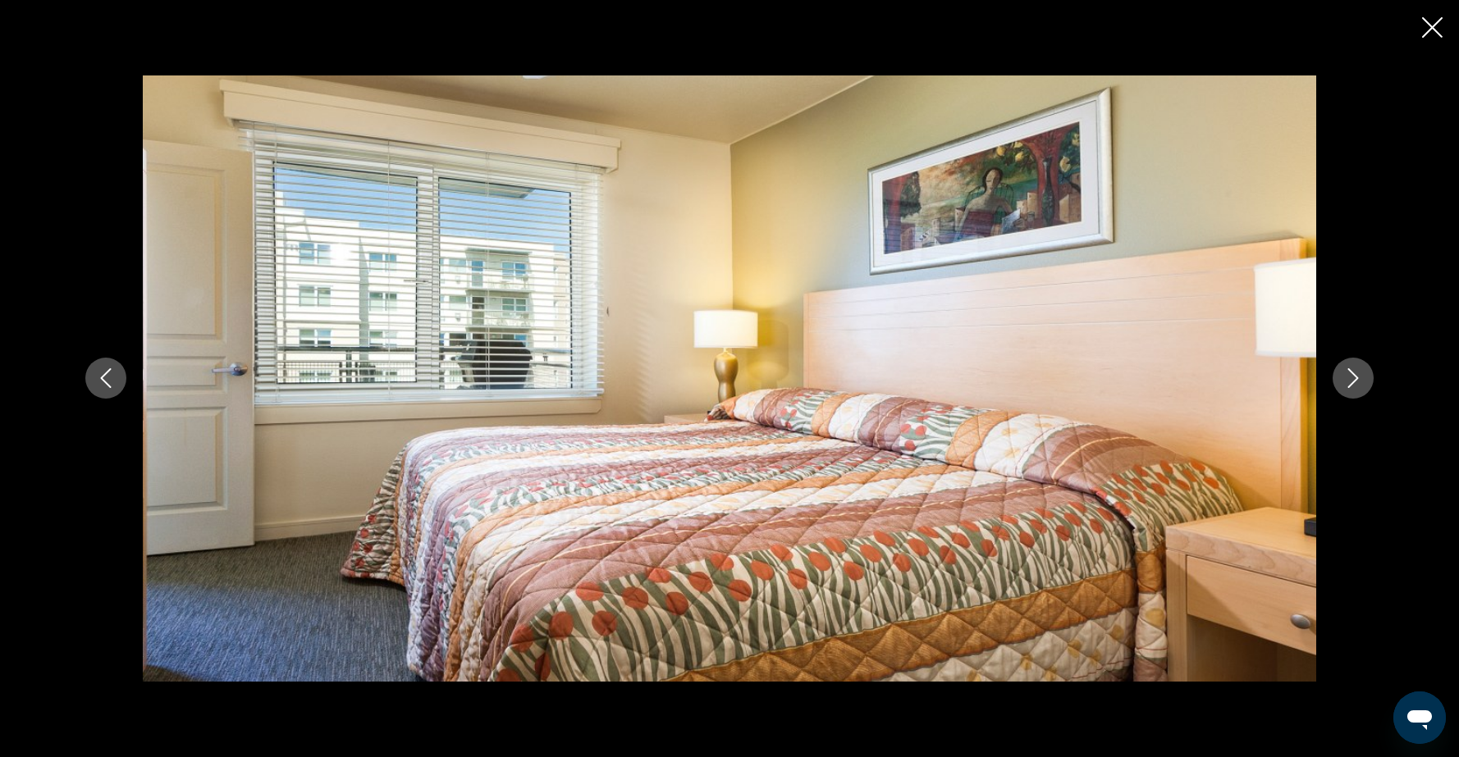
click at [1353, 382] on icon "Next image" at bounding box center [1353, 379] width 11 height 20
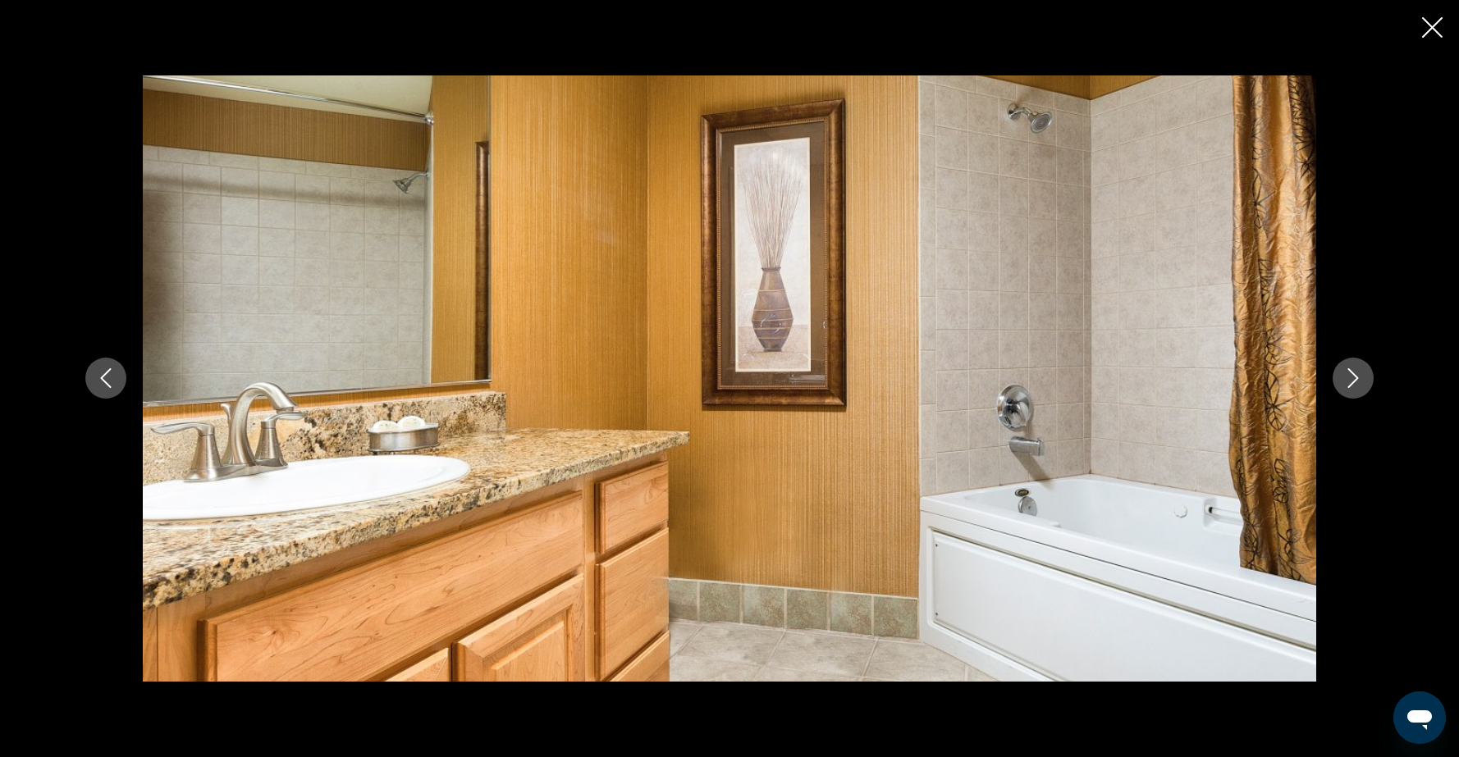
click at [1353, 382] on icon "Next image" at bounding box center [1353, 379] width 11 height 20
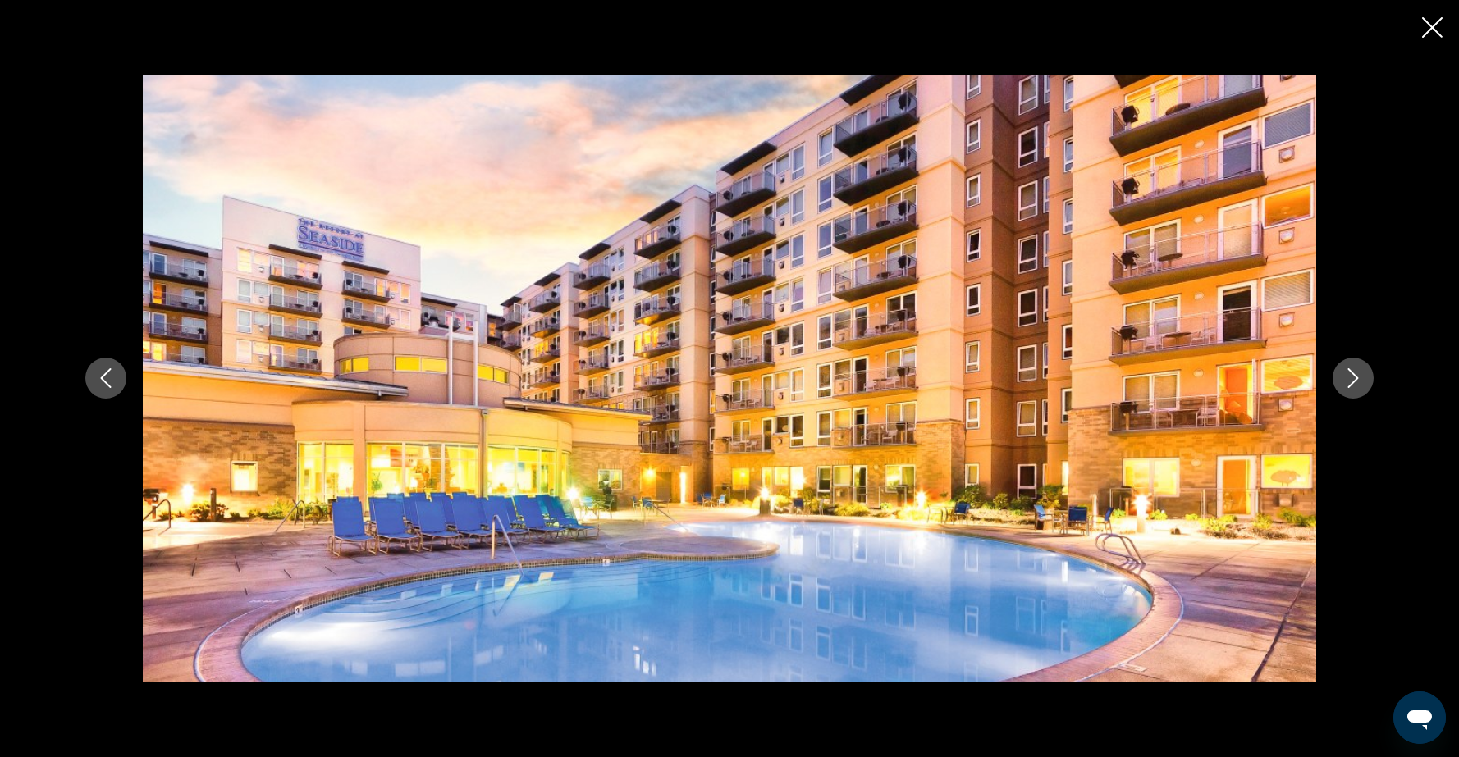
click at [1353, 382] on icon "Next image" at bounding box center [1353, 379] width 11 height 20
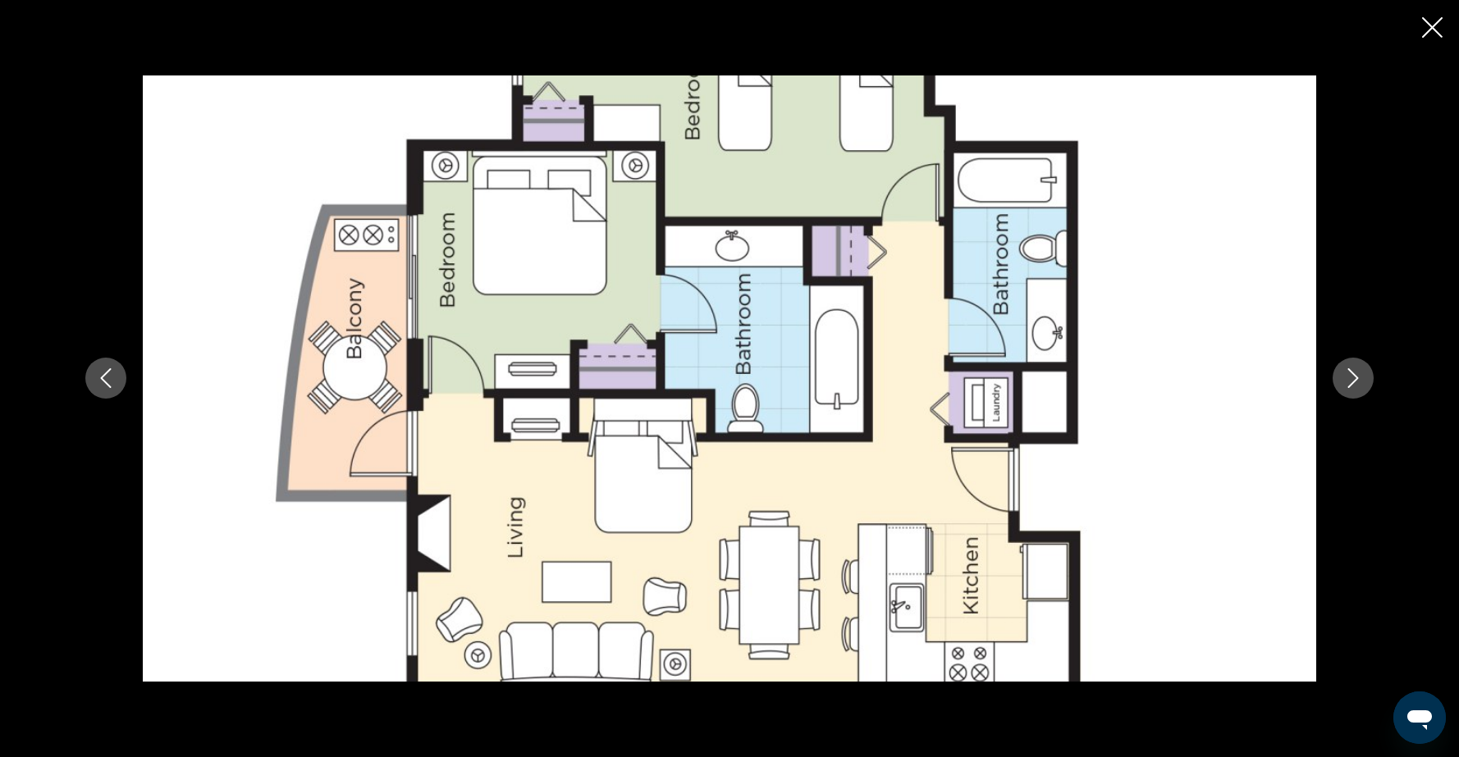
click at [1445, 32] on div "prev next" at bounding box center [729, 378] width 1459 height 757
click at [1426, 30] on icon "Close slideshow" at bounding box center [1432, 27] width 21 height 21
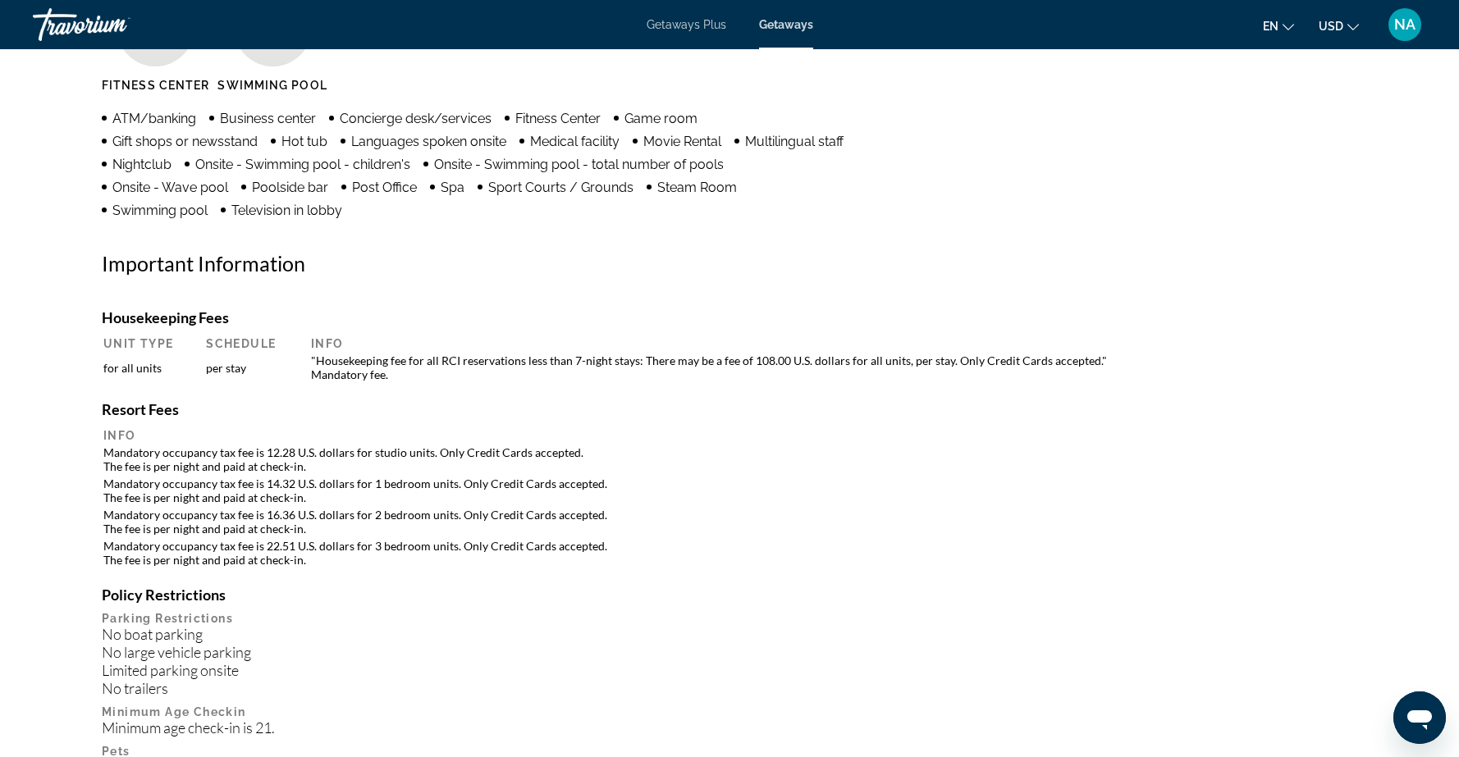
scroll to position [1383, 0]
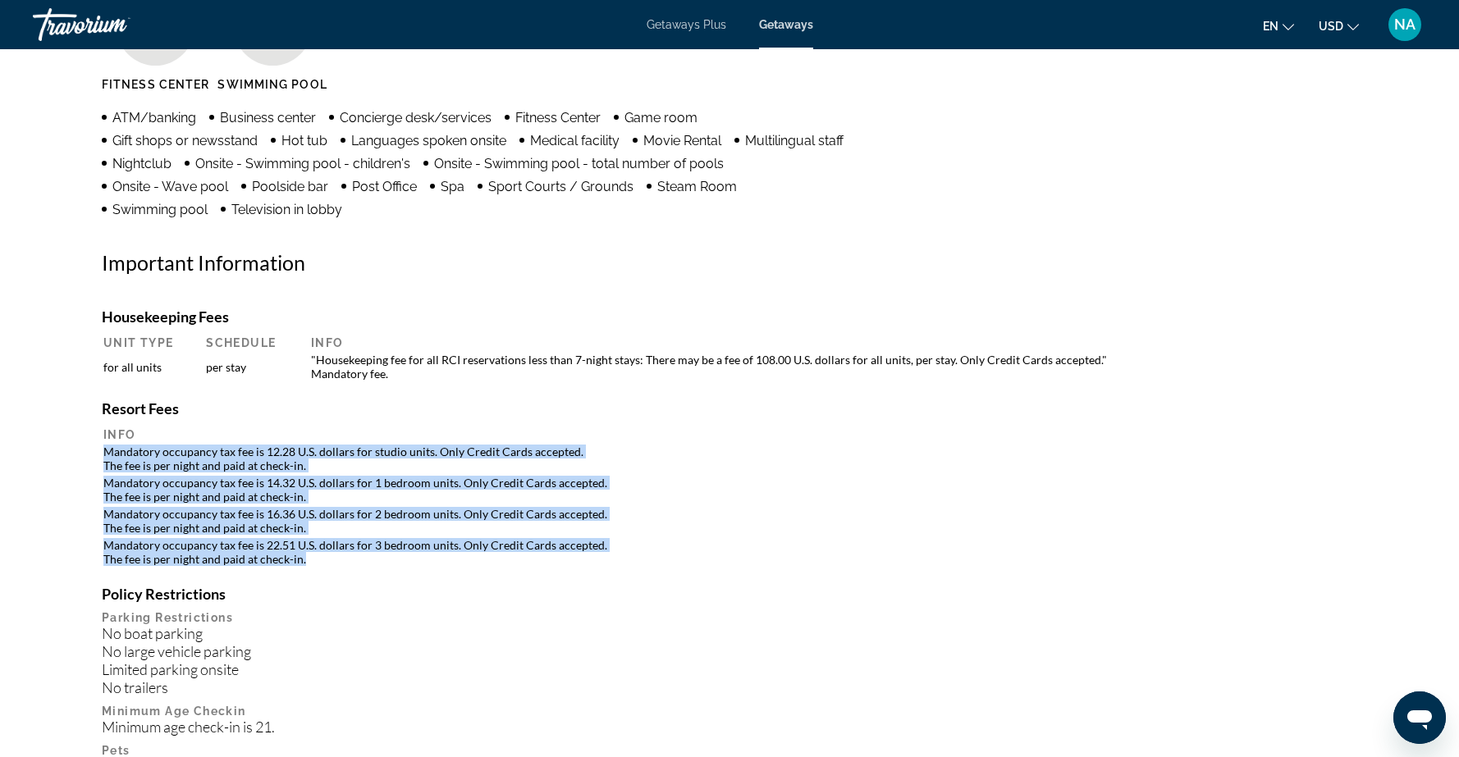
drag, startPoint x: 103, startPoint y: 450, endPoint x: 313, endPoint y: 557, distance: 235.6
click at [313, 557] on table "Info Mandatory occupancy tax fee is 12.28 U.S. dollars for studio units. Only C…" at bounding box center [729, 497] width 1255 height 143
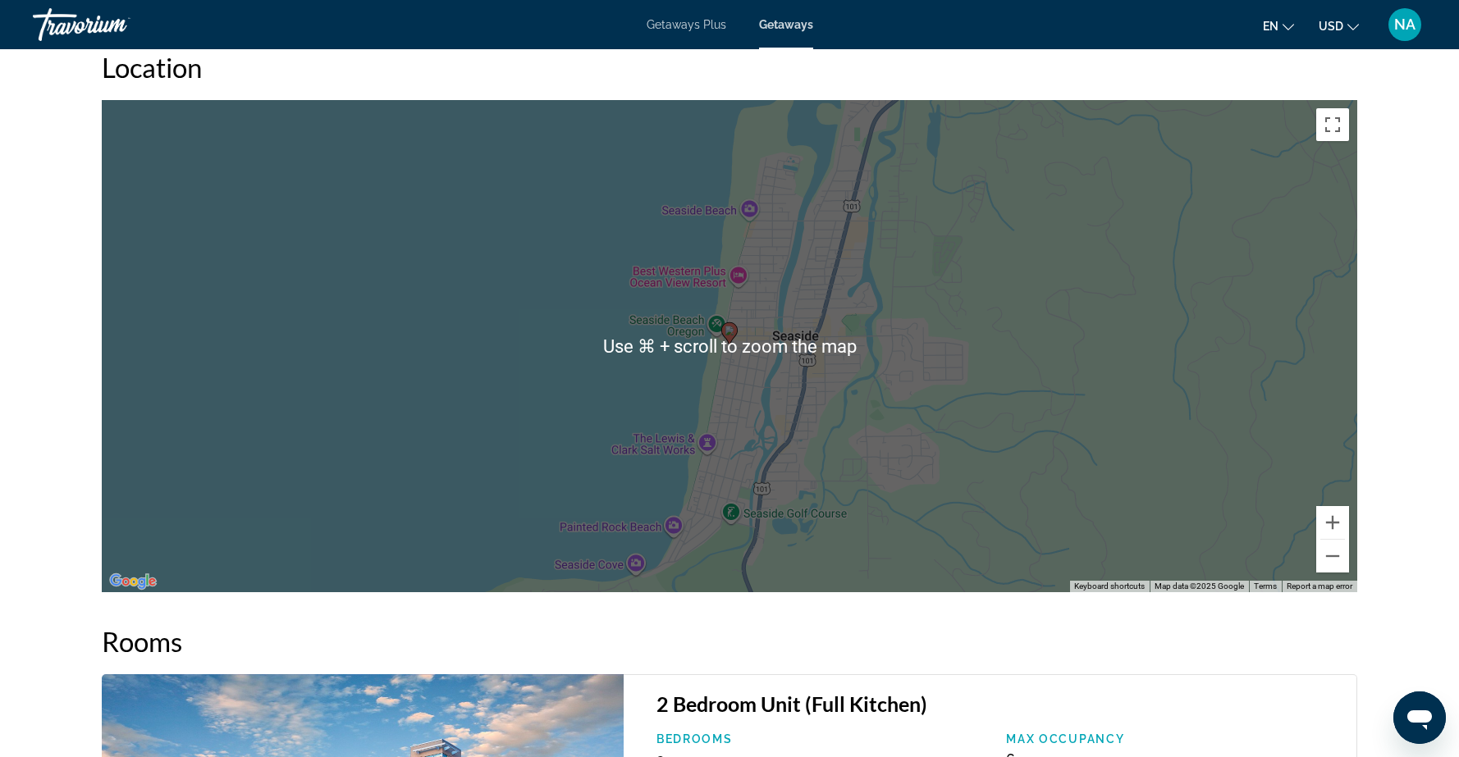
scroll to position [2679, 0]
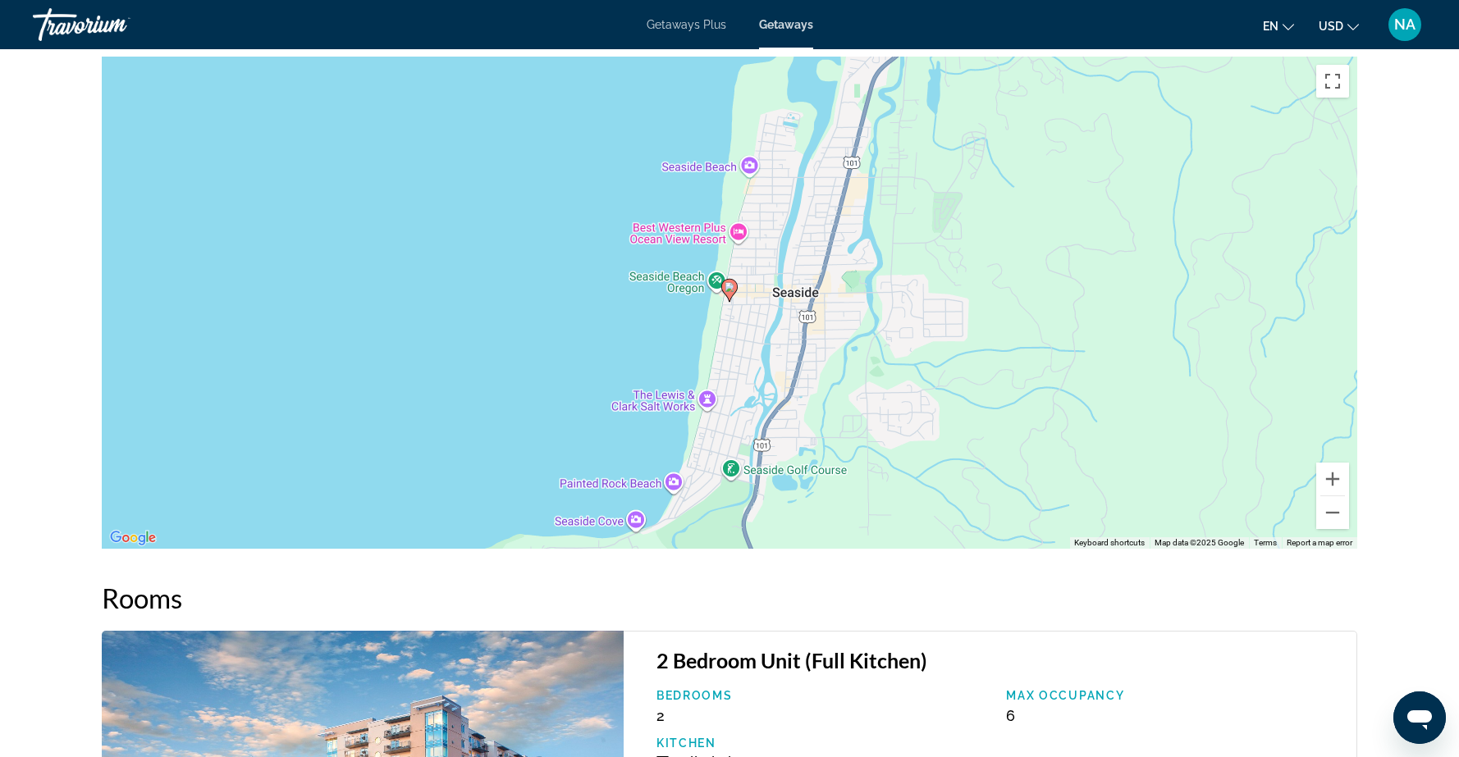
click at [1338, 496] on div "Main content" at bounding box center [1332, 496] width 25 height 1
click at [1331, 496] on button "Zoom out" at bounding box center [1332, 512] width 33 height 33
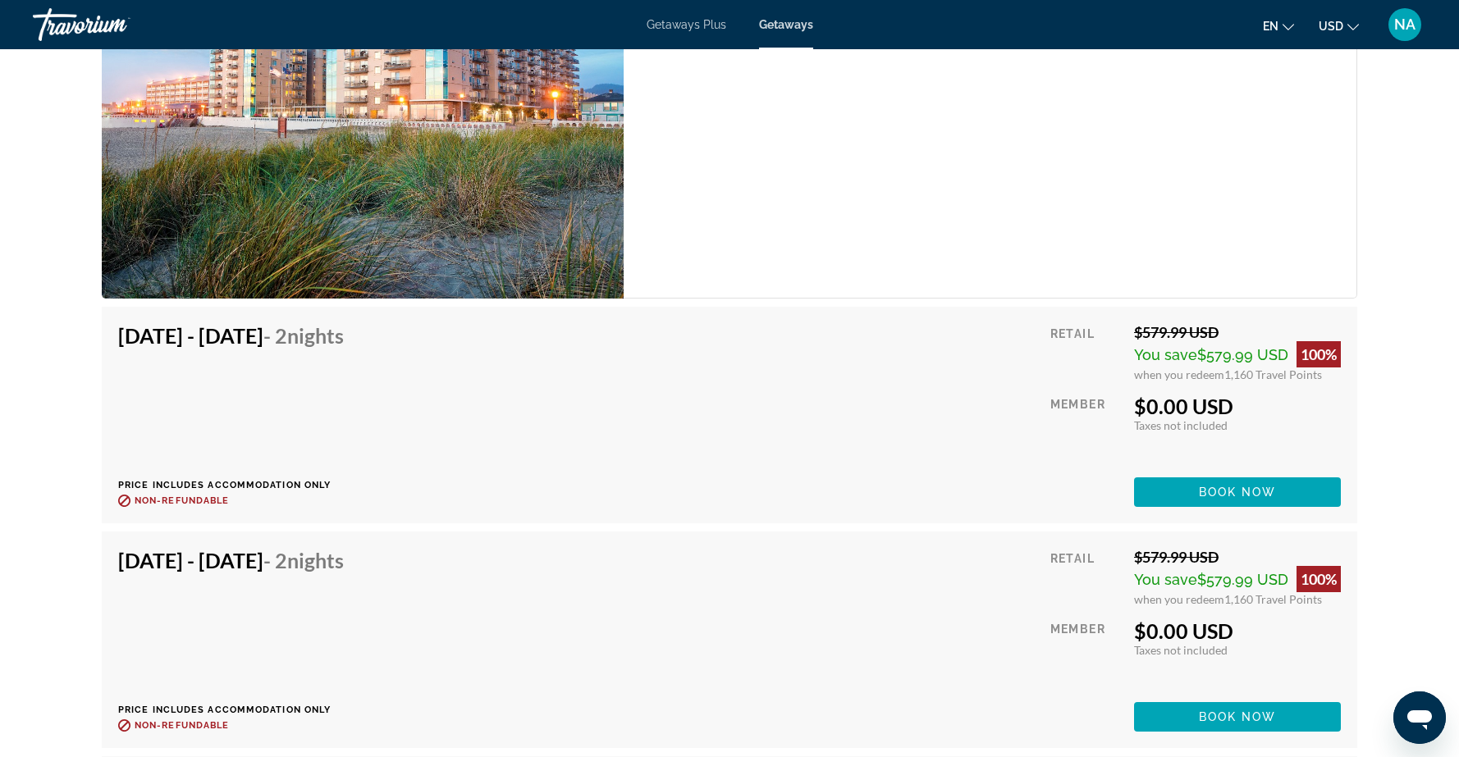
scroll to position [3412, 0]
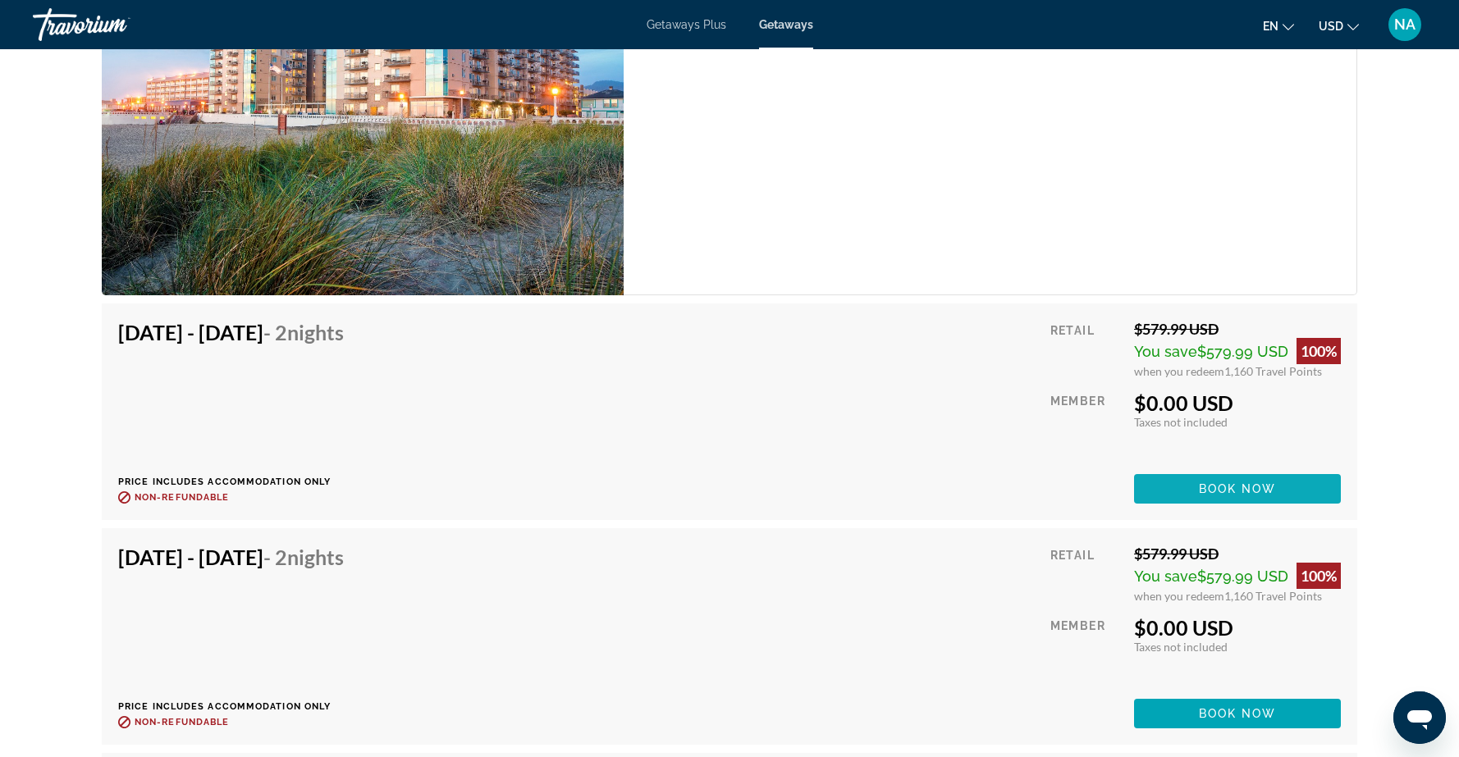
click at [1185, 469] on span "Main content" at bounding box center [1237, 488] width 207 height 39
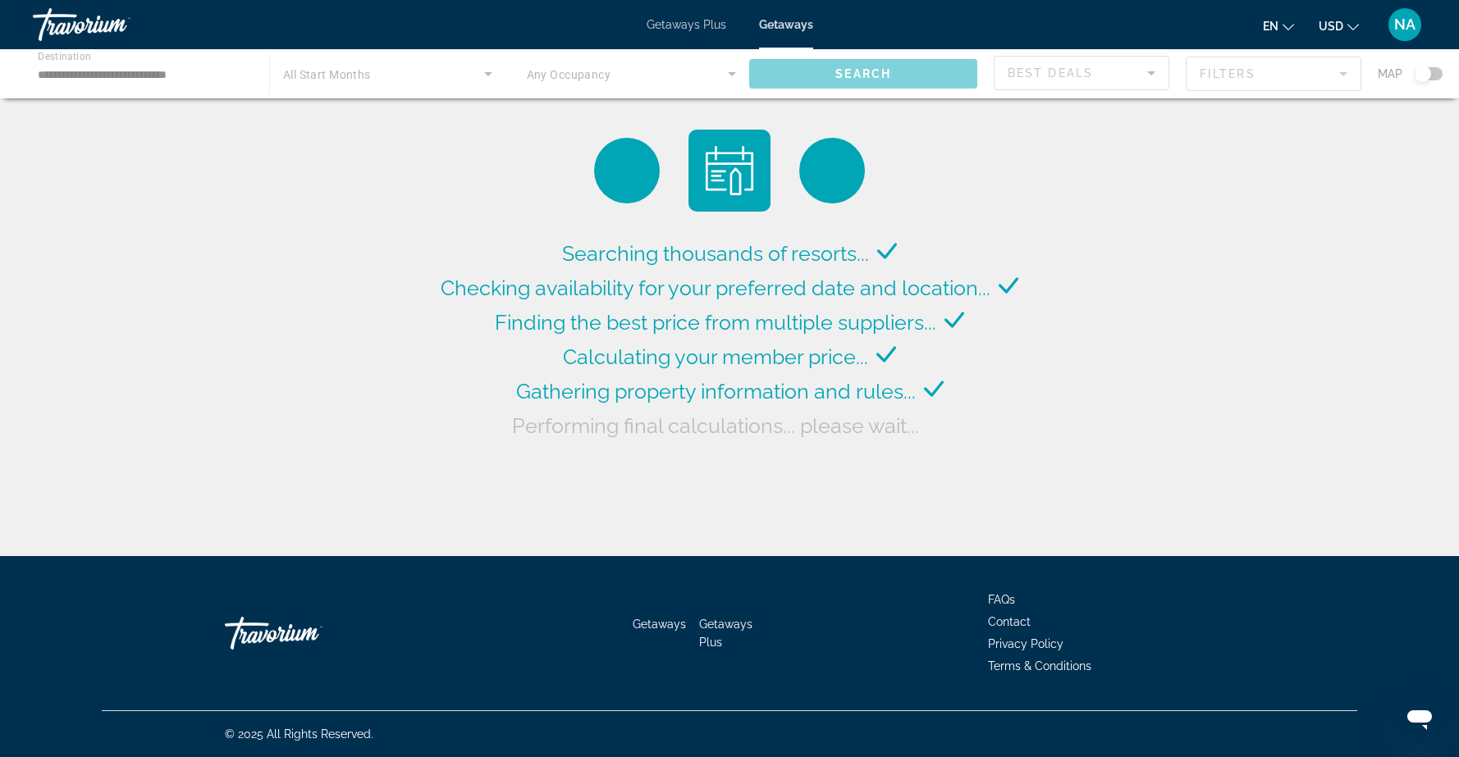
click at [219, 74] on div "Main content" at bounding box center [729, 73] width 1459 height 49
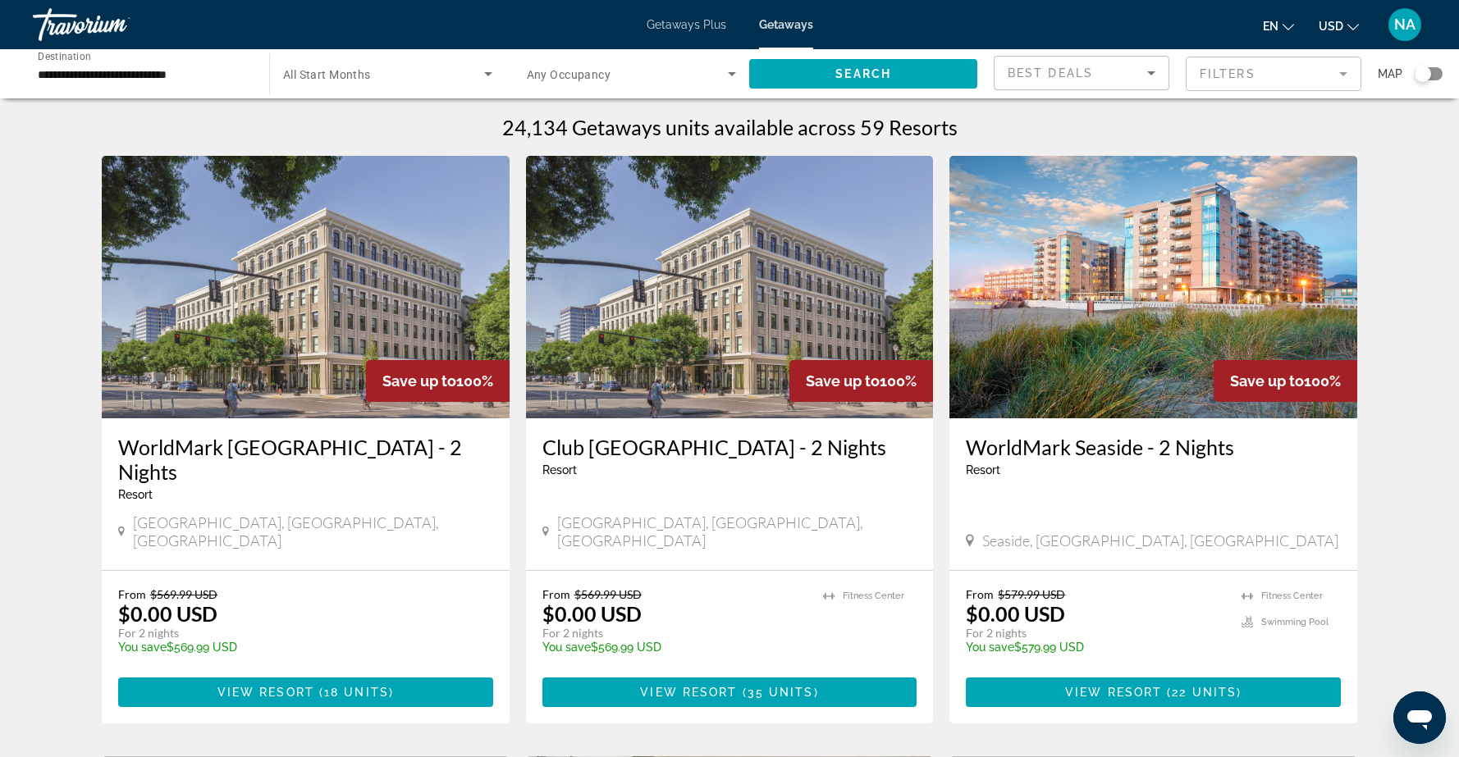
click at [152, 66] on input "**********" at bounding box center [143, 75] width 210 height 20
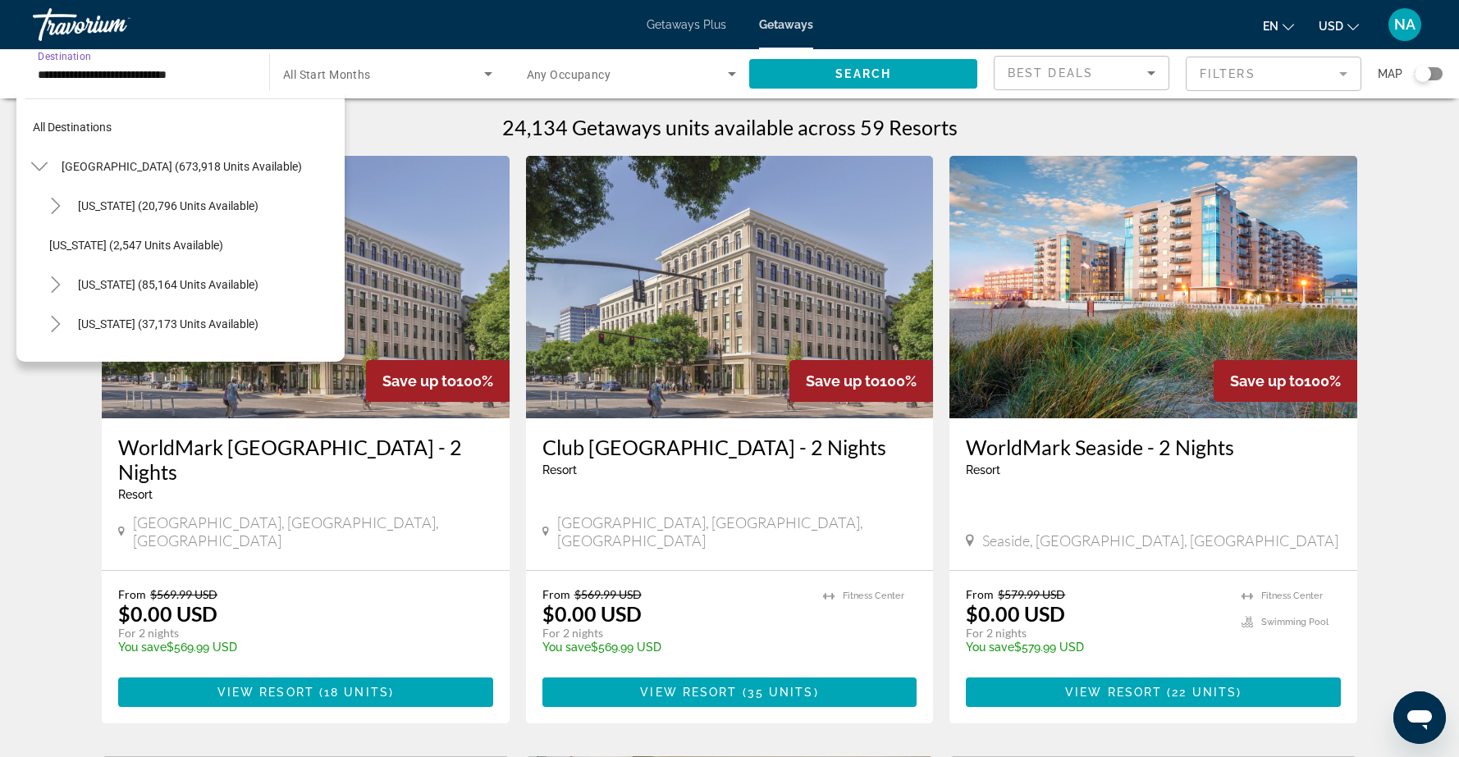
scroll to position [1200, 0]
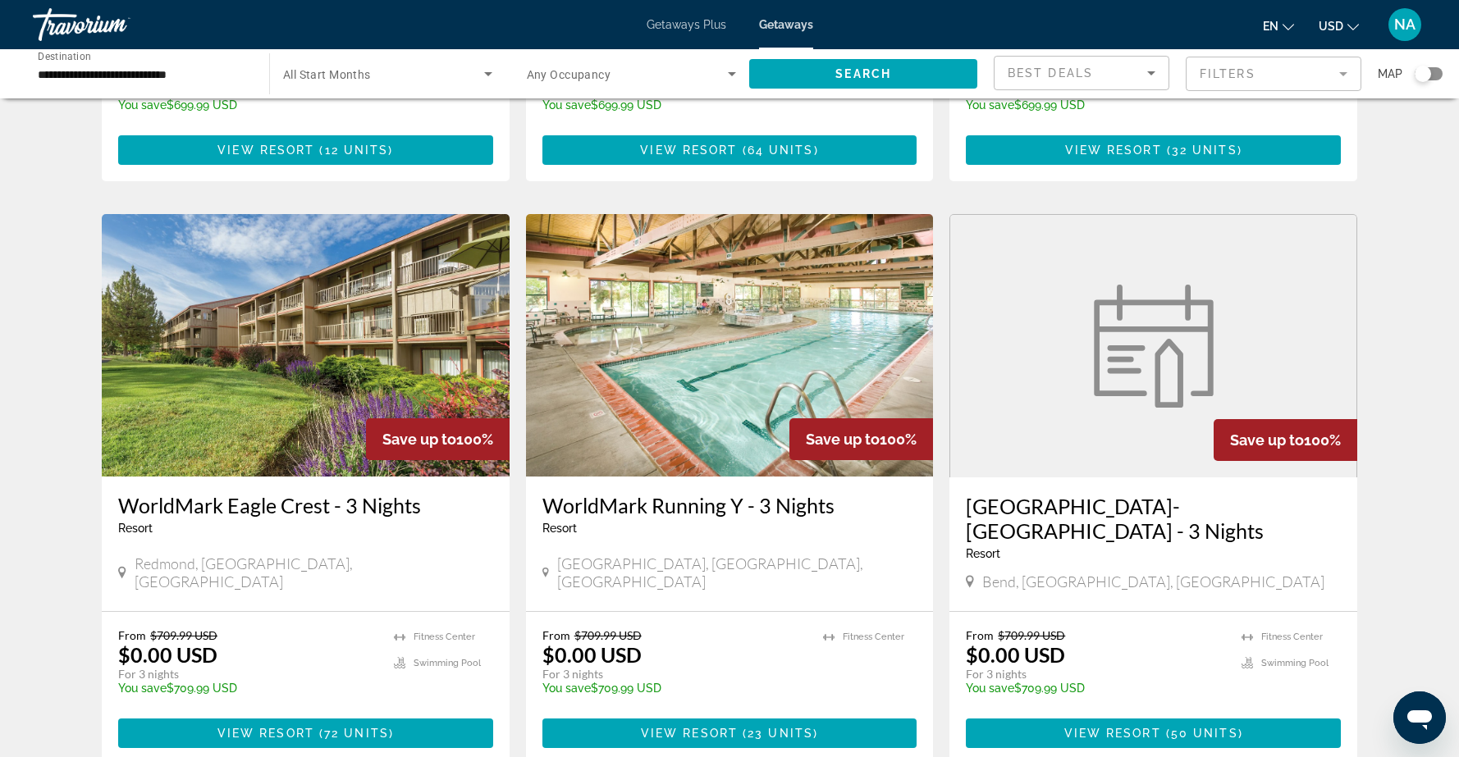
scroll to position [1725, 0]
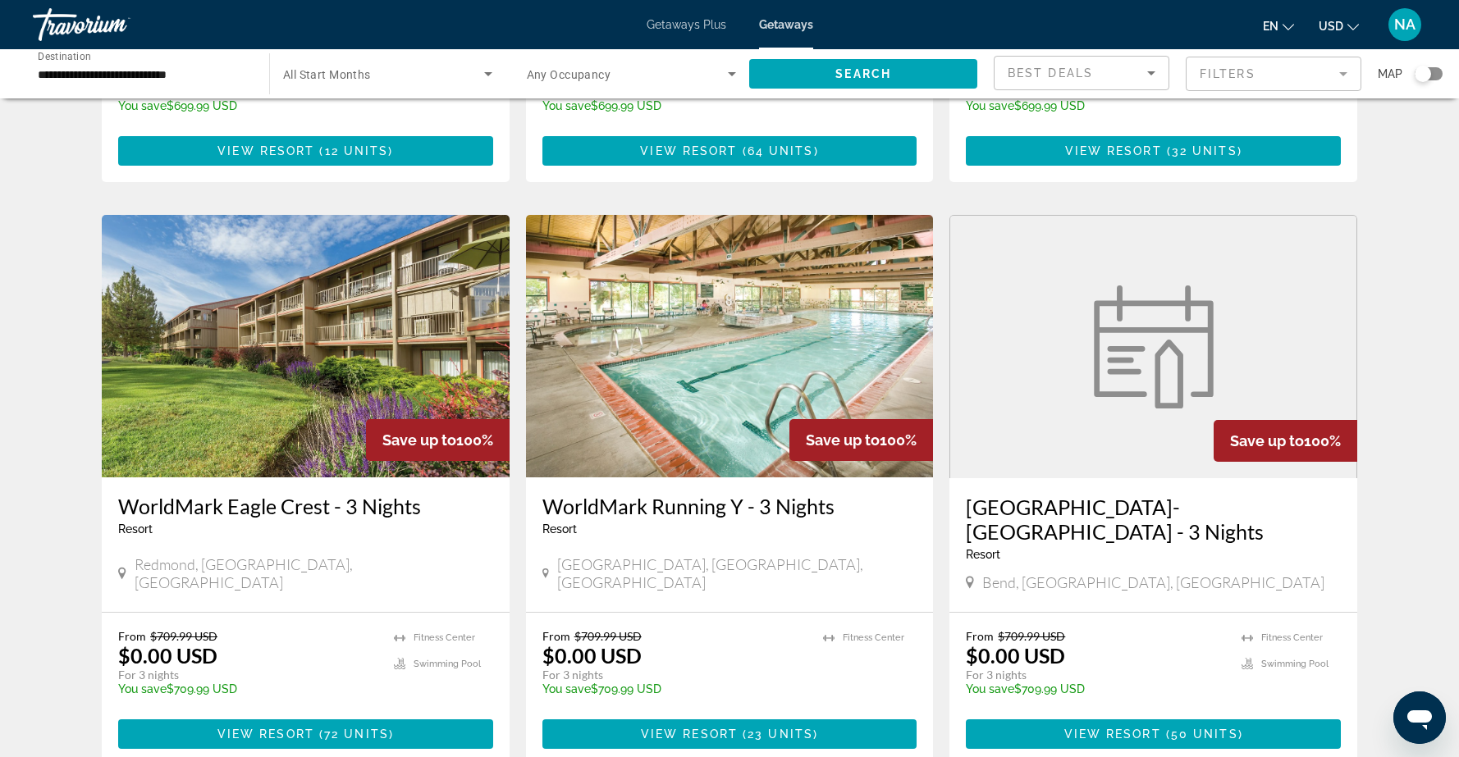
click at [345, 319] on img "Main content" at bounding box center [306, 346] width 408 height 263
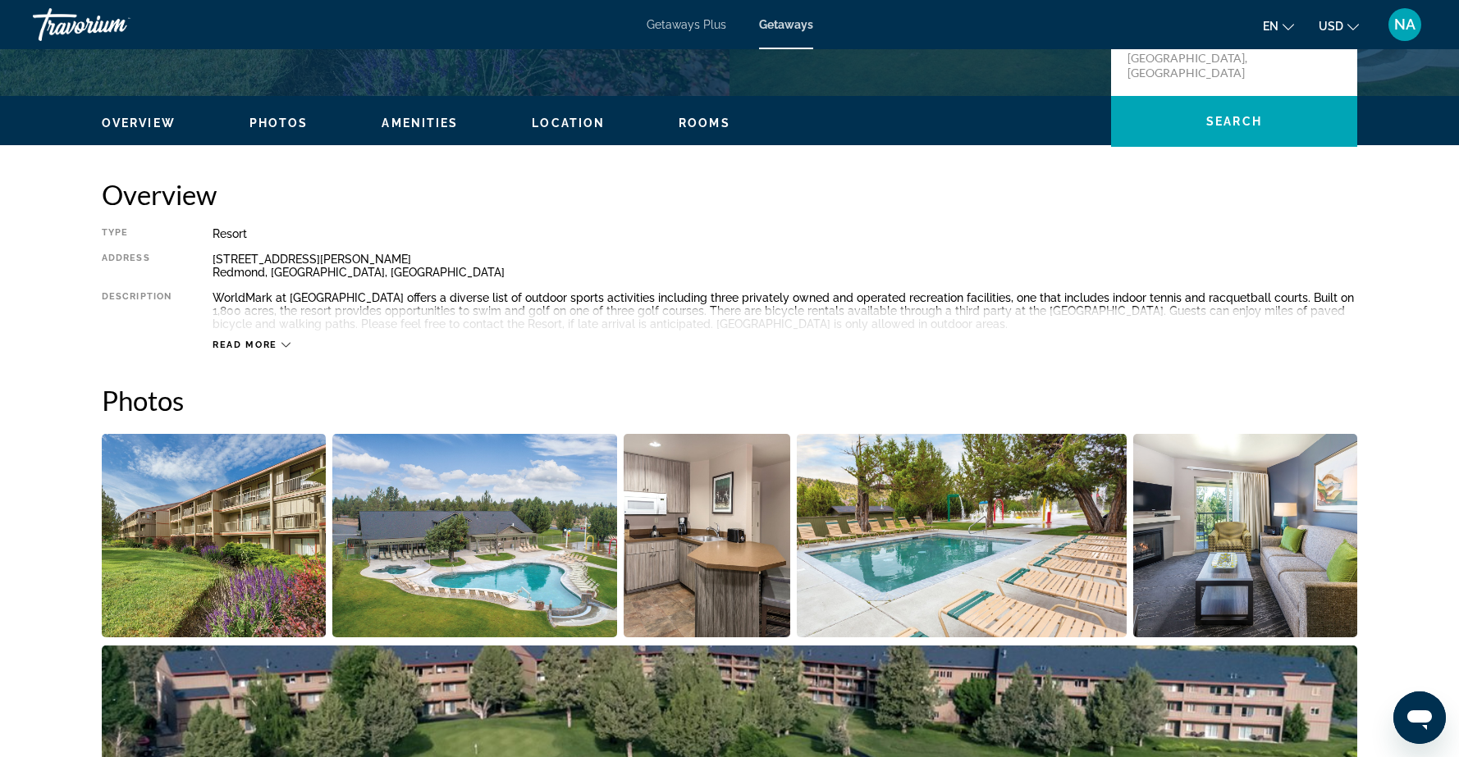
scroll to position [437, 0]
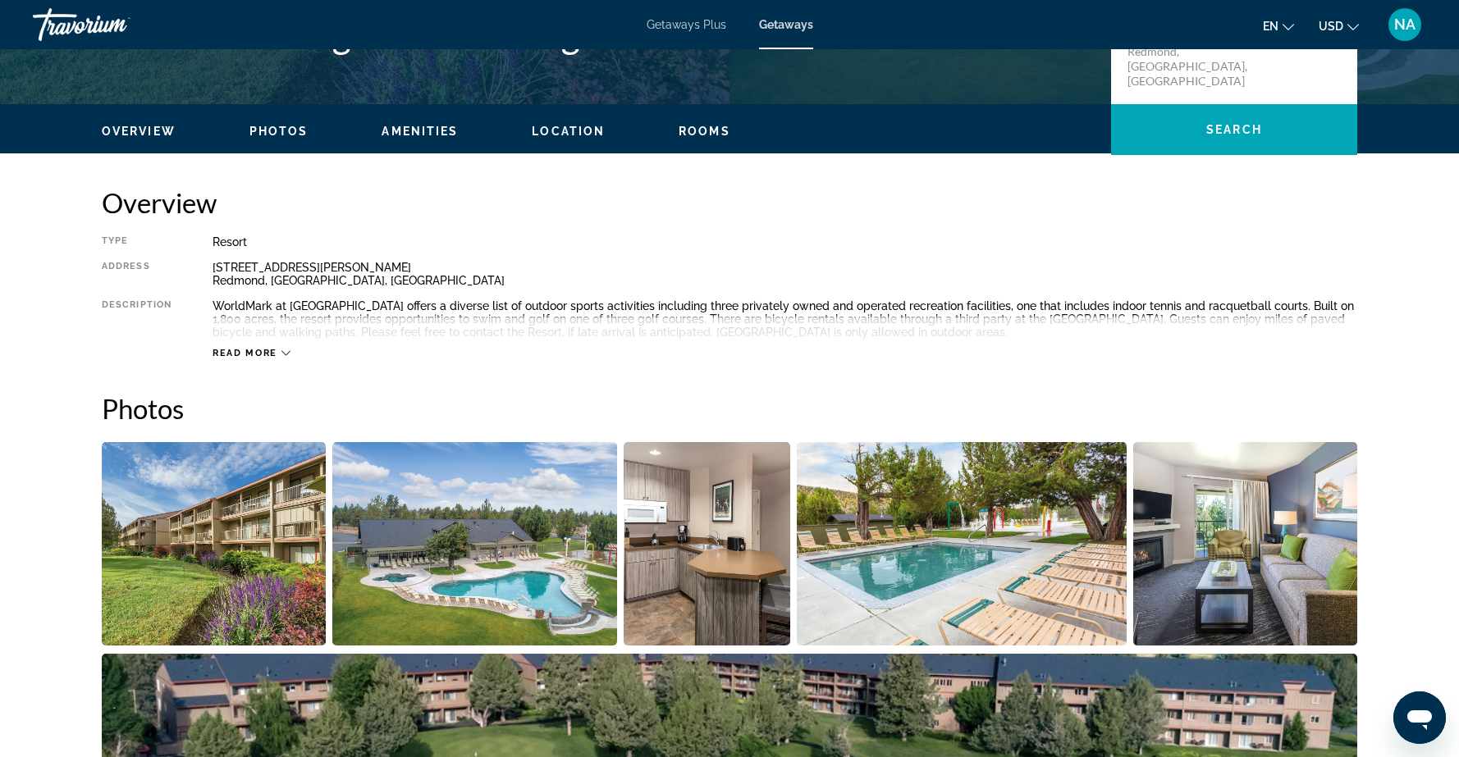
click at [708, 130] on span "Rooms" at bounding box center [704, 131] width 52 height 13
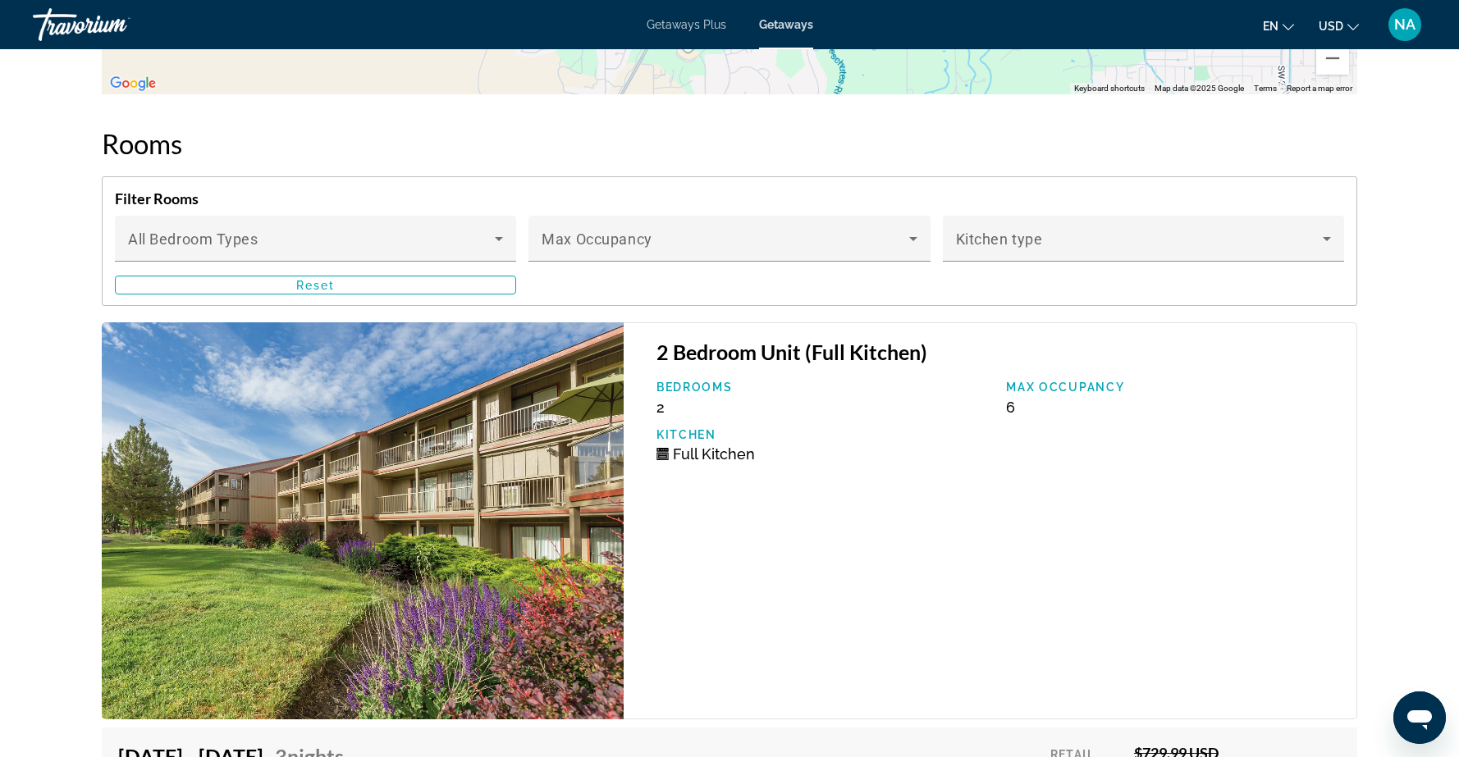
scroll to position [2848, 0]
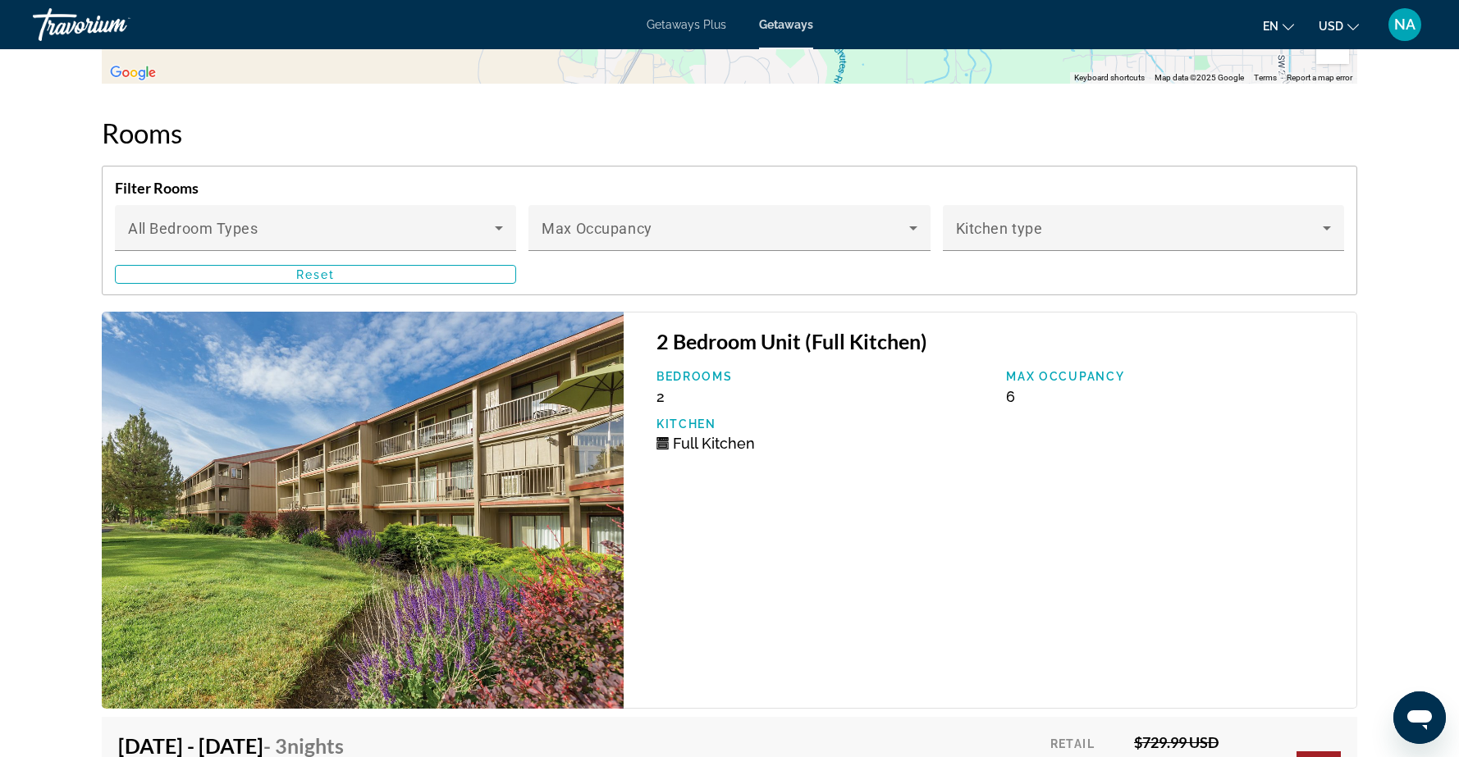
click at [439, 413] on img "Main content" at bounding box center [363, 510] width 522 height 397
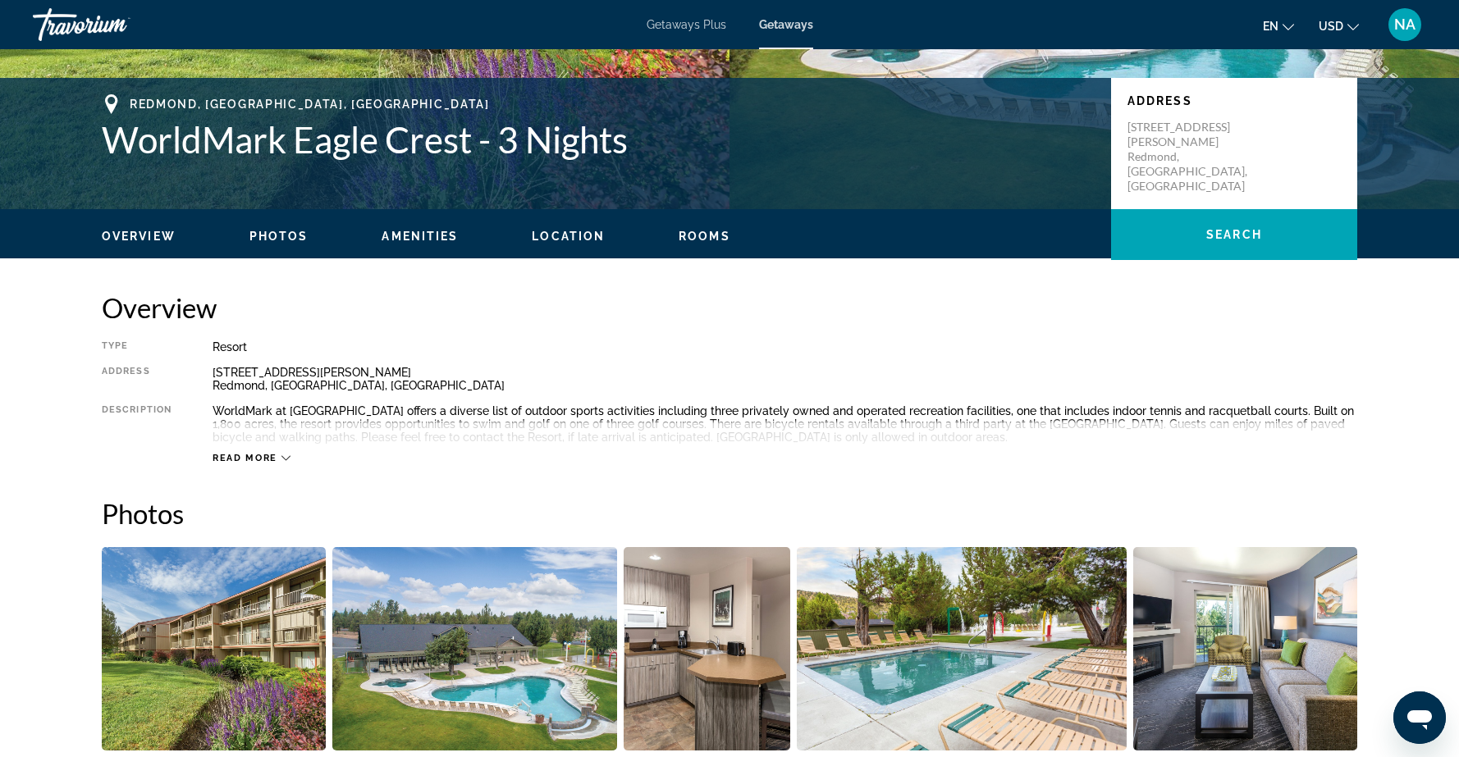
scroll to position [335, 0]
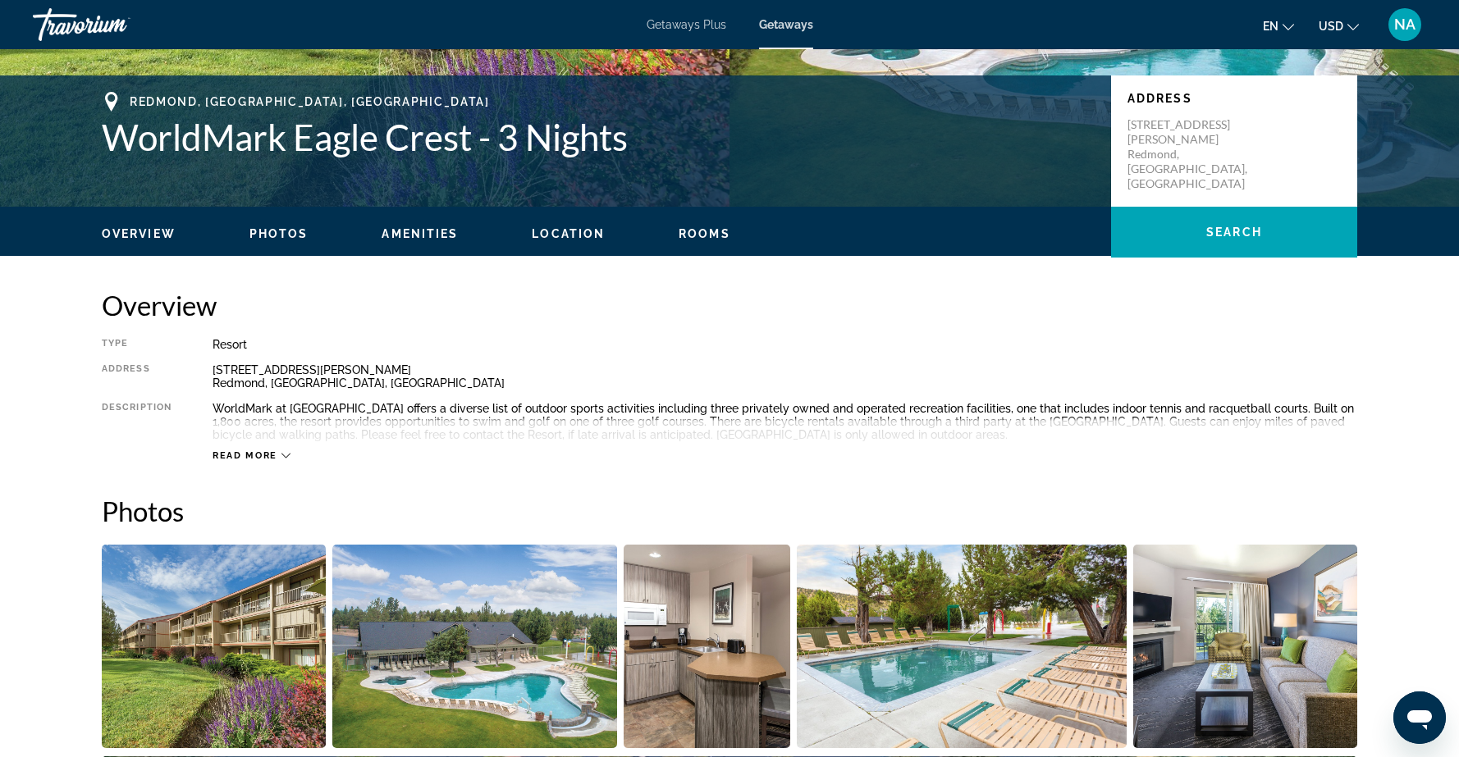
click at [137, 233] on span "Overview" at bounding box center [139, 233] width 74 height 13
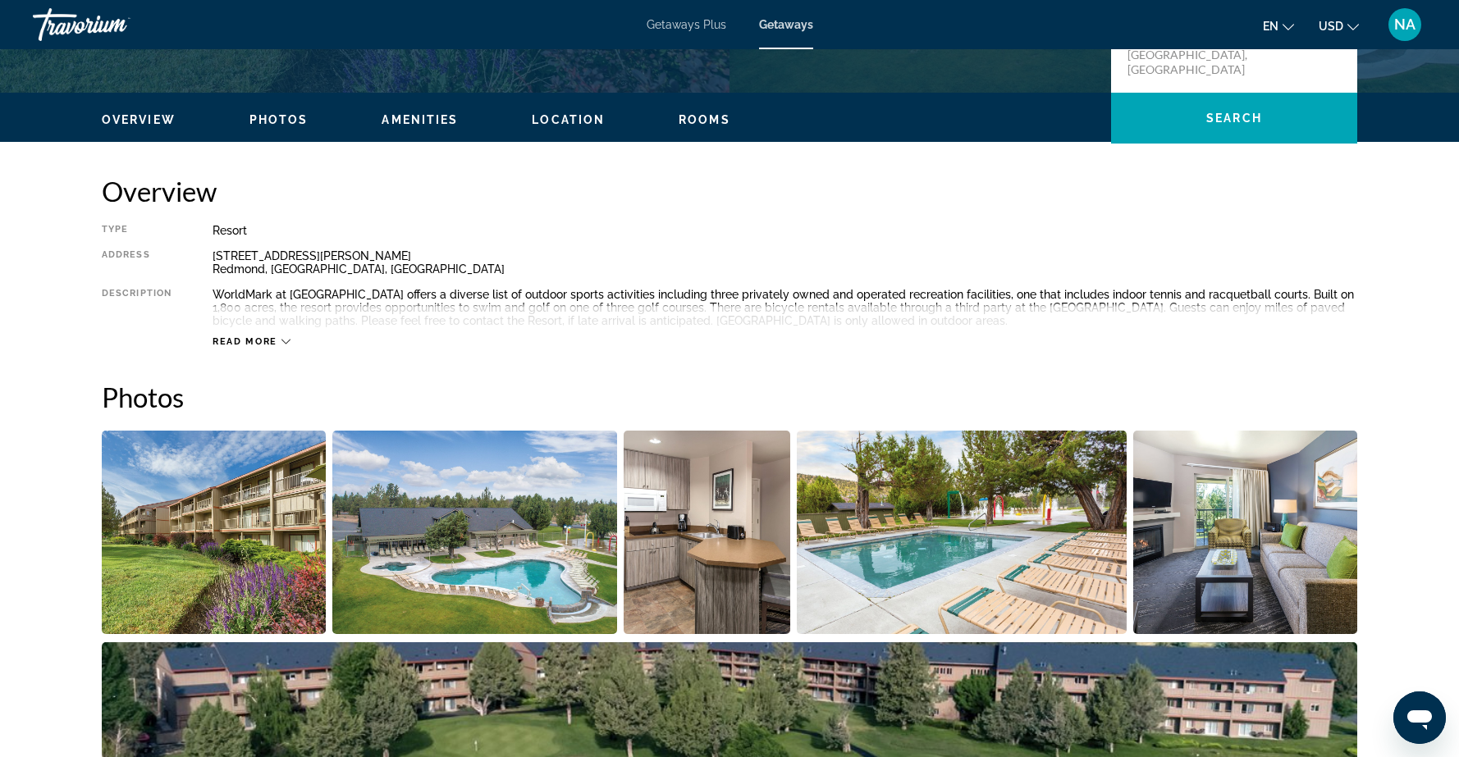
scroll to position [525, 0]
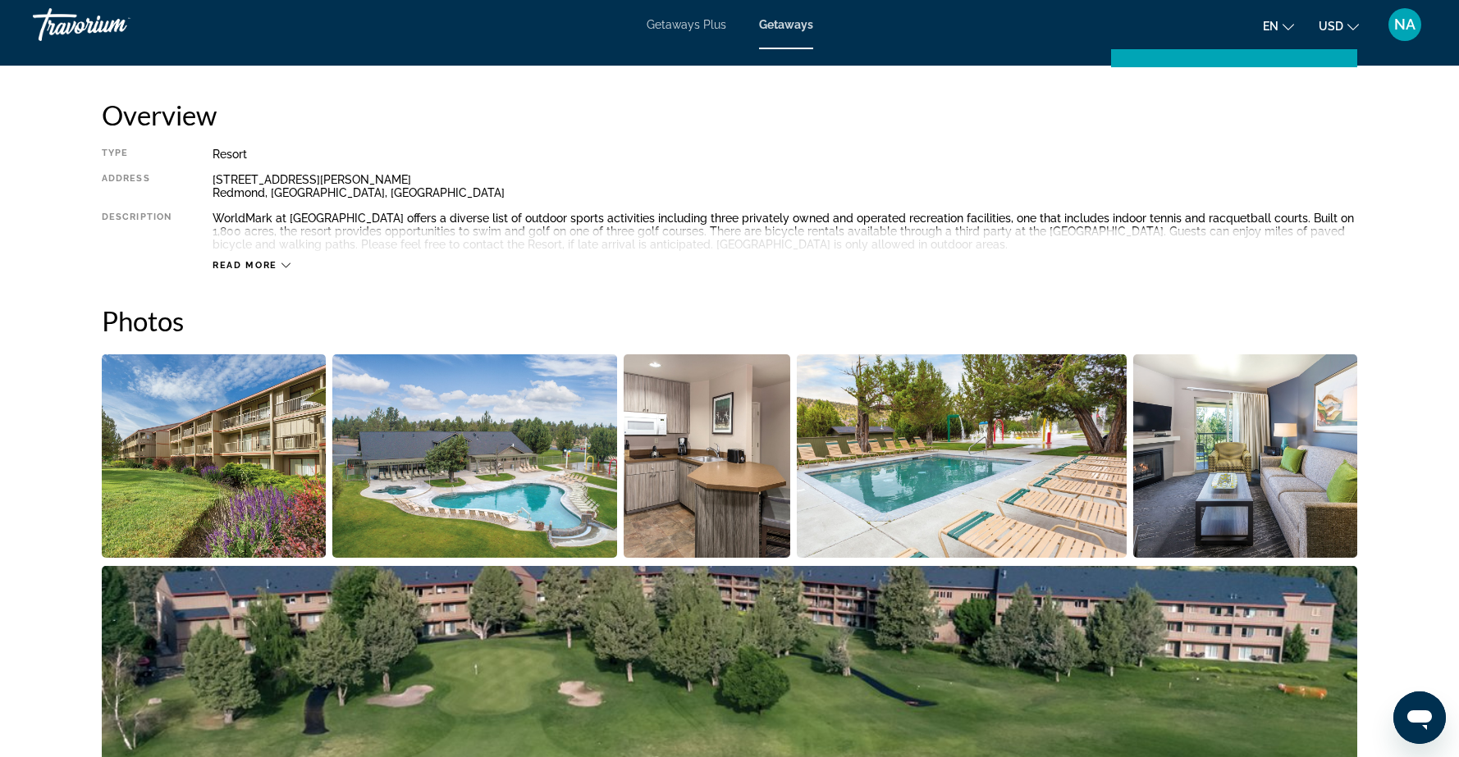
click at [222, 265] on span "Read more" at bounding box center [244, 265] width 65 height 11
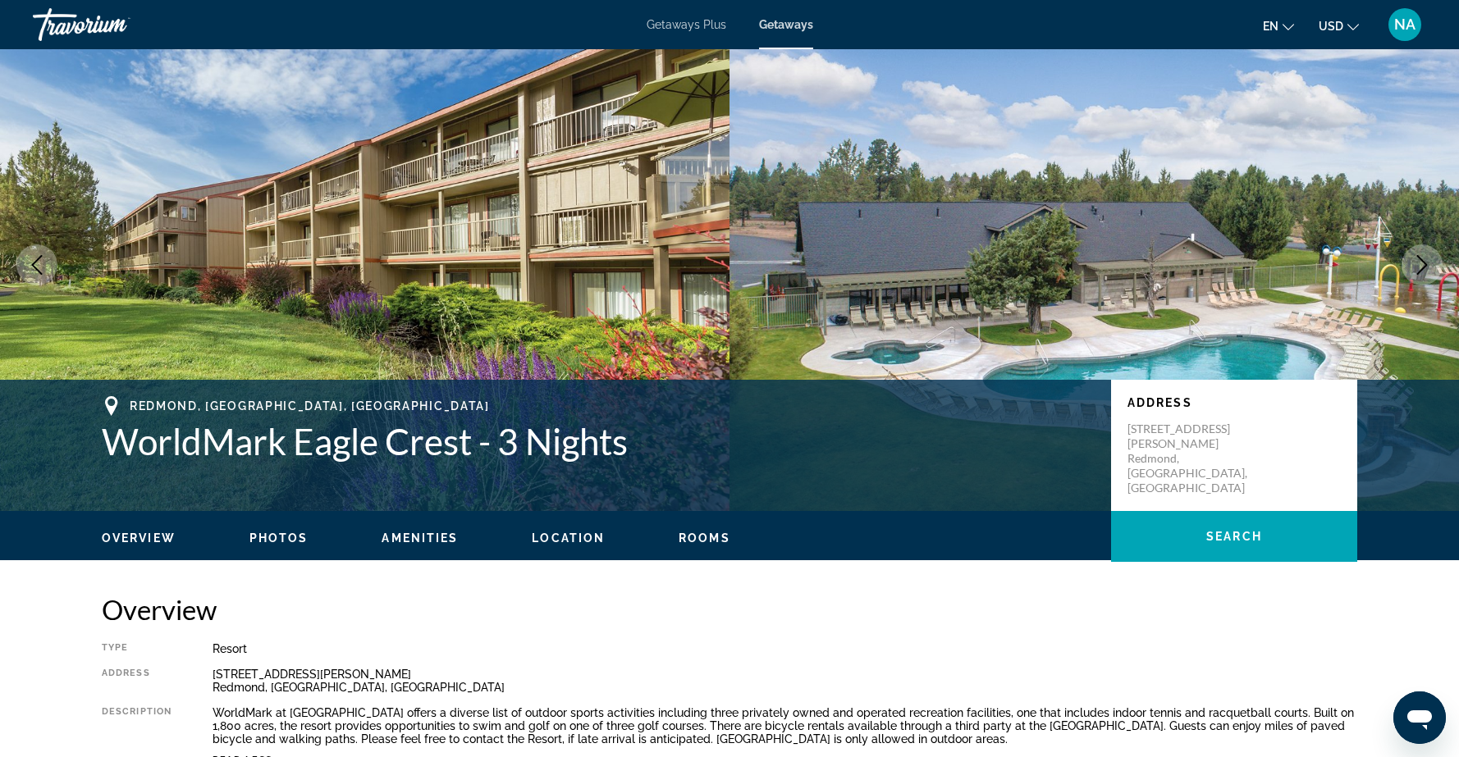
scroll to position [0, 0]
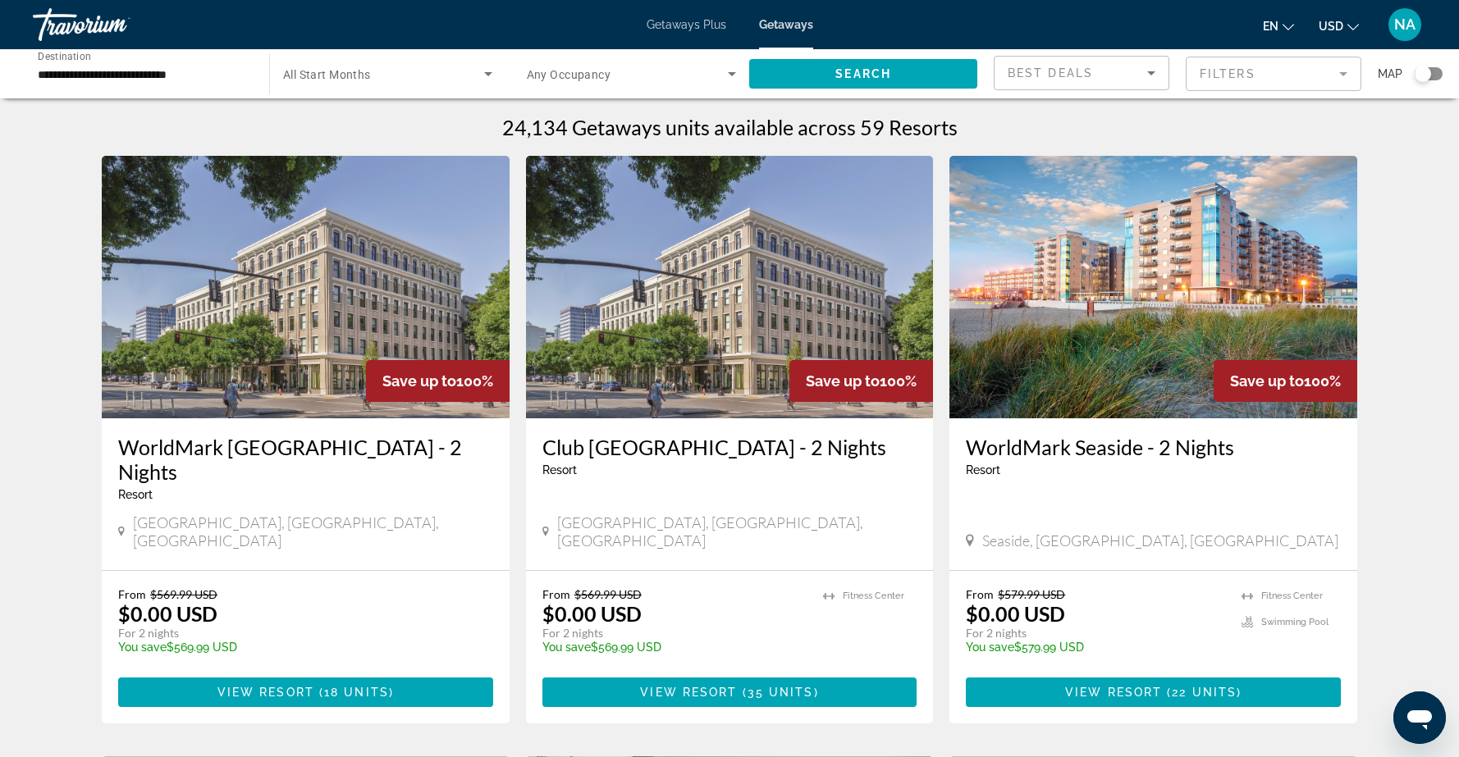
click at [247, 314] on img "Main content" at bounding box center [306, 287] width 408 height 263
click at [203, 74] on input "**********" at bounding box center [143, 75] width 210 height 20
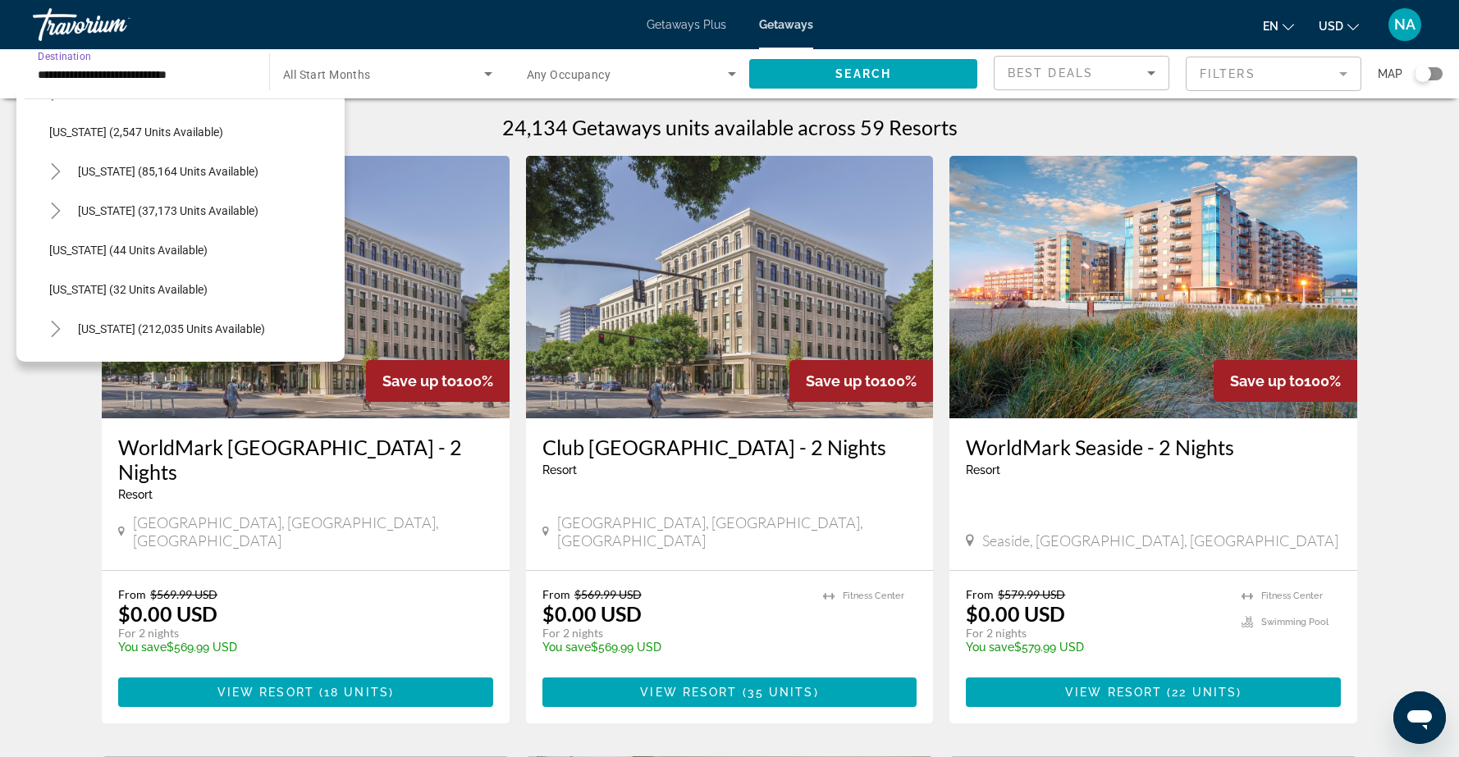
scroll to position [108, 0]
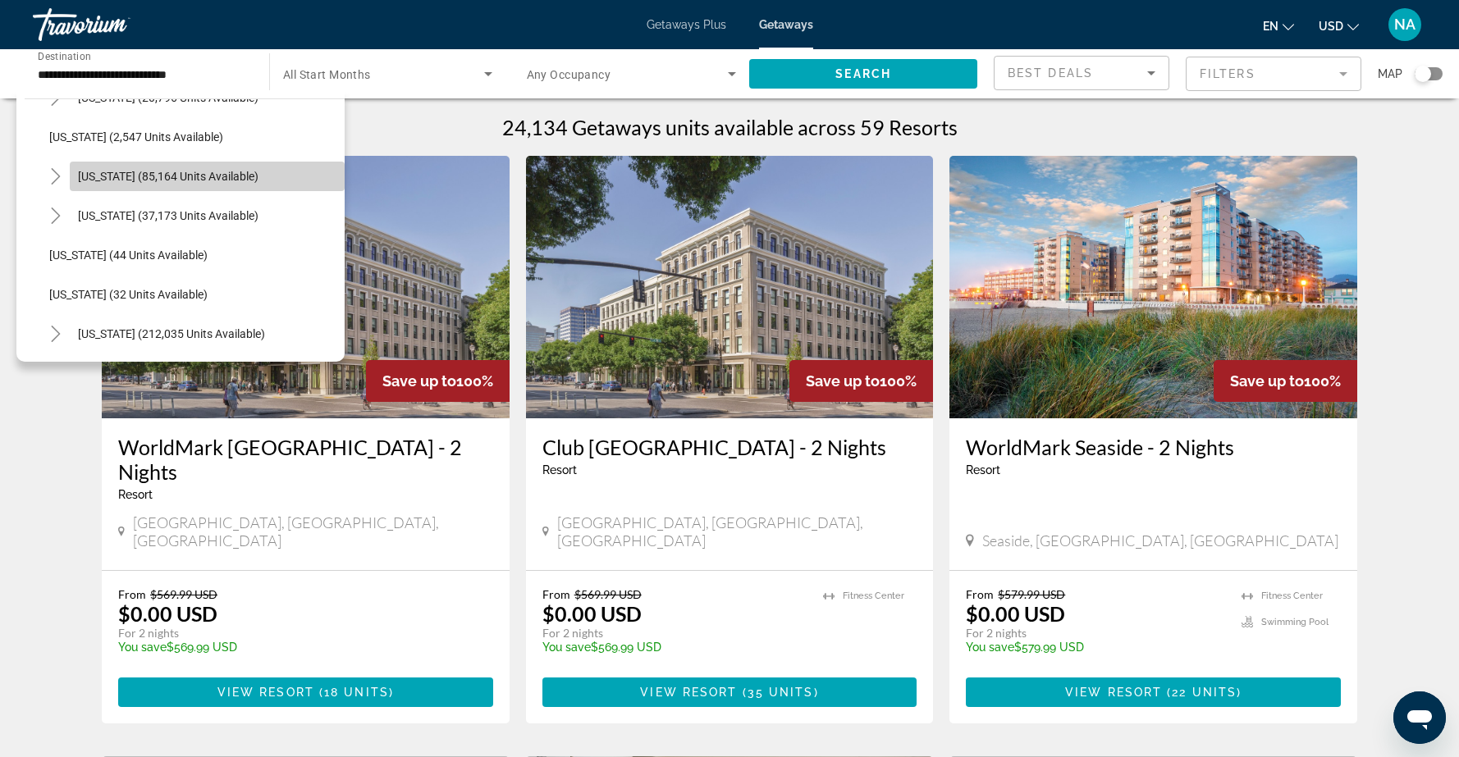
click at [162, 171] on span "California (85,164 units available)" at bounding box center [168, 176] width 180 height 13
type input "**********"
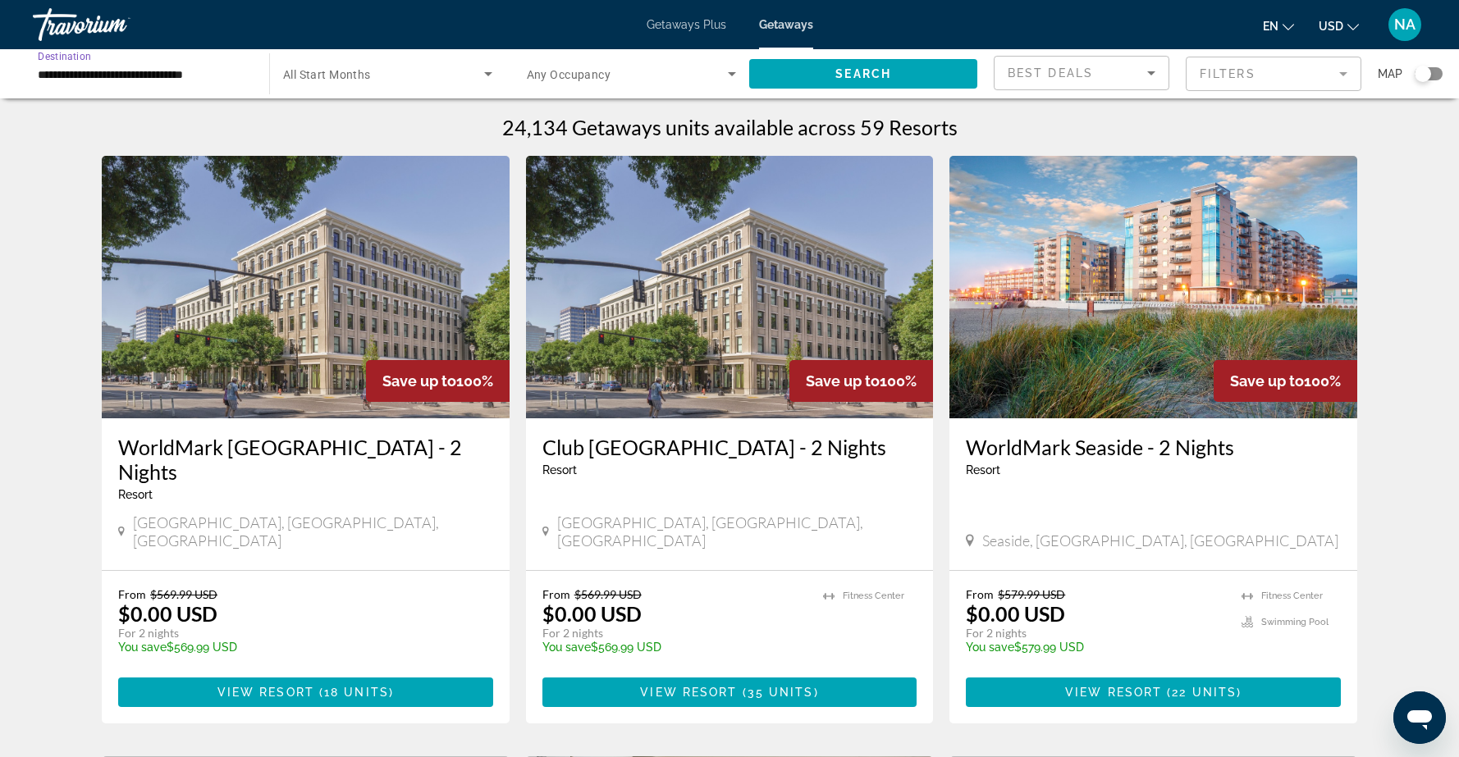
click at [727, 68] on icon "Search widget" at bounding box center [732, 74] width 20 height 20
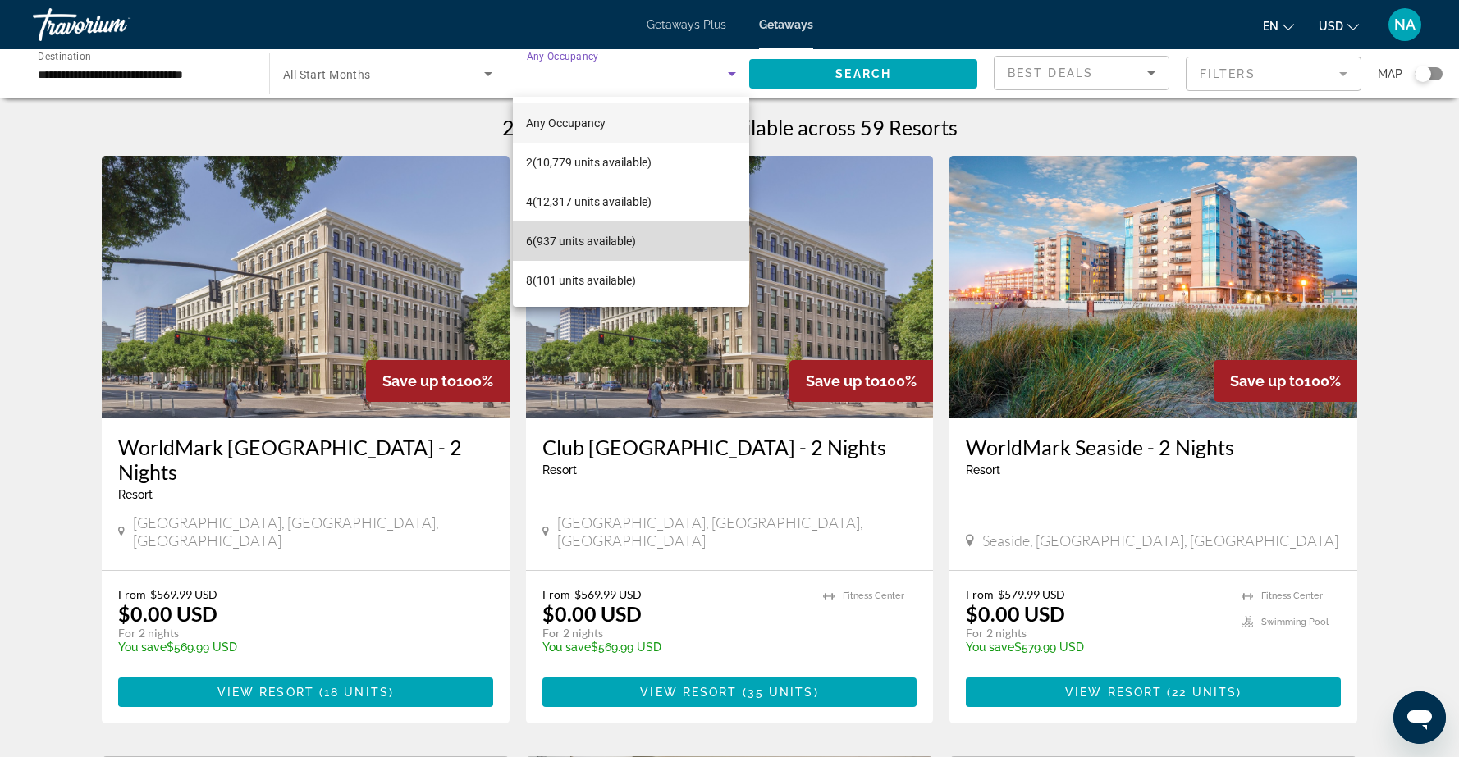
click at [601, 240] on span "6 (937 units available)" at bounding box center [581, 241] width 110 height 20
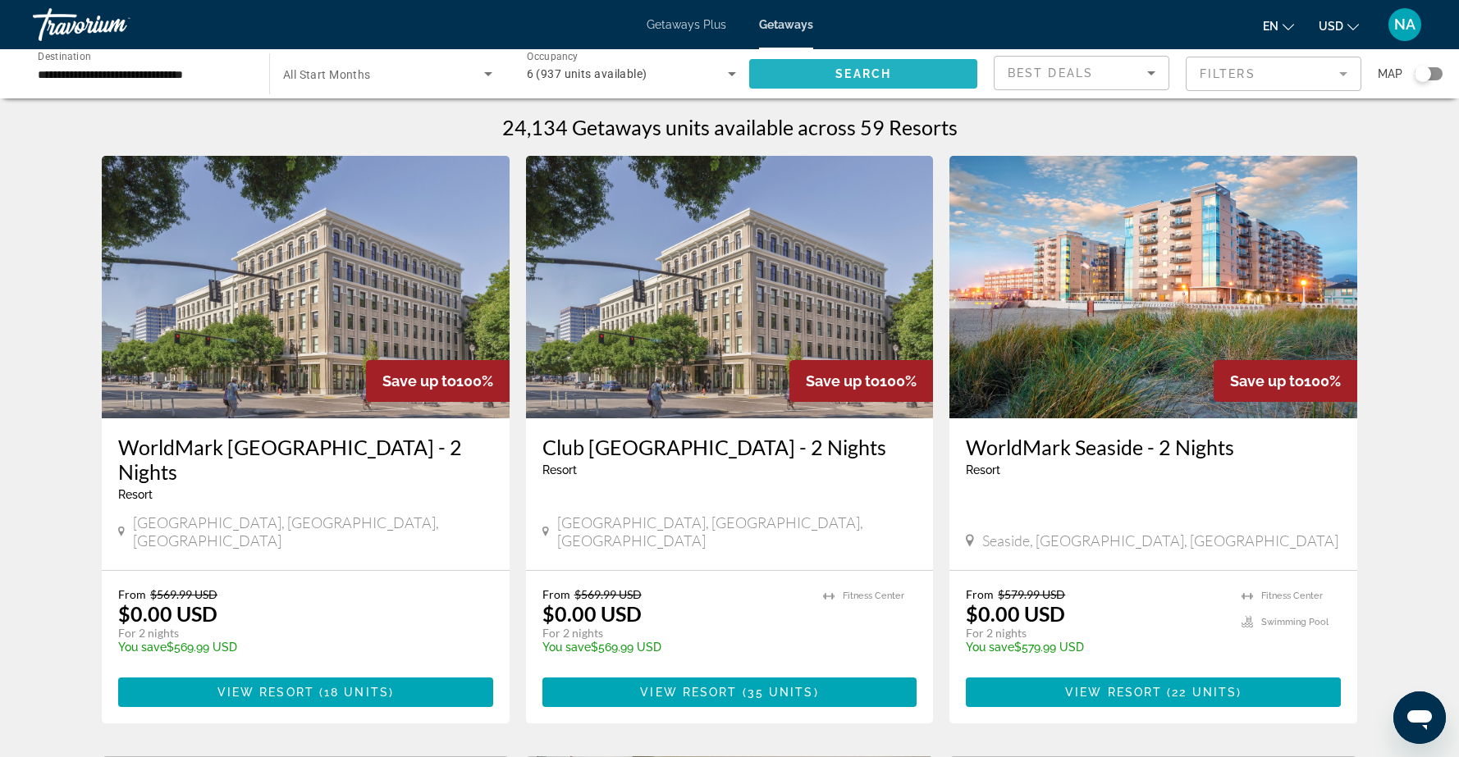
click at [843, 73] on span "Search" at bounding box center [863, 73] width 56 height 13
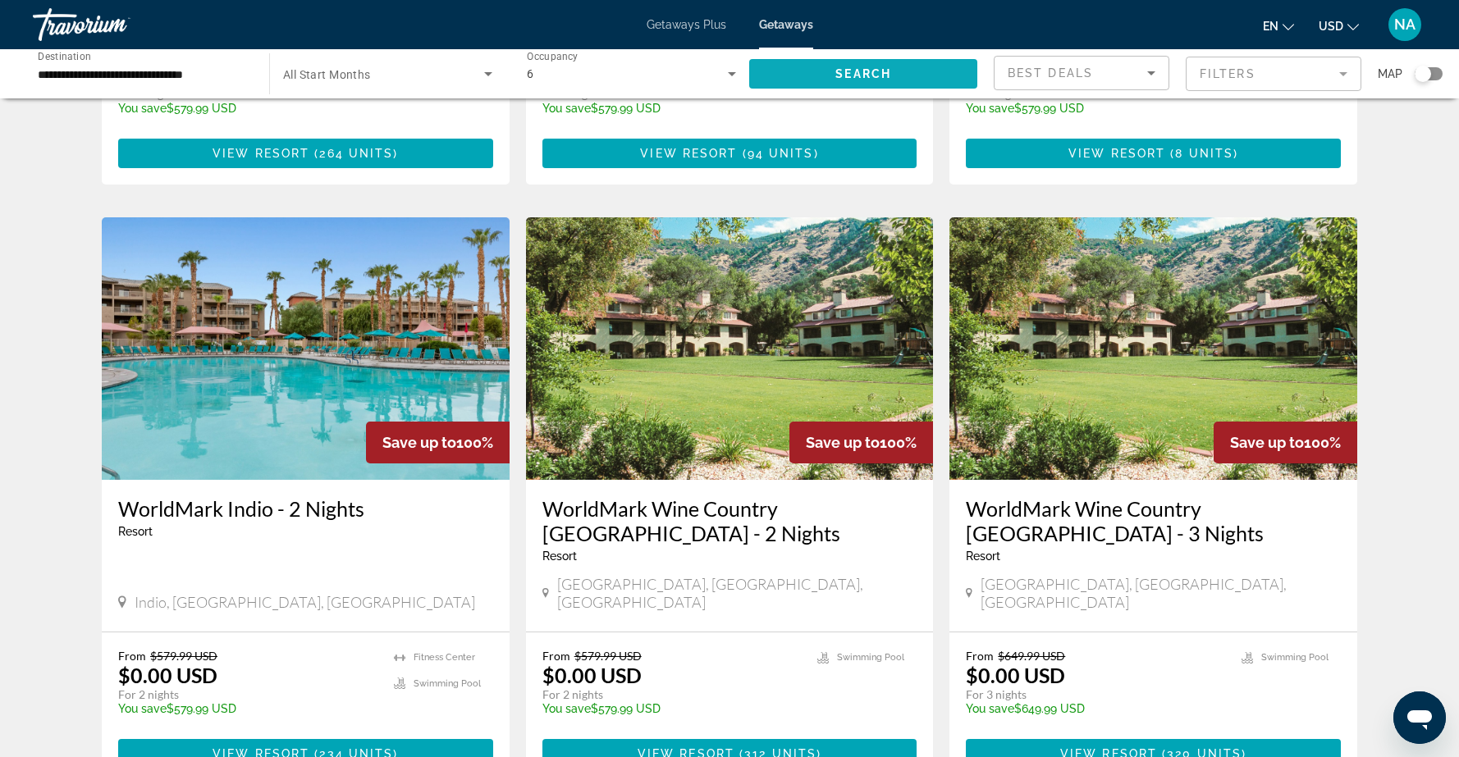
scroll to position [1162, 0]
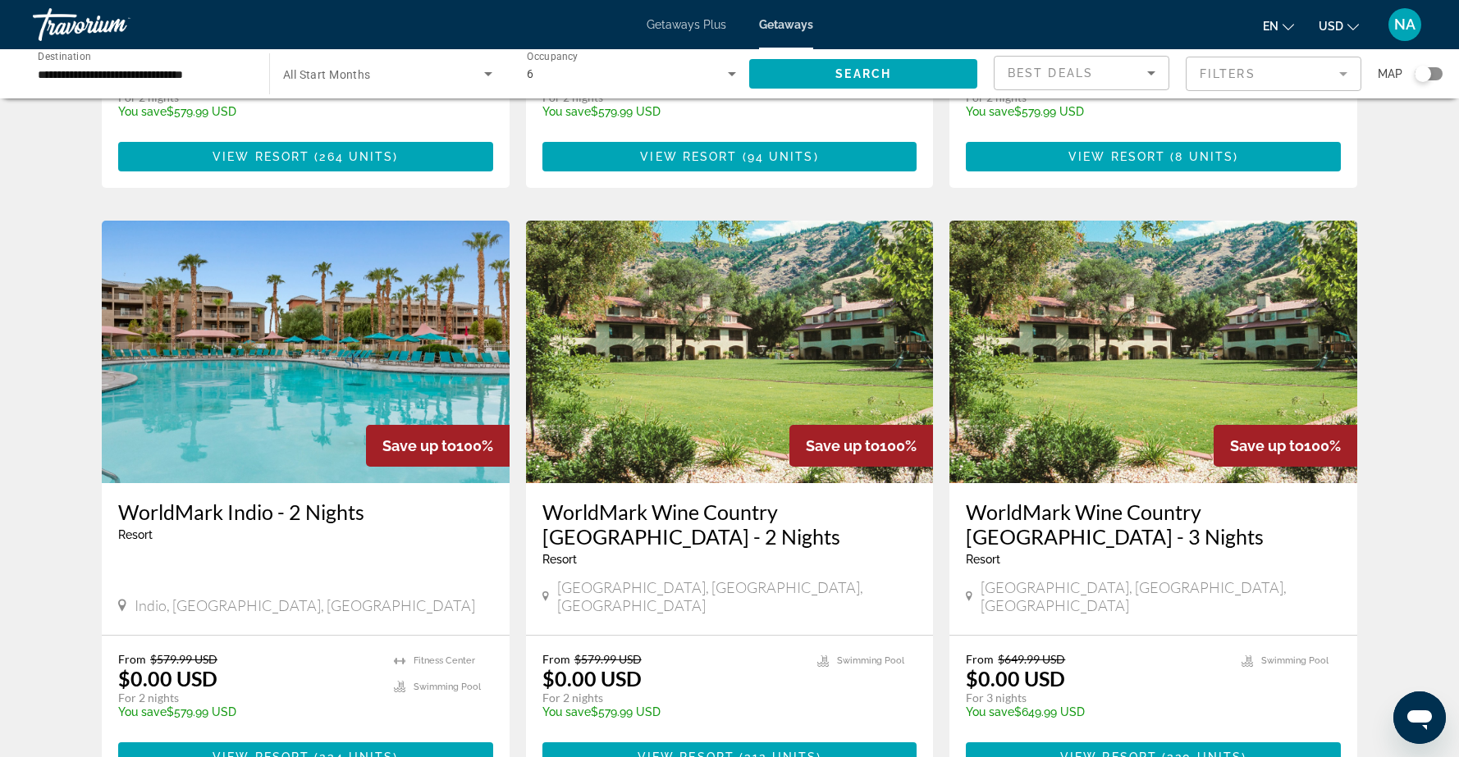
click at [404, 274] on img "Main content" at bounding box center [306, 352] width 408 height 263
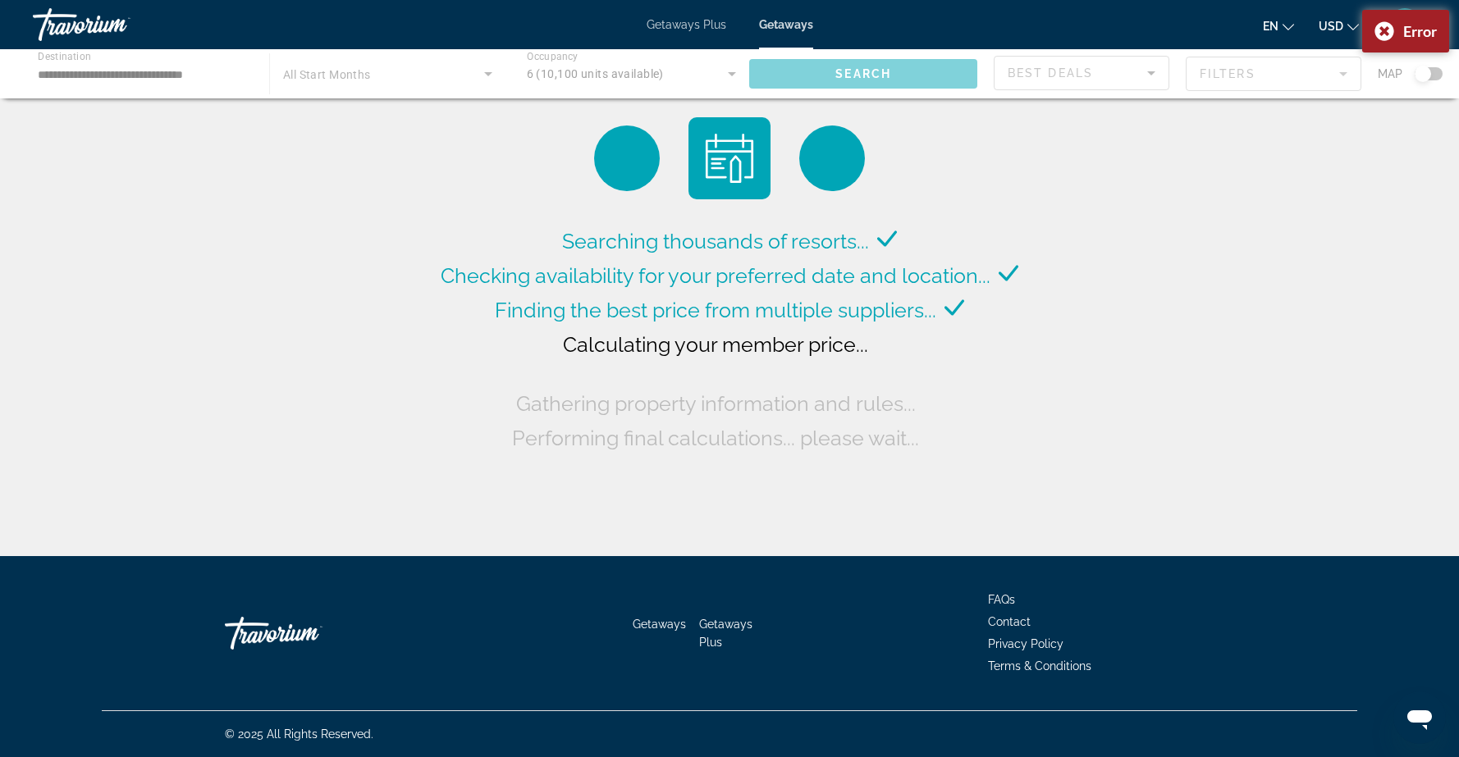
click at [232, 78] on div "Main content" at bounding box center [729, 73] width 1459 height 49
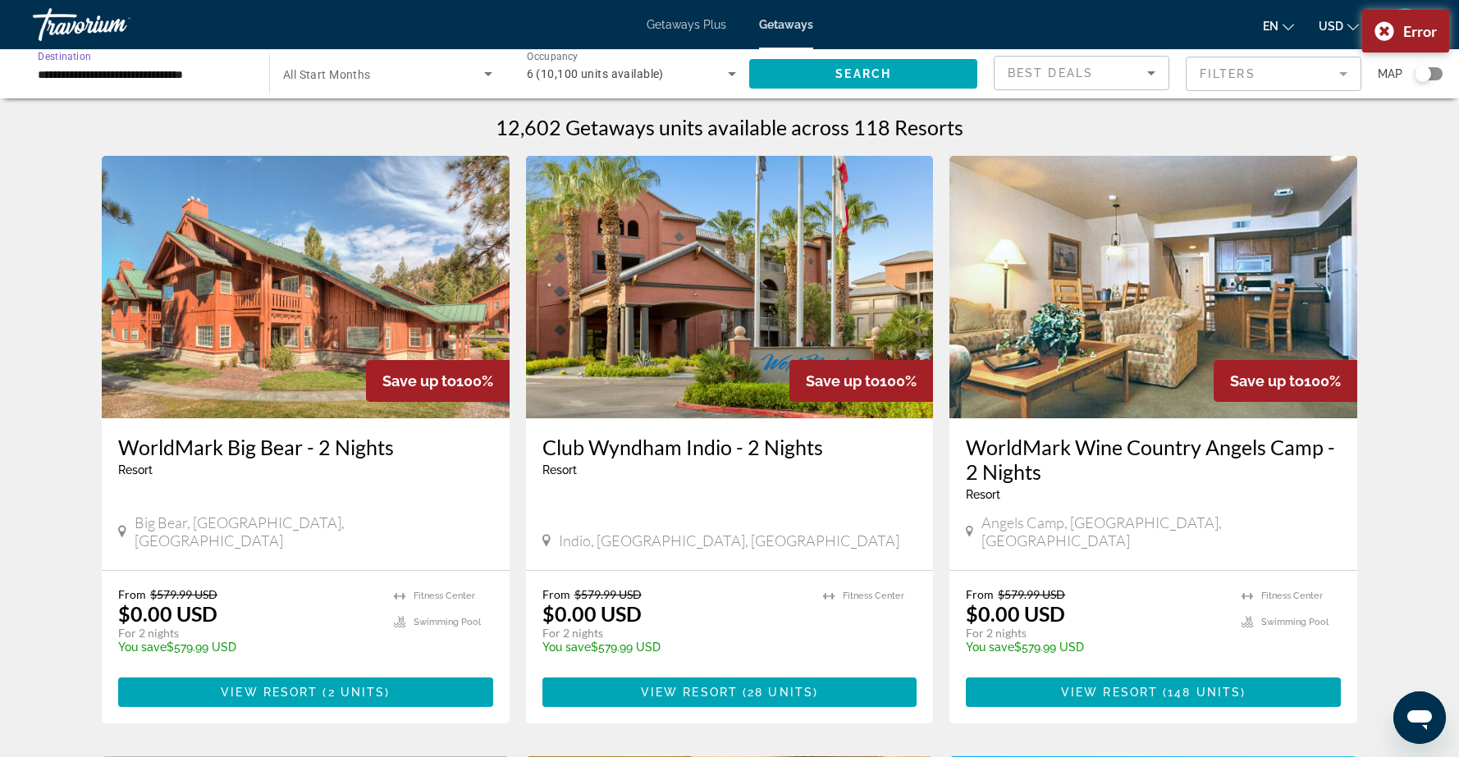
click at [191, 71] on input "**********" at bounding box center [143, 75] width 210 height 20
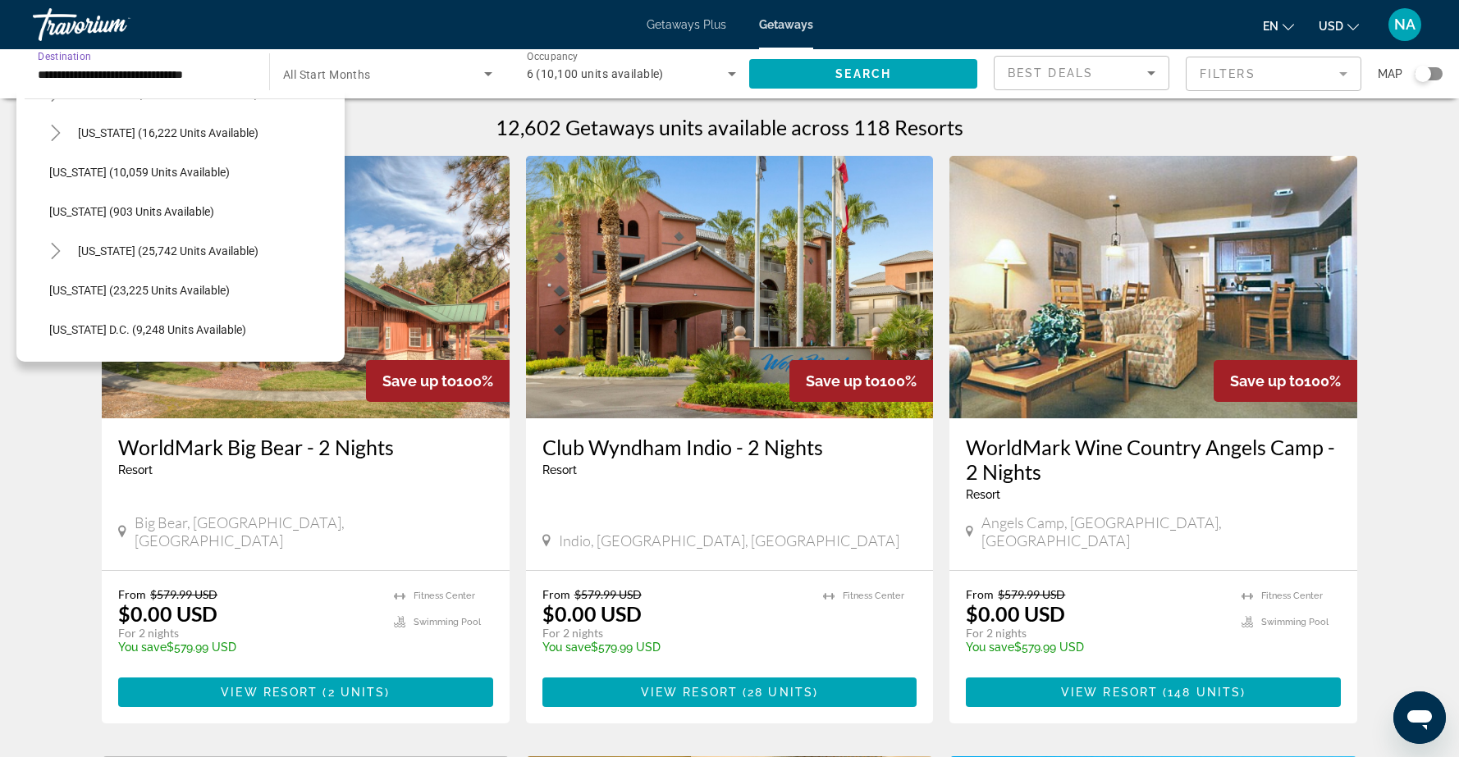
scroll to position [1728, 0]
click at [104, 287] on span "Washington (23,225 units available)" at bounding box center [139, 289] width 180 height 13
type input "**********"
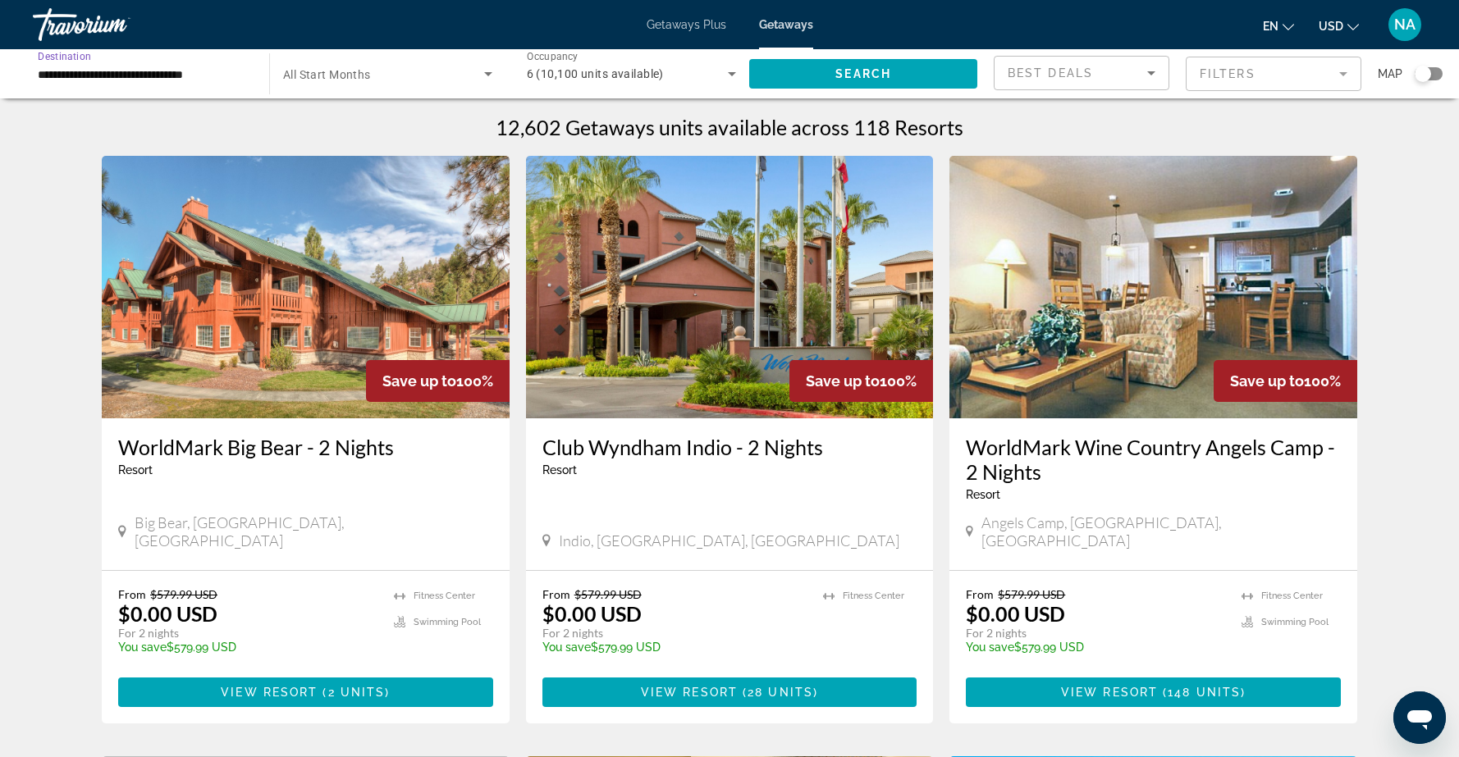
click at [742, 71] on div "Occupancy Any Occupancy 6 (10,100 units available)" at bounding box center [632, 74] width 236 height 46
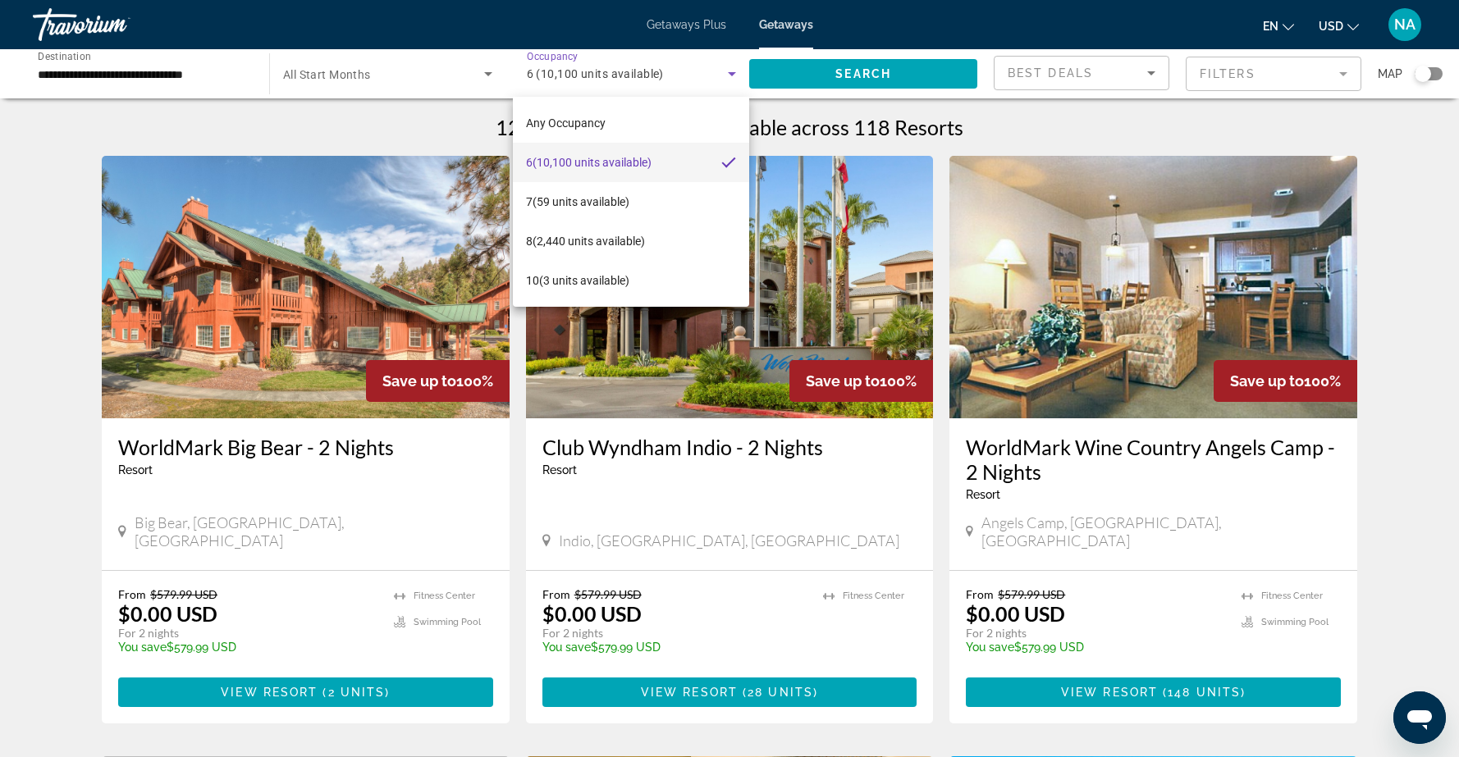
click at [487, 71] on div at bounding box center [729, 378] width 1459 height 757
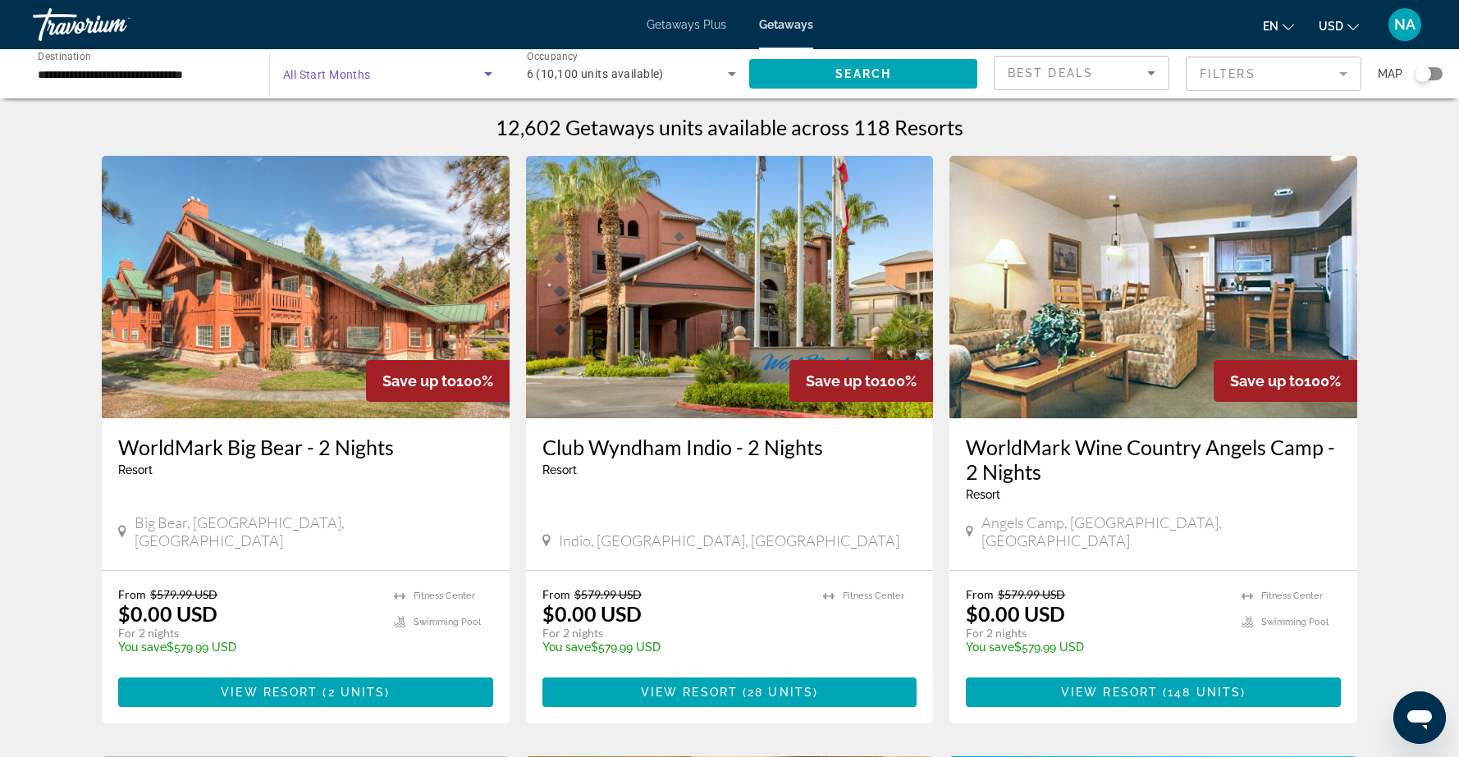
click at [487, 71] on icon "Search widget" at bounding box center [488, 74] width 20 height 20
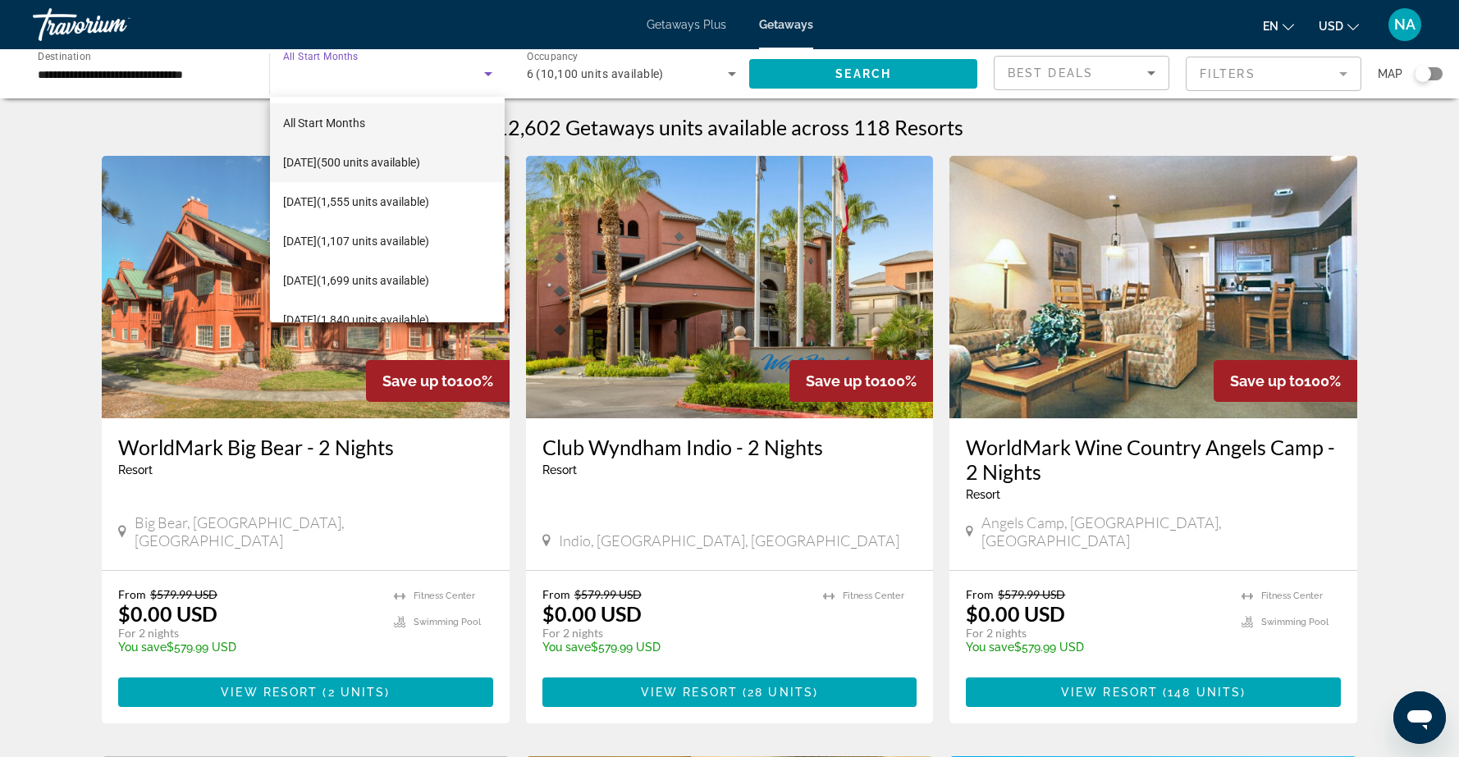
click at [420, 159] on span "September 2025 (500 units available)" at bounding box center [351, 163] width 137 height 20
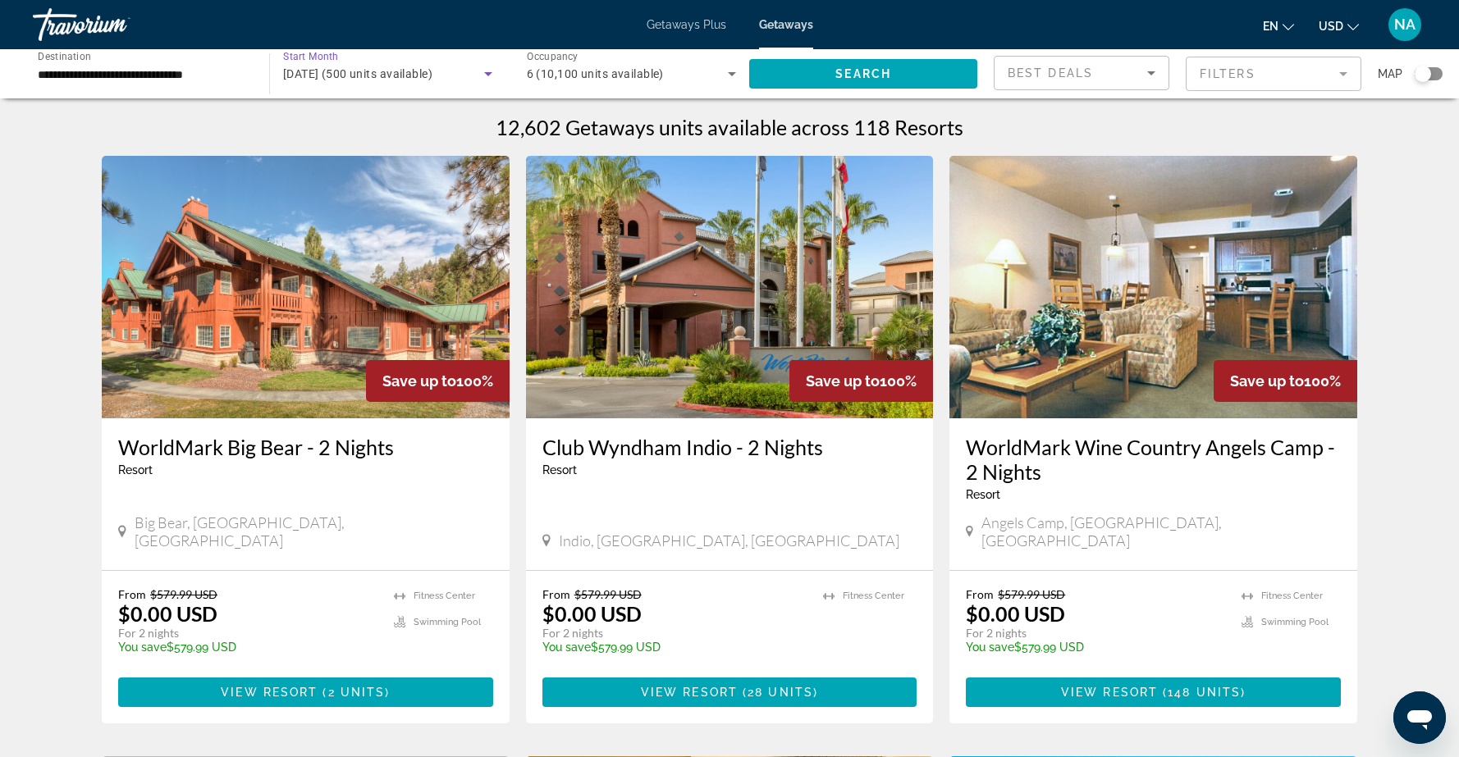
click at [733, 71] on icon "Search widget" at bounding box center [732, 74] width 20 height 20
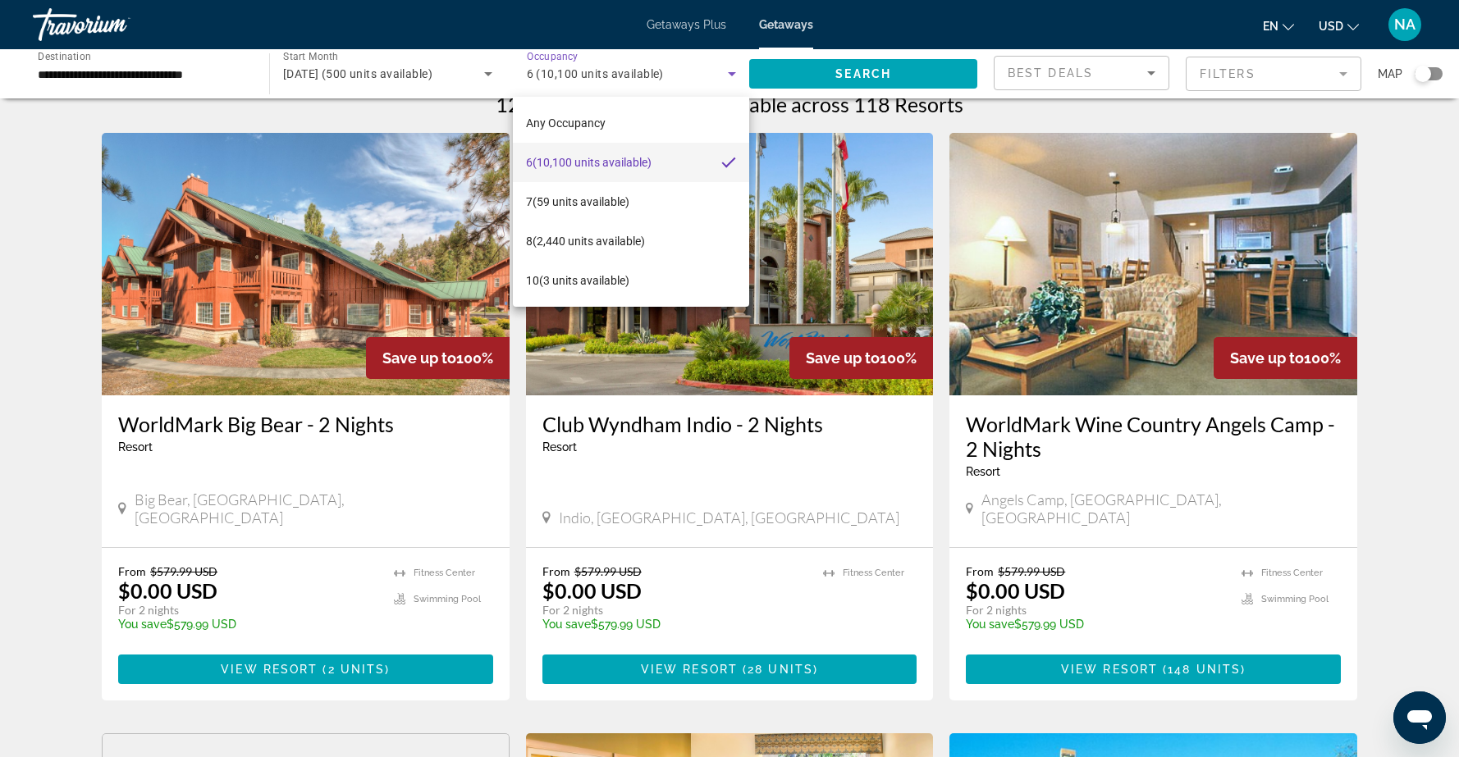
scroll to position [30, 0]
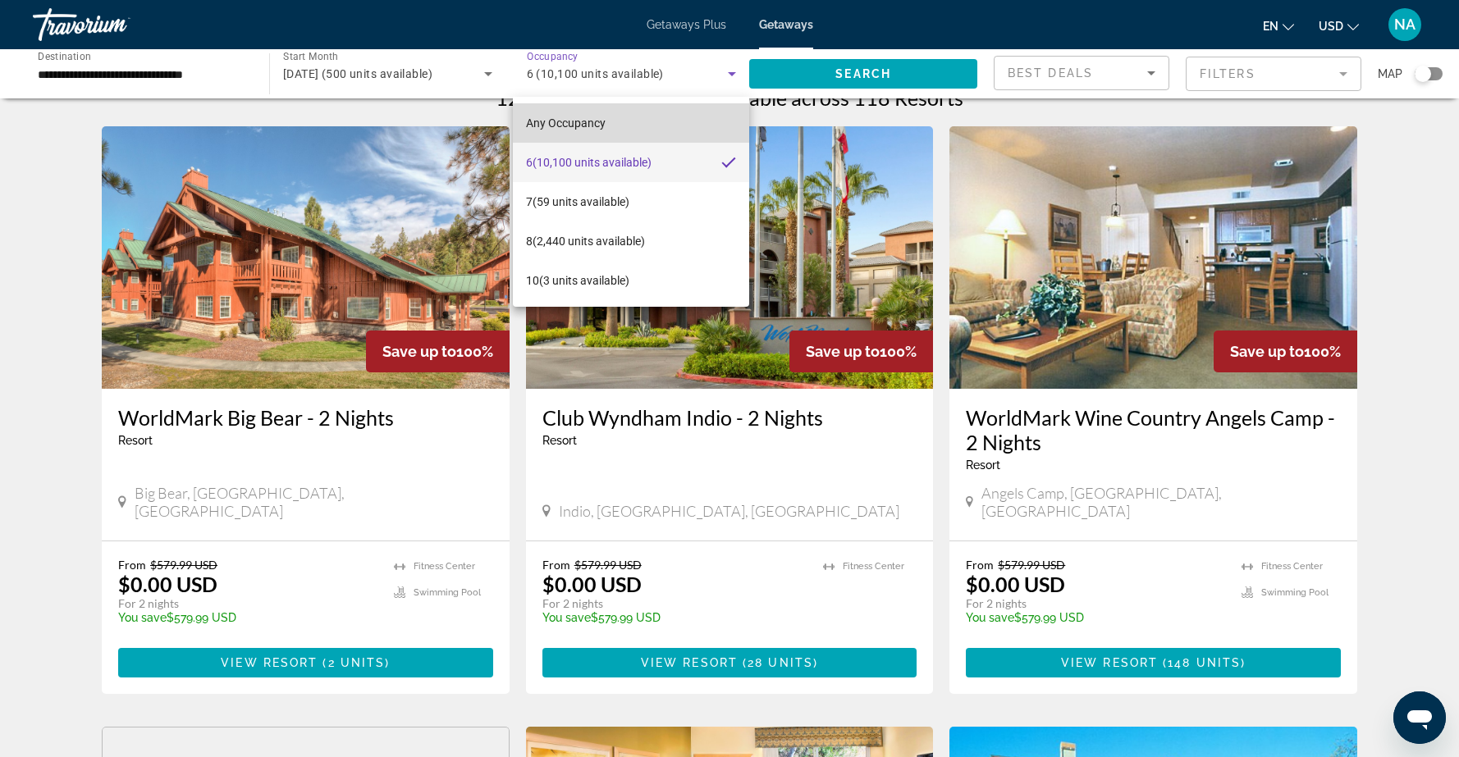
click at [604, 121] on span "Any Occupancy" at bounding box center [566, 122] width 80 height 13
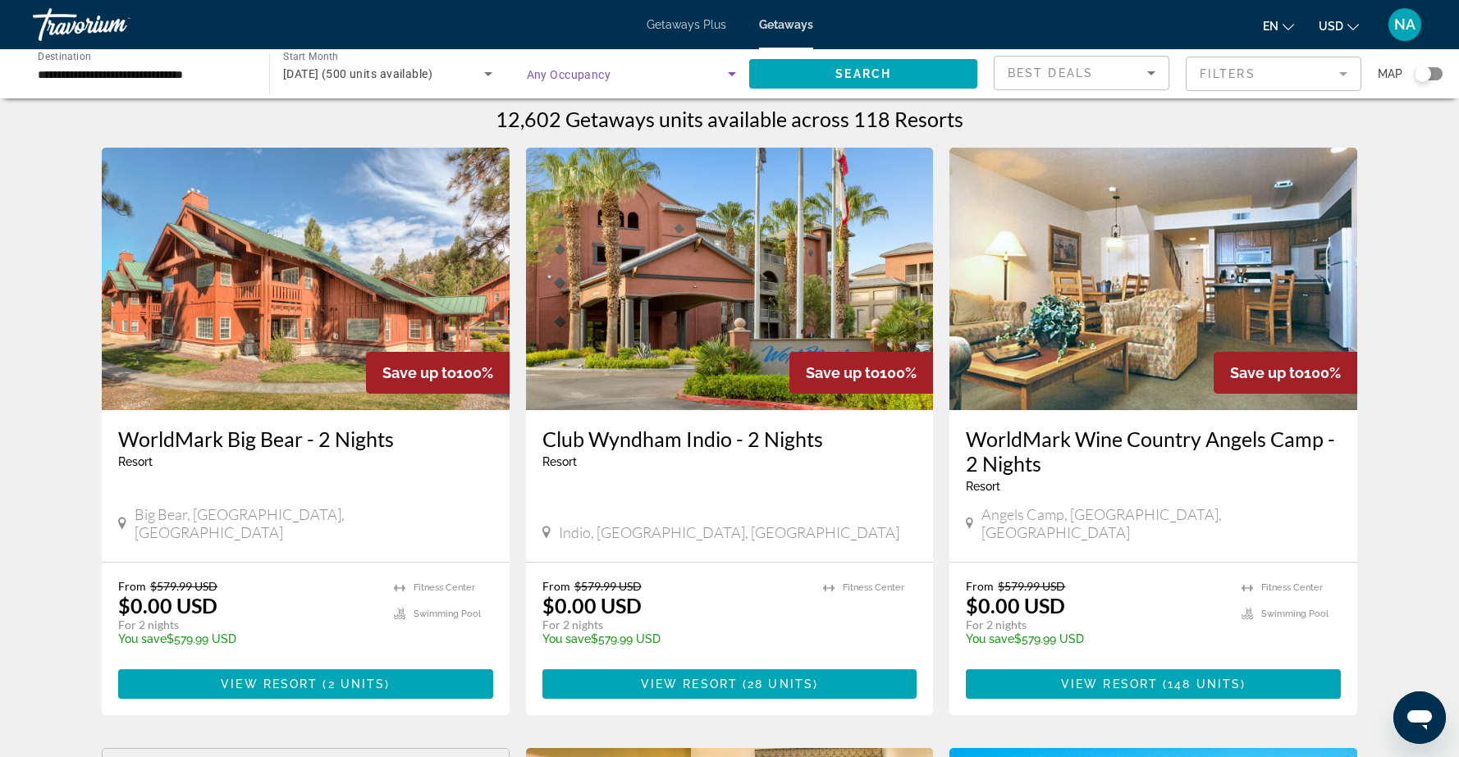
scroll to position [0, 0]
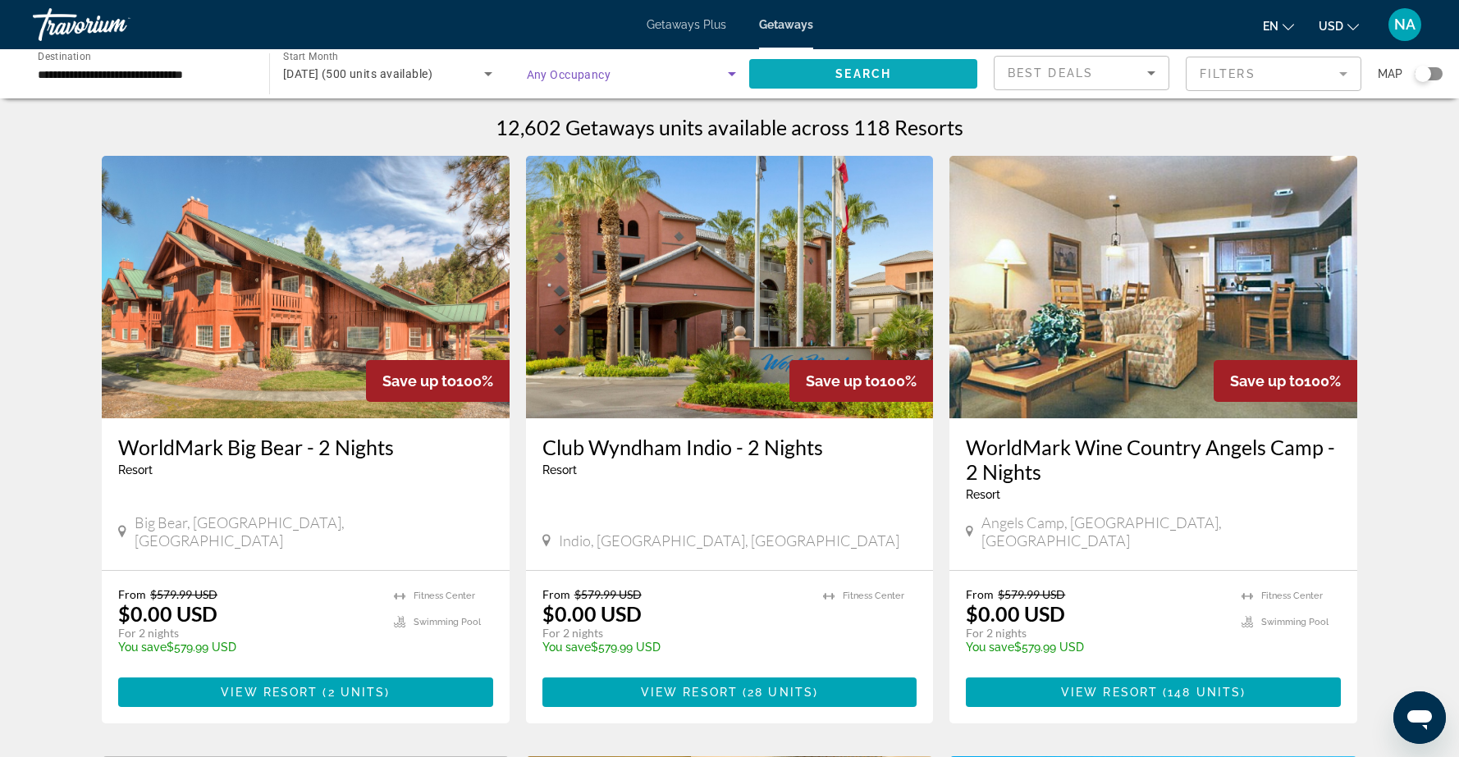
click at [870, 69] on span "Search" at bounding box center [863, 73] width 56 height 13
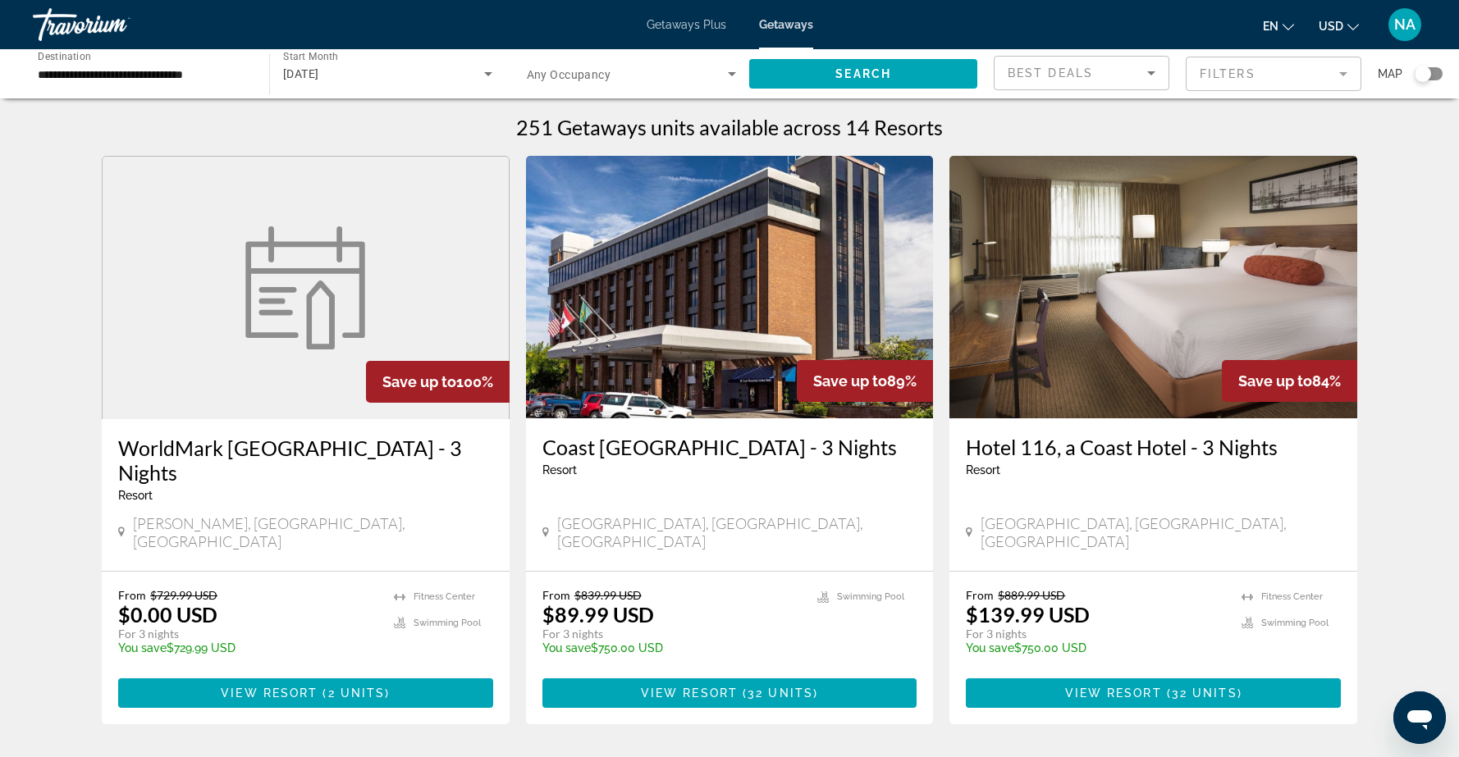
click at [237, 343] on img "Main content" at bounding box center [304, 287] width 139 height 123
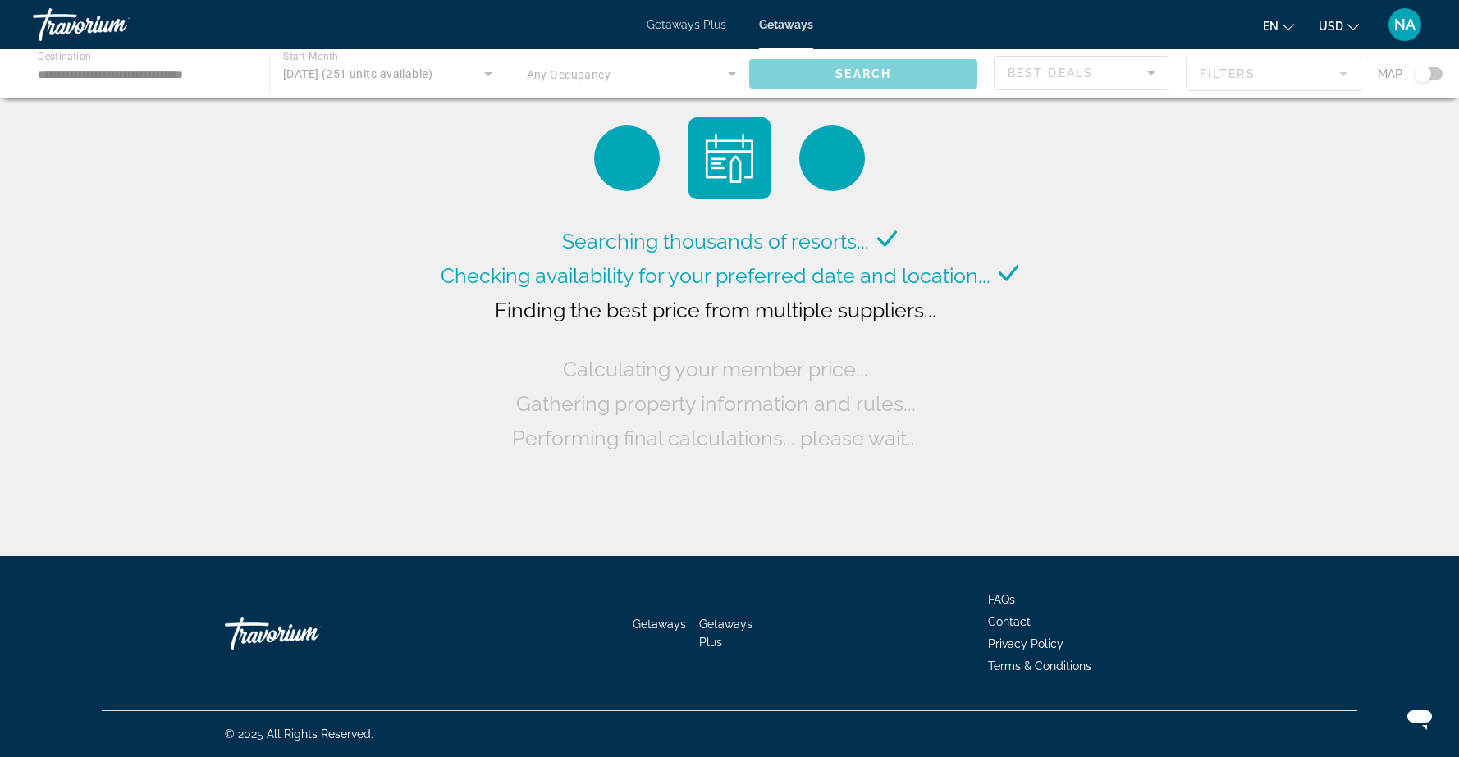
click at [487, 73] on div "Main content" at bounding box center [729, 73] width 1459 height 49
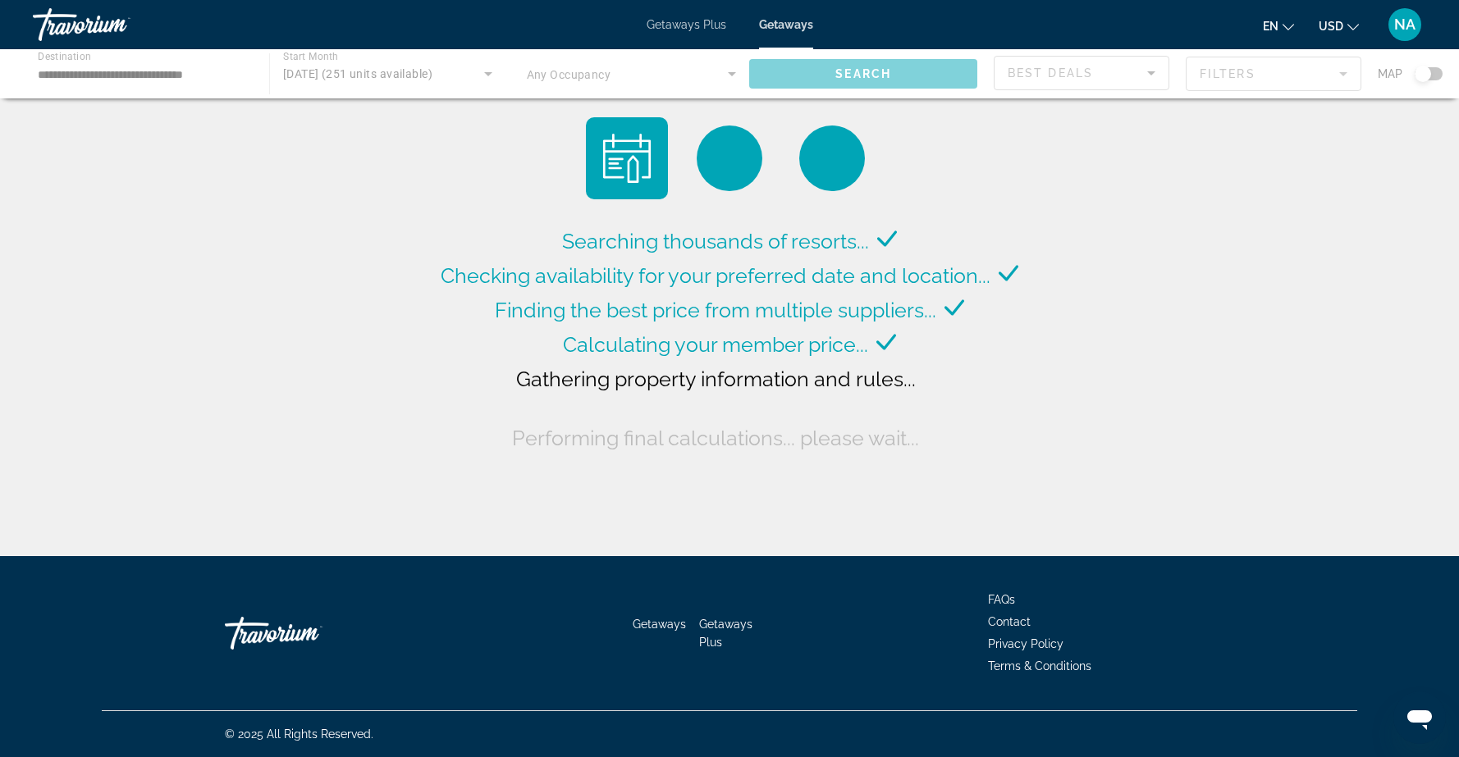
click at [487, 73] on div "Main content" at bounding box center [729, 73] width 1459 height 49
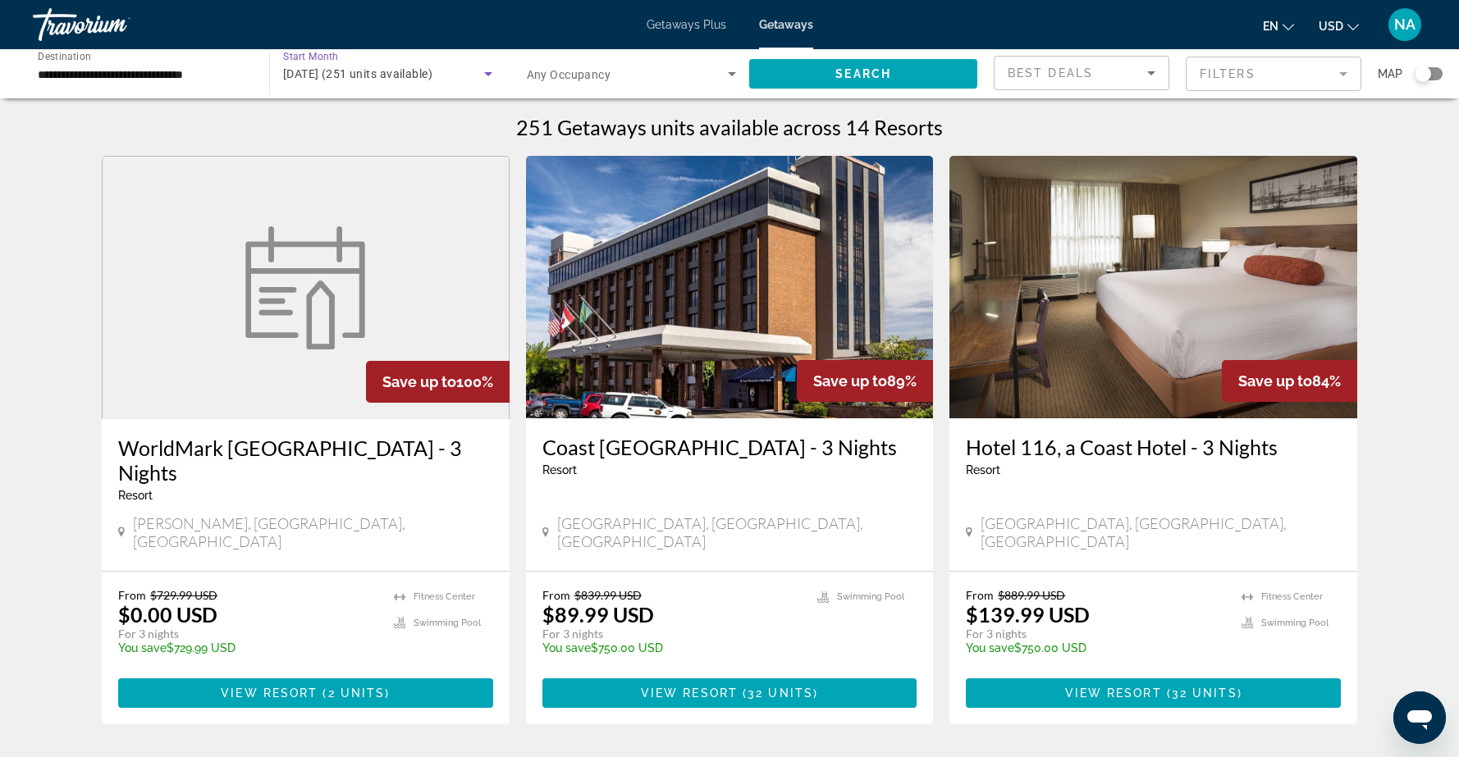
click at [484, 71] on icon "Search widget" at bounding box center [488, 74] width 20 height 20
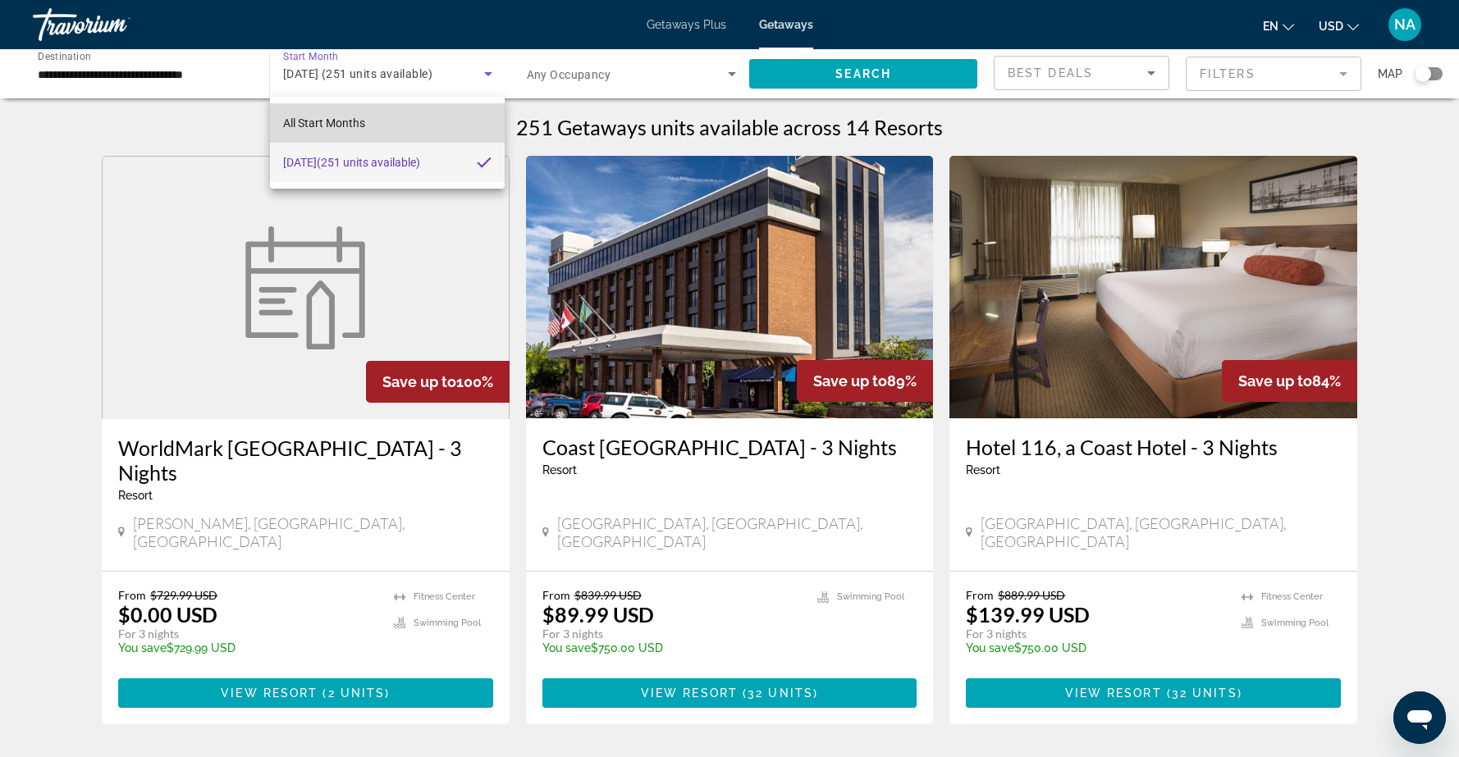
click at [386, 116] on mat-option "All Start Months" at bounding box center [387, 122] width 235 height 39
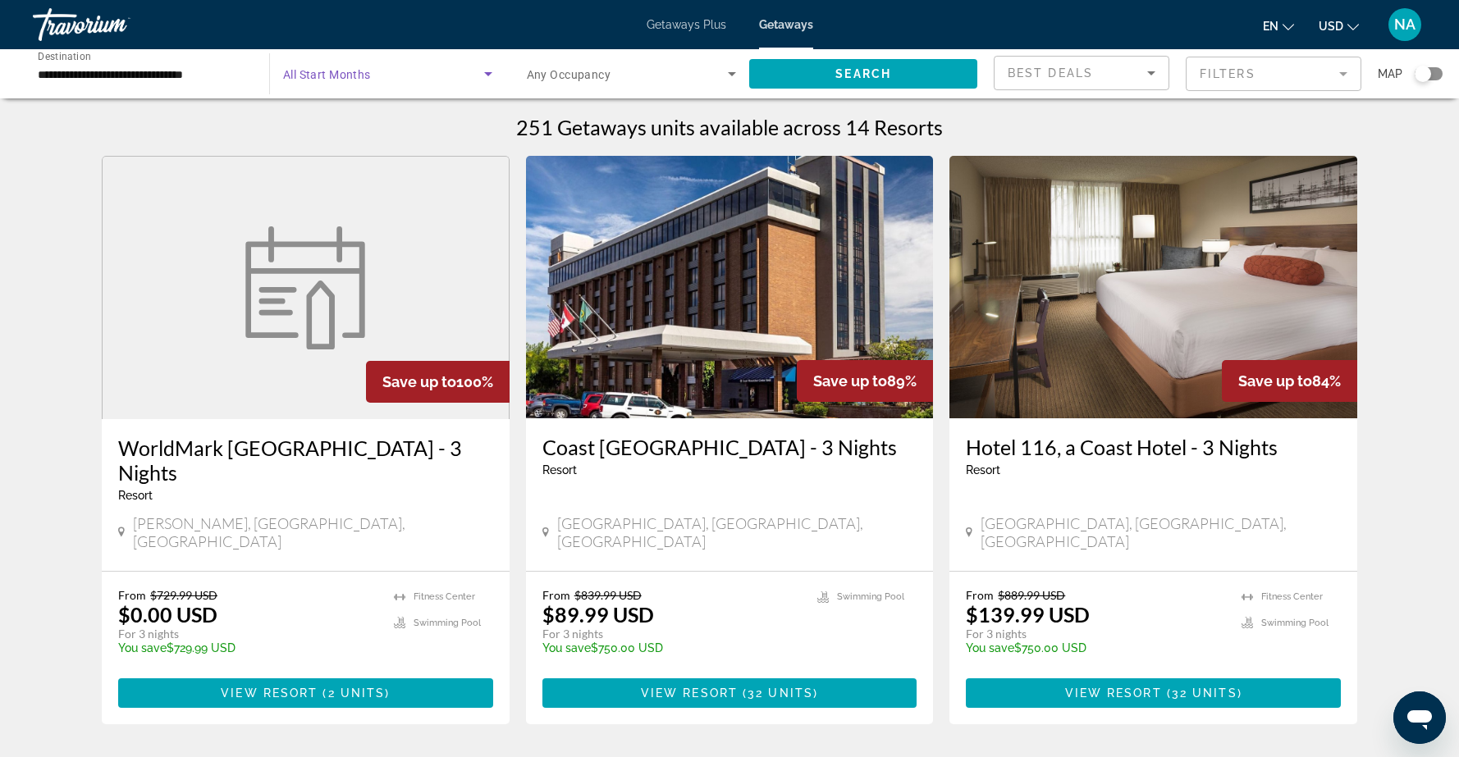
click at [684, 65] on span "Search widget" at bounding box center [628, 74] width 202 height 20
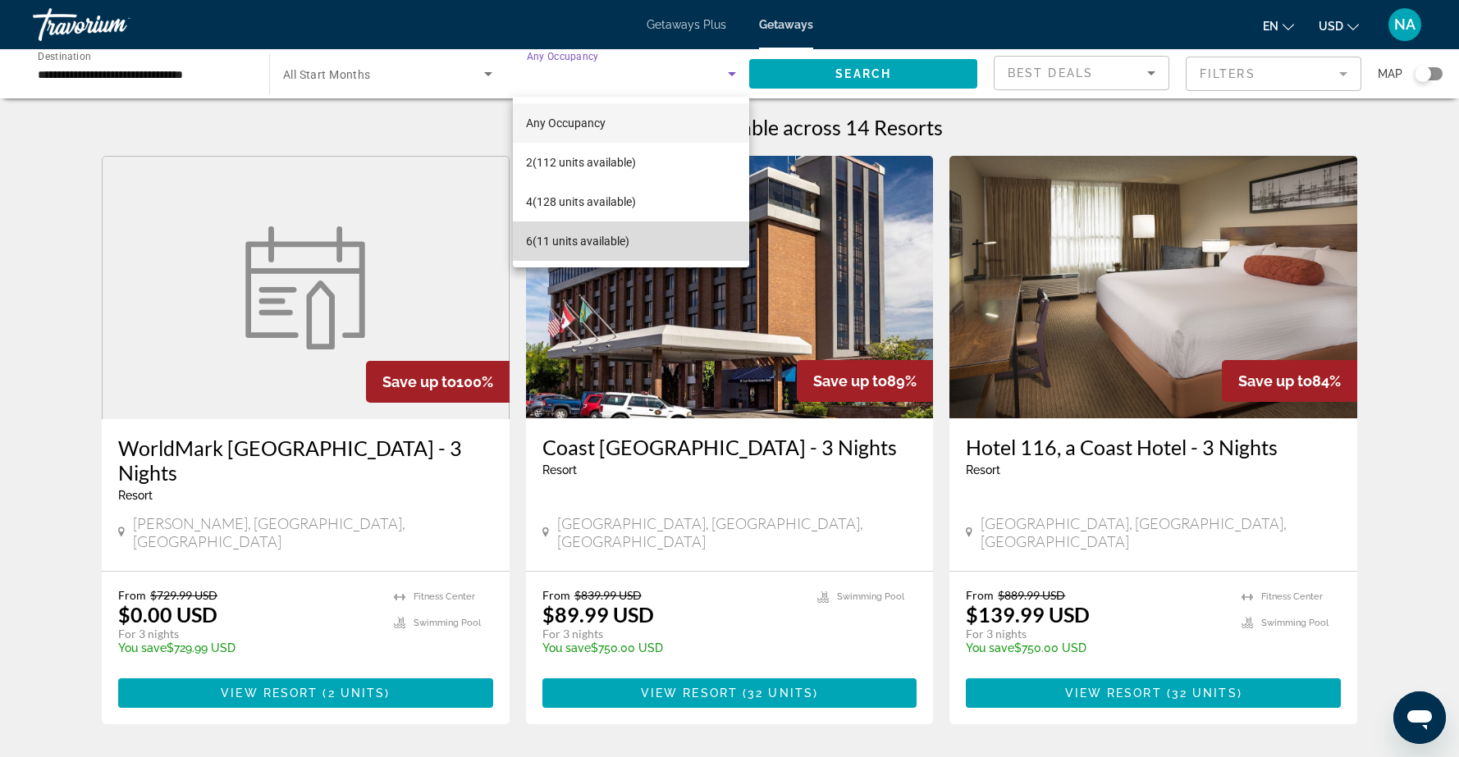
click at [583, 244] on span "6 (11 units available)" at bounding box center [577, 241] width 103 height 20
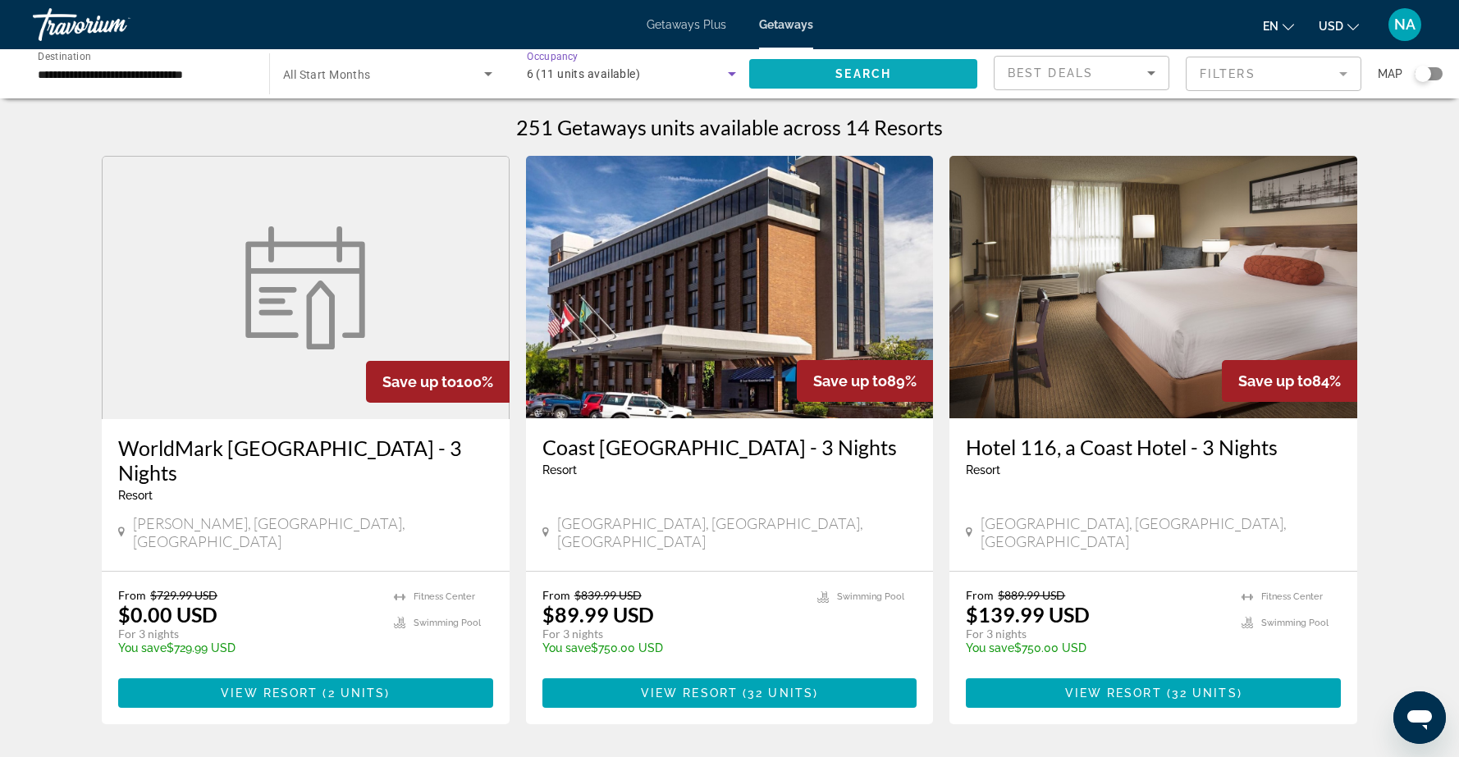
click at [813, 74] on span "Search widget" at bounding box center [863, 73] width 228 height 39
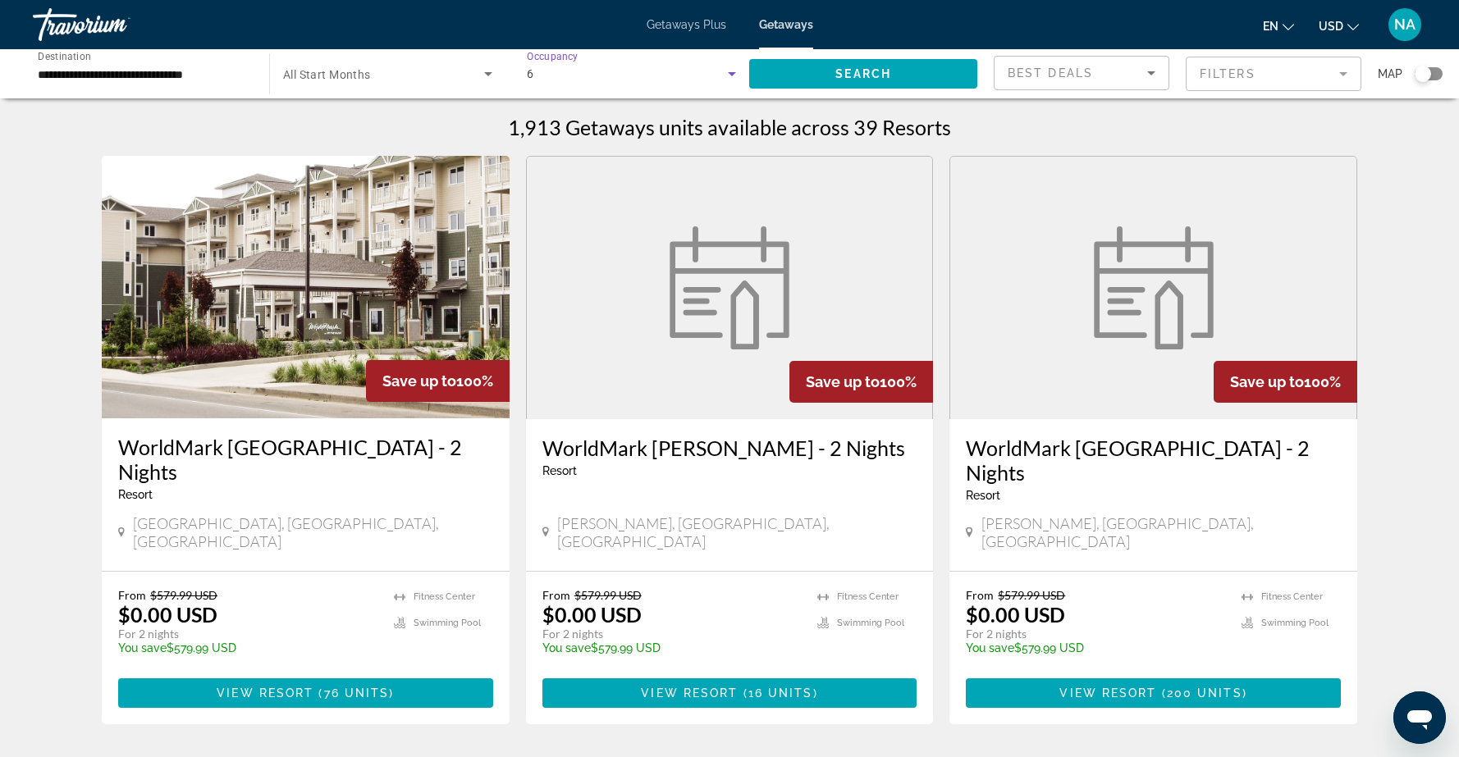
click at [730, 75] on icon "Search widget" at bounding box center [732, 74] width 8 height 4
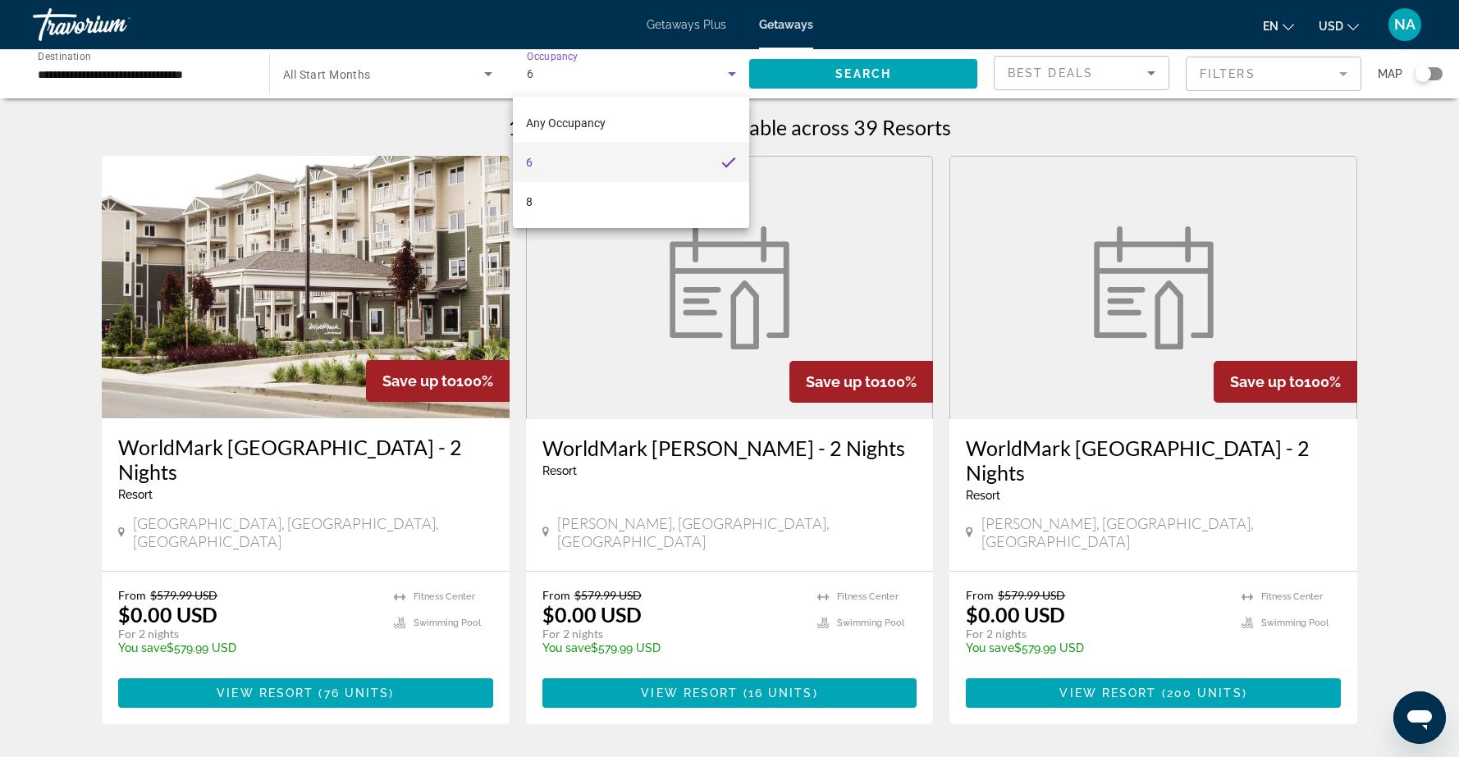
click at [777, 95] on div at bounding box center [729, 378] width 1459 height 757
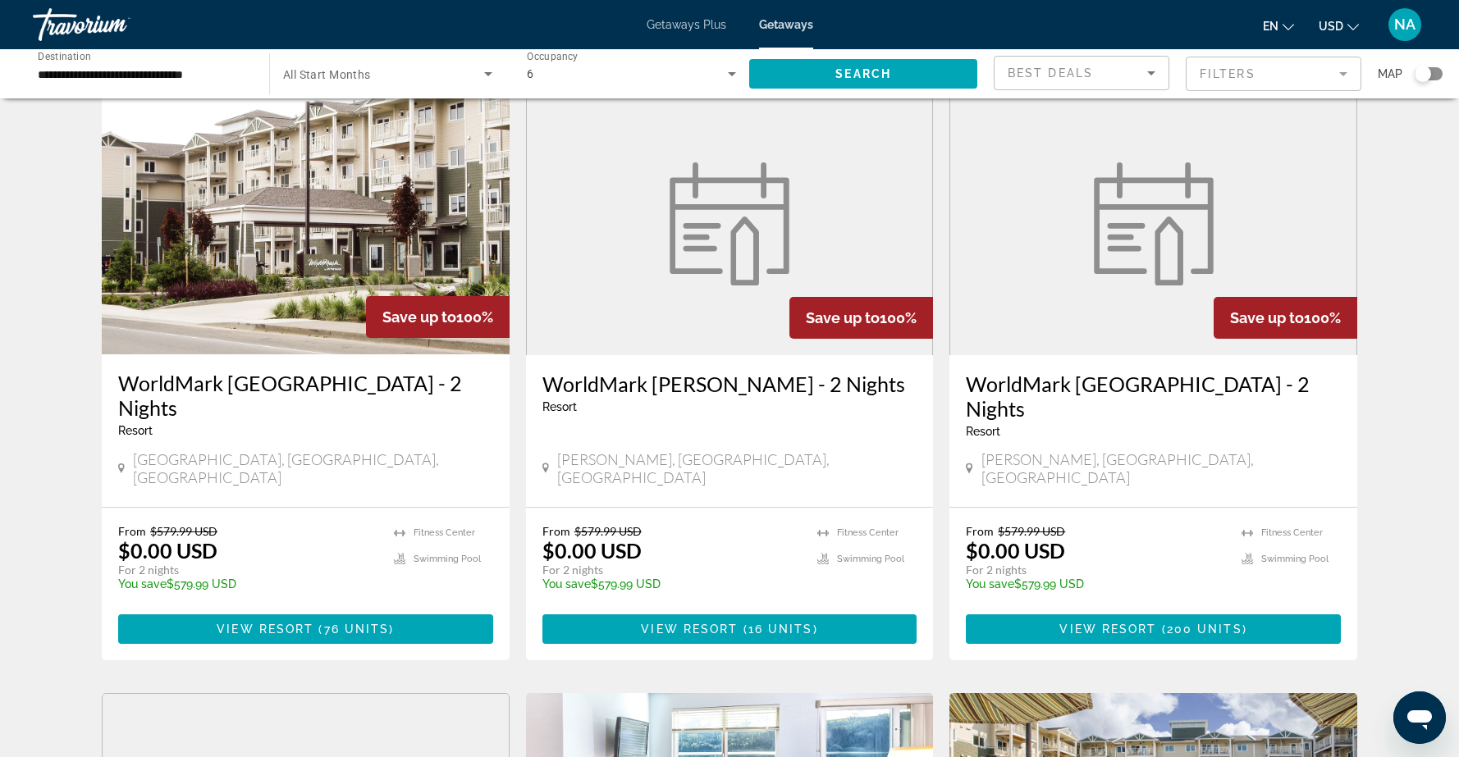
scroll to position [62, 0]
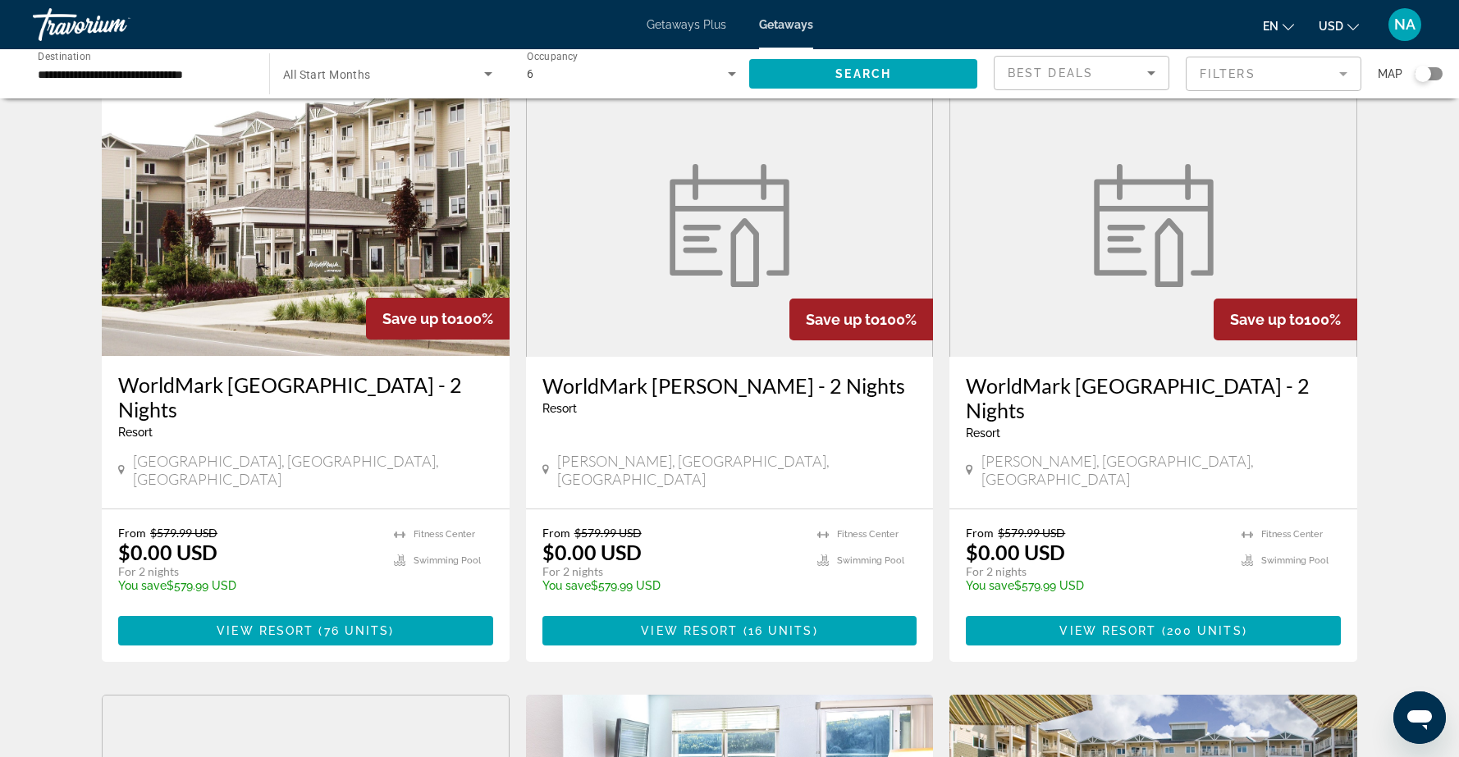
click at [234, 271] on img "Main content" at bounding box center [306, 225] width 408 height 263
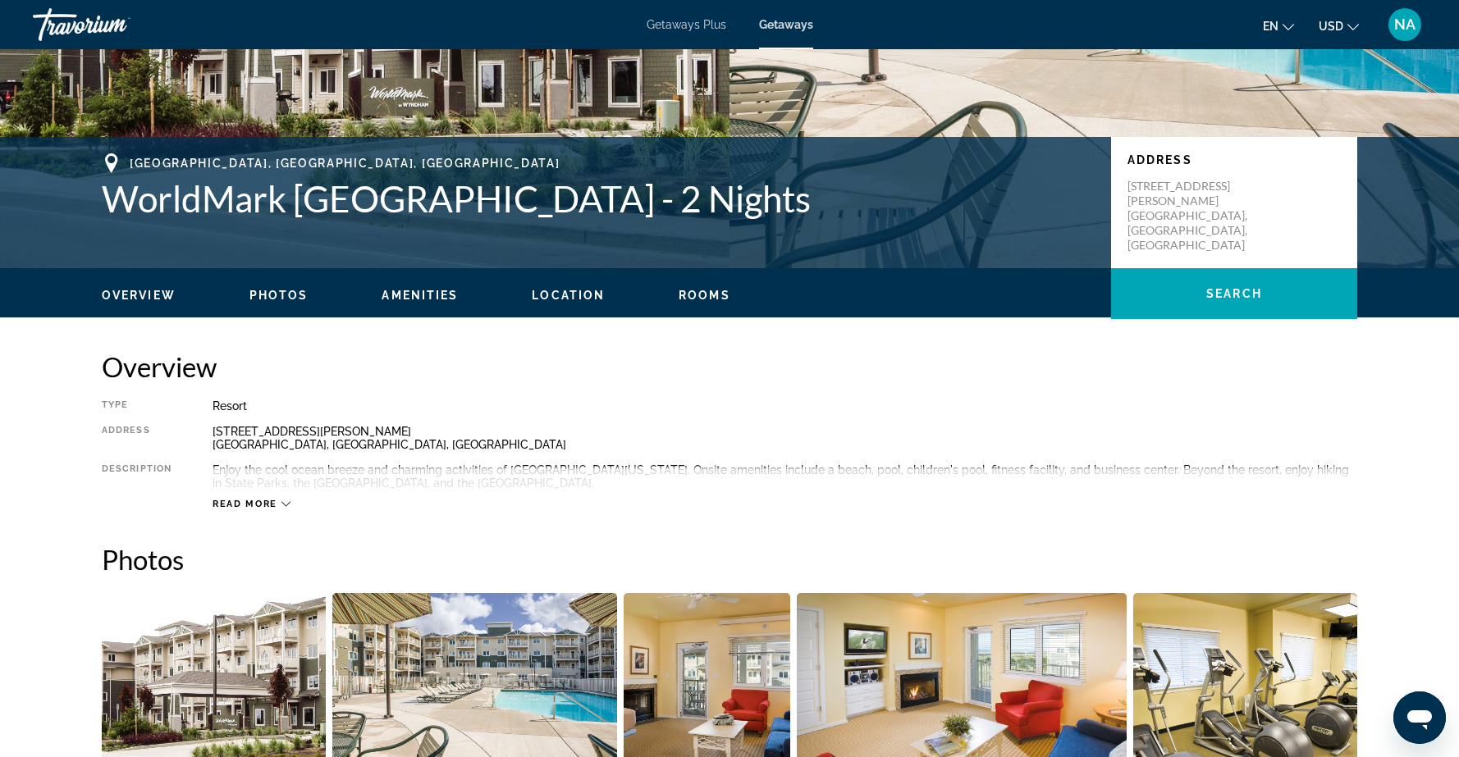
scroll to position [271, 0]
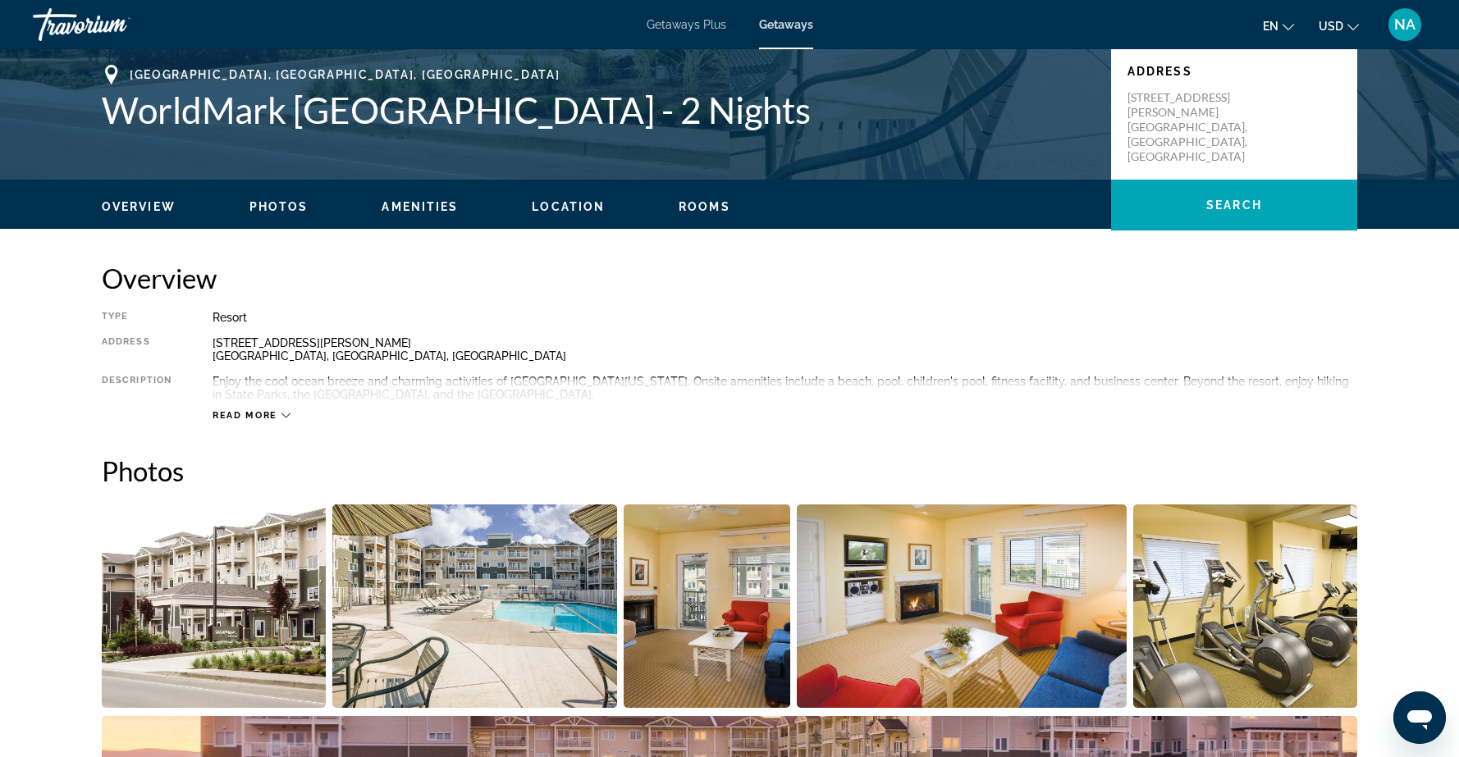
scroll to position [373, 0]
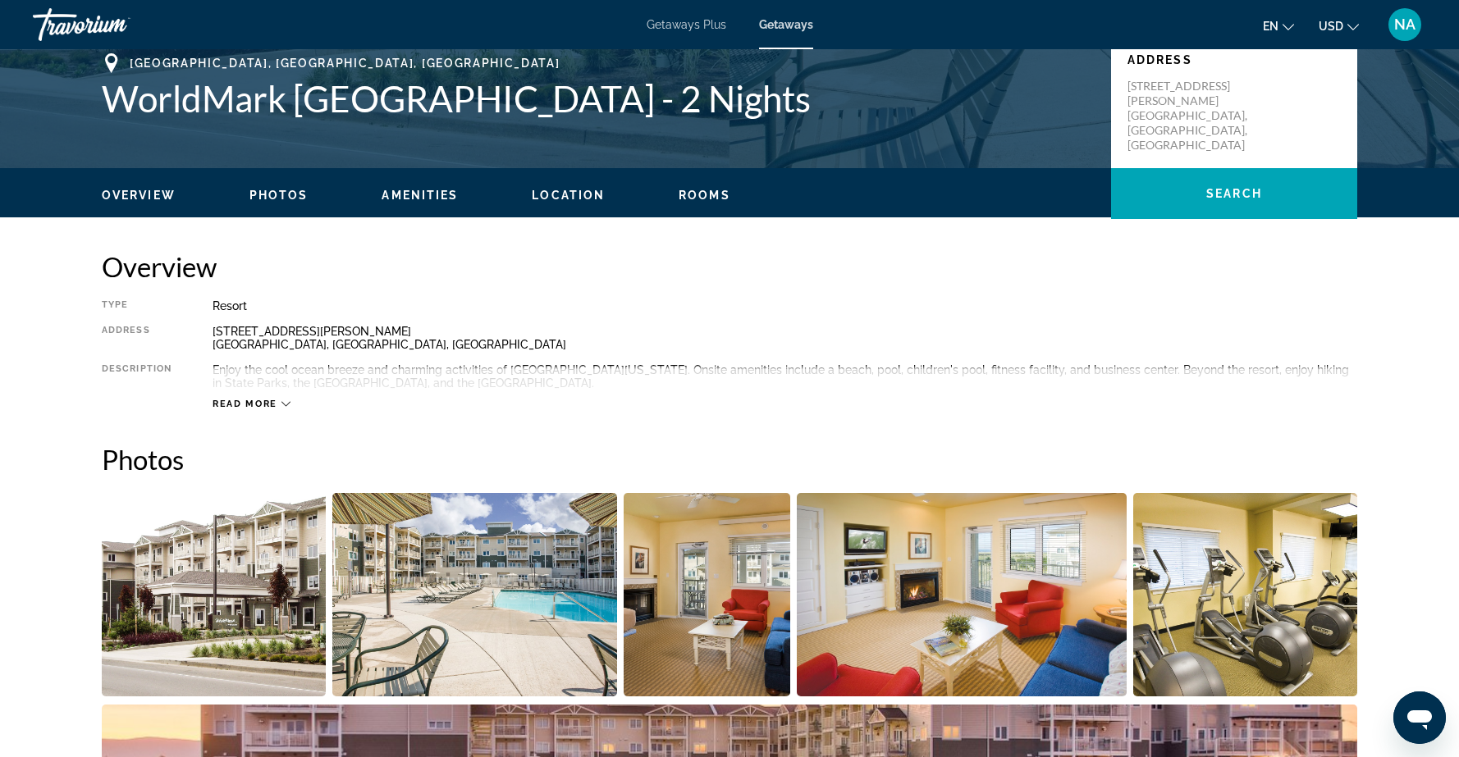
click at [290, 396] on div "Read more" at bounding box center [784, 387] width 1144 height 45
click at [284, 402] on icon "Main content" at bounding box center [285, 404] width 9 height 9
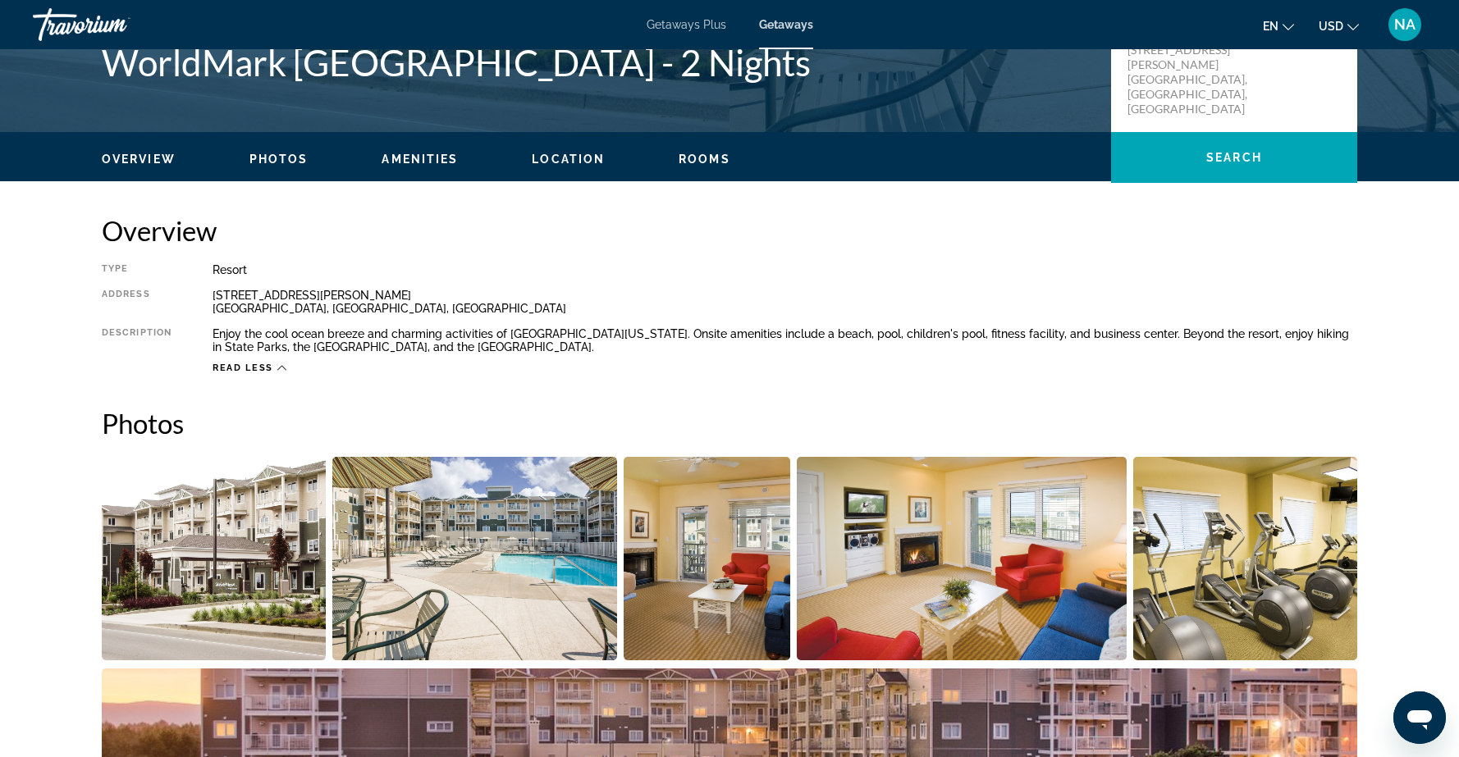
scroll to position [423, 0]
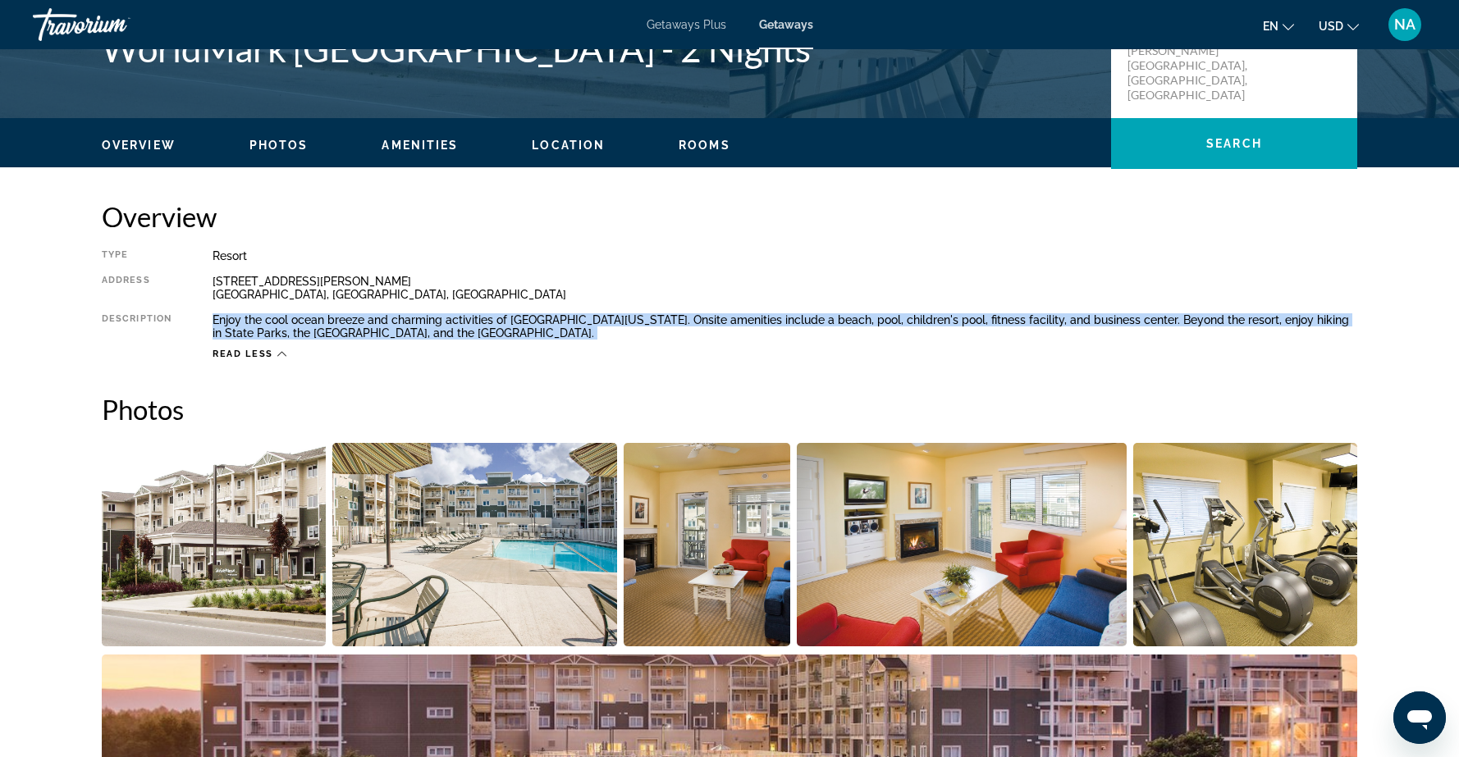
drag, startPoint x: 212, startPoint y: 318, endPoint x: 700, endPoint y: 345, distance: 488.9
click at [700, 345] on div "Type Resort All-Inclusive No All-Inclusive Address [STREET_ADDRESS][PERSON_NAME…" at bounding box center [729, 304] width 1255 height 111
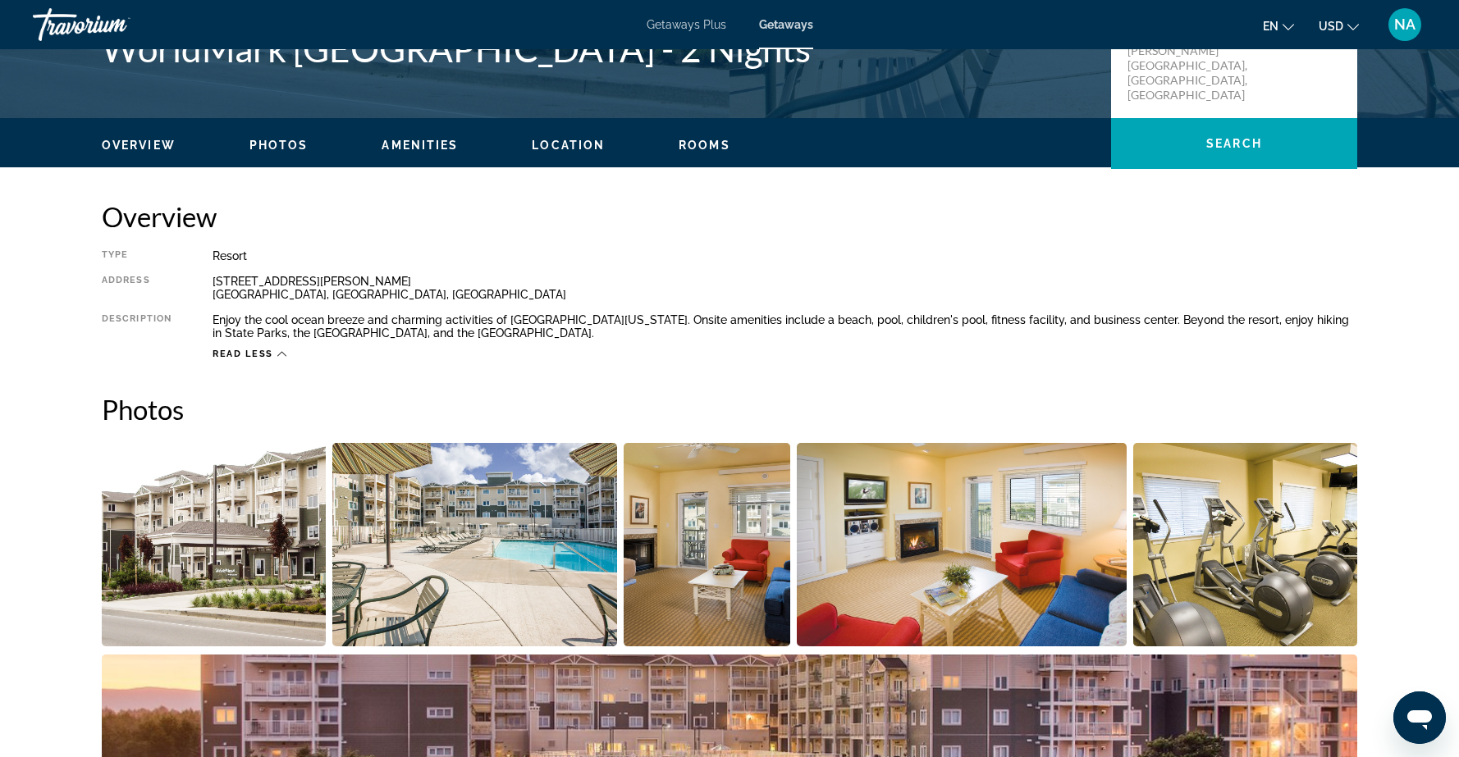
click at [751, 231] on h2 "Overview" at bounding box center [729, 216] width 1255 height 33
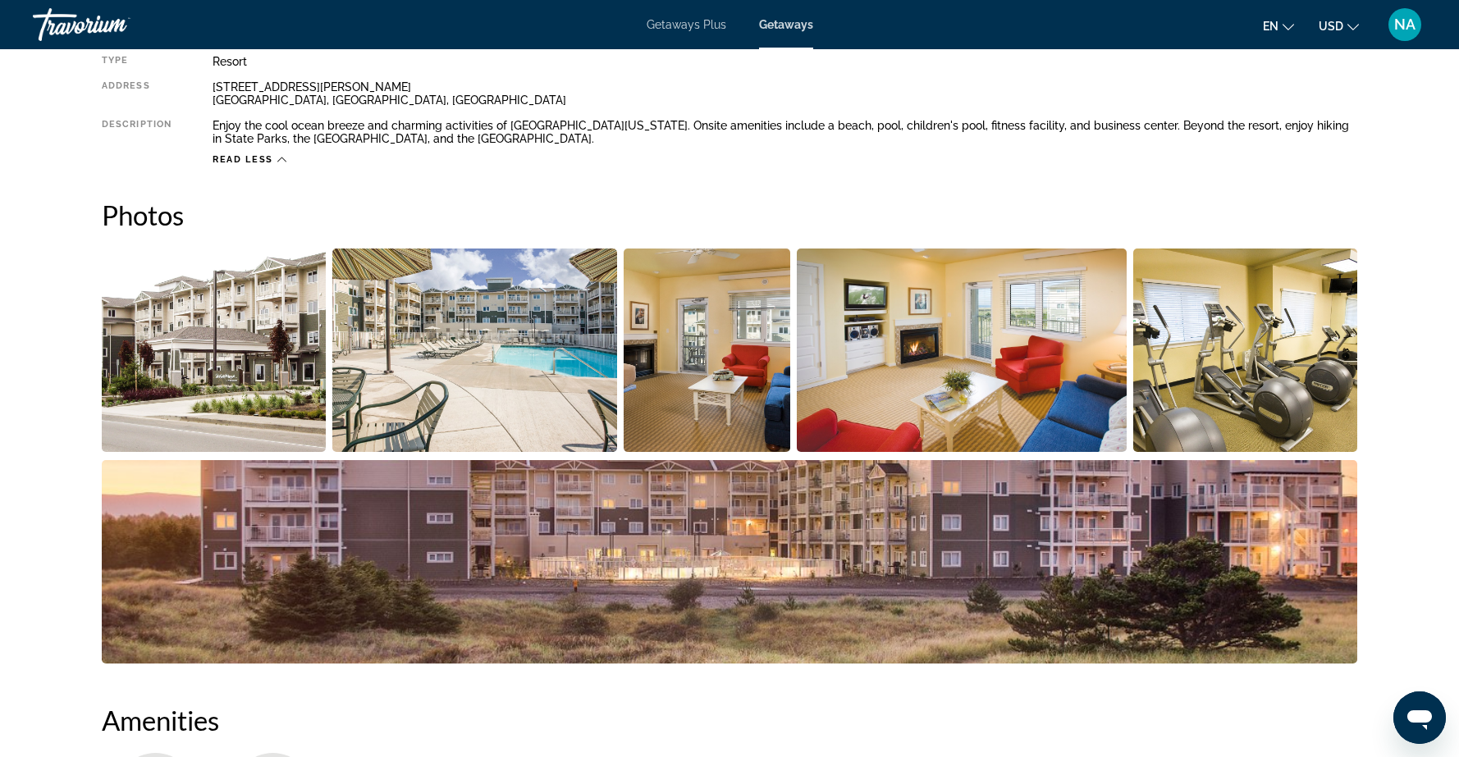
scroll to position [619, 0]
click at [259, 342] on img "Open full-screen image slider" at bounding box center [214, 349] width 224 height 203
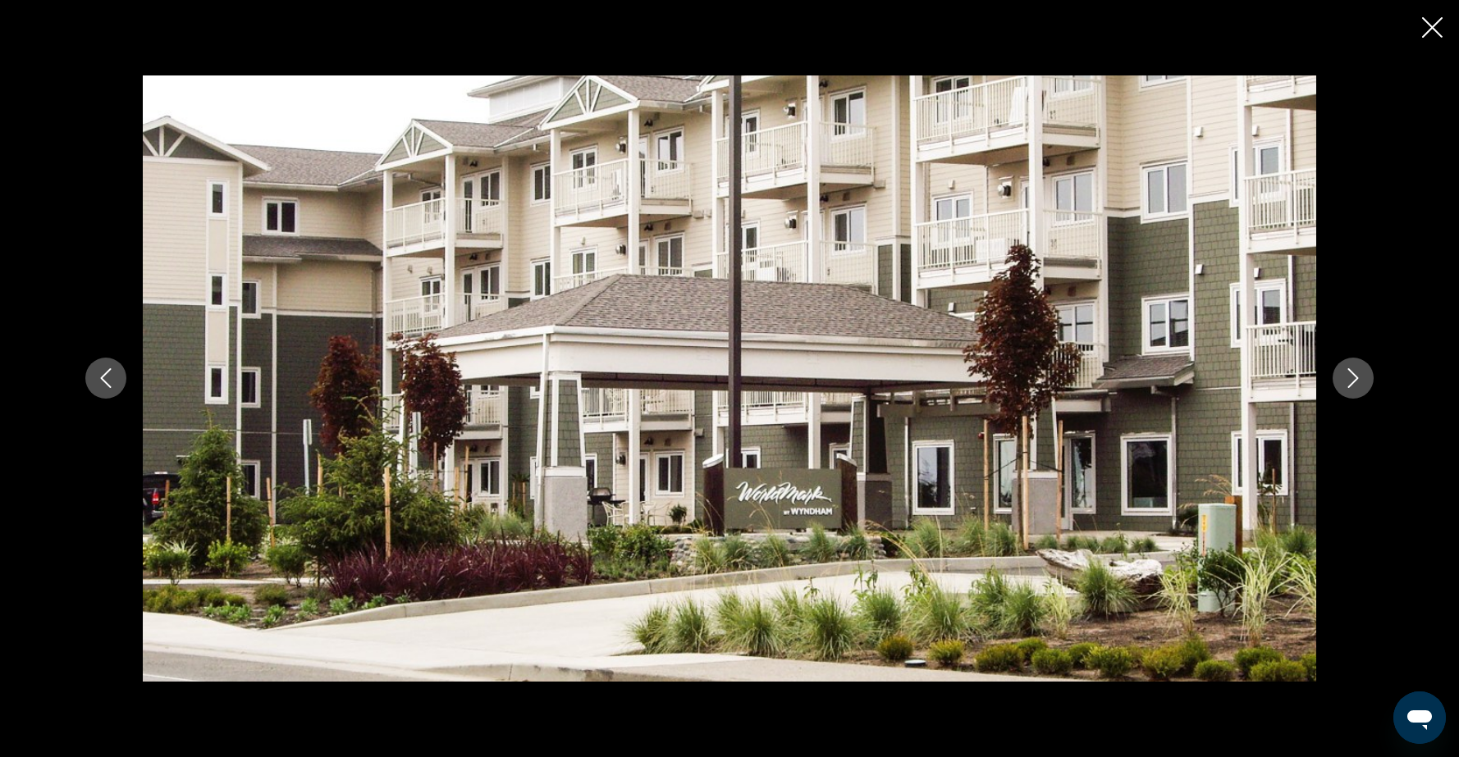
click at [1350, 386] on icon "Next image" at bounding box center [1353, 379] width 11 height 20
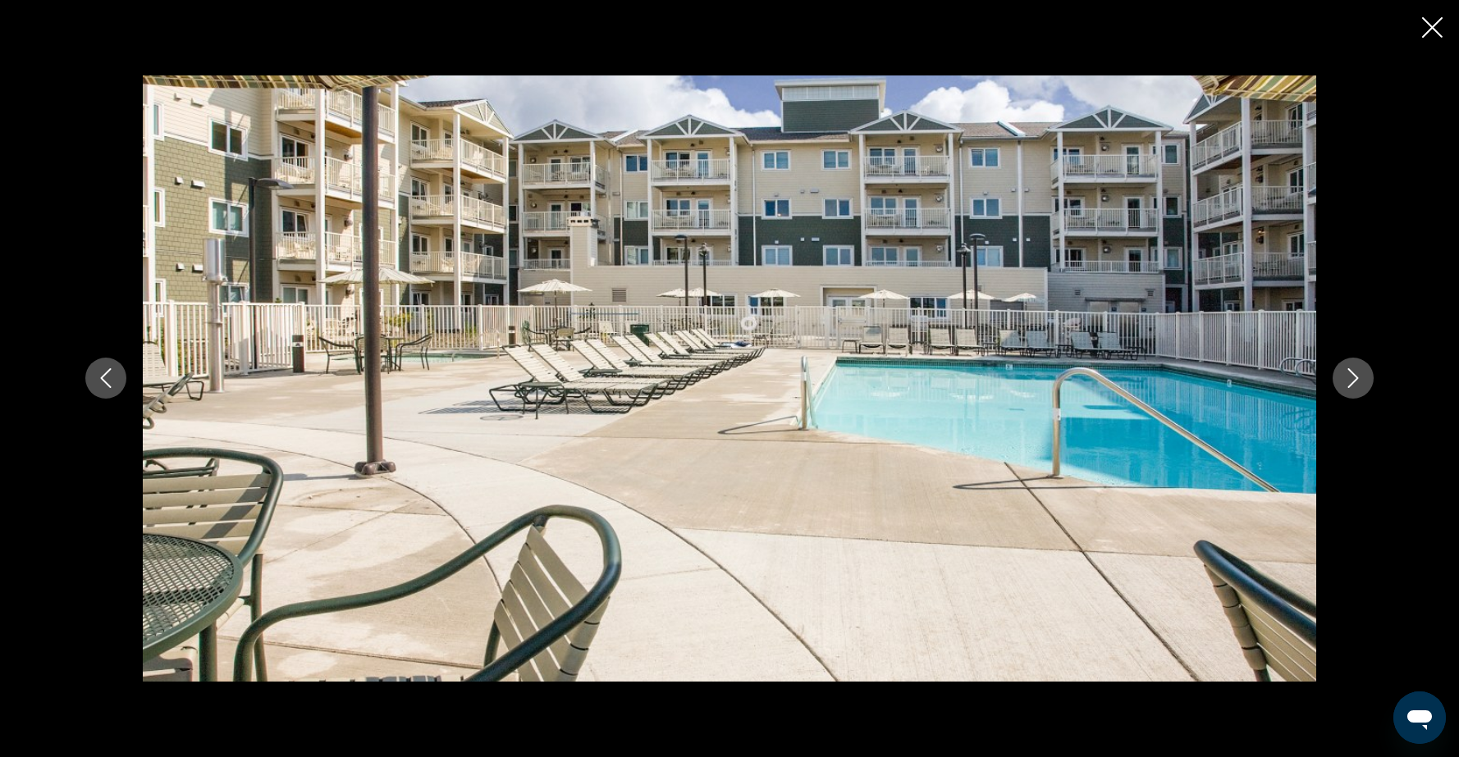
click at [1350, 386] on icon "Next image" at bounding box center [1353, 379] width 11 height 20
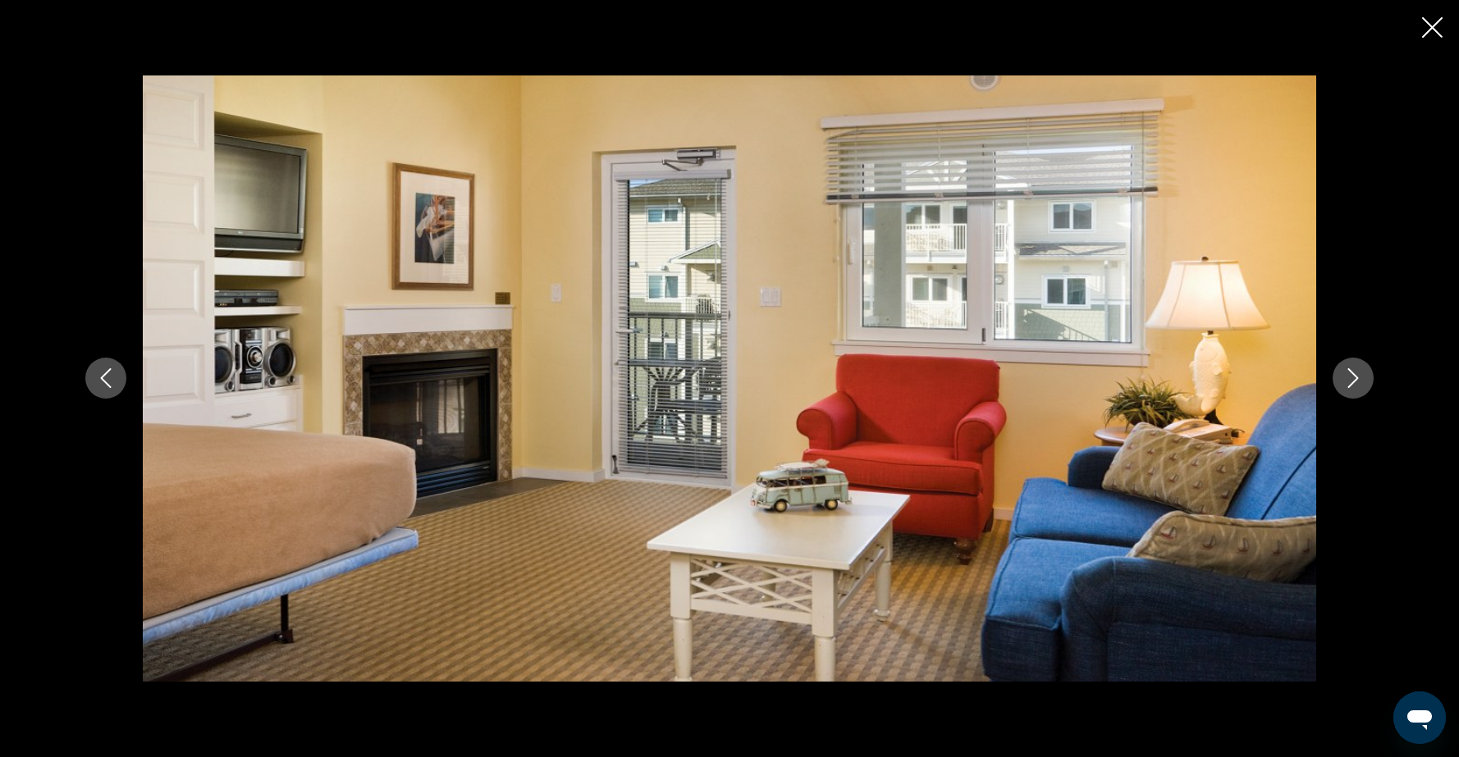
click at [1350, 386] on icon "Next image" at bounding box center [1353, 379] width 11 height 20
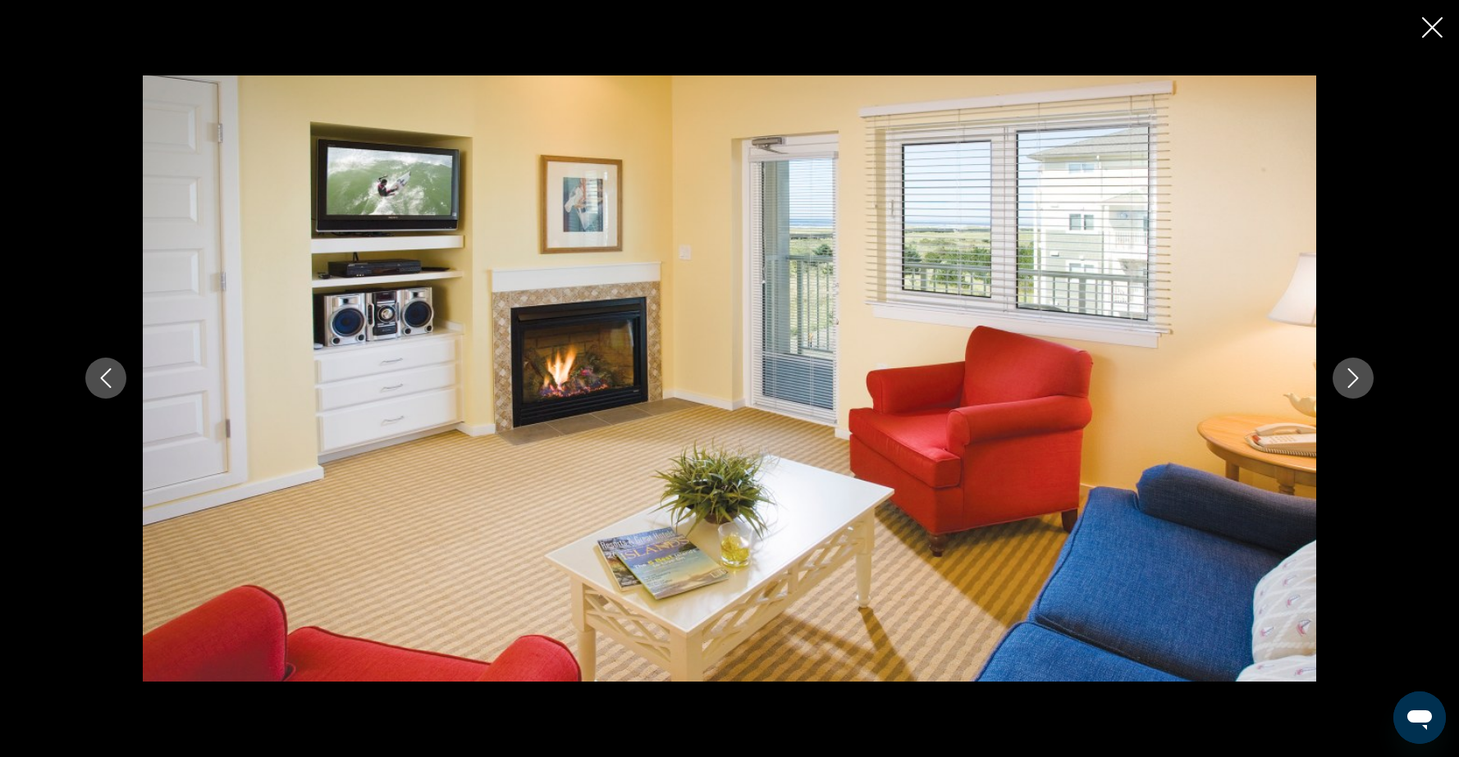
click at [1350, 386] on icon "Next image" at bounding box center [1353, 379] width 11 height 20
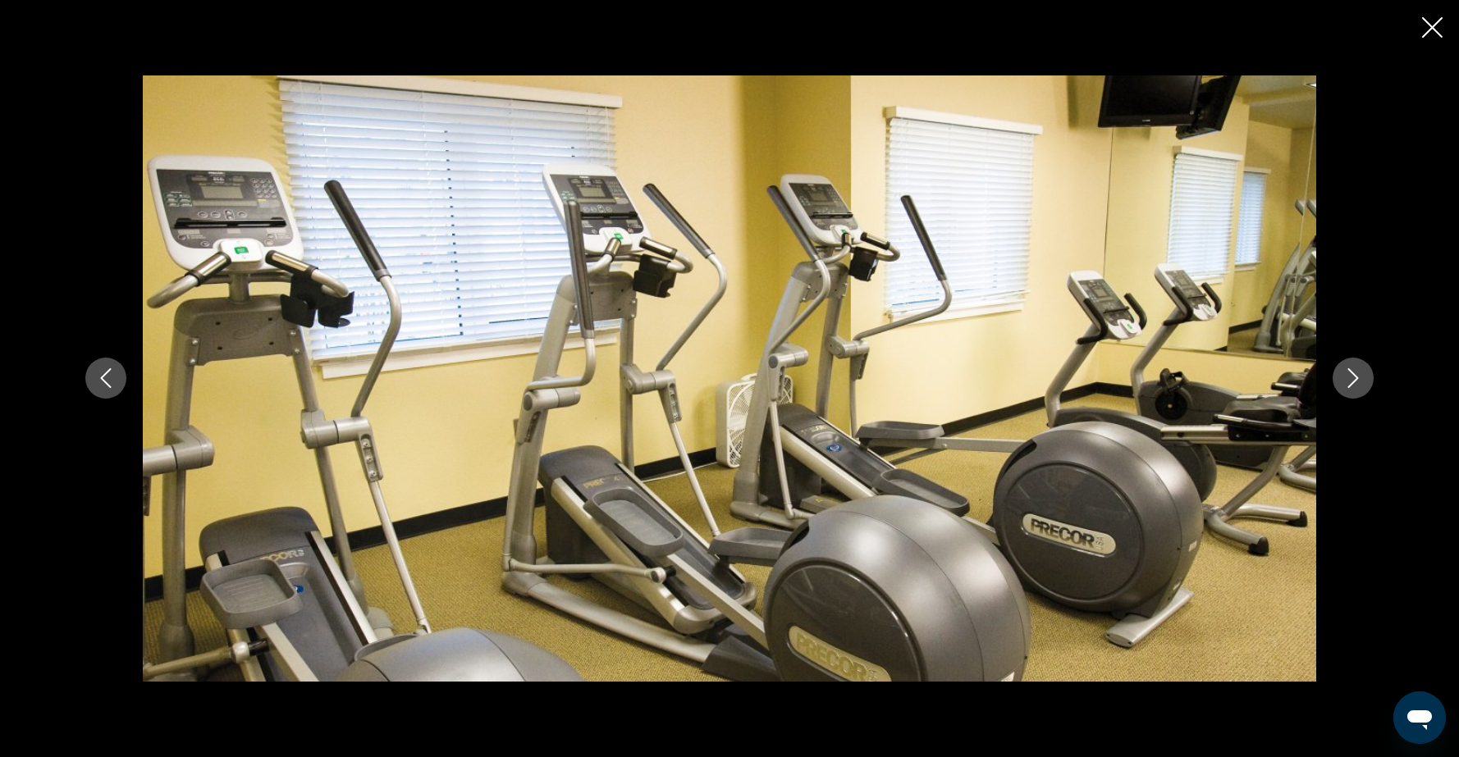
click at [1350, 386] on icon "Next image" at bounding box center [1353, 379] width 11 height 20
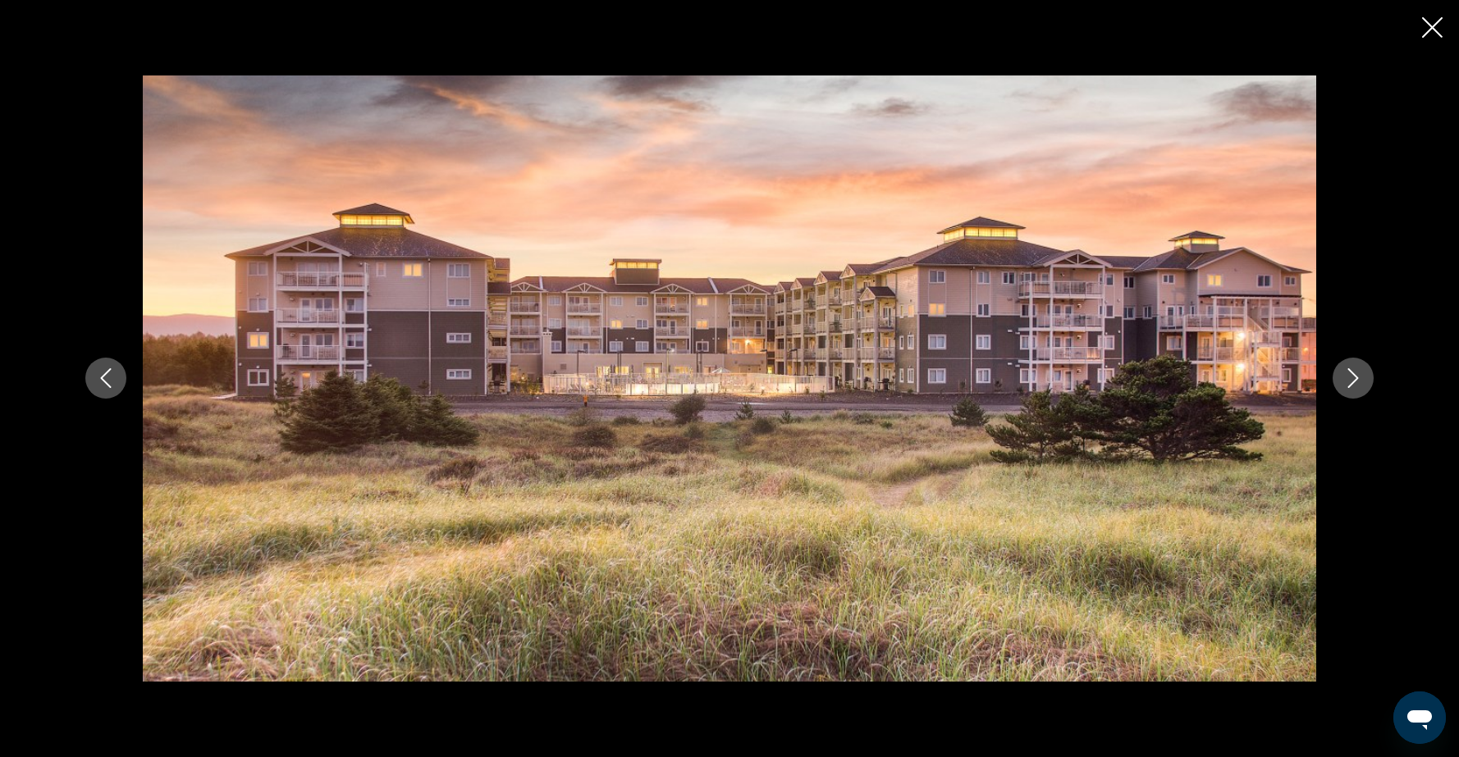
click at [1350, 386] on icon "Next image" at bounding box center [1353, 379] width 11 height 20
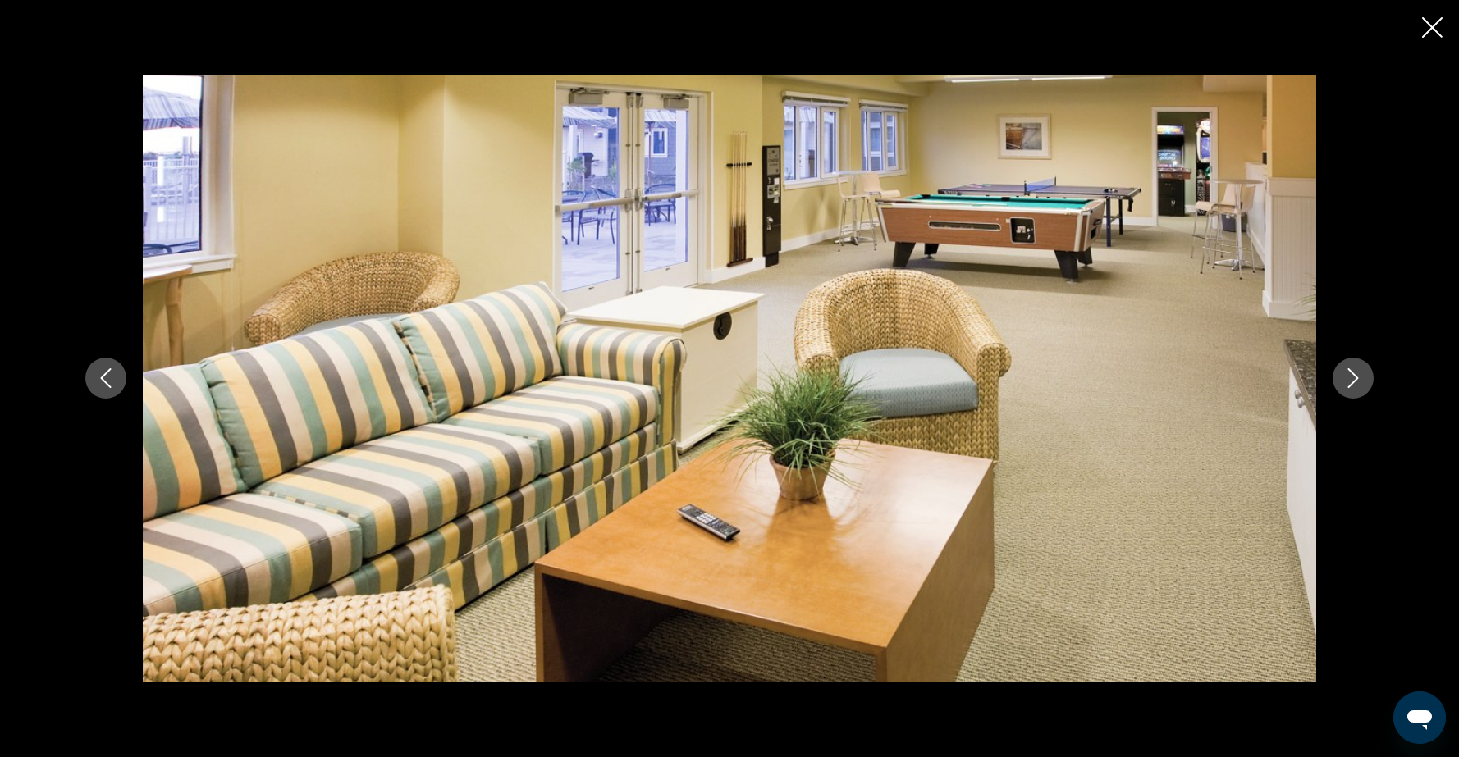
click at [1350, 386] on icon "Next image" at bounding box center [1353, 379] width 11 height 20
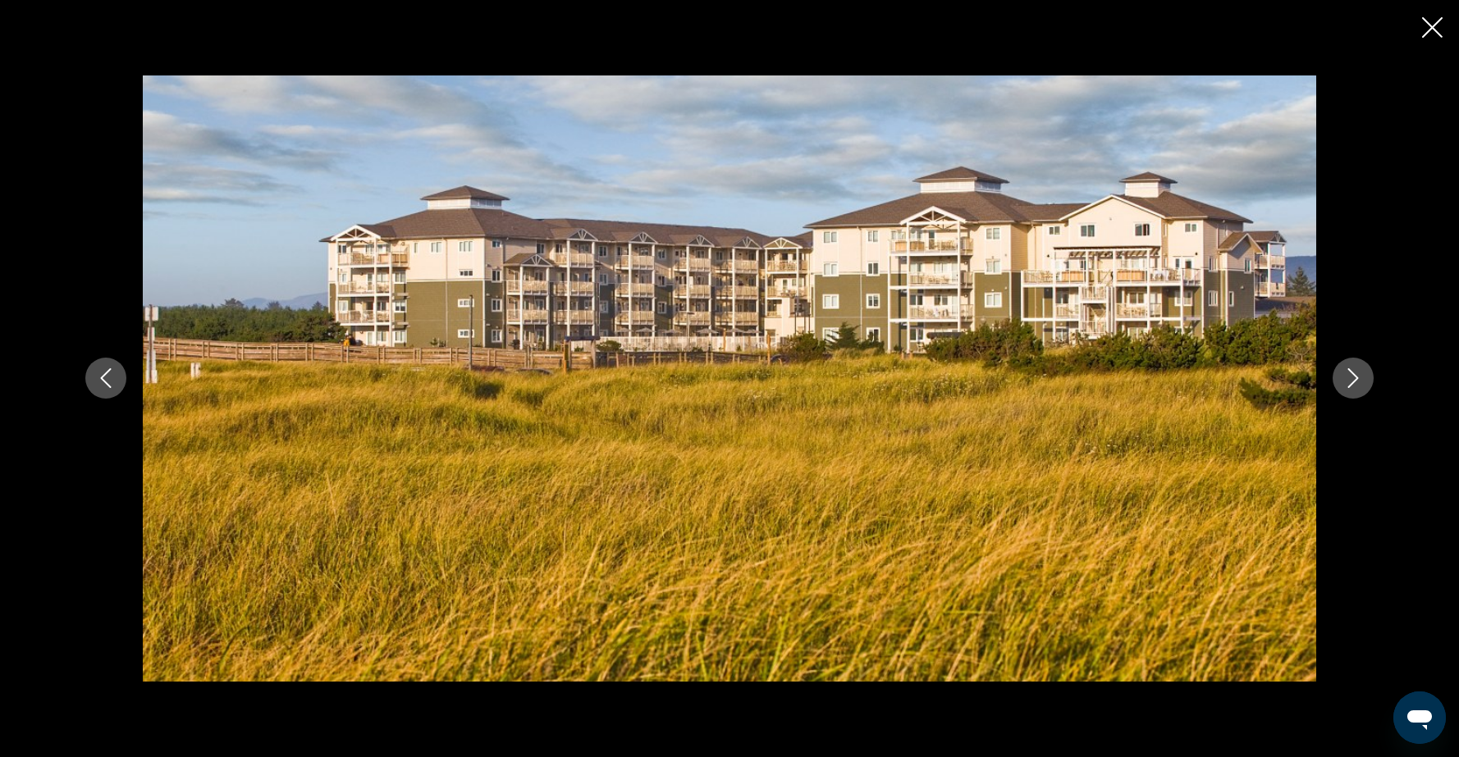
click at [1350, 386] on icon "Next image" at bounding box center [1353, 379] width 11 height 20
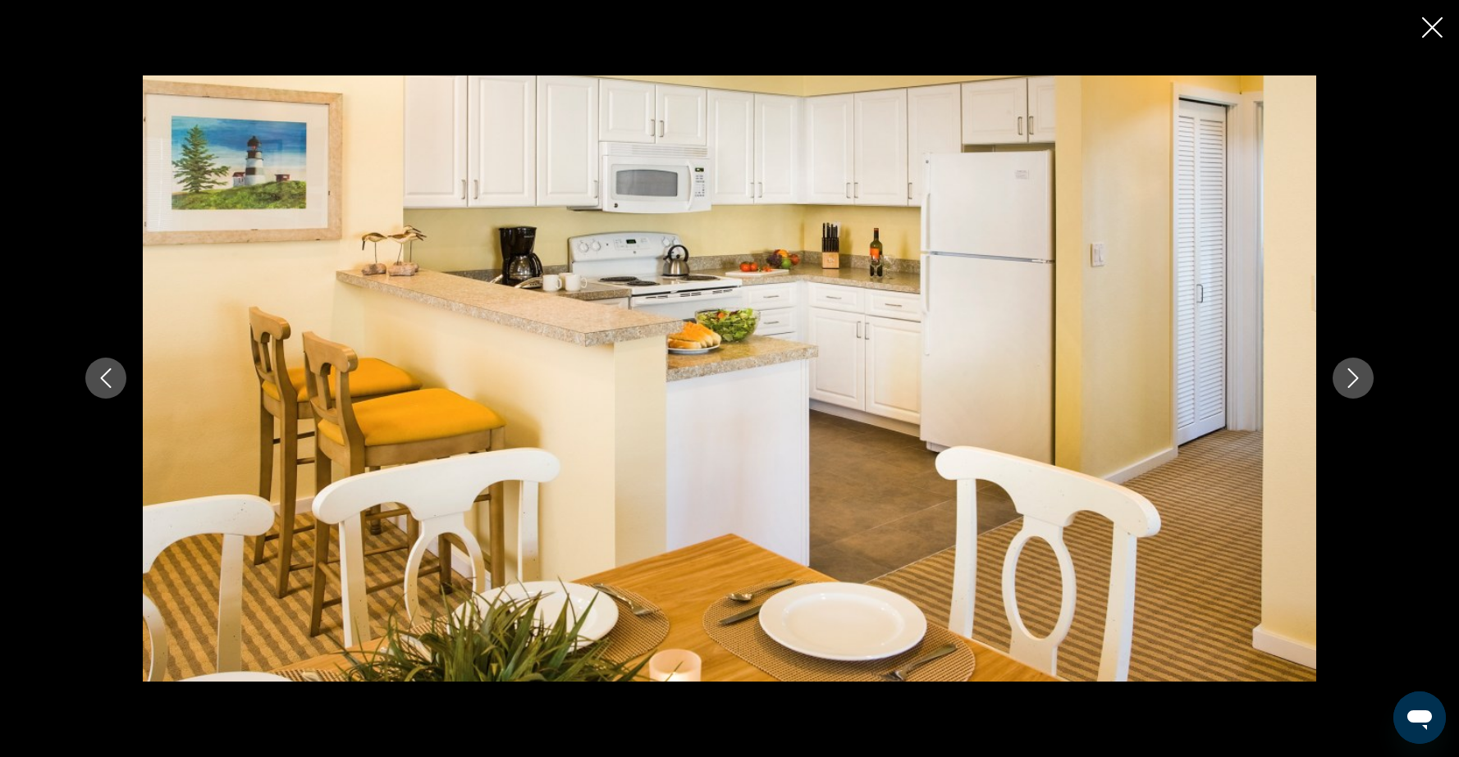
click at [1350, 386] on icon "Next image" at bounding box center [1353, 379] width 11 height 20
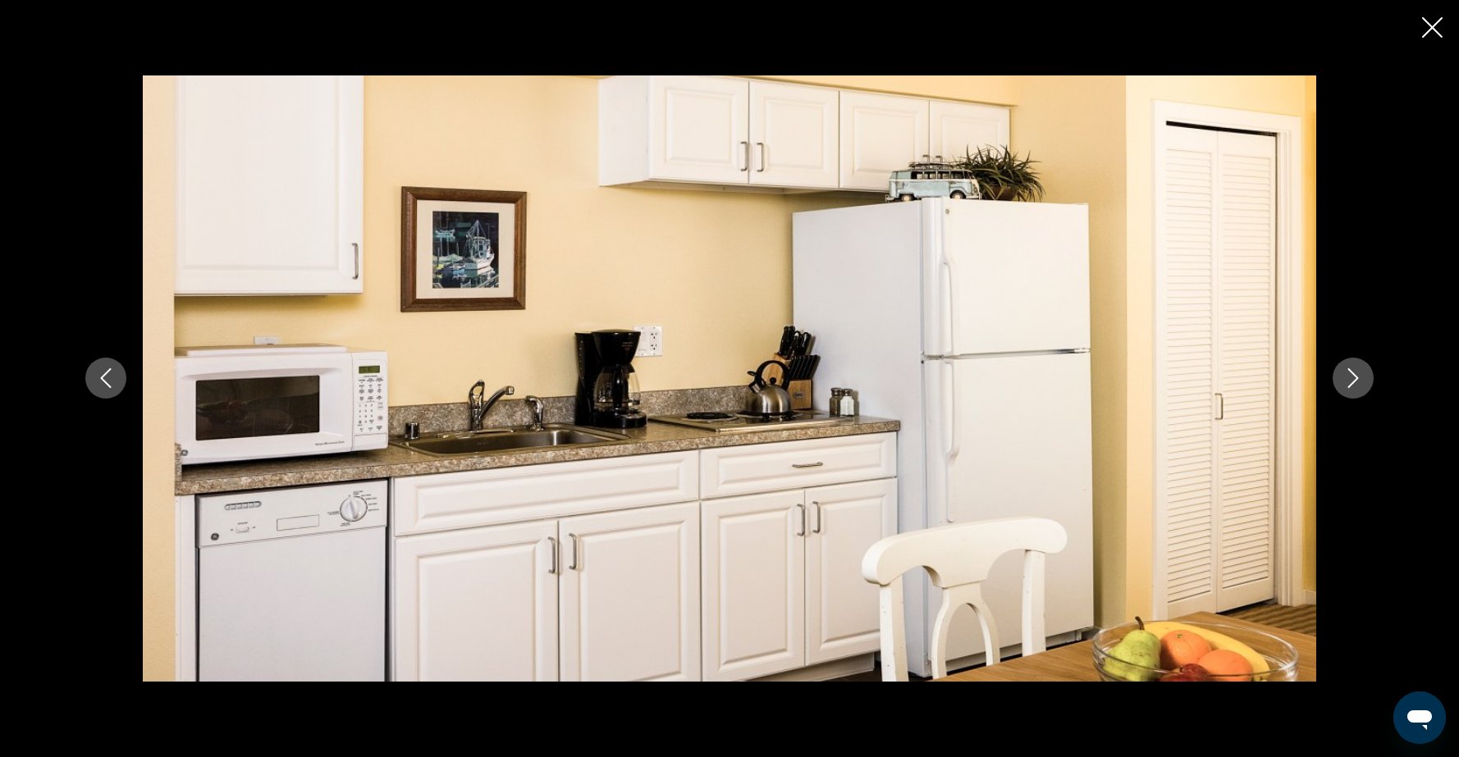
click at [1350, 386] on icon "Next image" at bounding box center [1353, 379] width 11 height 20
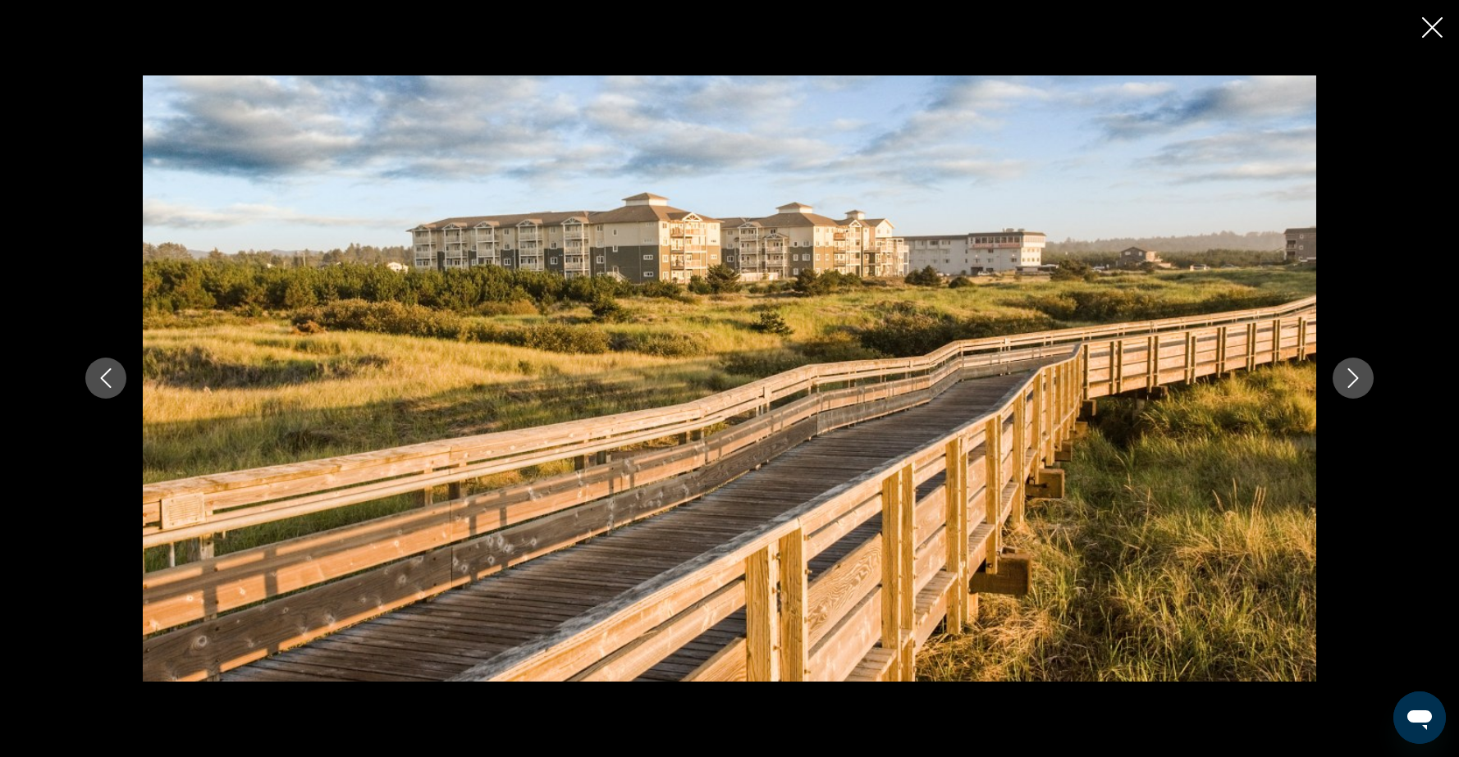
click at [1350, 386] on icon "Next image" at bounding box center [1353, 379] width 11 height 20
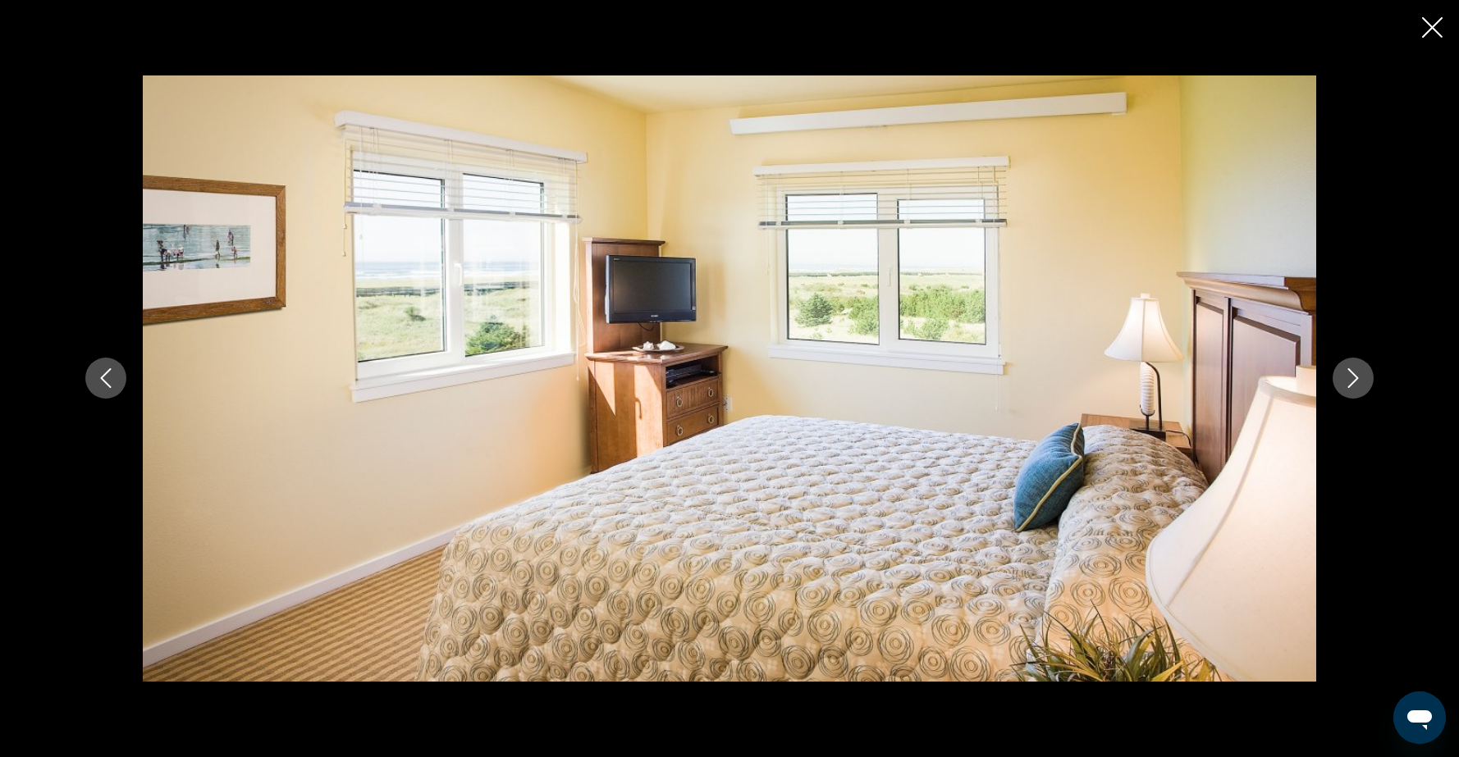
click at [1350, 386] on icon "Next image" at bounding box center [1353, 379] width 11 height 20
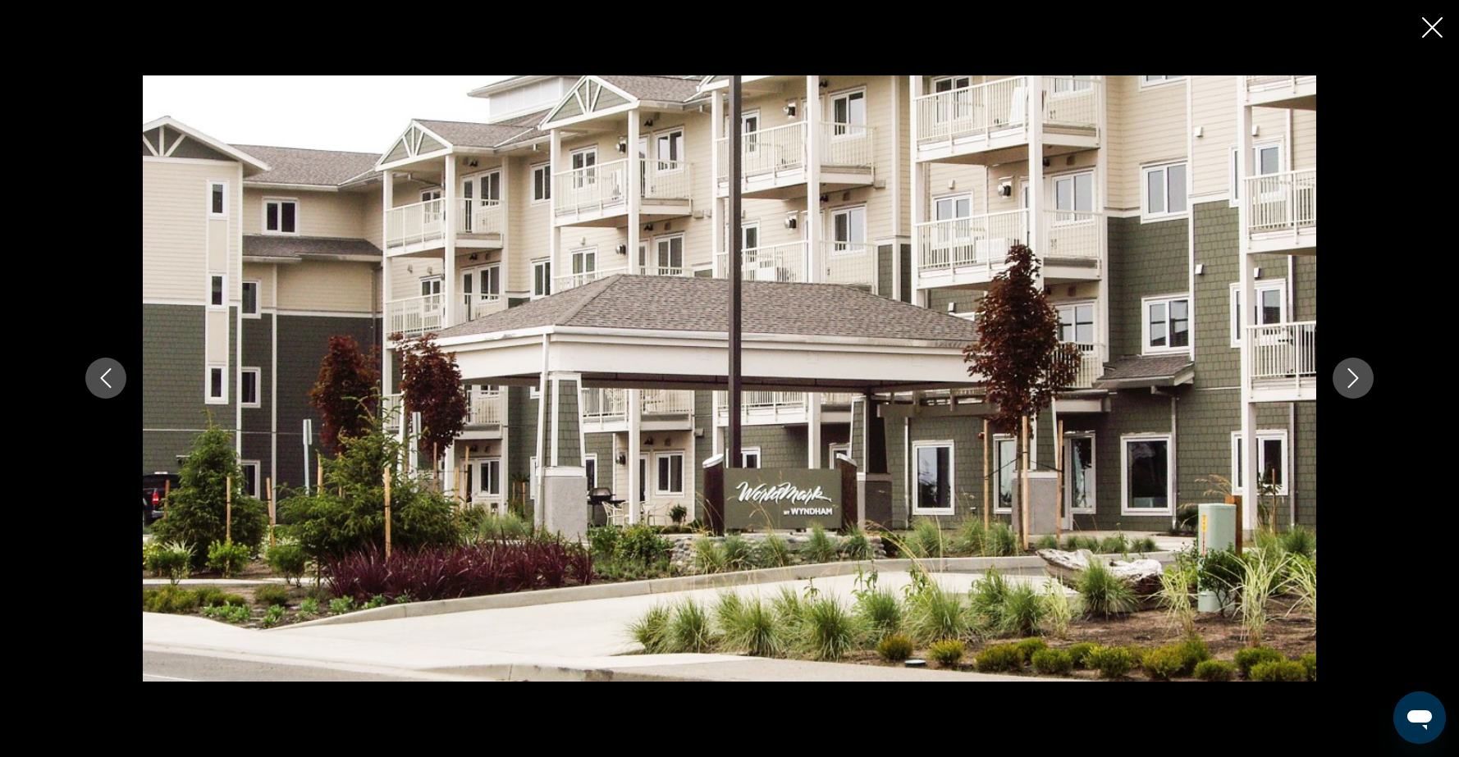
click at [1350, 386] on icon "Next image" at bounding box center [1353, 379] width 11 height 20
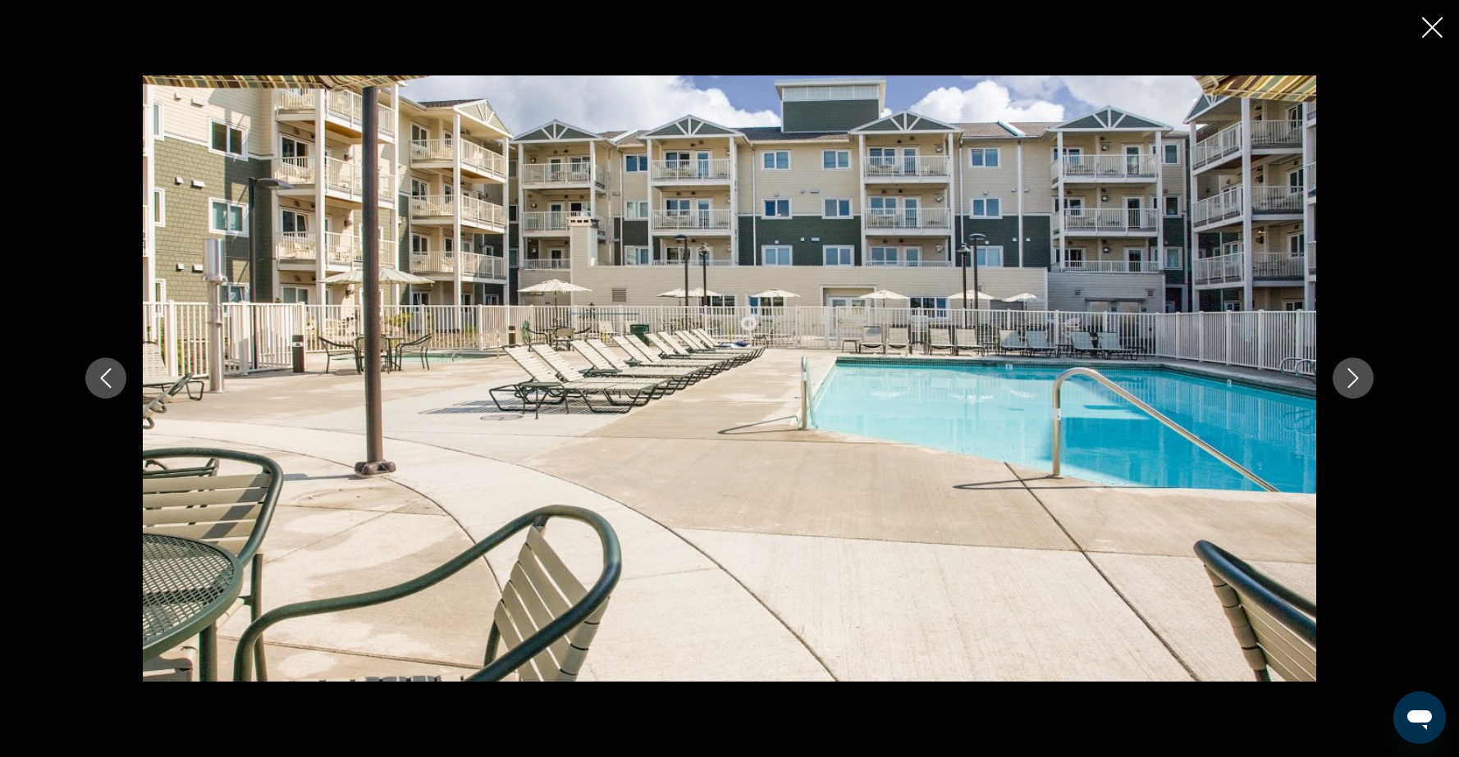
click at [1434, 30] on icon "Close slideshow" at bounding box center [1432, 27] width 21 height 21
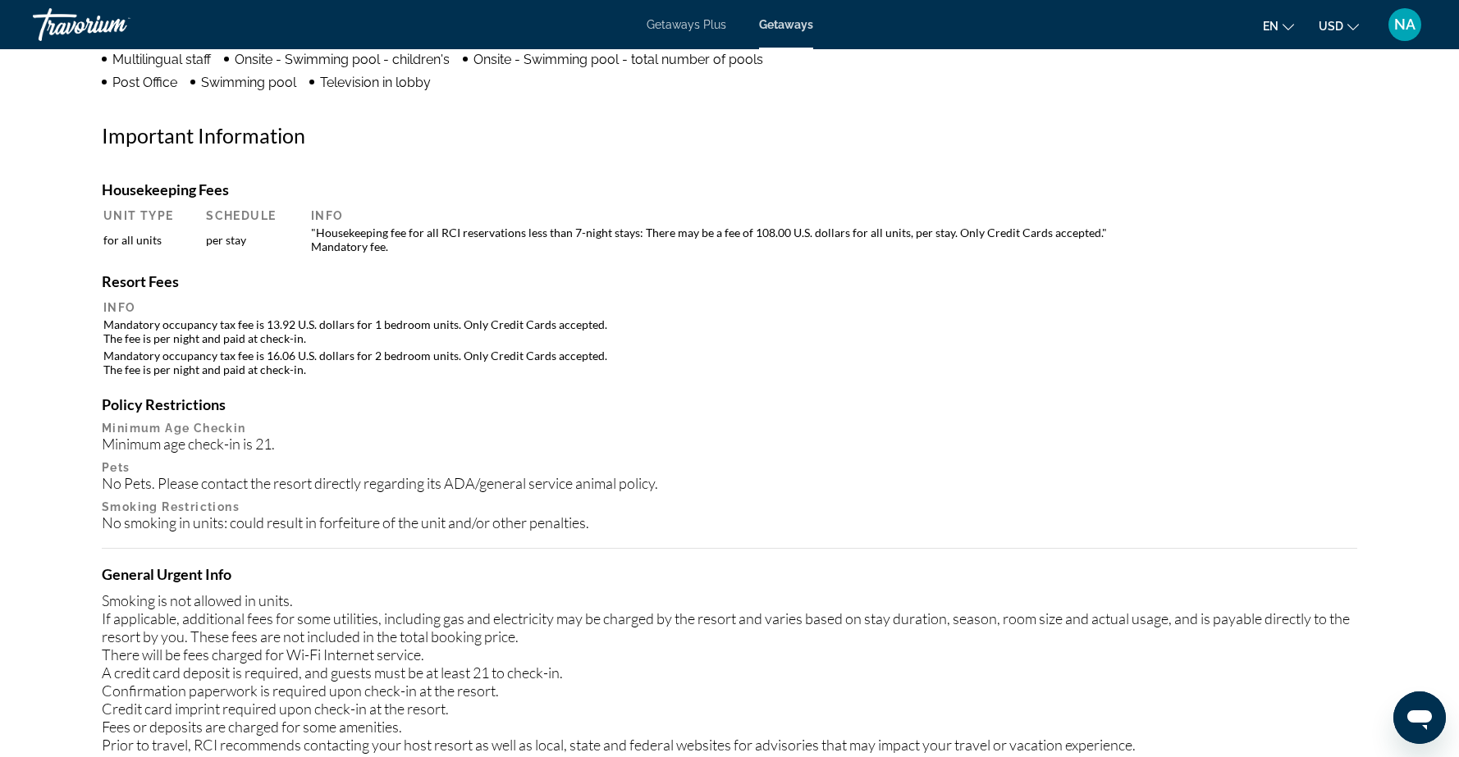
scroll to position [1482, 0]
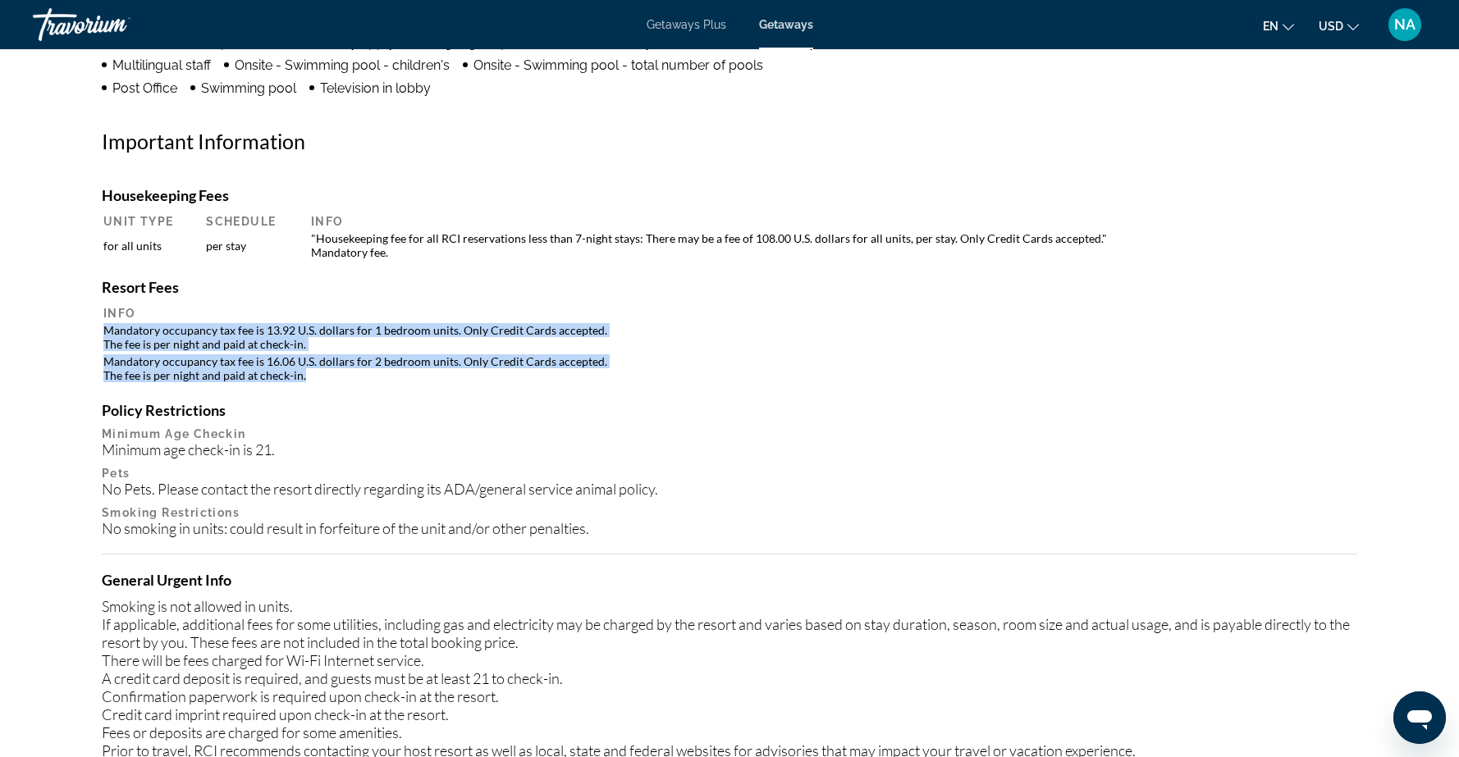
drag, startPoint x: 104, startPoint y: 327, endPoint x: 312, endPoint y: 380, distance: 214.3
click at [312, 380] on table "Info Mandatory occupancy tax fee is 13.92 U.S. dollars for 1 bedroom units. Onl…" at bounding box center [729, 344] width 1255 height 80
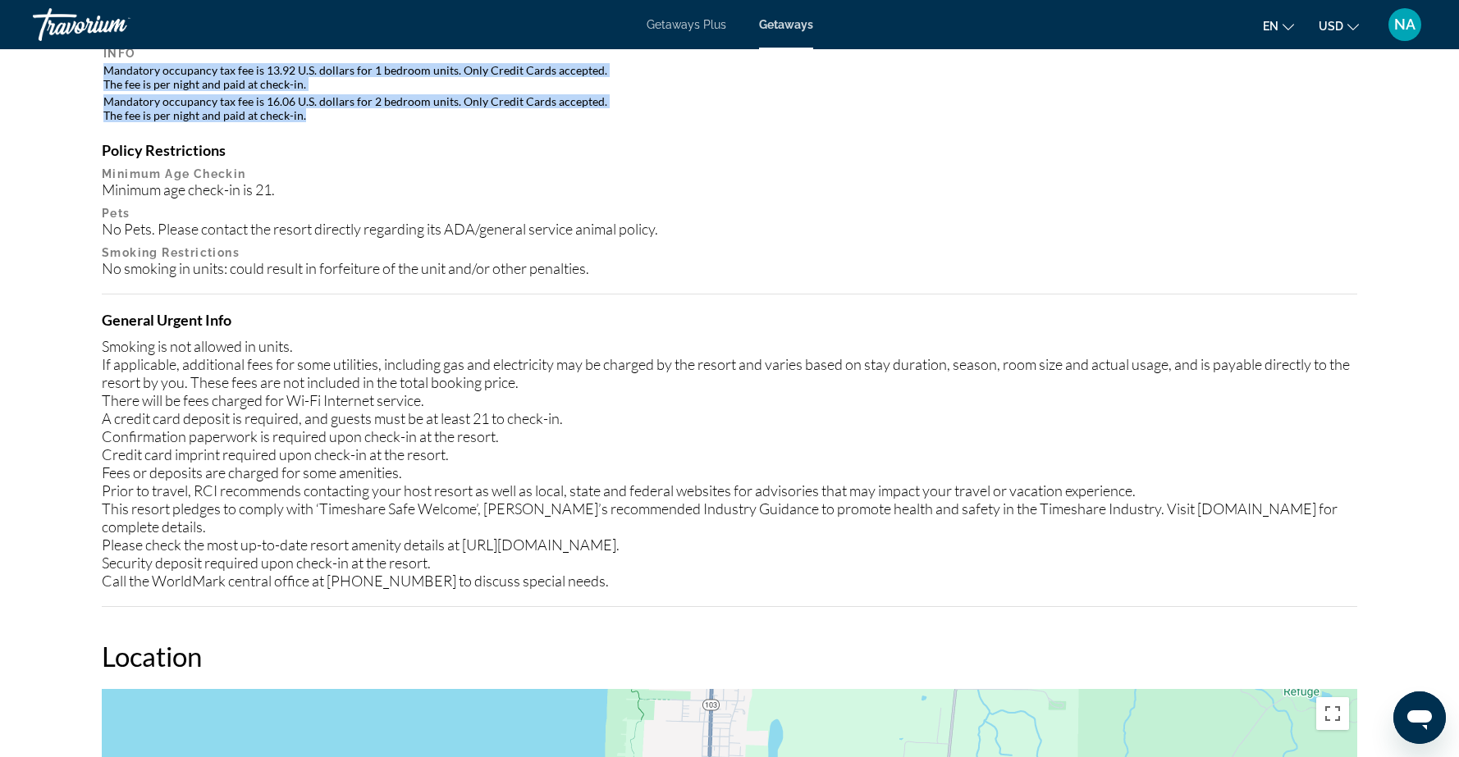
scroll to position [1751, 0]
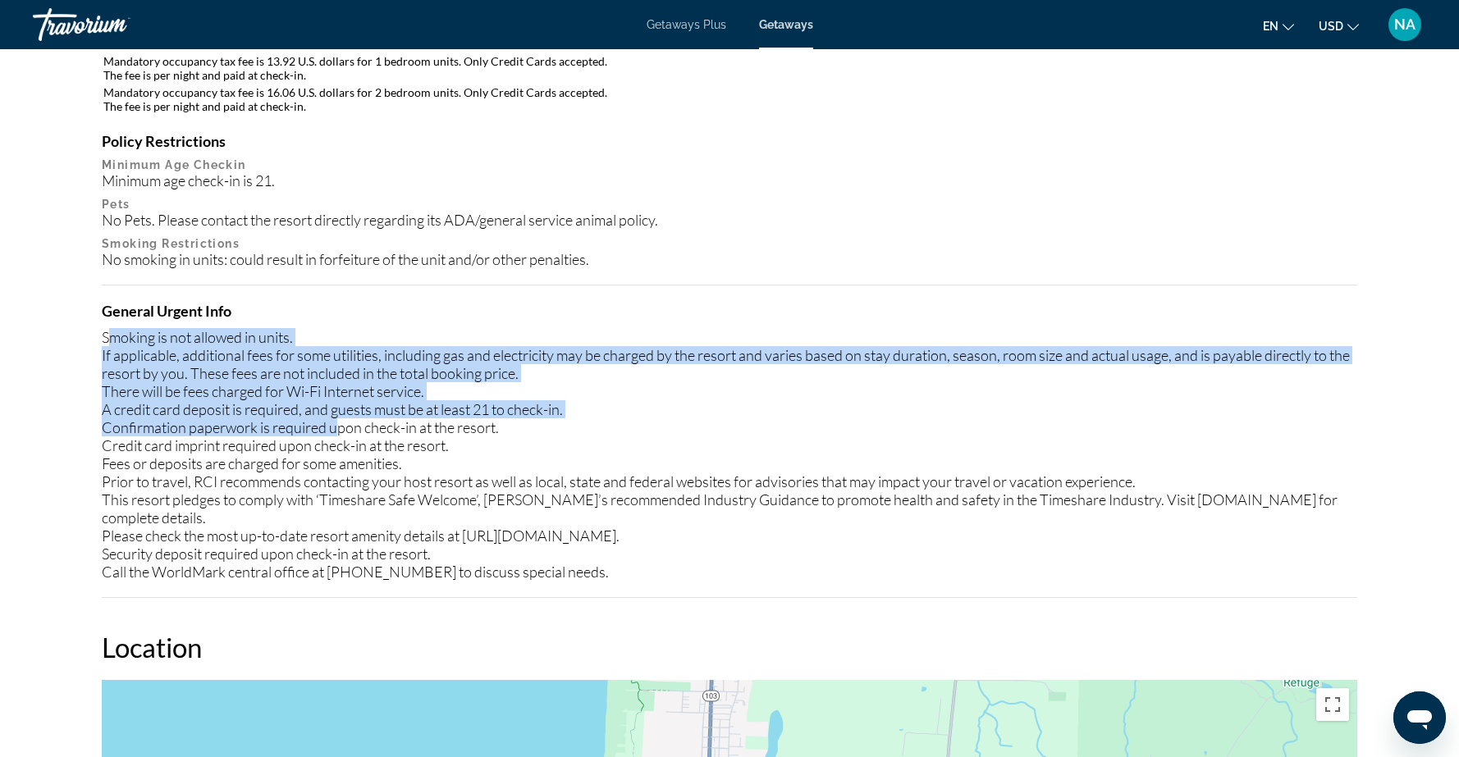
drag, startPoint x: 106, startPoint y: 334, endPoint x: 336, endPoint y: 420, distance: 246.1
click at [336, 420] on div "Smoking is not allowed in units. If applicable, additional fees for some utilit…" at bounding box center [729, 454] width 1255 height 253
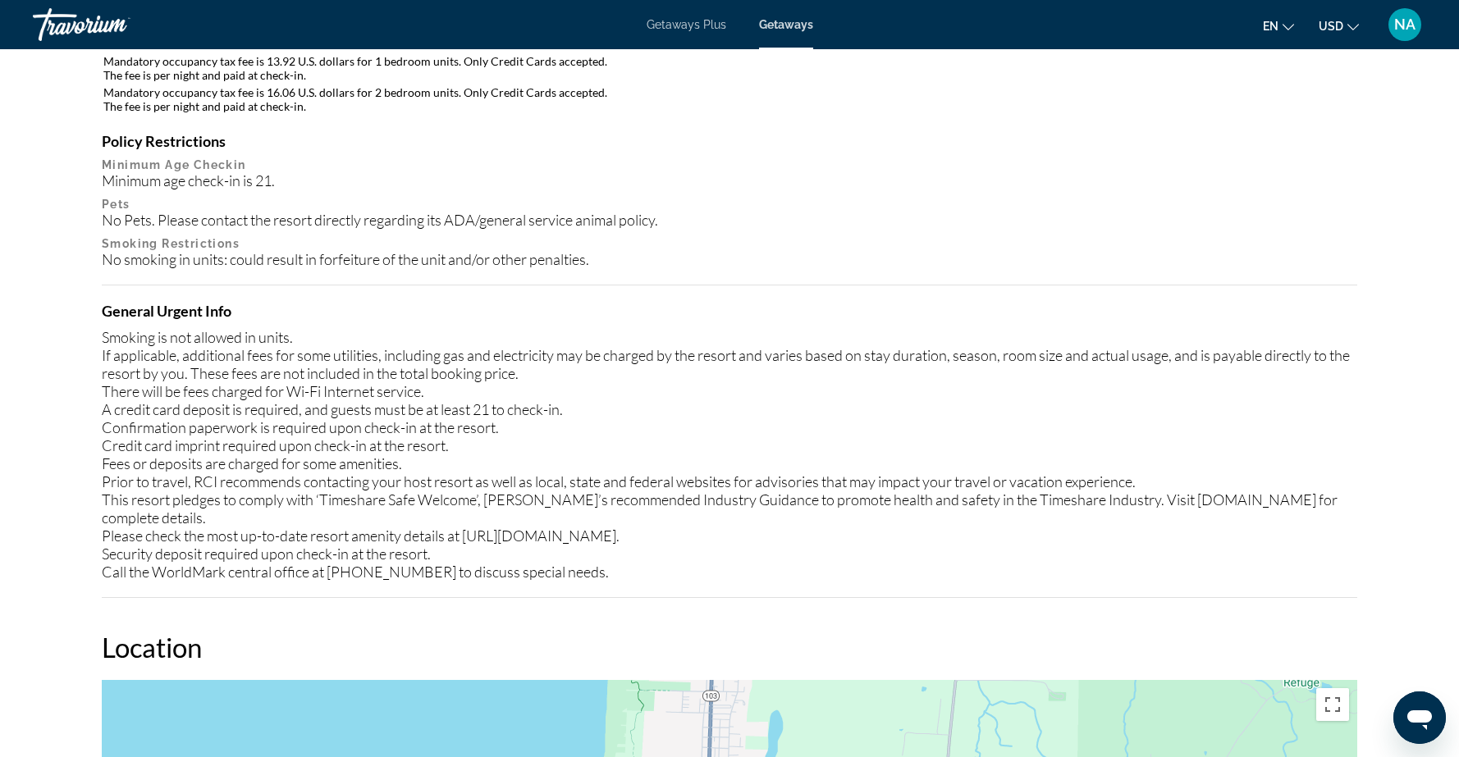
click at [286, 492] on div "Smoking is not allowed in units. If applicable, additional fees for some utilit…" at bounding box center [729, 454] width 1255 height 253
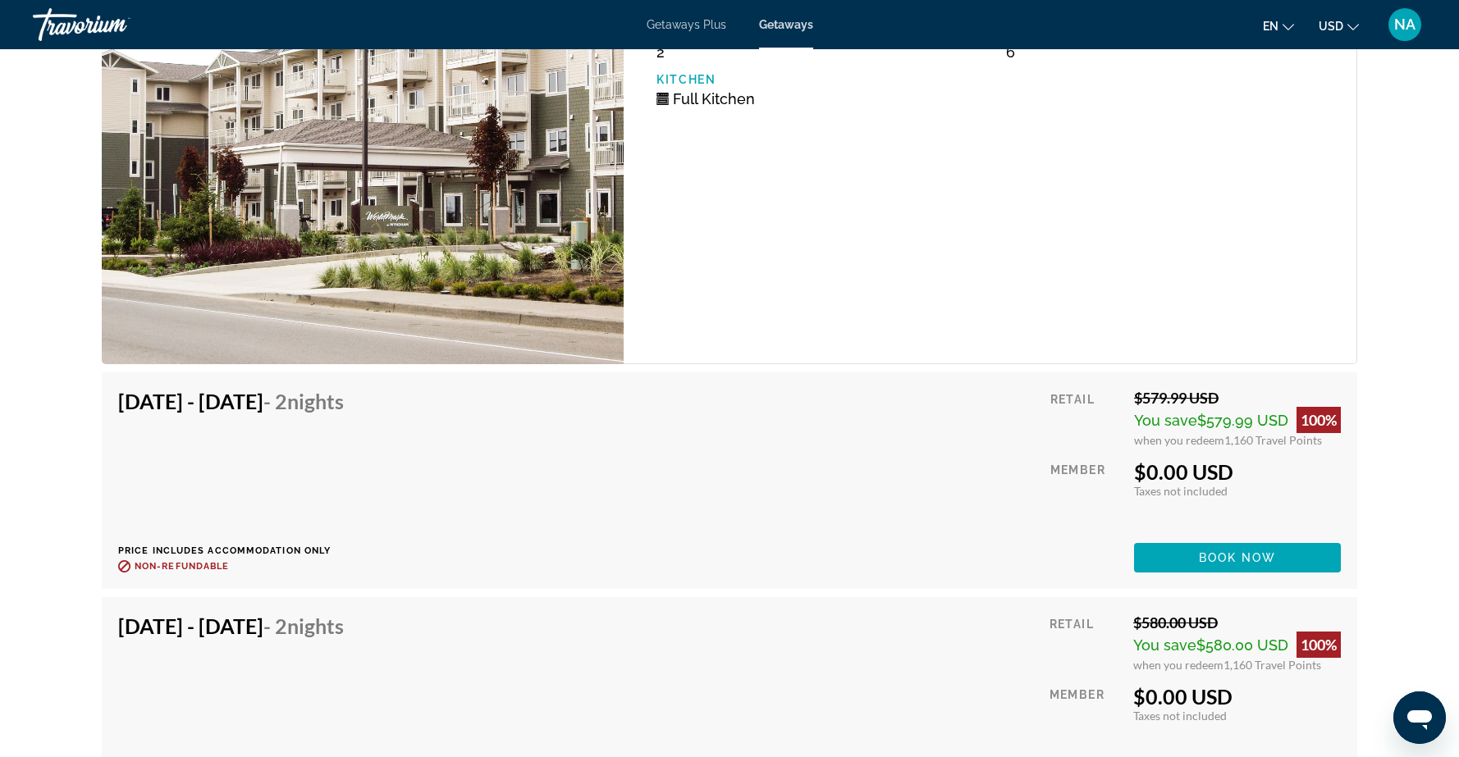
scroll to position [3043, 0]
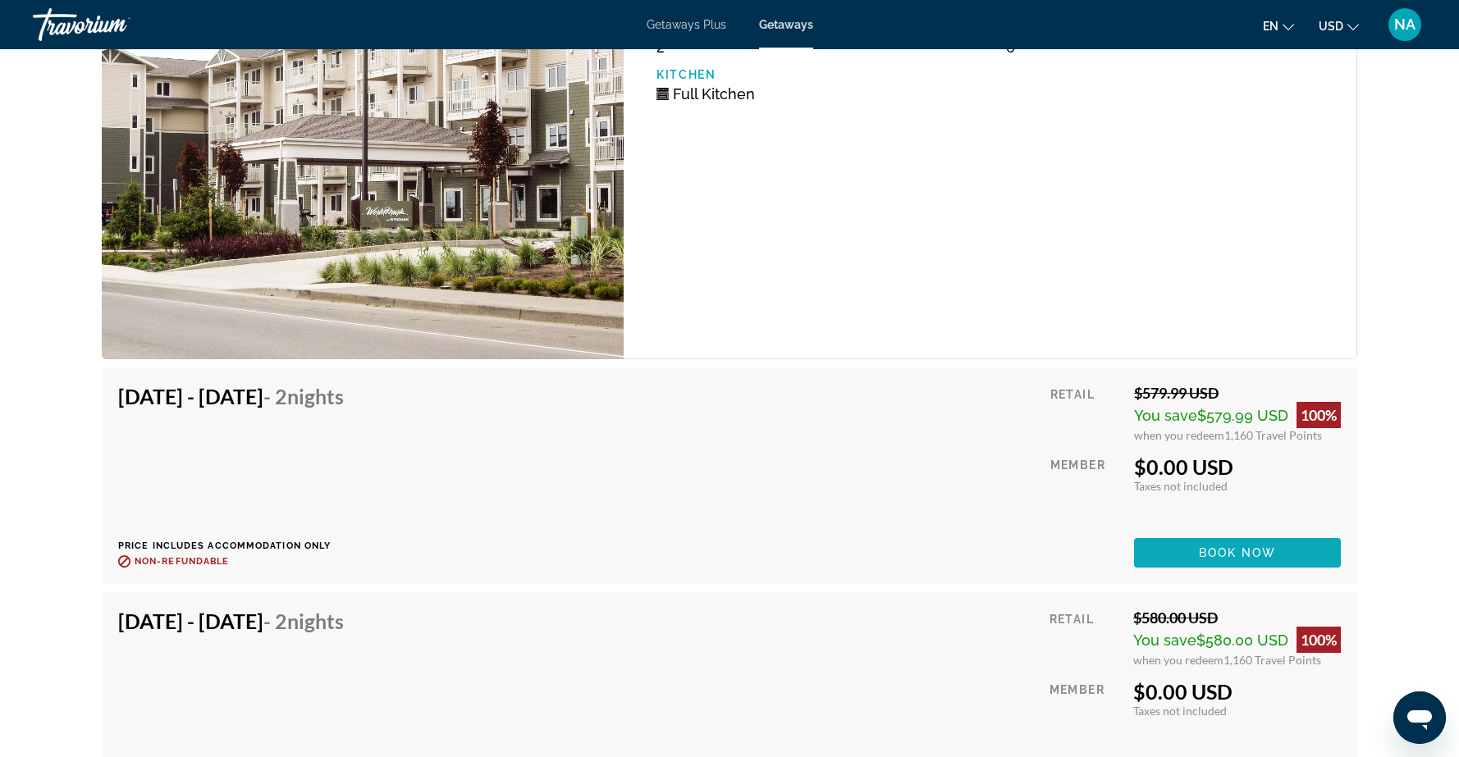
click at [1174, 535] on span "Main content" at bounding box center [1237, 552] width 207 height 39
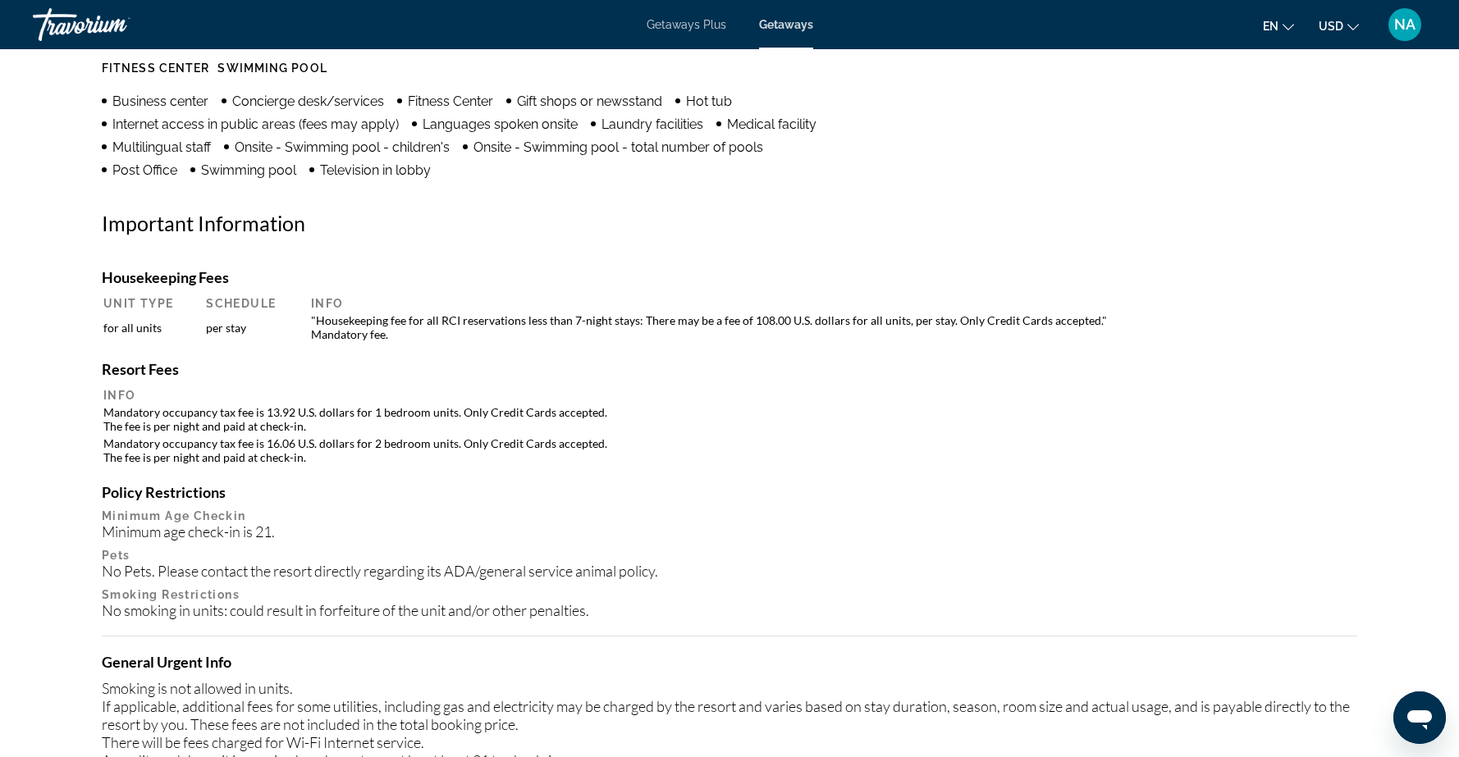
scroll to position [1400, 0]
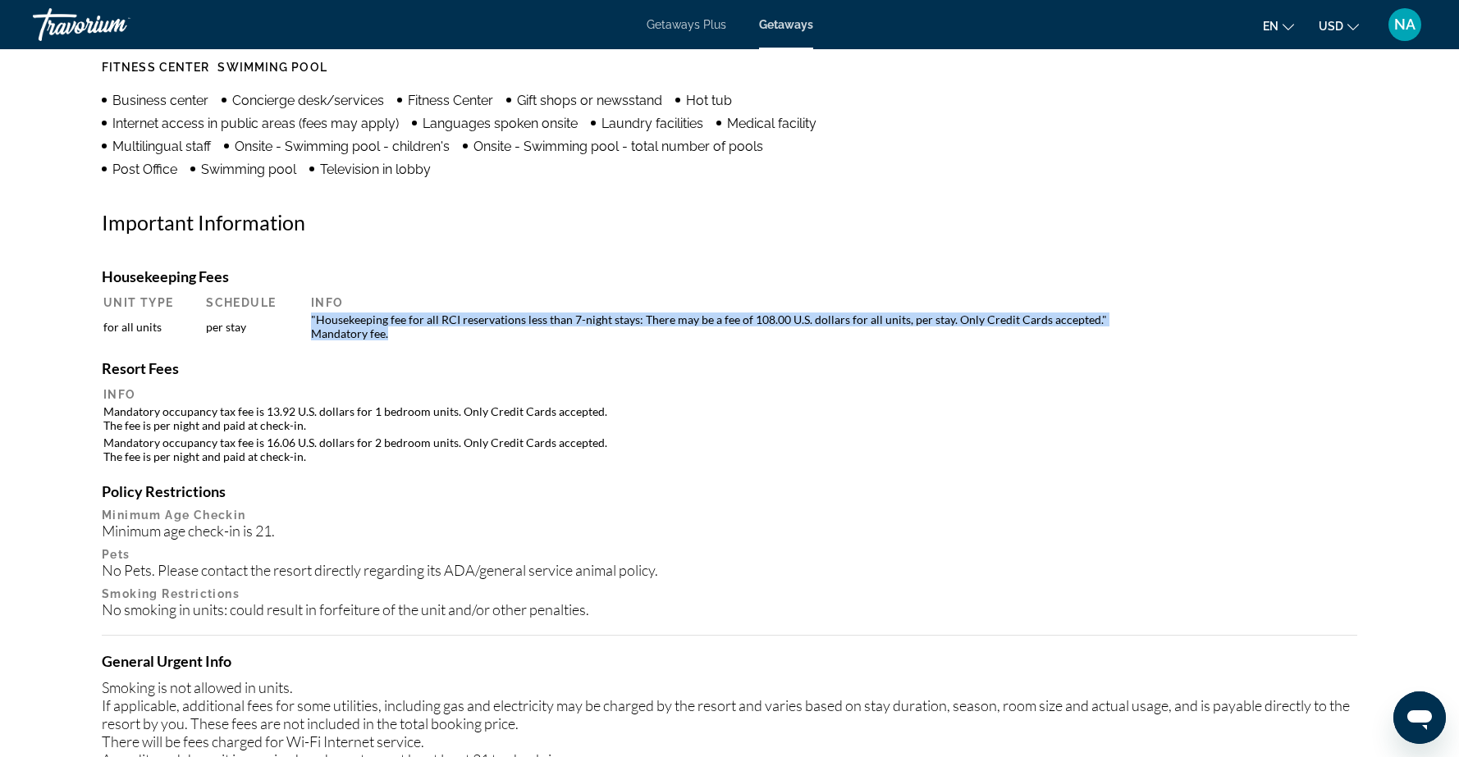
drag, startPoint x: 314, startPoint y: 320, endPoint x: 388, endPoint y: 336, distance: 75.5
click at [388, 336] on td ""Housekeeping fee for all RCI reservations less than 7-night stays: There may b…" at bounding box center [829, 327] width 1053 height 30
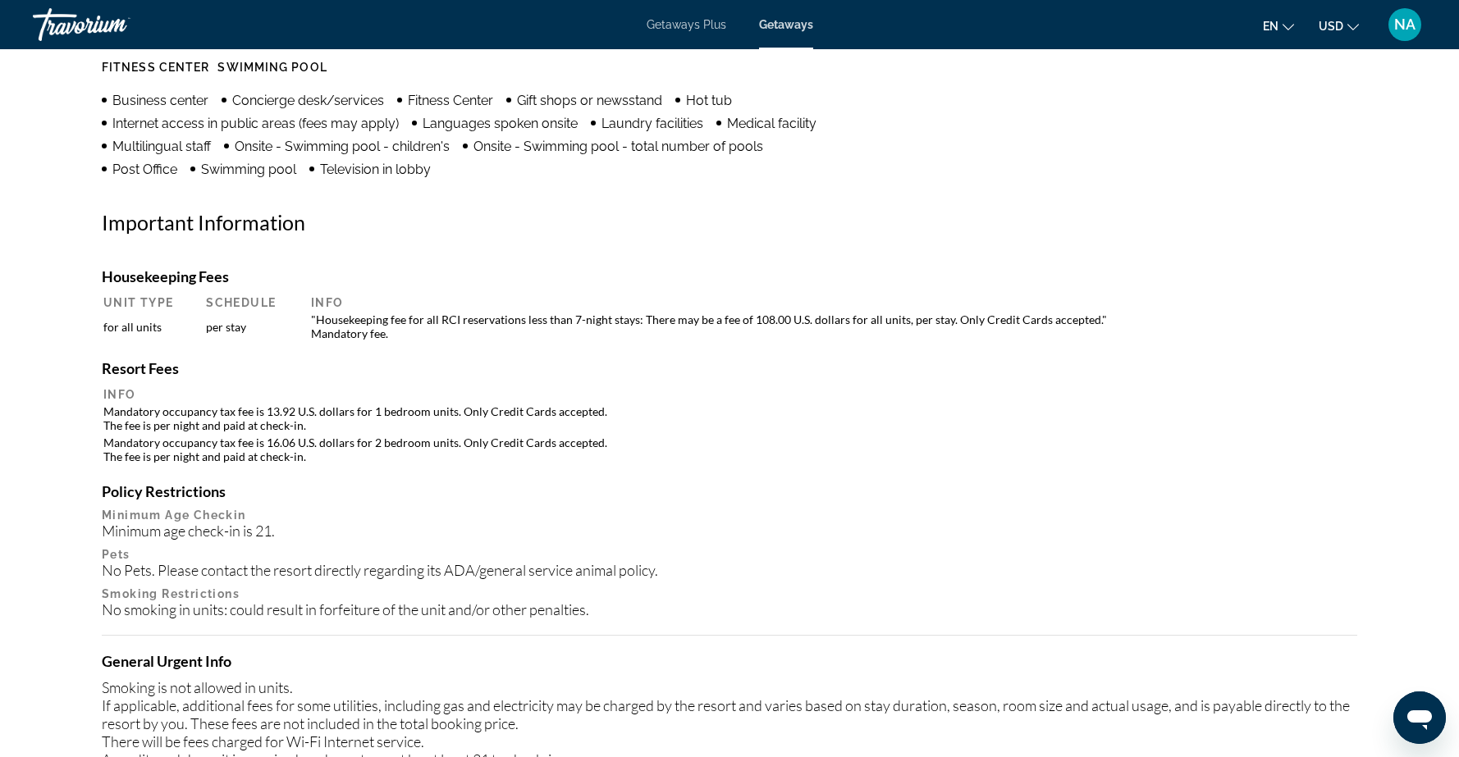
click at [983, 272] on h4 "Housekeeping Fees" at bounding box center [729, 276] width 1255 height 18
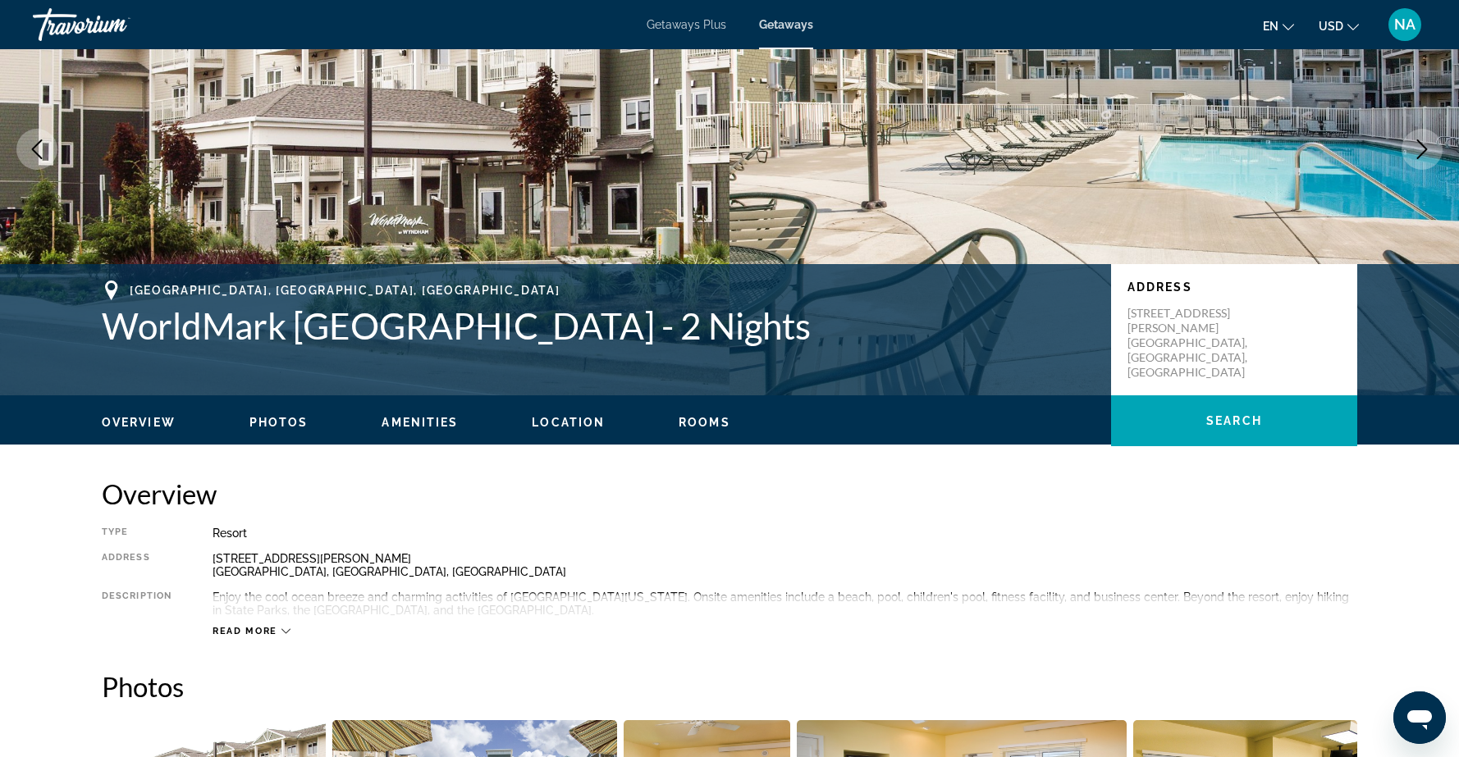
scroll to position [144, 0]
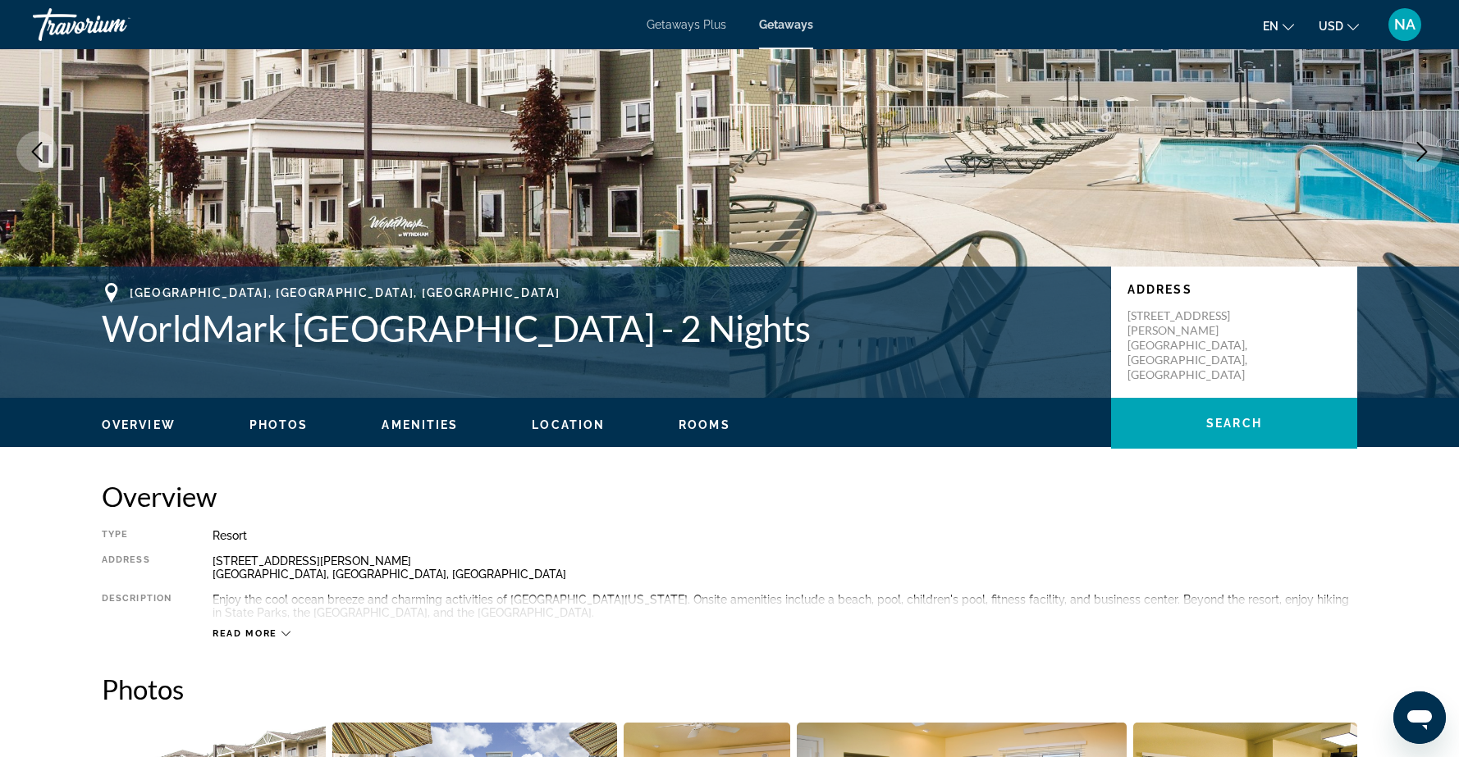
click at [285, 630] on icon "Main content" at bounding box center [285, 633] width 9 height 9
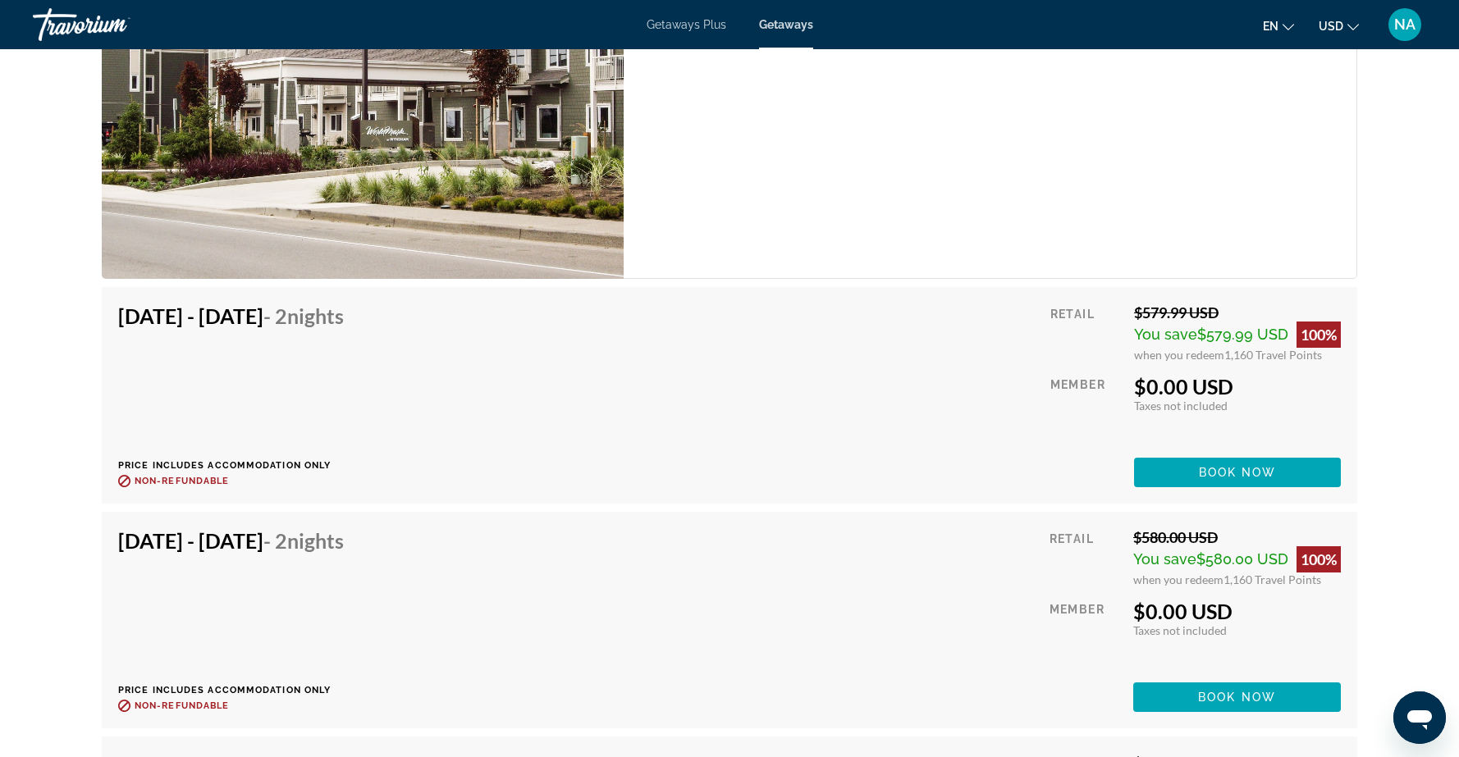
scroll to position [3274, 0]
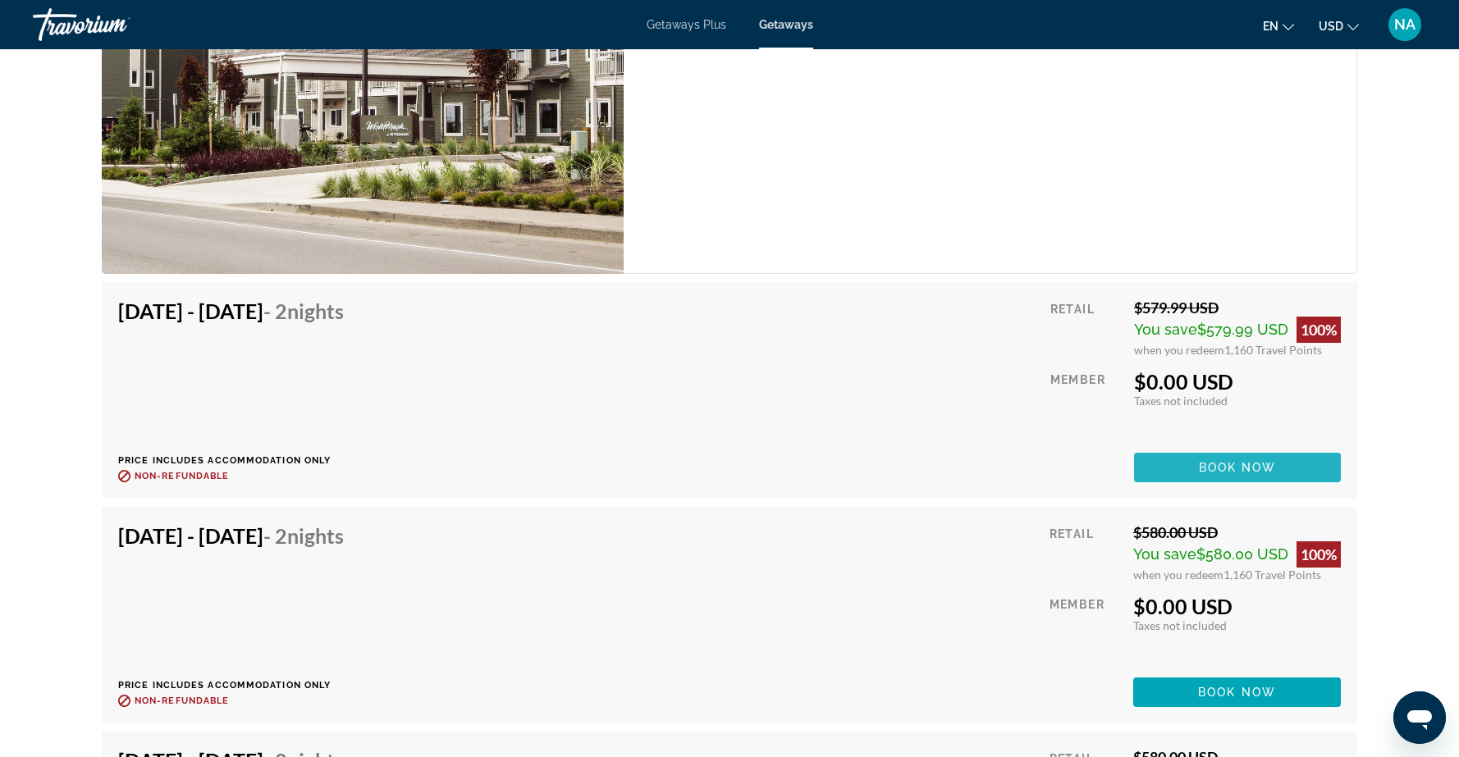
click at [1169, 448] on span "Main content" at bounding box center [1237, 467] width 207 height 39
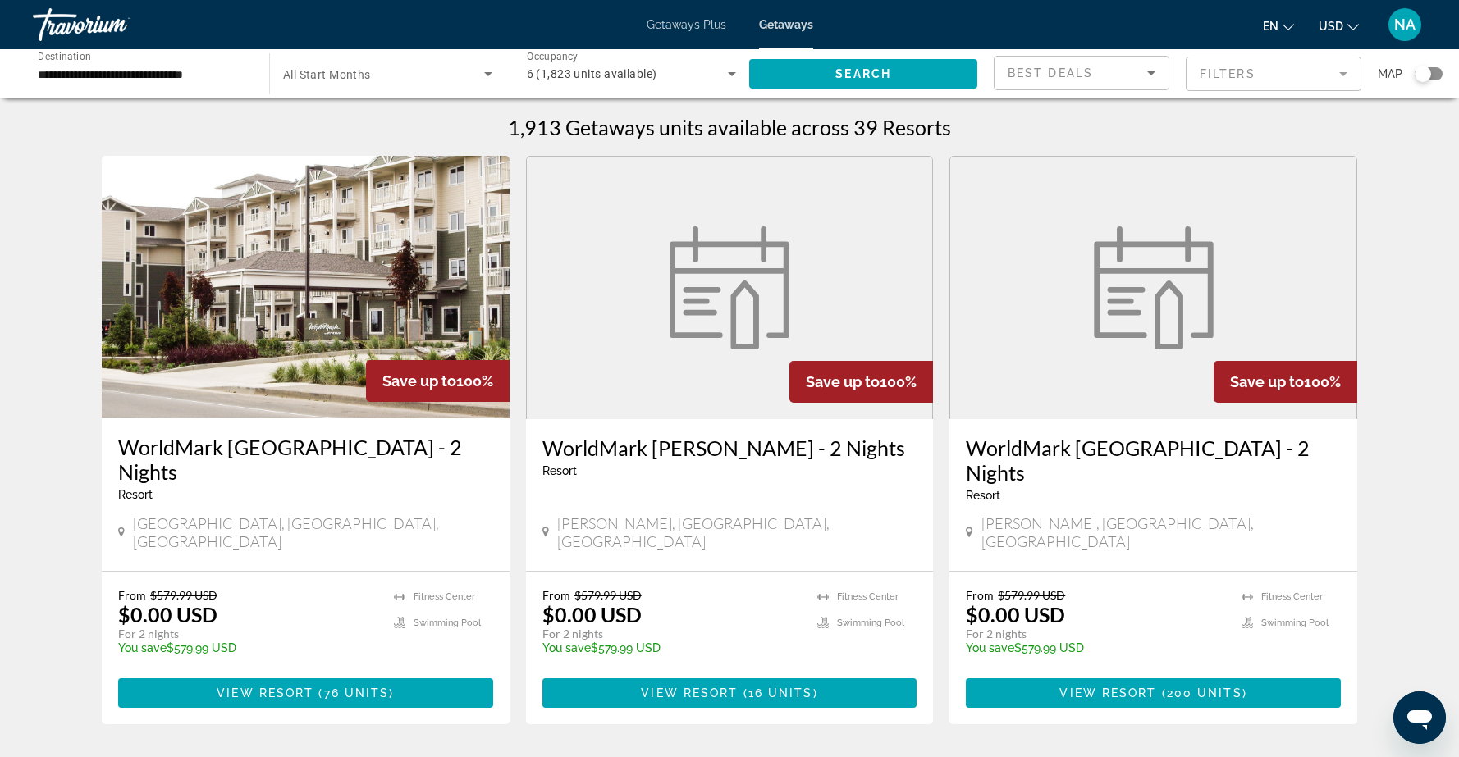
click at [488, 75] on icon "Search widget" at bounding box center [488, 74] width 8 height 4
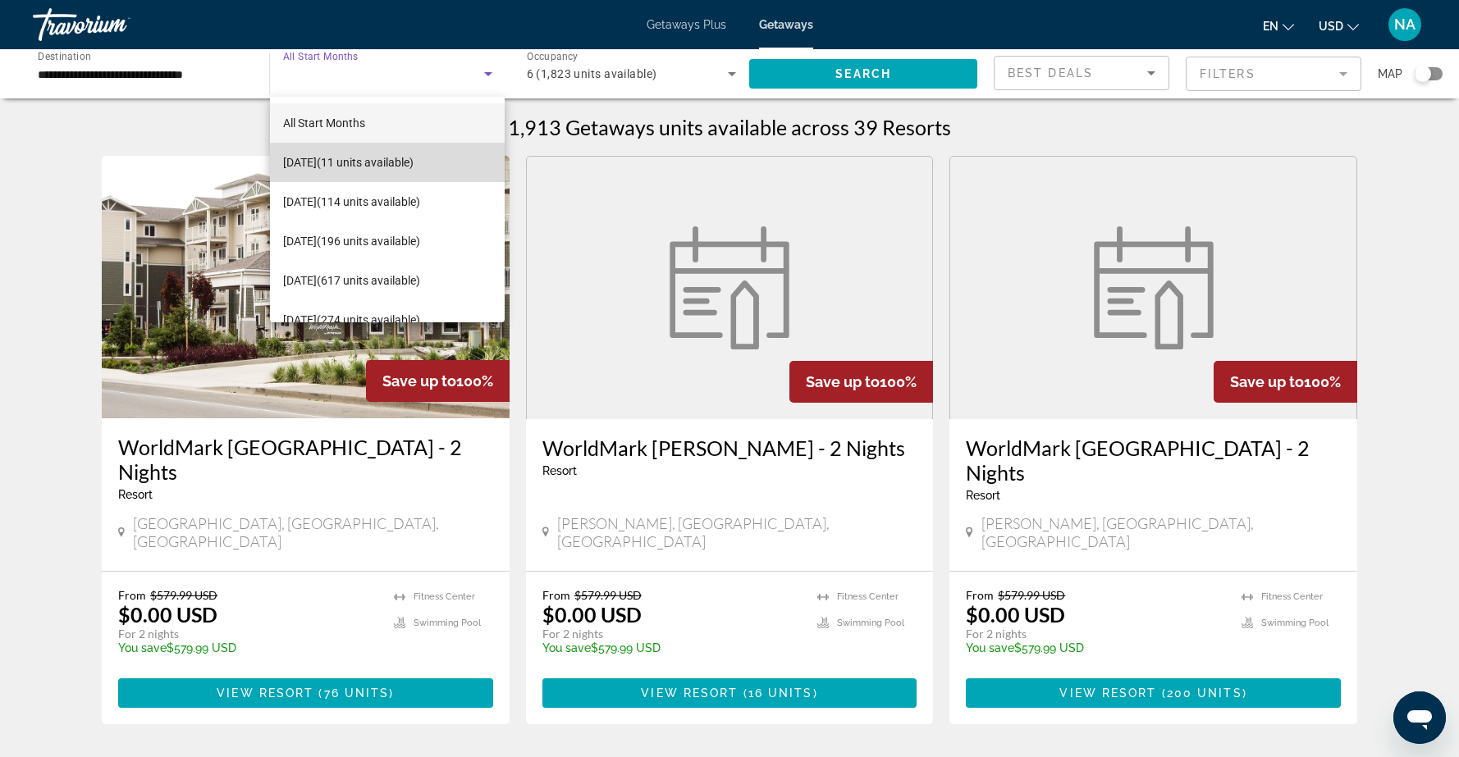
click at [410, 165] on span "September 2025 (11 units available)" at bounding box center [348, 163] width 130 height 20
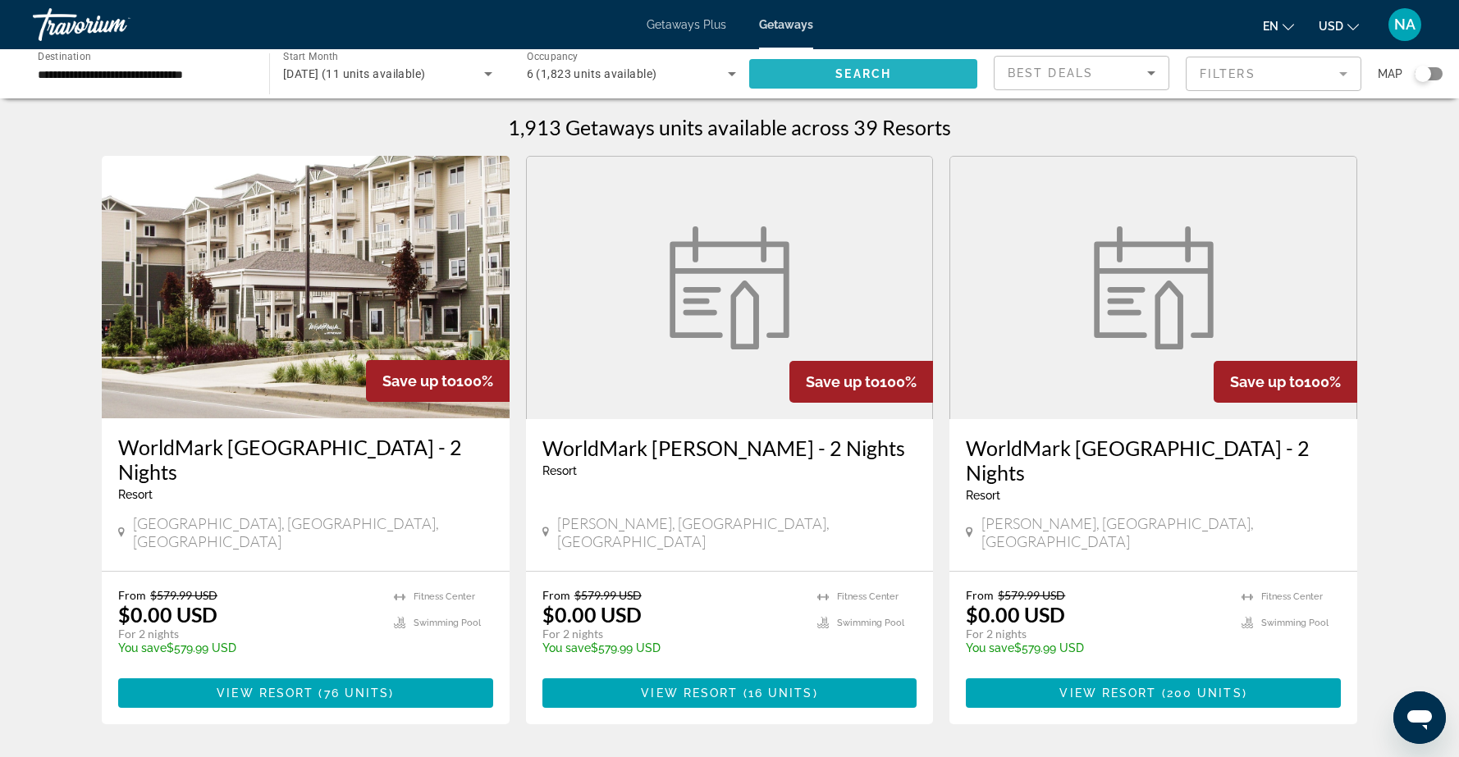
click at [868, 71] on span "Search" at bounding box center [863, 73] width 56 height 13
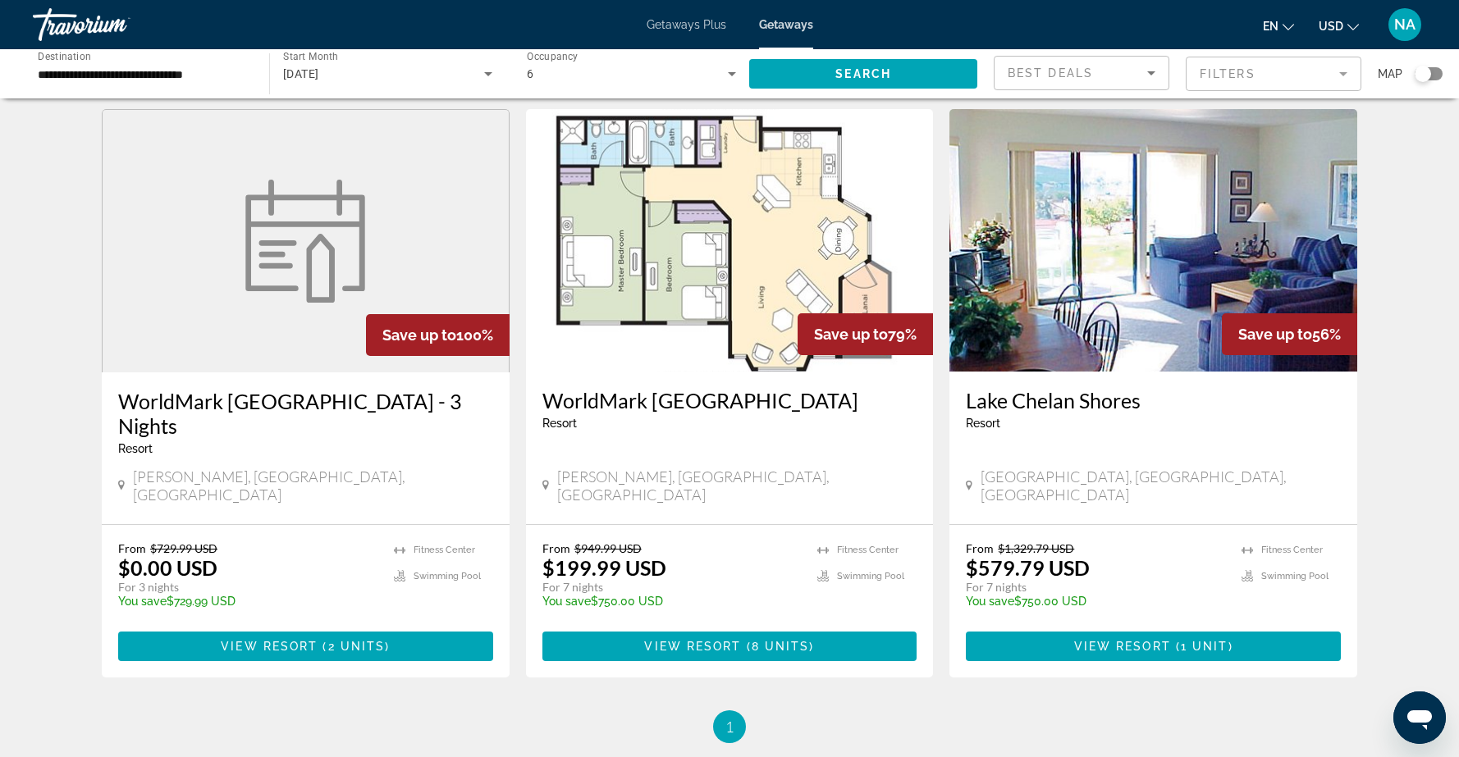
scroll to position [42, 0]
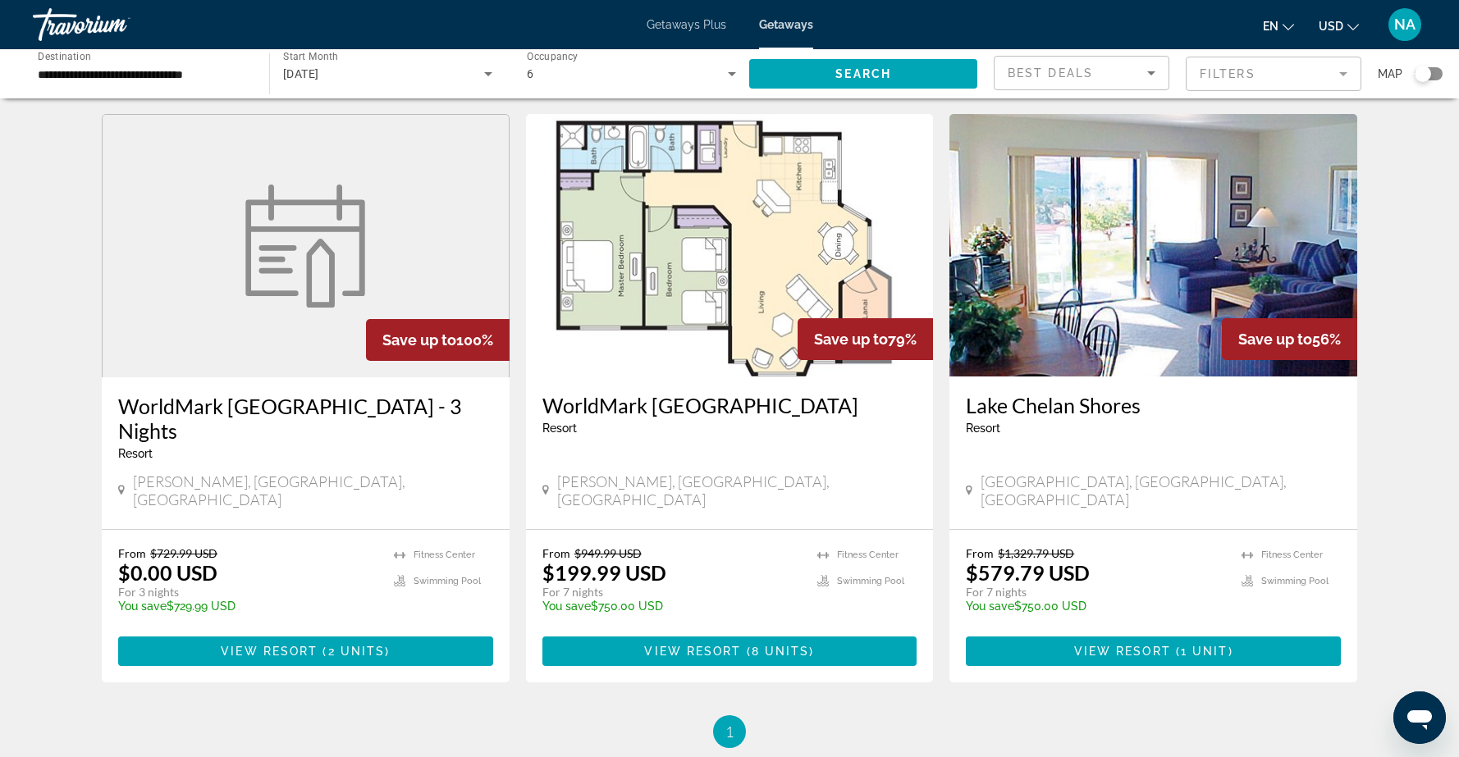
click at [255, 369] on figure "Main content" at bounding box center [306, 246] width 406 height 263
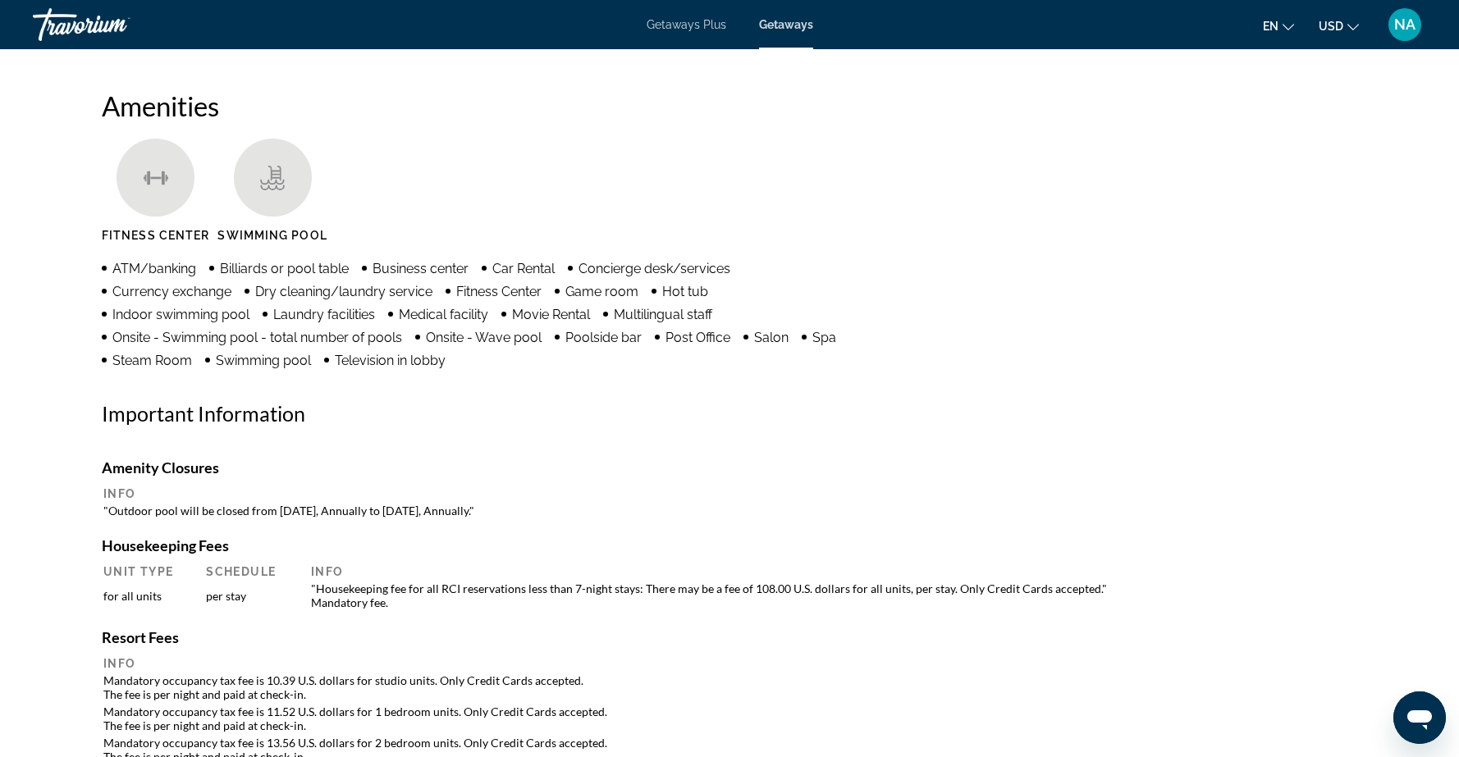
scroll to position [1250, 0]
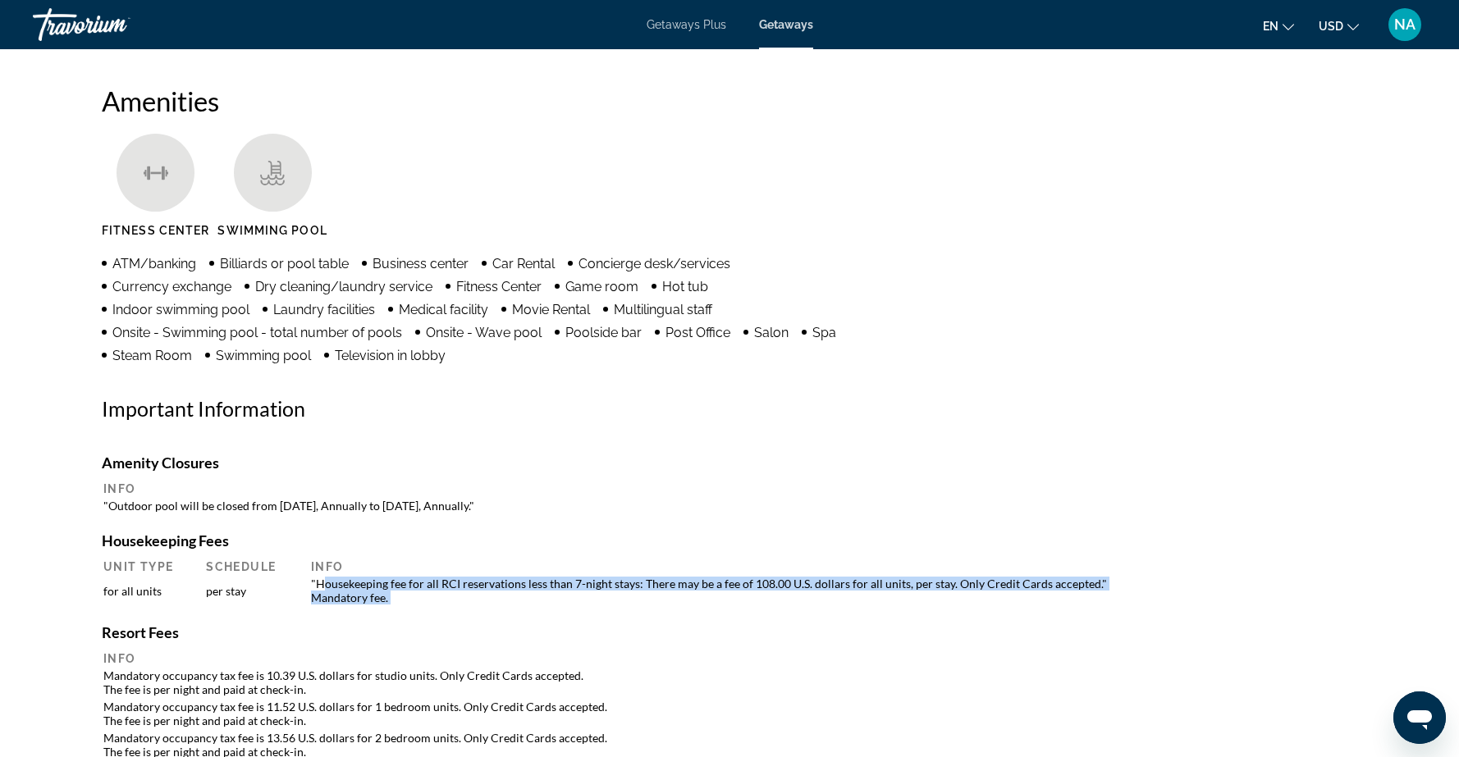
drag, startPoint x: 322, startPoint y: 580, endPoint x: 395, endPoint y: 607, distance: 77.9
drag, startPoint x: 299, startPoint y: 579, endPoint x: 380, endPoint y: 592, distance: 82.1
click at [380, 592] on tr "for all units per stay "Housekeeping fee for all RCI reservations less than 7-n…" at bounding box center [729, 591] width 1252 height 30
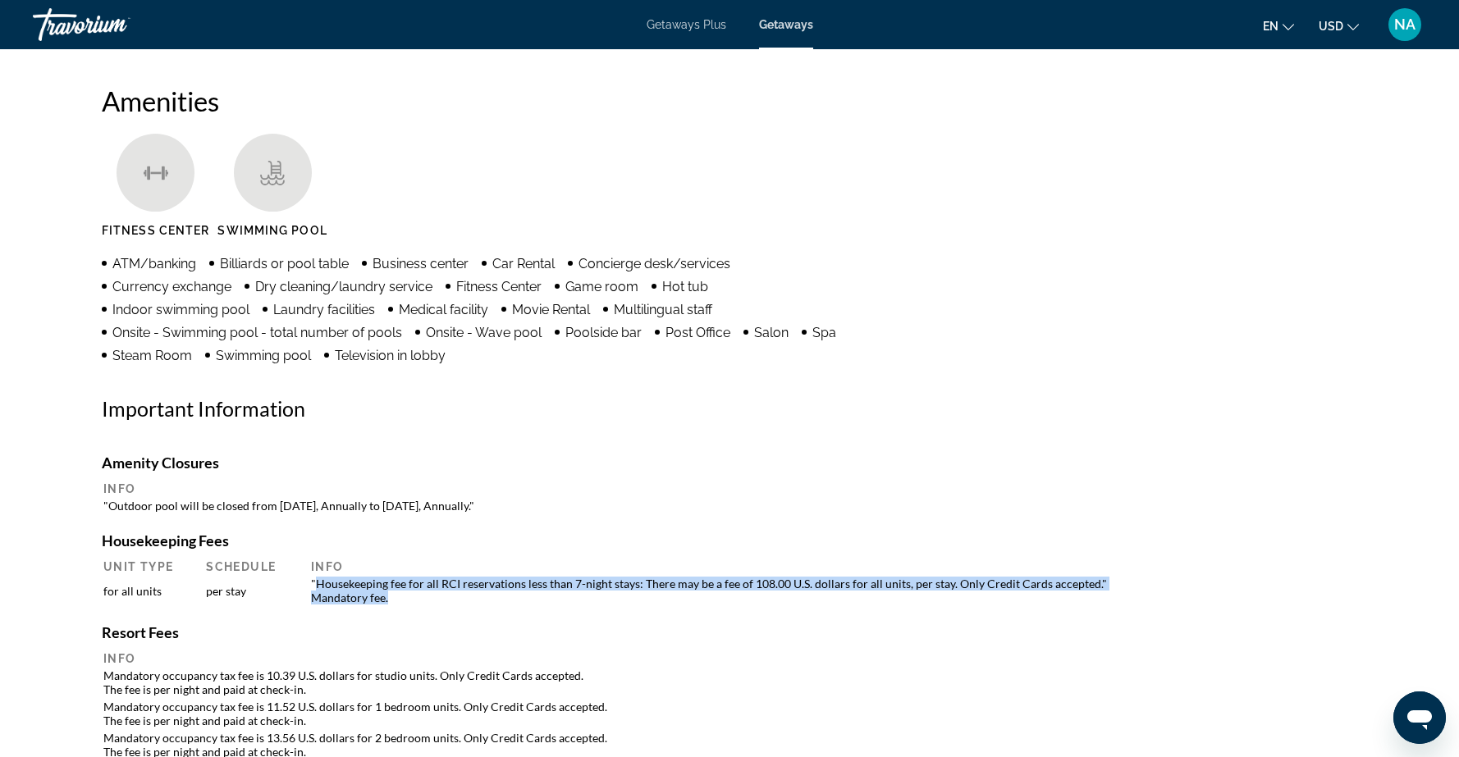
drag, startPoint x: 318, startPoint y: 581, endPoint x: 402, endPoint y: 601, distance: 86.0
click at [402, 601] on td ""Housekeeping fee for all RCI reservations less than 7-night stays: There may b…" at bounding box center [829, 591] width 1053 height 30
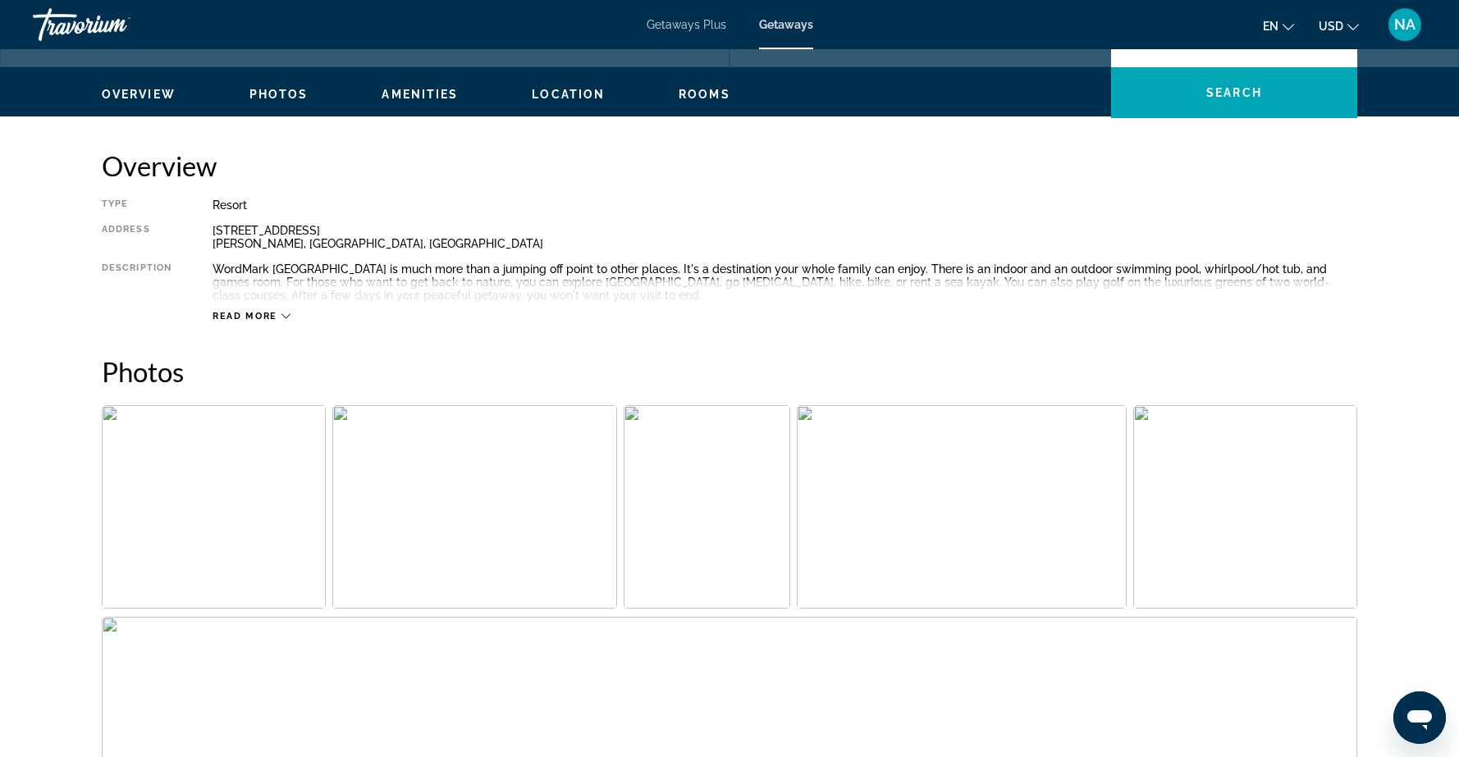
scroll to position [0, 0]
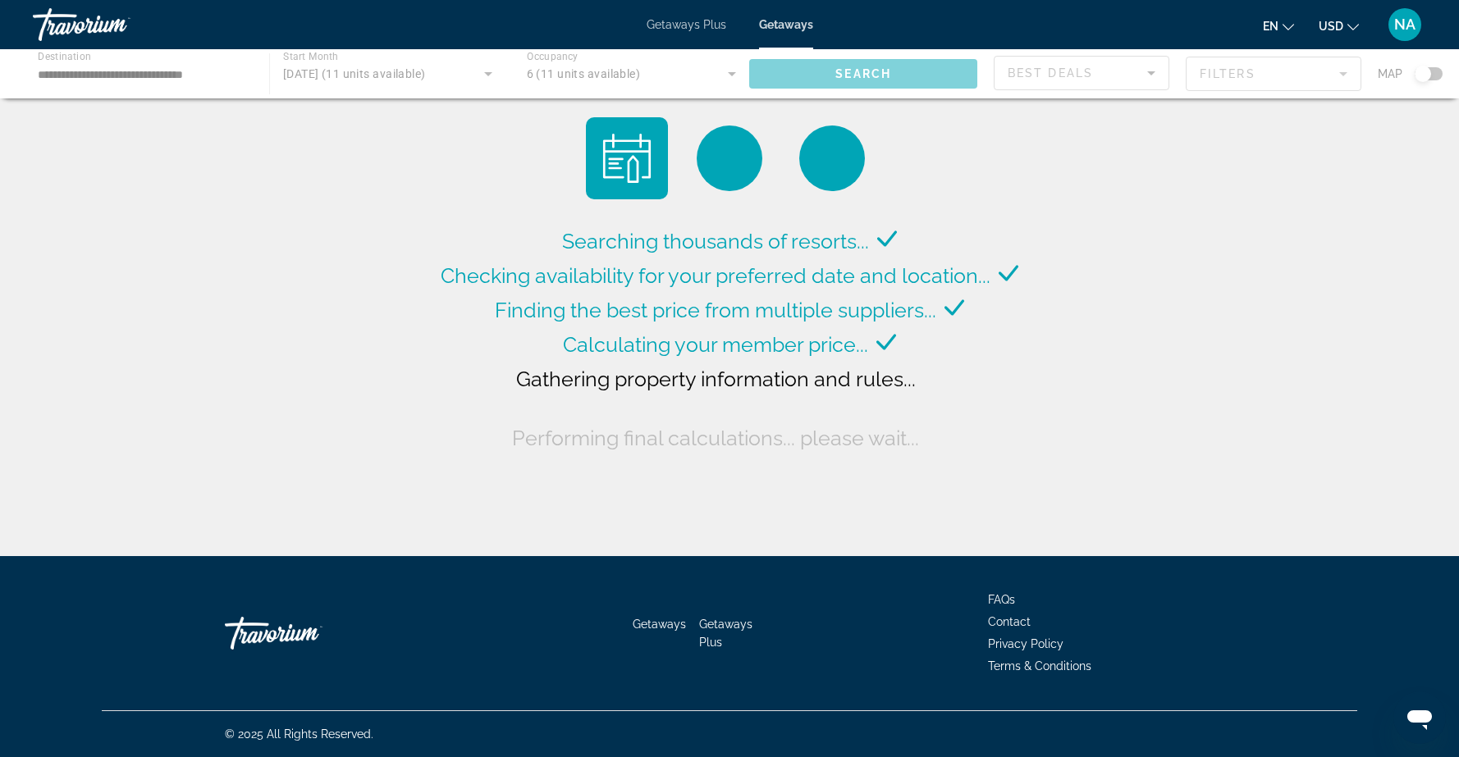
click at [783, 25] on span "Getaways" at bounding box center [786, 24] width 54 height 13
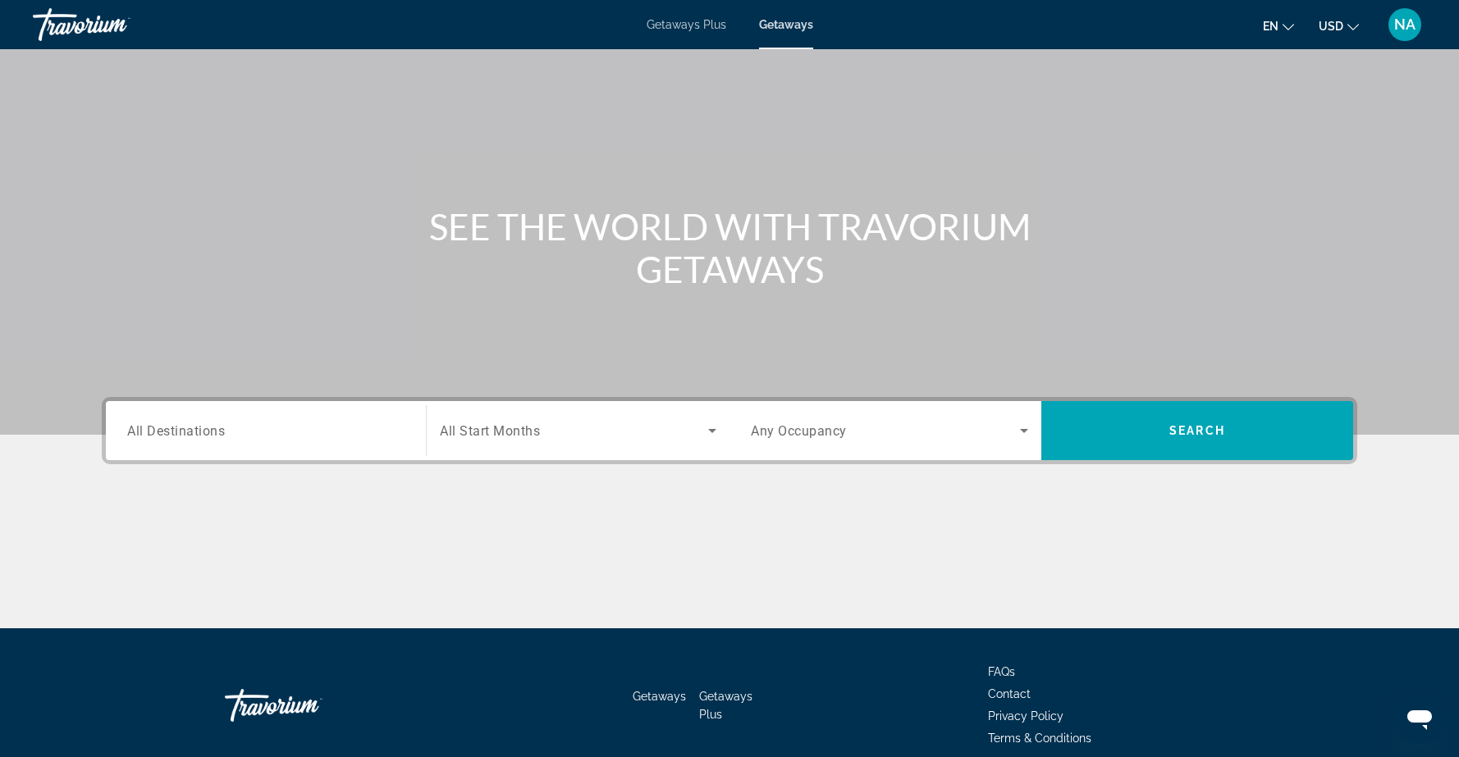
scroll to position [62, 0]
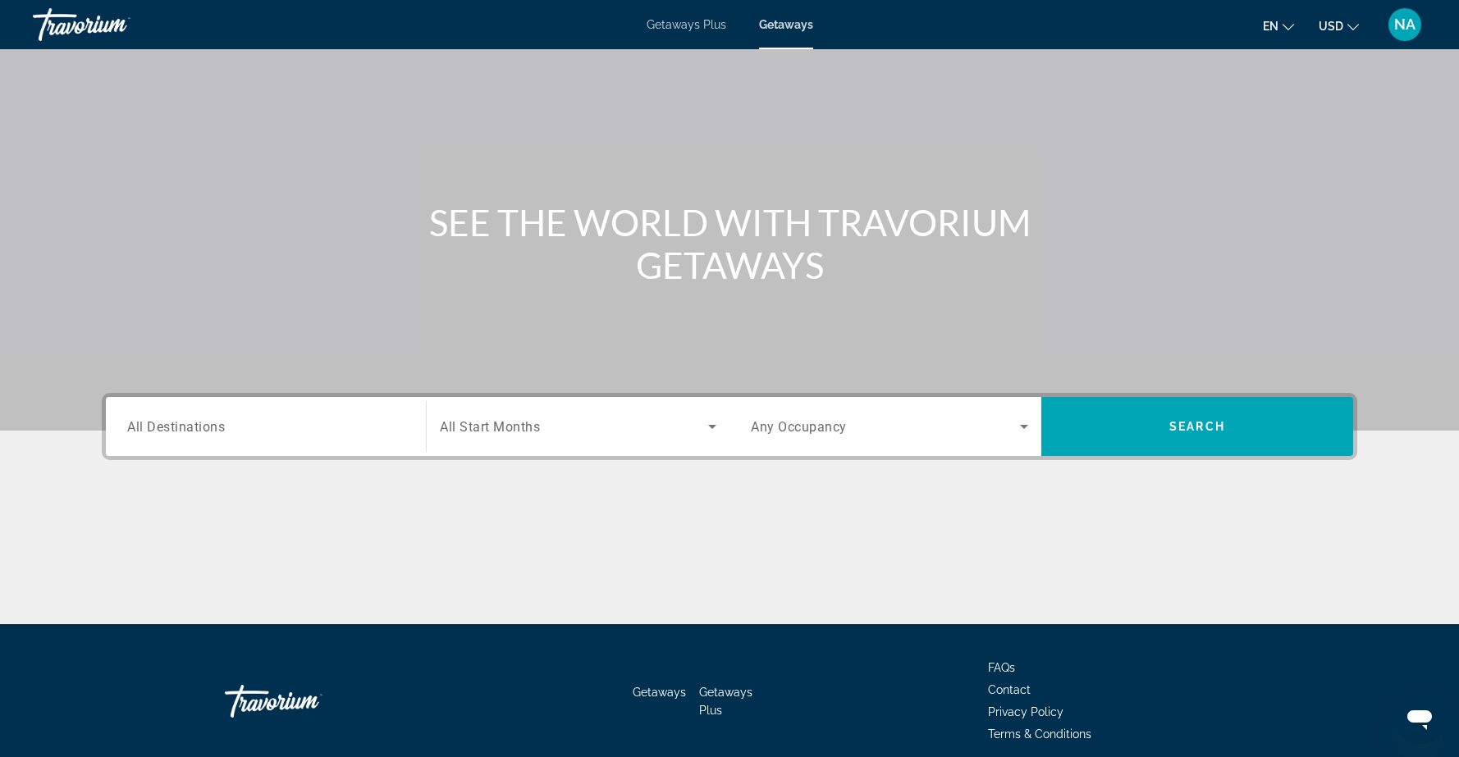
click at [387, 427] on input "Destination All Destinations" at bounding box center [265, 428] width 277 height 20
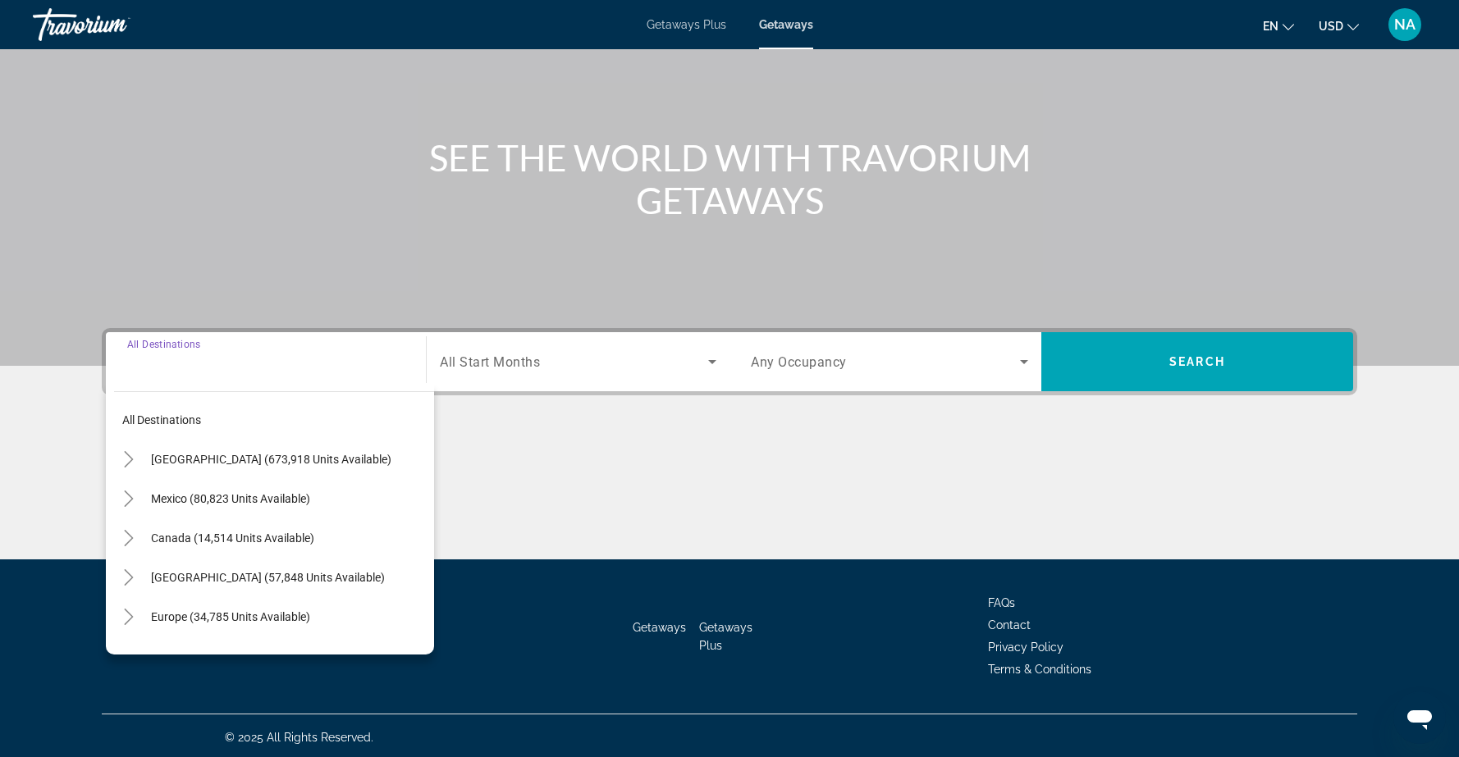
scroll to position [130, 0]
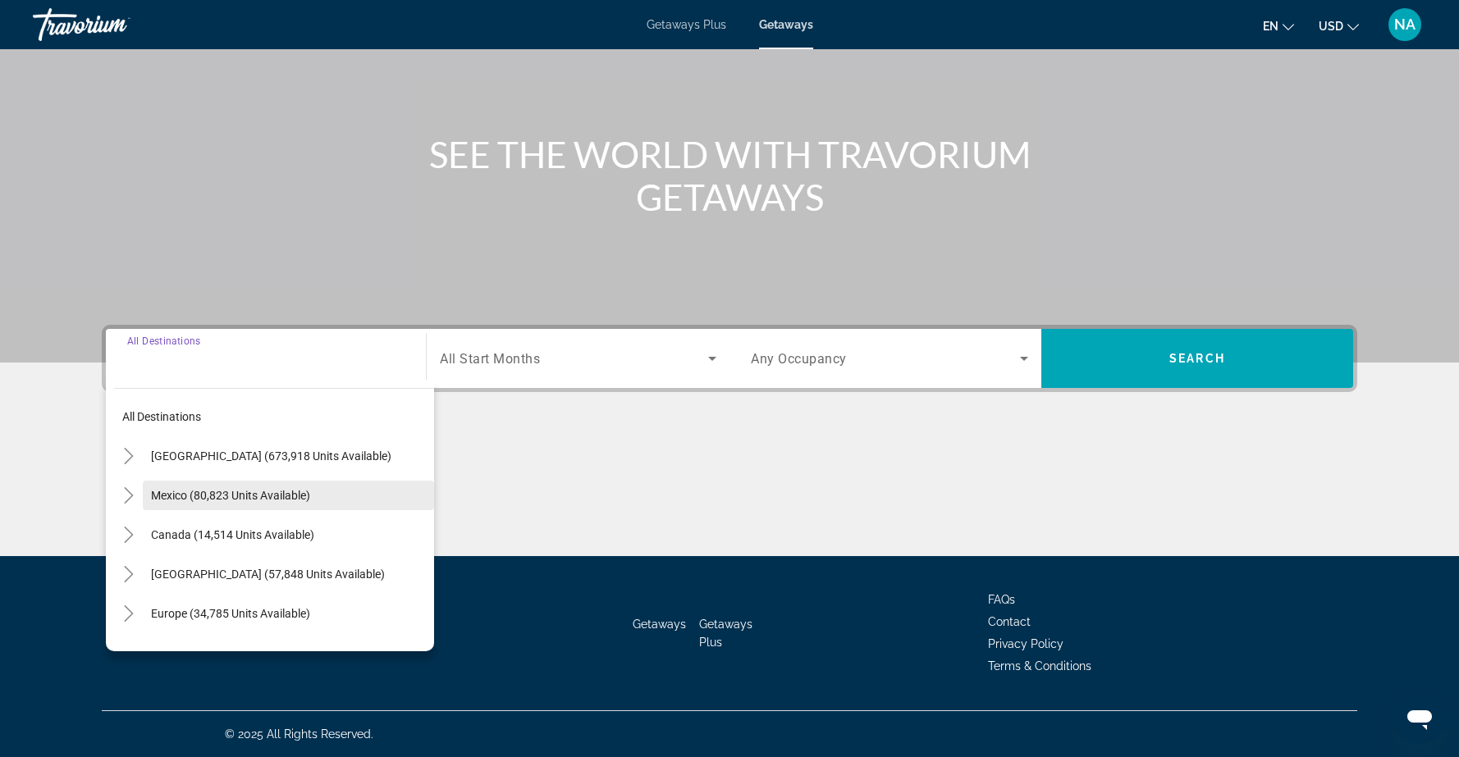
click at [310, 497] on span "Mexico (80,823 units available)" at bounding box center [230, 495] width 159 height 13
type input "**********"
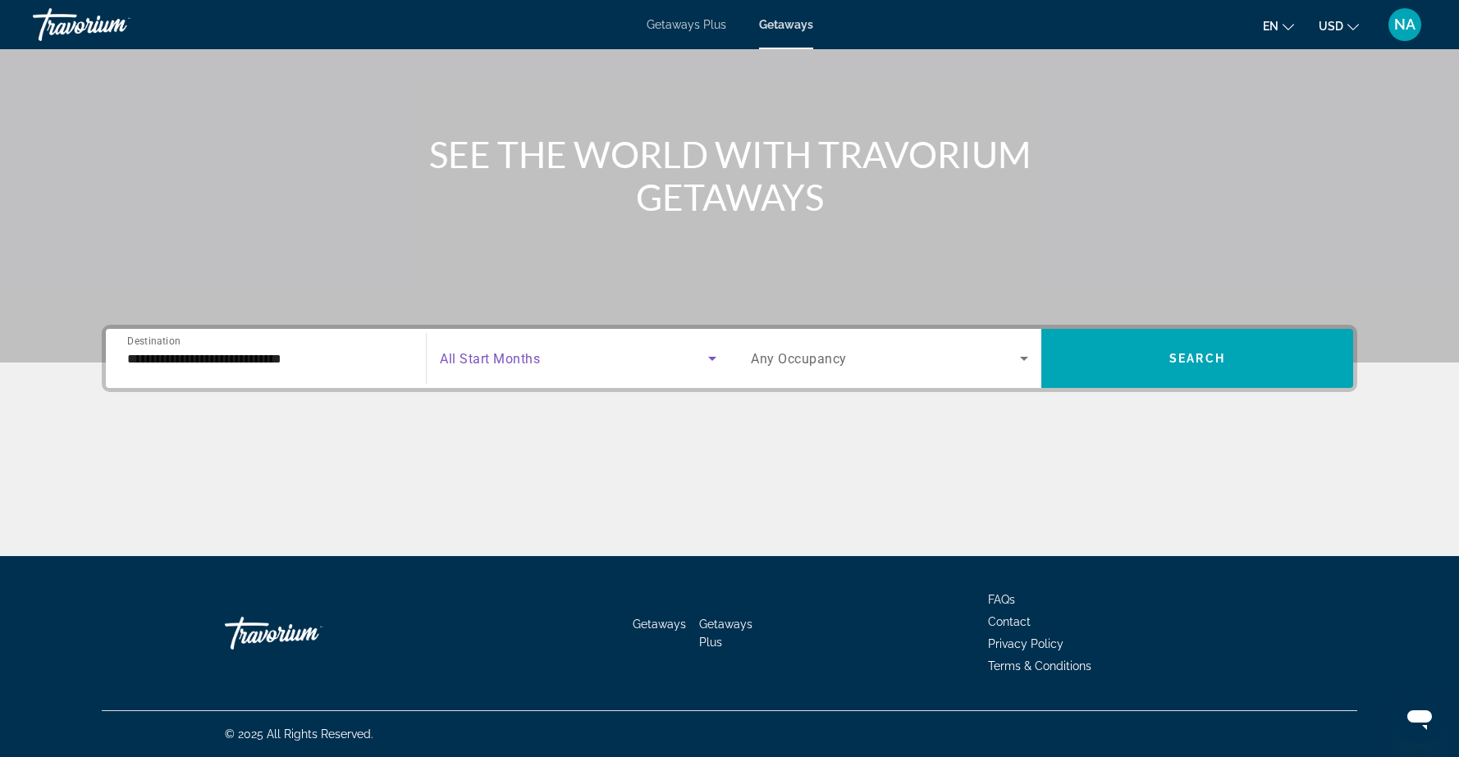
click at [710, 350] on icon "Search widget" at bounding box center [712, 359] width 20 height 20
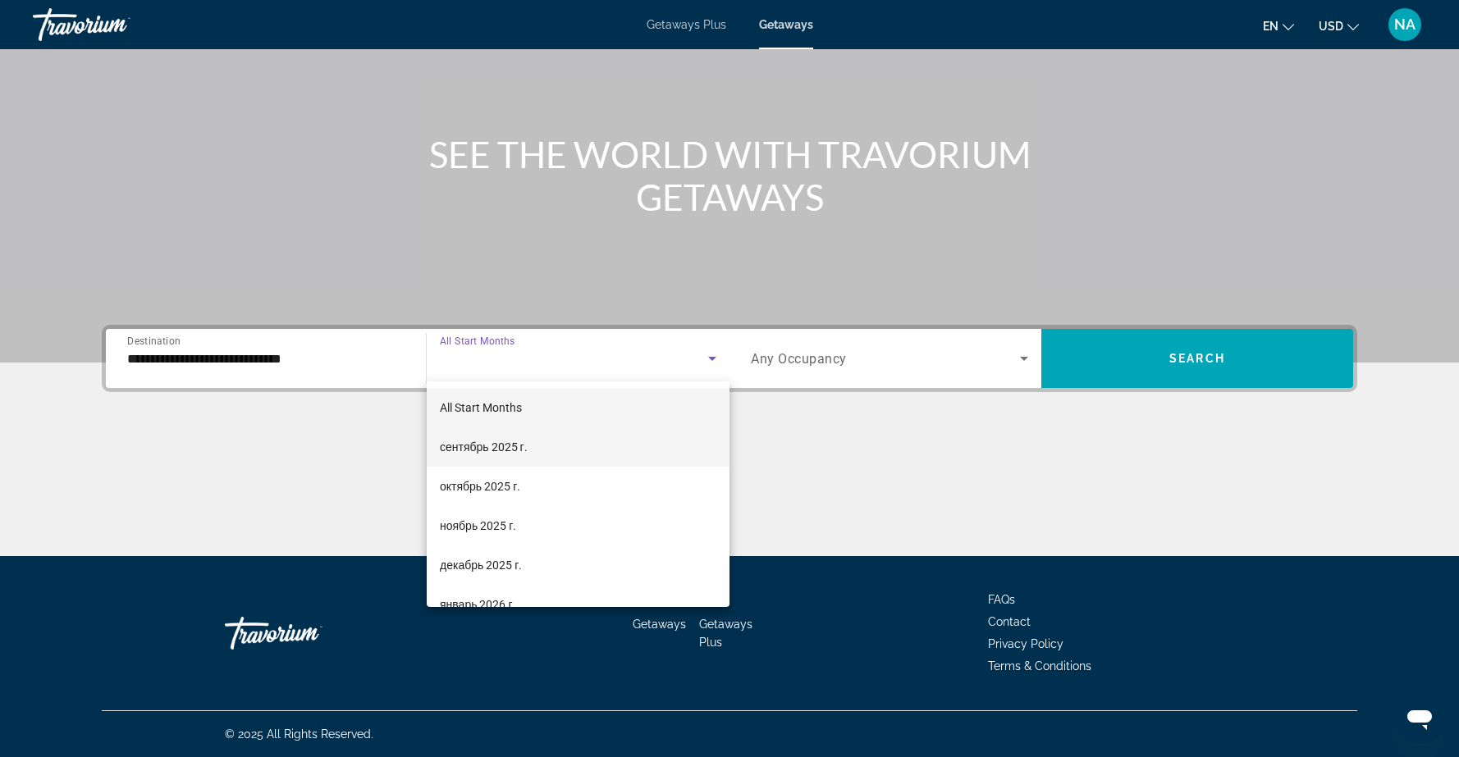
click at [525, 448] on span "сентябрь 2025 г." at bounding box center [484, 447] width 88 height 20
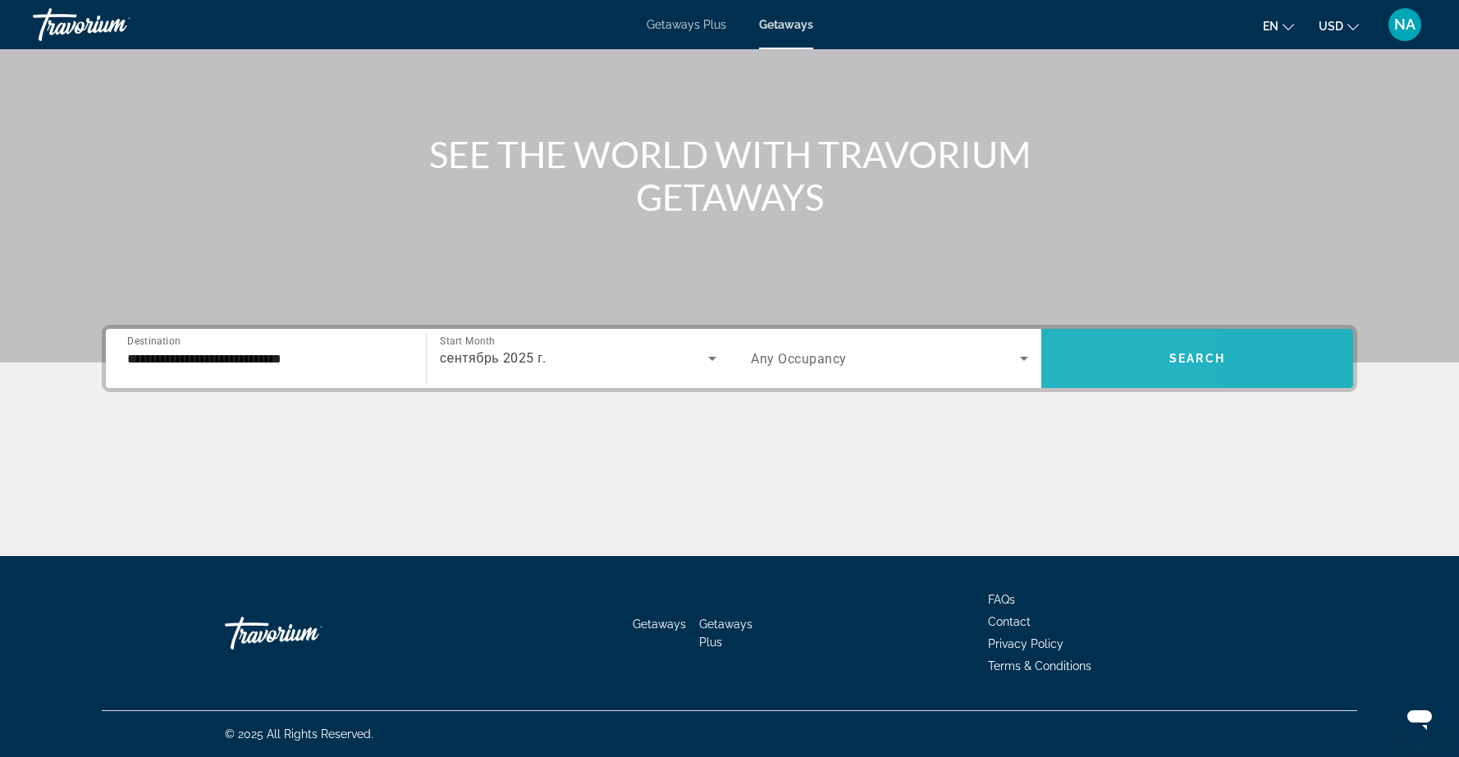
click at [1077, 362] on span "Search widget" at bounding box center [1197, 358] width 312 height 39
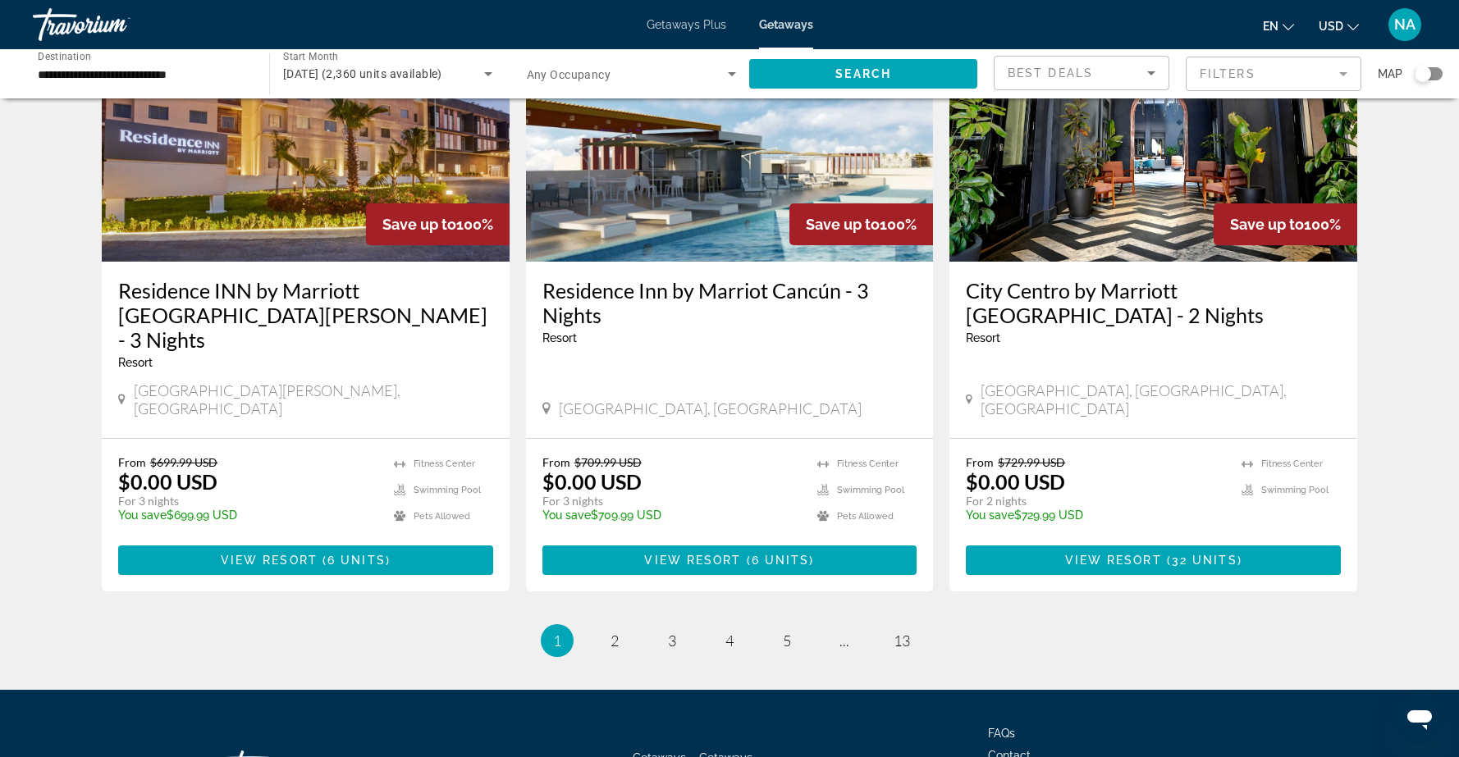
scroll to position [1941, 0]
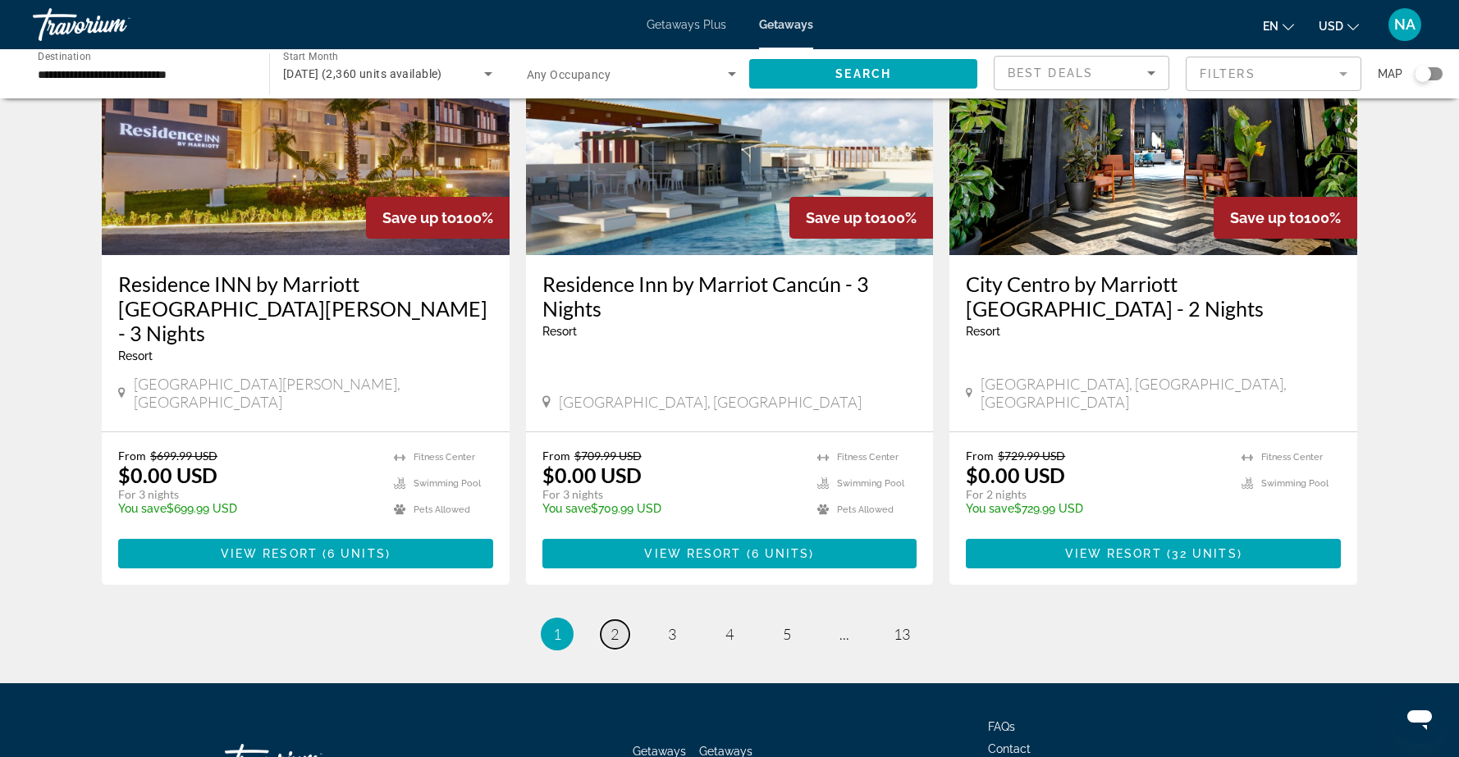
click at [618, 625] on span "2" at bounding box center [614, 634] width 8 height 18
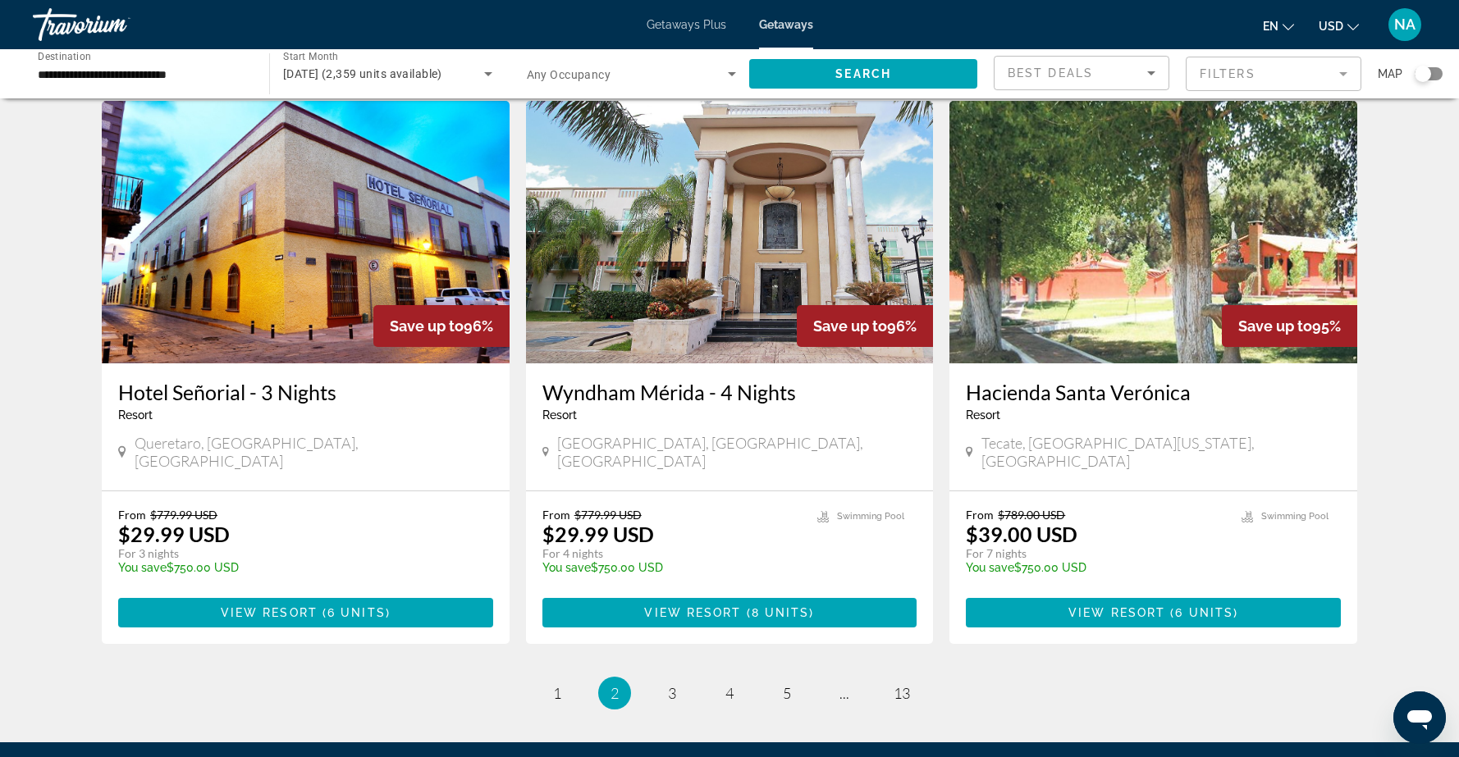
scroll to position [1971, 0]
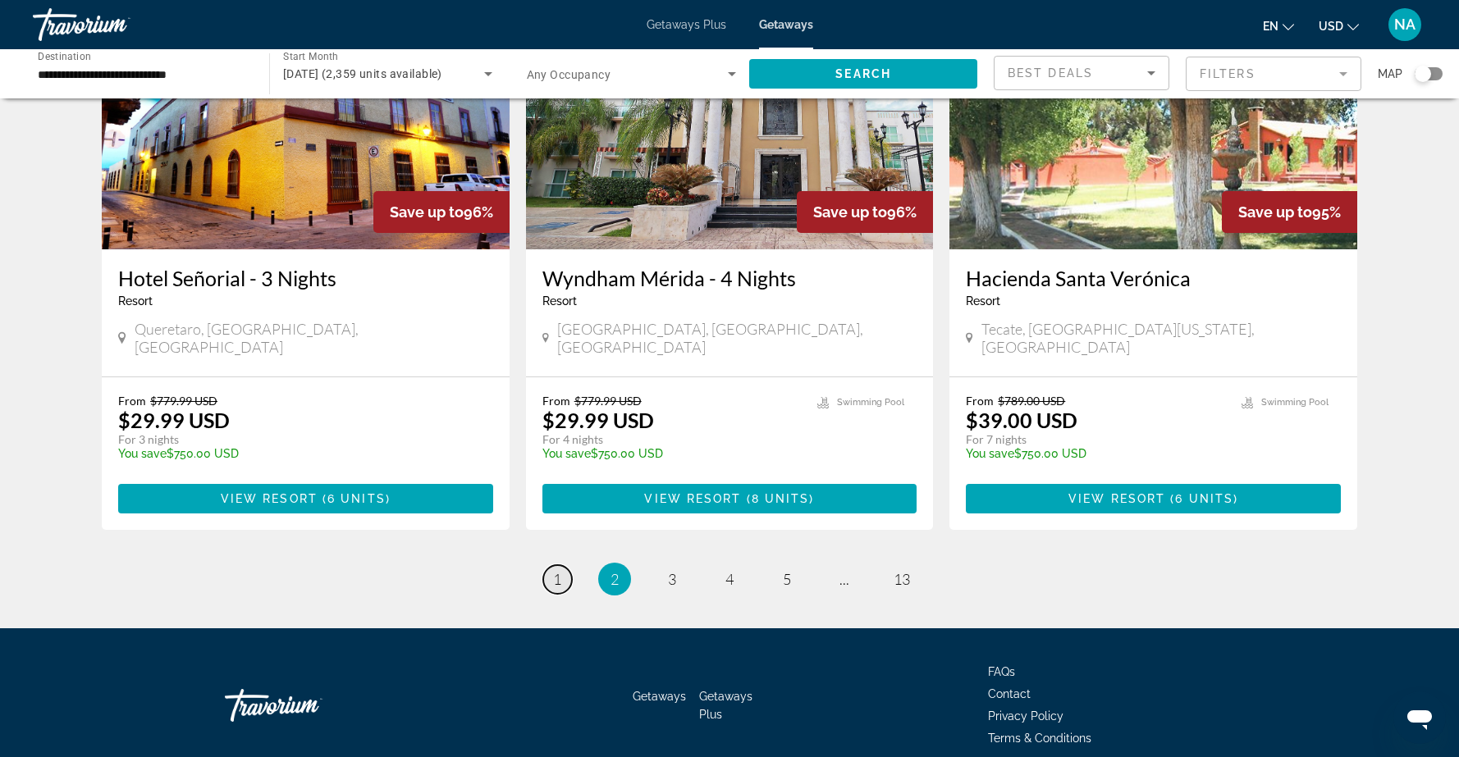
click at [561, 565] on link "page 1" at bounding box center [557, 579] width 29 height 29
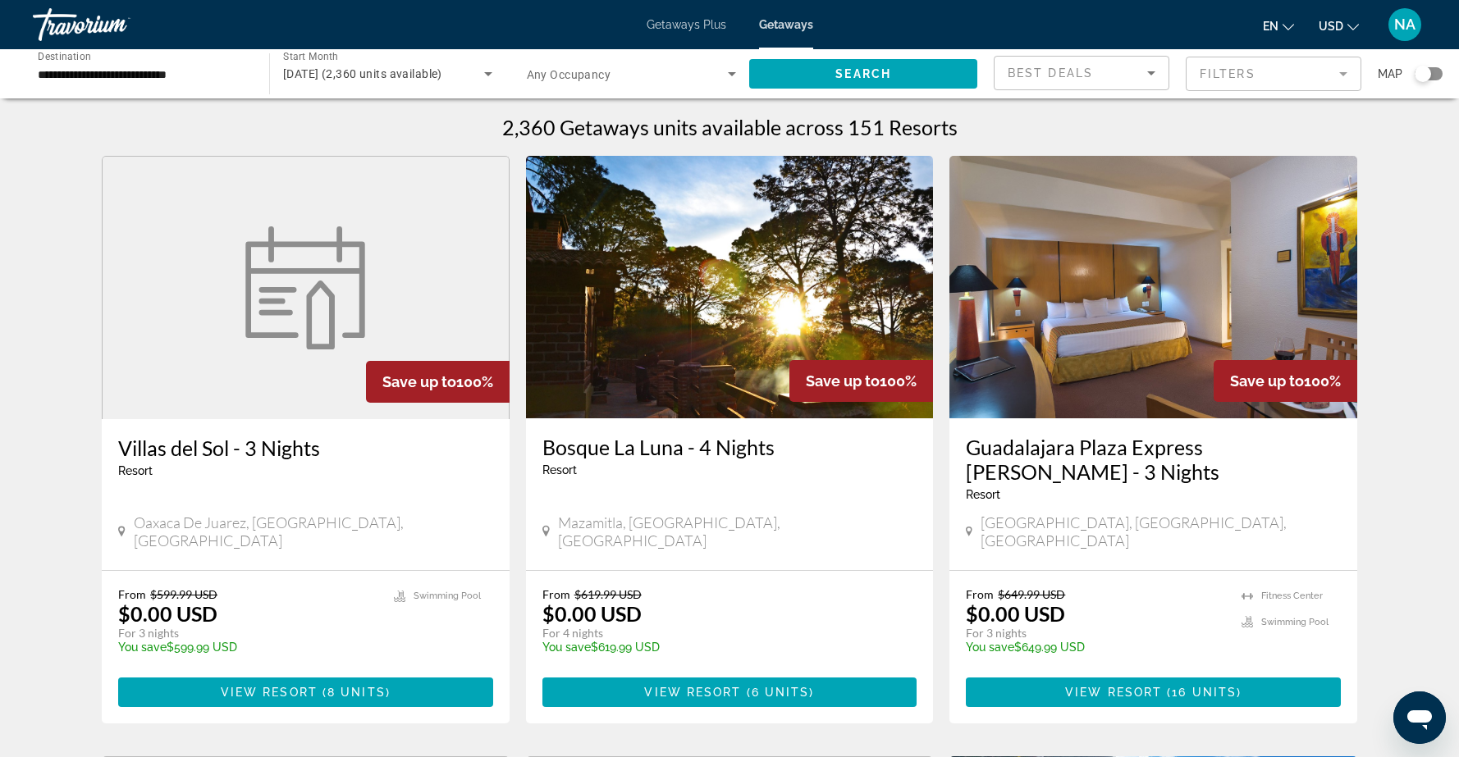
click at [216, 69] on input "**********" at bounding box center [143, 75] width 210 height 20
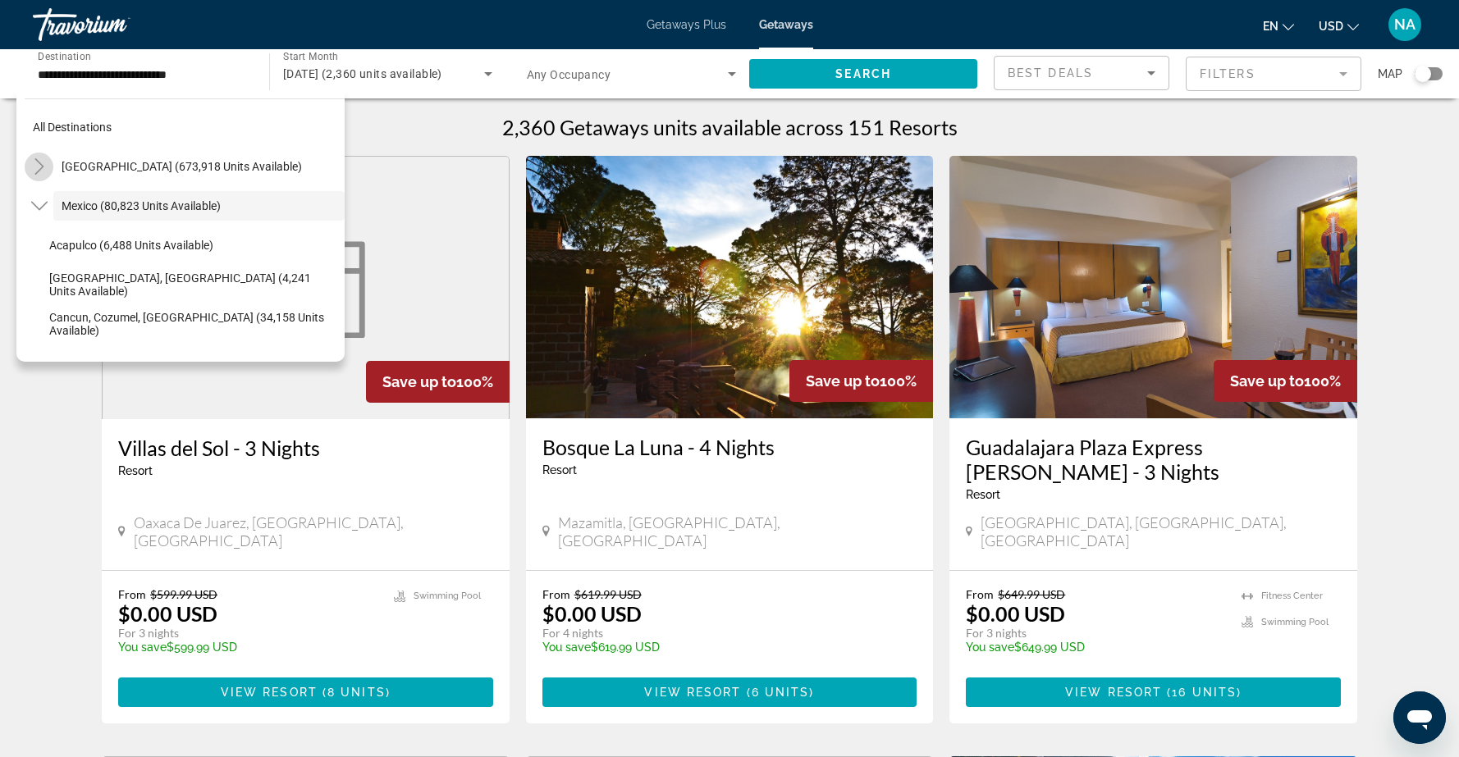
click at [40, 167] on icon "Toggle United States (673,918 units available)" at bounding box center [39, 166] width 16 height 16
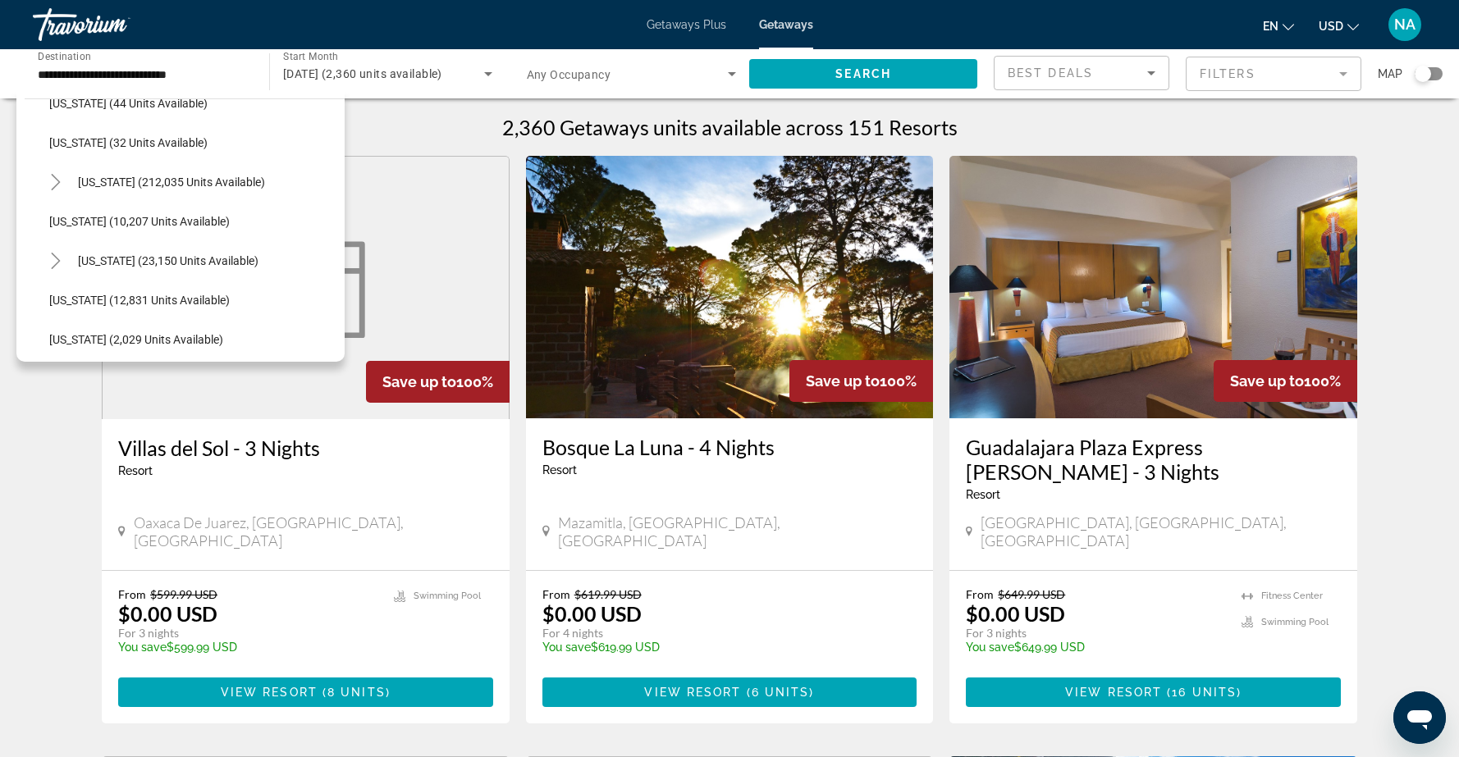
scroll to position [262, 0]
click at [95, 263] on span "Hawaii (23,150 units available)" at bounding box center [168, 259] width 180 height 13
type input "**********"
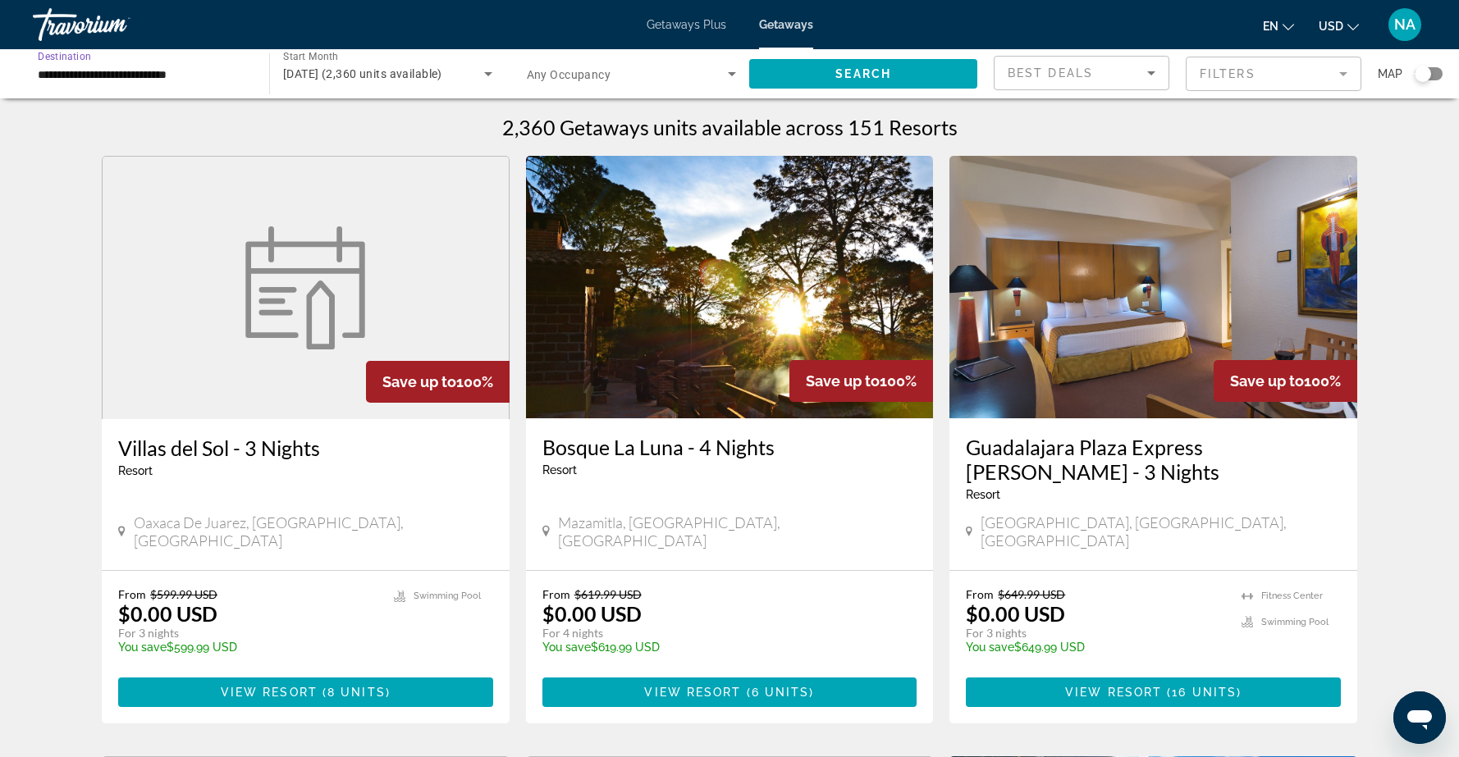
click at [490, 76] on icon "Search widget" at bounding box center [488, 74] width 20 height 20
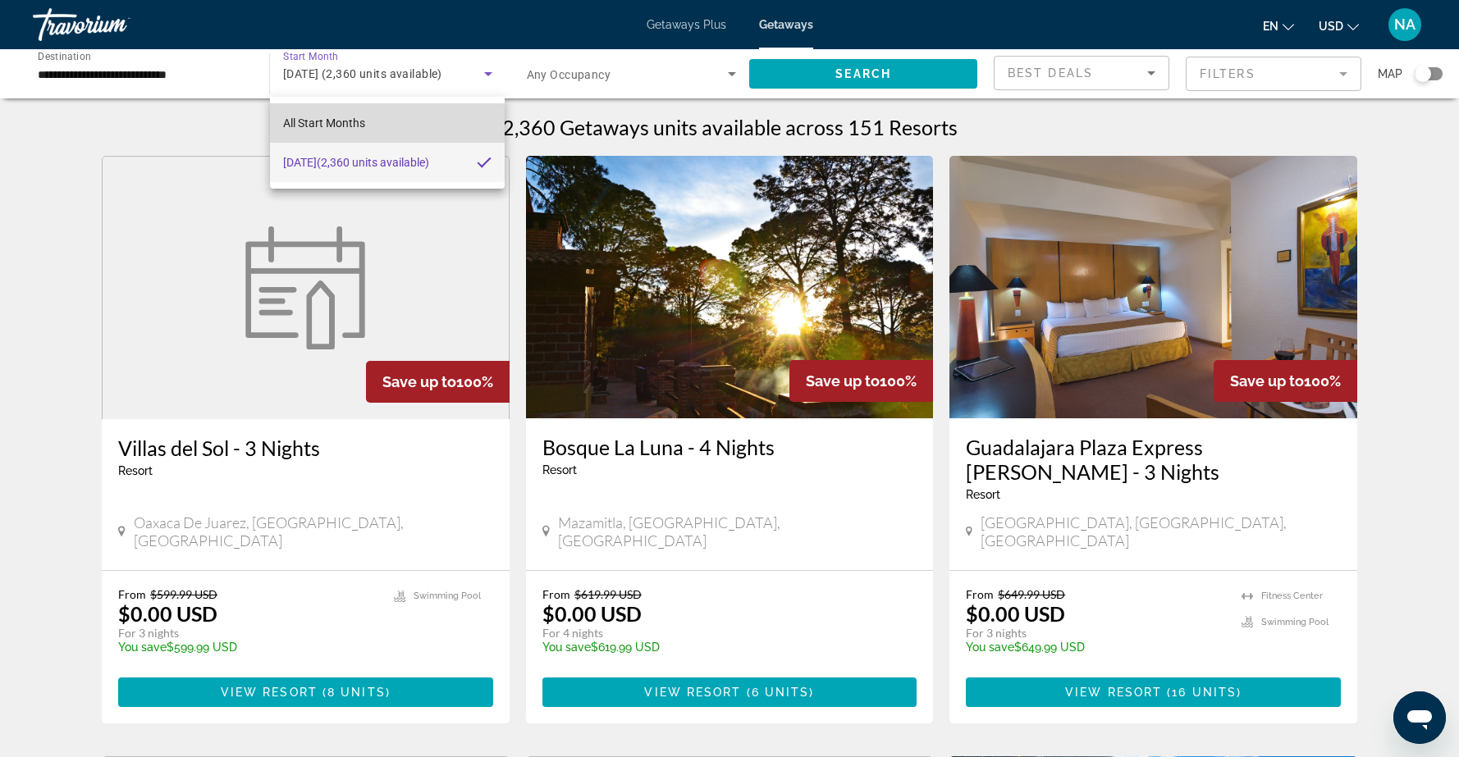
click at [378, 124] on mat-option "All Start Months" at bounding box center [387, 122] width 235 height 39
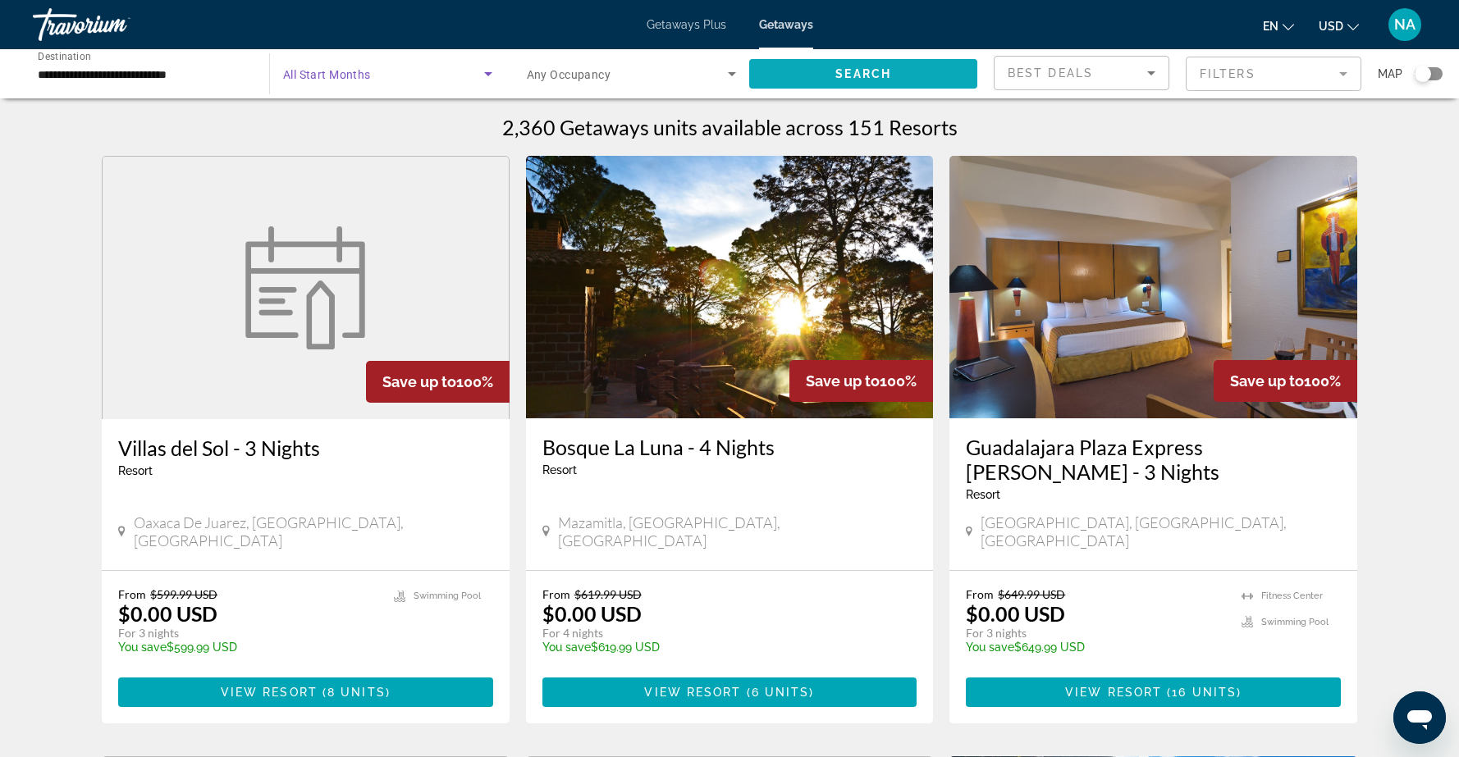
click at [799, 69] on span "Search widget" at bounding box center [863, 73] width 228 height 39
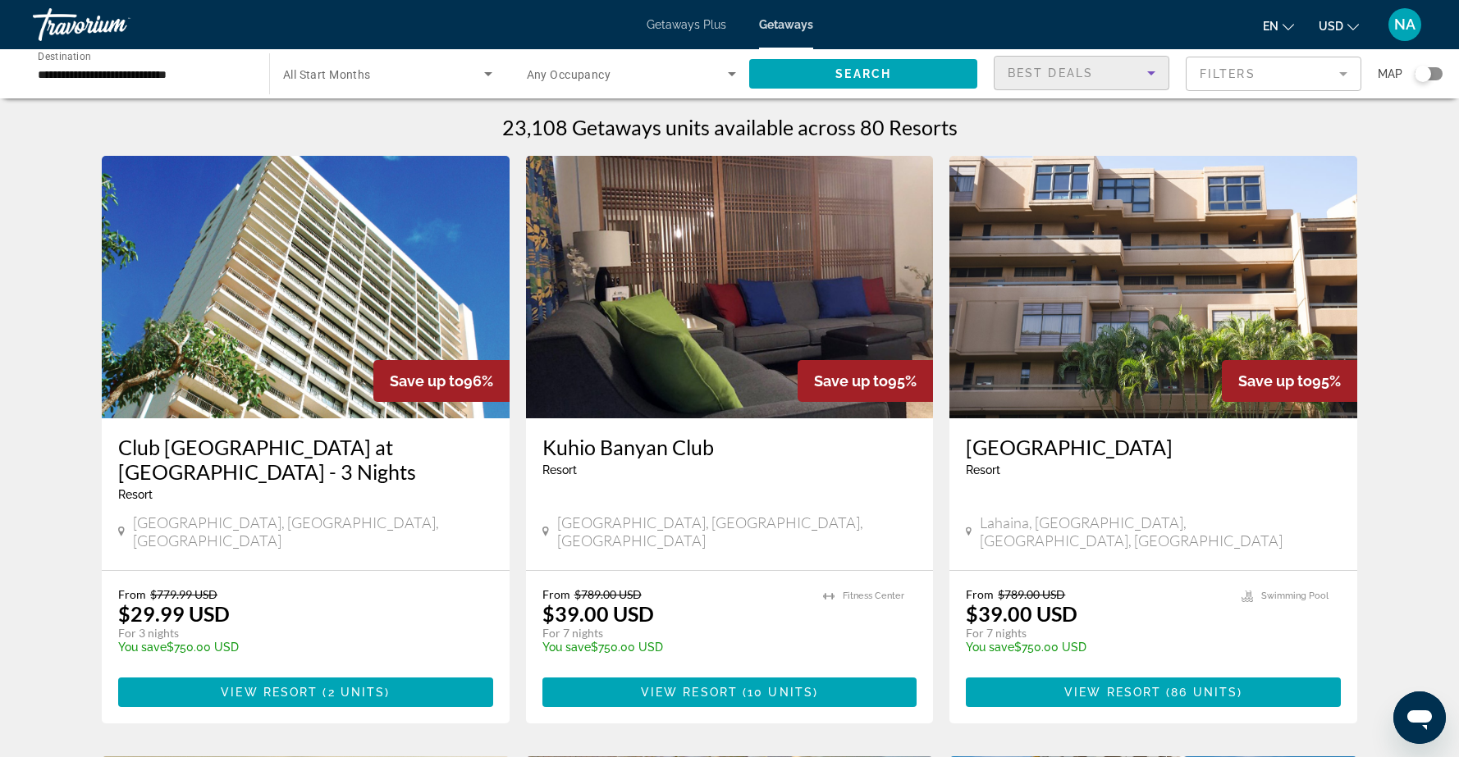
click at [1152, 71] on icon "Sort by" at bounding box center [1151, 73] width 8 height 4
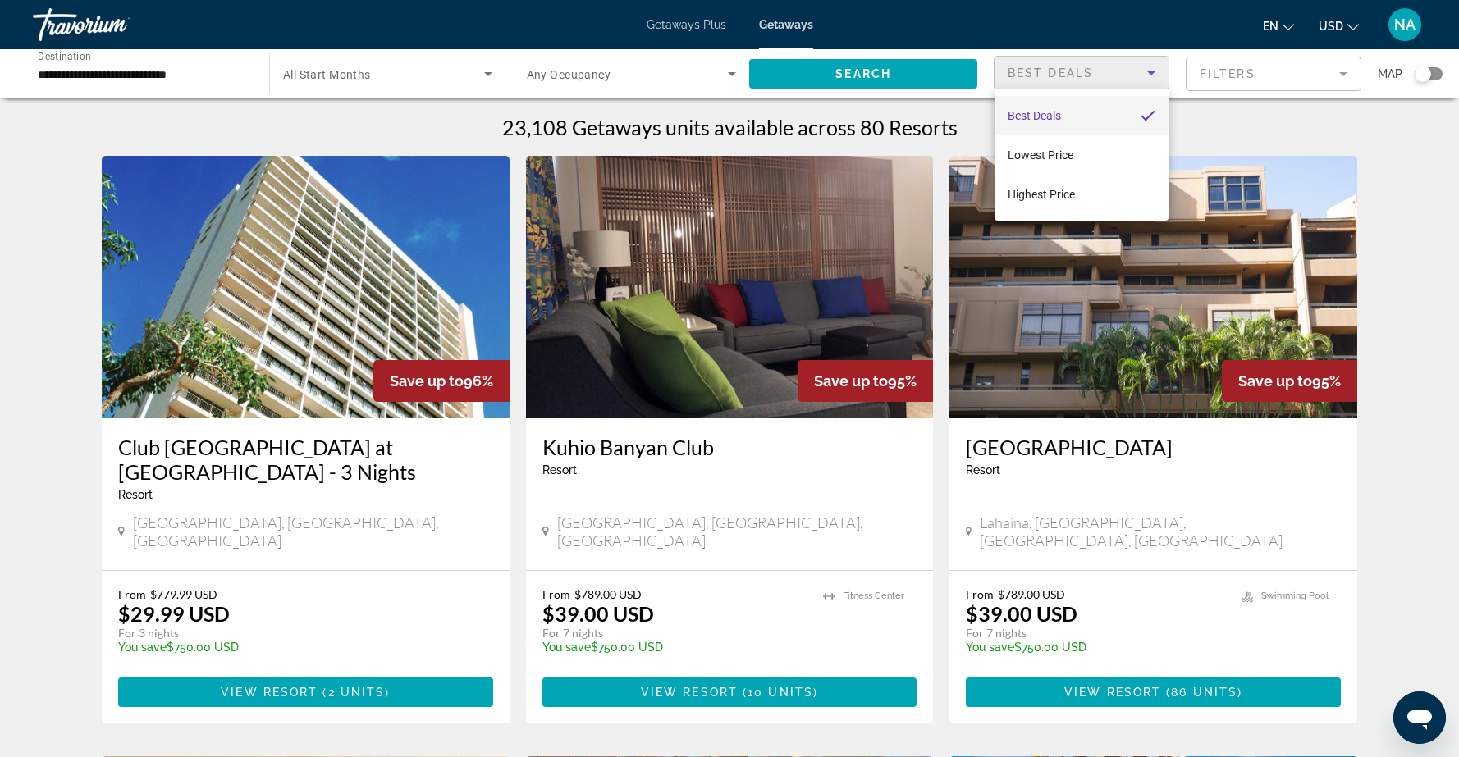
click at [1346, 75] on div at bounding box center [729, 378] width 1459 height 757
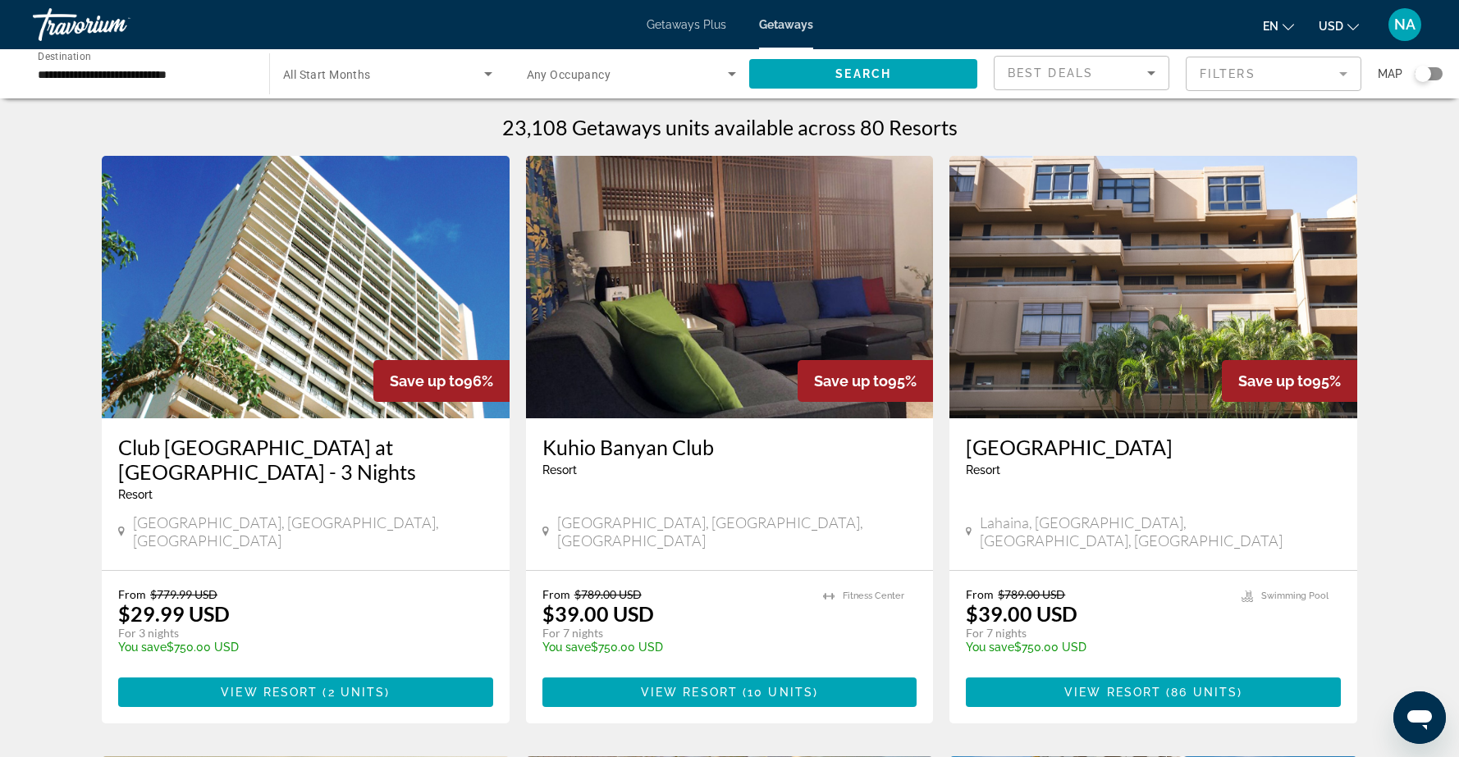
click at [1345, 74] on mat-form-field "Filters" at bounding box center [1273, 74] width 176 height 34
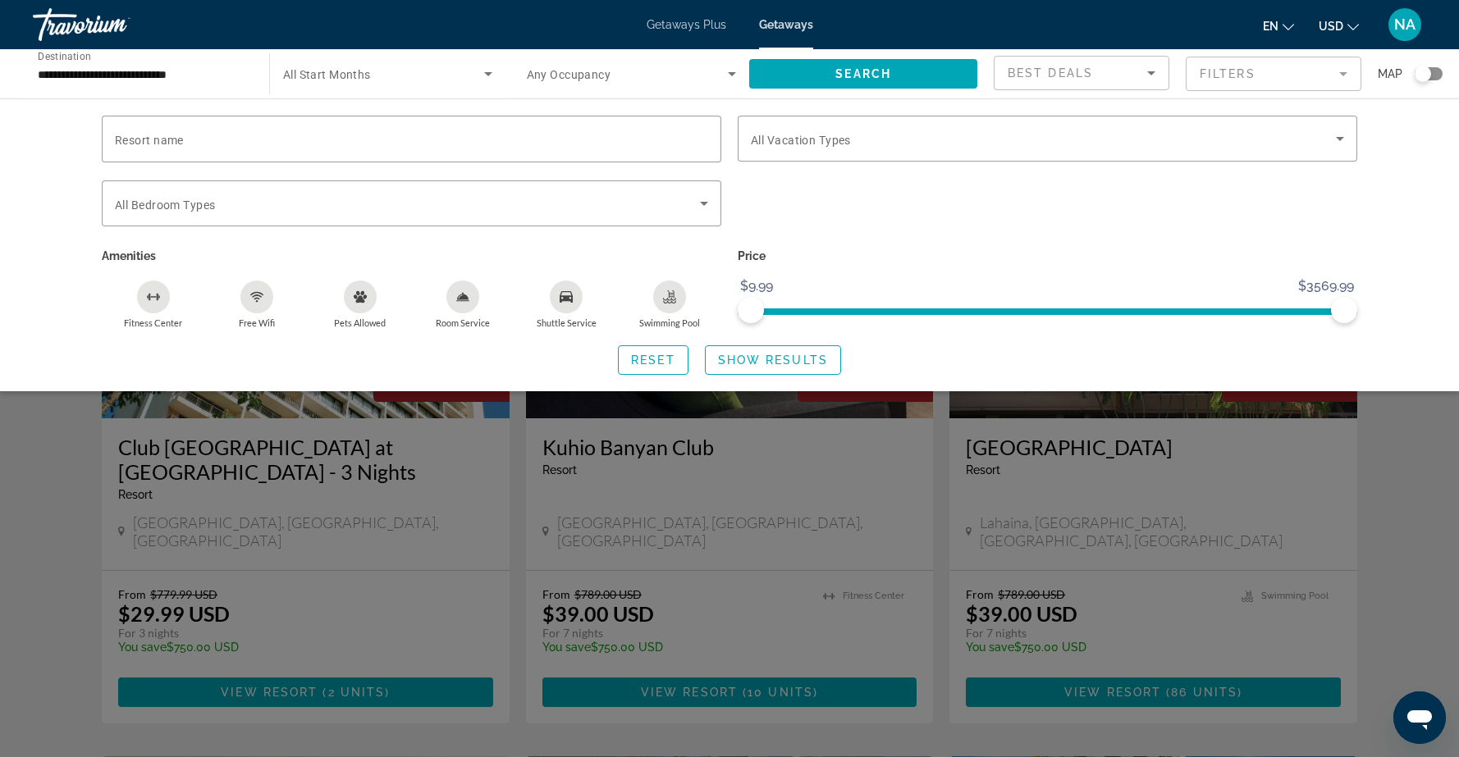
click at [1345, 73] on mat-form-field "Filters" at bounding box center [1273, 74] width 176 height 34
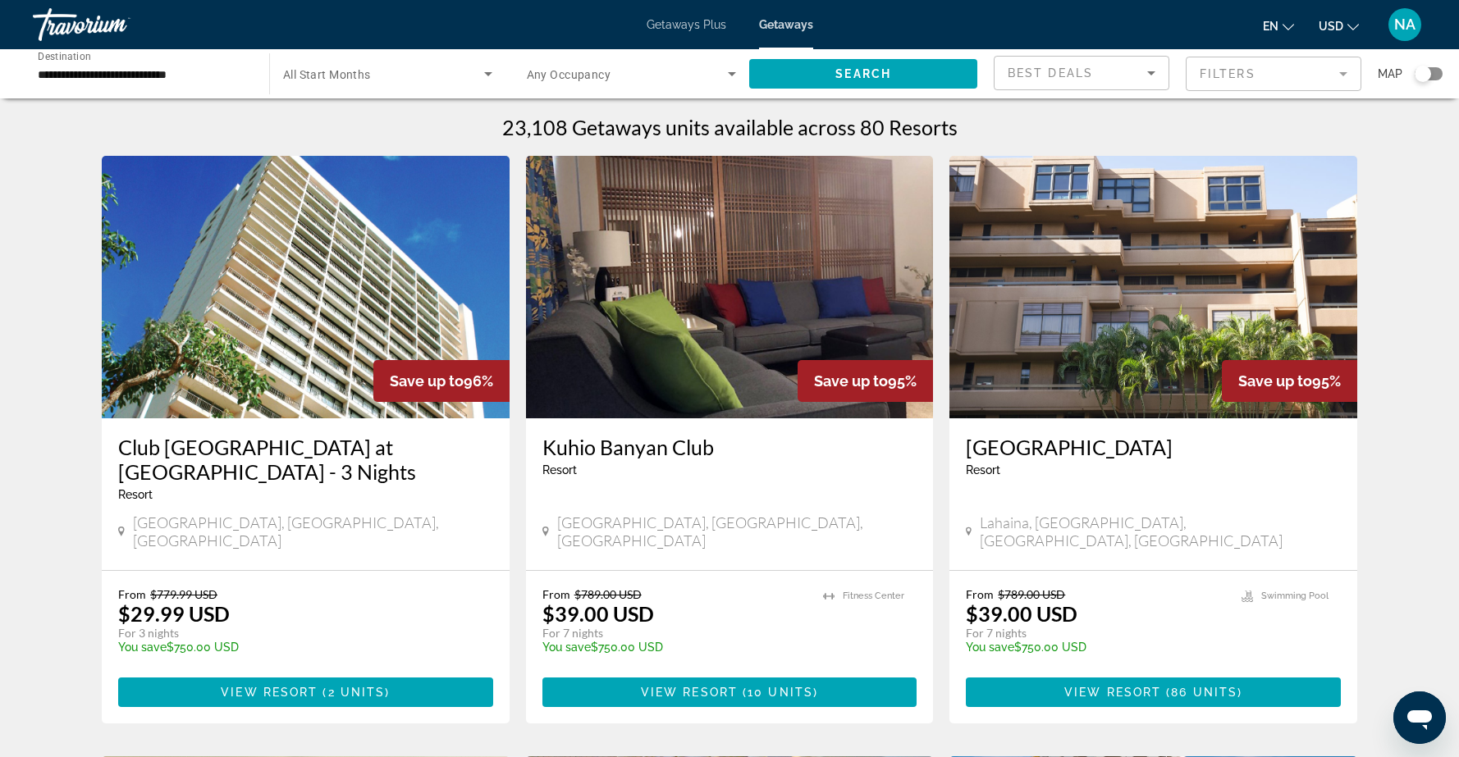
click at [272, 321] on img "Main content" at bounding box center [306, 287] width 408 height 263
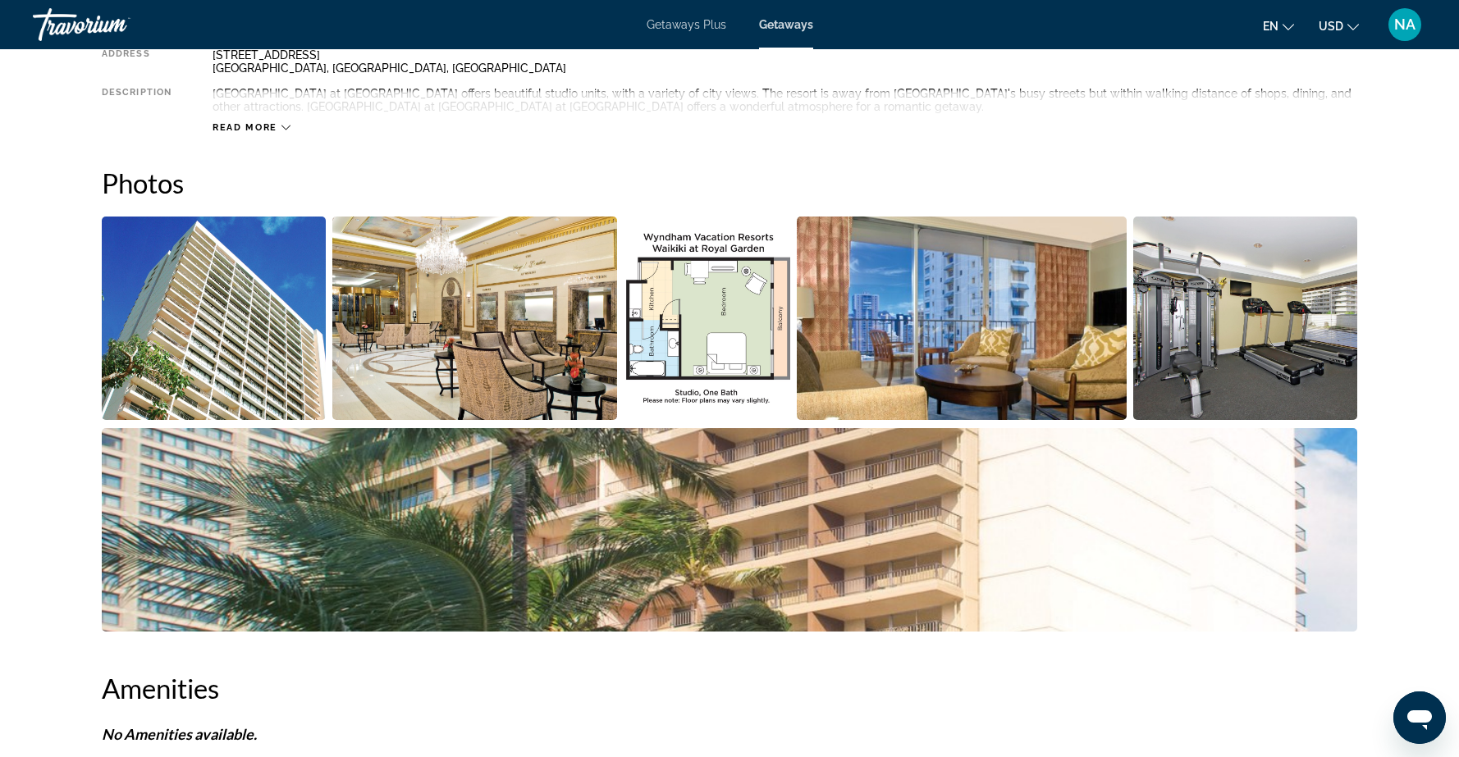
scroll to position [651, 0]
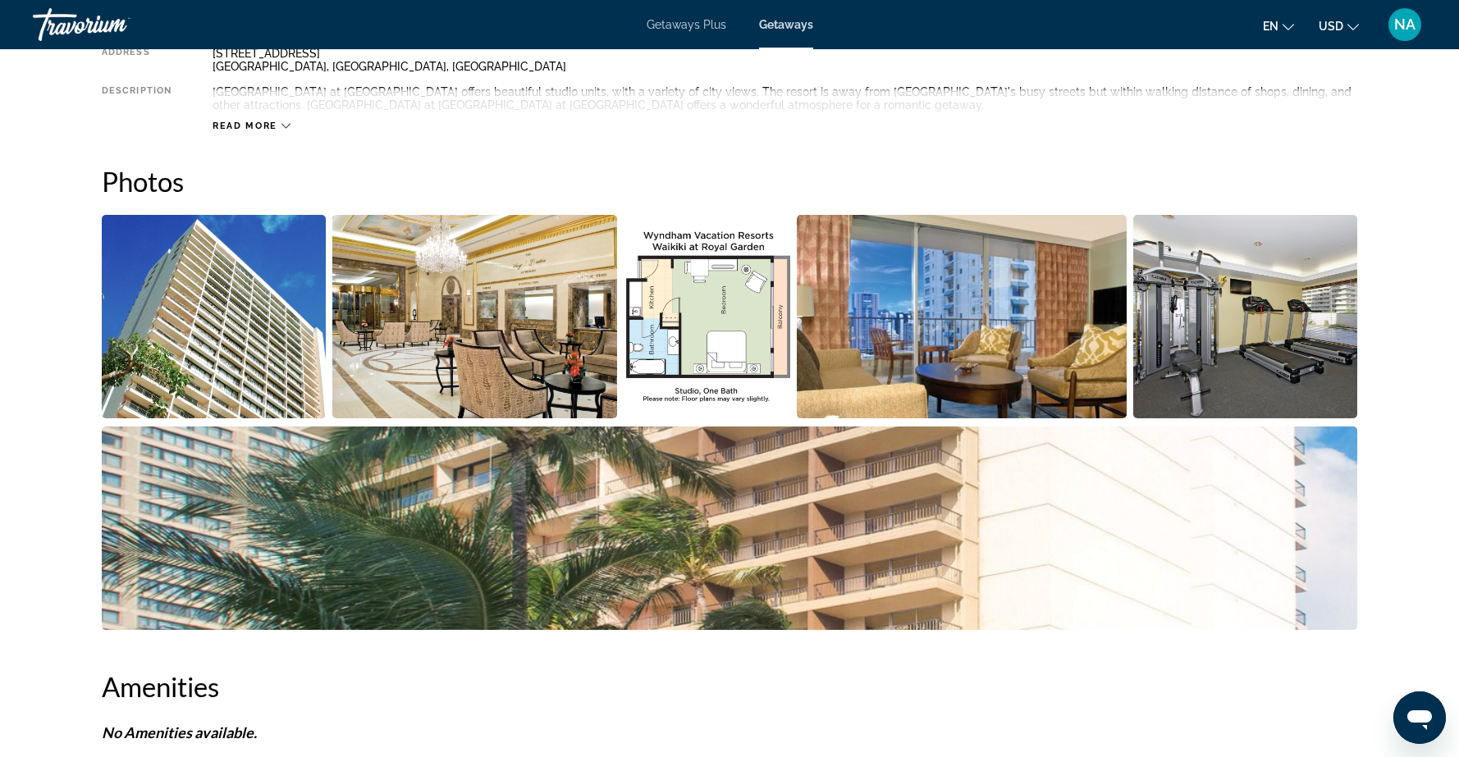
click at [240, 337] on img "Open full-screen image slider" at bounding box center [214, 316] width 224 height 203
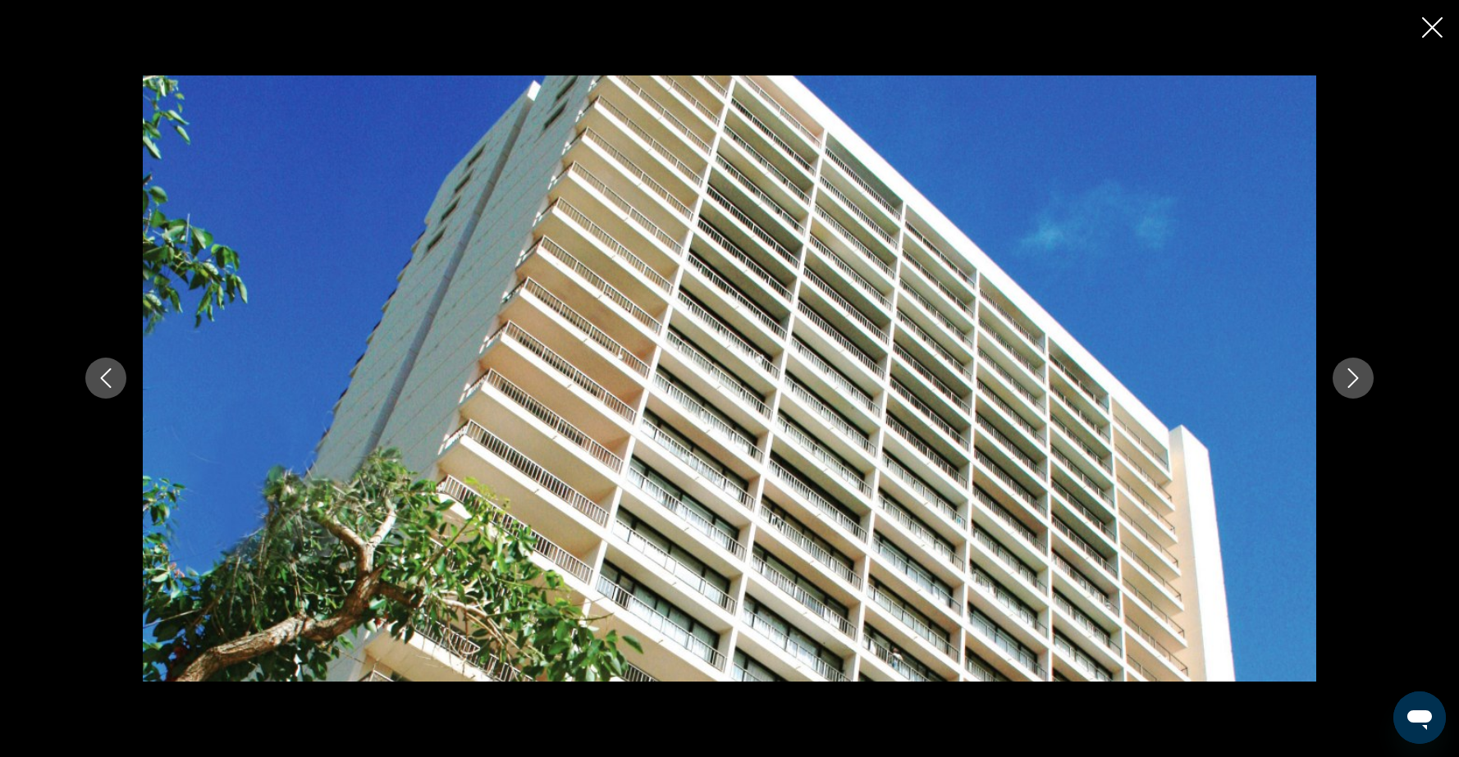
click at [1356, 381] on icon "Next image" at bounding box center [1353, 378] width 20 height 20
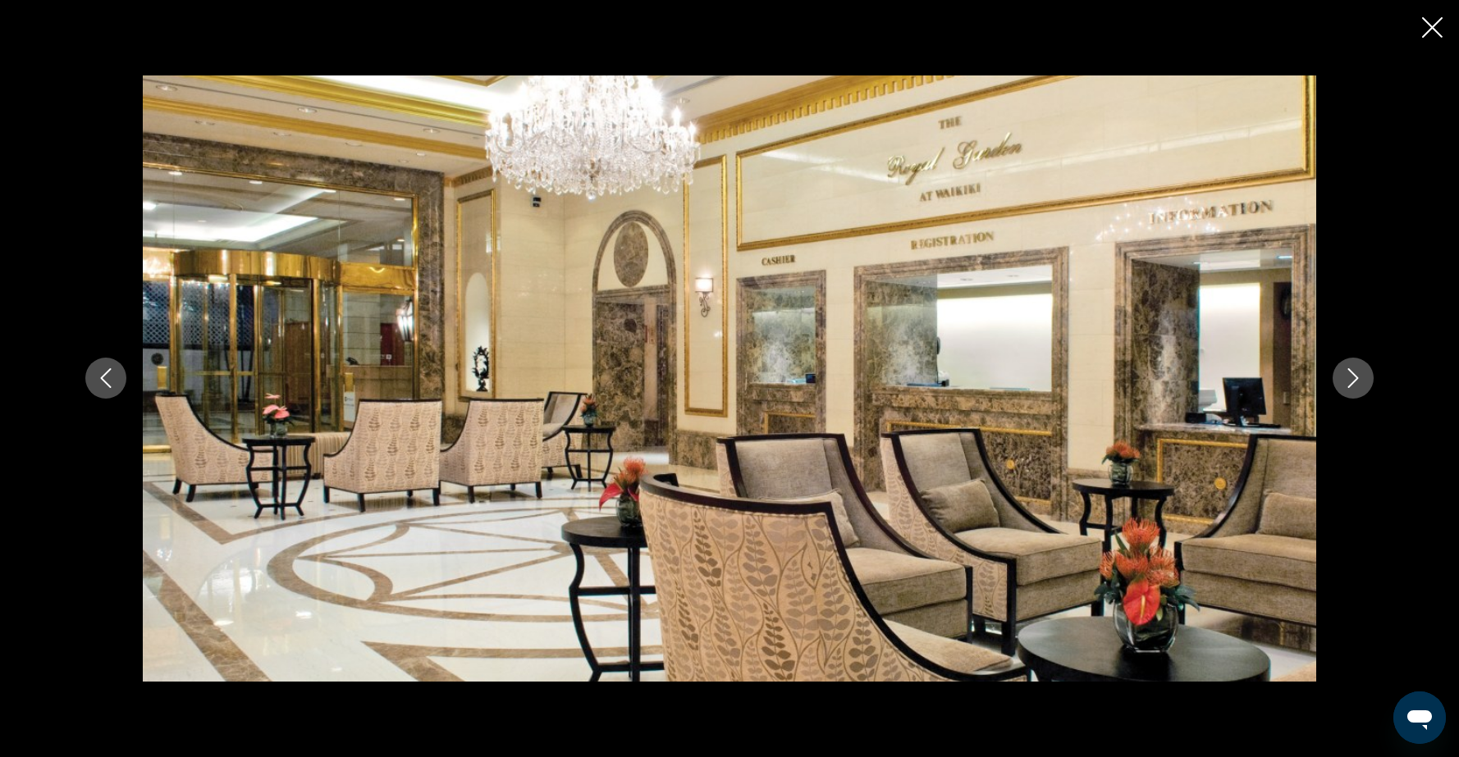
click at [1356, 381] on icon "Next image" at bounding box center [1353, 378] width 20 height 20
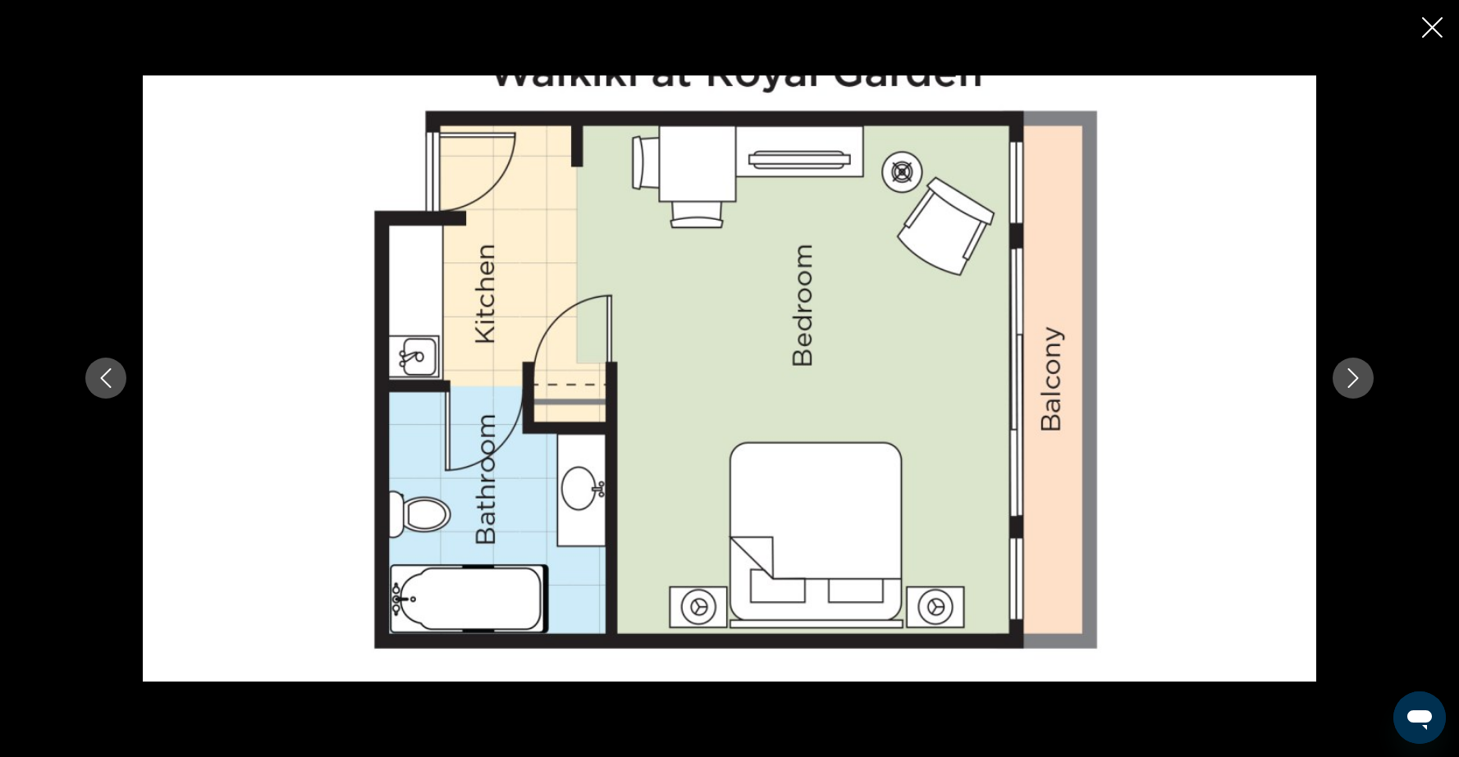
click at [1356, 381] on icon "Next image" at bounding box center [1353, 378] width 20 height 20
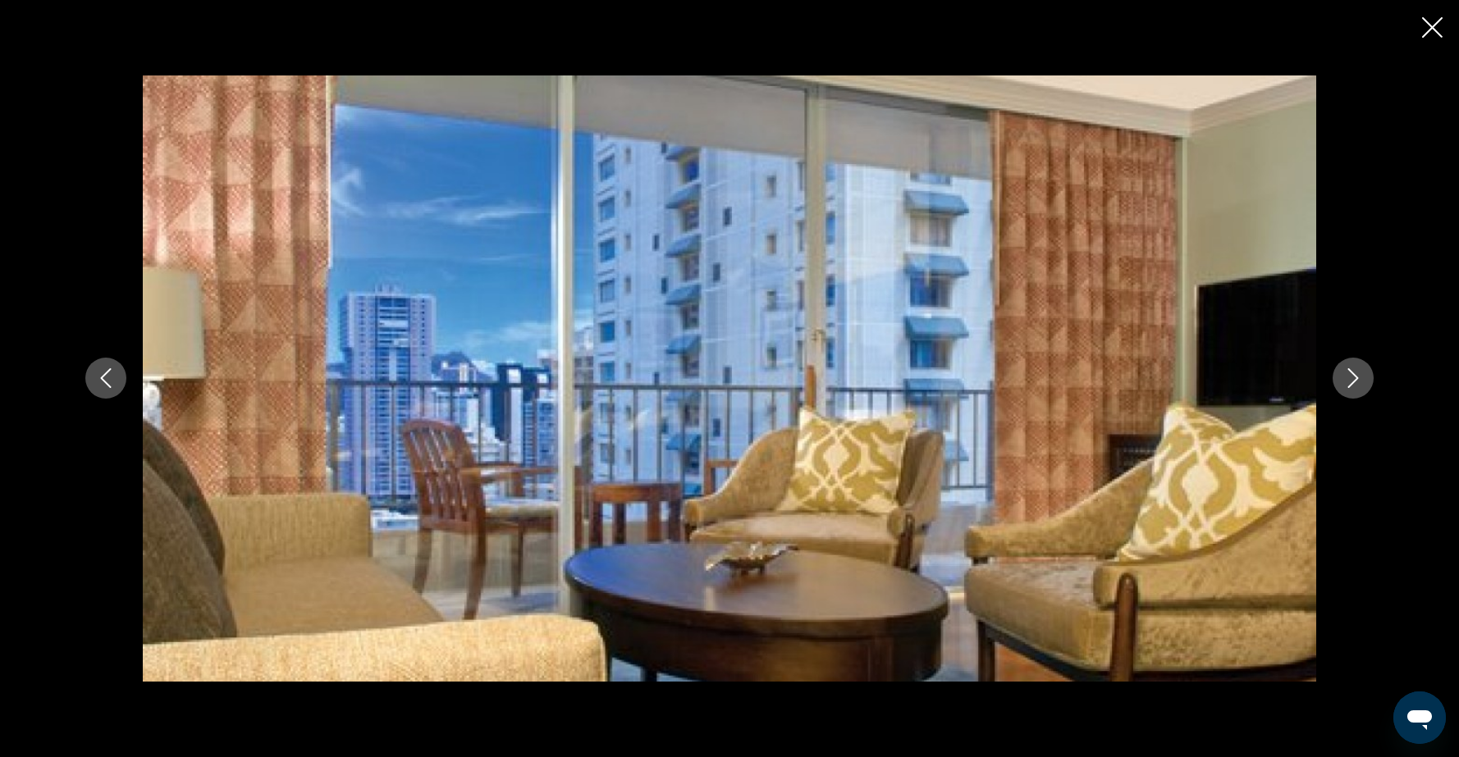
click at [1356, 381] on icon "Next image" at bounding box center [1353, 378] width 20 height 20
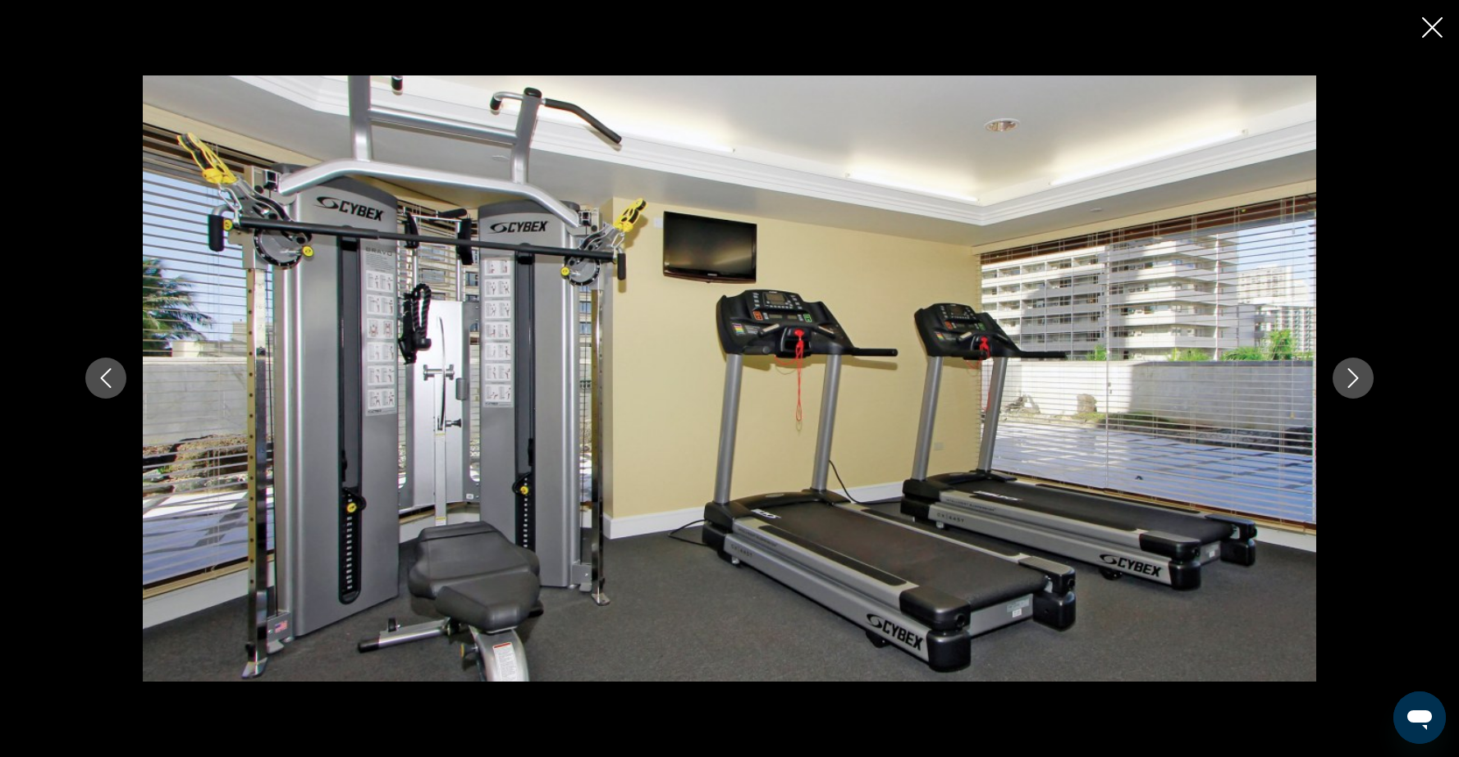
click at [1356, 381] on icon "Next image" at bounding box center [1353, 378] width 20 height 20
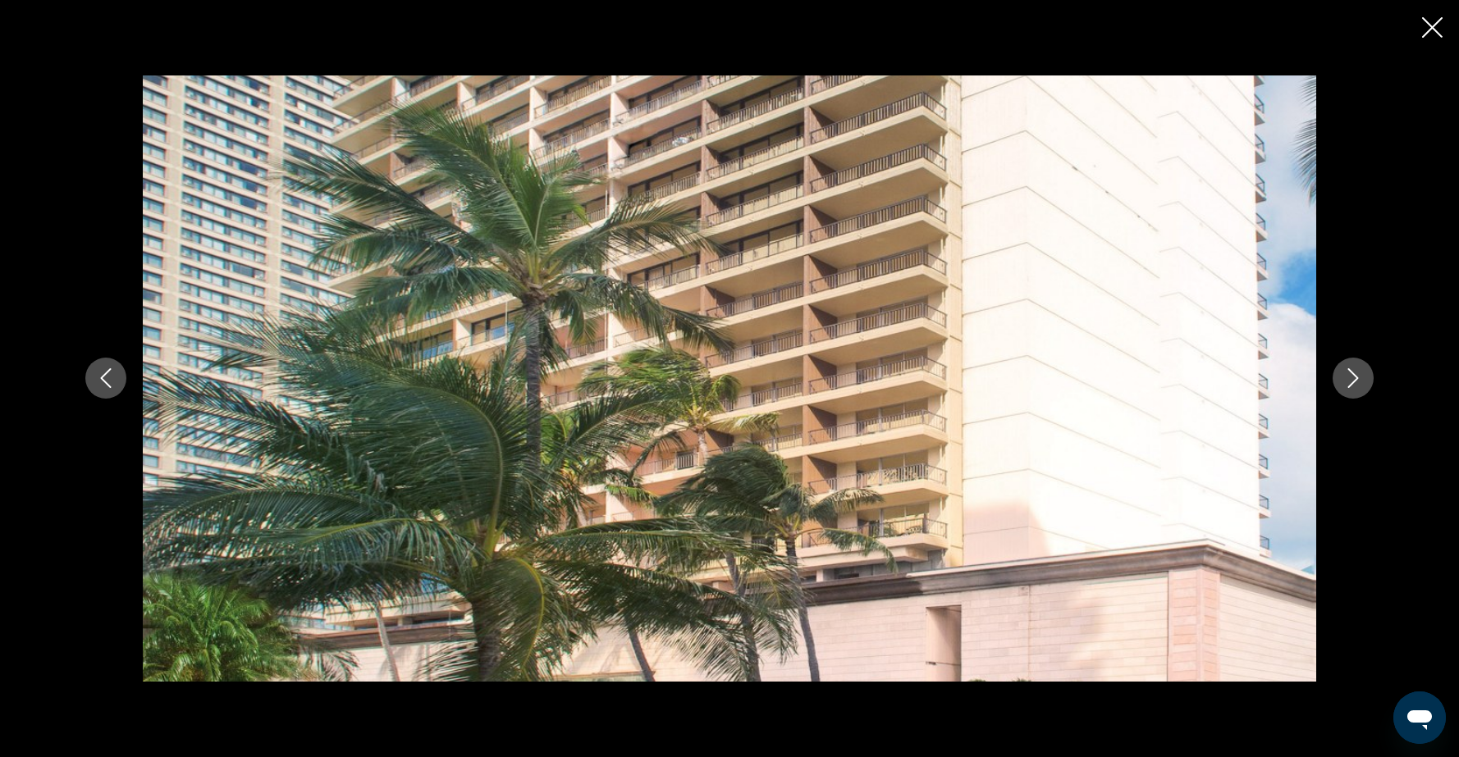
click at [1356, 381] on icon "Next image" at bounding box center [1353, 378] width 20 height 20
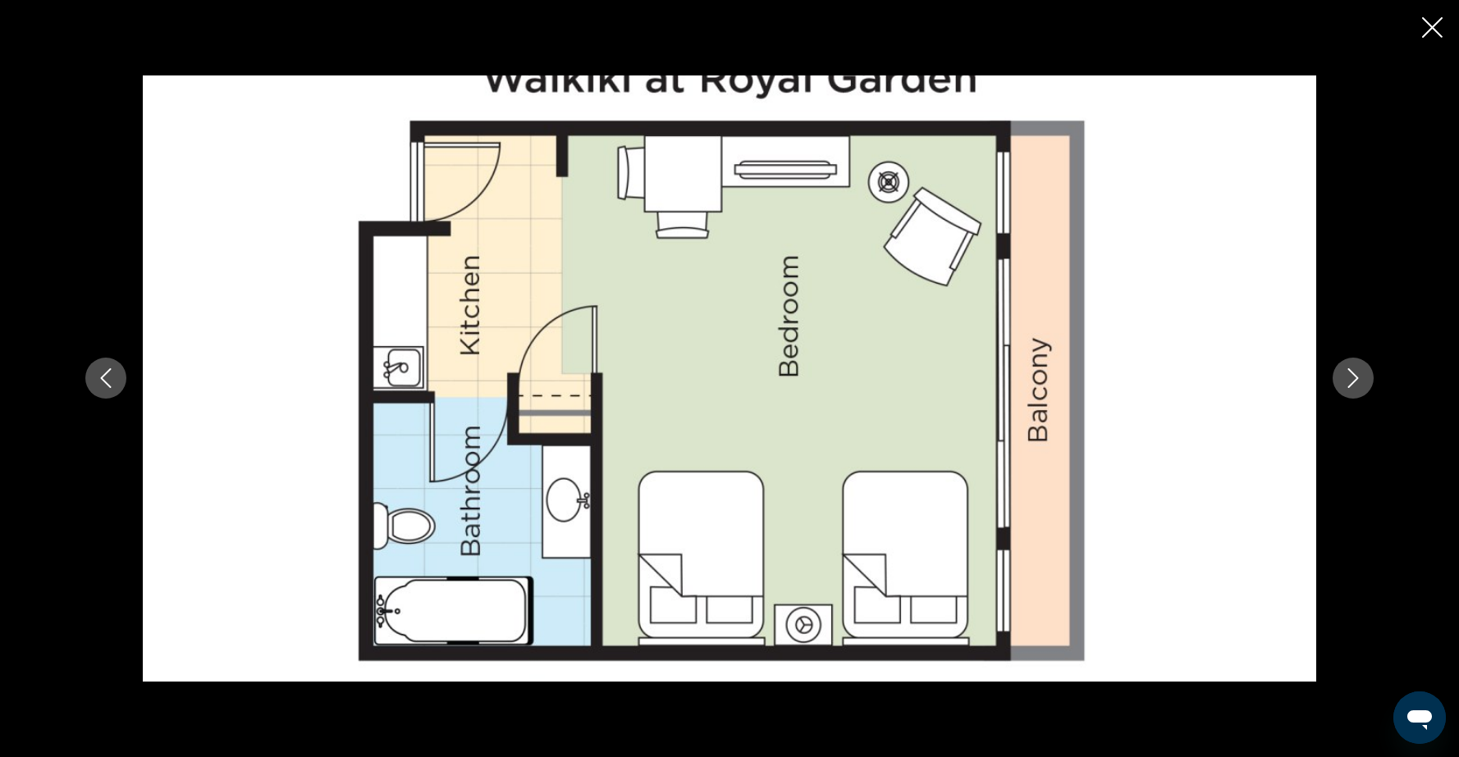
click at [1356, 381] on icon "Next image" at bounding box center [1353, 378] width 20 height 20
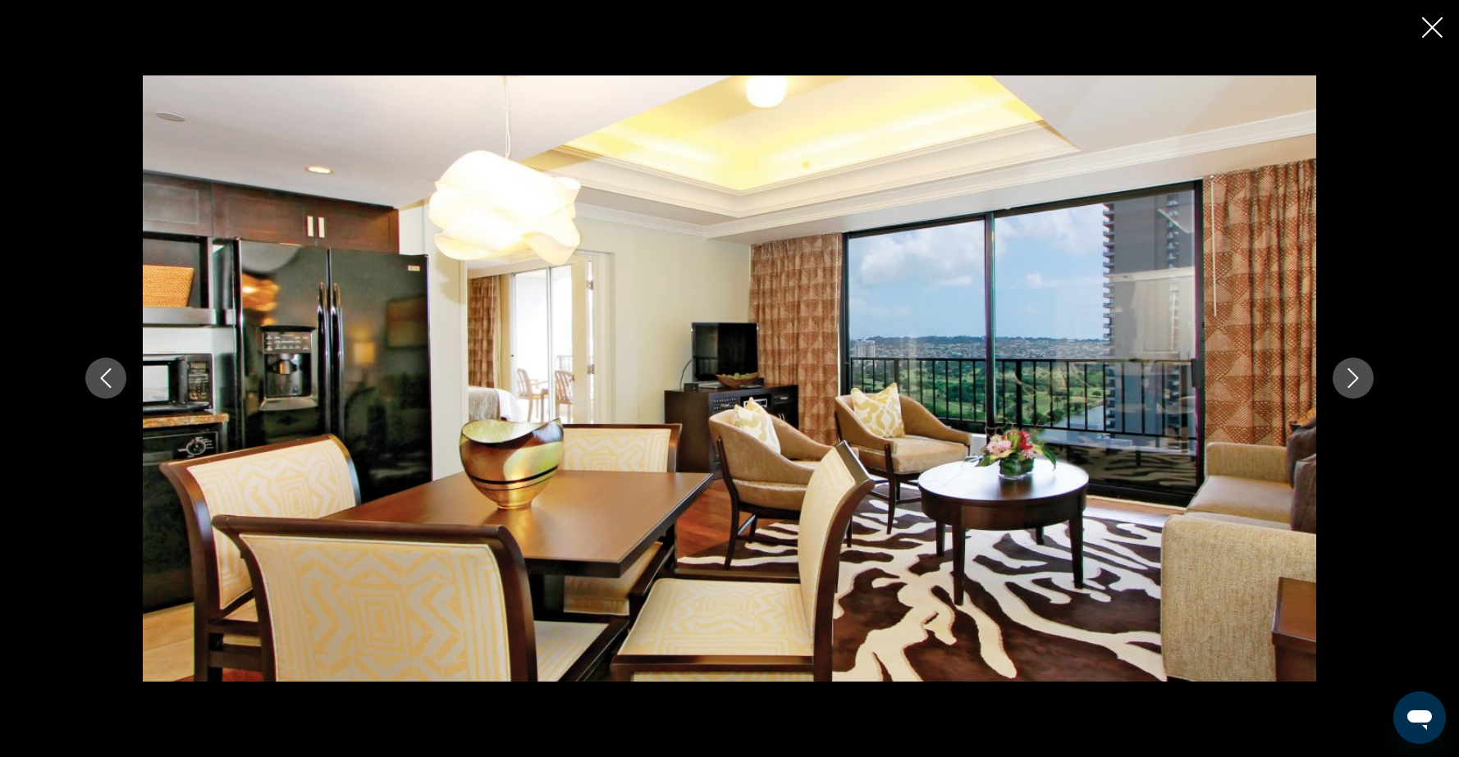
click at [1356, 381] on icon "Next image" at bounding box center [1353, 378] width 20 height 20
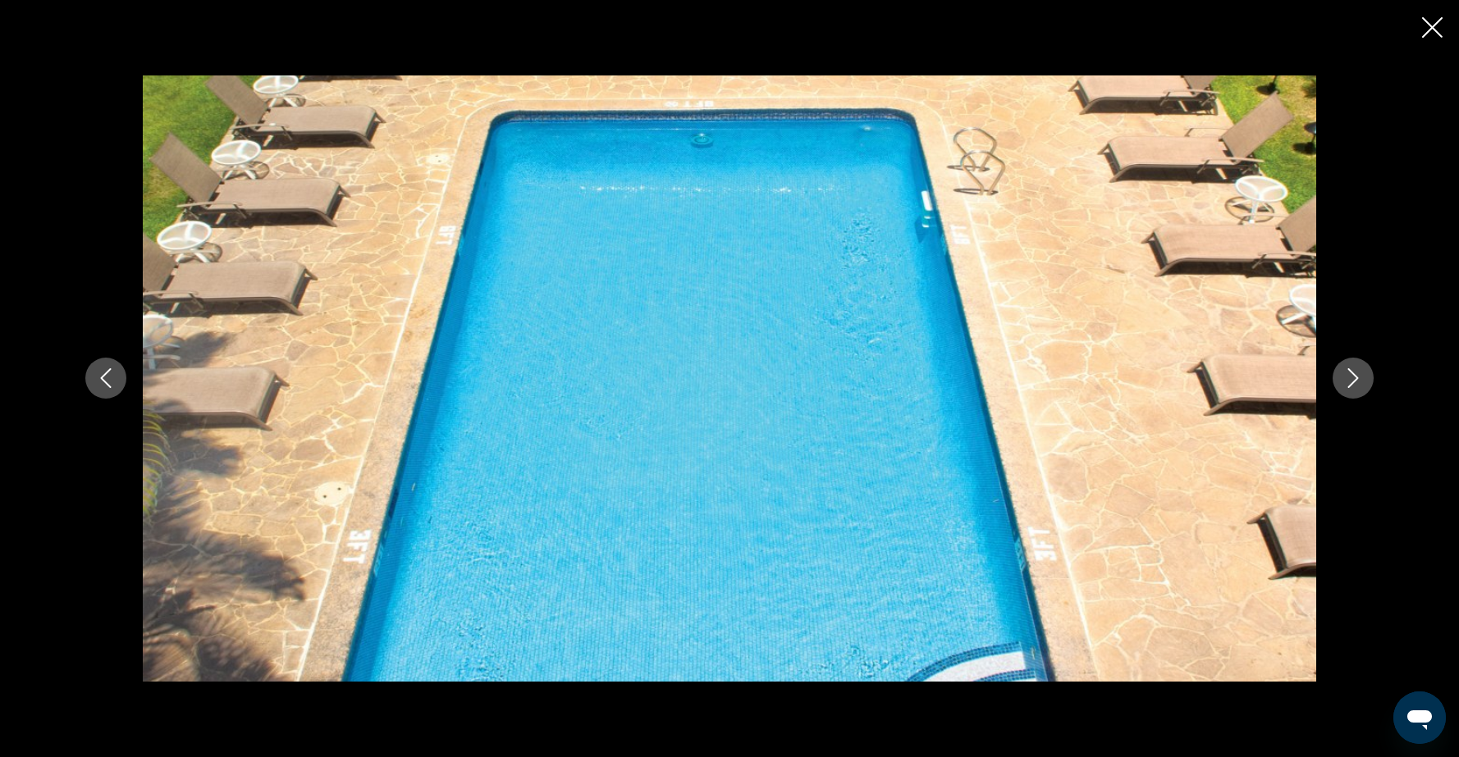
click at [1356, 381] on icon "Next image" at bounding box center [1353, 378] width 20 height 20
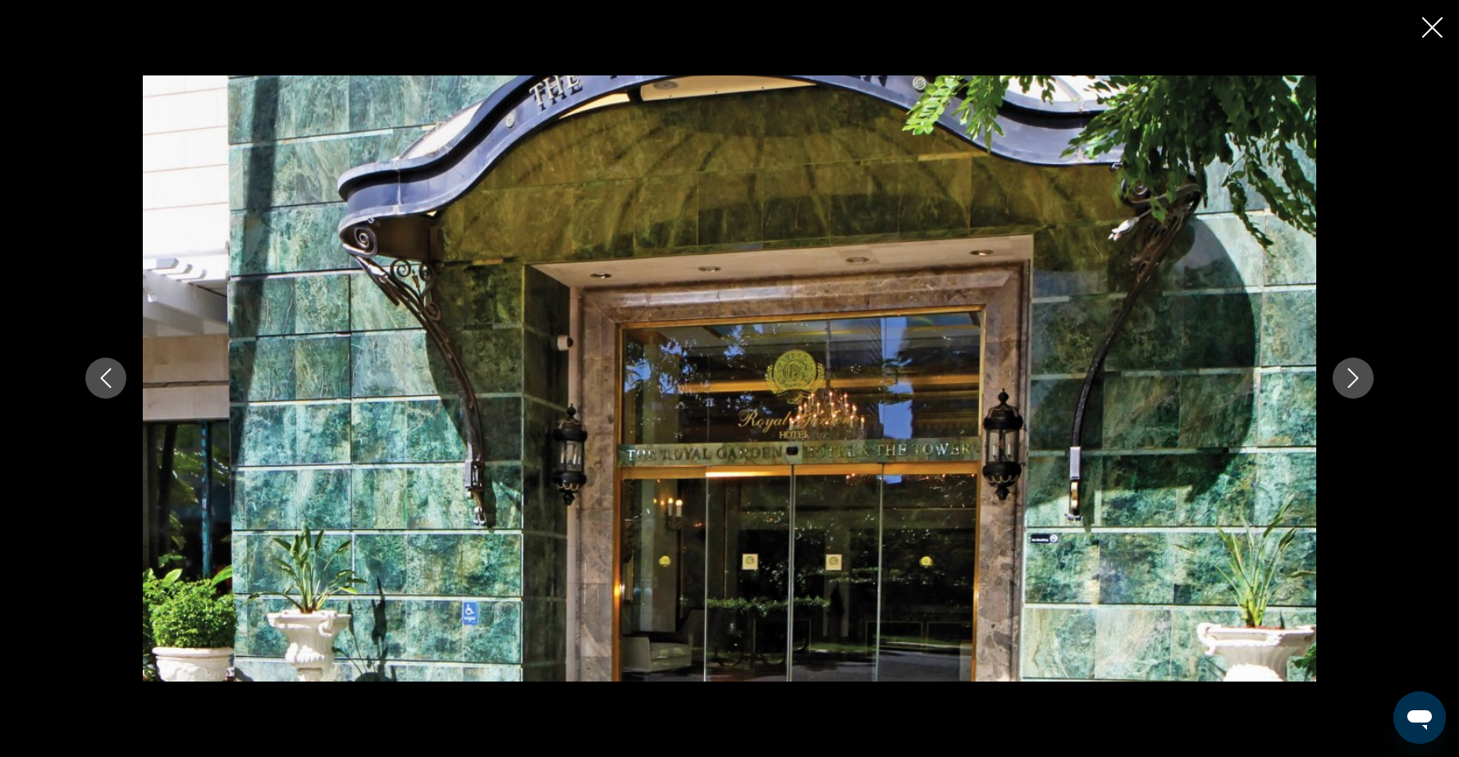
click at [1356, 381] on icon "Next image" at bounding box center [1353, 378] width 20 height 20
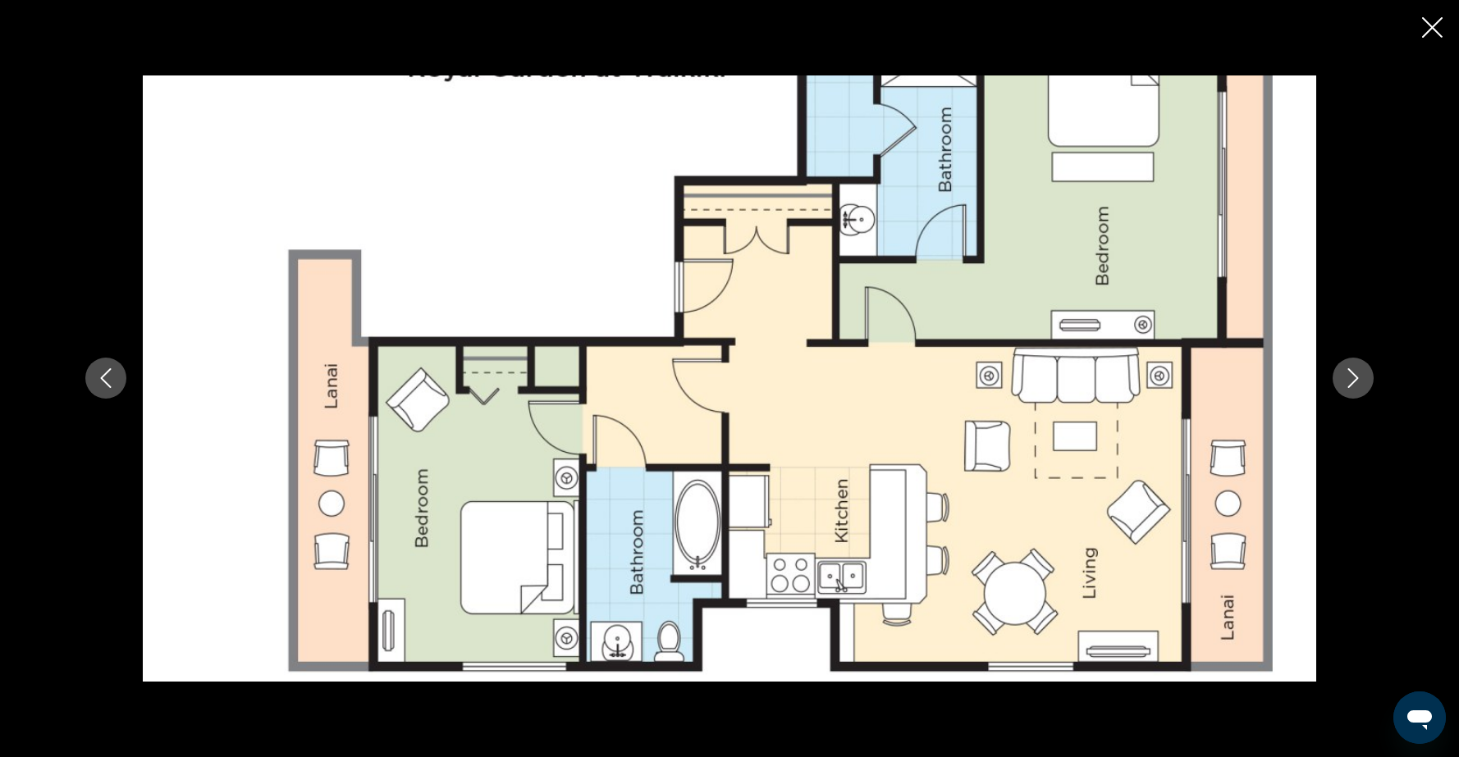
click at [1356, 381] on icon "Next image" at bounding box center [1353, 378] width 20 height 20
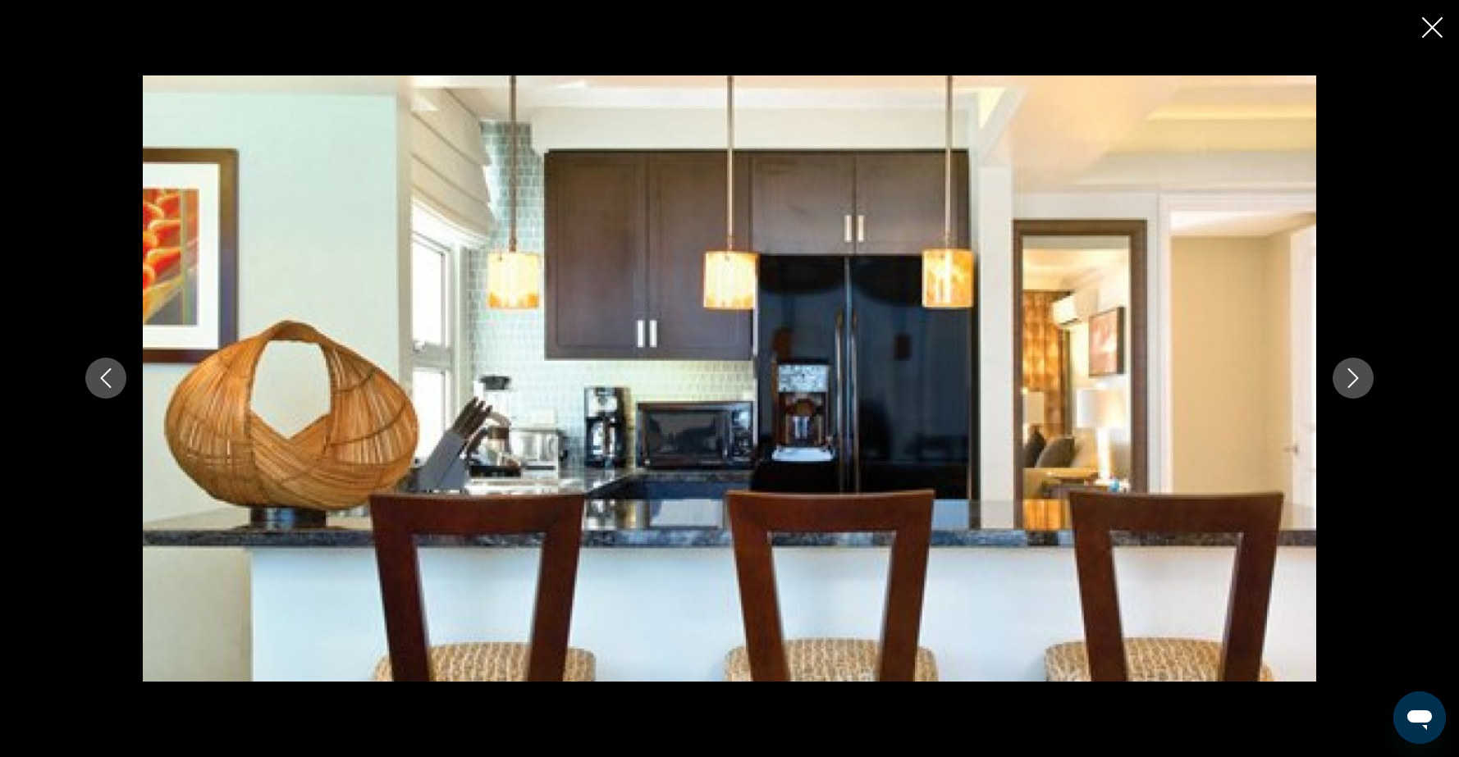
click at [1356, 381] on icon "Next image" at bounding box center [1353, 378] width 20 height 20
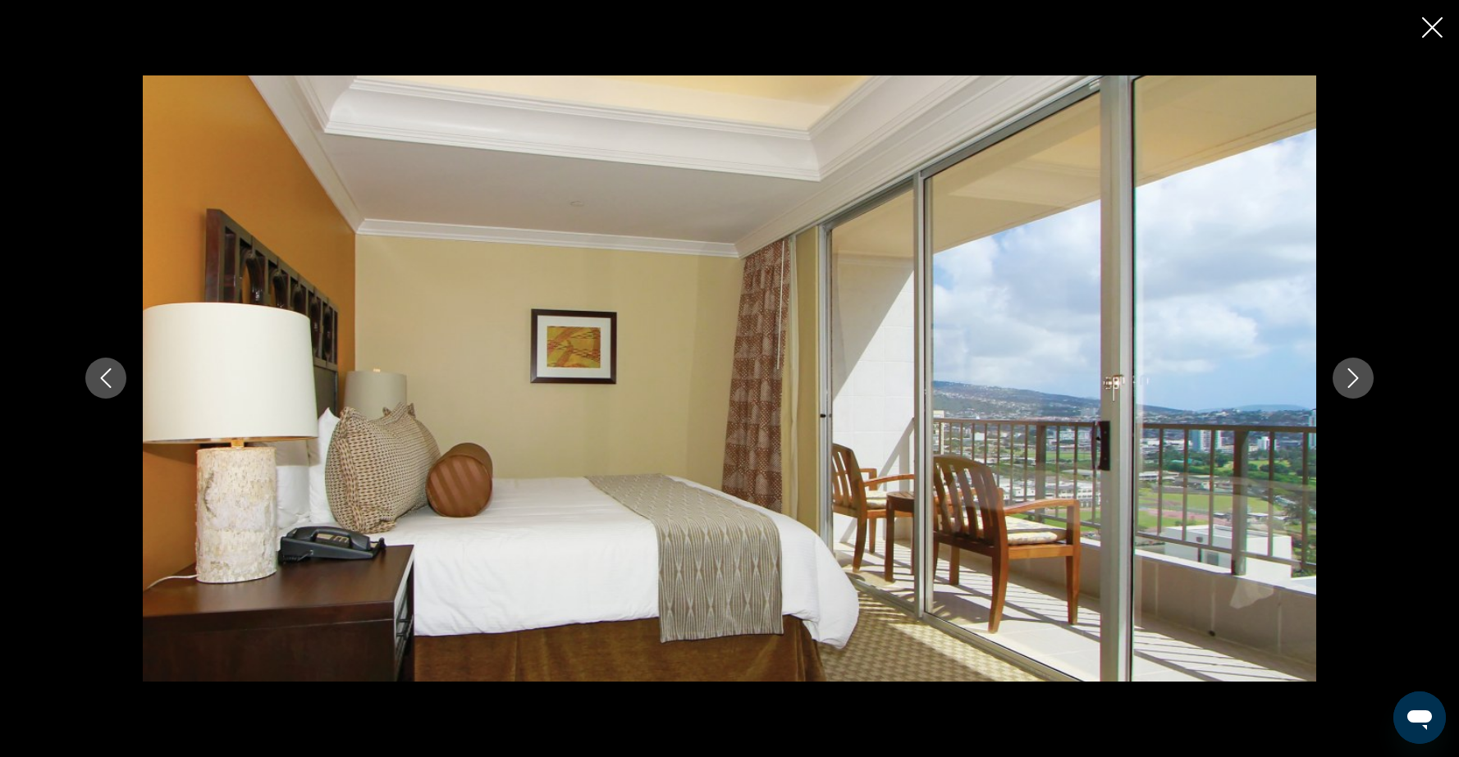
click at [1356, 381] on icon "Next image" at bounding box center [1353, 378] width 20 height 20
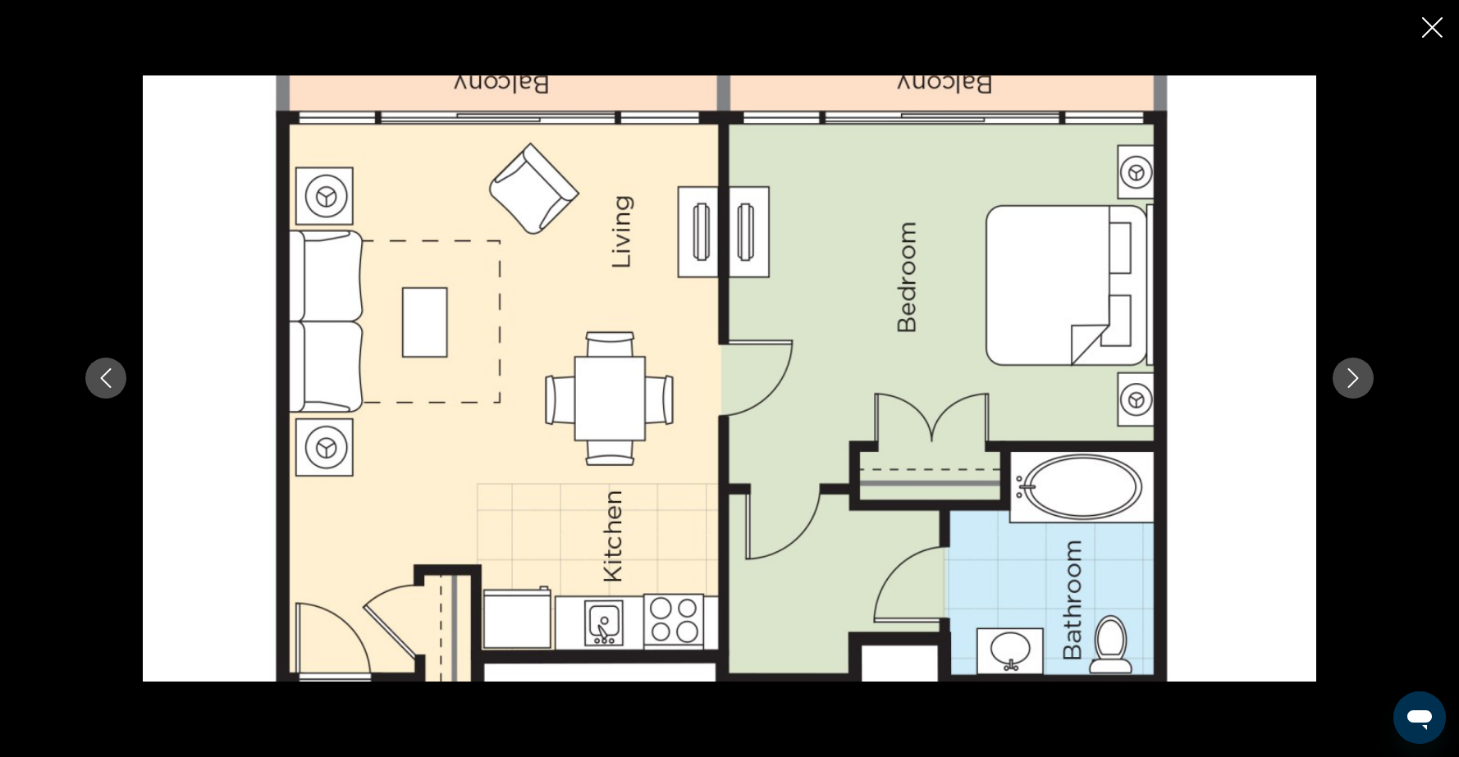
click at [1356, 381] on icon "Next image" at bounding box center [1353, 378] width 20 height 20
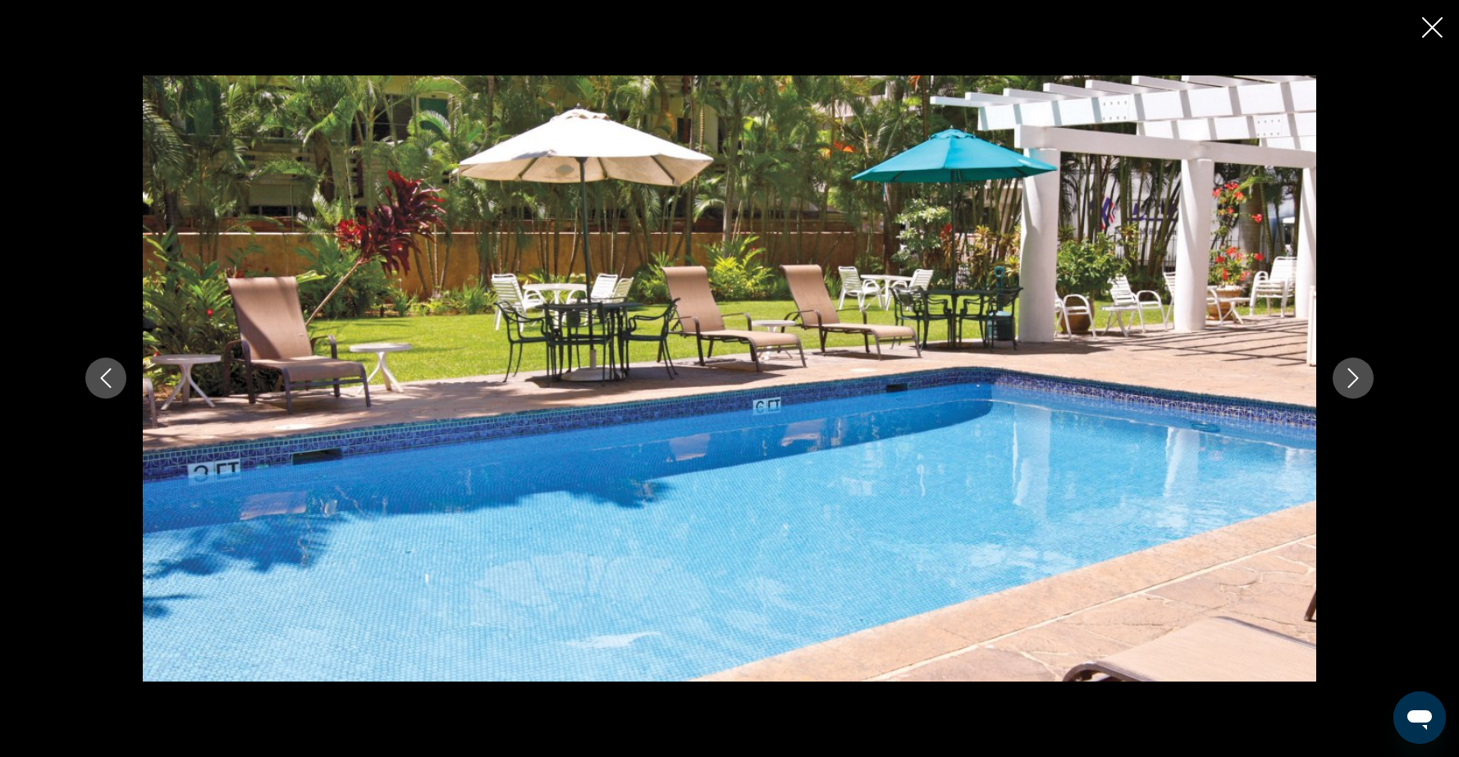
click at [1430, 35] on icon "Close slideshow" at bounding box center [1432, 27] width 21 height 21
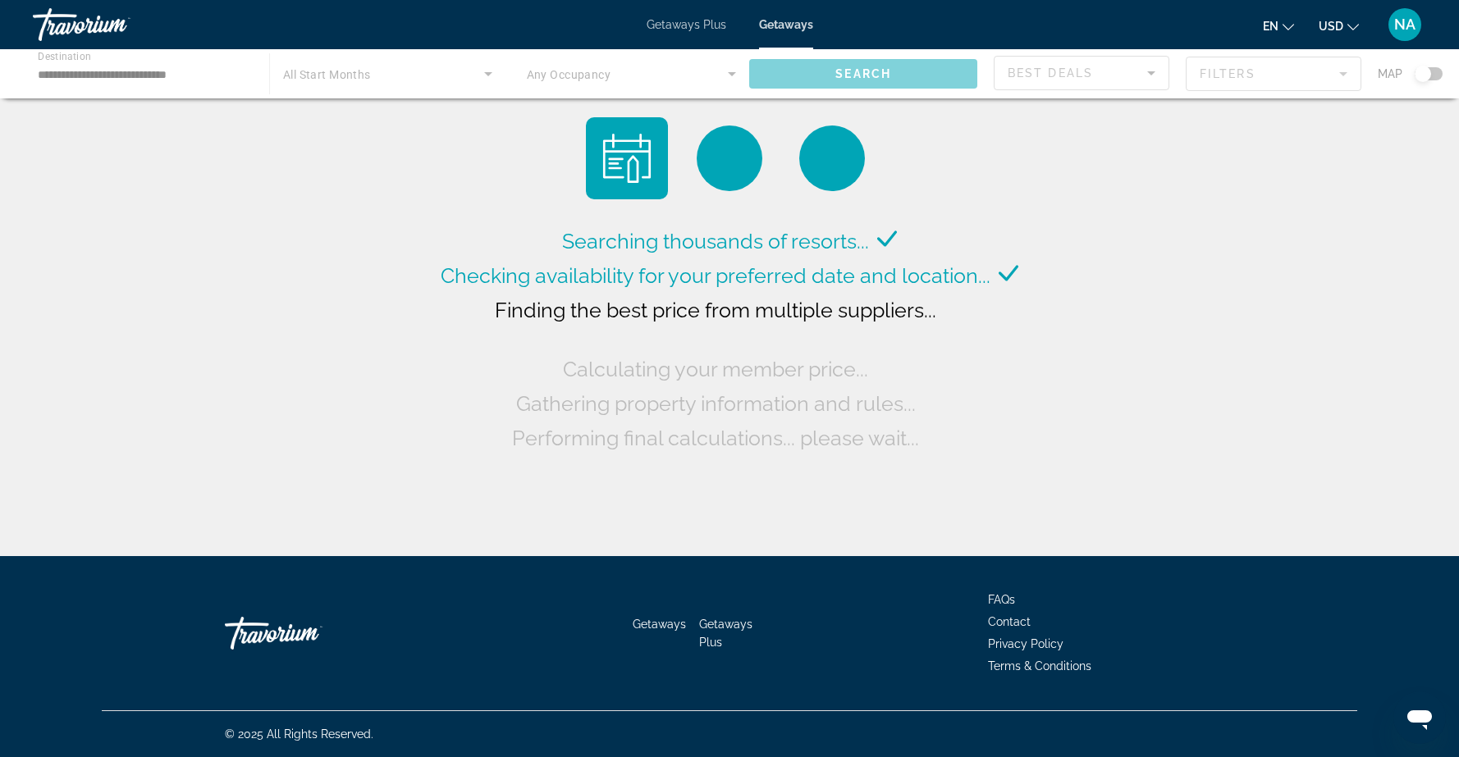
click at [226, 74] on div "Main content" at bounding box center [729, 73] width 1459 height 49
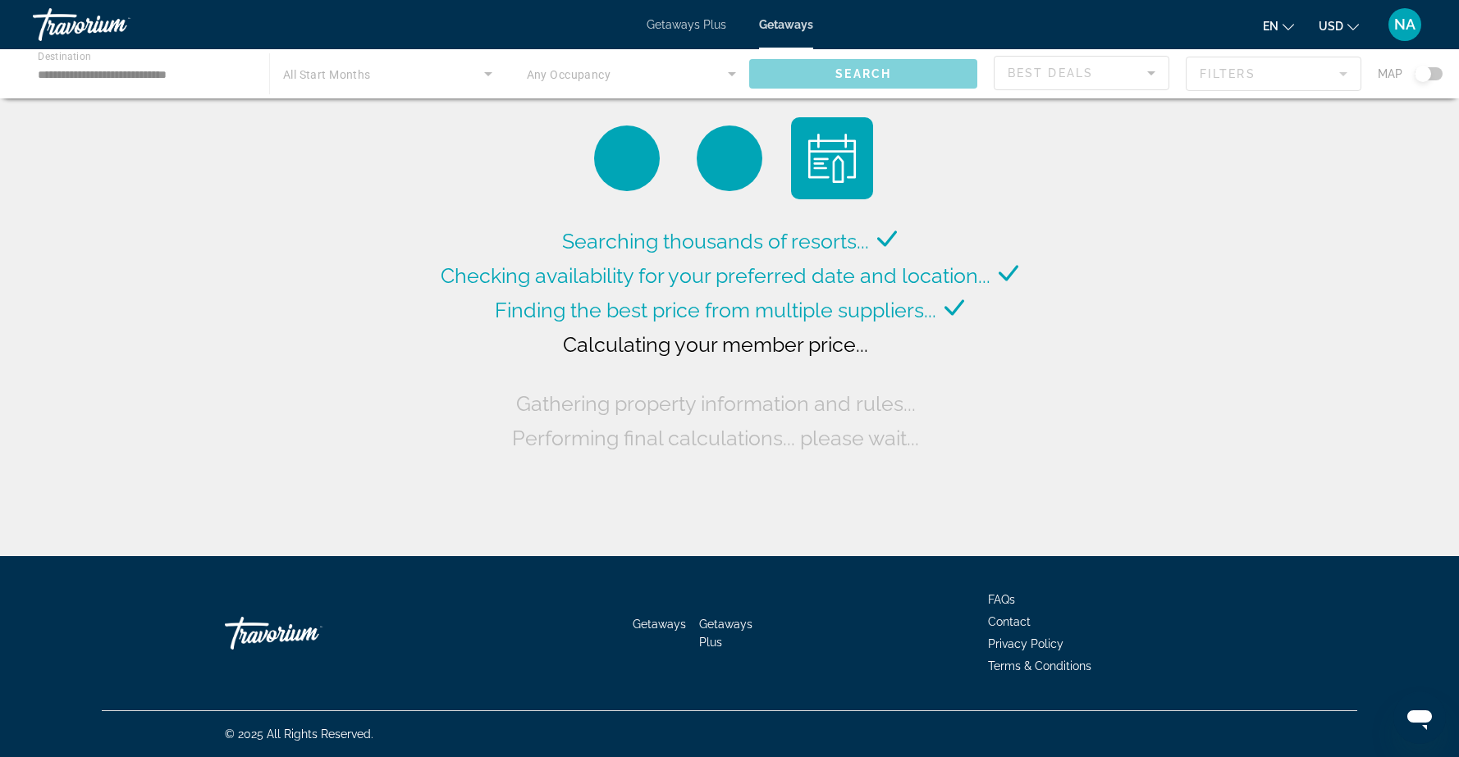
click at [173, 71] on div "Main content" at bounding box center [729, 73] width 1459 height 49
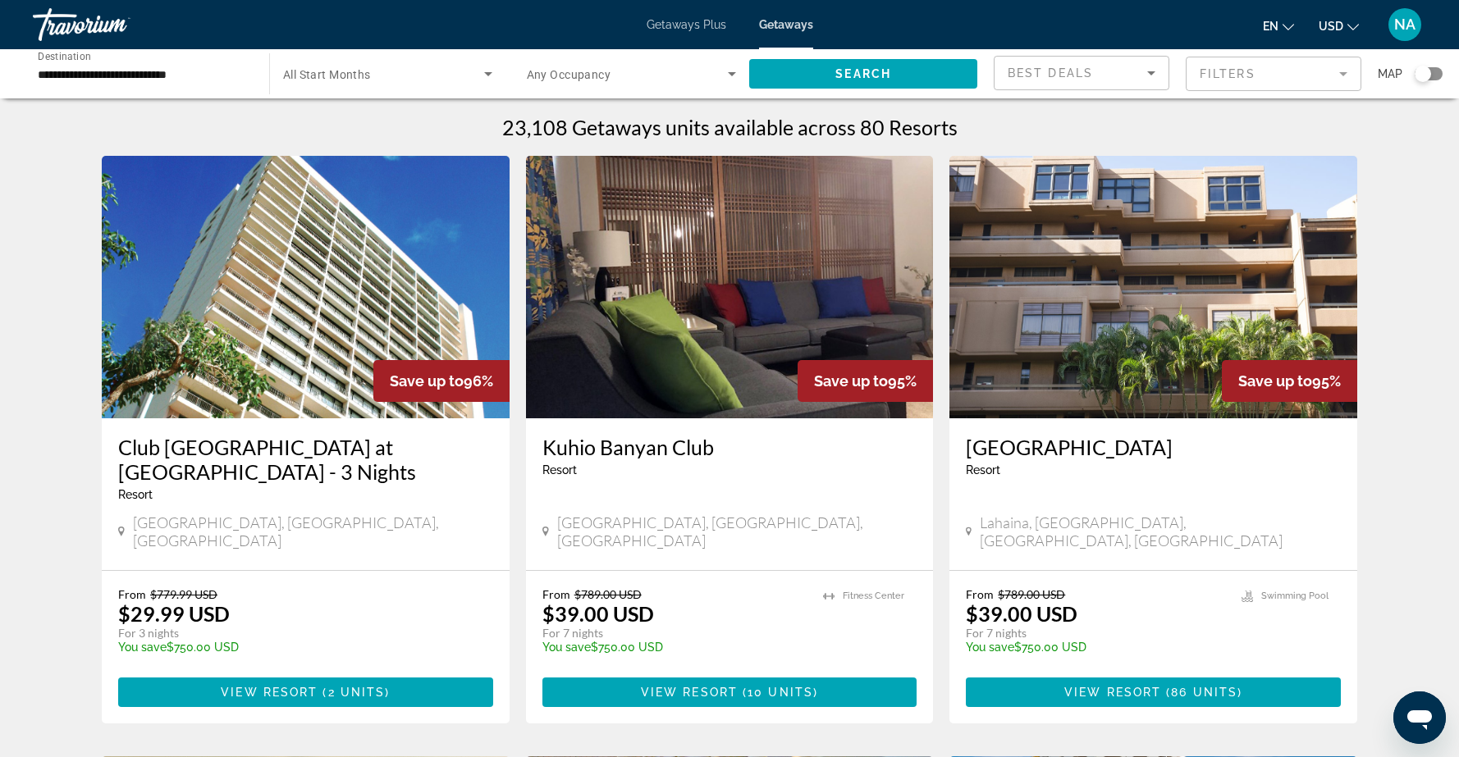
click at [196, 76] on input "**********" at bounding box center [143, 75] width 210 height 20
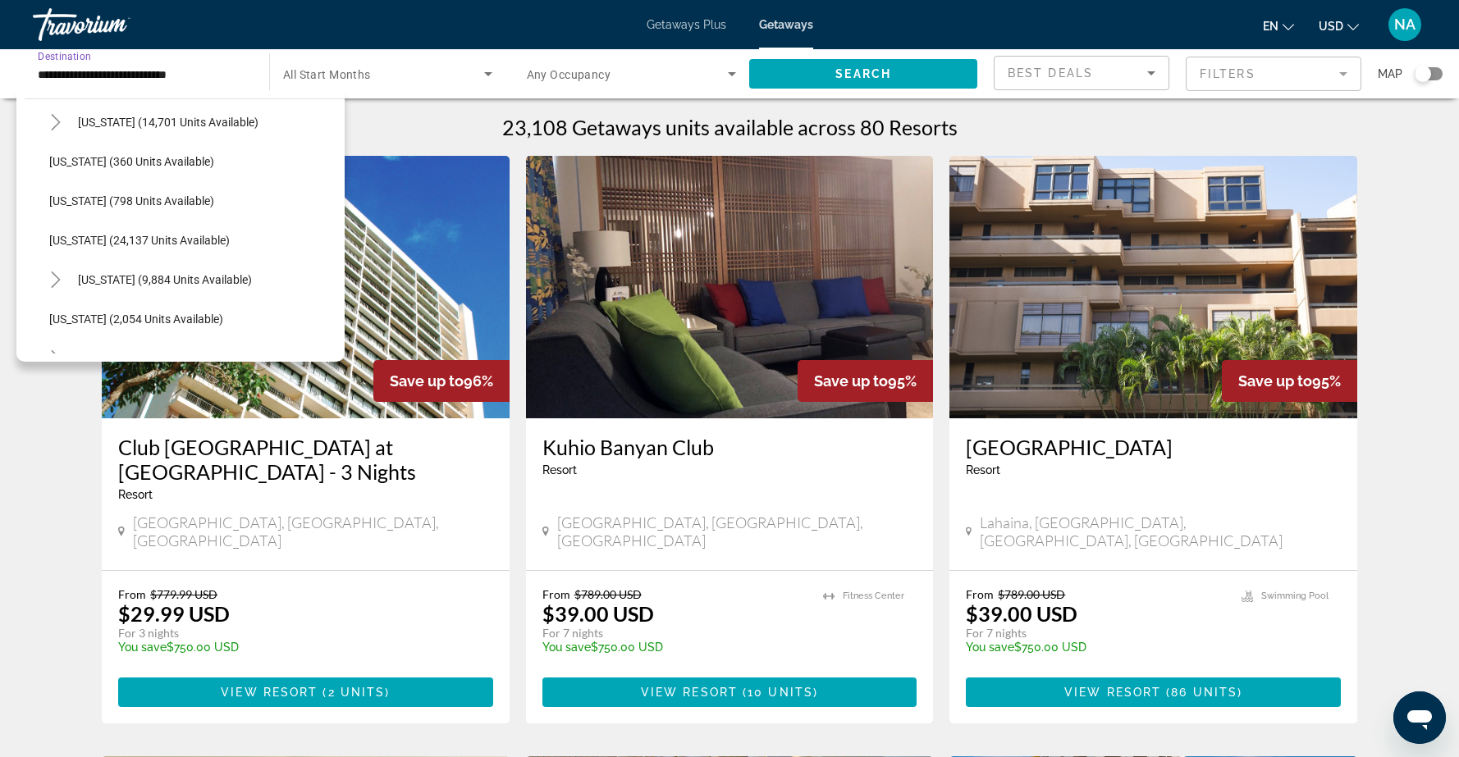
scroll to position [1347, 0]
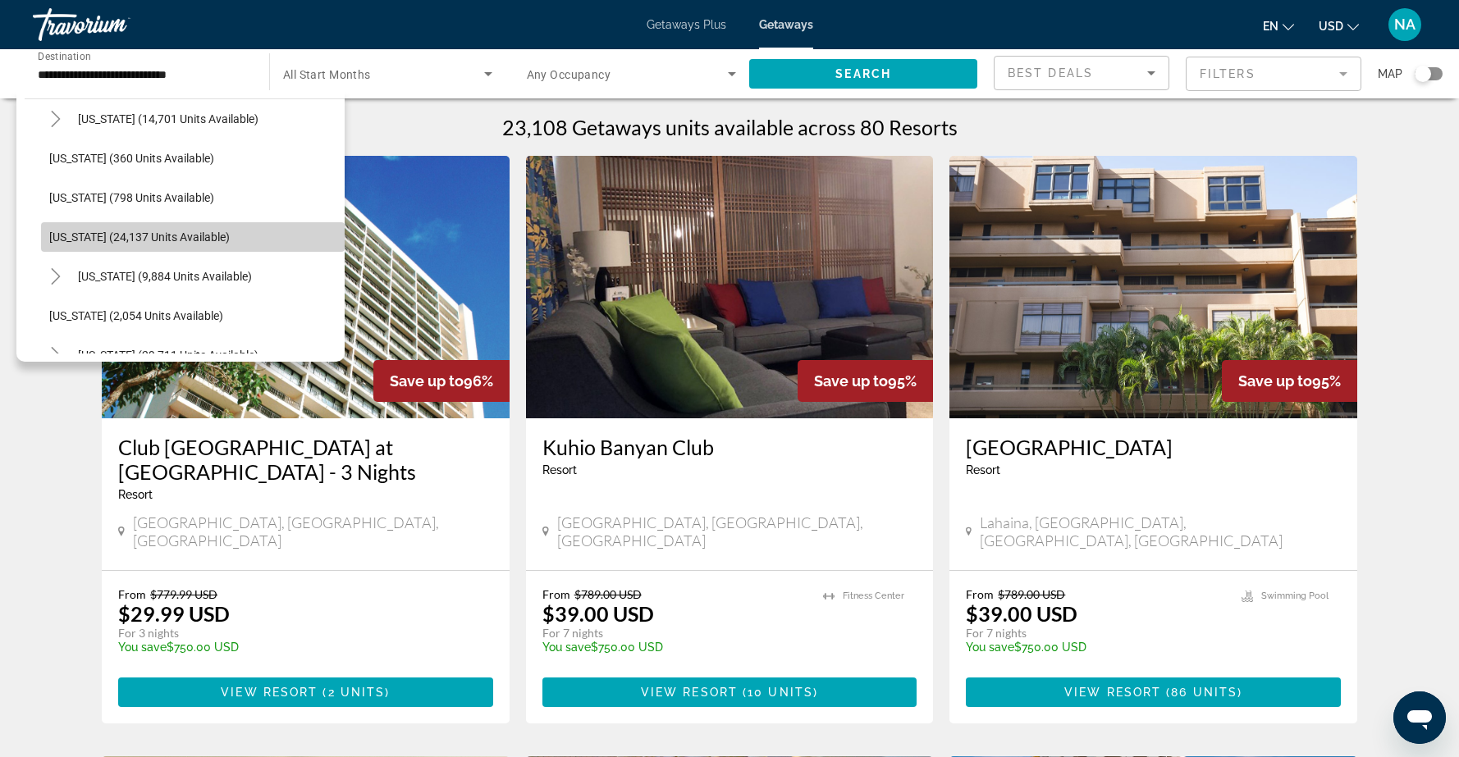
click at [160, 237] on span "Oregon (24,137 units available)" at bounding box center [139, 237] width 180 height 13
type input "**********"
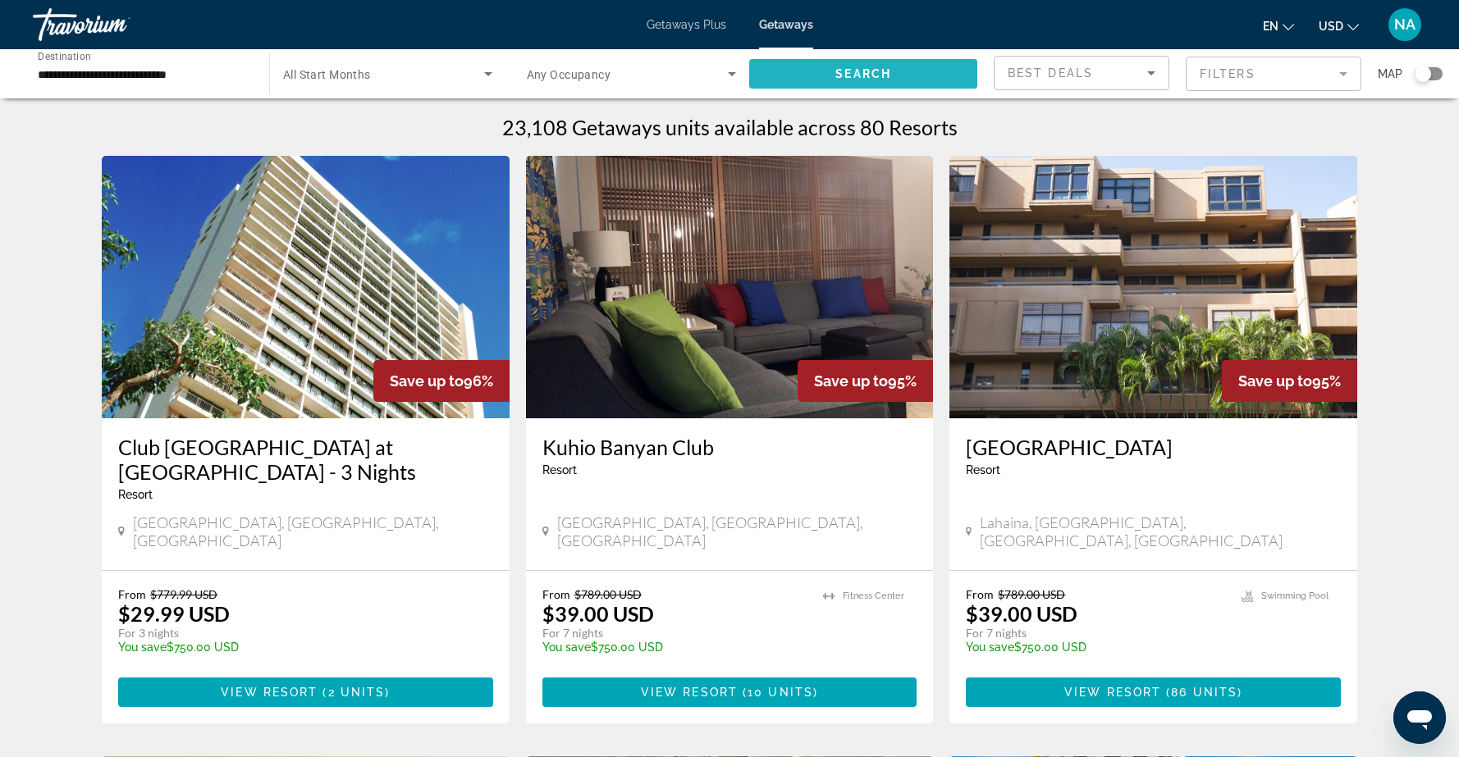
click at [816, 69] on span "Search widget" at bounding box center [863, 73] width 228 height 39
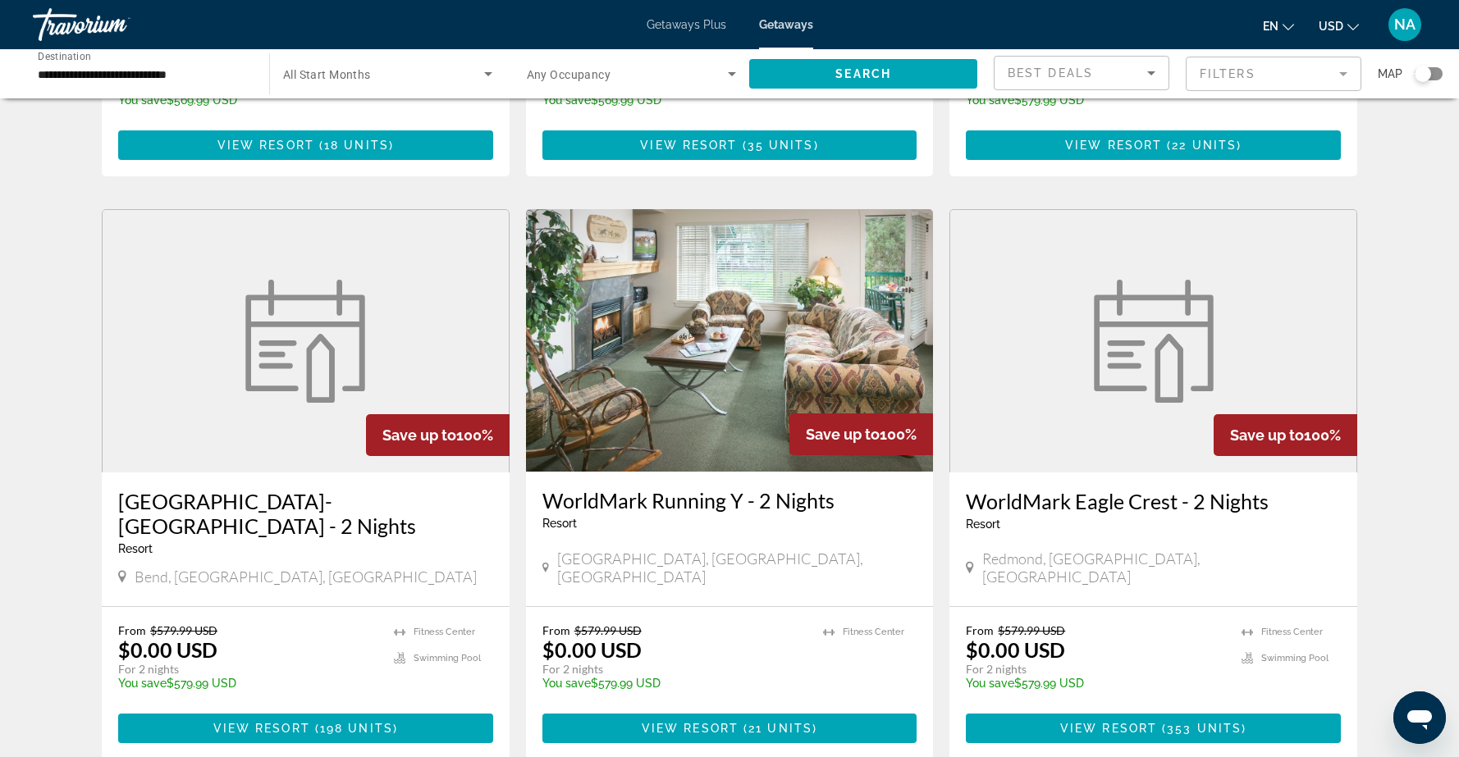
scroll to position [553, 0]
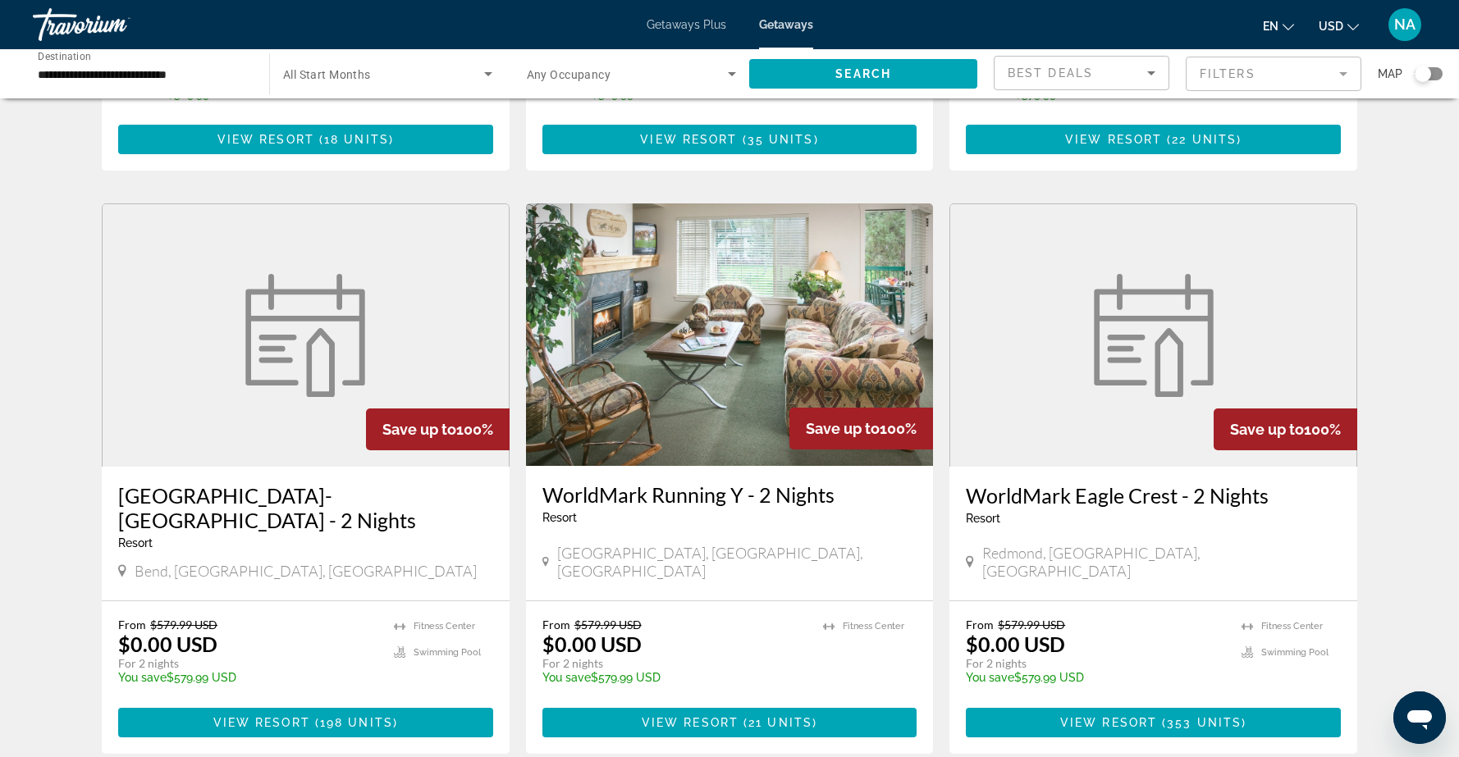
click at [744, 363] on img "Main content" at bounding box center [730, 334] width 408 height 263
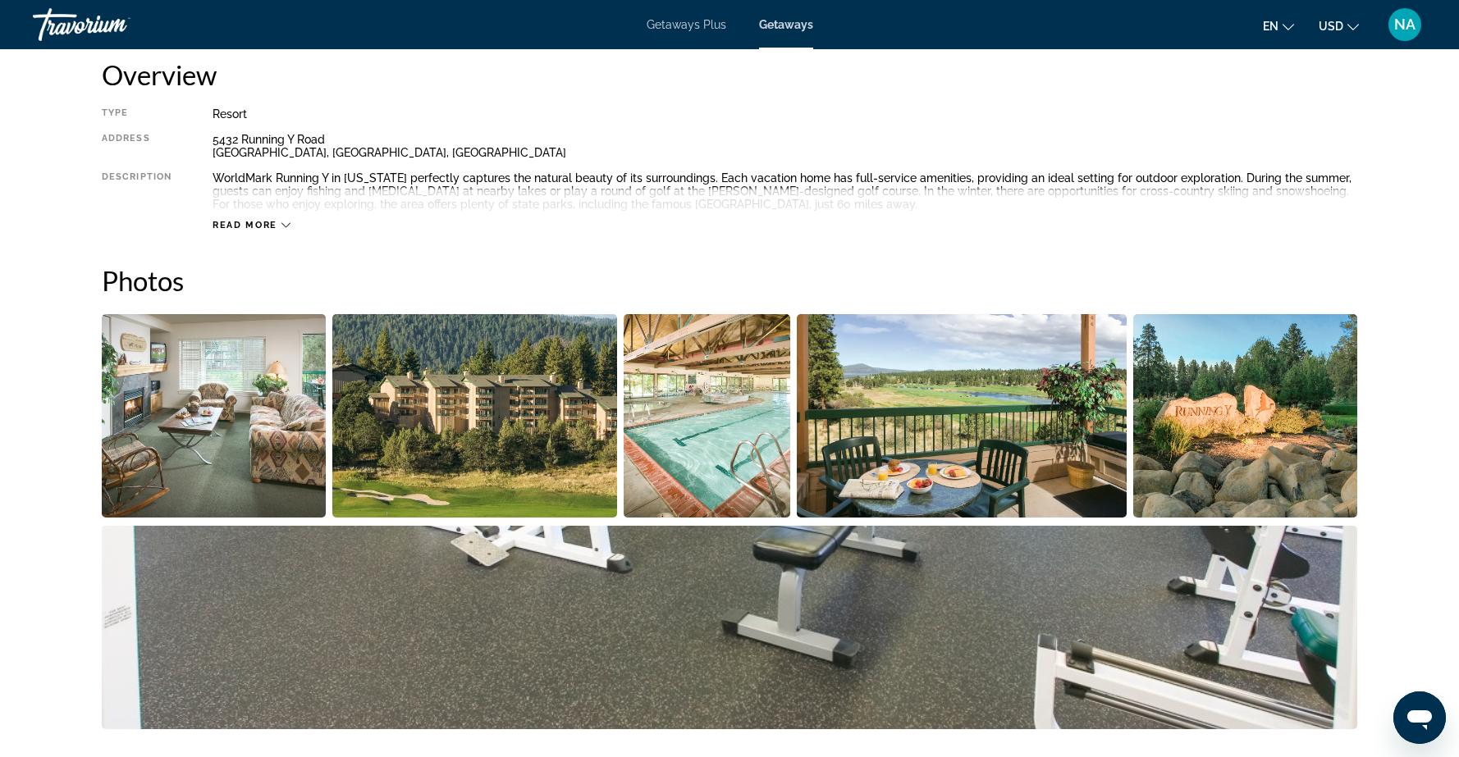
scroll to position [570, 0]
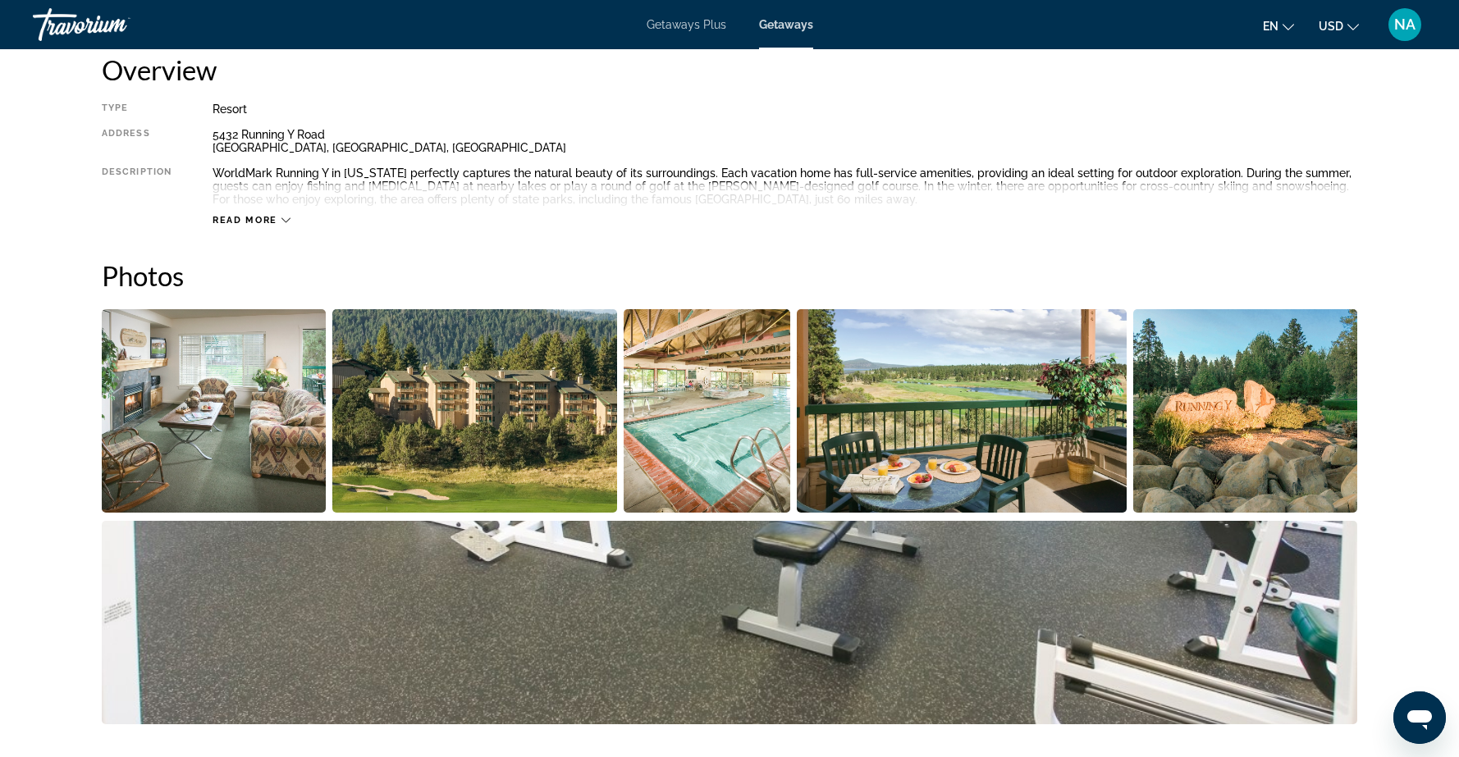
click at [254, 401] on img "Open full-screen image slider" at bounding box center [214, 410] width 224 height 203
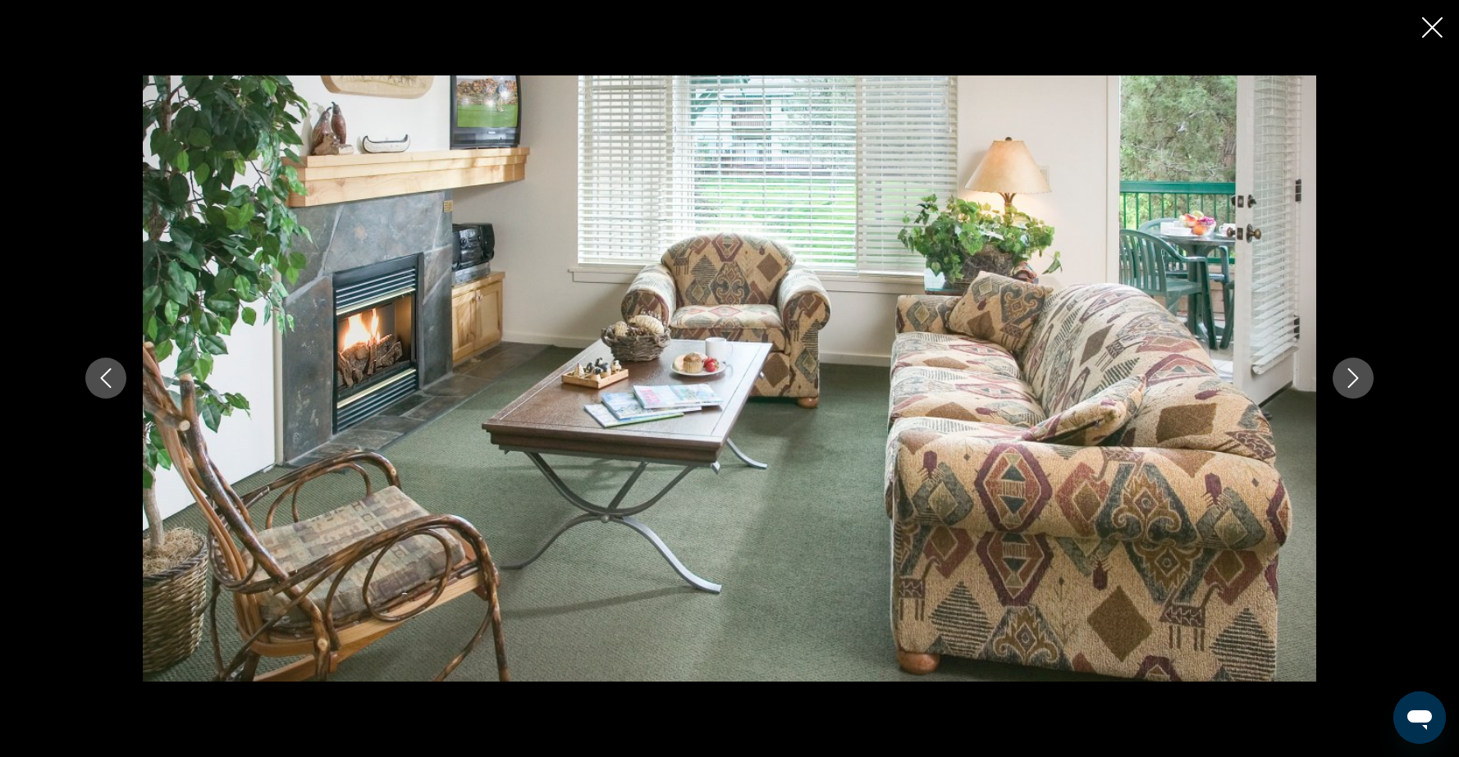
click at [1356, 381] on icon "Next image" at bounding box center [1353, 378] width 20 height 20
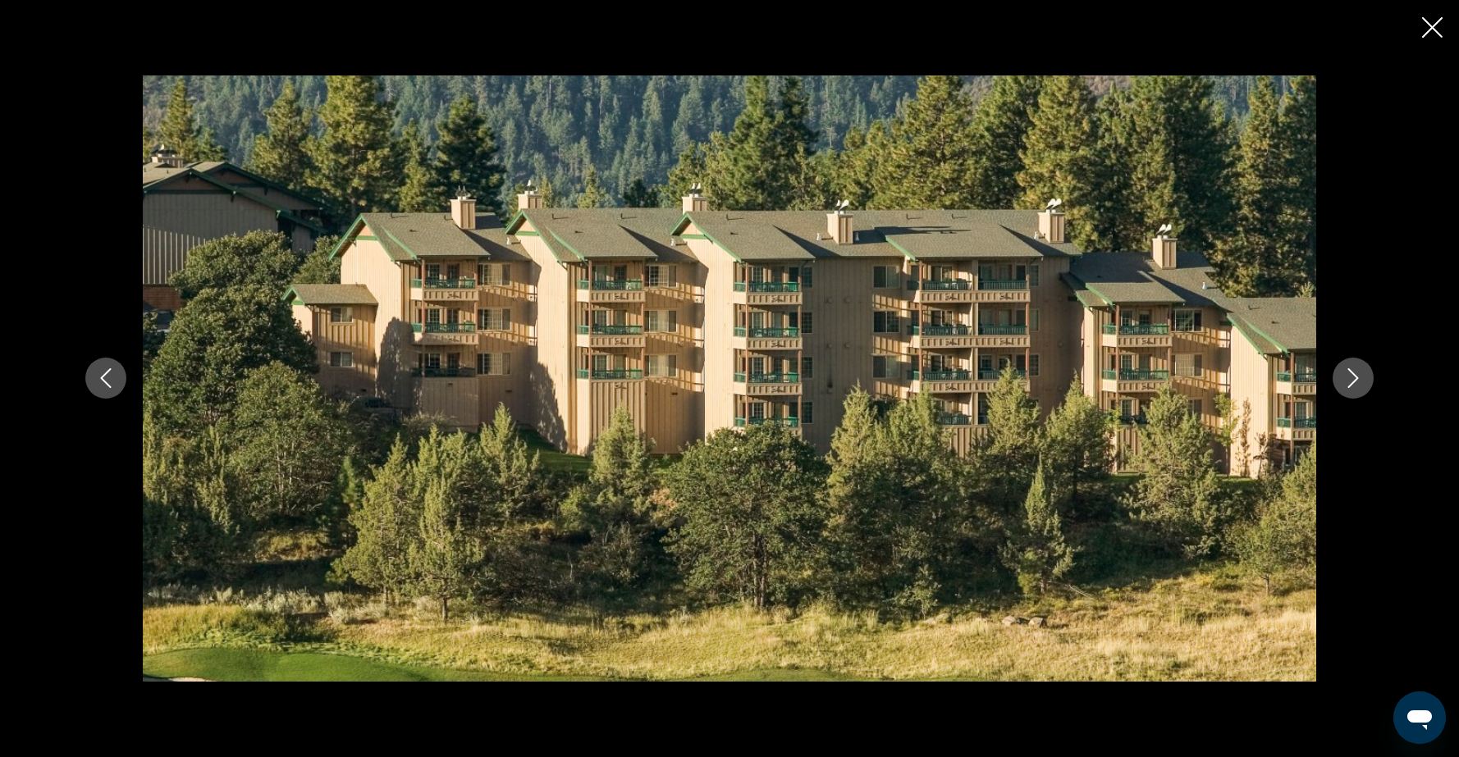
click at [1356, 381] on icon "Next image" at bounding box center [1353, 378] width 20 height 20
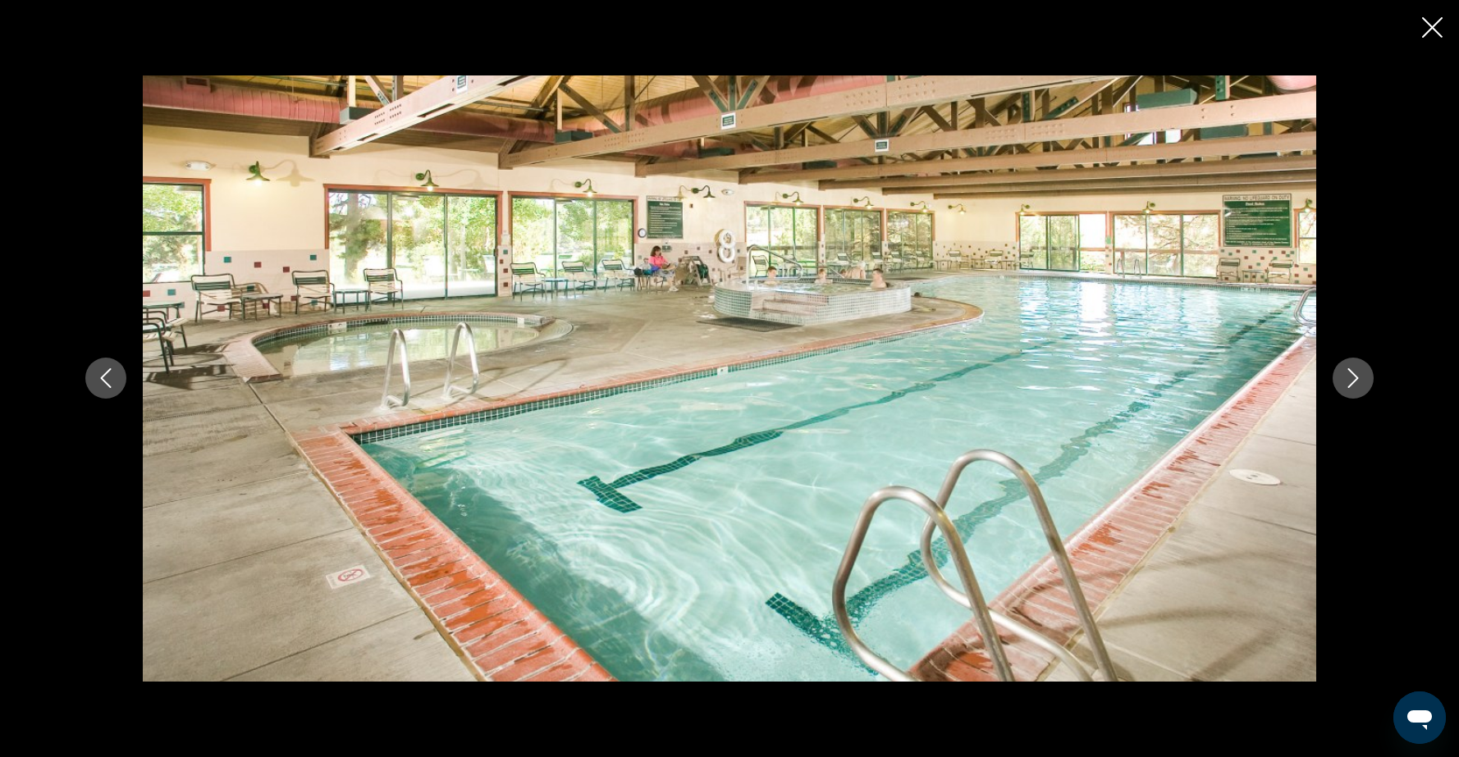
click at [1356, 381] on icon "Next image" at bounding box center [1353, 378] width 20 height 20
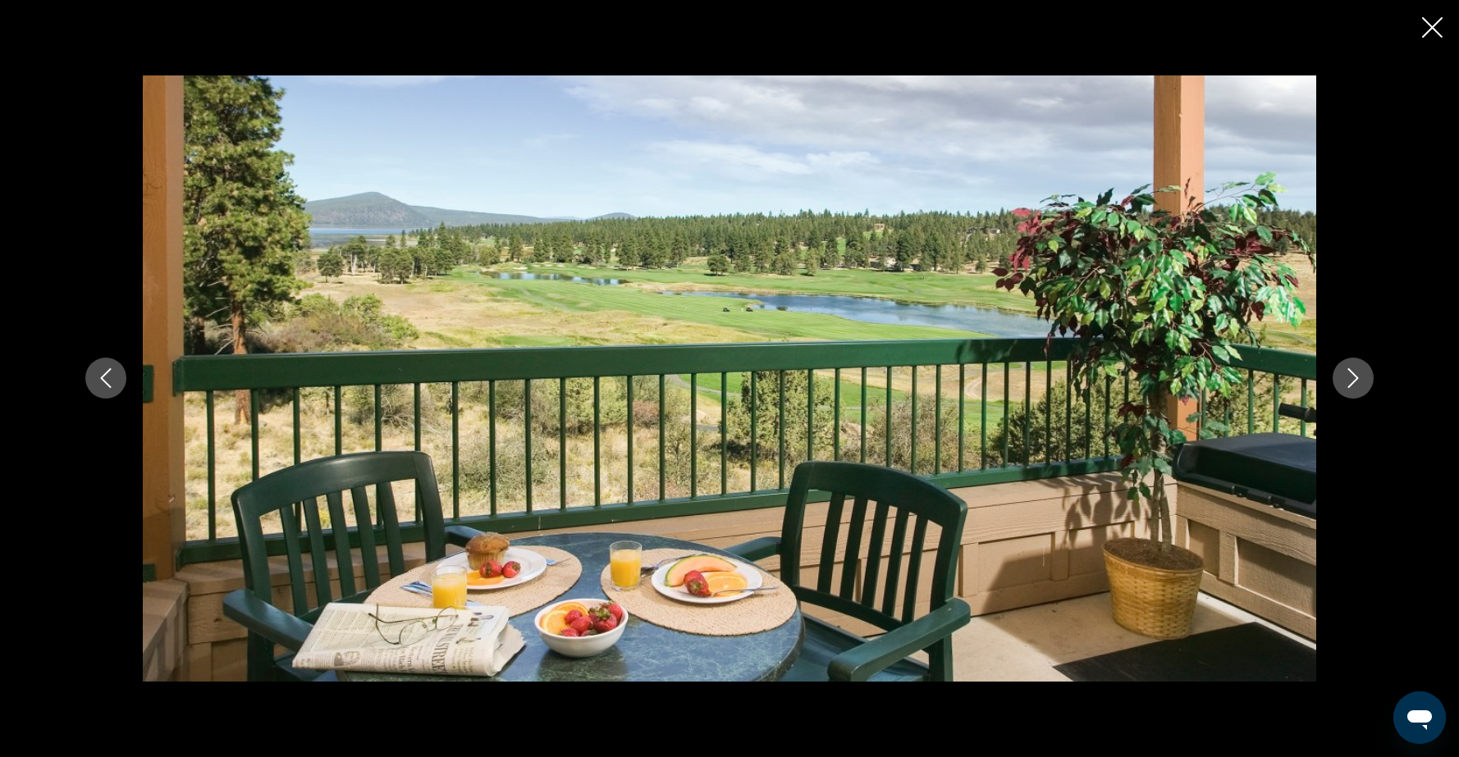
click at [1356, 381] on icon "Next image" at bounding box center [1353, 378] width 20 height 20
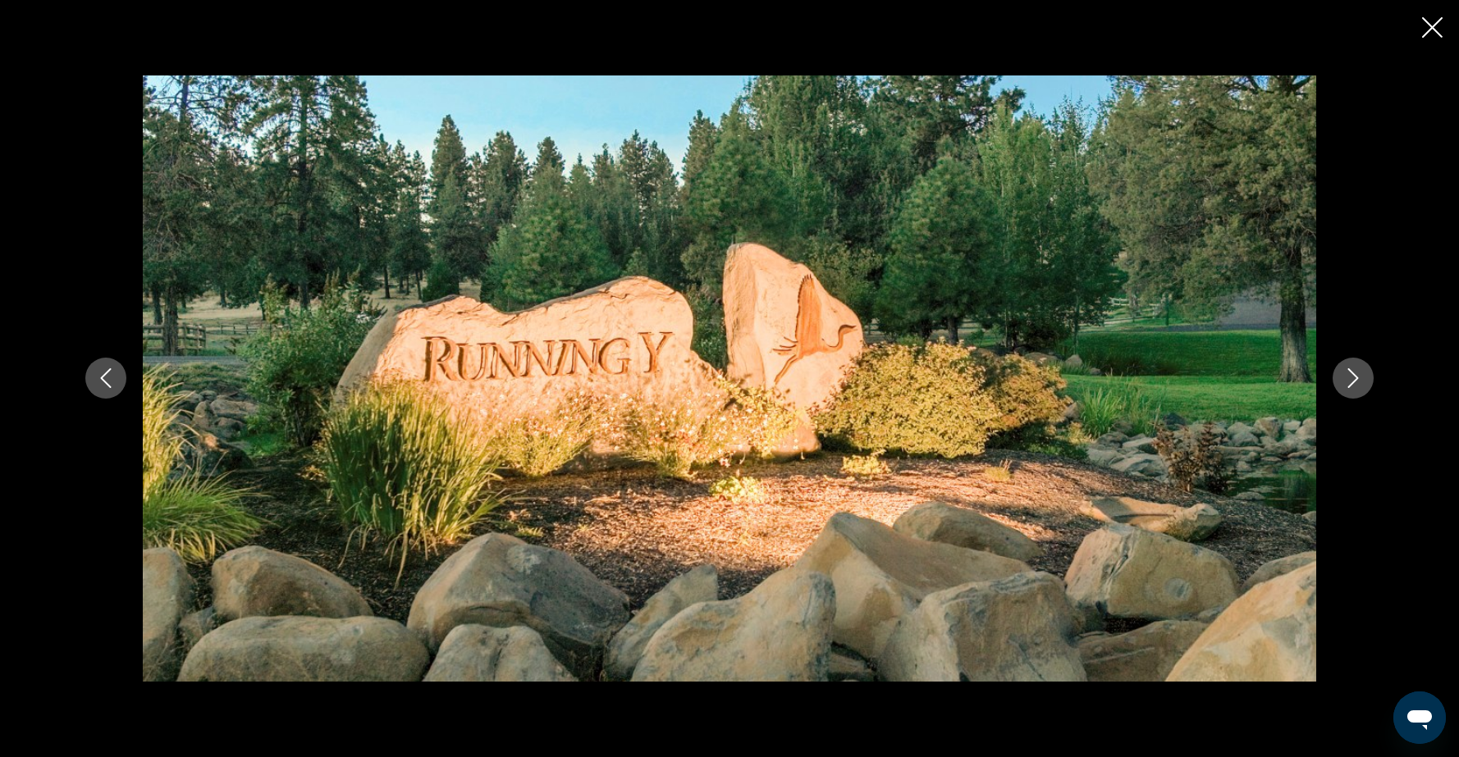
click at [1356, 381] on icon "Next image" at bounding box center [1353, 378] width 20 height 20
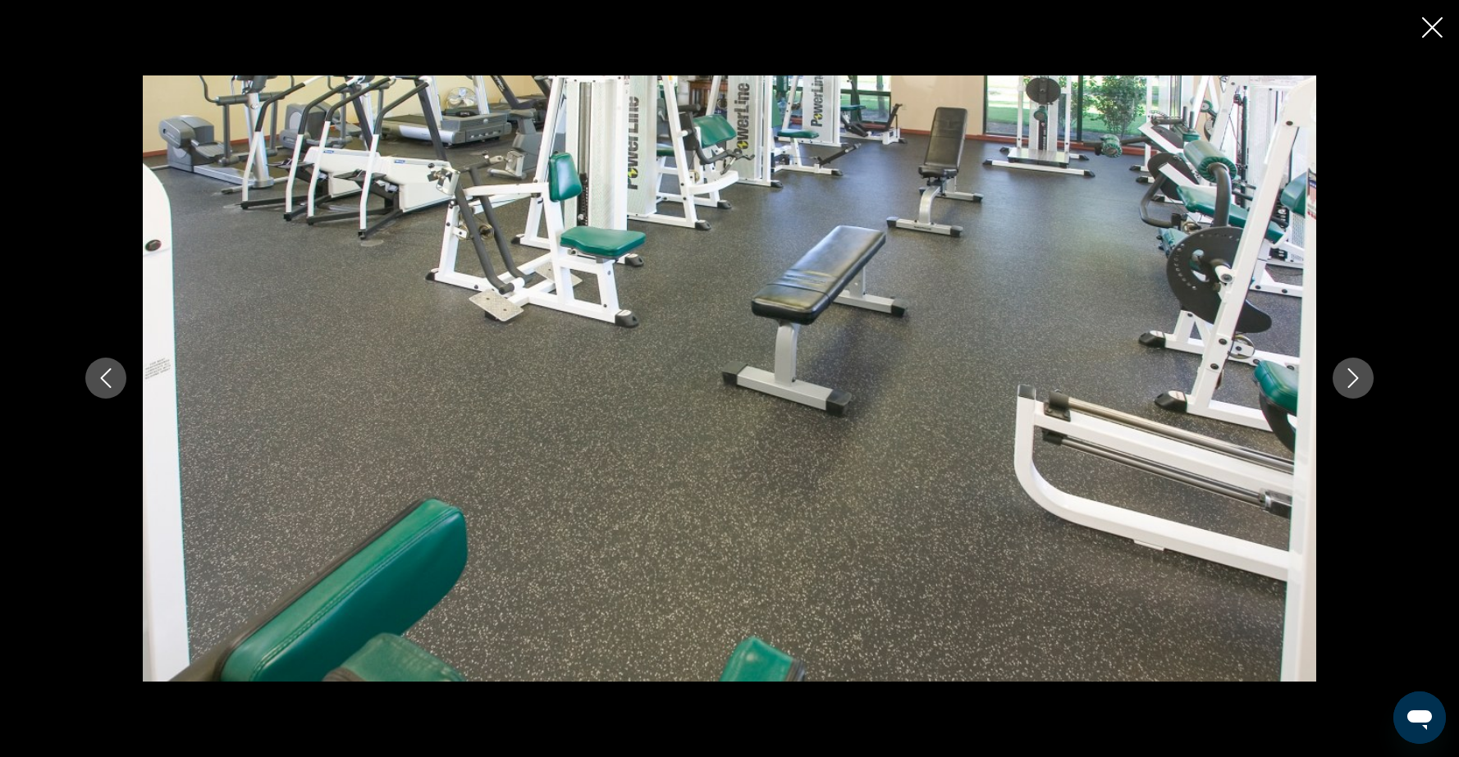
click at [1356, 381] on icon "Next image" at bounding box center [1353, 378] width 20 height 20
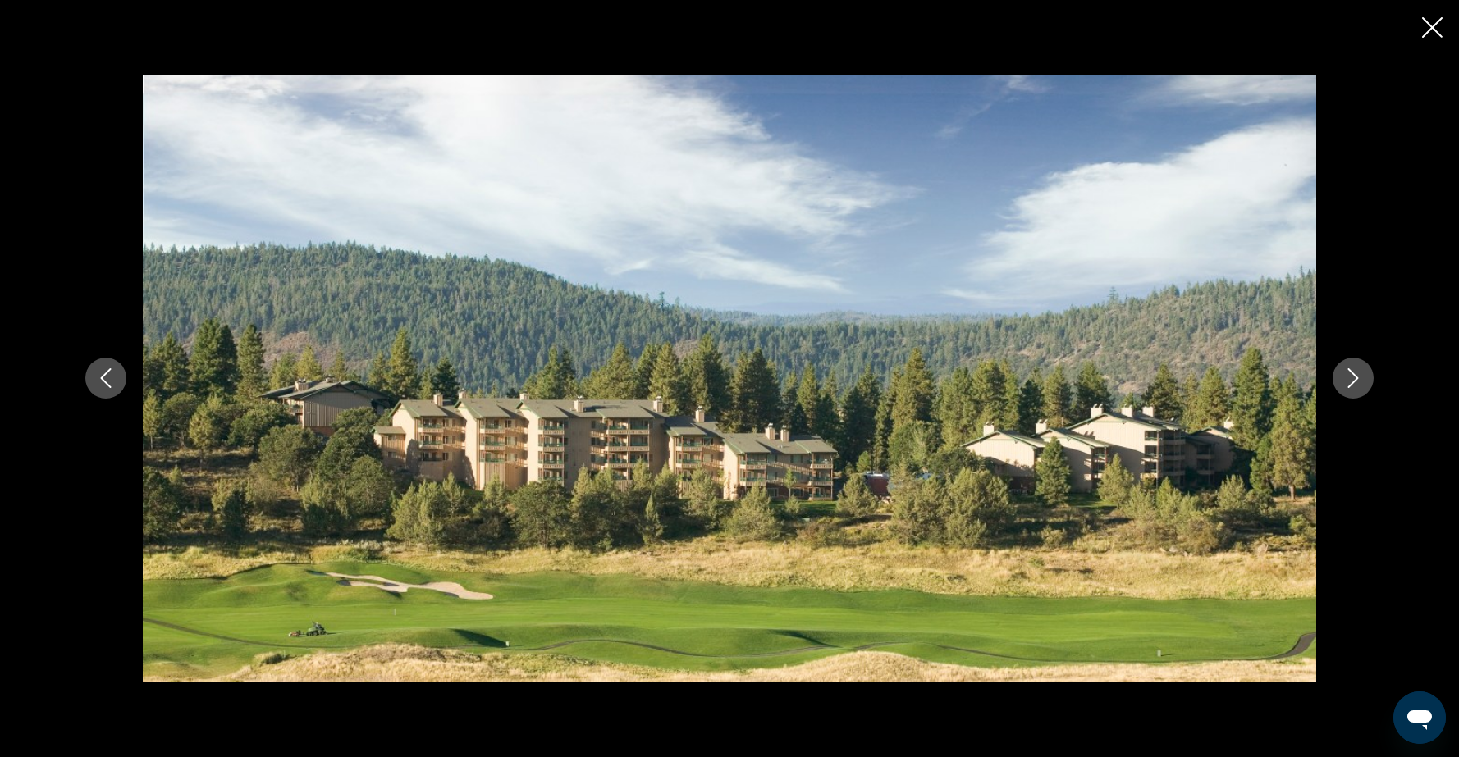
click at [1356, 381] on icon "Next image" at bounding box center [1353, 378] width 20 height 20
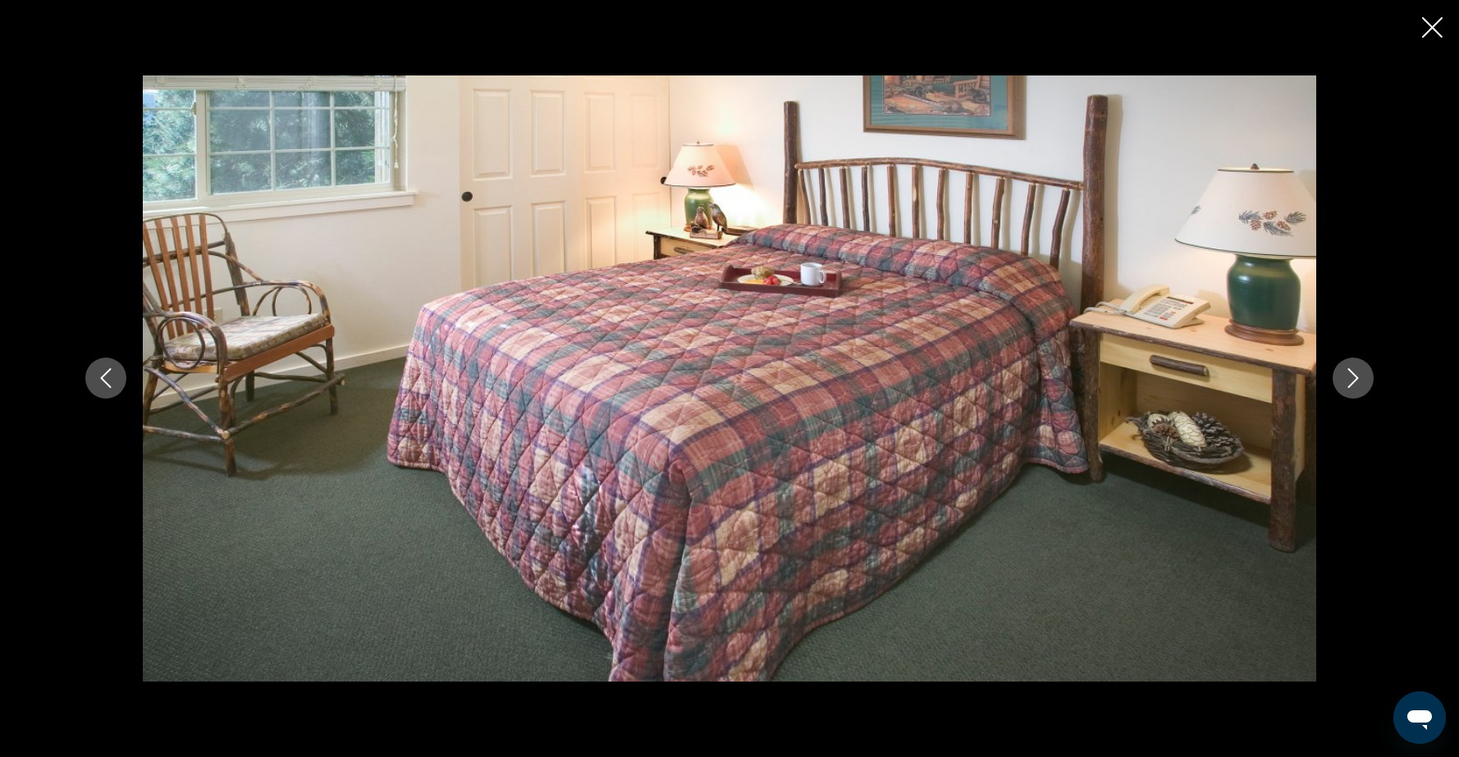
click at [1356, 381] on icon "Next image" at bounding box center [1353, 378] width 20 height 20
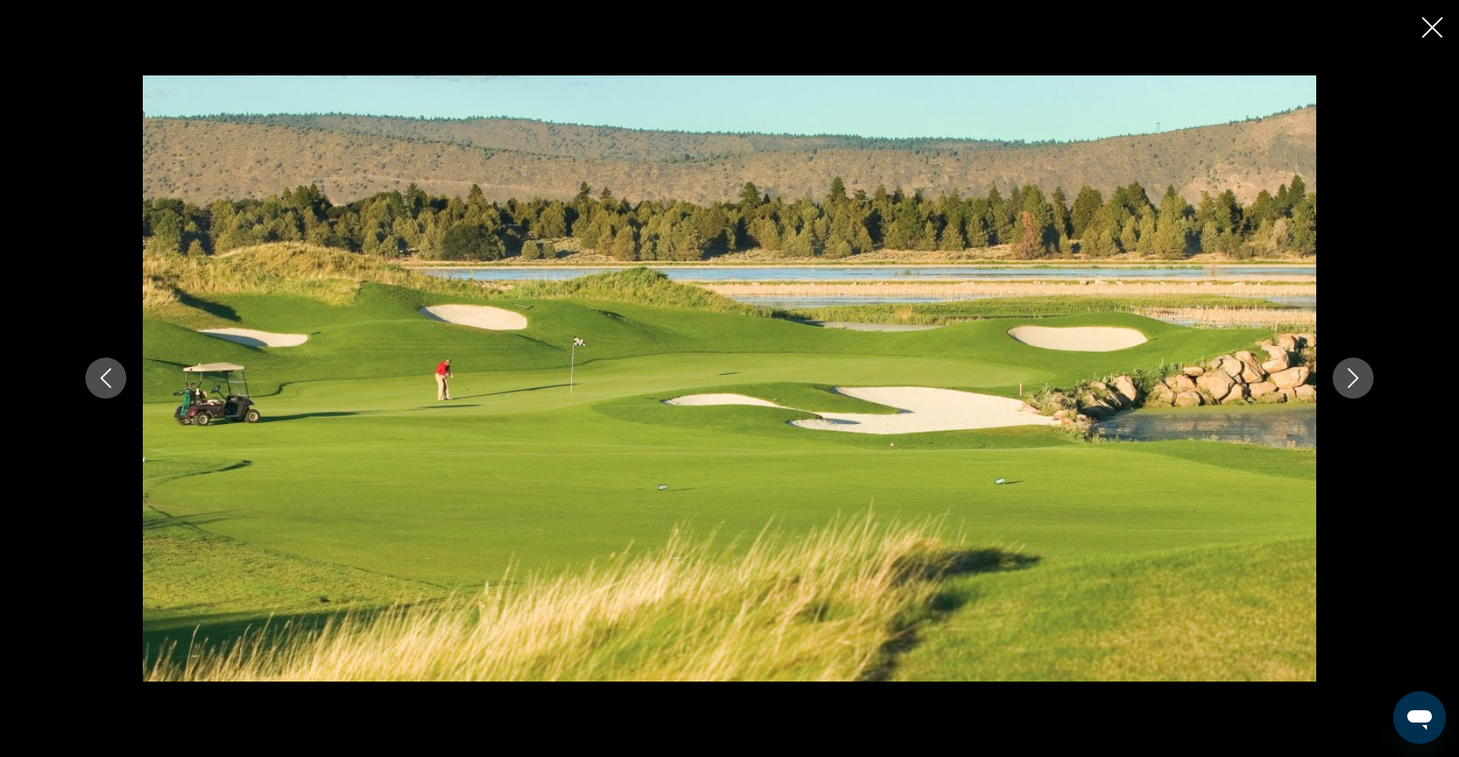
click at [1356, 381] on icon "Next image" at bounding box center [1353, 378] width 20 height 20
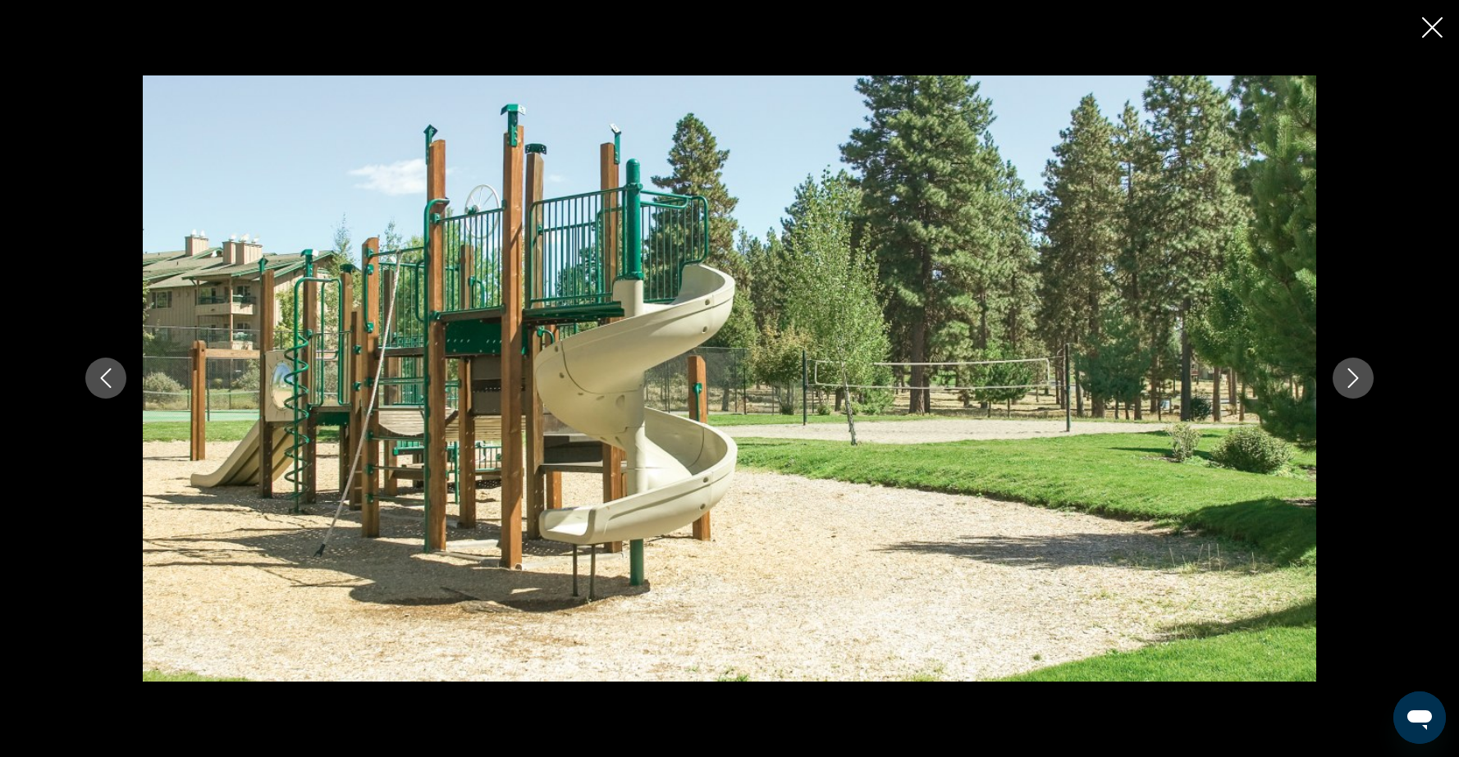
click at [1356, 381] on icon "Next image" at bounding box center [1353, 378] width 20 height 20
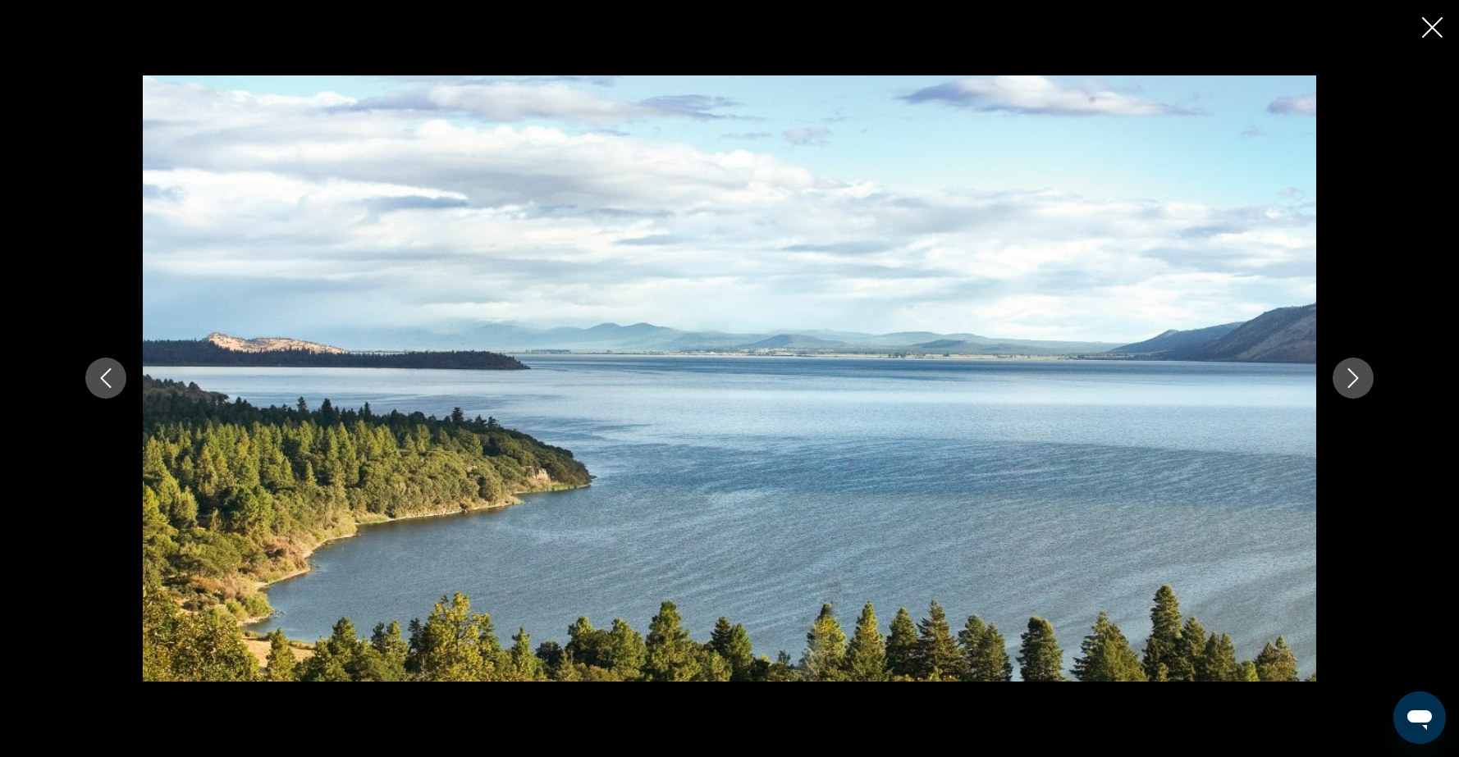
click at [1356, 381] on icon "Next image" at bounding box center [1353, 378] width 20 height 20
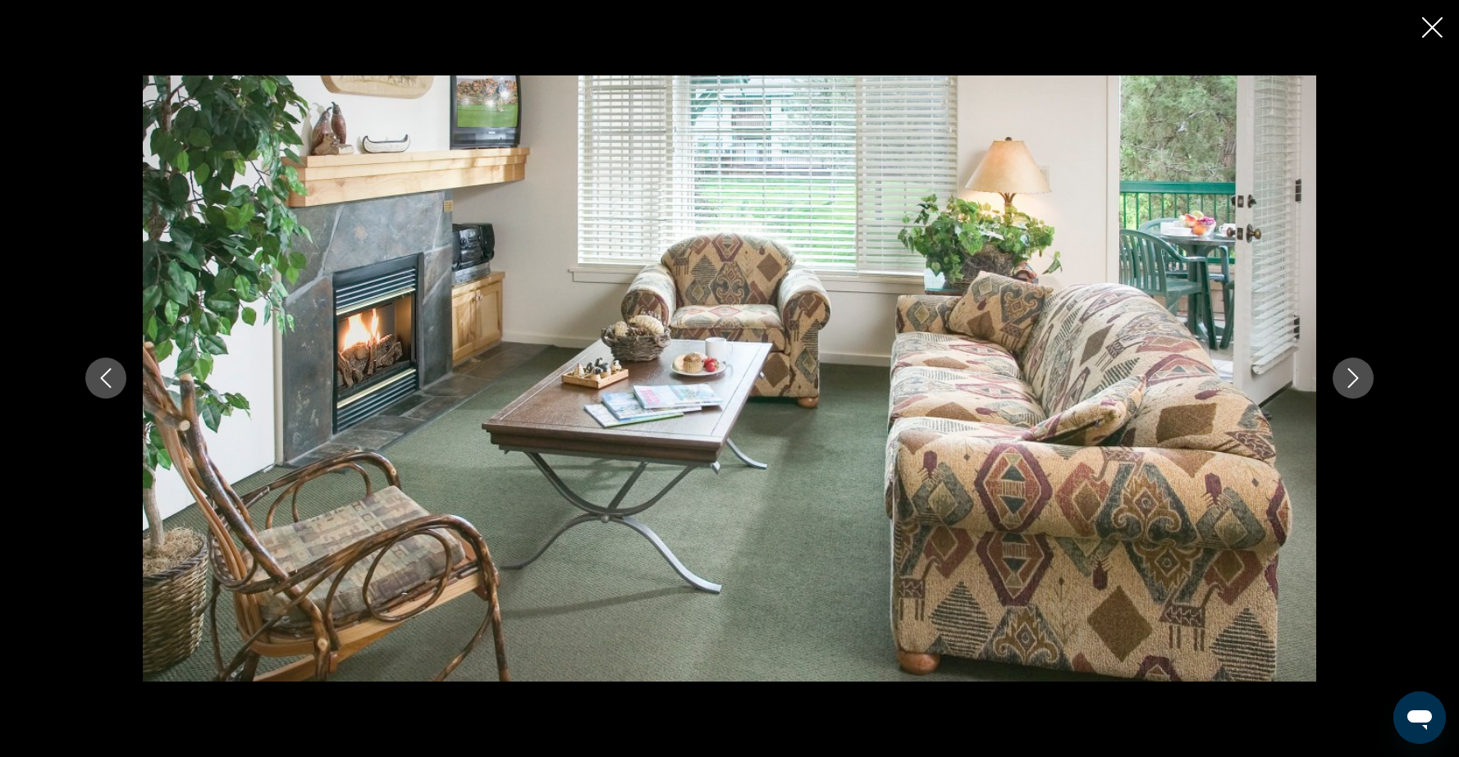
click at [1356, 381] on icon "Next image" at bounding box center [1353, 378] width 20 height 20
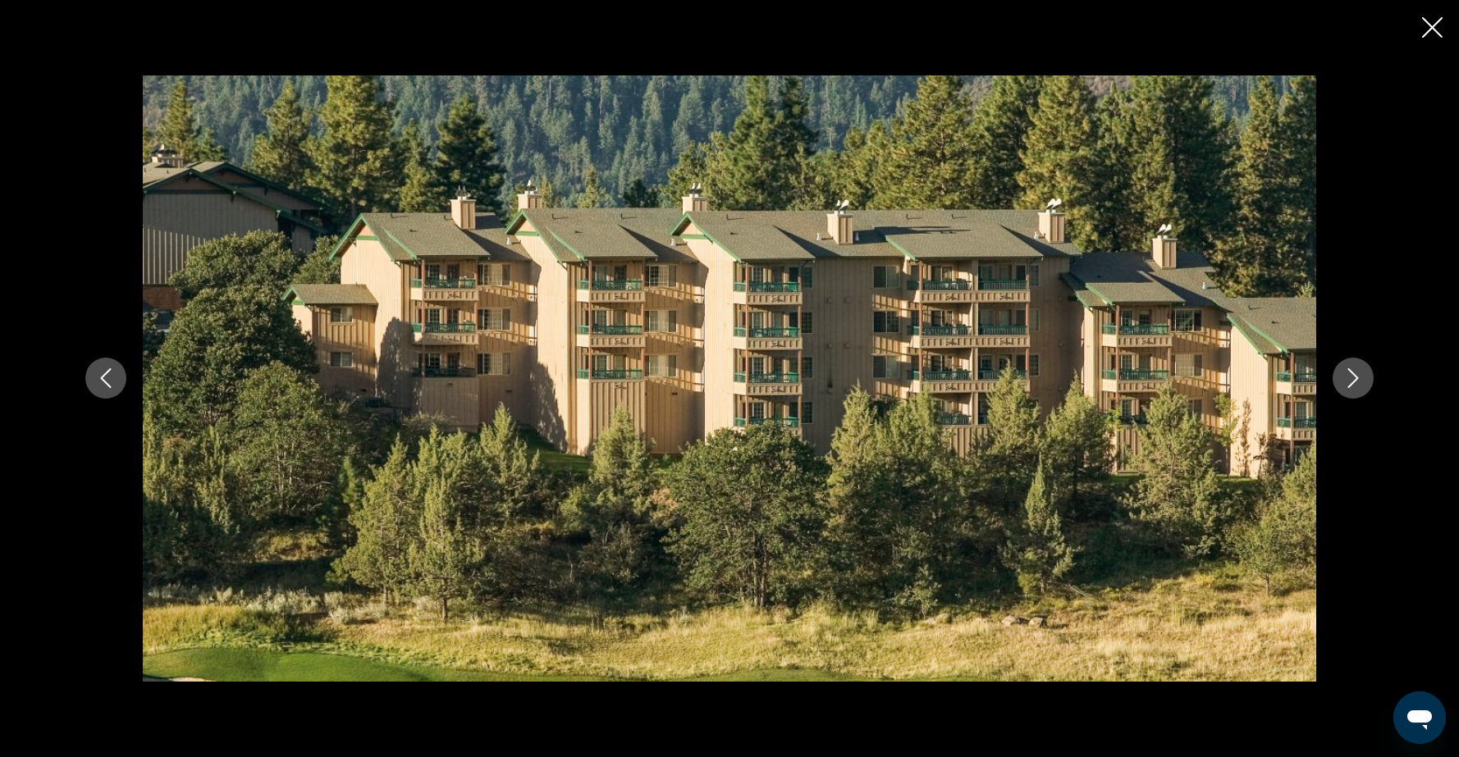
click at [1356, 381] on icon "Next image" at bounding box center [1353, 378] width 20 height 20
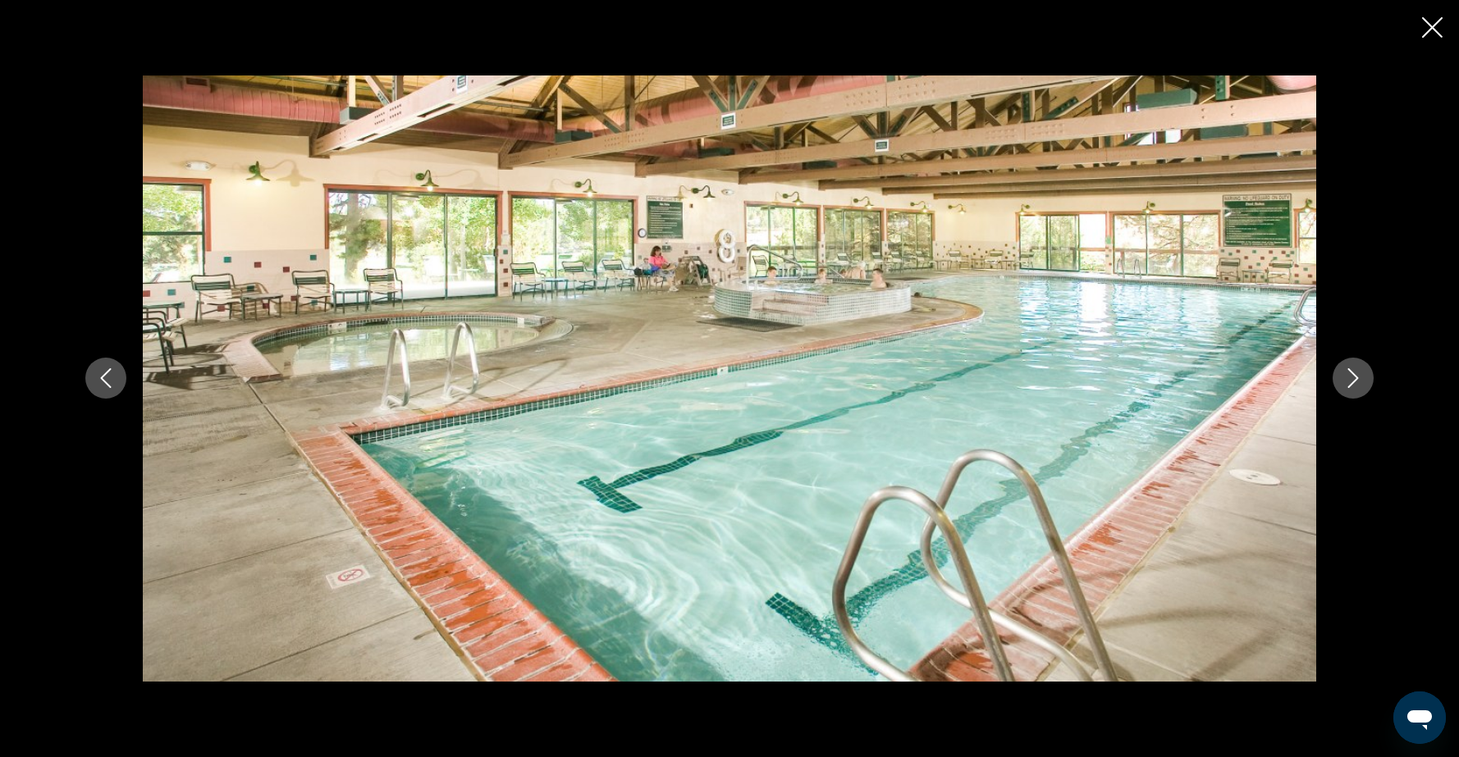
click at [1432, 23] on icon "Close slideshow" at bounding box center [1432, 27] width 21 height 21
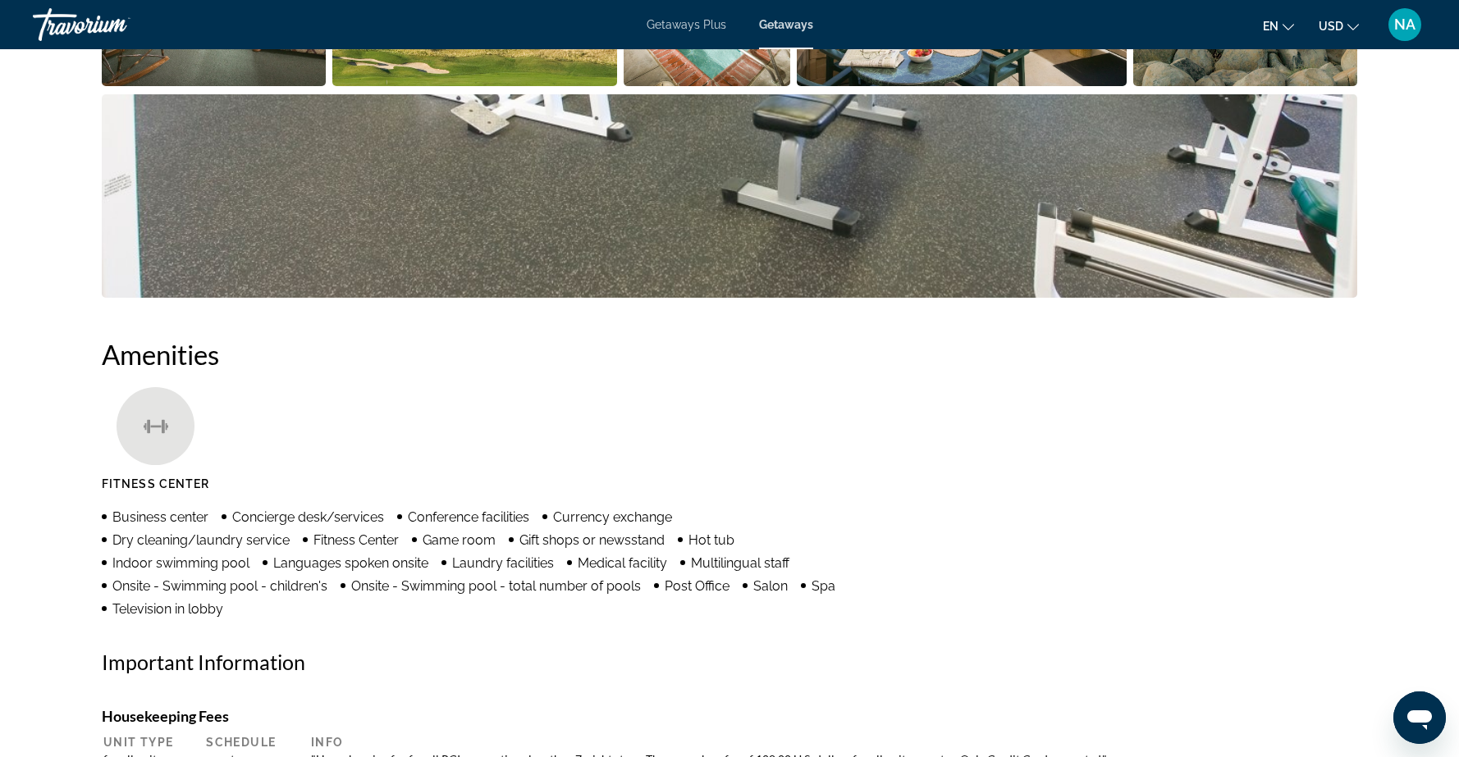
scroll to position [0, 0]
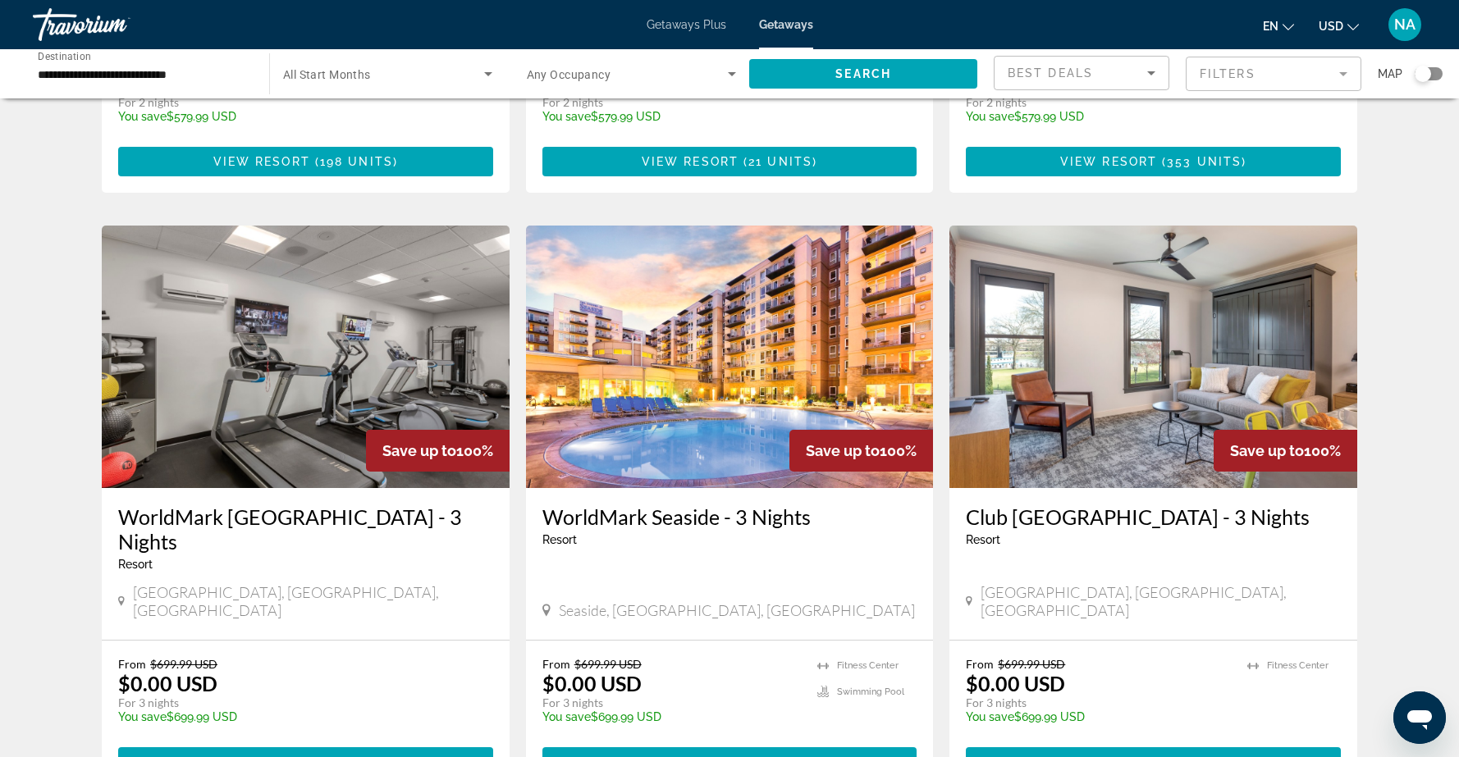
scroll to position [1117, 0]
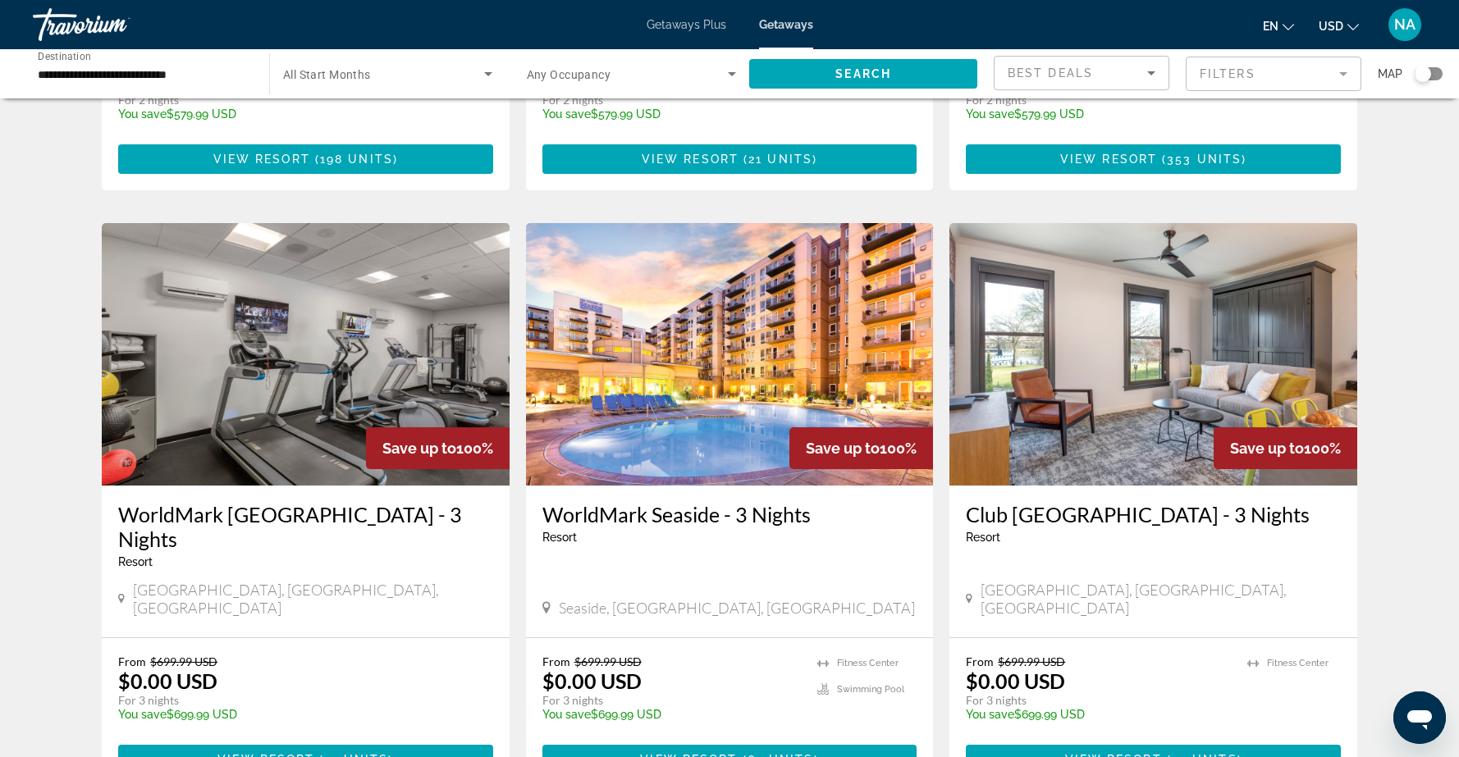
click at [1036, 349] on img "Main content" at bounding box center [1153, 354] width 408 height 263
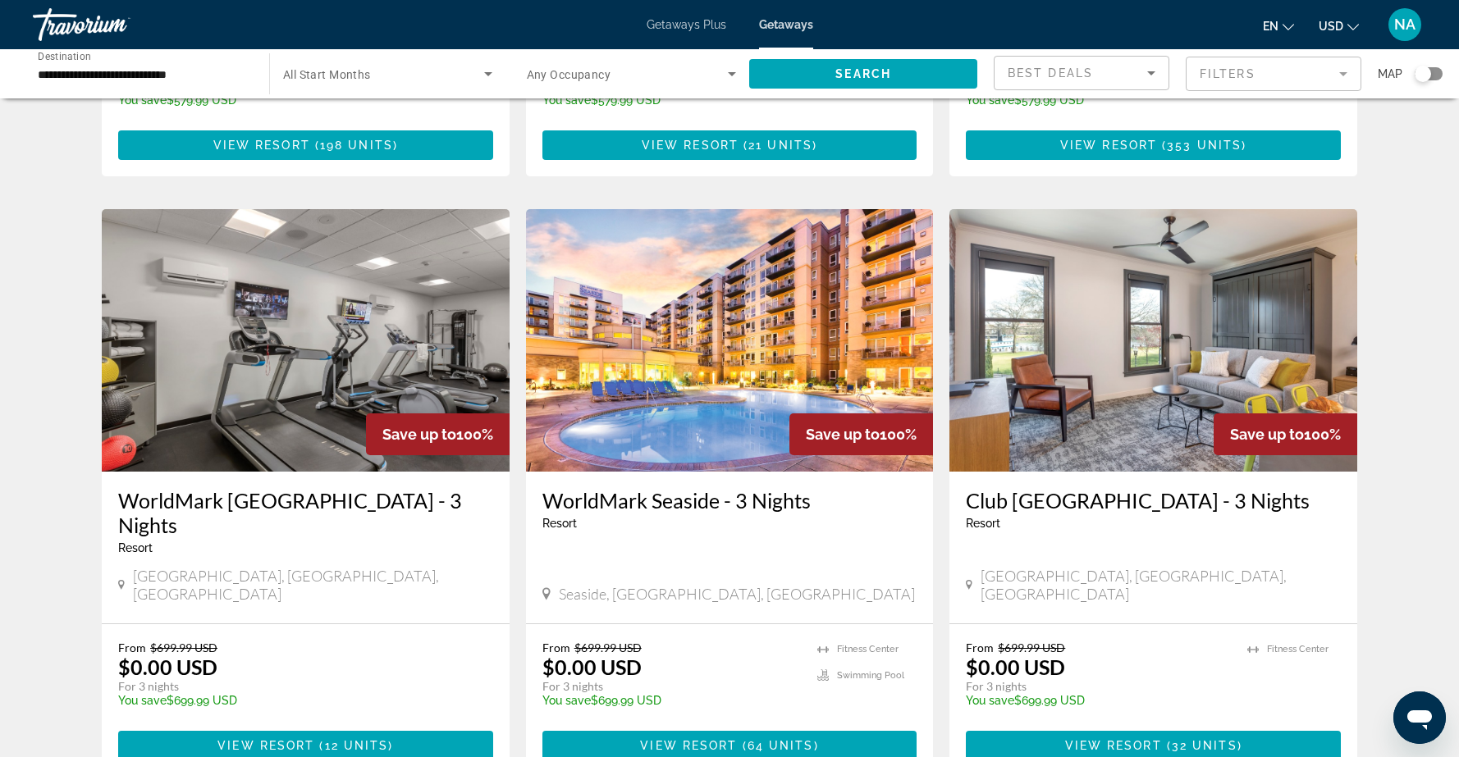
scroll to position [1136, 0]
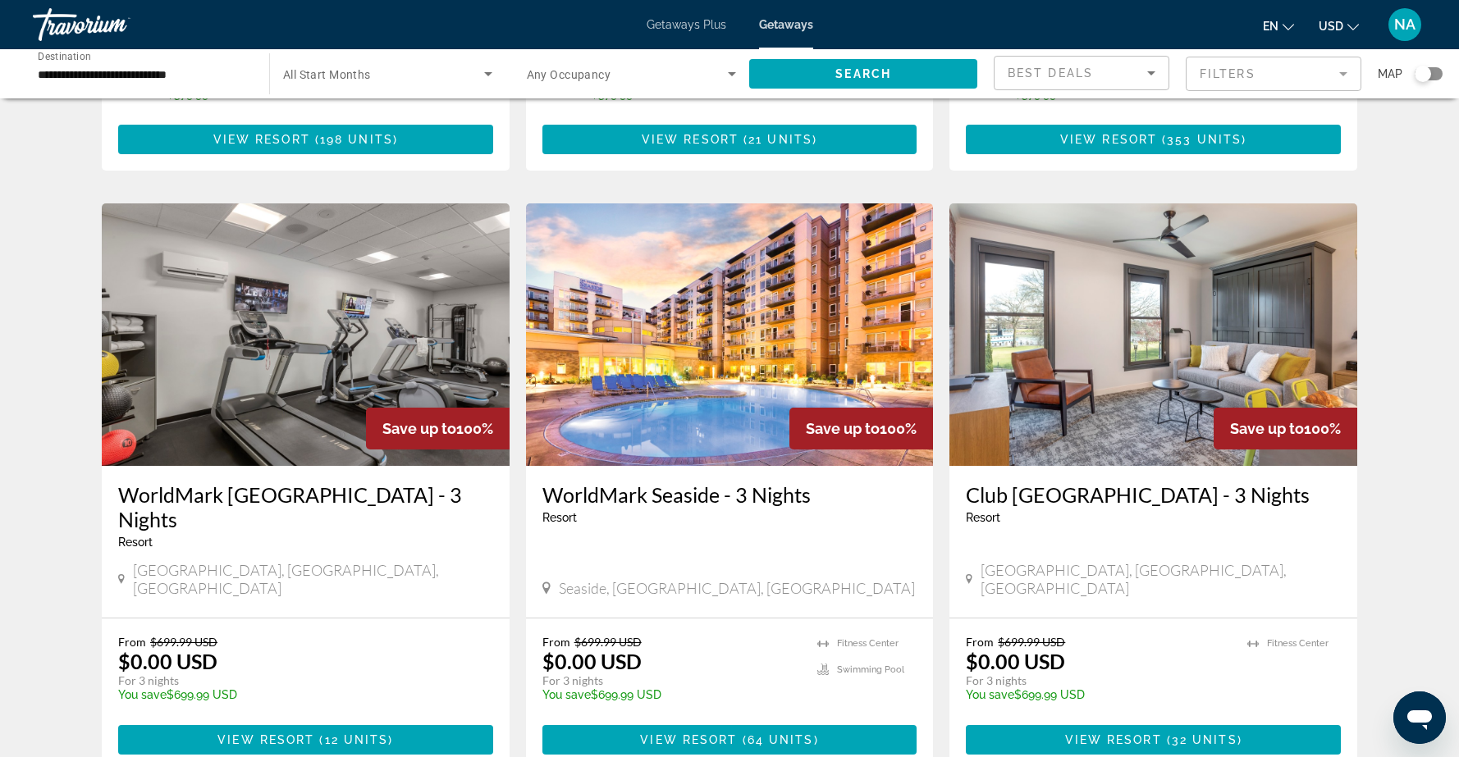
click at [664, 362] on img "Main content" at bounding box center [730, 334] width 408 height 263
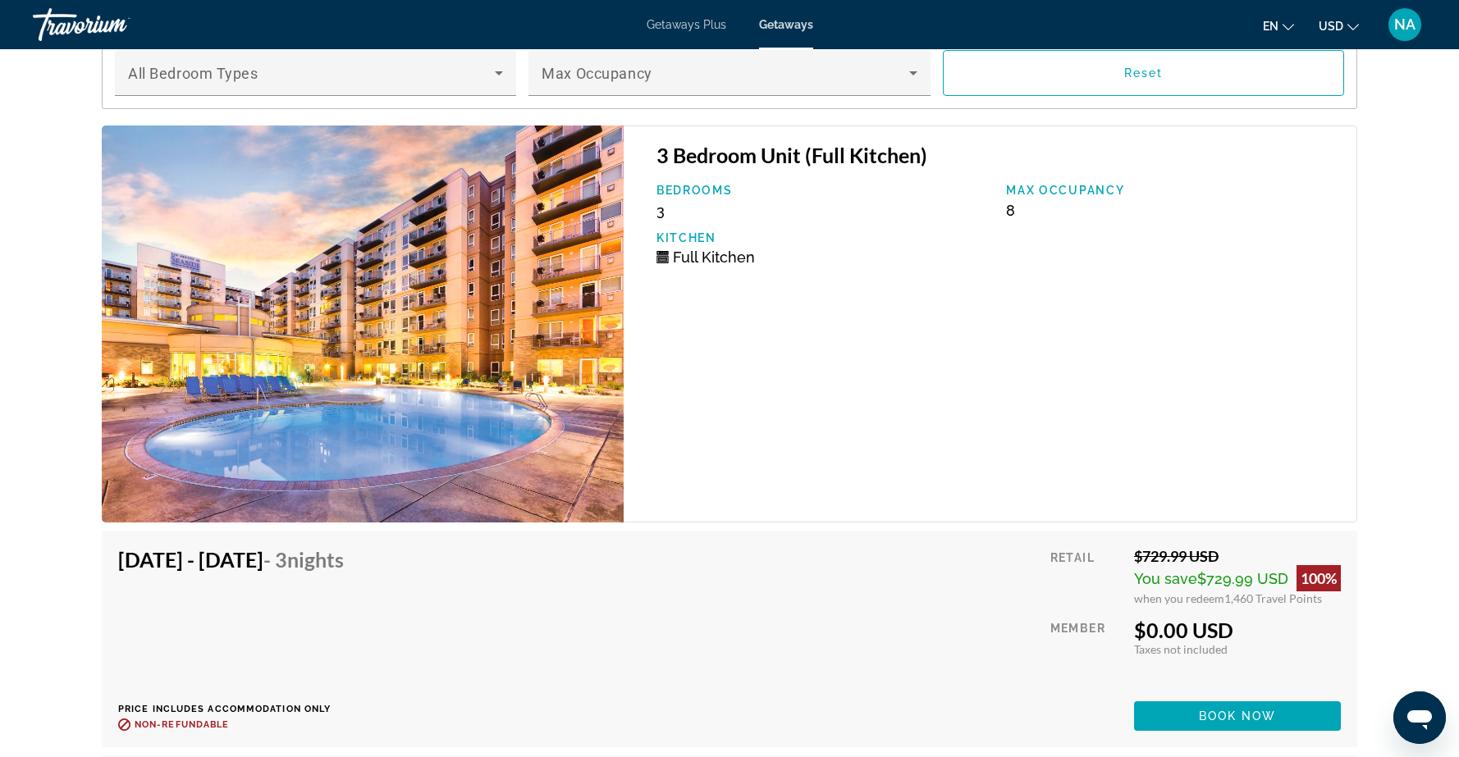
scroll to position [3297, 0]
